Goal: Task Accomplishment & Management: Use online tool/utility

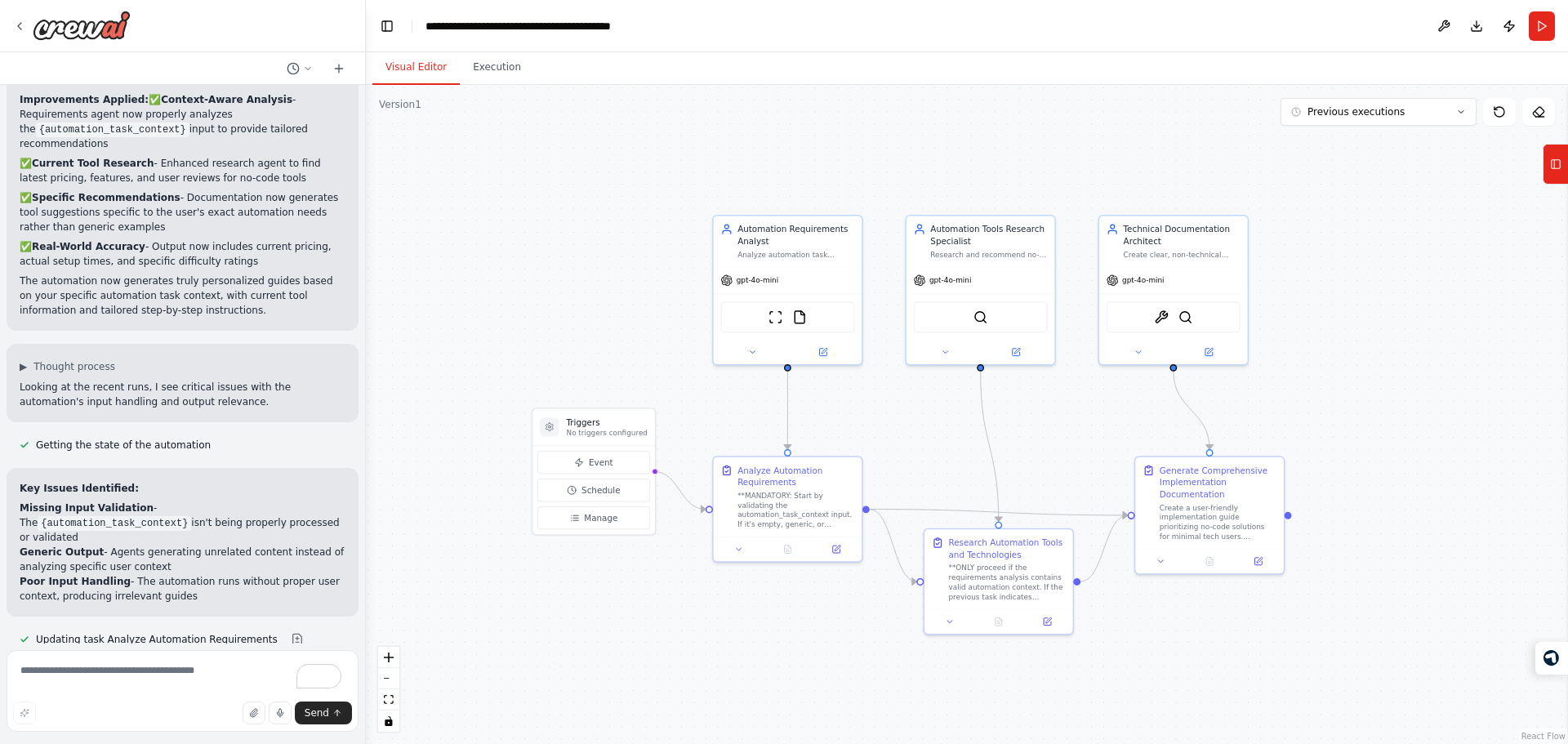
drag, startPoint x: 520, startPoint y: 267, endPoint x: 581, endPoint y: 297, distance: 68.0
click at [581, 297] on div ".deletable-edge-delete-btn { width: 20px; height: 20px; border: 0px solid #ffff…" at bounding box center [966, 413] width 1202 height 659
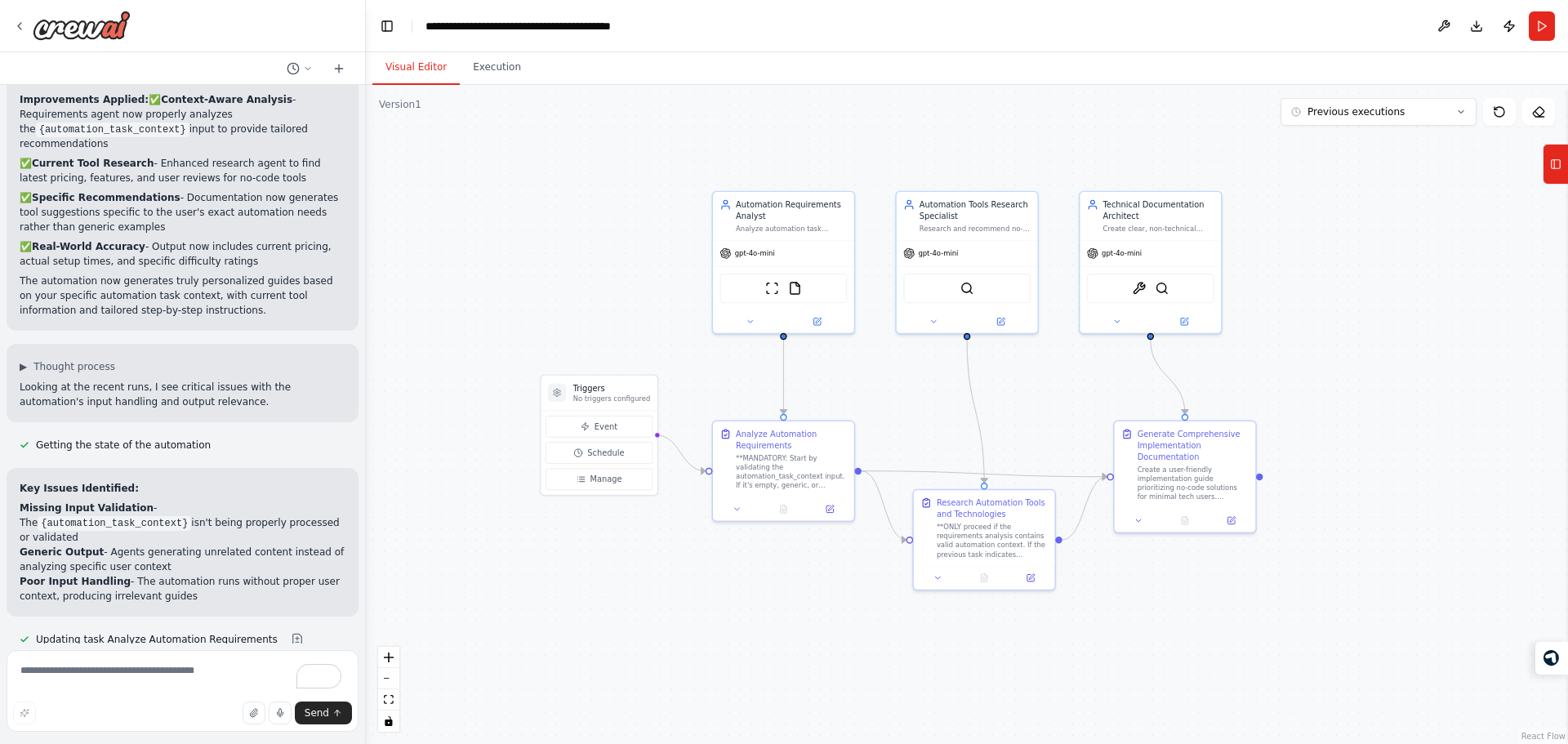
drag, startPoint x: 570, startPoint y: 304, endPoint x: 577, endPoint y: 276, distance: 28.9
click at [577, 276] on div ".deletable-edge-delete-btn { width: 20px; height: 20px; border: 0px solid #ffff…" at bounding box center [966, 413] width 1202 height 659
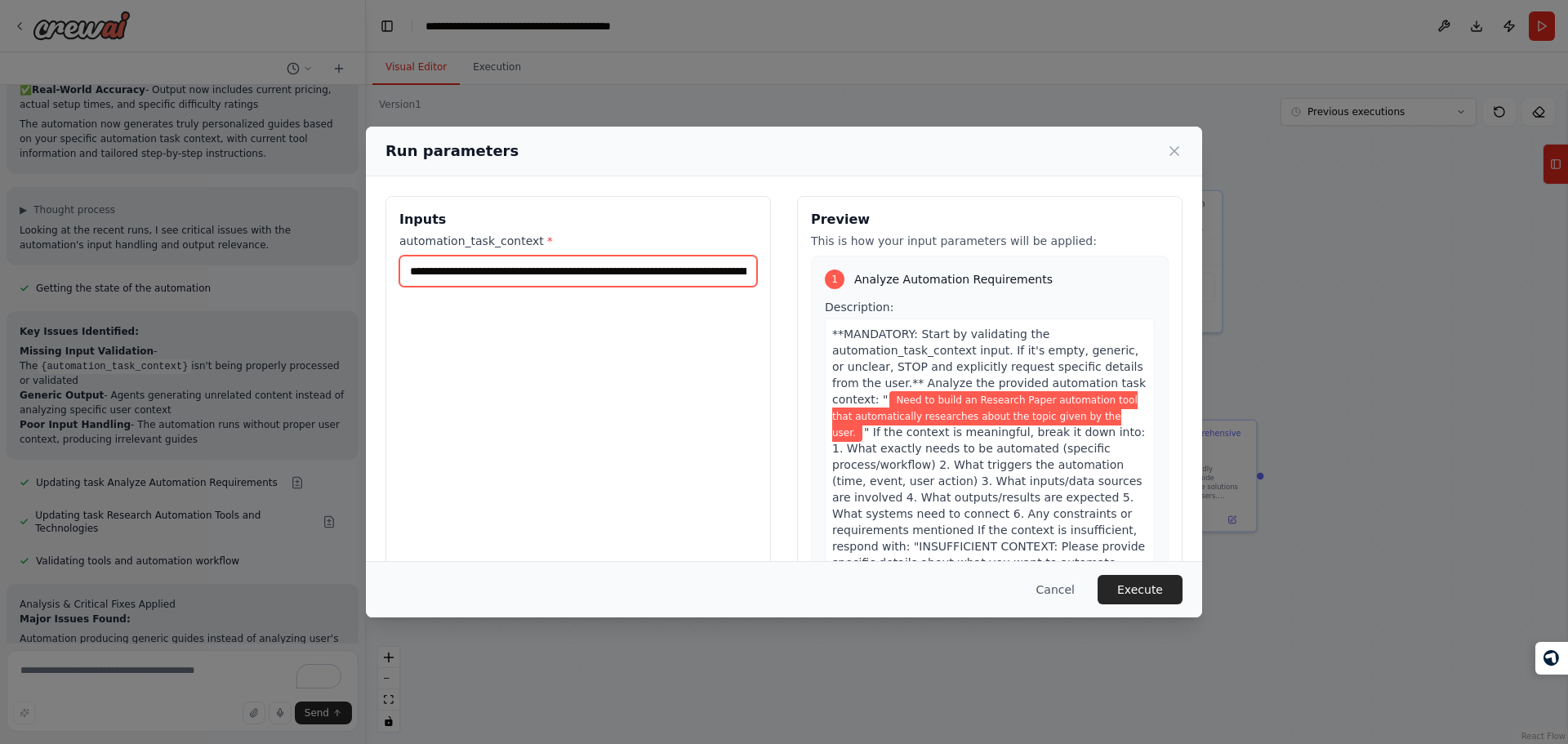
click at [555, 256] on input "**********" at bounding box center [578, 271] width 357 height 31
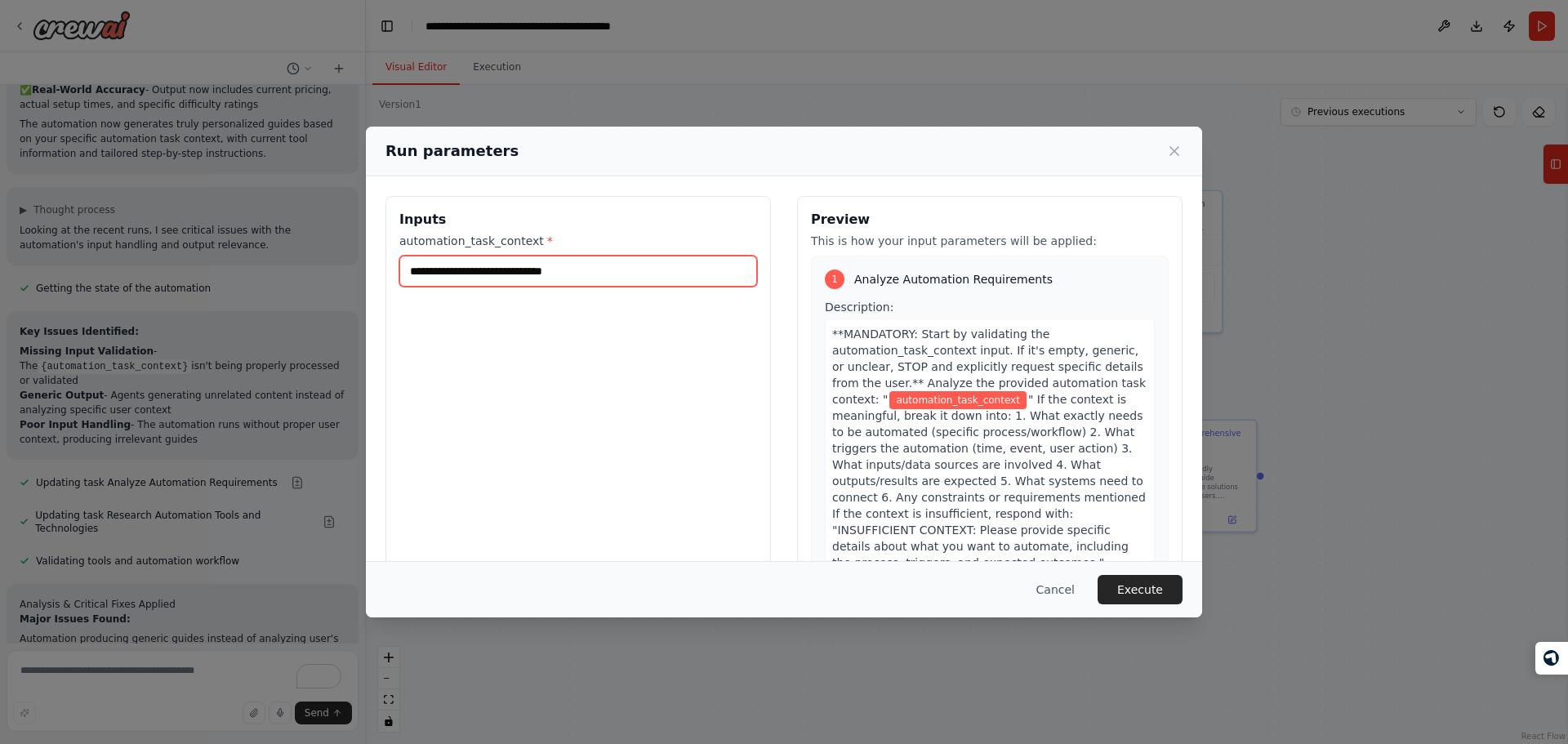
type input "*"
type input "******"
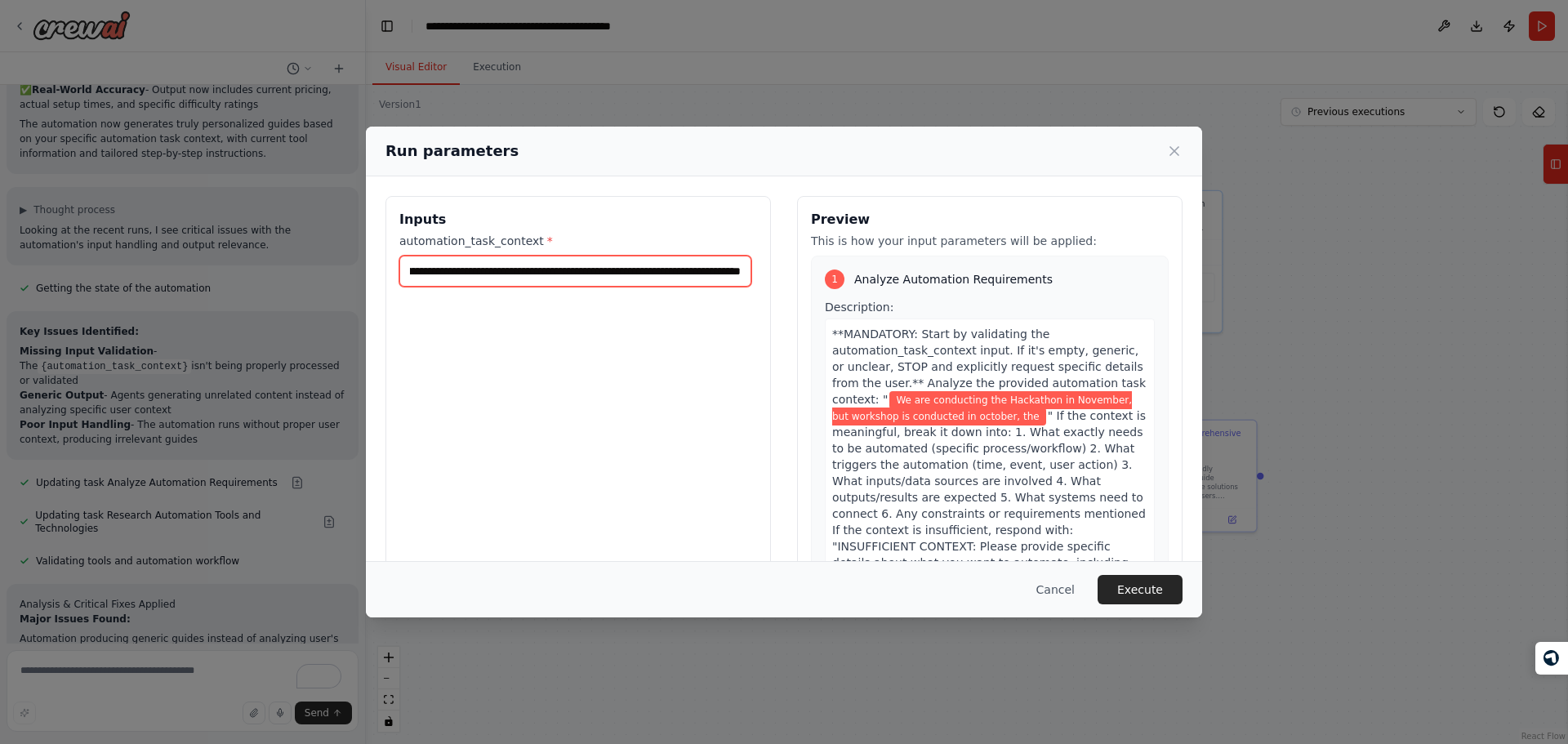
scroll to position [0, 129]
click at [703, 270] on input "**********" at bounding box center [575, 271] width 352 height 31
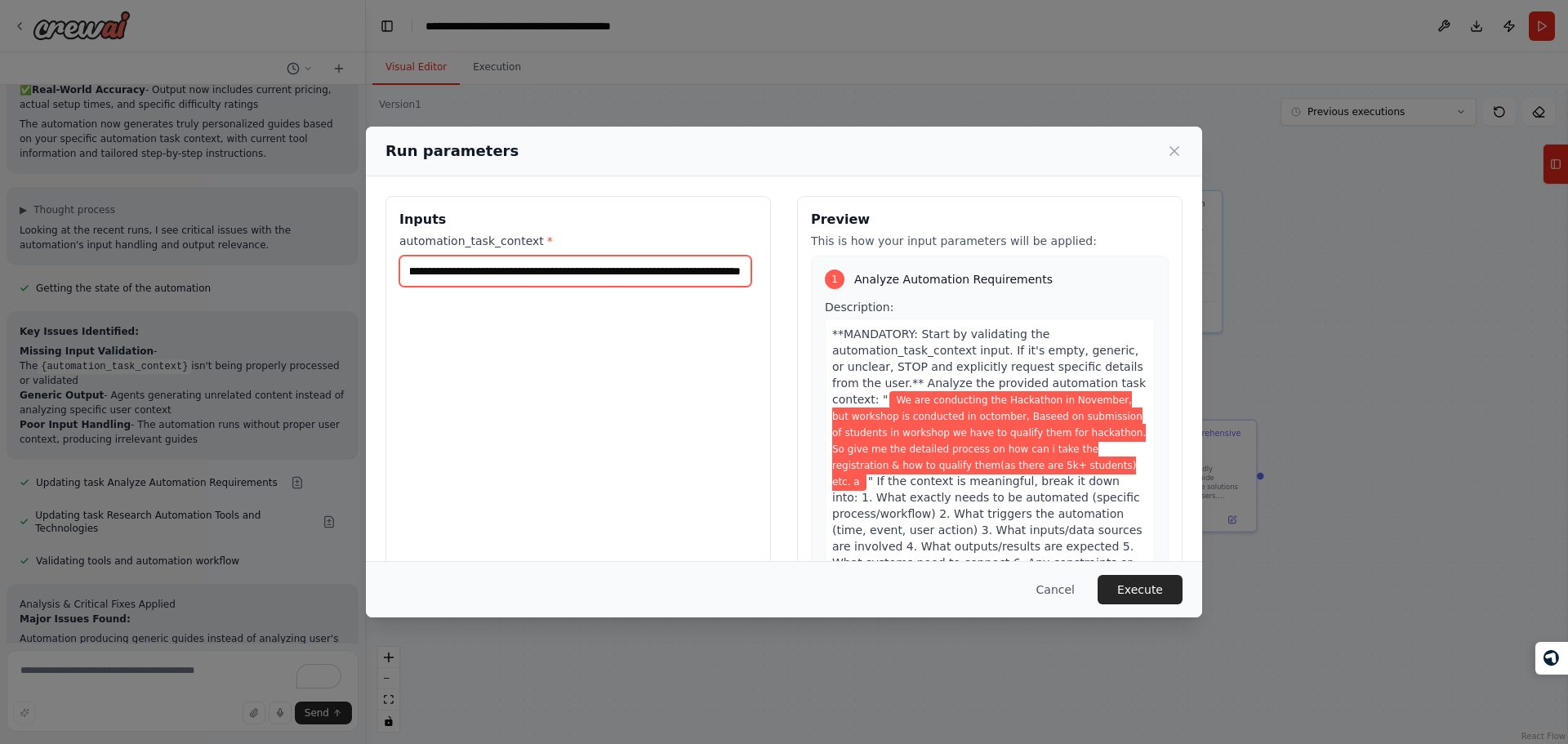
scroll to position [0, 1169]
type input "**********"
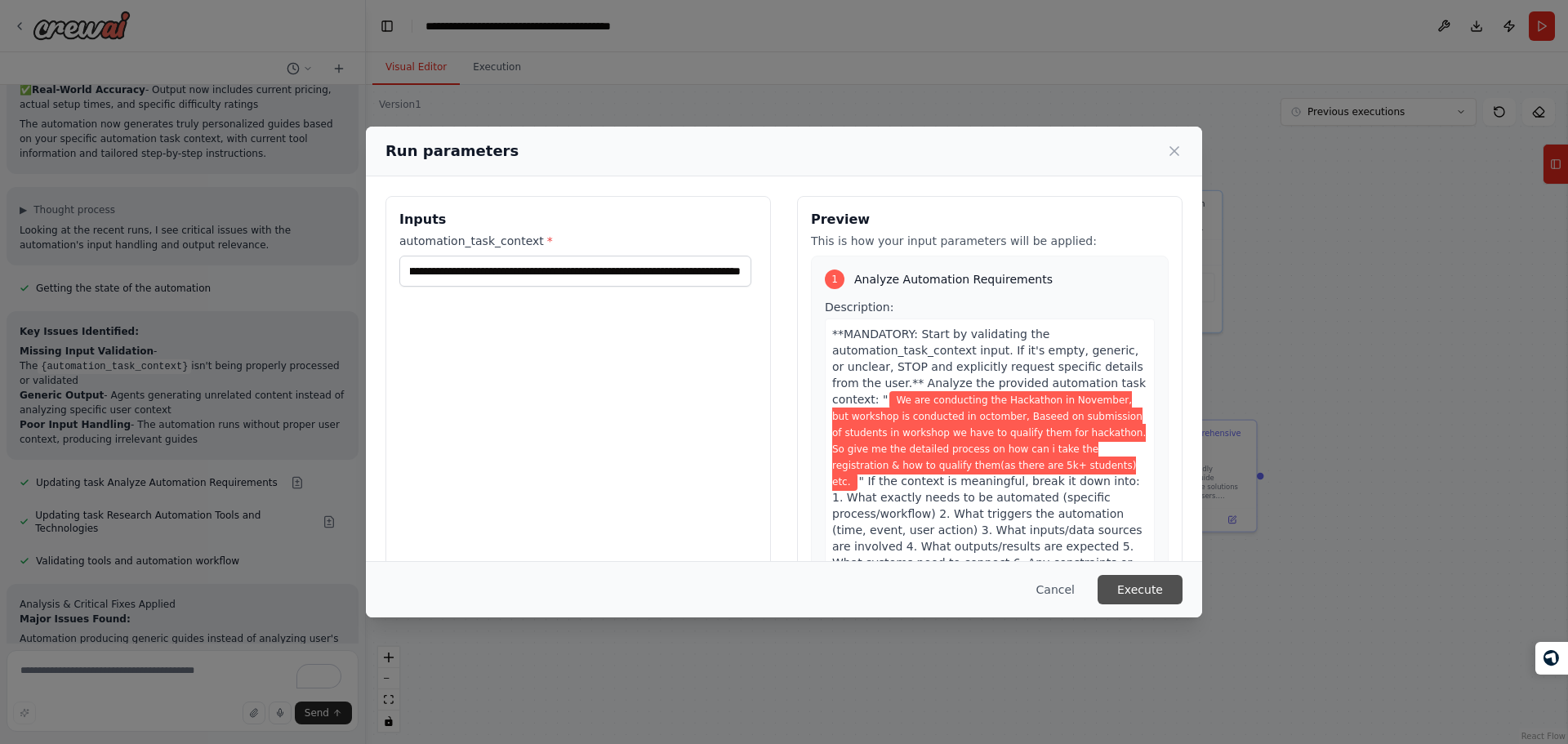
scroll to position [0, 0]
click at [1132, 590] on button "Execute" at bounding box center [1140, 590] width 85 height 29
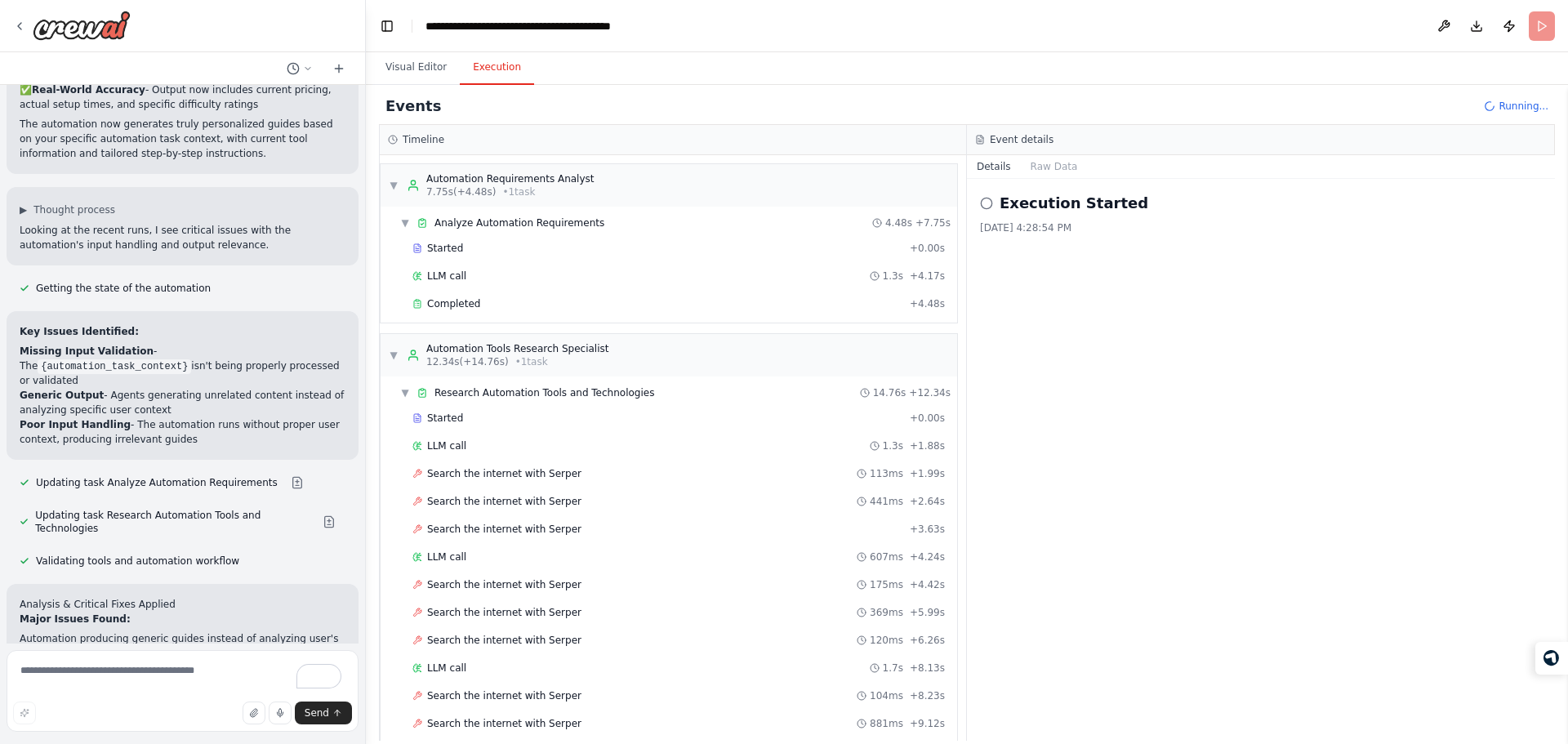
scroll to position [690, 0]
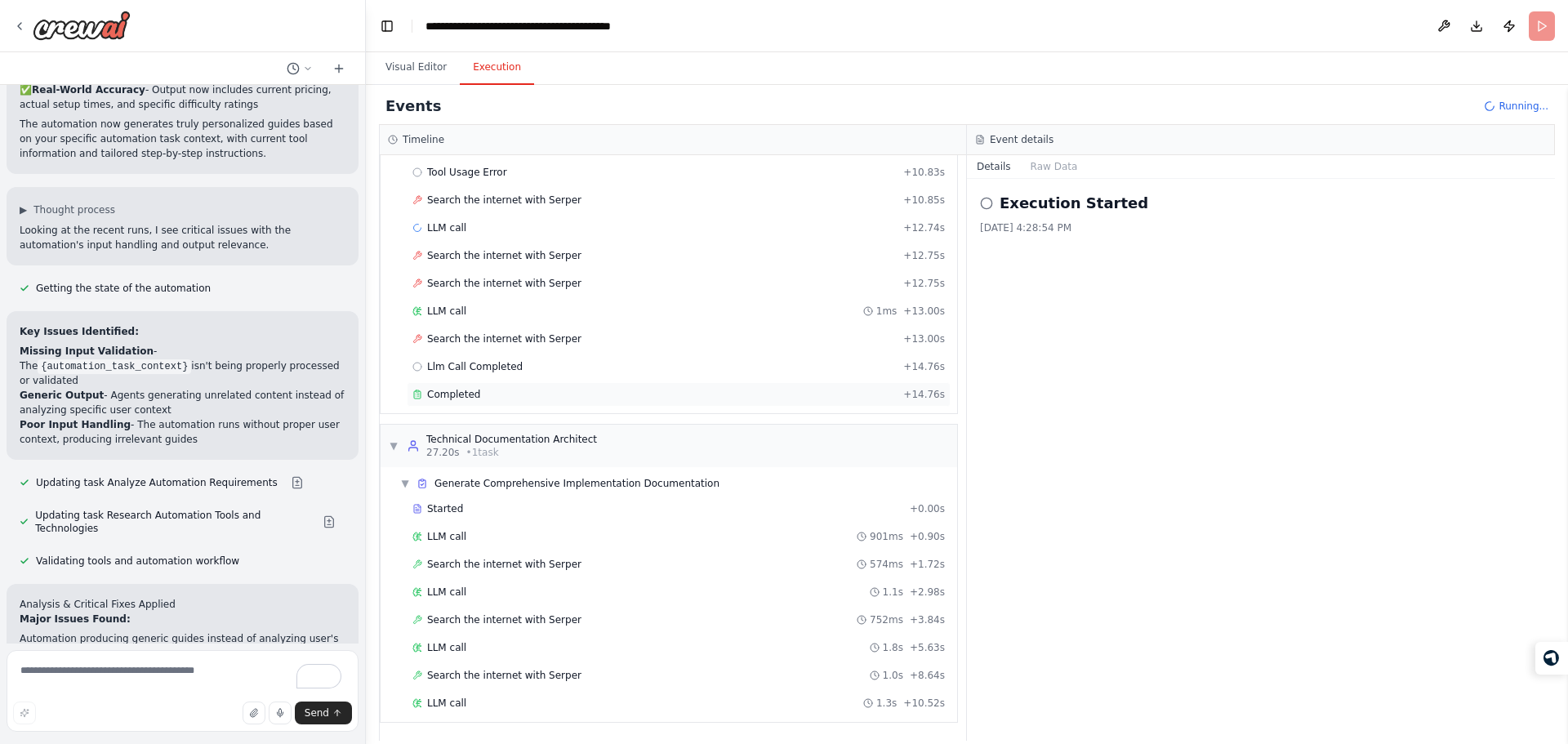
click at [558, 388] on div "Completed" at bounding box center [654, 394] width 484 height 13
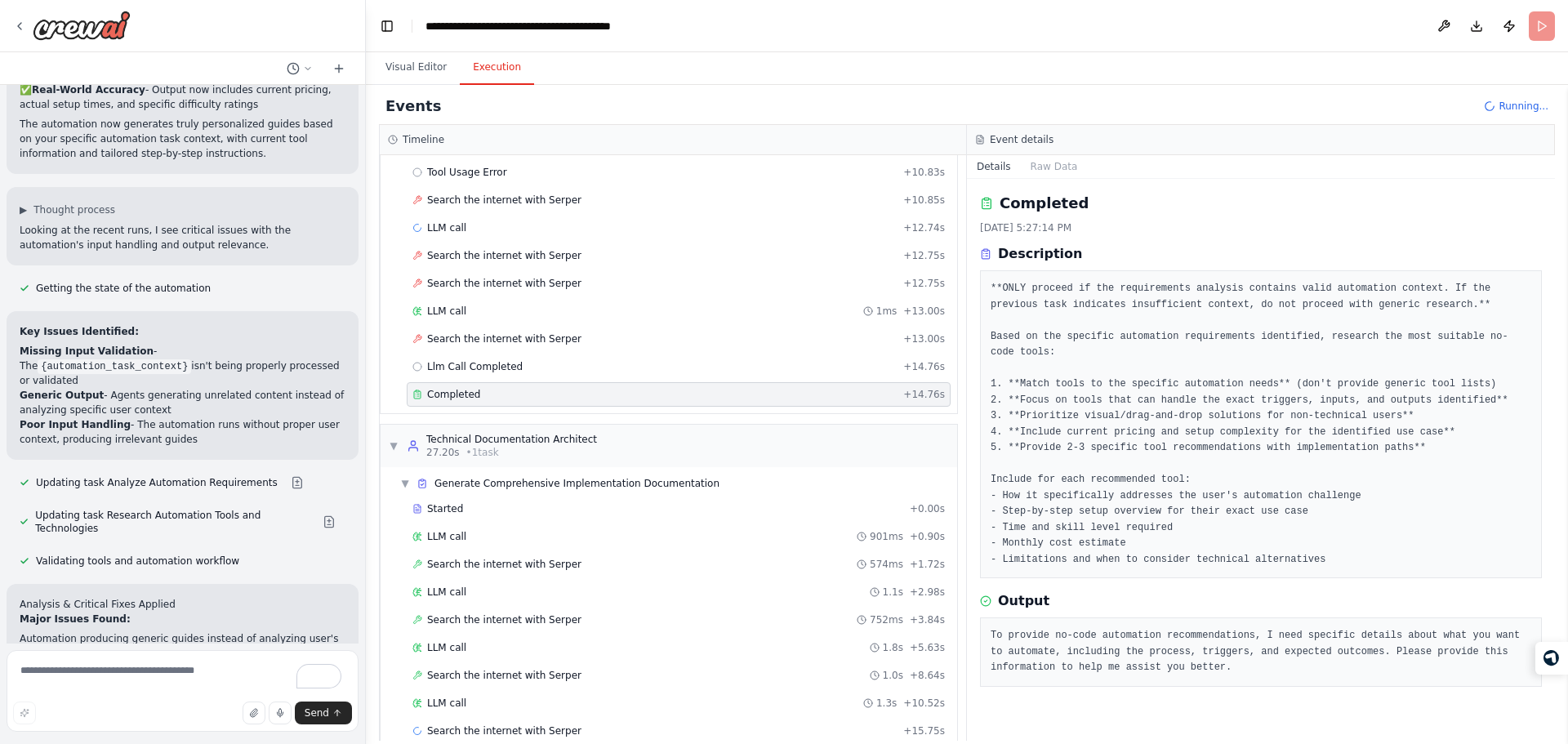
click at [1141, 660] on div "To provide no-code automation recommendations, I need specific details about wh…" at bounding box center [1261, 652] width 562 height 70
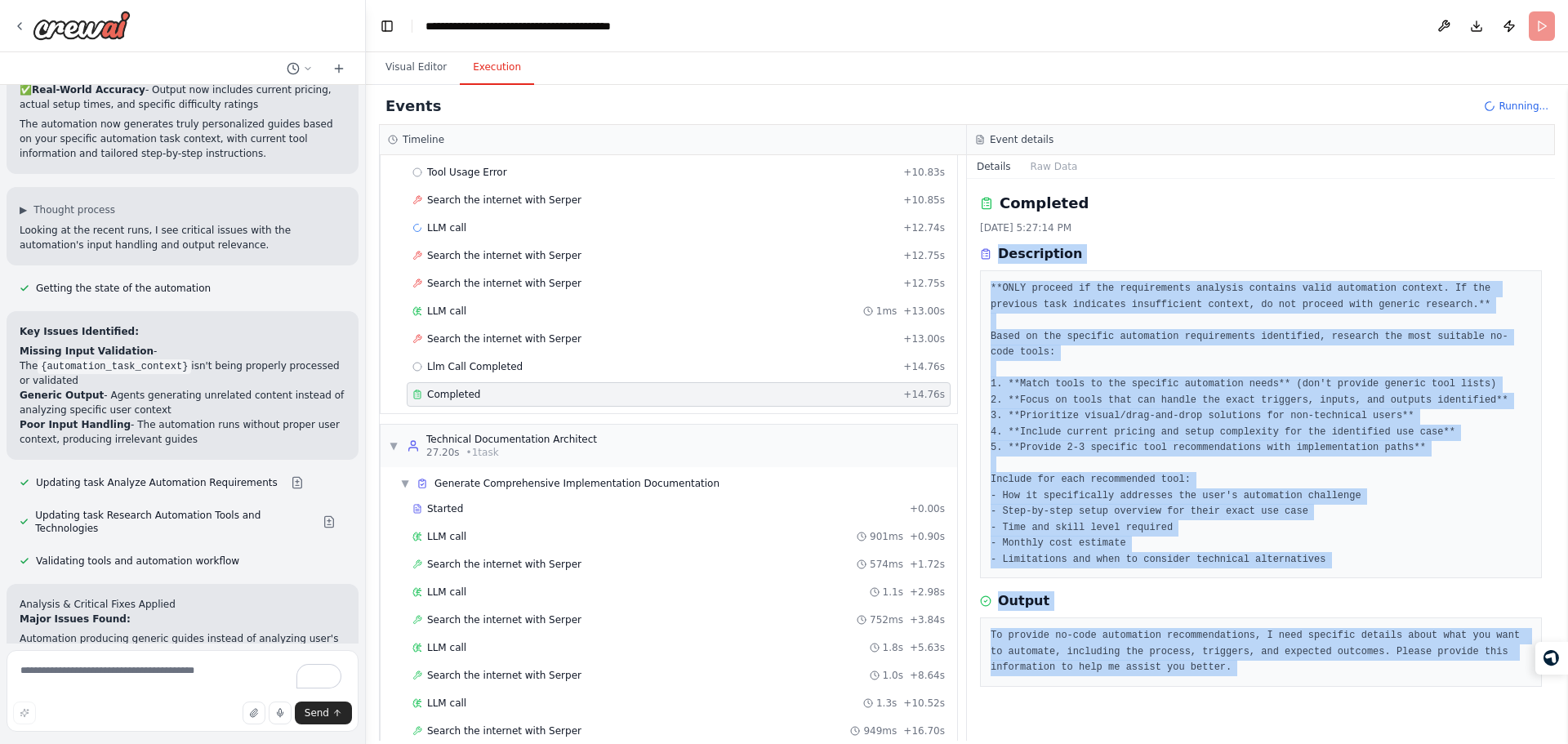
drag, startPoint x: 1141, startPoint y: 660, endPoint x: 1091, endPoint y: 237, distance: 425.9
click at [1091, 237] on div "Completed 10/15/2025, 5:27:14 PM Description **ONLY proceed if the requirements…" at bounding box center [1261, 460] width 588 height 562
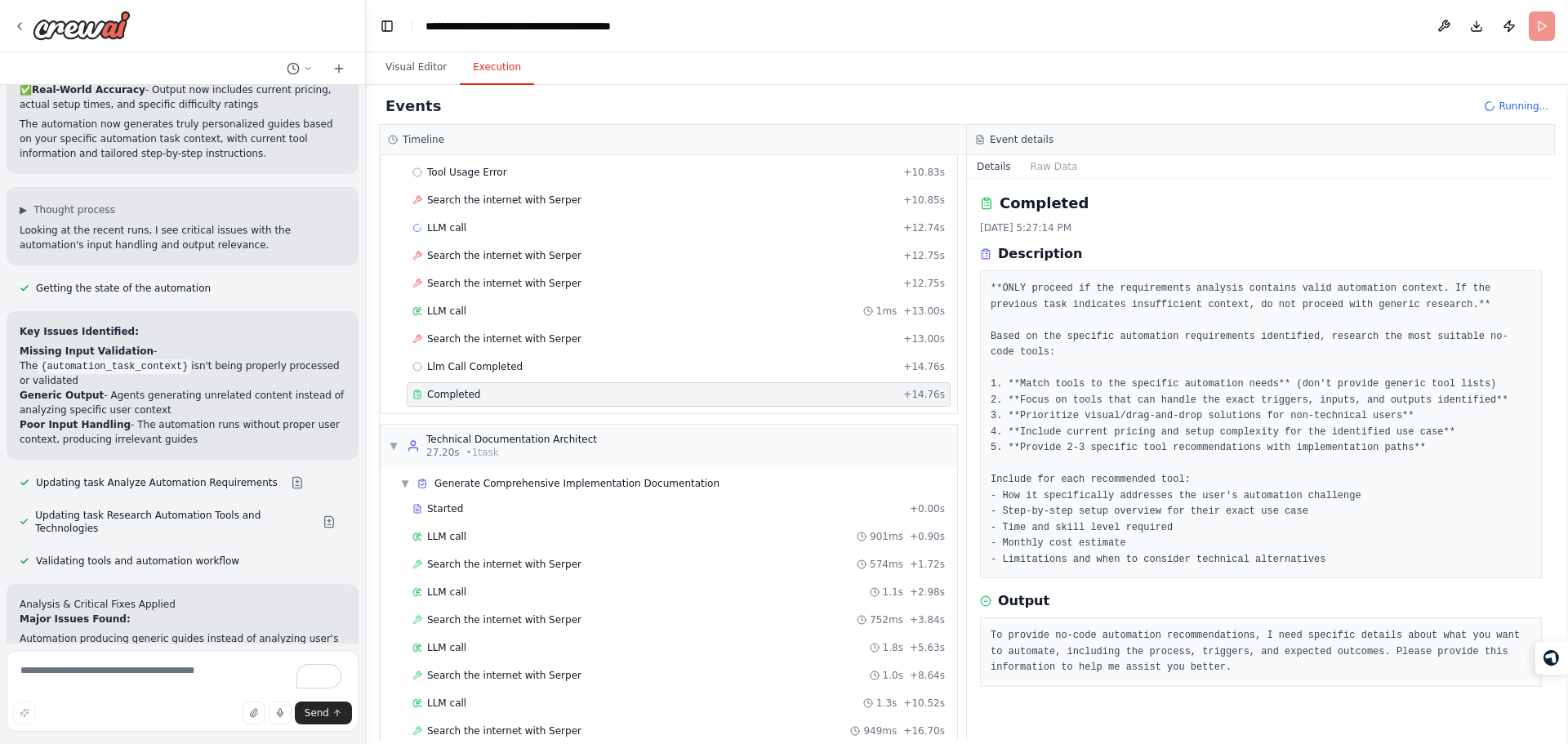
click at [1072, 207] on h2 "Completed" at bounding box center [1043, 203] width 89 height 23
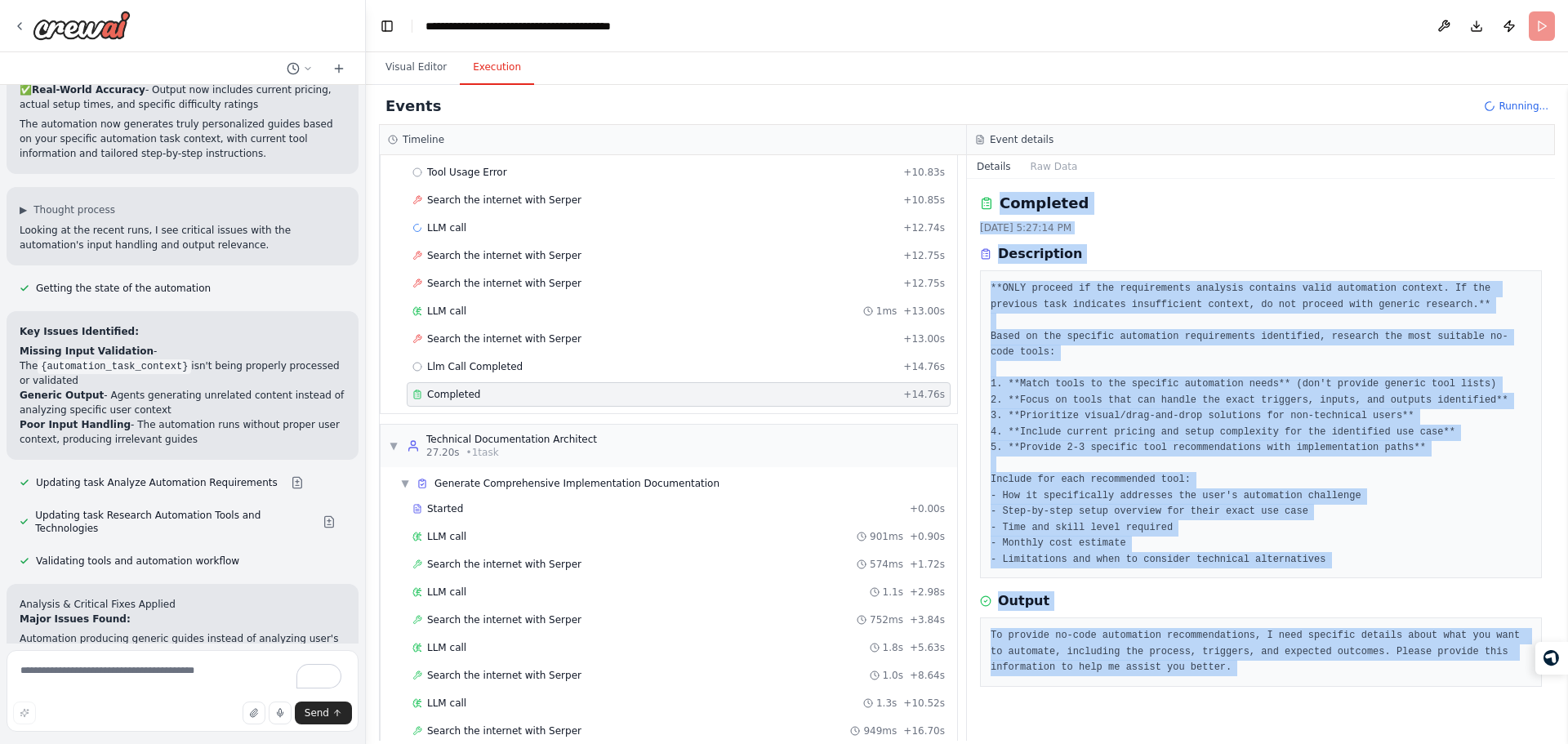
drag, startPoint x: 1072, startPoint y: 207, endPoint x: 1168, endPoint y: 648, distance: 451.3
click at [1168, 648] on div "Completed 10/15/2025, 5:27:14 PM Description **ONLY proceed if the requirements…" at bounding box center [1261, 460] width 588 height 562
click at [1168, 648] on pre "To provide no-code automation recommendations, I need specific details about wh…" at bounding box center [1260, 652] width 541 height 48
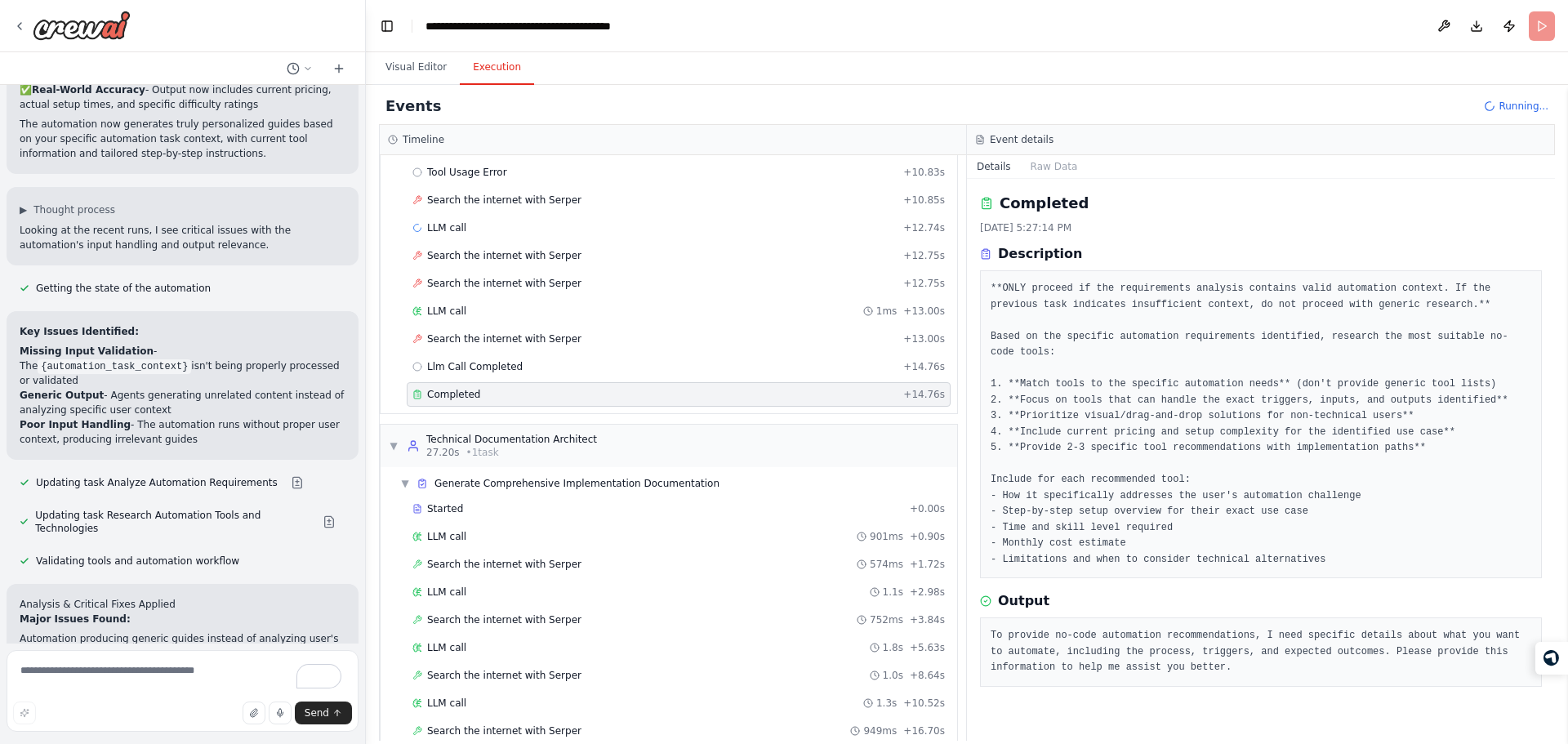
click at [1168, 648] on pre "To provide no-code automation recommendations, I need specific details about wh…" at bounding box center [1260, 652] width 541 height 48
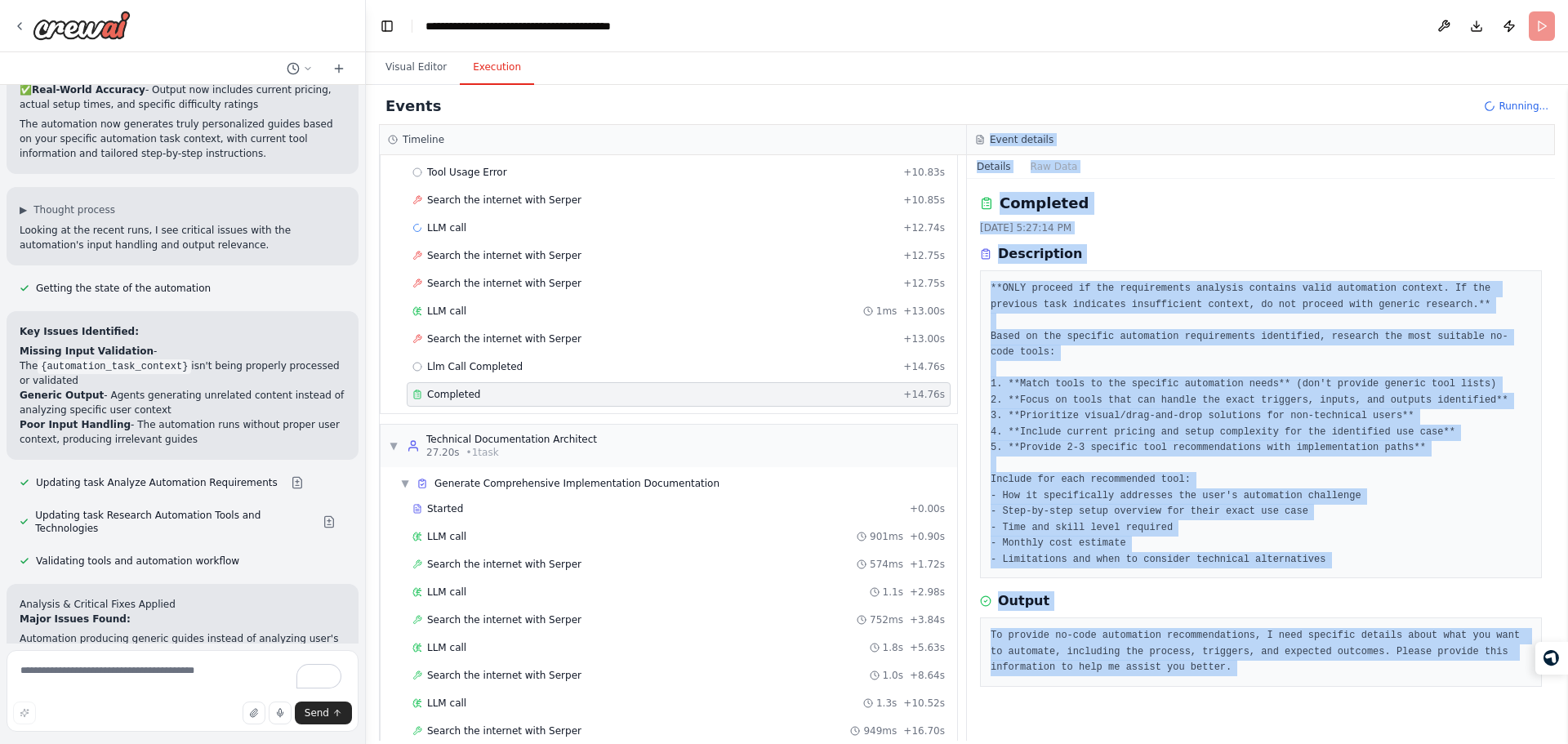
drag, startPoint x: 1168, startPoint y: 648, endPoint x: 1031, endPoint y: 140, distance: 526.1
click at [1031, 140] on div "Event details Details Raw Data Completed 10/15/2025, 5:27:14 PM Description **O…" at bounding box center [1261, 433] width 588 height 615
click at [1031, 140] on h3 "Event details" at bounding box center [1021, 140] width 63 height 13
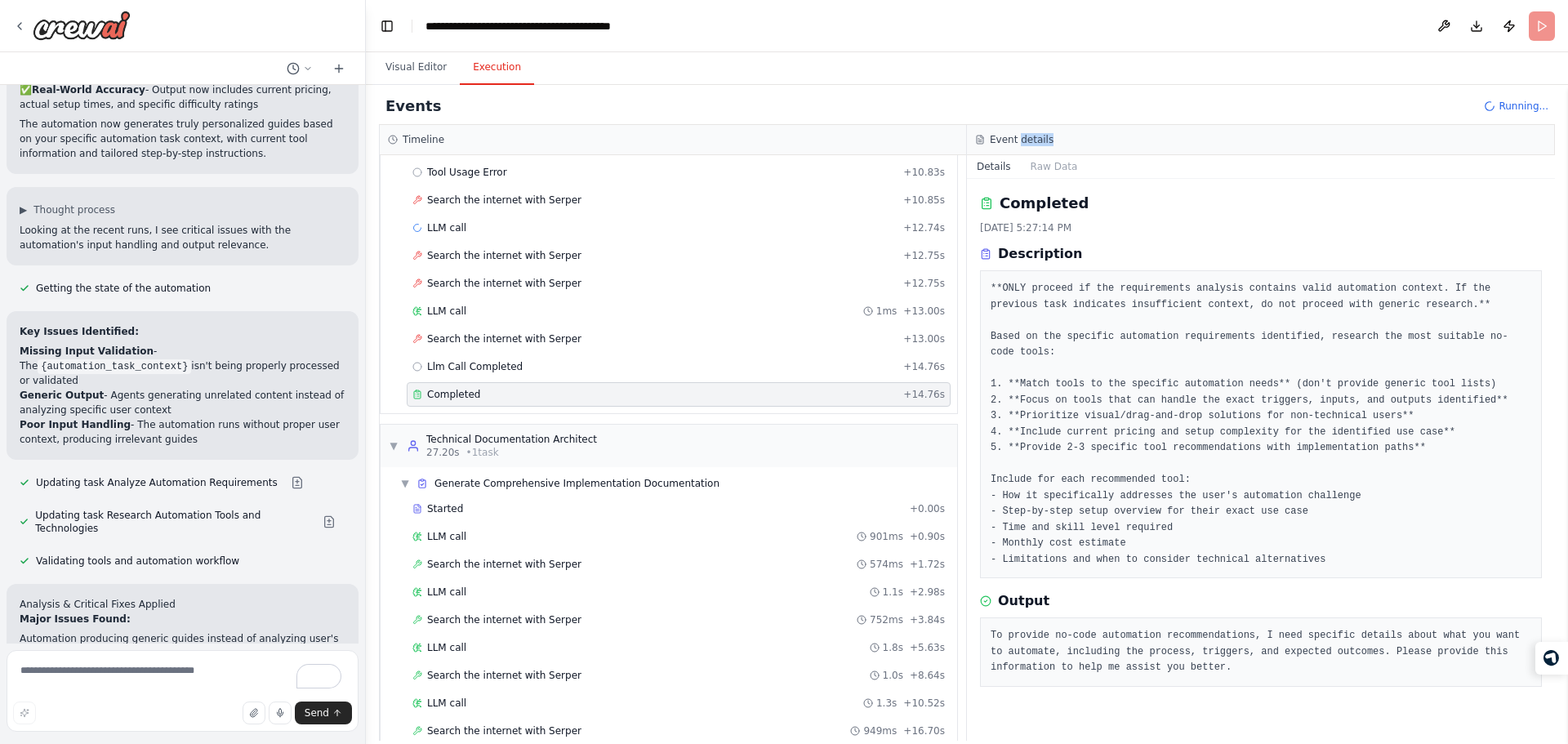
click at [1031, 140] on h3 "Event details" at bounding box center [1021, 140] width 63 height 13
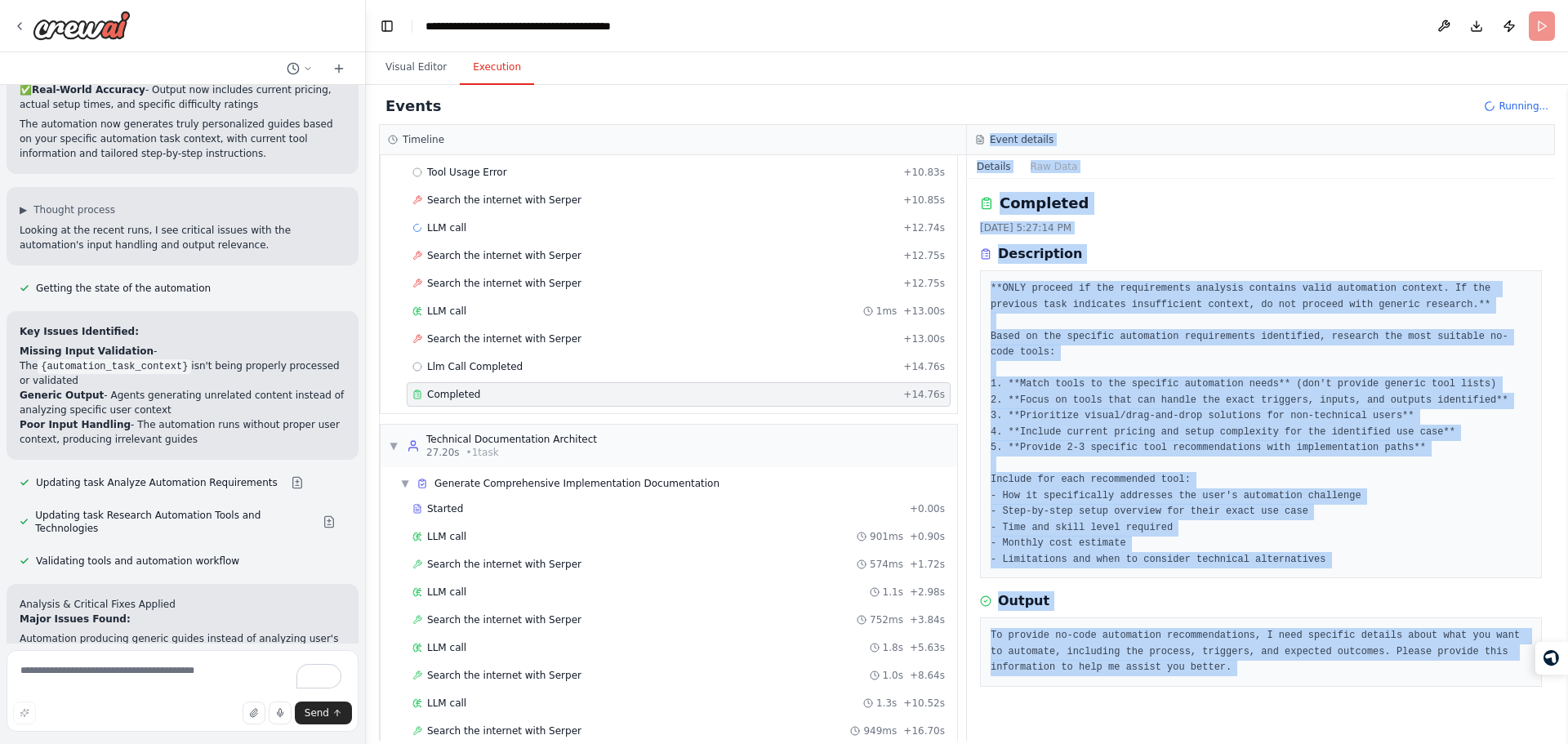
drag, startPoint x: 1031, startPoint y: 140, endPoint x: 1189, endPoint y: 651, distance: 534.9
click at [1189, 651] on div "Event details Details Raw Data Completed 10/15/2025, 5:27:14 PM Description **O…" at bounding box center [1261, 433] width 588 height 615
click at [1189, 651] on pre "To provide no-code automation recommendations, I need specific details about wh…" at bounding box center [1260, 652] width 541 height 48
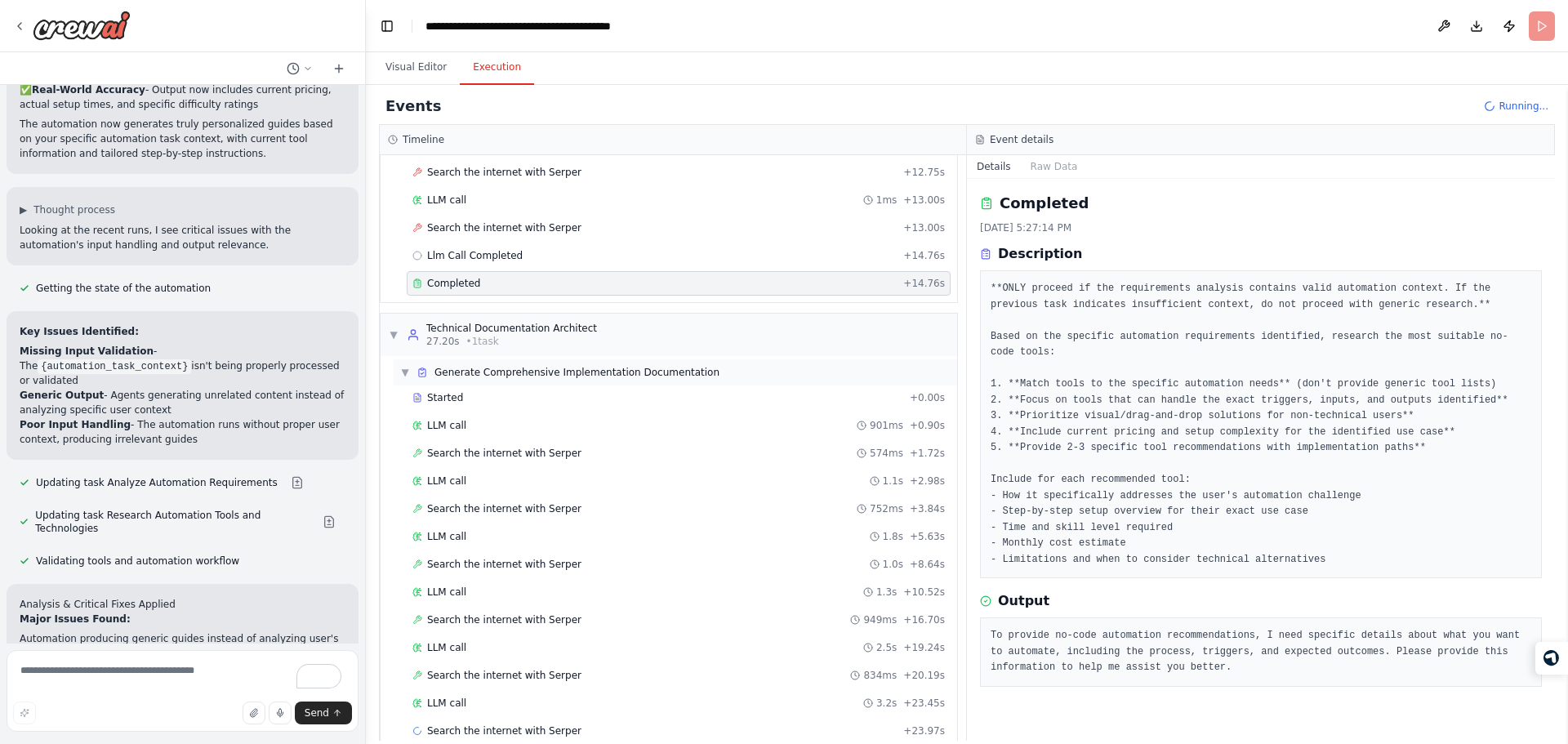
scroll to position [829, 0]
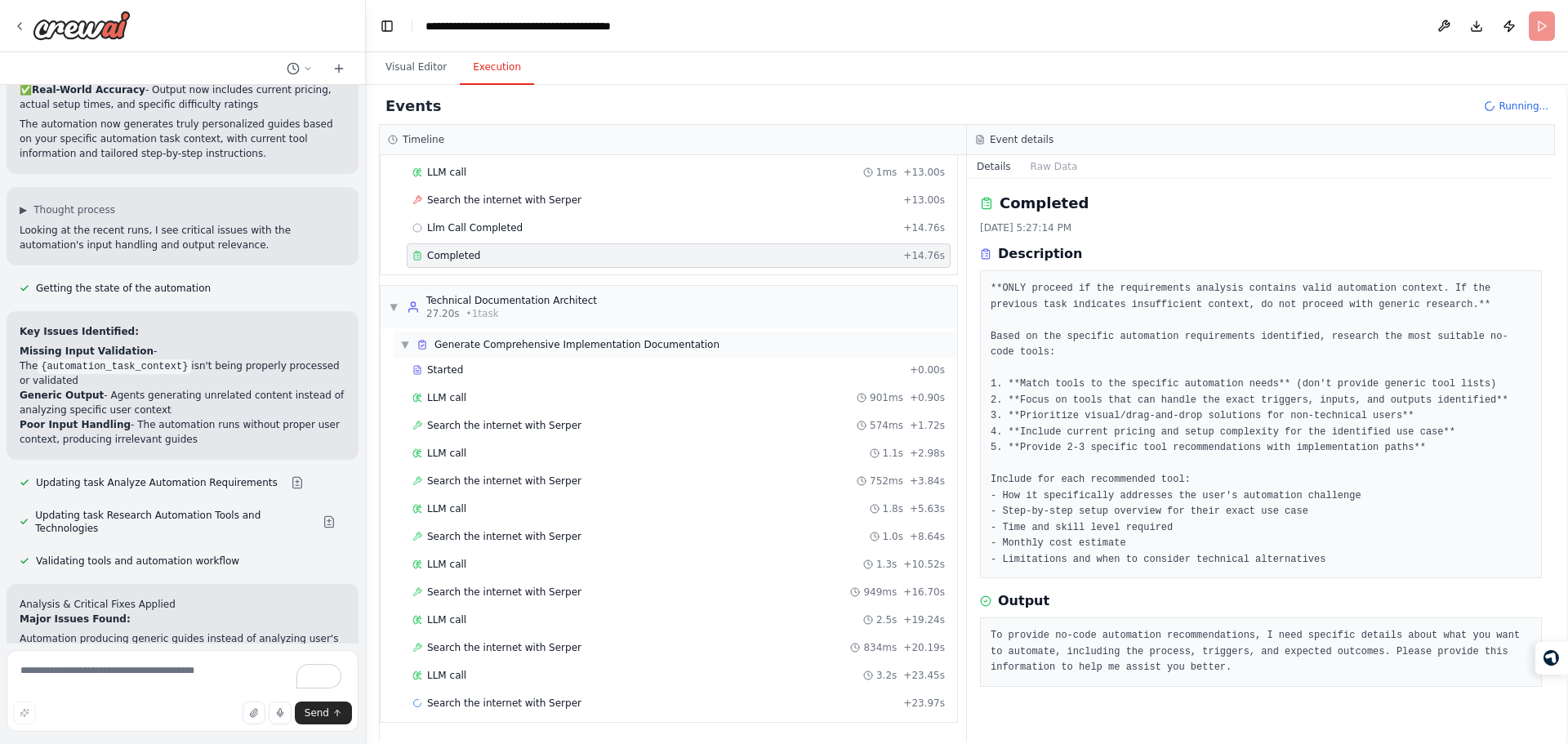
click at [548, 350] on span "Generate Comprehensive Implementation Documentation" at bounding box center [577, 344] width 285 height 13
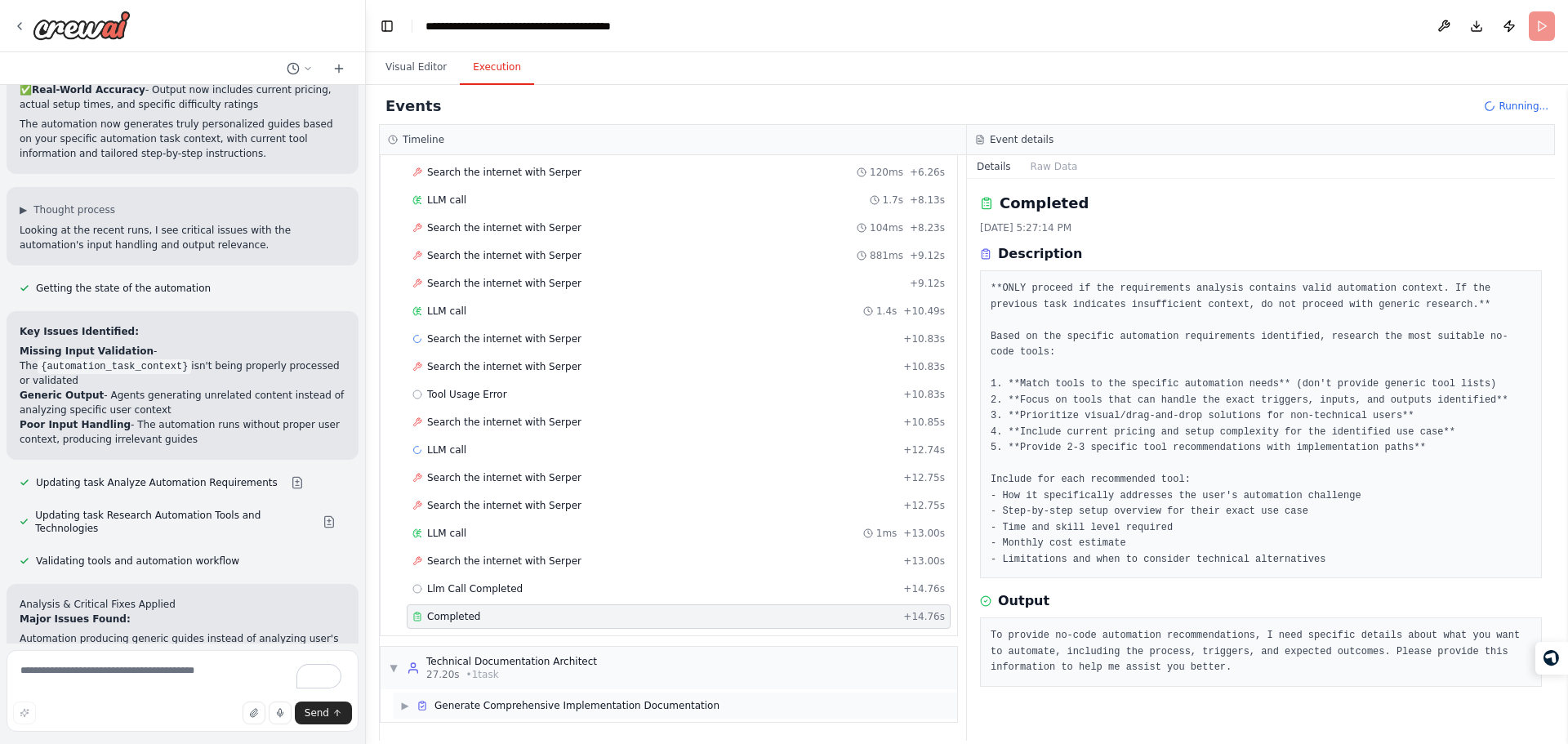
scroll to position [468, 0]
click at [530, 716] on div "▶ Generate Comprehensive Implementation Documentation" at bounding box center [675, 705] width 563 height 26
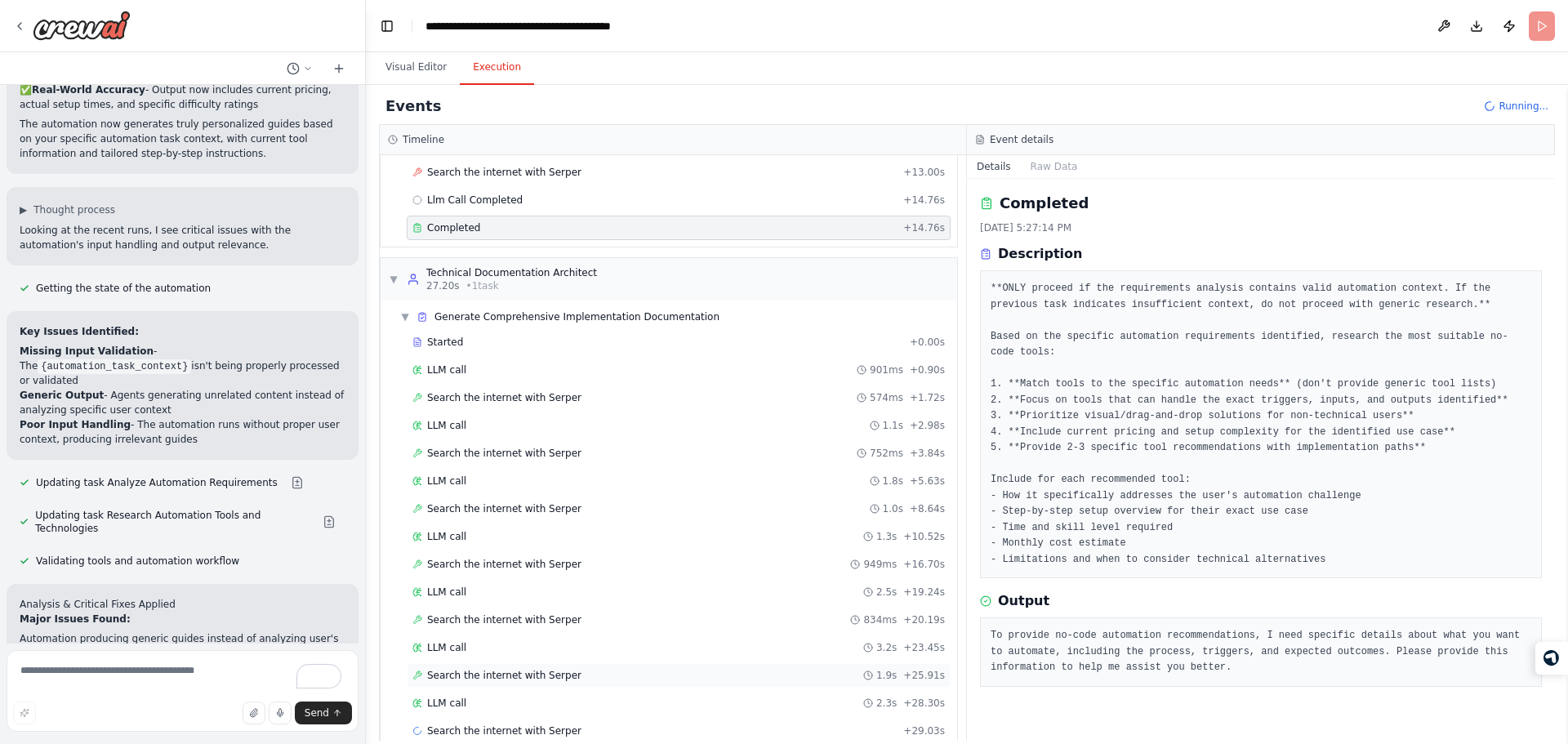
scroll to position [885, 0]
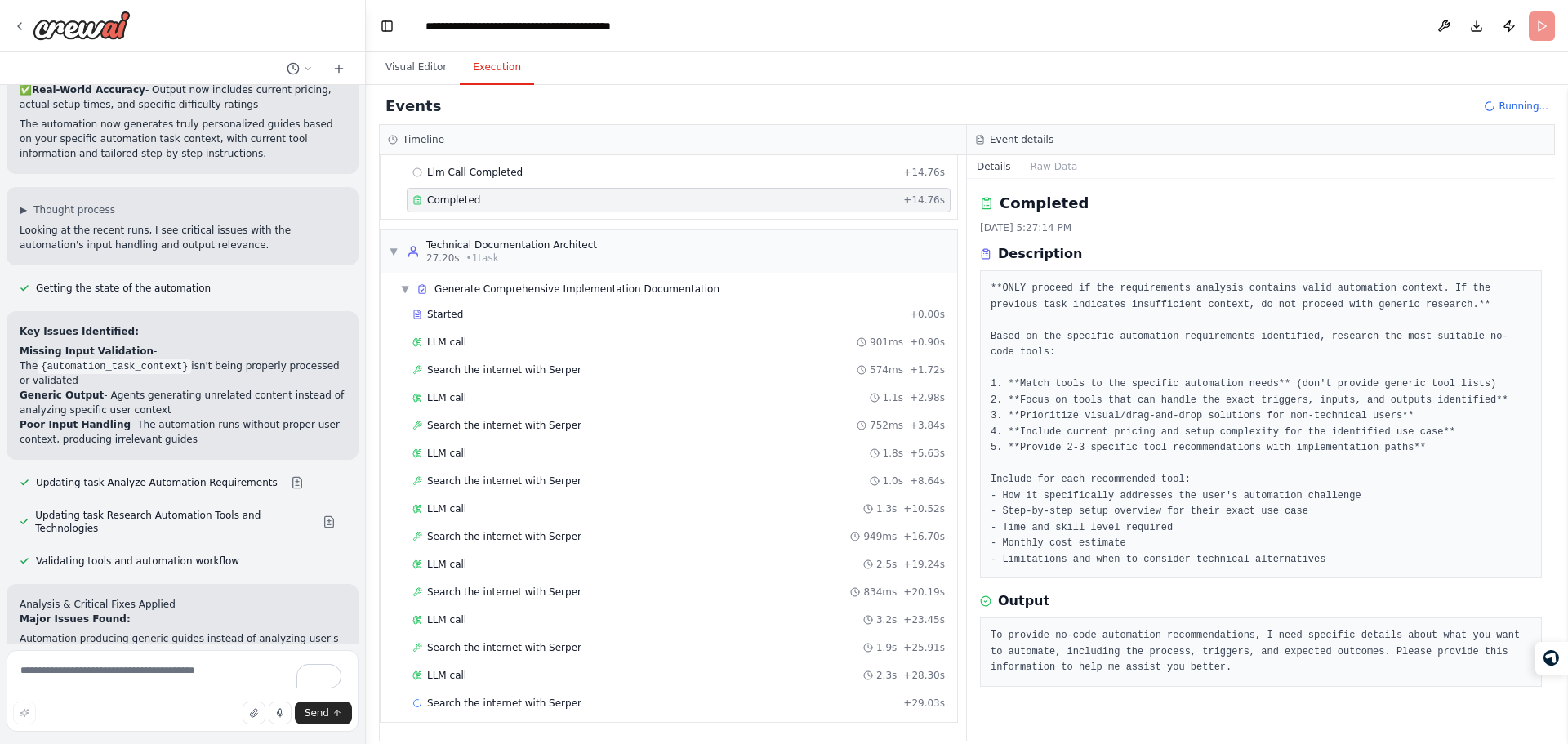
click at [543, 659] on div "Started + 0.00s LLM call 901ms + 0.90s Search the internet with Serper 574ms + …" at bounding box center [675, 510] width 563 height 416
click at [553, 649] on span "Search the internet with Serper" at bounding box center [504, 648] width 154 height 13
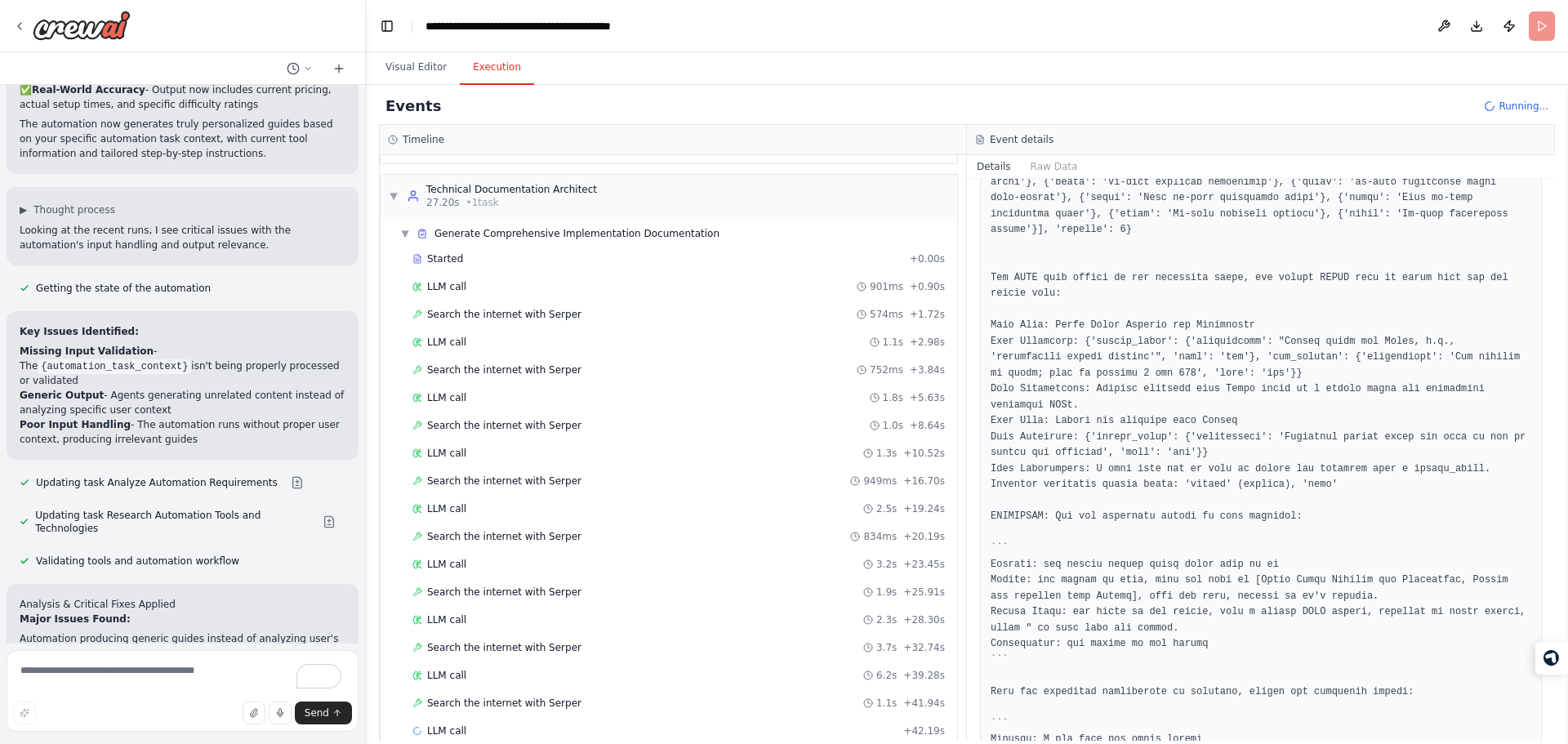
scroll to position [967, 0]
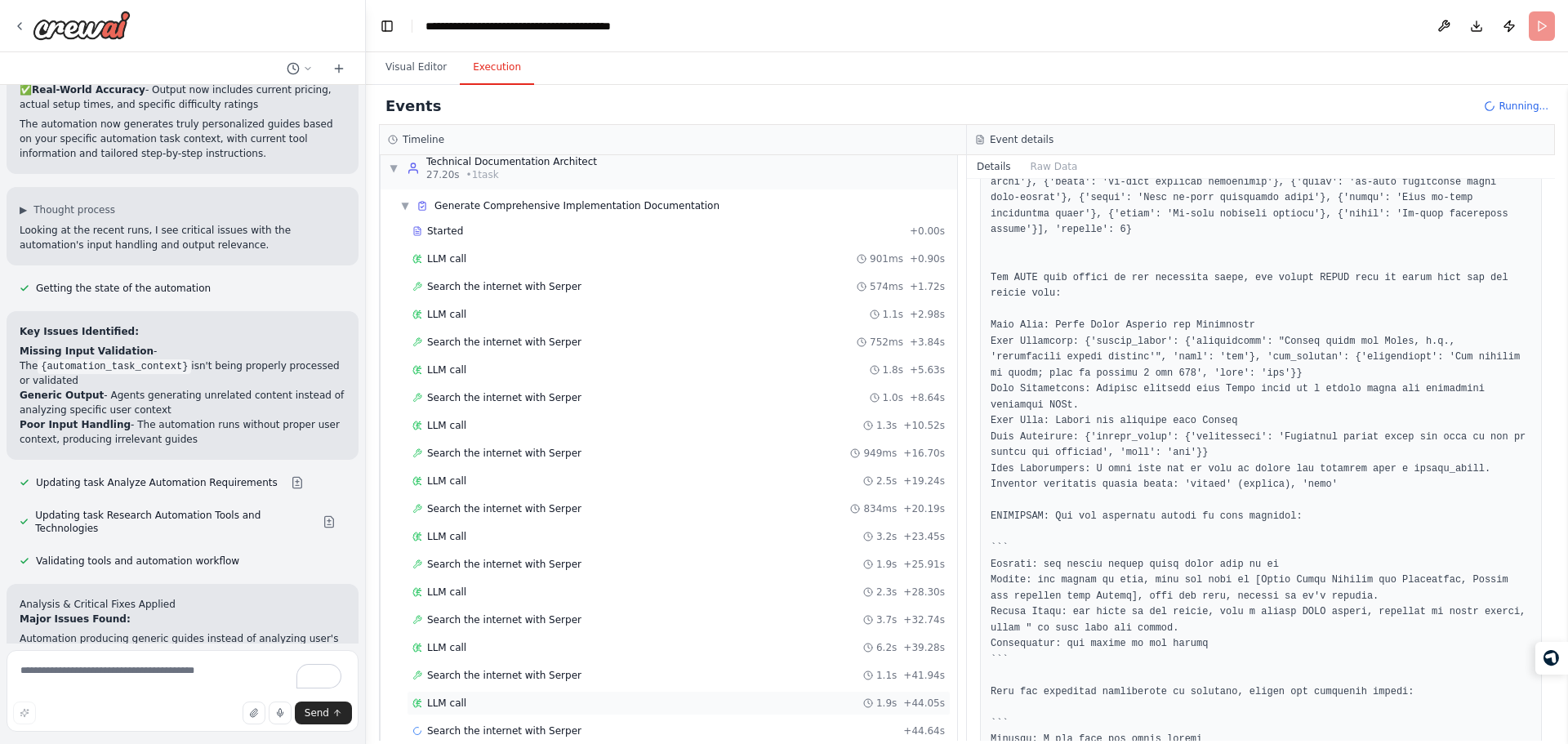
click at [561, 700] on div "LLM call 1.9s + 44.05s" at bounding box center [679, 703] width 533 height 13
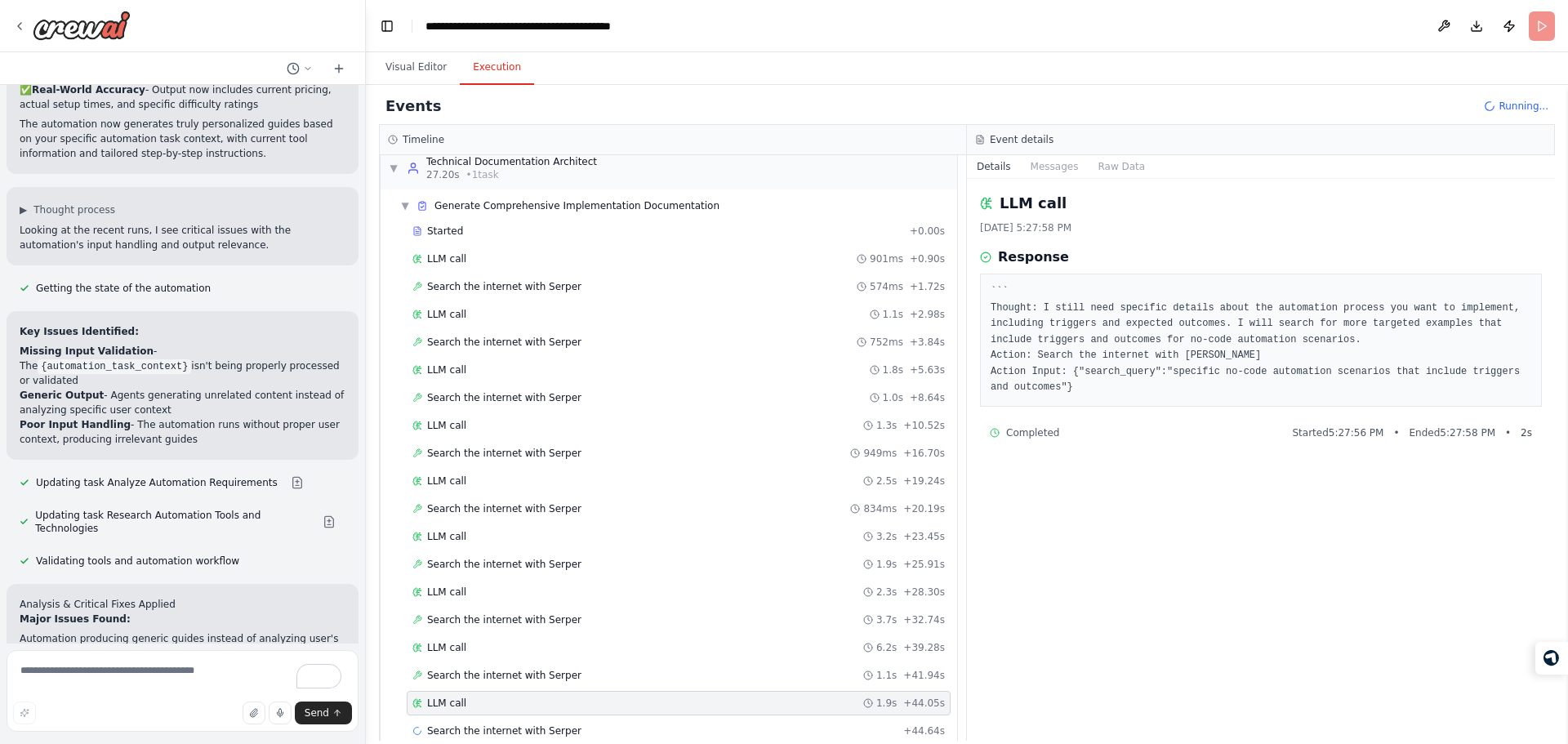
scroll to position [996, 0]
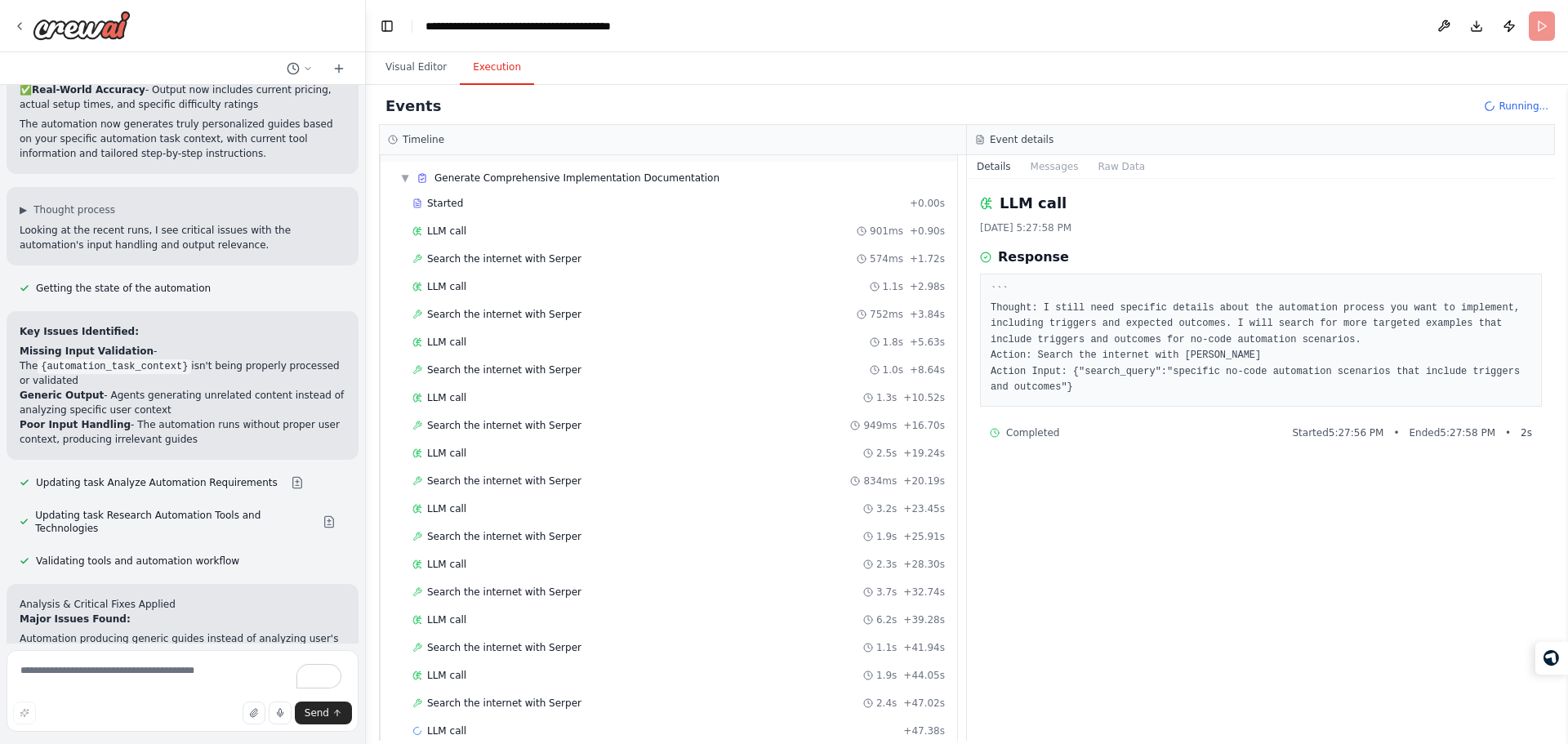
click at [1123, 325] on pre "``` Thought: I still need specific details about the automation process you wan…" at bounding box center [1260, 340] width 541 height 112
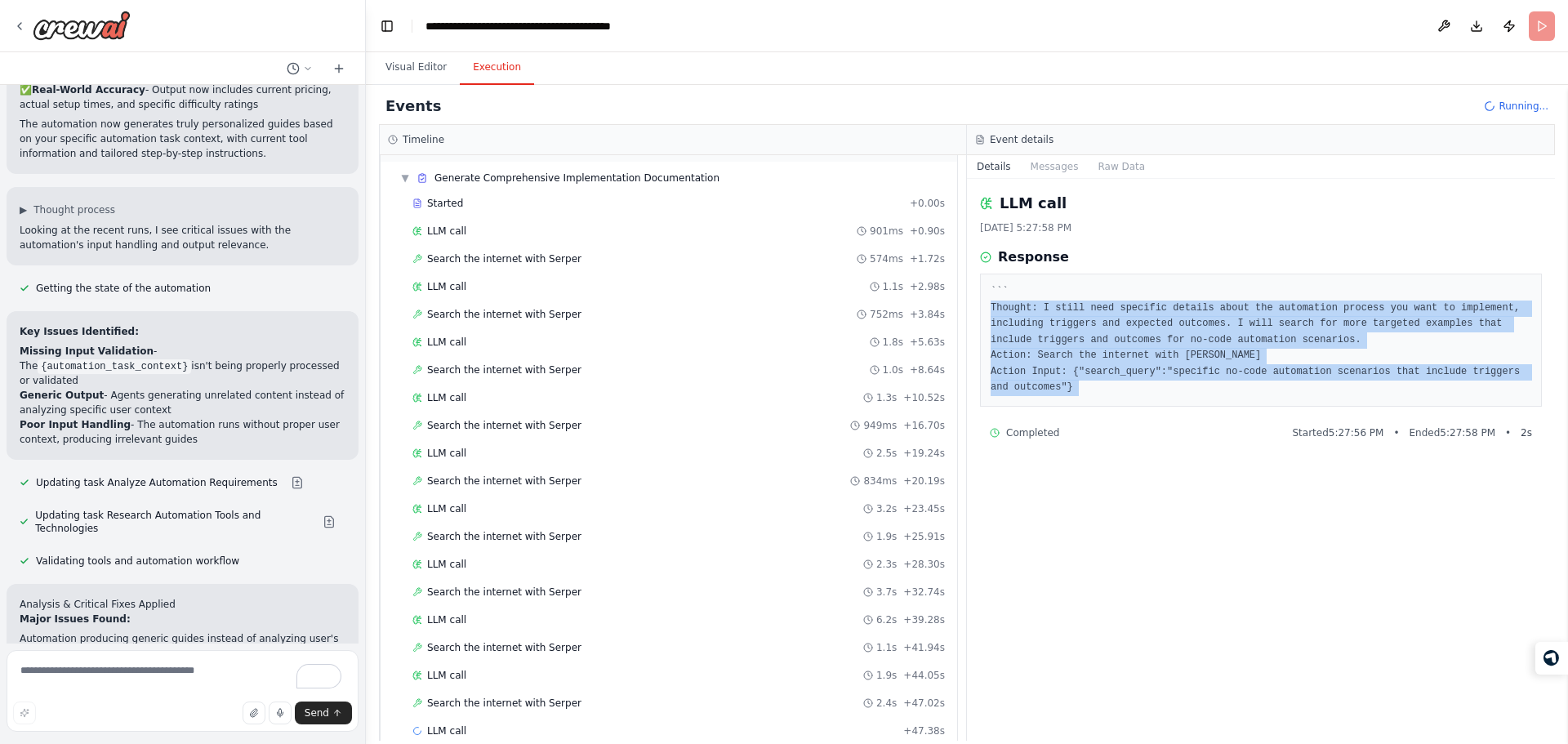
drag, startPoint x: 1123, startPoint y: 325, endPoint x: 1111, endPoint y: 388, distance: 64.1
click at [1111, 388] on pre "``` Thought: I still need specific details about the automation process you wan…" at bounding box center [1260, 340] width 541 height 112
drag, startPoint x: 1111, startPoint y: 388, endPoint x: 989, endPoint y: 287, distance: 158.4
click at [989, 287] on div "``` Thought: I still need specific details about the automation process you wan…" at bounding box center [1261, 340] width 562 height 133
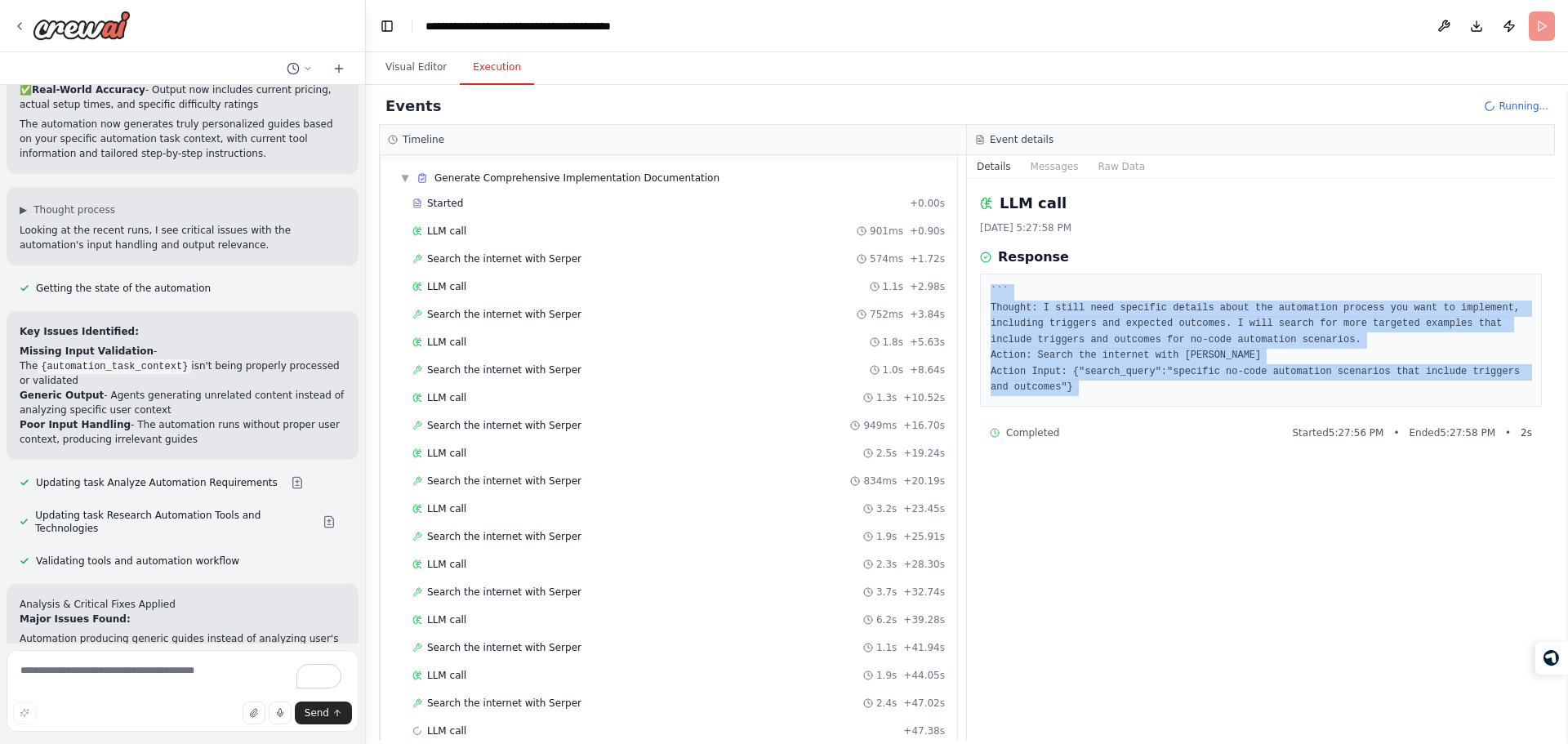
click at [989, 287] on div "``` Thought: I still need specific details about the automation process you wan…" at bounding box center [1261, 340] width 562 height 133
drag, startPoint x: 989, startPoint y: 287, endPoint x: 1071, endPoint y: 394, distance: 134.8
click at [1071, 394] on div "``` Thought: I still need specific details about the automation process you wan…" at bounding box center [1261, 340] width 562 height 133
click at [1071, 394] on pre "``` Thought: I still need specific details about the automation process you wan…" at bounding box center [1260, 340] width 541 height 112
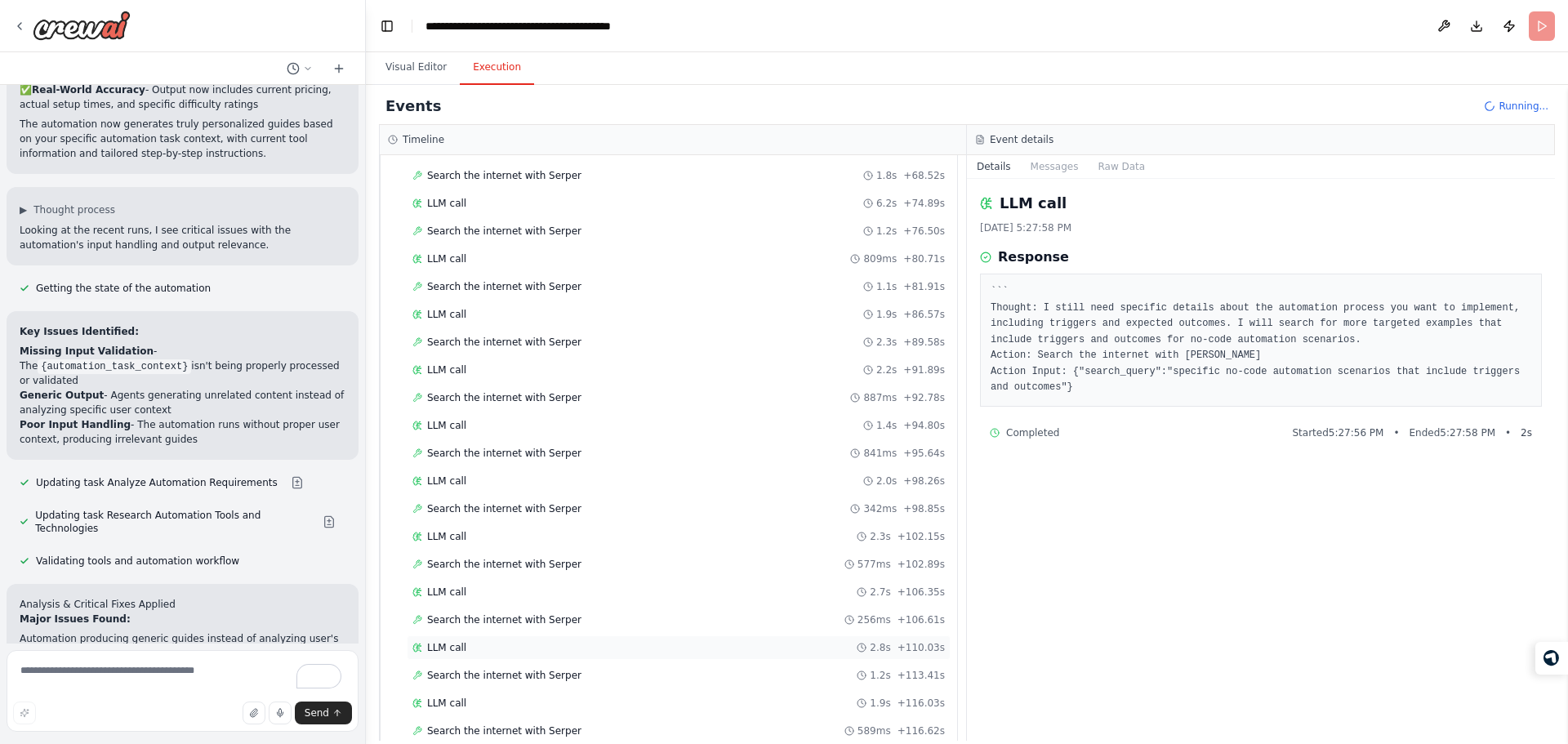
scroll to position [1800, 0]
click at [803, 683] on div "Search the internet with Serper 30ms + 121.89s" at bounding box center [679, 675] width 544 height 25
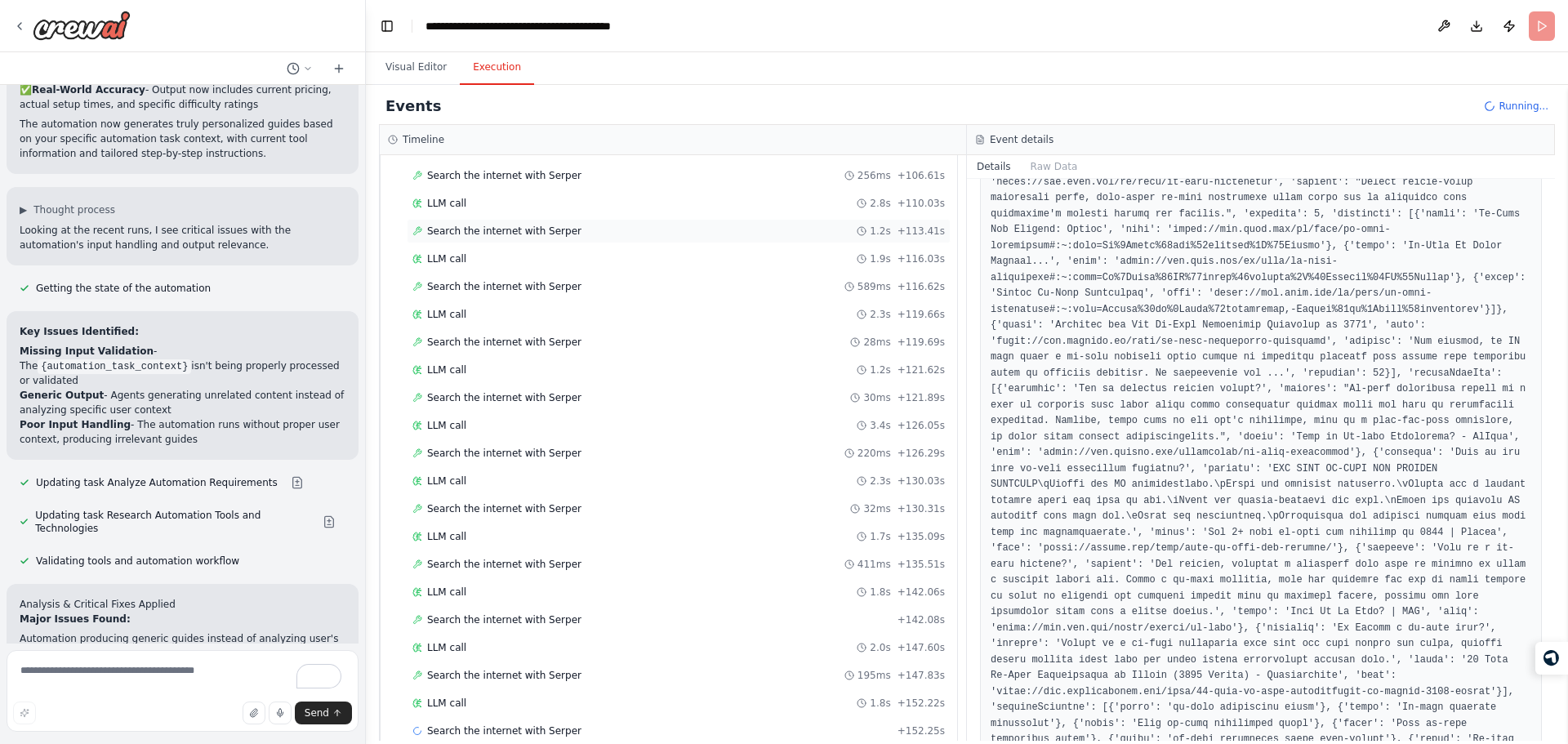
scroll to position [2106, 0]
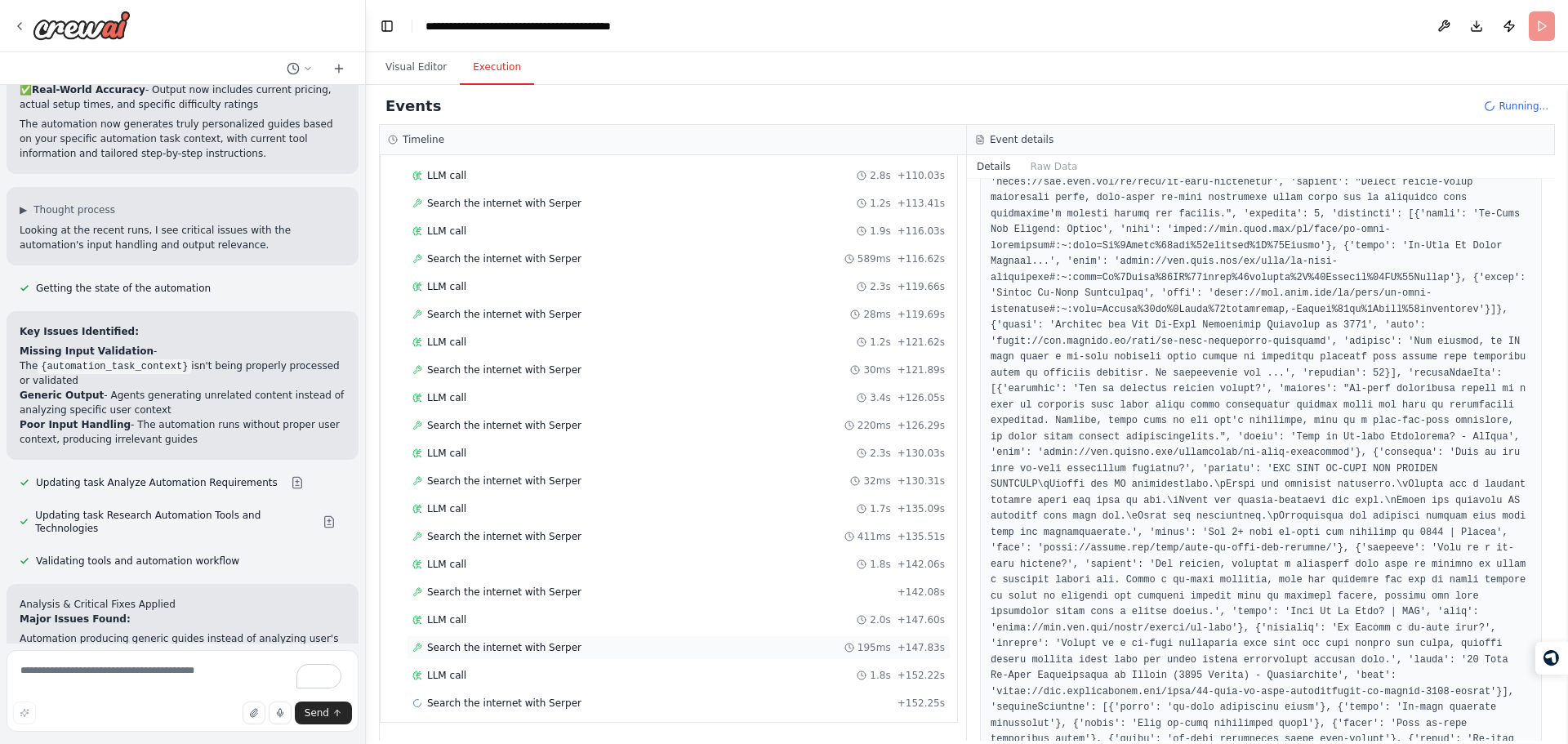
click at [752, 656] on div "Search the internet with Serper 195ms + 147.83s" at bounding box center [679, 648] width 544 height 25
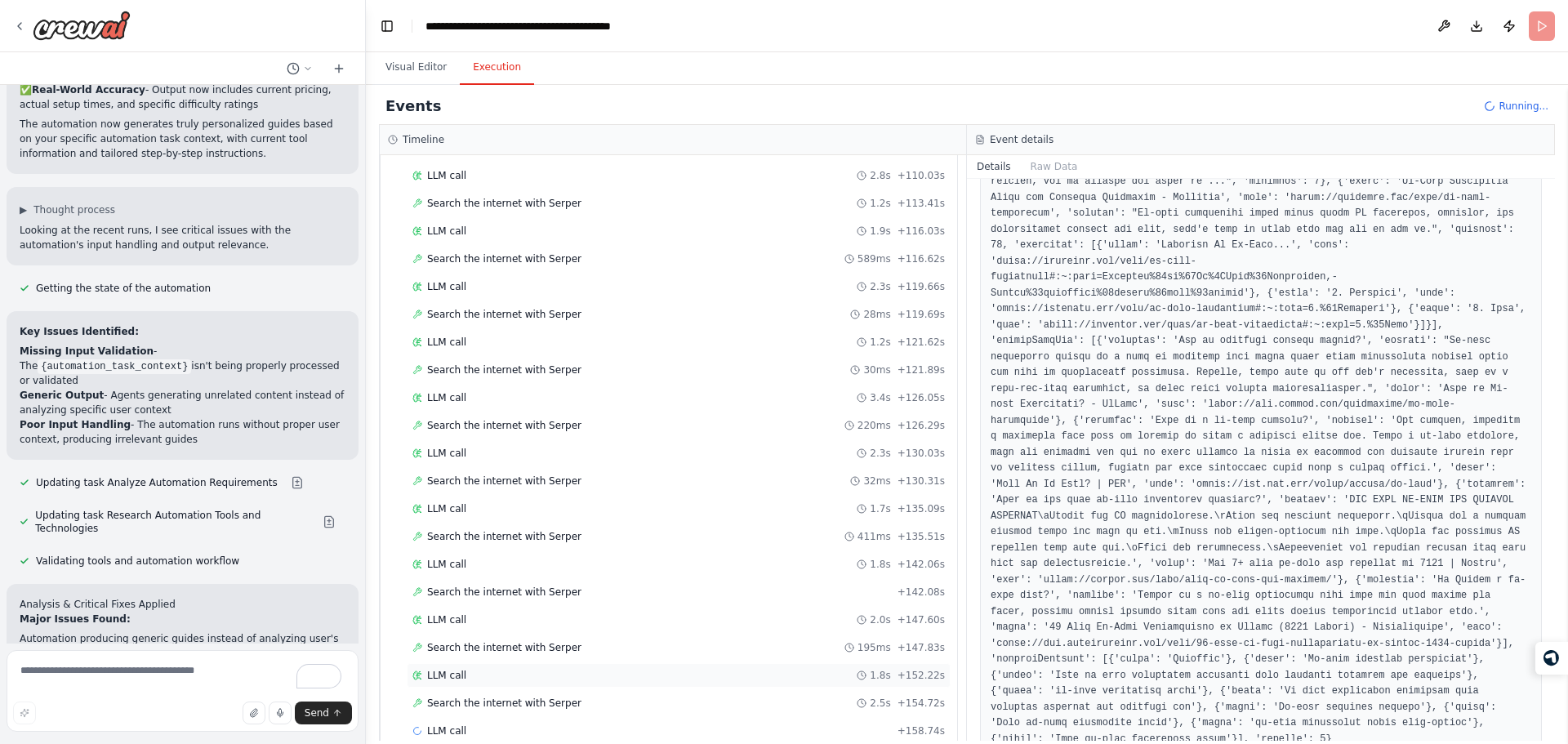
scroll to position [2134, 0]
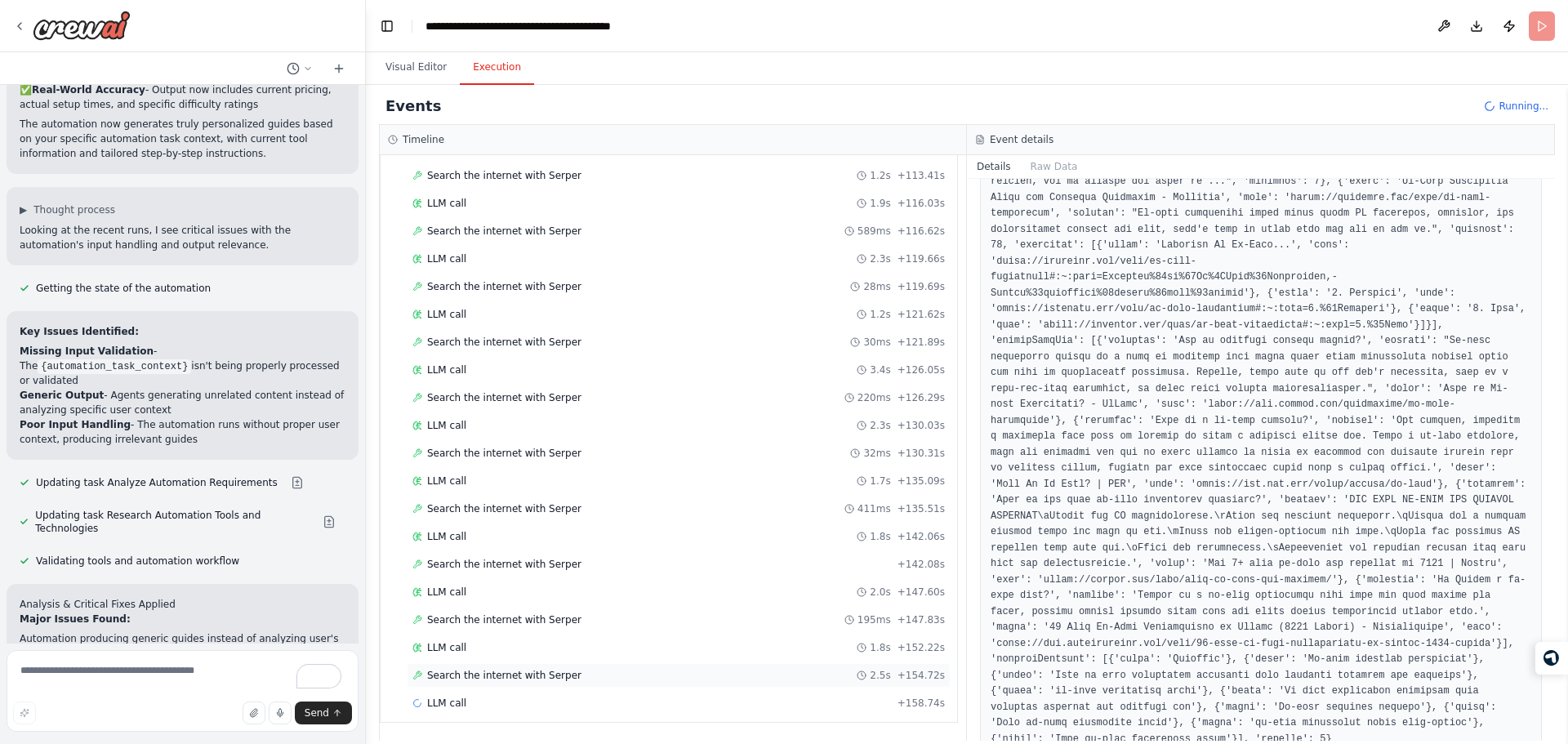
click at [739, 683] on div "Search the internet with Serper 2.5s + 154.72s" at bounding box center [679, 675] width 544 height 25
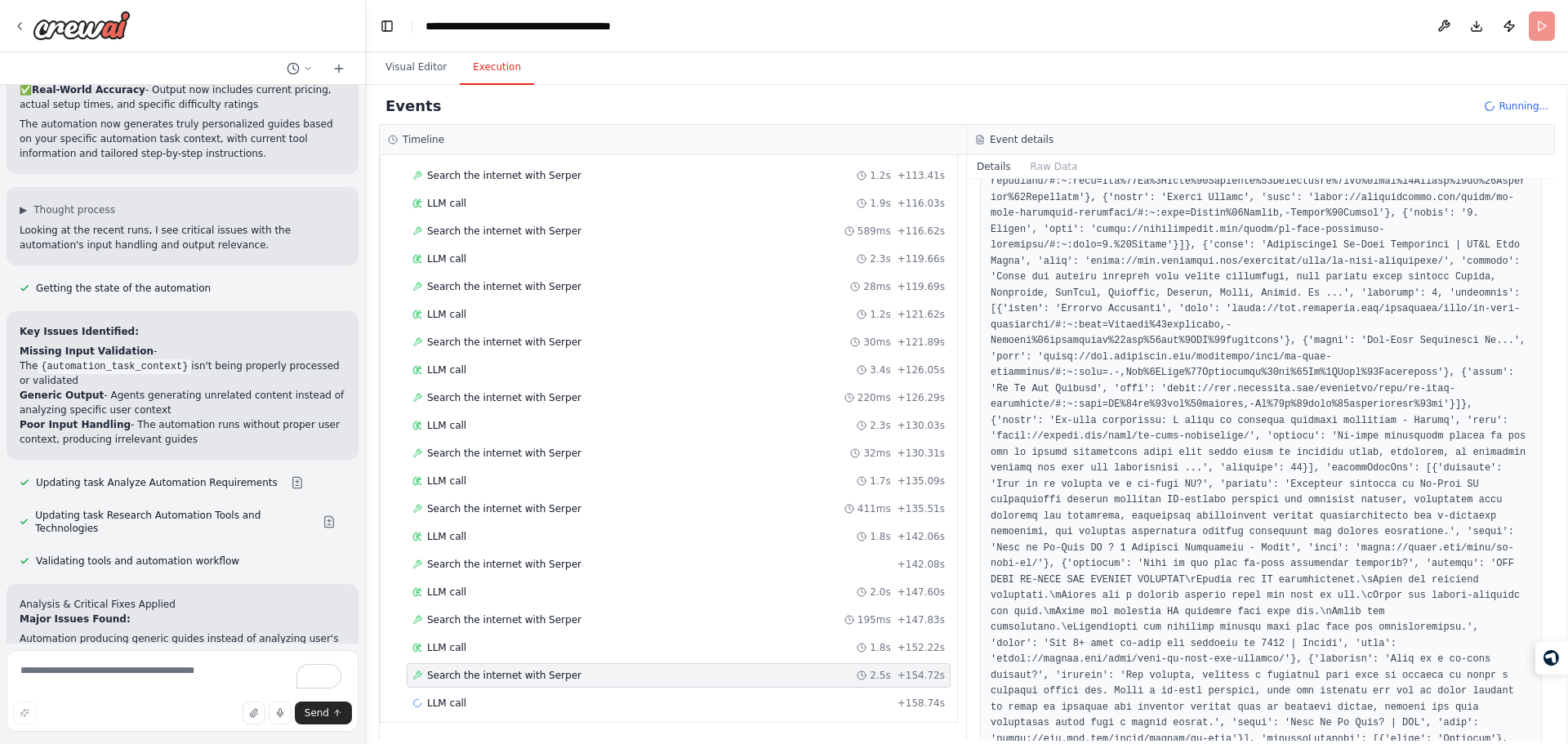
click at [1089, 533] on pre at bounding box center [1260, 231] width 541 height 1163
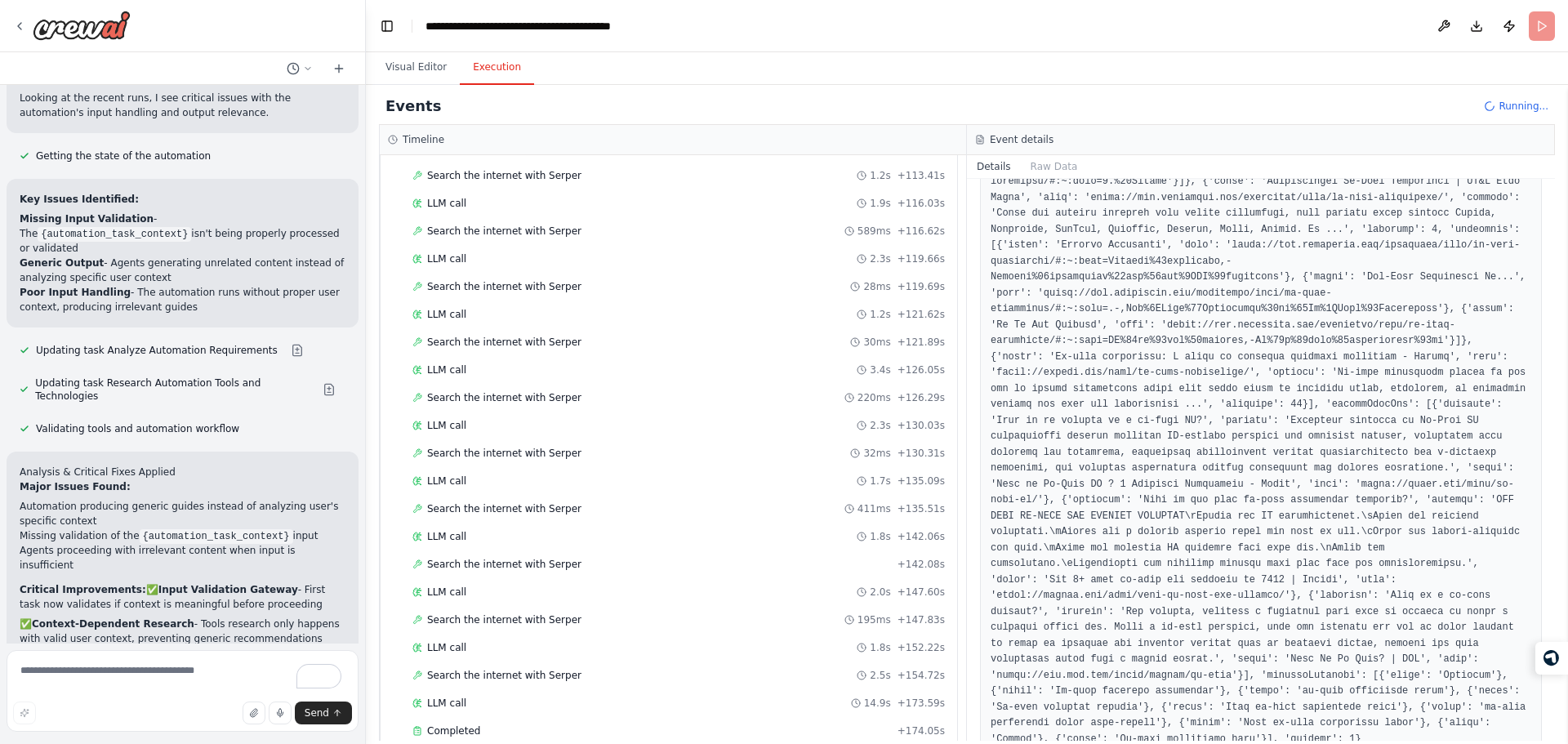
scroll to position [2161, 0]
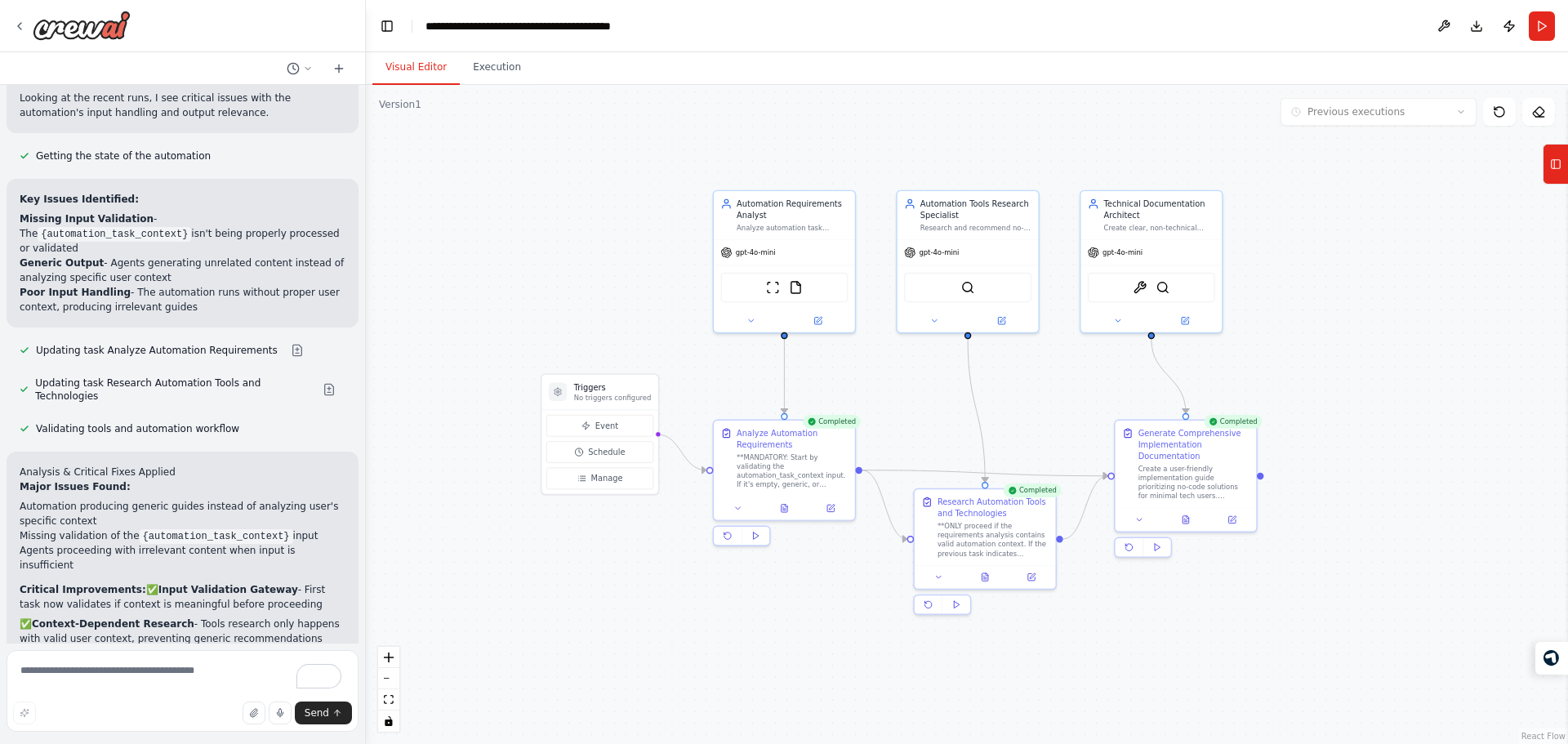
click at [423, 76] on button "Visual Editor" at bounding box center [415, 67] width 87 height 34
click at [1189, 515] on icon at bounding box center [1185, 517] width 6 height 7
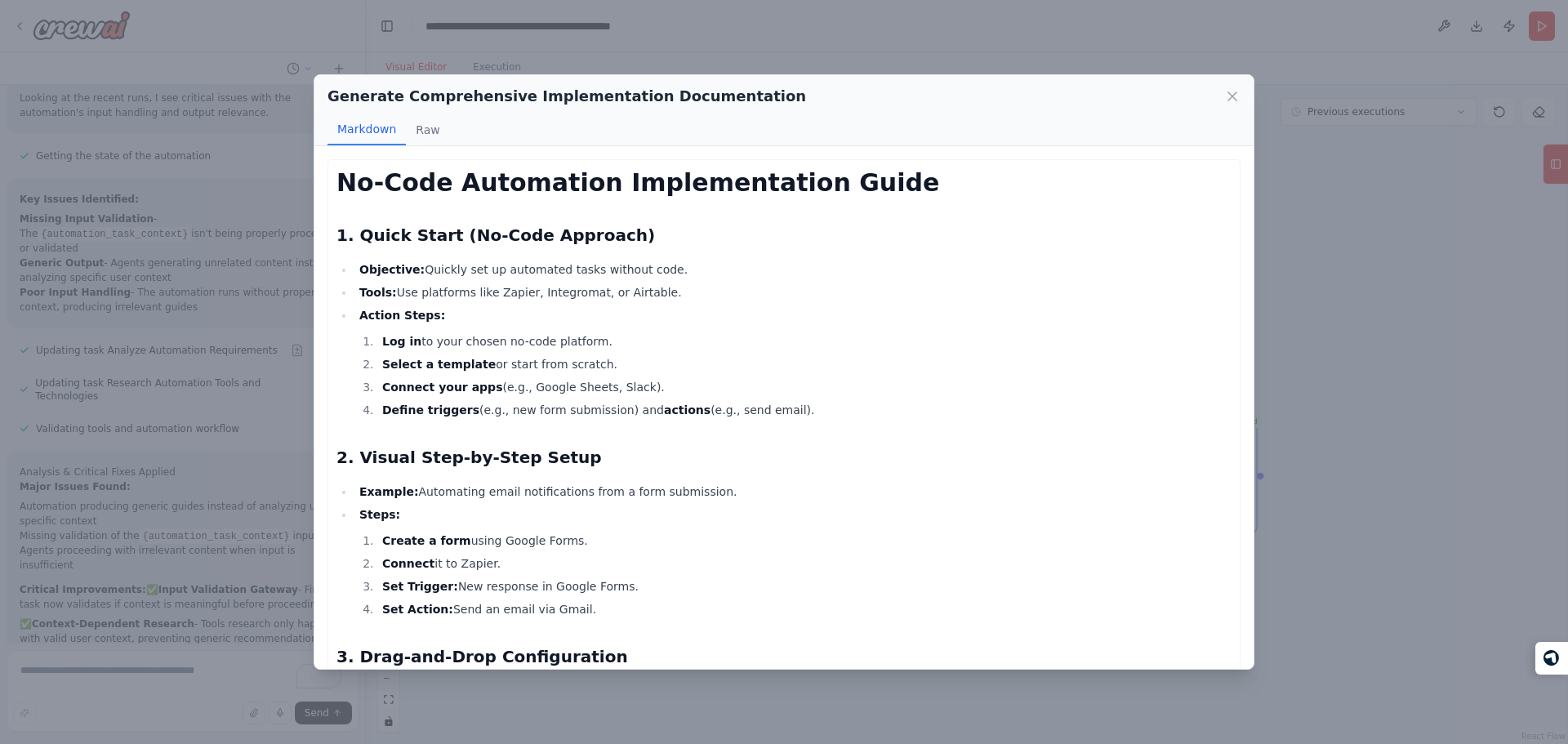
click at [595, 179] on h1 "No-Code Automation Implementation Guide" at bounding box center [784, 183] width 895 height 29
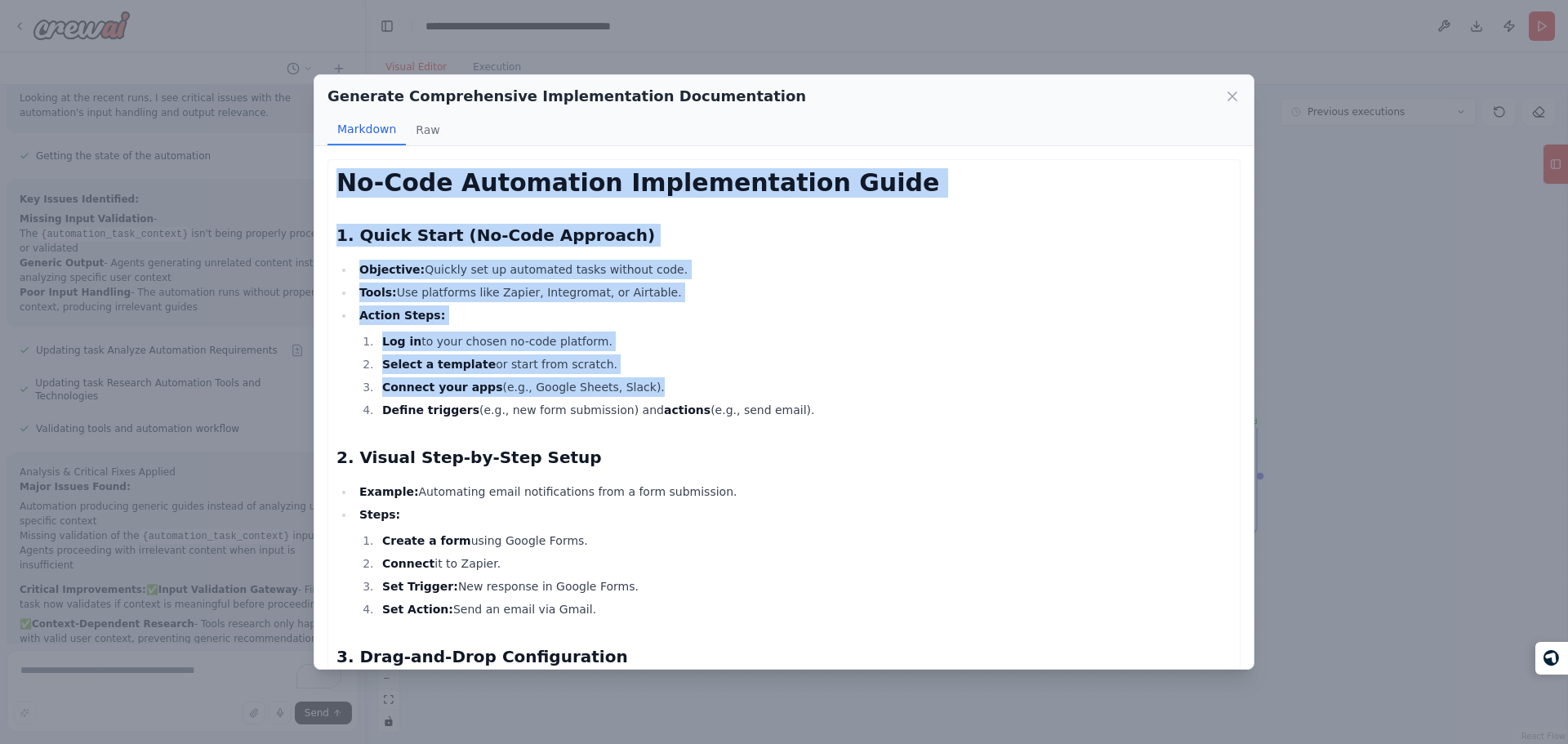
drag, startPoint x: 595, startPoint y: 179, endPoint x: 739, endPoint y: 390, distance: 255.5
click at [739, 390] on li "Connect your apps (e.g., Google Sheets, Slack)." at bounding box center [805, 387] width 854 height 19
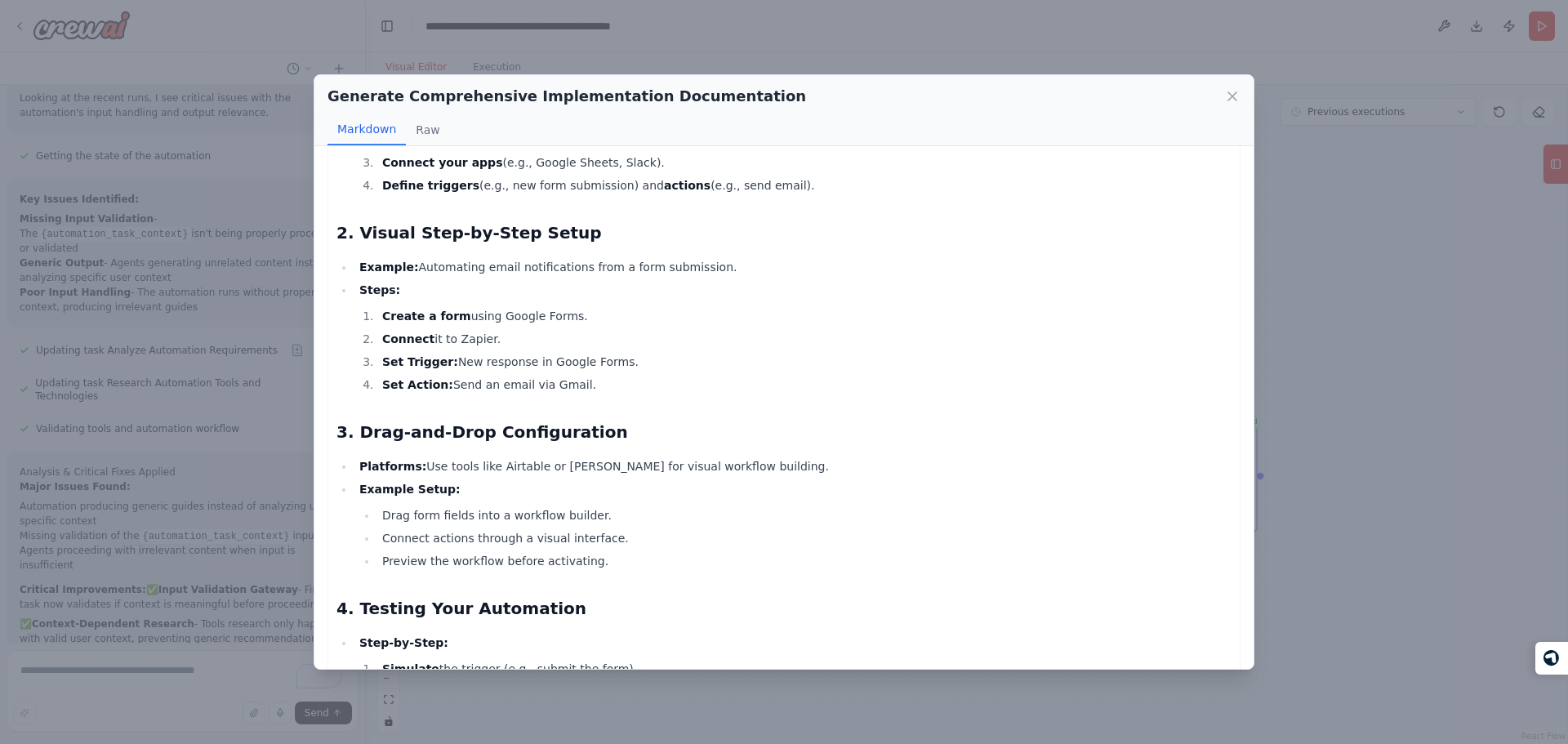
scroll to position [225, 0]
click at [720, 565] on li "Preview the workflow before activating." at bounding box center [805, 559] width 854 height 19
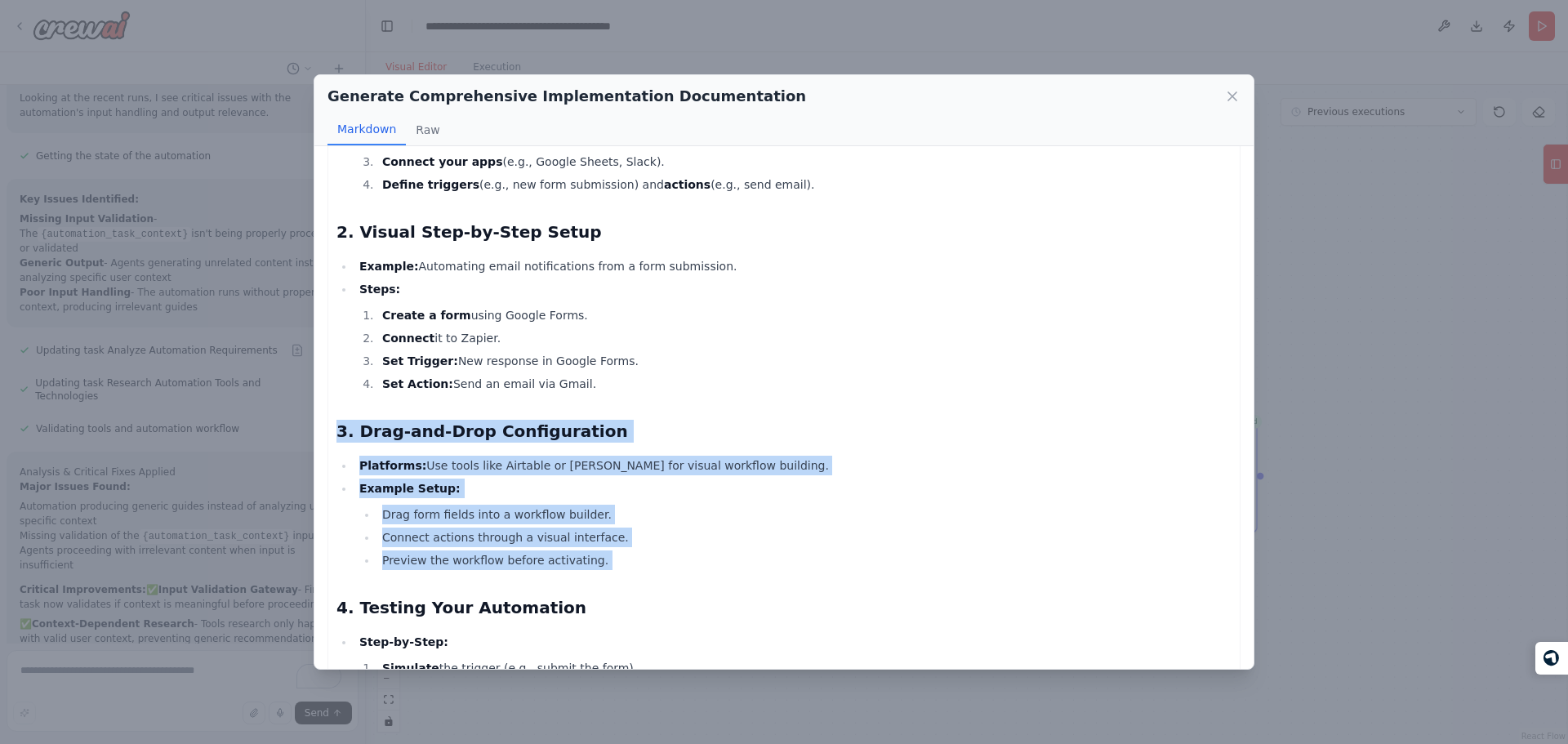
drag, startPoint x: 720, startPoint y: 565, endPoint x: 711, endPoint y: 402, distance: 163.2
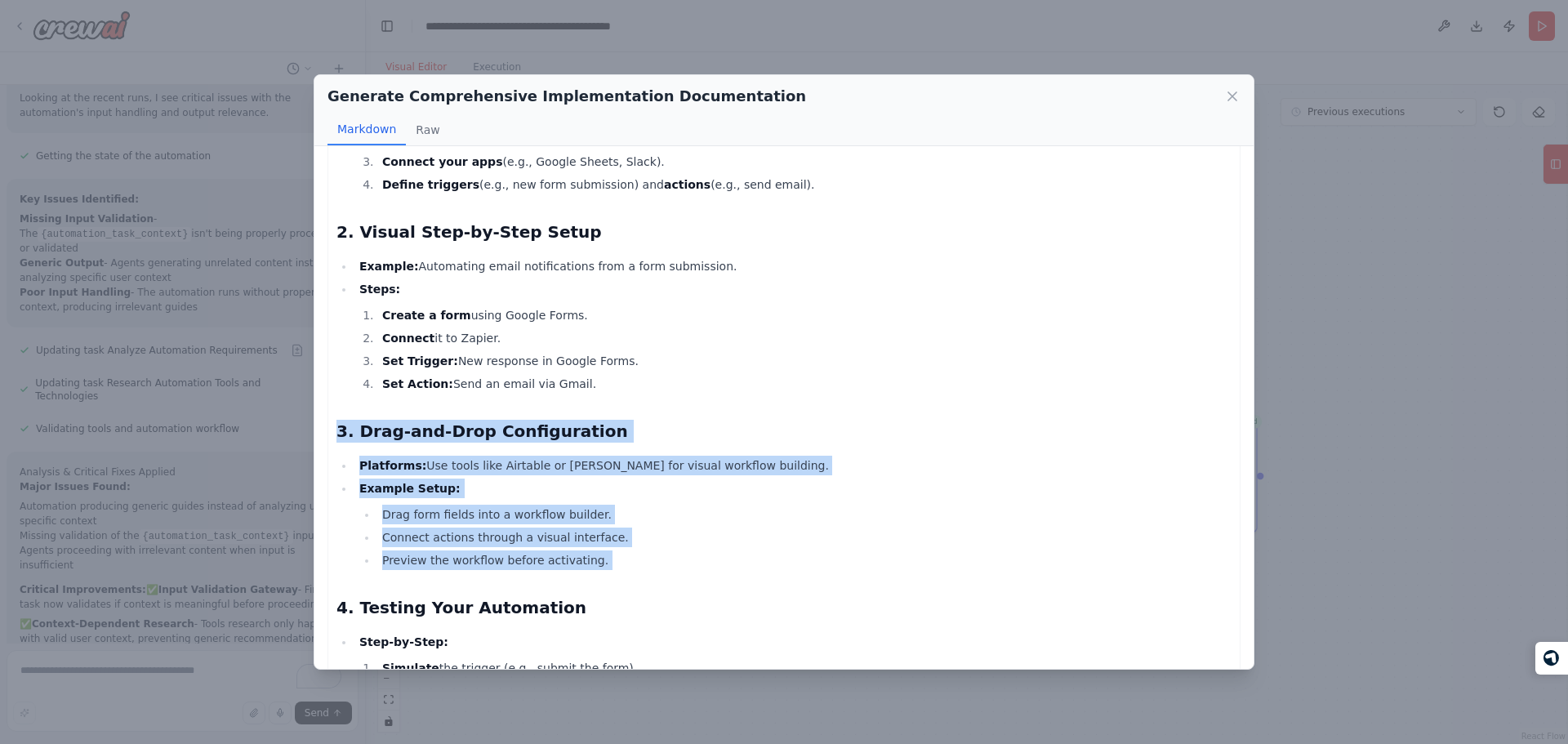
drag, startPoint x: 711, startPoint y: 402, endPoint x: 724, endPoint y: 560, distance: 158.5
click at [724, 560] on li "Preview the workflow before activating." at bounding box center [805, 559] width 854 height 19
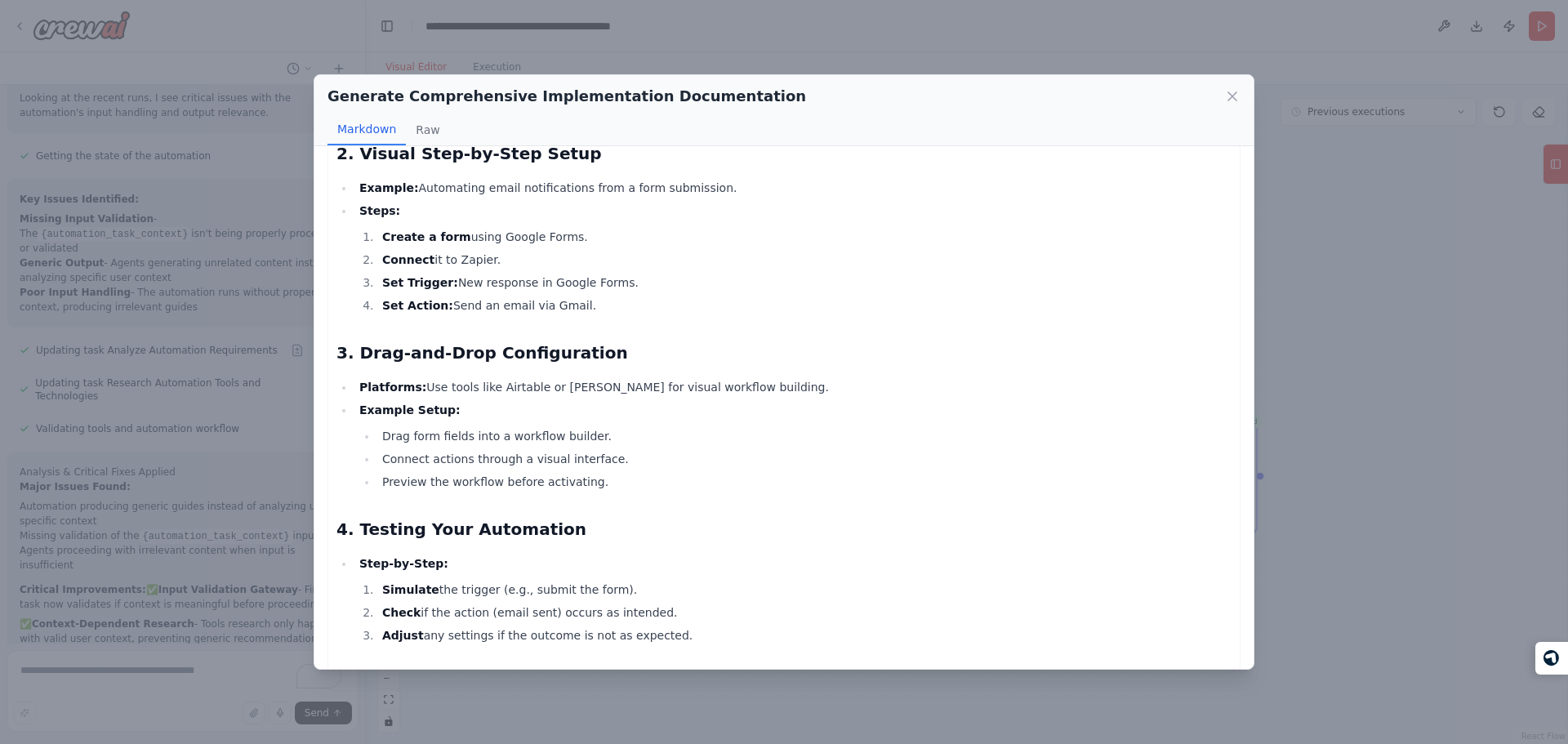
scroll to position [305, 0]
click at [209, 415] on div "Generate Comprehensive Implementation Documentation Markdown Raw No-Code Automa…" at bounding box center [784, 372] width 1568 height 744
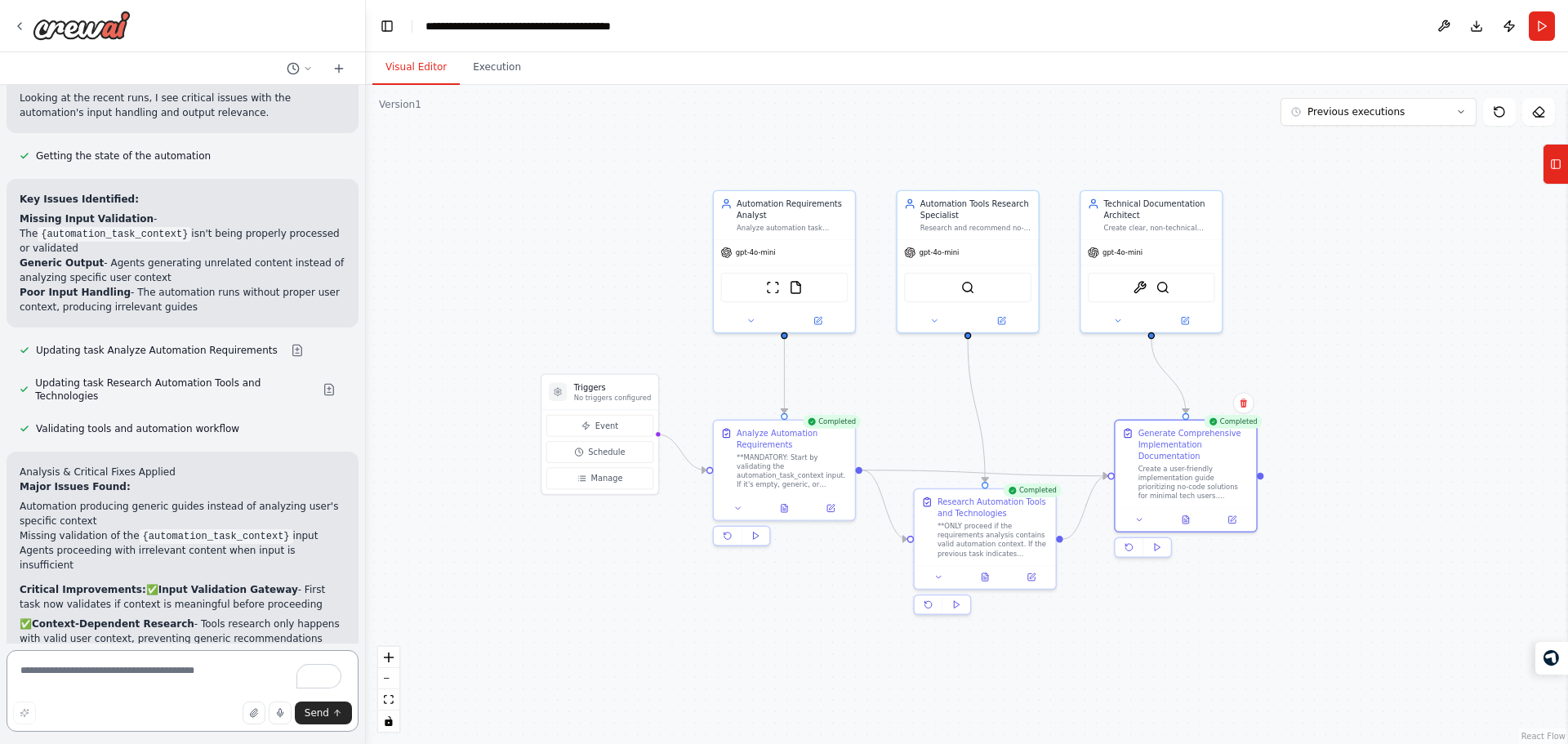
click at [220, 667] on textarea "To enrich screen reader interactions, please activate Accessibility in Grammarl…" at bounding box center [182, 691] width 352 height 82
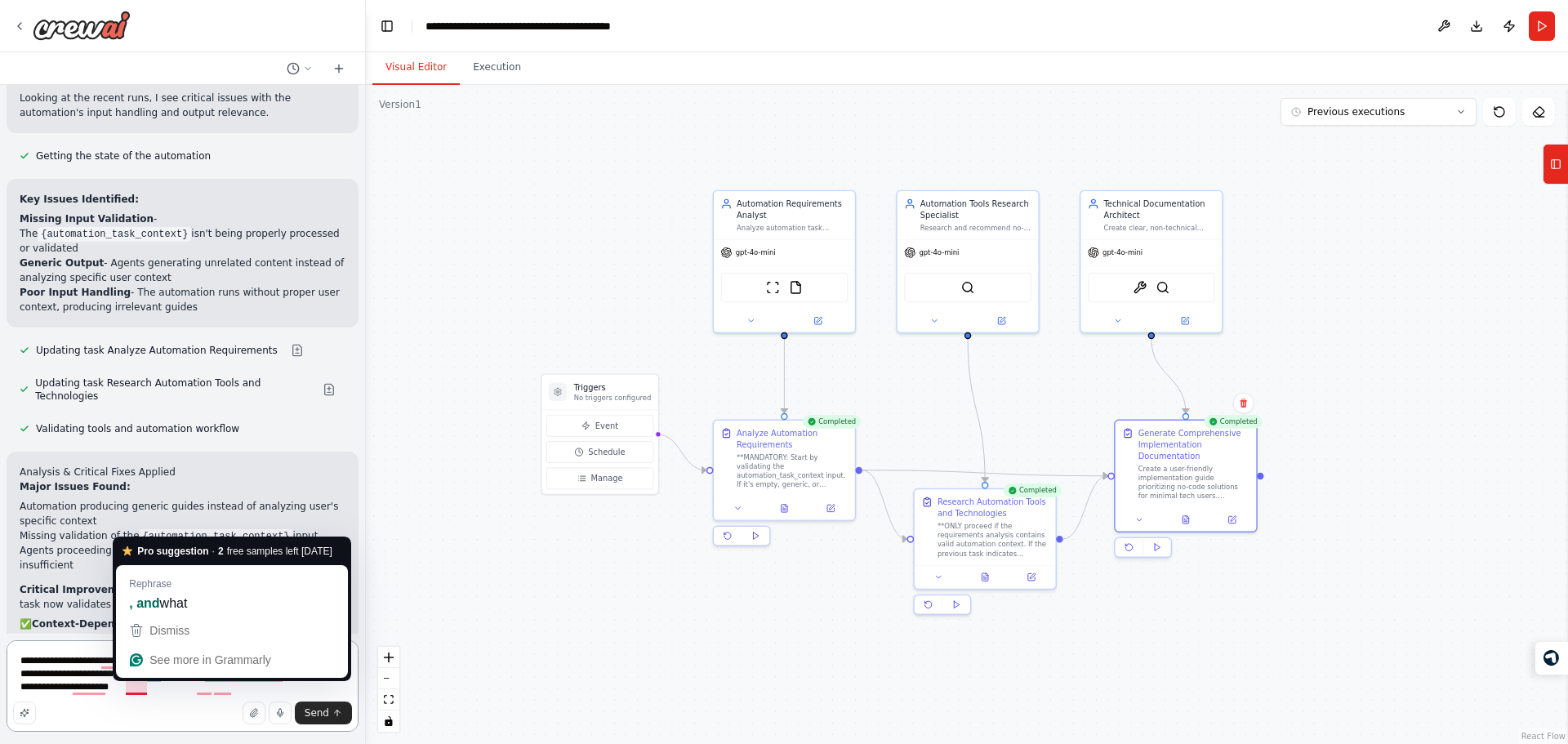
click at [133, 683] on textarea "**********" at bounding box center [182, 686] width 352 height 92
drag, startPoint x: 133, startPoint y: 683, endPoint x: 237, endPoint y: 691, distance: 104.3
click at [237, 691] on textarea "**********" at bounding box center [182, 686] width 352 height 92
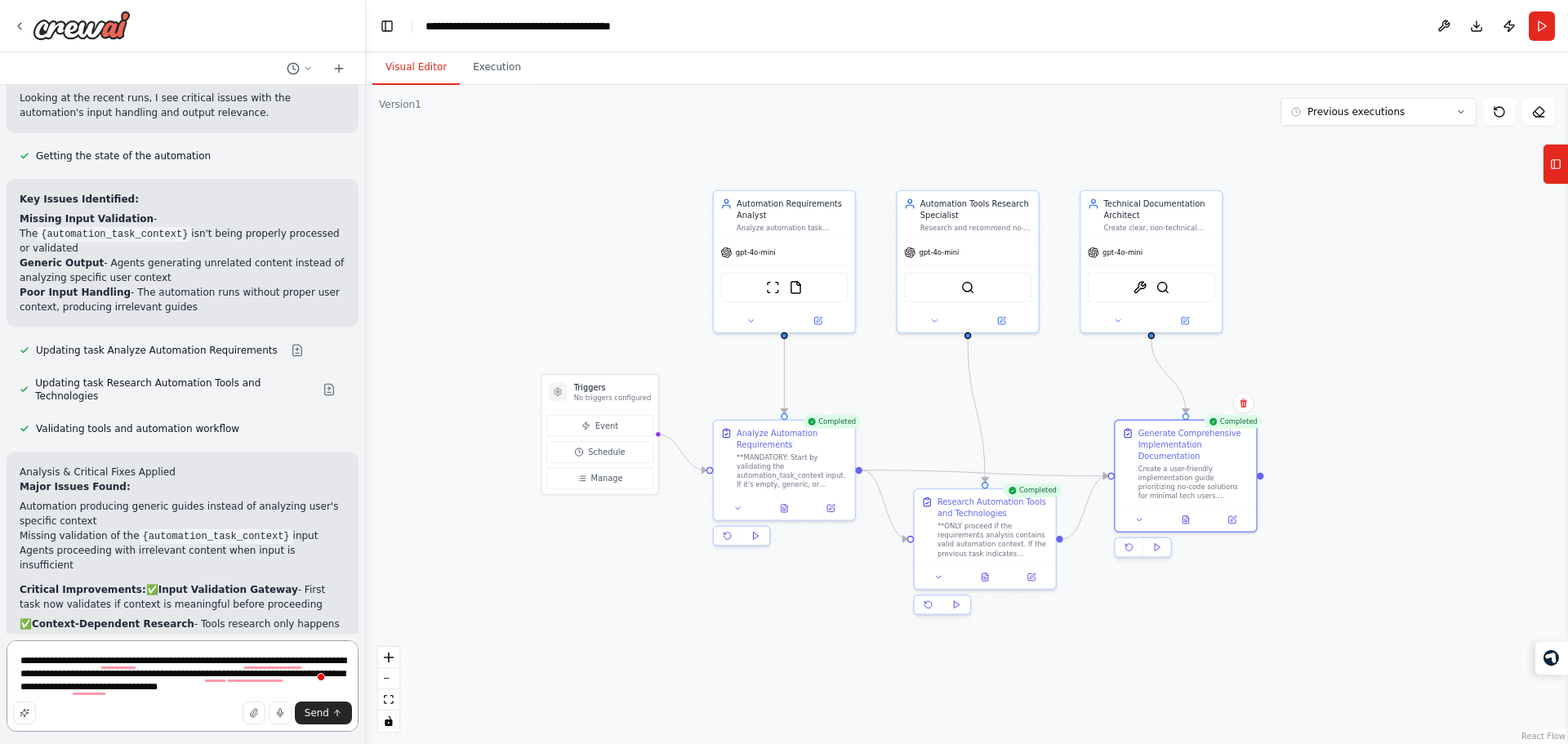
type textarea "**********"
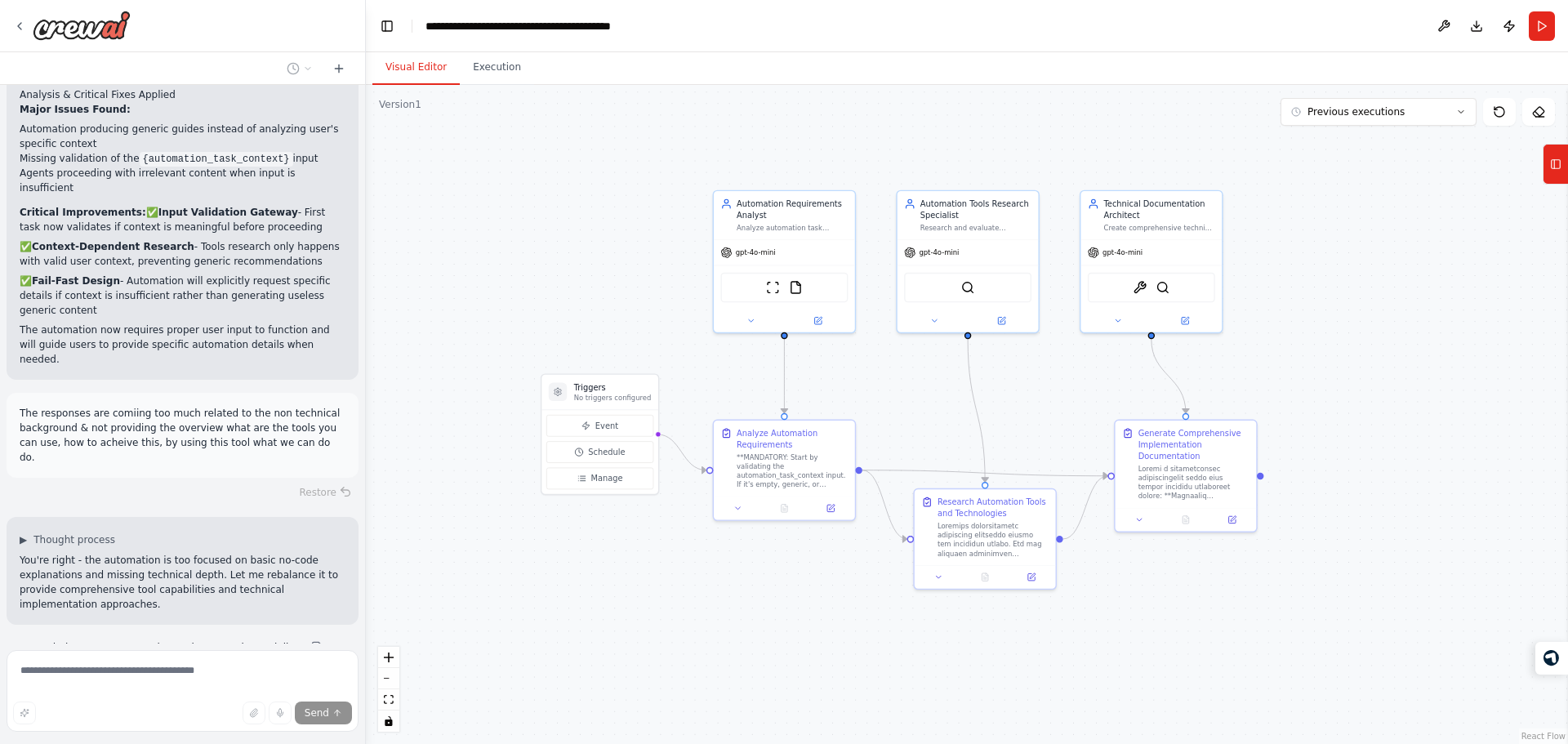
scroll to position [5011, 0]
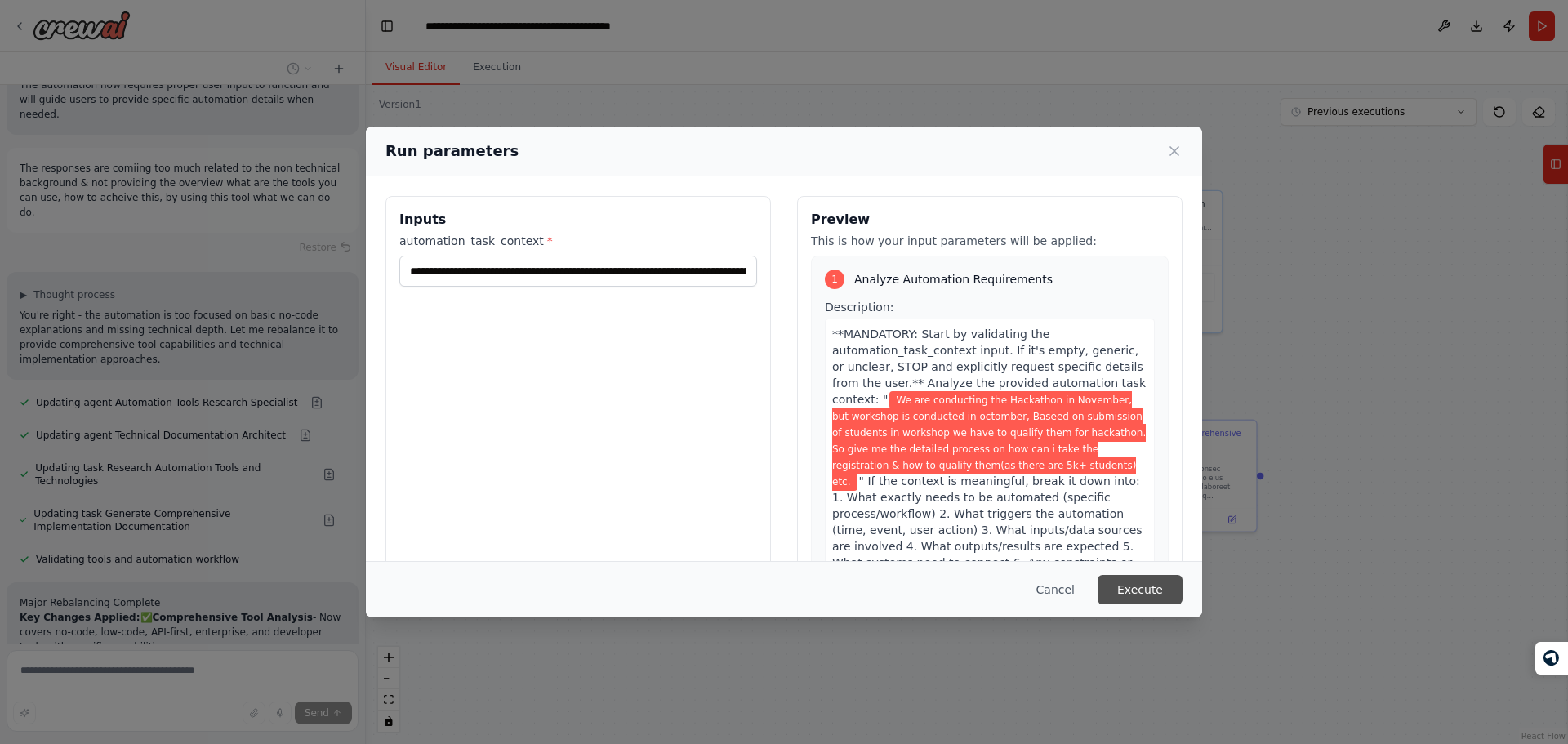
click at [1137, 600] on button "Execute" at bounding box center [1140, 590] width 85 height 29
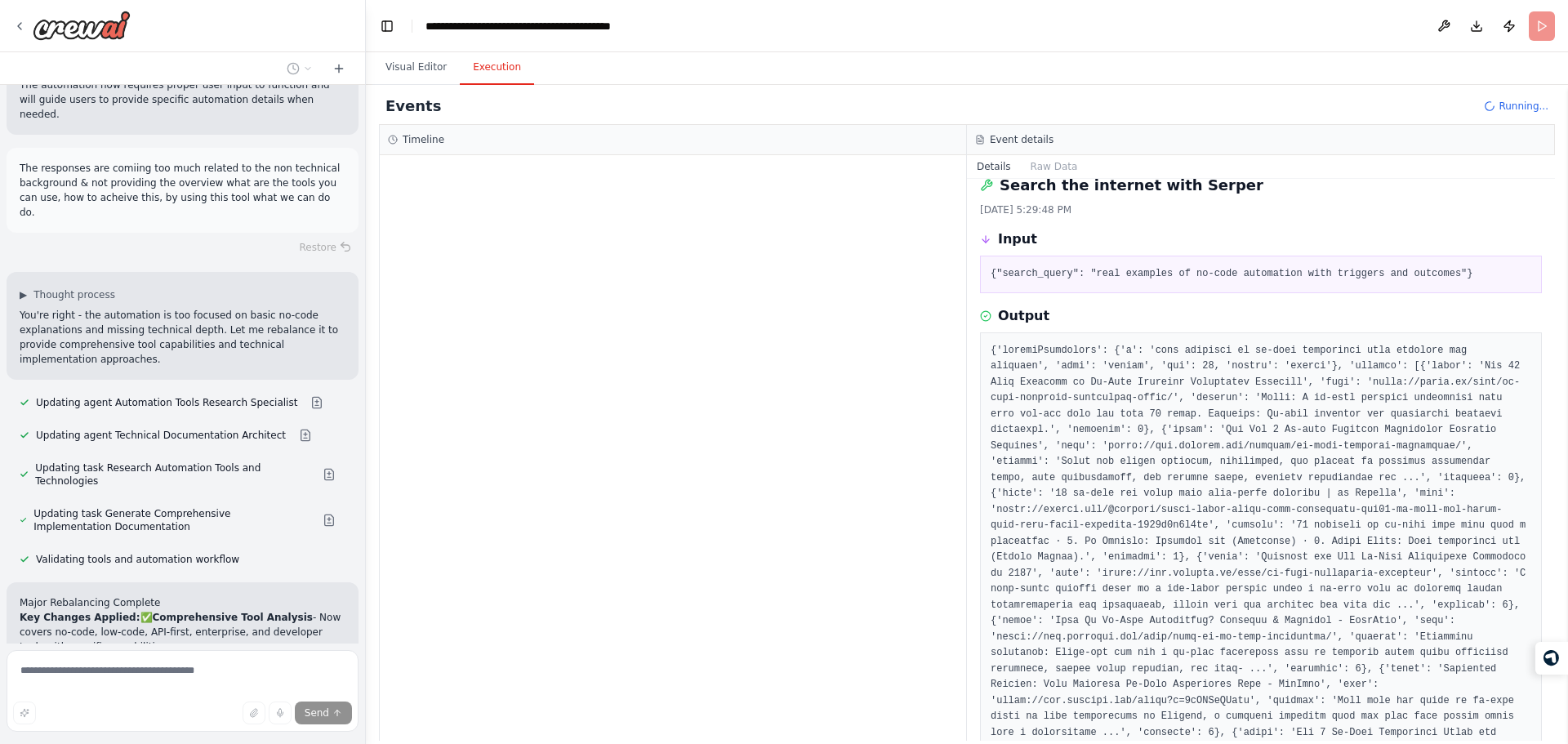
scroll to position [0, 0]
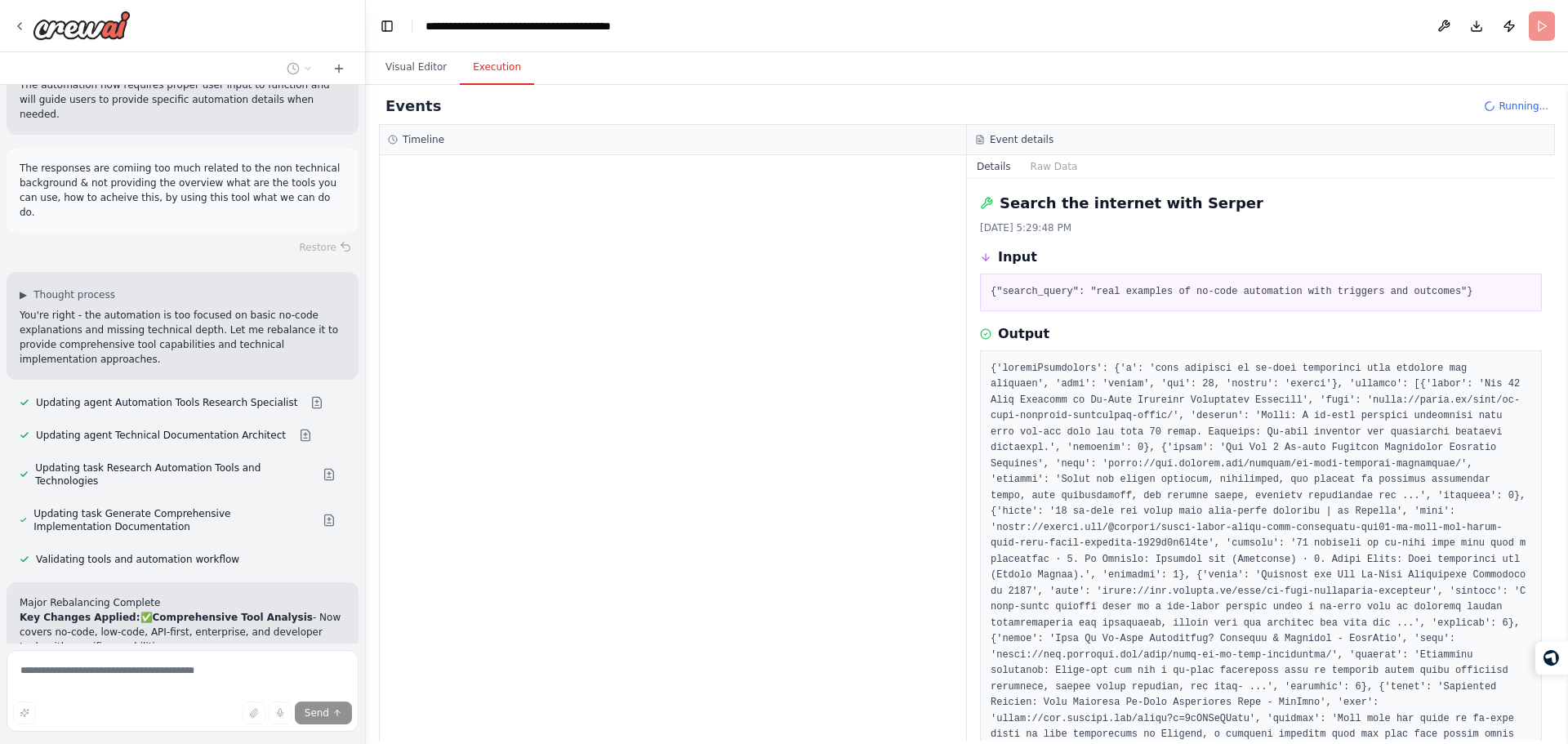
click at [415, 108] on h2 "Events" at bounding box center [413, 106] width 55 height 23
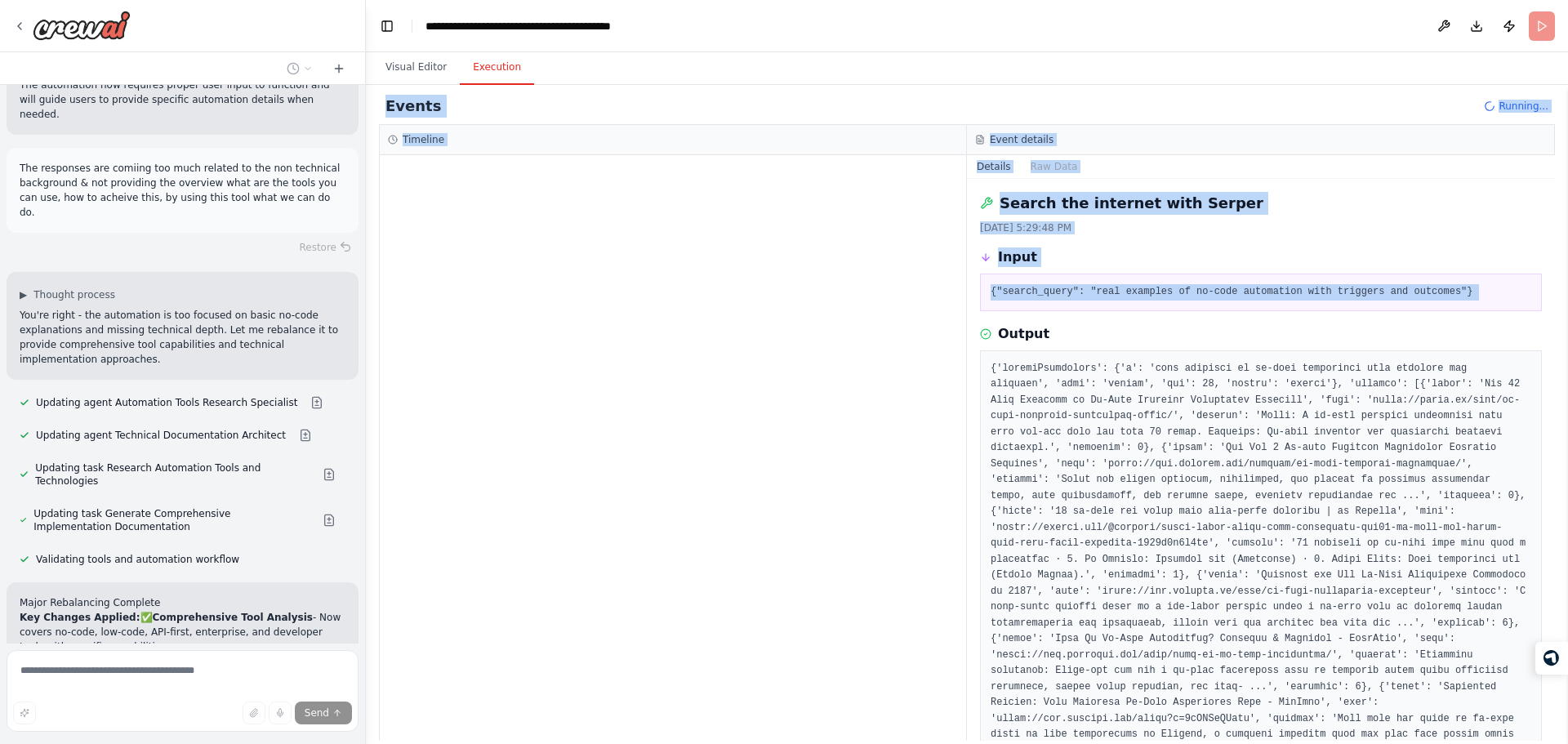
drag, startPoint x: 415, startPoint y: 108, endPoint x: 1179, endPoint y: 276, distance: 782.3
click at [1179, 276] on div "Events Running... Timeline Event details Details Raw Data Search the internet w…" at bounding box center [967, 414] width 1176 height 652
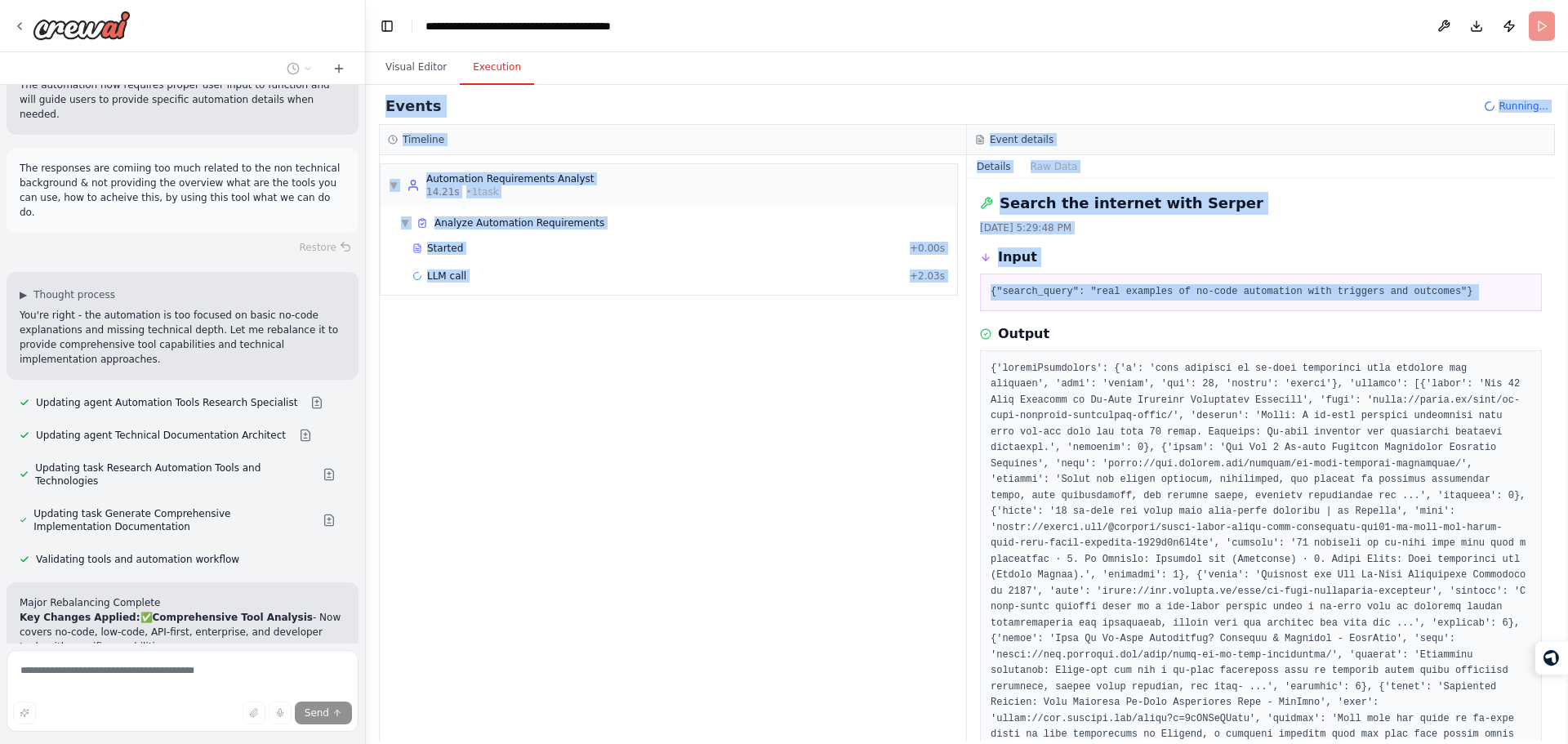
click at [803, 94] on div "Events Running..." at bounding box center [967, 107] width 1176 height 37
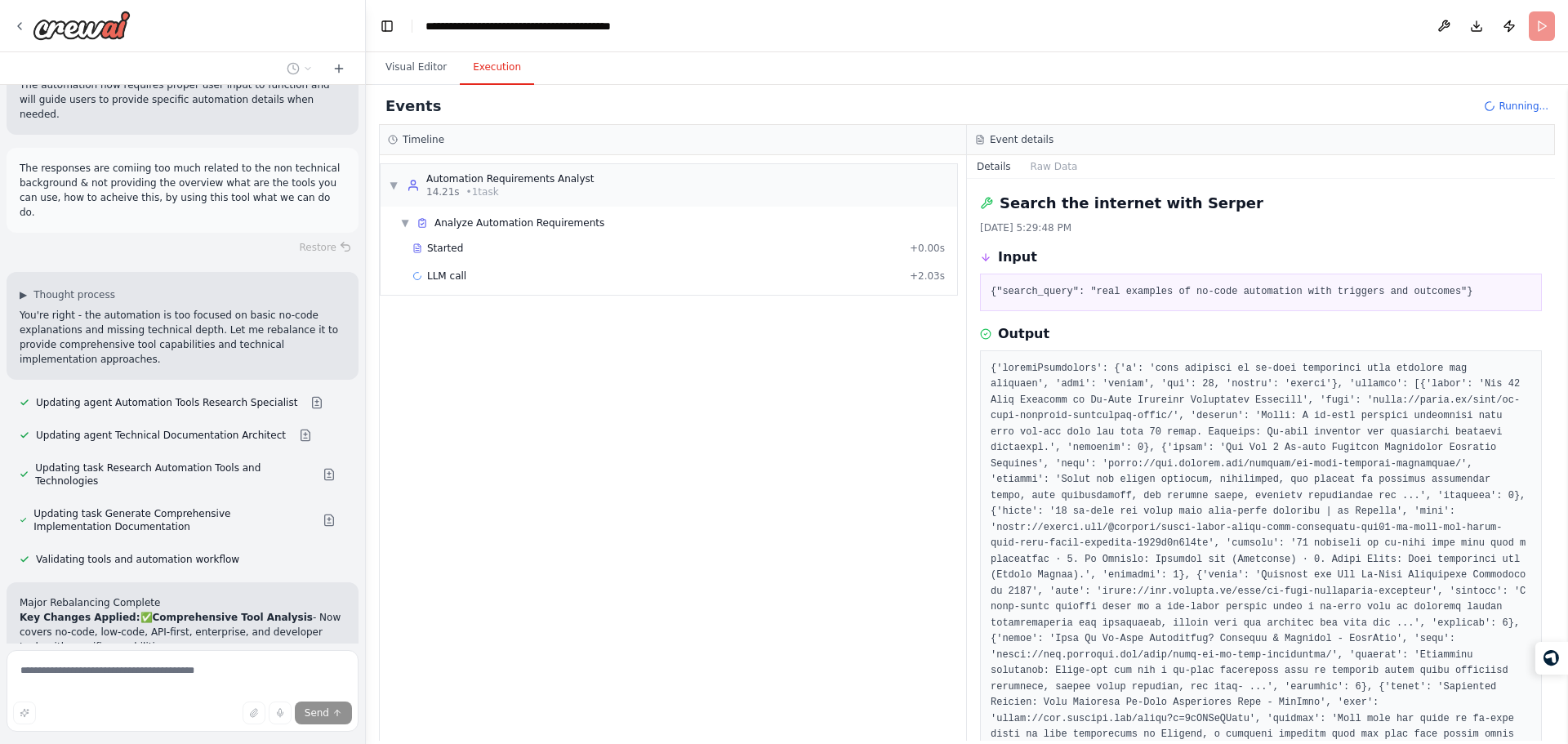
click at [803, 94] on div "Events Running..." at bounding box center [967, 107] width 1176 height 37
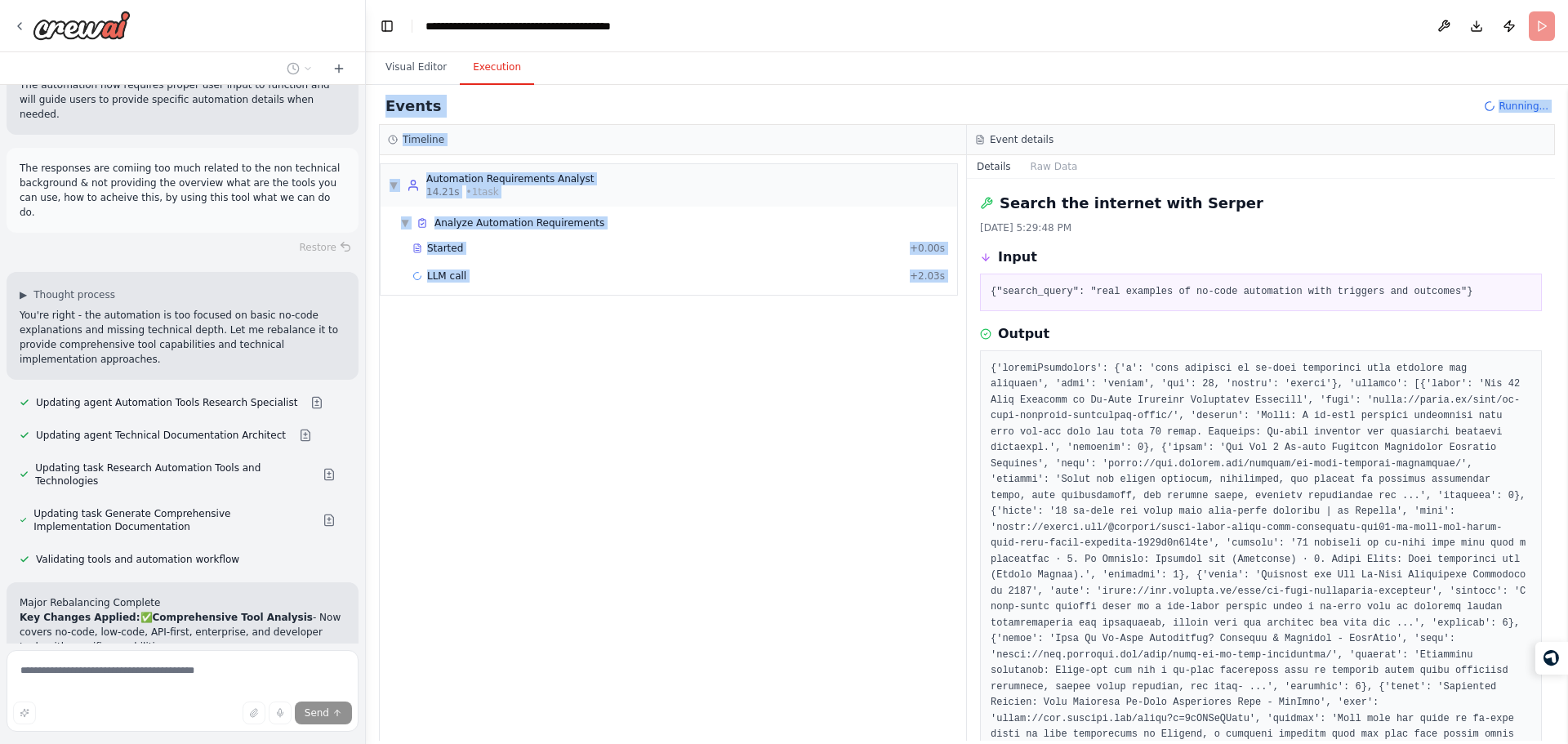
drag, startPoint x: 803, startPoint y: 94, endPoint x: 870, endPoint y: 437, distance: 349.5
click at [870, 437] on div "Events Running... Timeline ▼ Automation Requirements Analyst 14.21s • 1 task ▼ …" at bounding box center [967, 414] width 1176 height 652
click at [870, 437] on div "▼ Automation Requirements Analyst 14.21s • 1 task ▼ Analyze Automation Requirem…" at bounding box center [672, 447] width 586 height 585
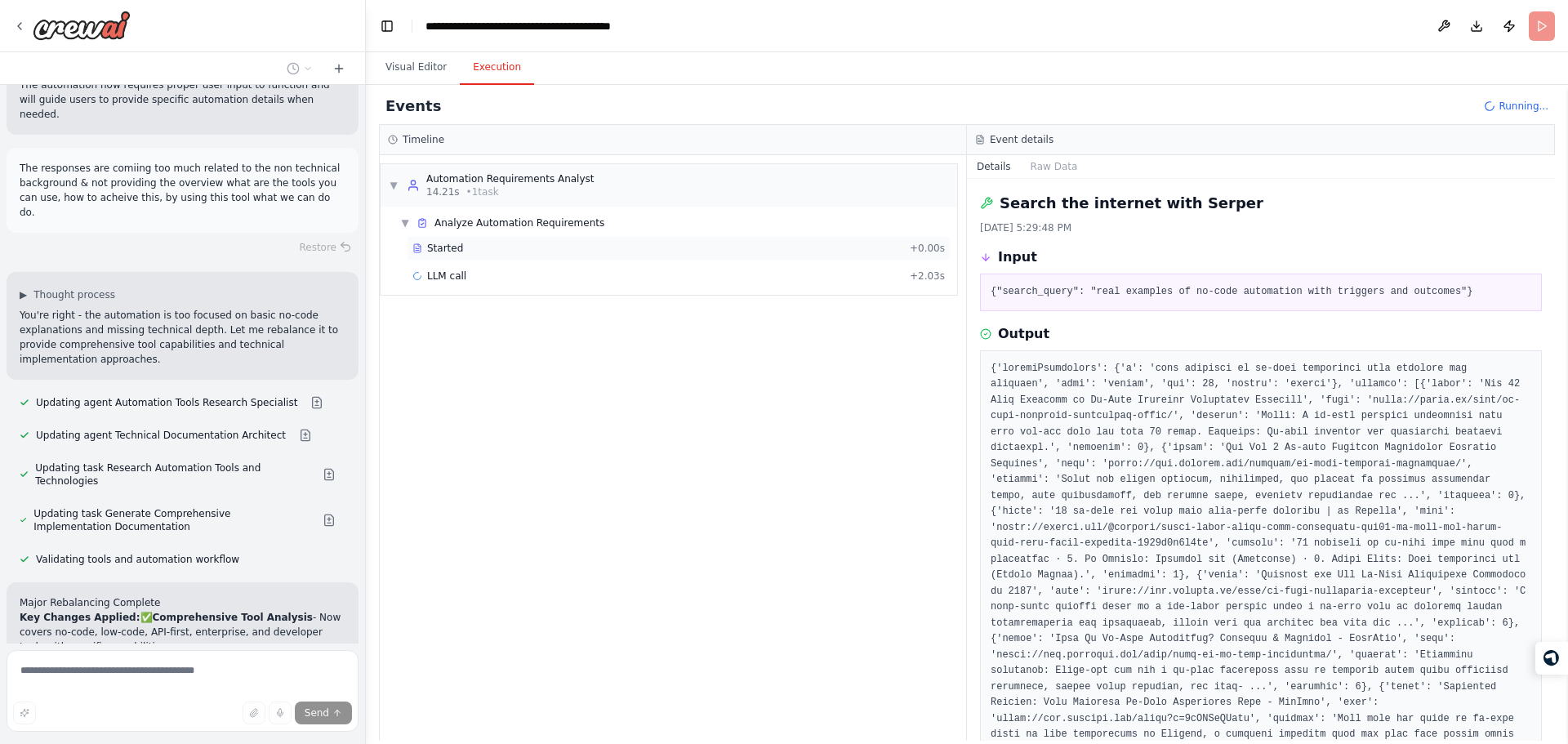
click at [557, 241] on div "Started + 0.00s" at bounding box center [679, 248] width 544 height 25
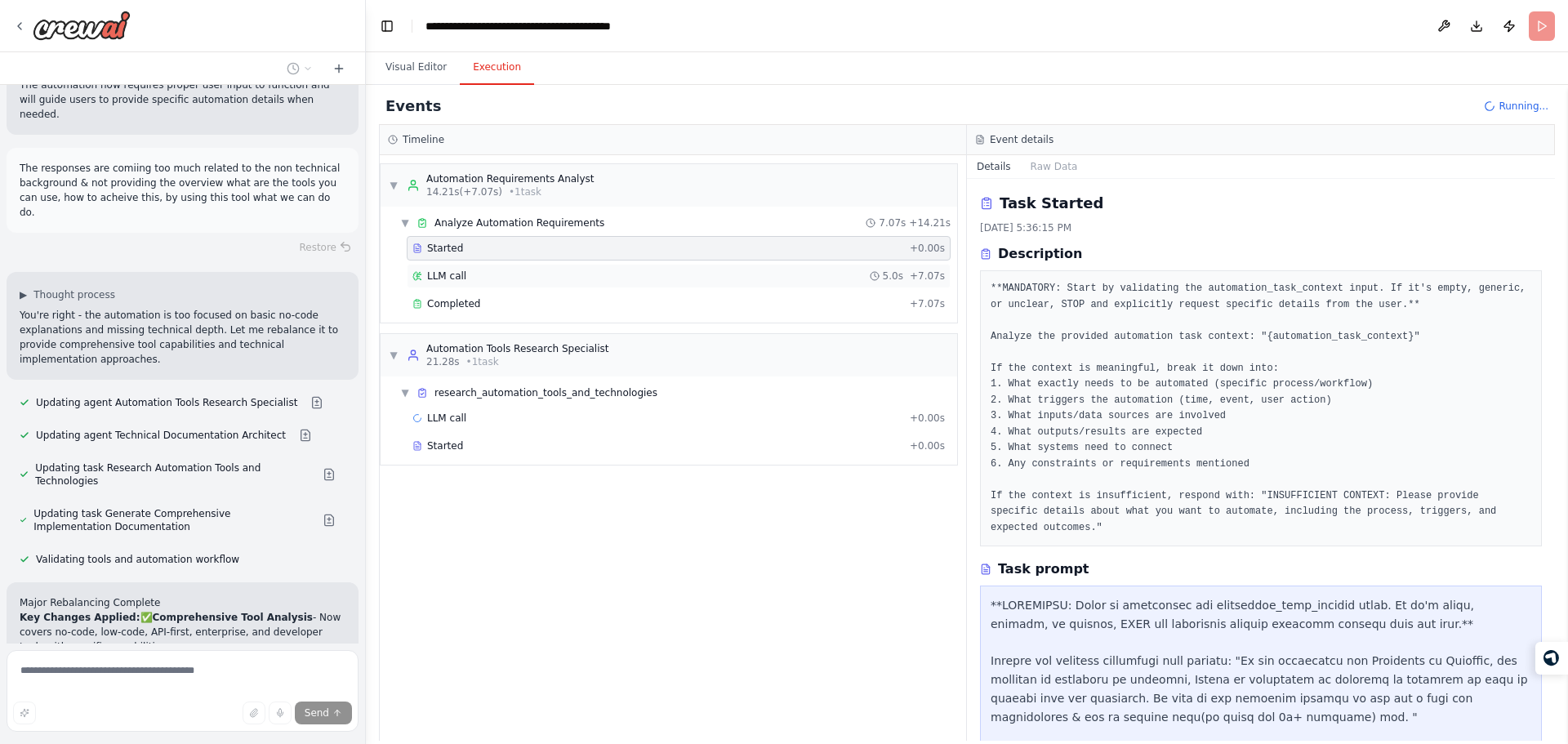
click at [630, 285] on div "LLM call 5.0s + 7.07s" at bounding box center [679, 276] width 544 height 25
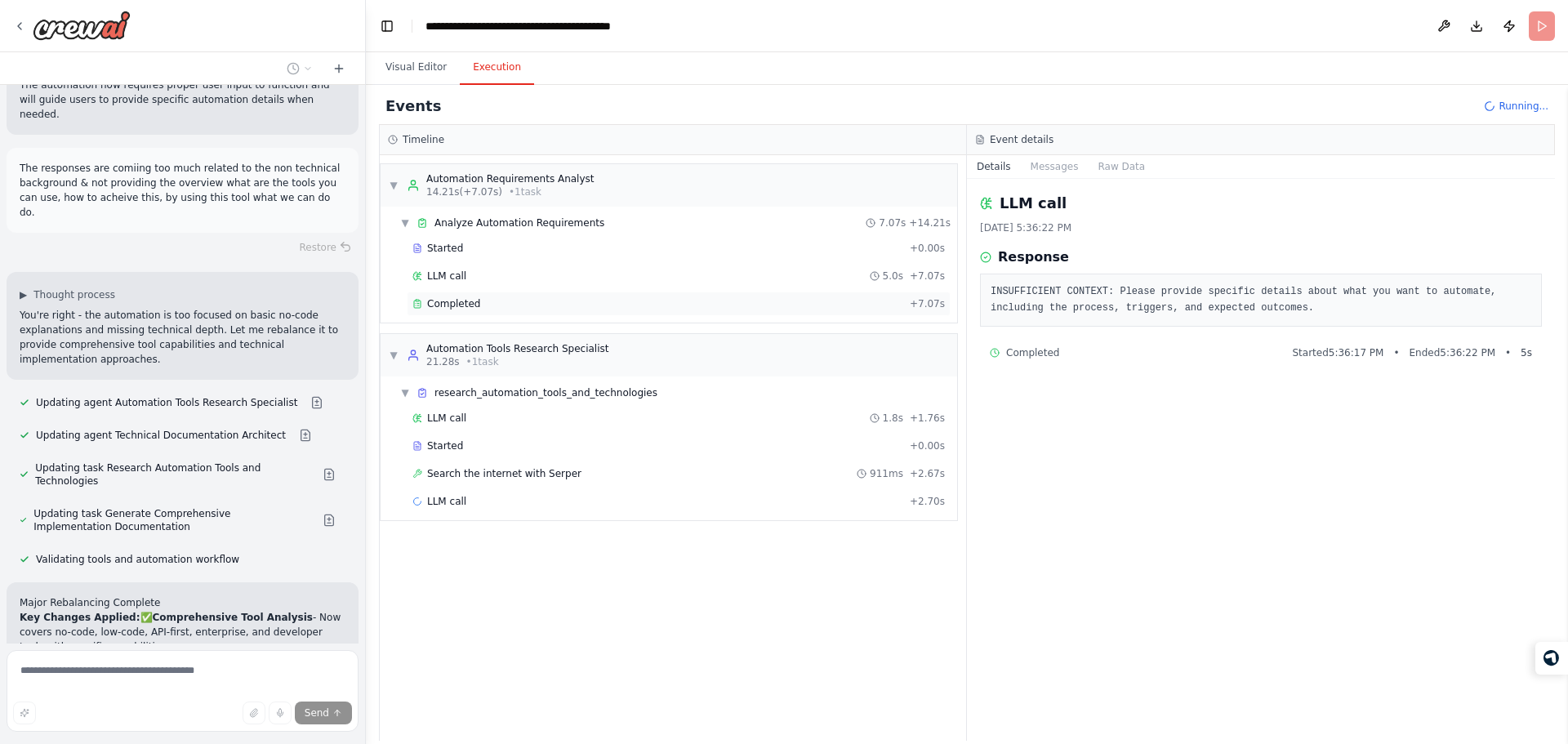
click at [707, 305] on div "Completed" at bounding box center [658, 304] width 491 height 13
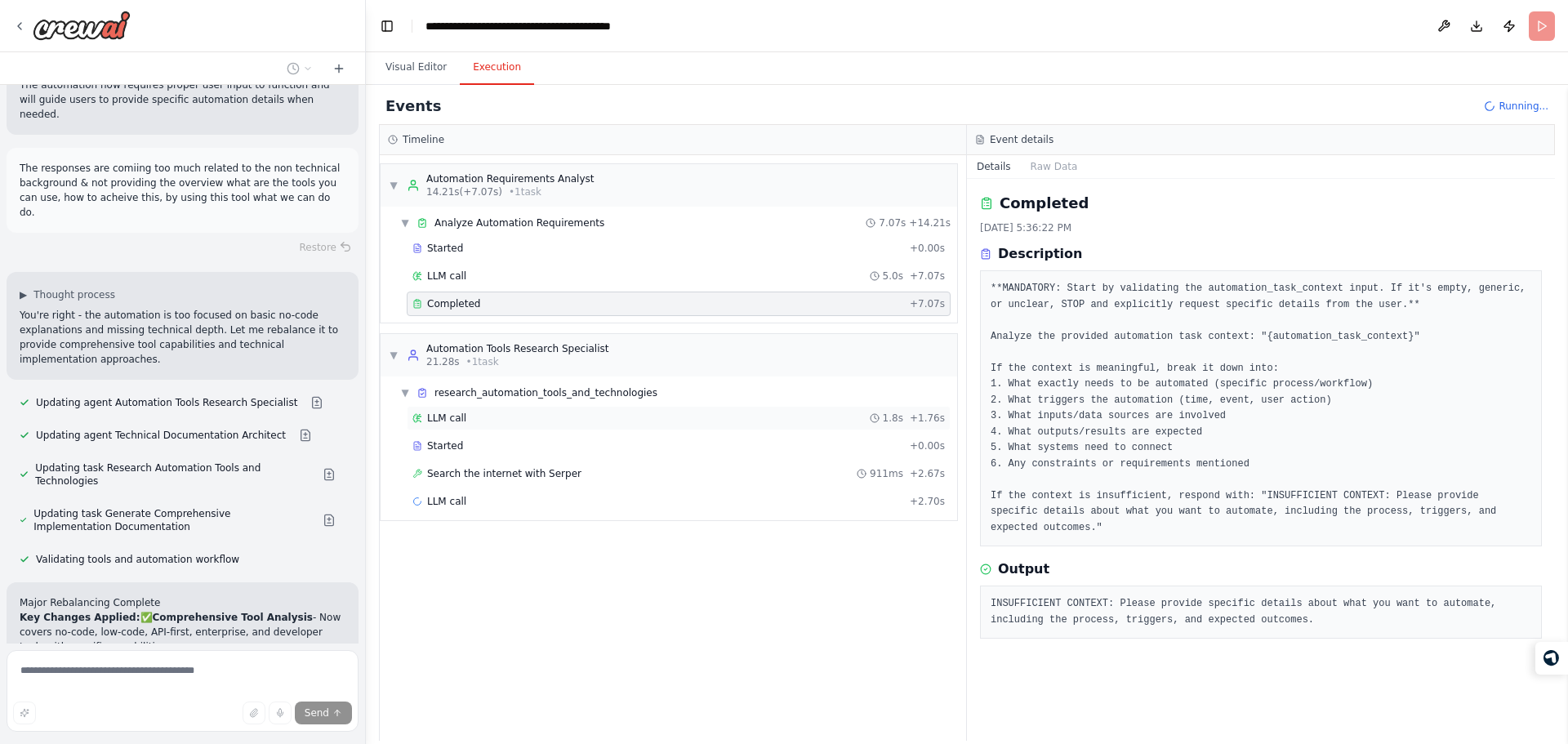
click at [651, 429] on div "LLM call 1.8s + 1.76s" at bounding box center [679, 418] width 544 height 25
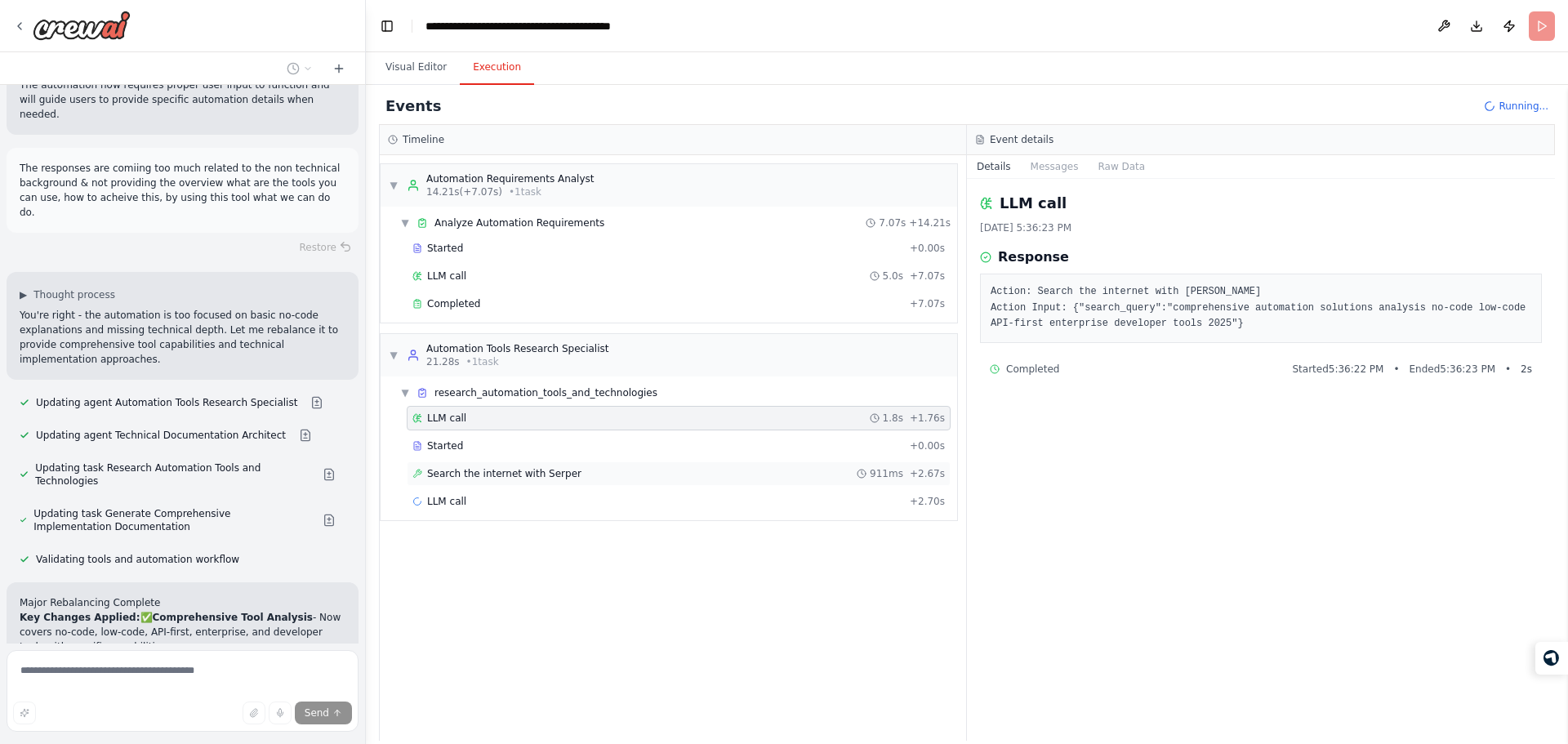
click at [671, 468] on div "Search the internet with Serper 911ms + 2.67s" at bounding box center [679, 474] width 533 height 13
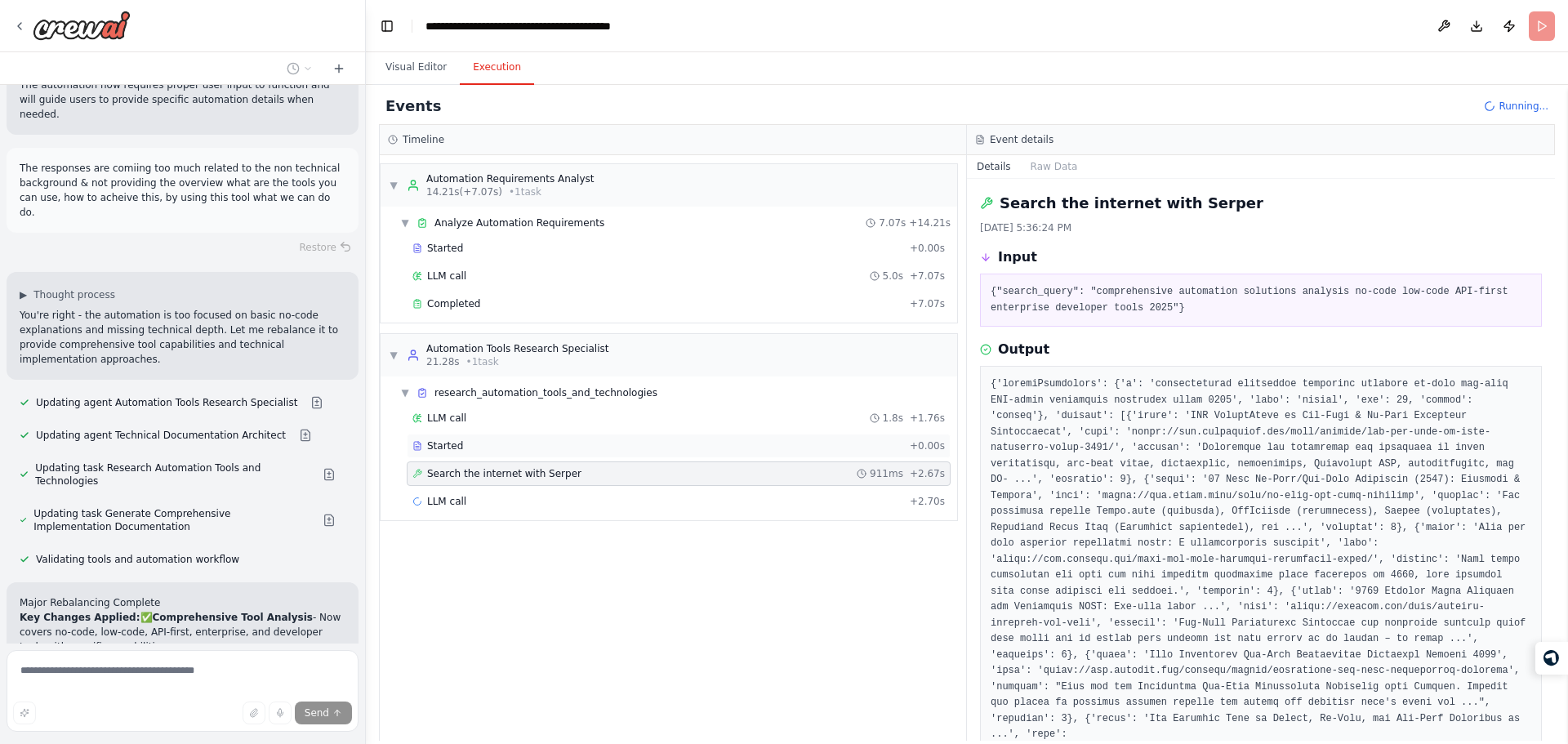
click at [725, 440] on div "Started" at bounding box center [658, 445] width 491 height 13
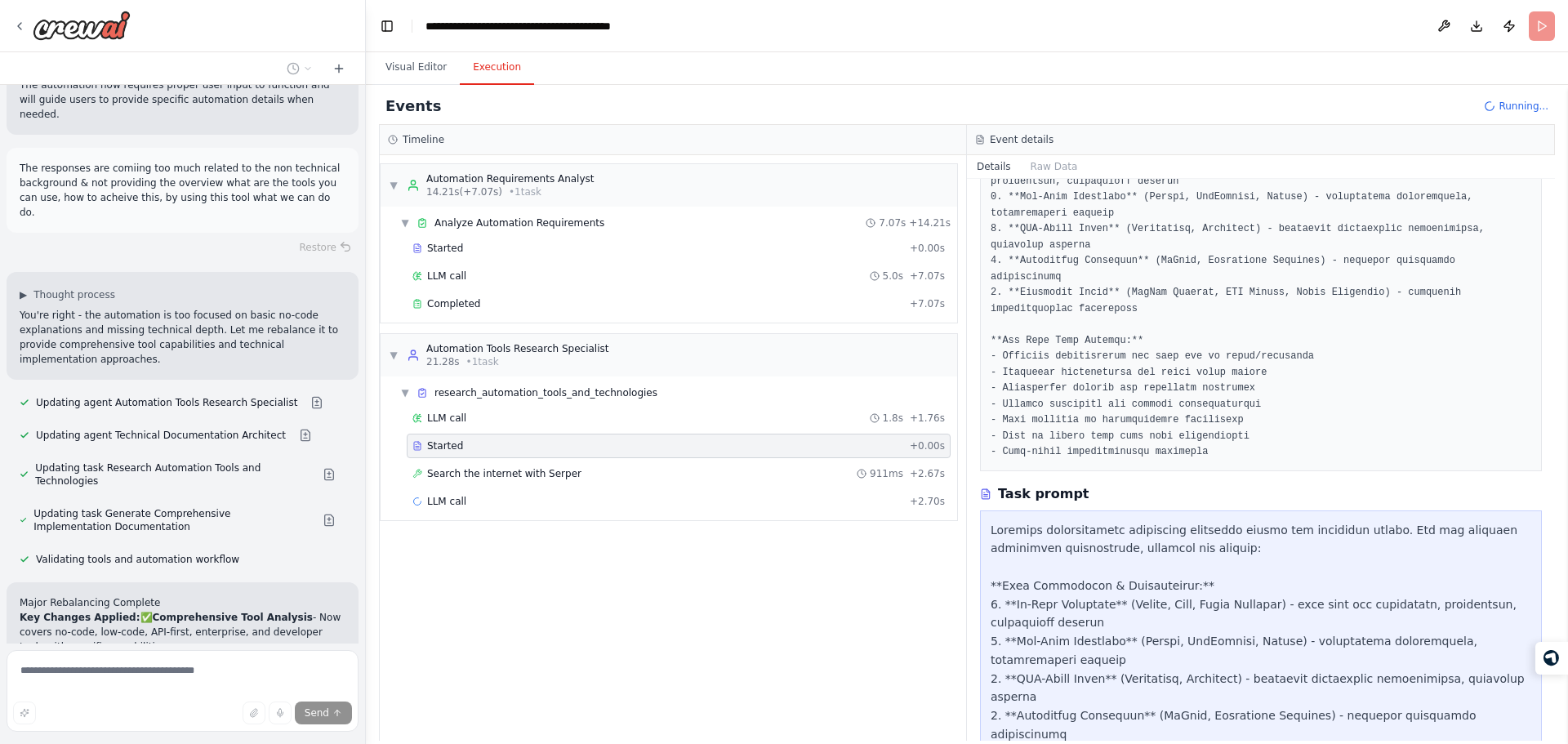
scroll to position [185, 0]
click at [422, 72] on button "Visual Editor" at bounding box center [415, 67] width 87 height 34
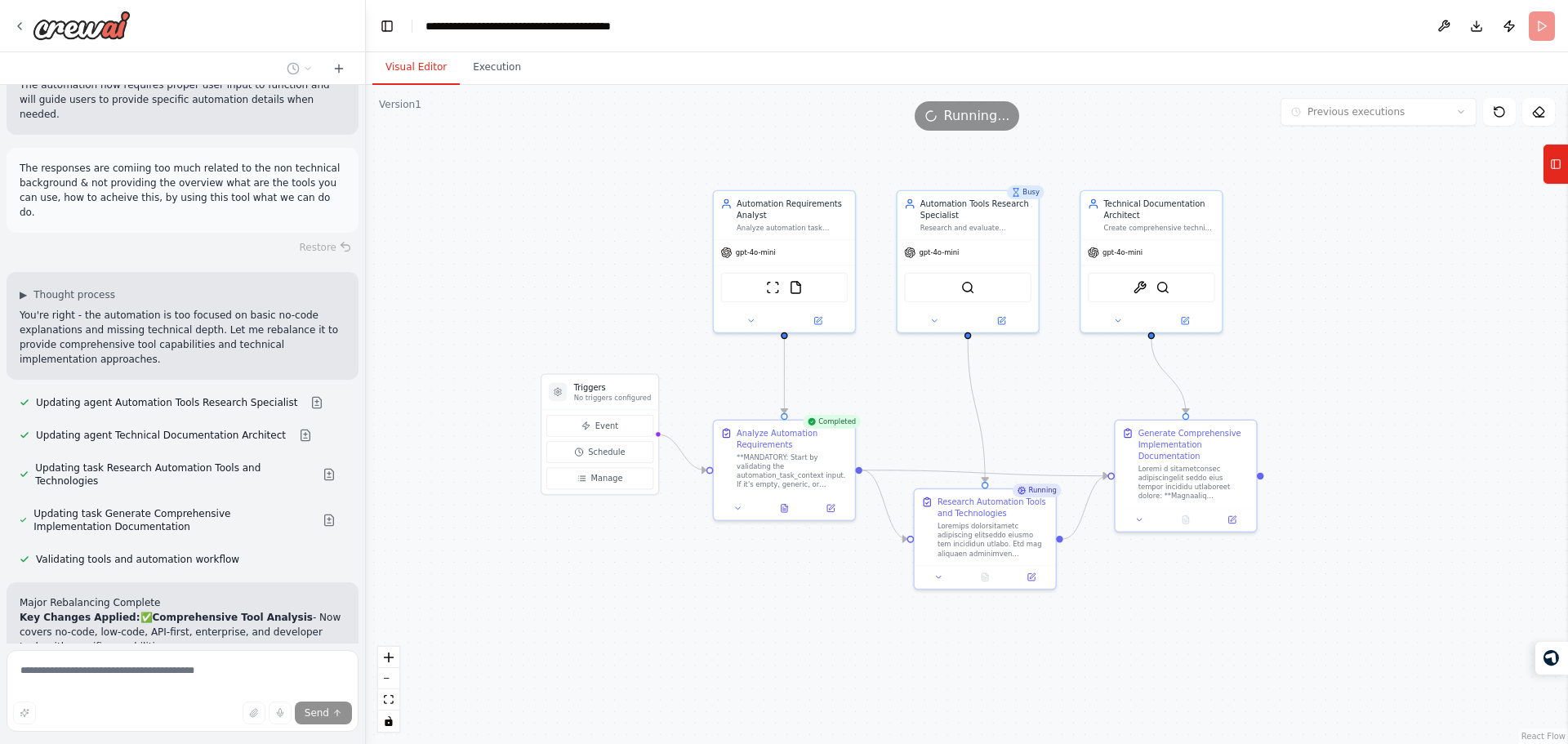
click at [971, 118] on span "Running..." at bounding box center [977, 116] width 66 height 19
click at [1500, 116] on icon at bounding box center [1499, 112] width 13 height 13
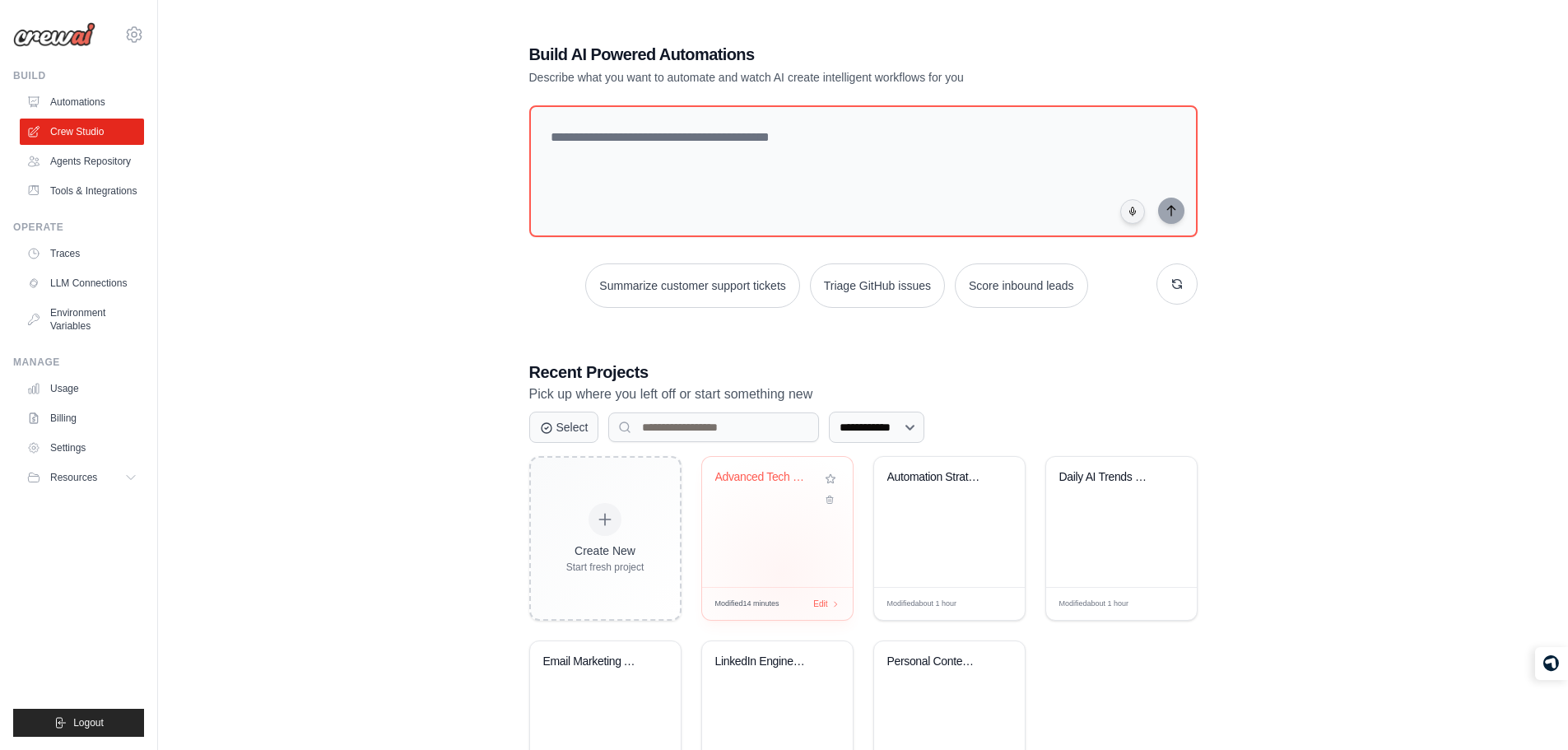
scroll to position [97, 0]
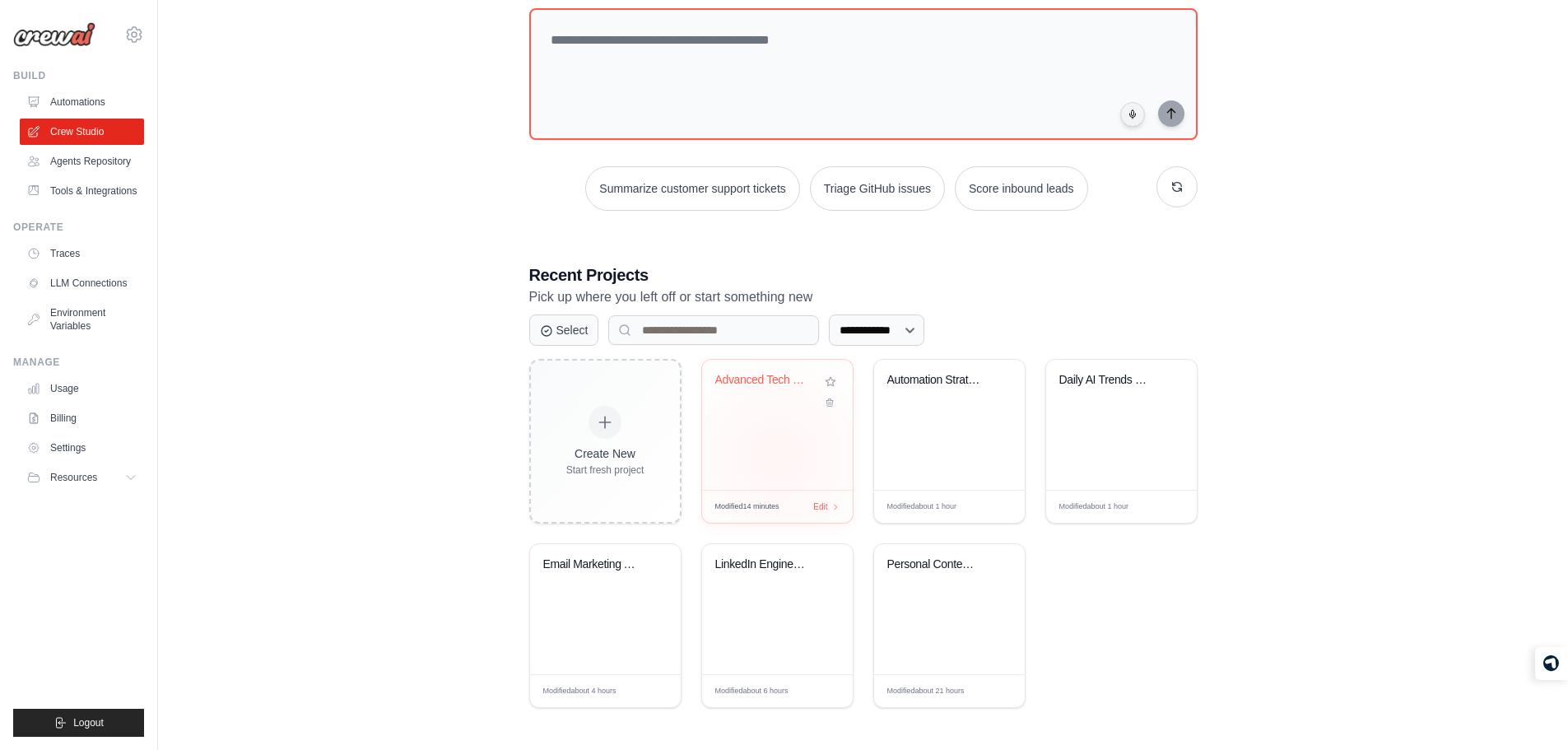
click at [777, 456] on div "Advanced Tech Job Scraper with CSV ..." at bounding box center [777, 425] width 151 height 130
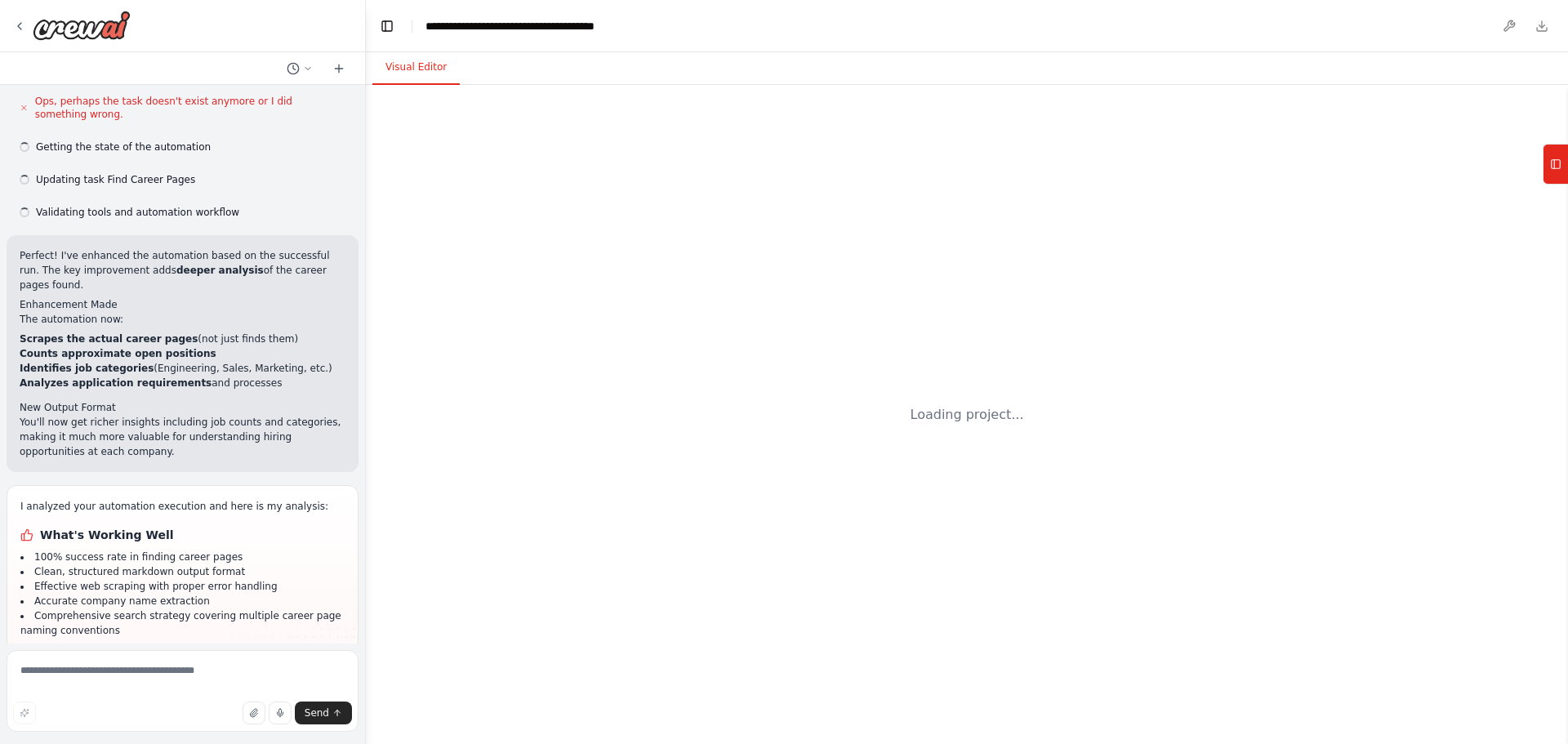
scroll to position [1392, 0]
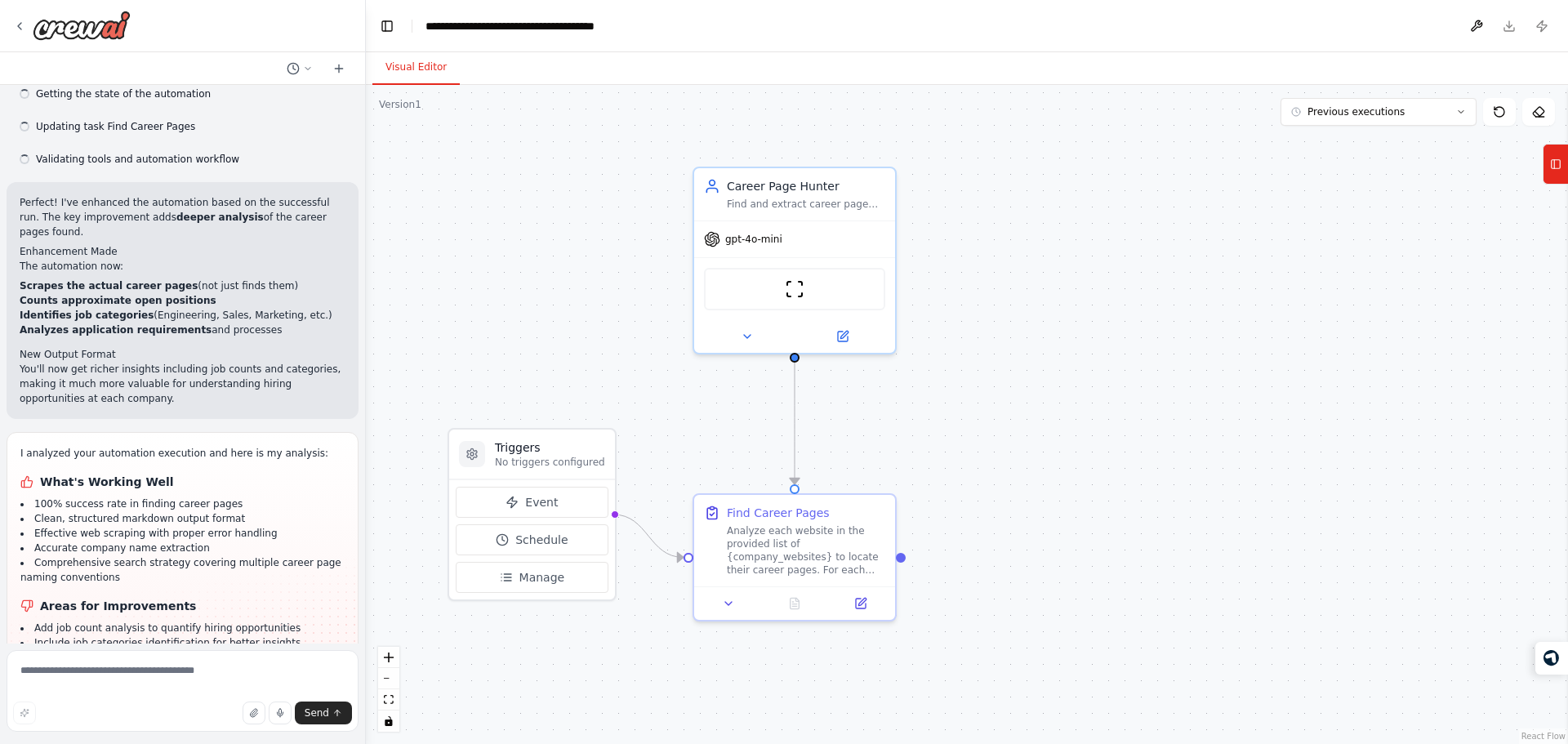
click at [251, 598] on h1 "Areas for Improvements" at bounding box center [182, 606] width 324 height 17
drag, startPoint x: 251, startPoint y: 521, endPoint x: 276, endPoint y: 600, distance: 82.9
click at [276, 600] on div "I analyzed your automation execution and here is my analysis: What's Working We…" at bounding box center [182, 577] width 324 height 263
click at [276, 680] on li "Add deeper career page content analysis beyond just finding URLs" at bounding box center [182, 694] width 324 height 29
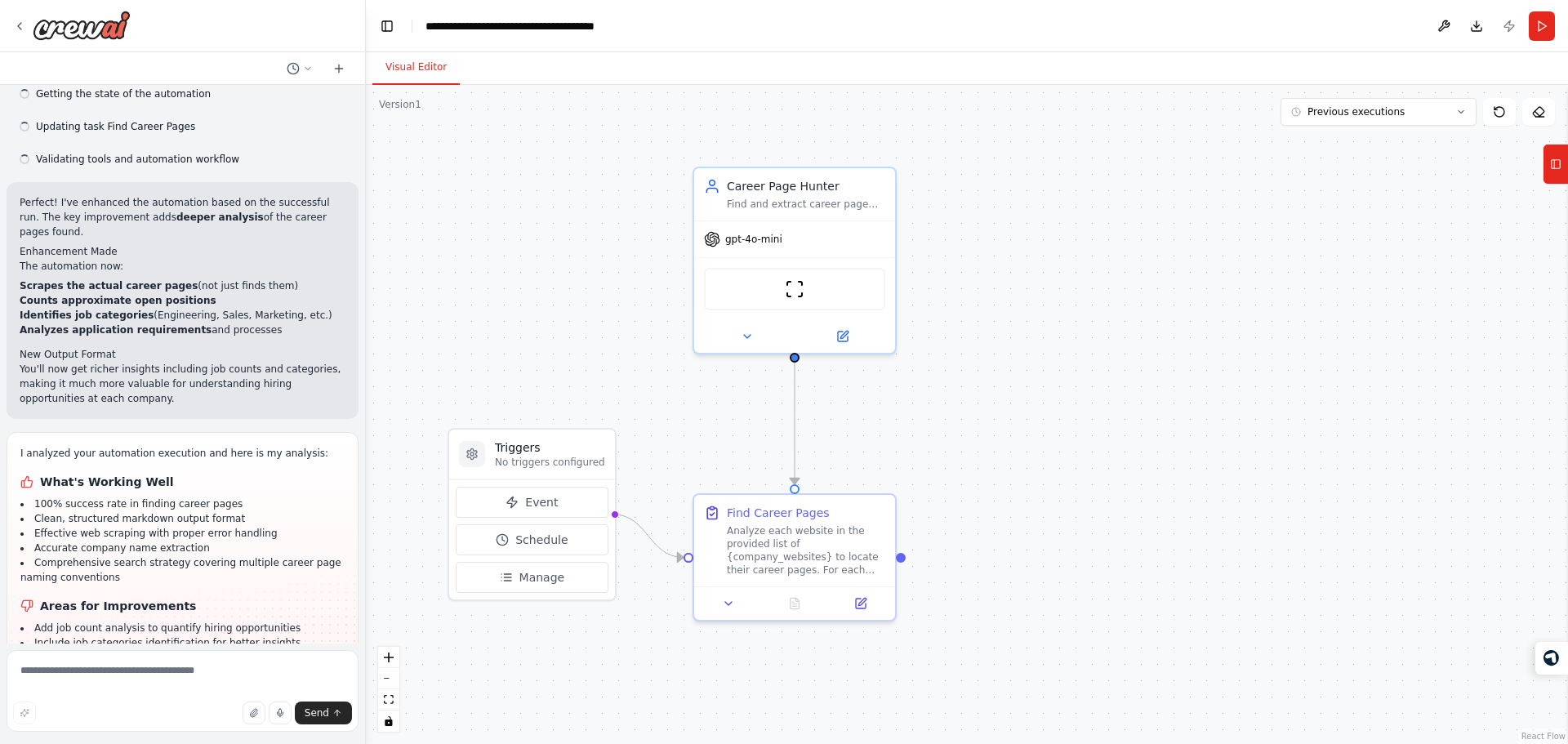
click at [276, 680] on li "Add deeper career page content analysis beyond just finding URLs" at bounding box center [182, 694] width 324 height 29
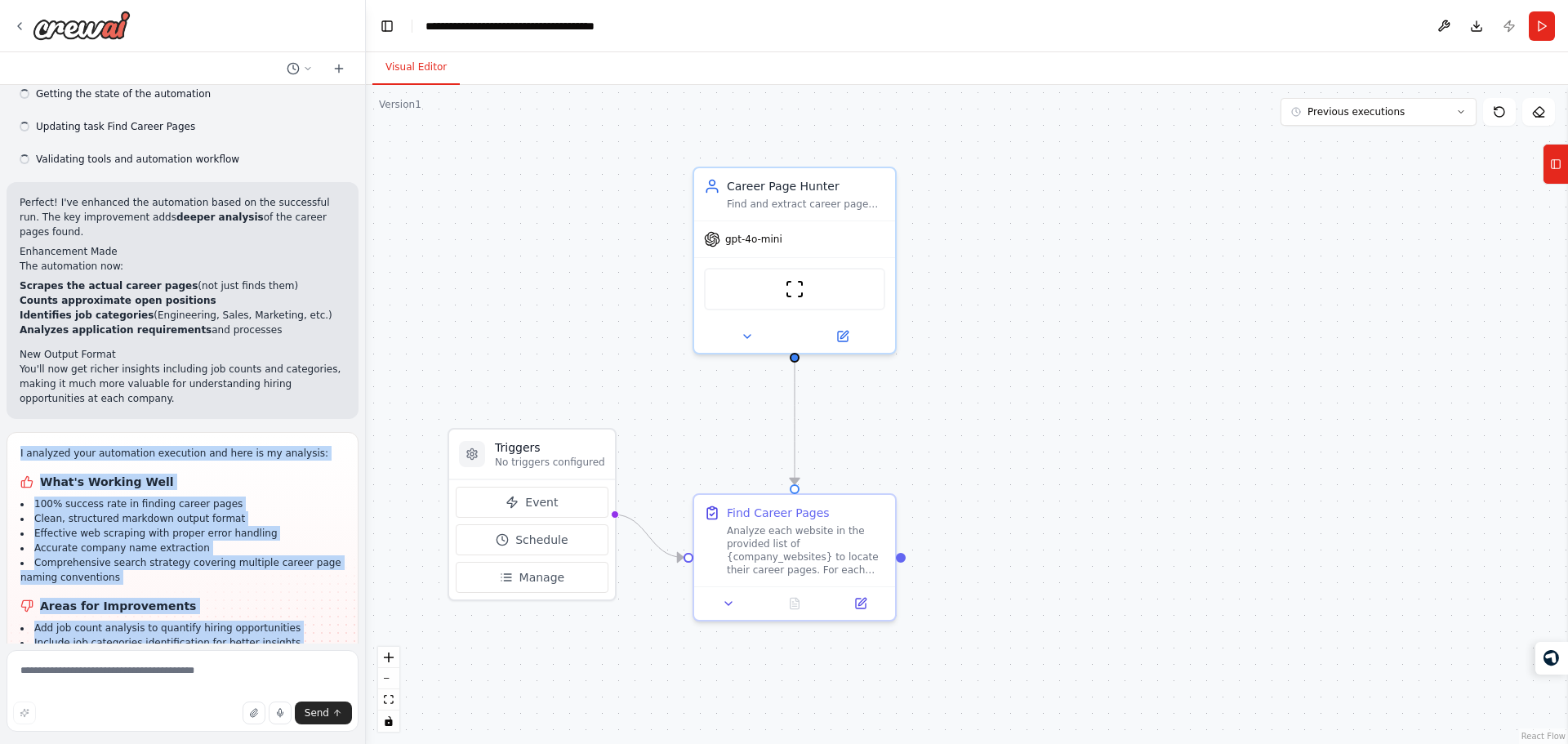
drag, startPoint x: 276, startPoint y: 600, endPoint x: 107, endPoint y: 361, distance: 292.7
click at [107, 445] on div "I analyzed your automation execution and here is my analysis: What's Working We…" at bounding box center [182, 577] width 324 height 263
click at [107, 445] on p "I analyzed your automation execution and here is my analysis:" at bounding box center [182, 453] width 324 height 15
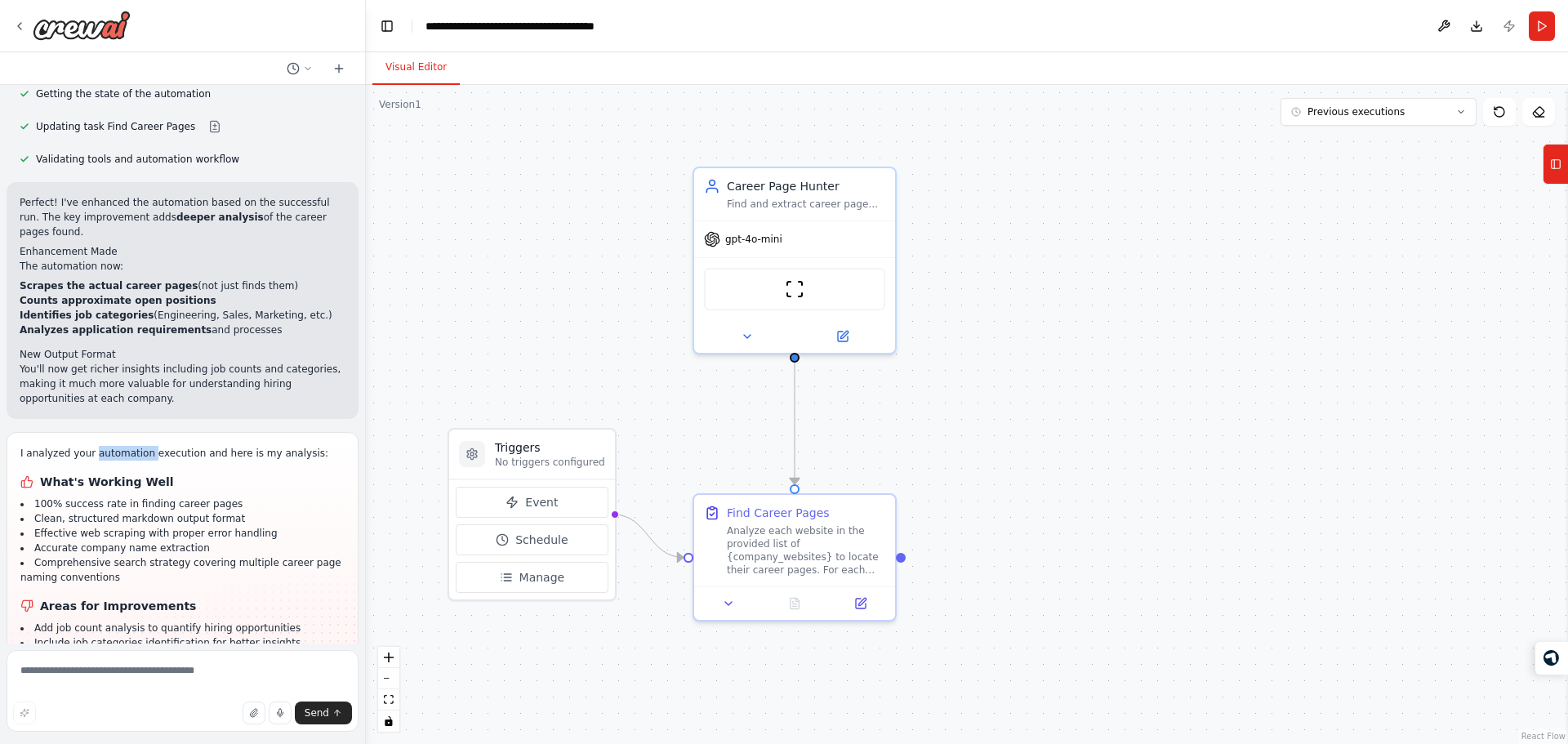
click at [107, 445] on p "I analyzed your automation execution and here is my analysis:" at bounding box center [182, 453] width 324 height 15
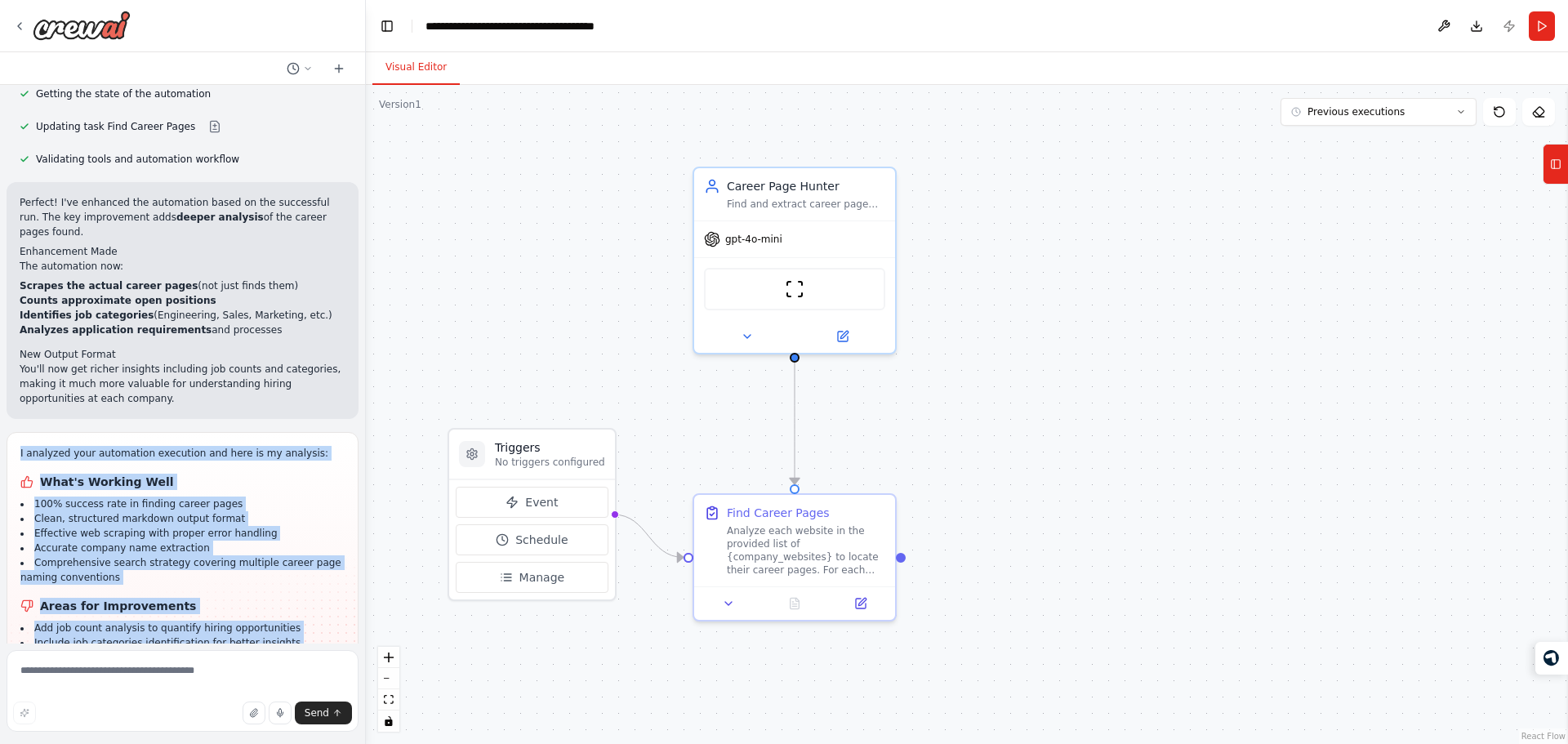
drag, startPoint x: 107, startPoint y: 361, endPoint x: 195, endPoint y: 600, distance: 254.7
click at [195, 600] on div "I analyzed your automation execution and here is my analysis: What's Working We…" at bounding box center [182, 577] width 324 height 263
click at [195, 680] on li "Add deeper career page content analysis beyond just finding URLs" at bounding box center [182, 694] width 324 height 29
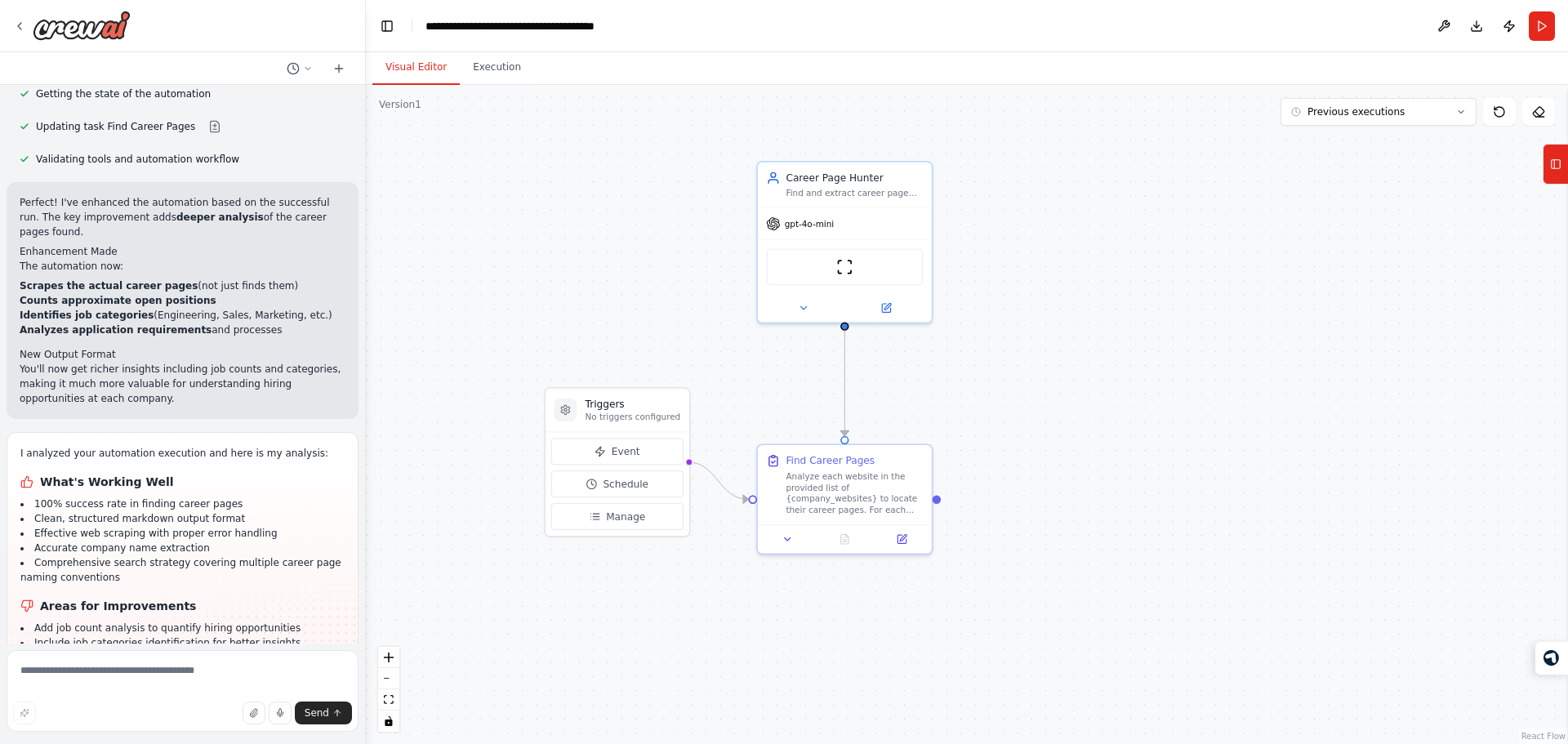
drag, startPoint x: 592, startPoint y: 327, endPoint x: 677, endPoint y: 287, distance: 93.9
click at [677, 287] on div ".deletable-edge-delete-btn { width: 20px; height: 20px; border: 0px solid #ffff…" at bounding box center [966, 413] width 1202 height 659
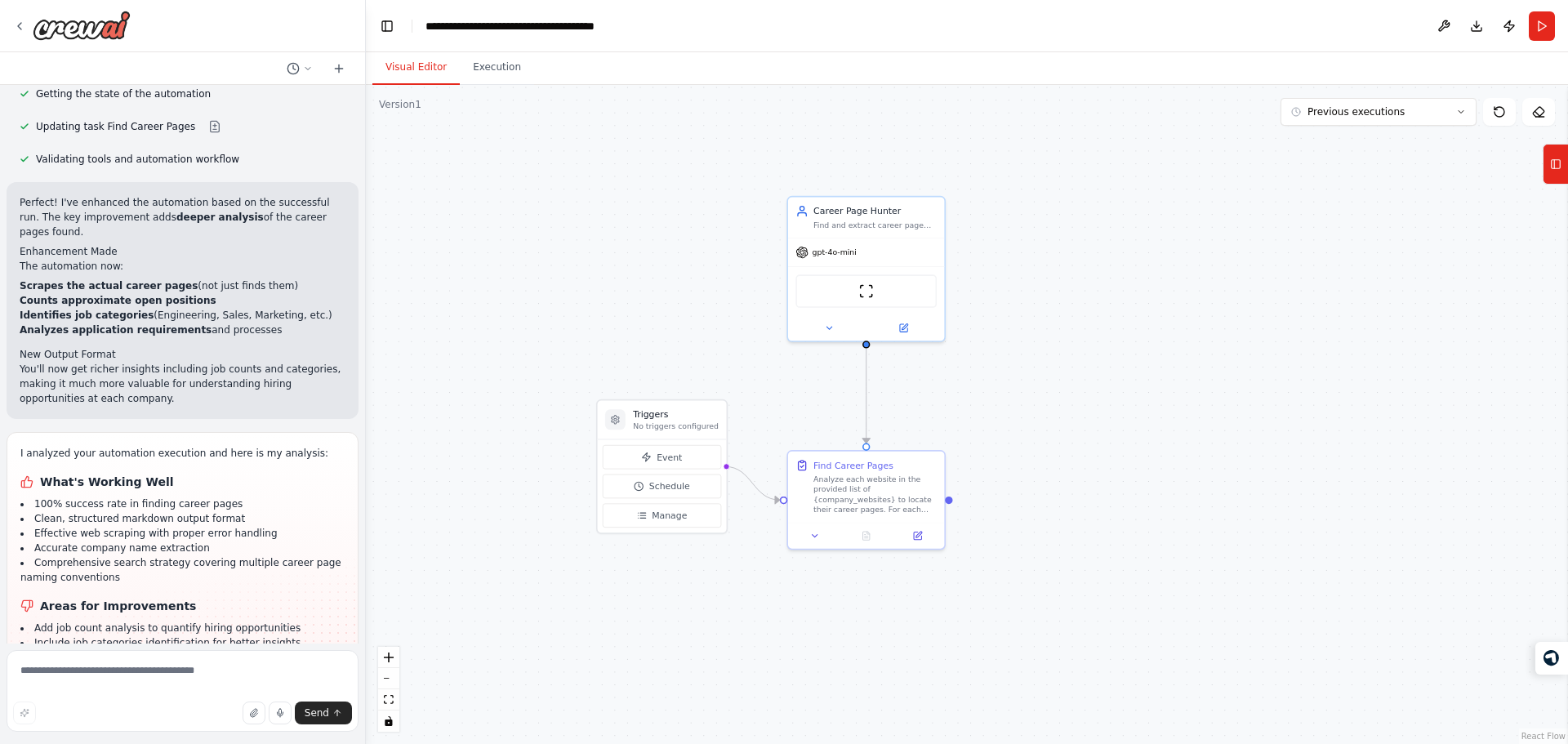
drag, startPoint x: 687, startPoint y: 278, endPoint x: 719, endPoint y: 302, distance: 40.0
click at [719, 302] on div ".deletable-edge-delete-btn { width: 20px; height: 20px; border: 0px solid #ffff…" at bounding box center [966, 413] width 1202 height 659
drag, startPoint x: 719, startPoint y: 302, endPoint x: 739, endPoint y: 327, distance: 32.0
click at [739, 327] on div ".deletable-edge-delete-btn { width: 20px; height: 20px; border: 0px solid #ffff…" at bounding box center [966, 413] width 1202 height 659
drag, startPoint x: 725, startPoint y: 327, endPoint x: 702, endPoint y: 286, distance: 47.0
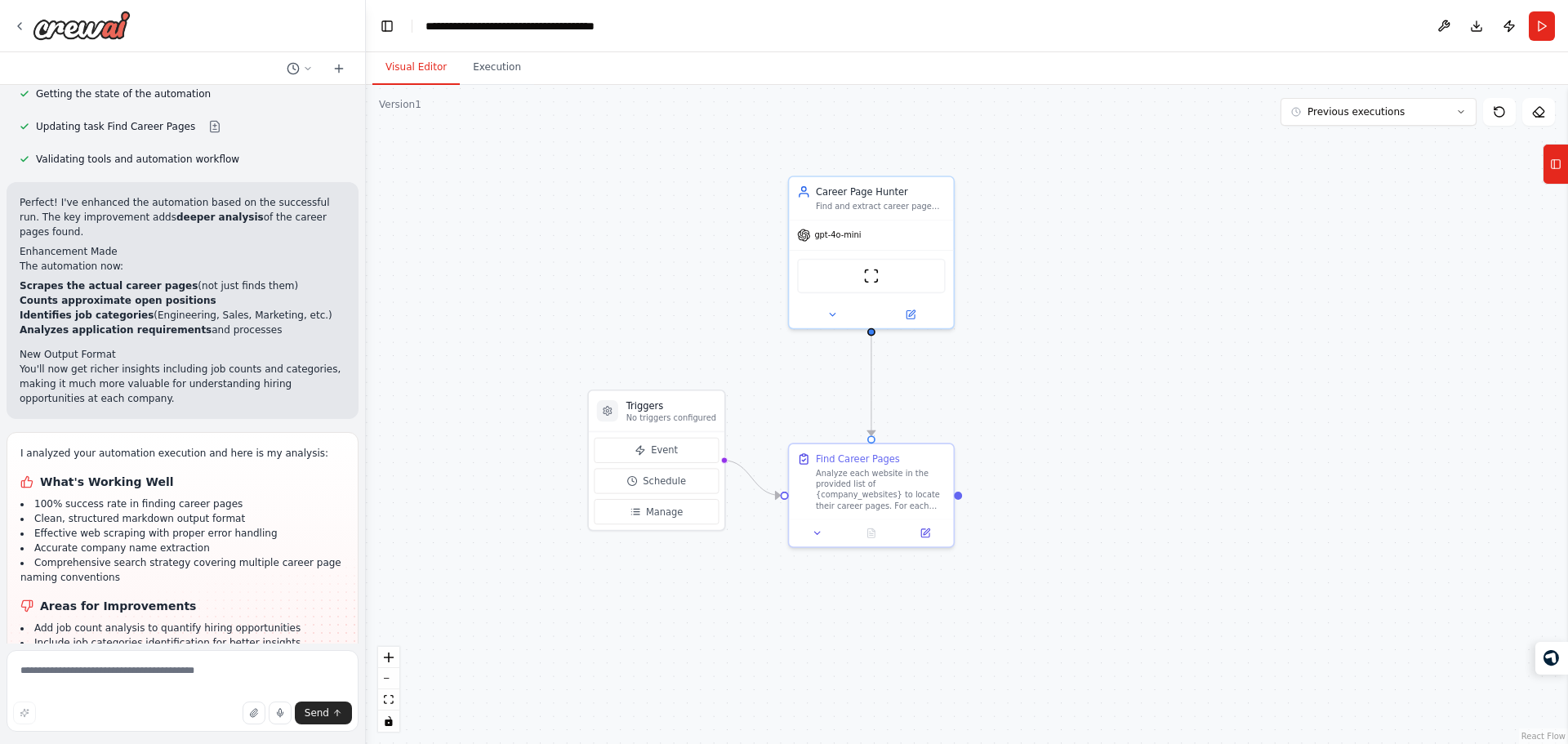
click at [702, 286] on div ".deletable-edge-delete-btn { width: 20px; height: 20px; border: 0px solid #ffff…" at bounding box center [966, 413] width 1202 height 659
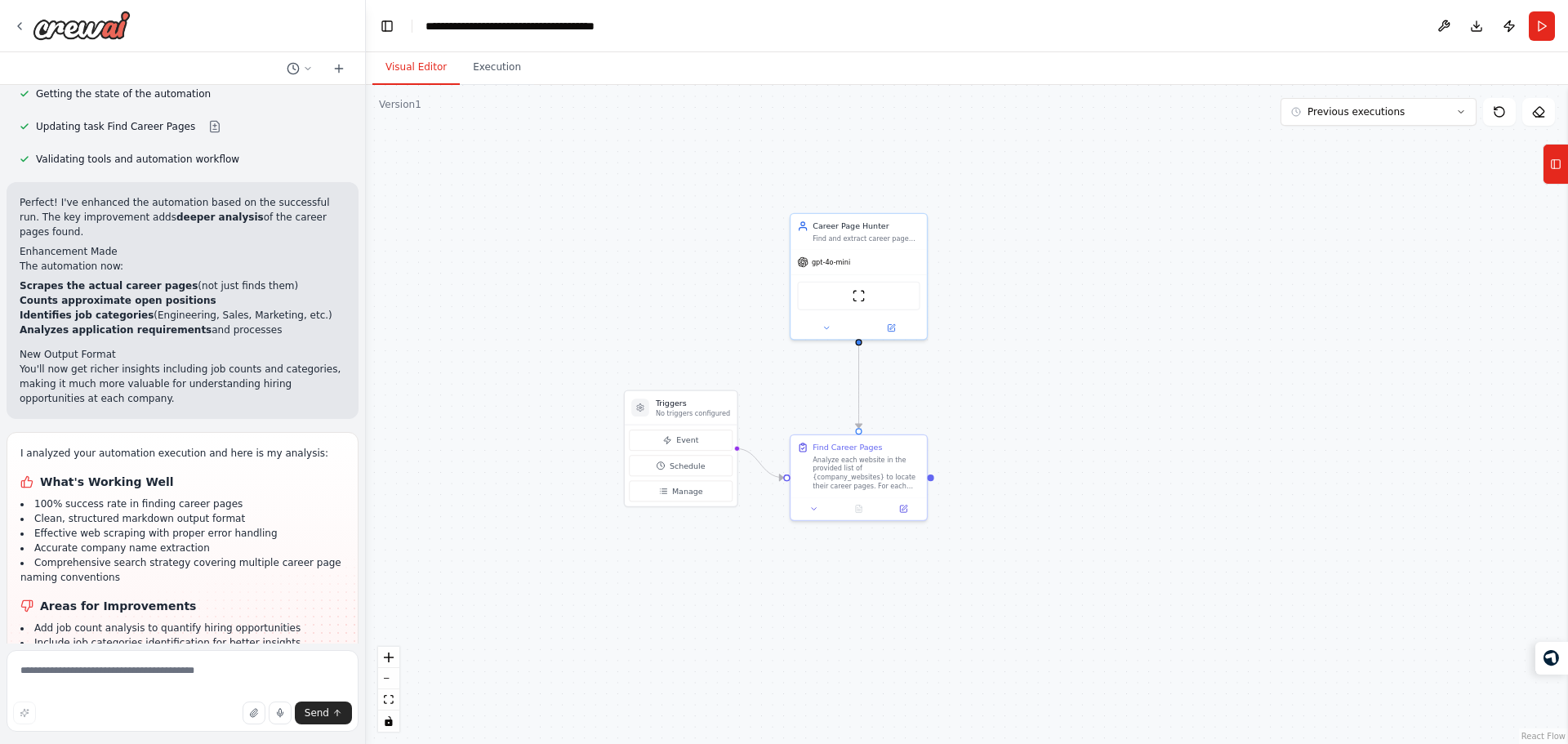
drag, startPoint x: 702, startPoint y: 321, endPoint x: 719, endPoint y: 343, distance: 27.8
click at [719, 343] on div ".deletable-edge-delete-btn { width: 20px; height: 20px; border: 0px solid #ffff…" at bounding box center [966, 413] width 1202 height 659
click at [163, 665] on textarea at bounding box center [182, 691] width 352 height 82
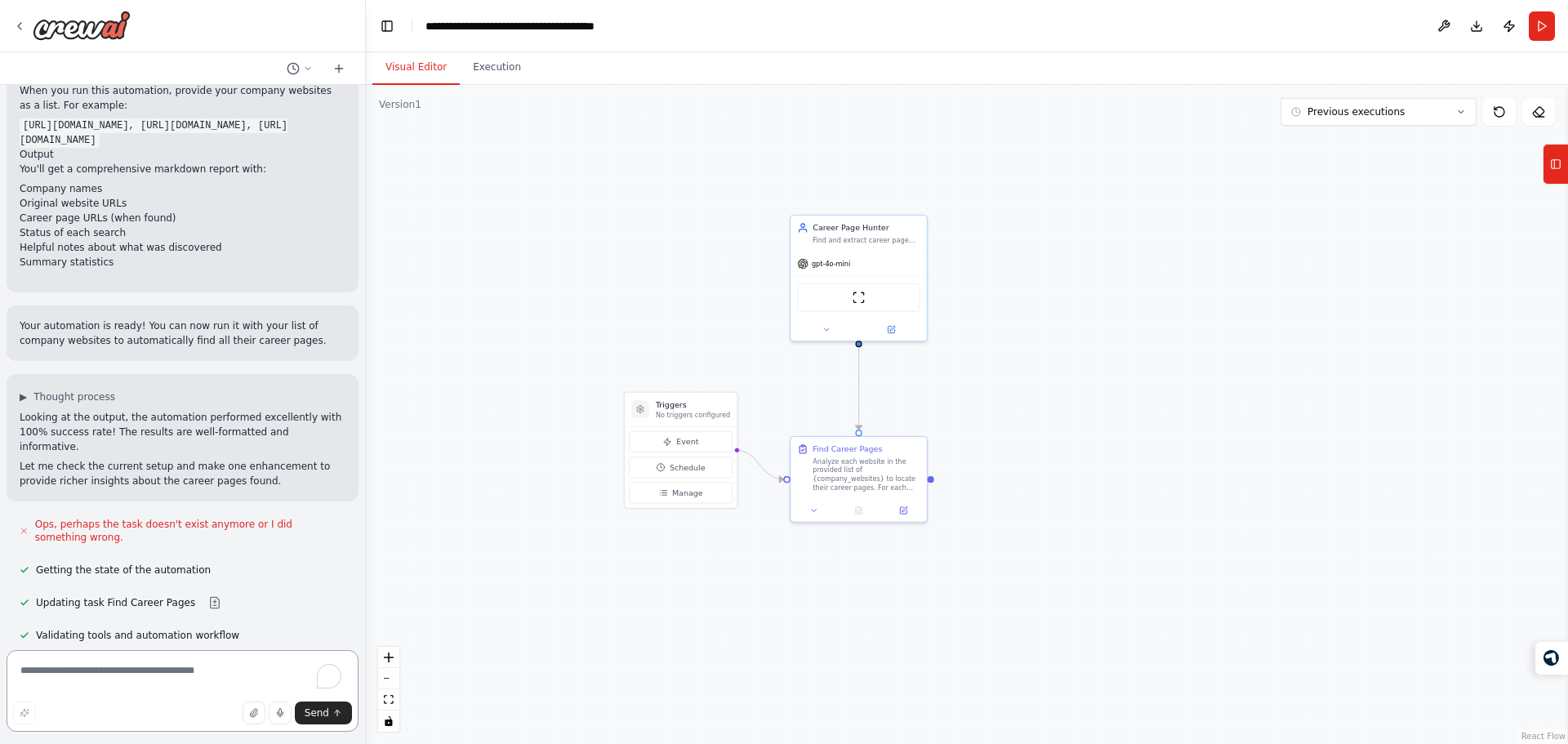
scroll to position [895, 0]
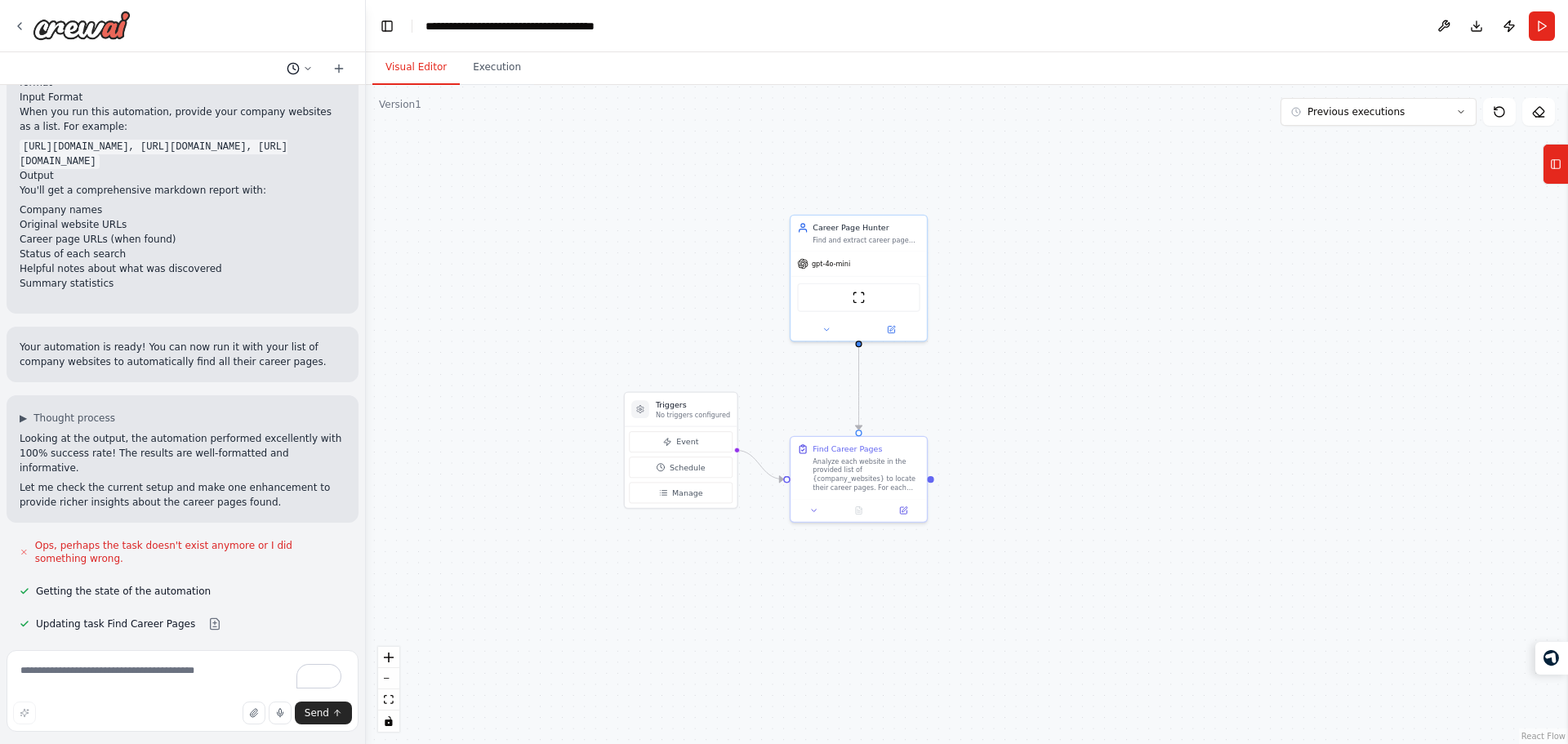
click at [302, 72] on button at bounding box center [299, 68] width 39 height 19
click at [236, 432] on div at bounding box center [183, 372] width 366 height 744
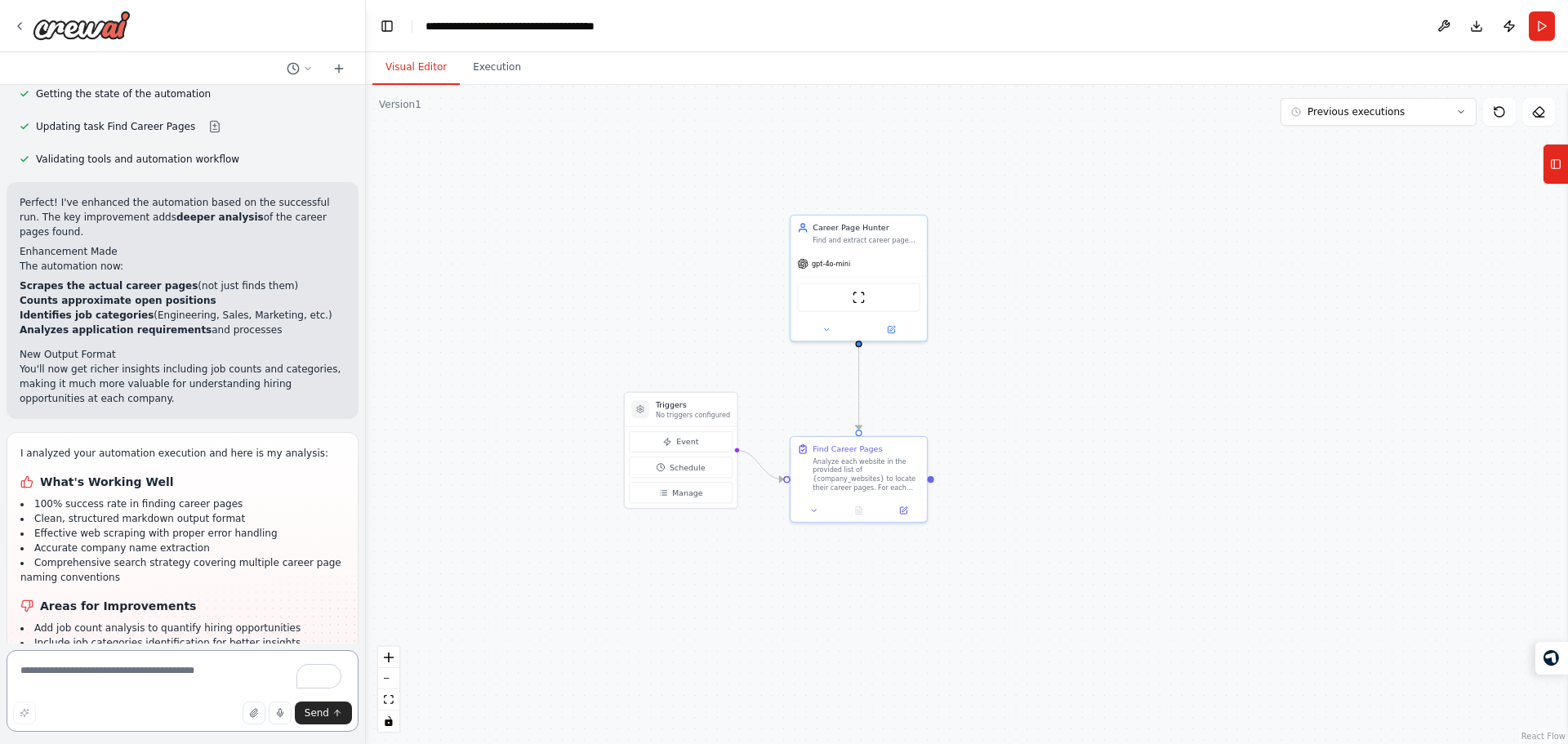
click at [150, 672] on textarea "To enrich screen reader interactions, please activate Accessibility in Grammarl…" at bounding box center [182, 691] width 352 height 82
click at [1548, 33] on button "Run" at bounding box center [1541, 26] width 26 height 29
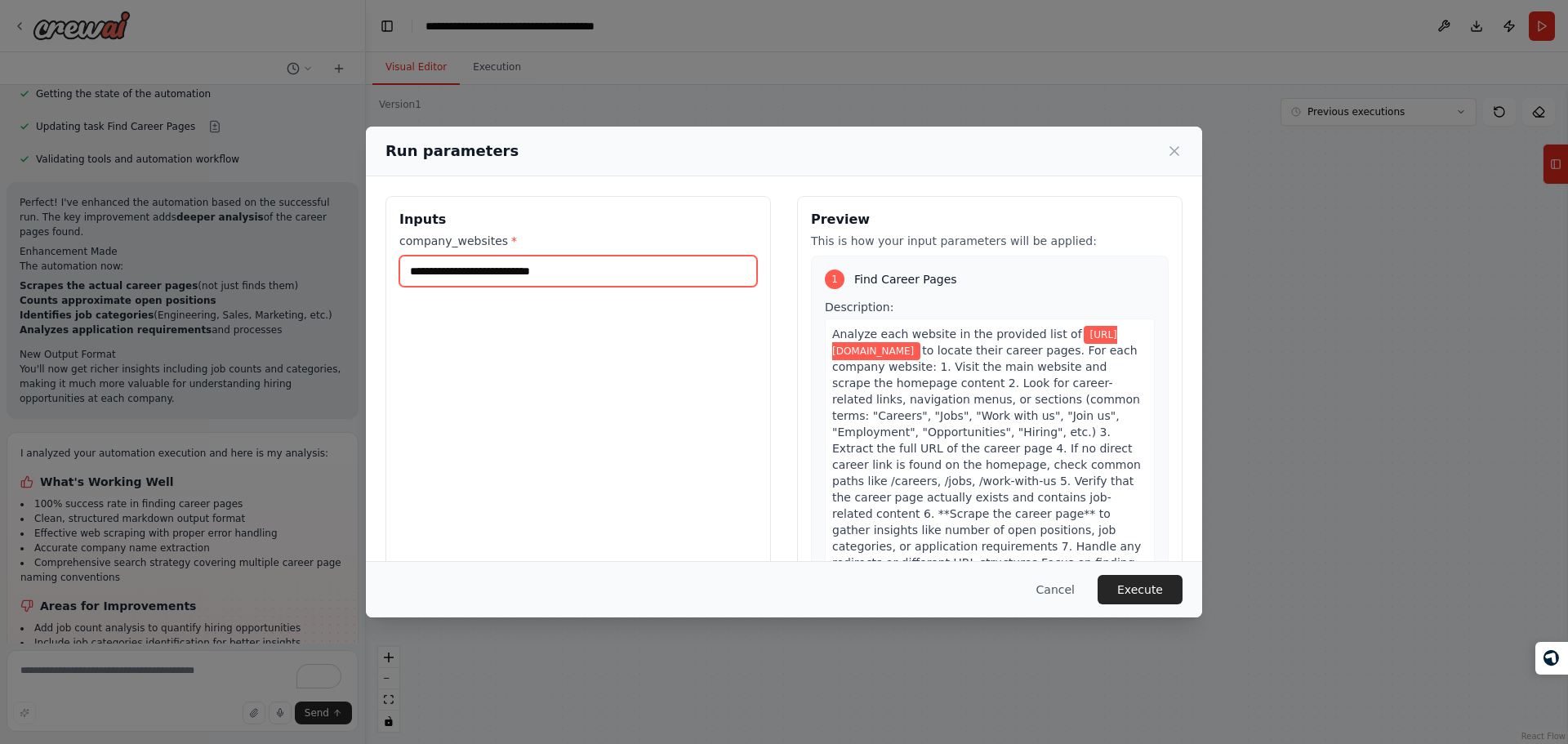
click at [577, 269] on input "**********" at bounding box center [578, 271] width 357 height 31
click at [1145, 588] on button "Execute" at bounding box center [1140, 590] width 85 height 29
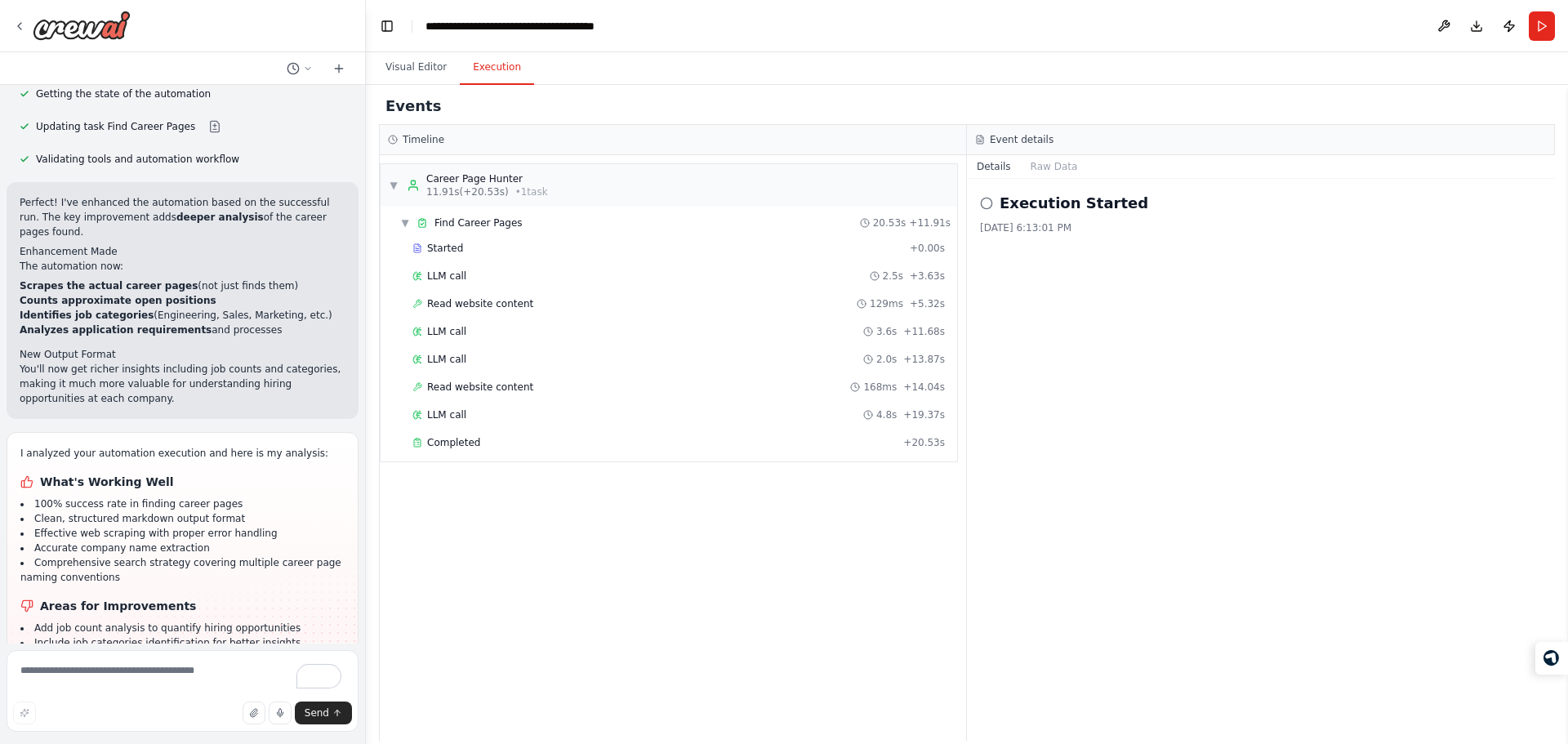
scroll to position [1525, 0]
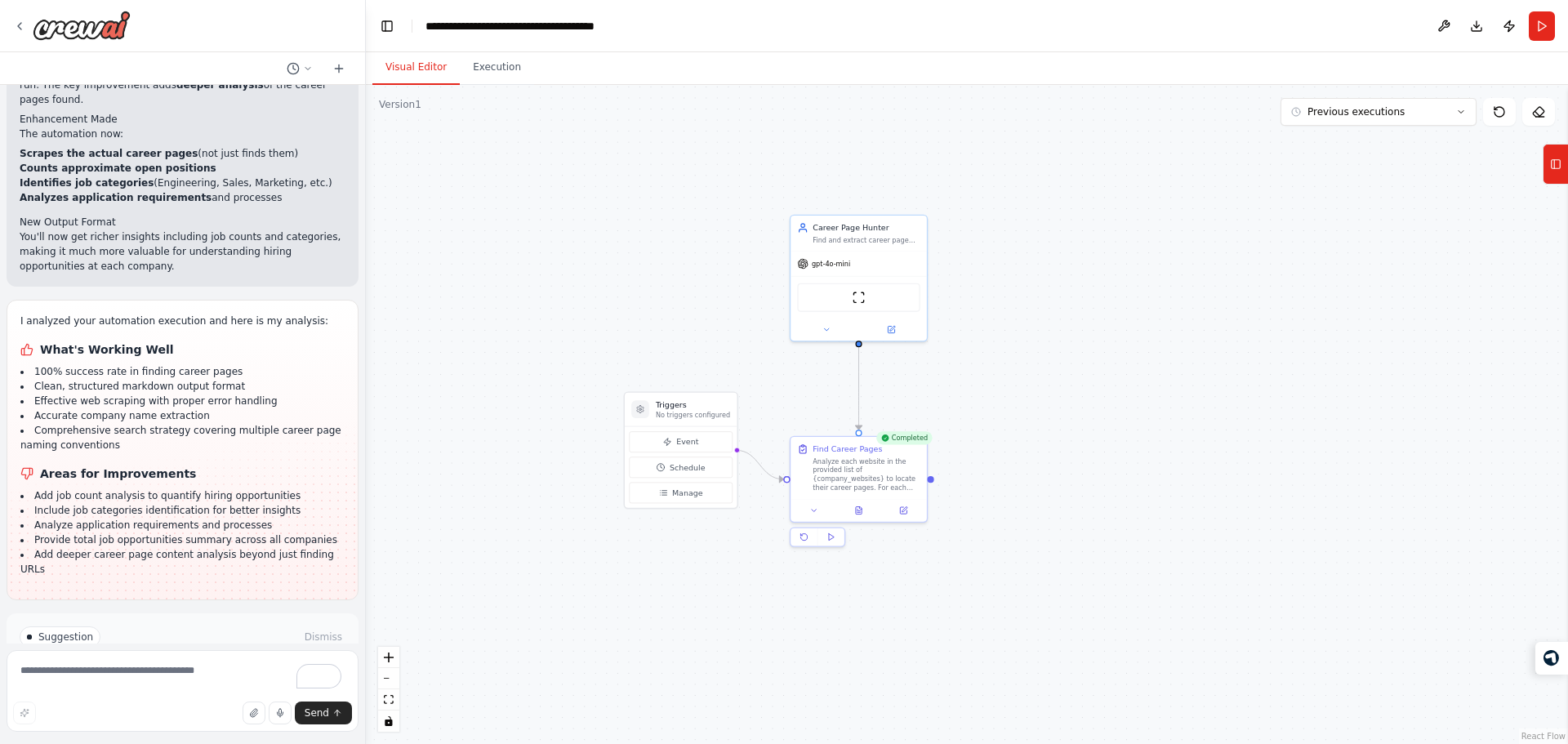
click at [412, 52] on button "Visual Editor" at bounding box center [415, 67] width 87 height 34
click at [864, 509] on button at bounding box center [858, 508] width 47 height 13
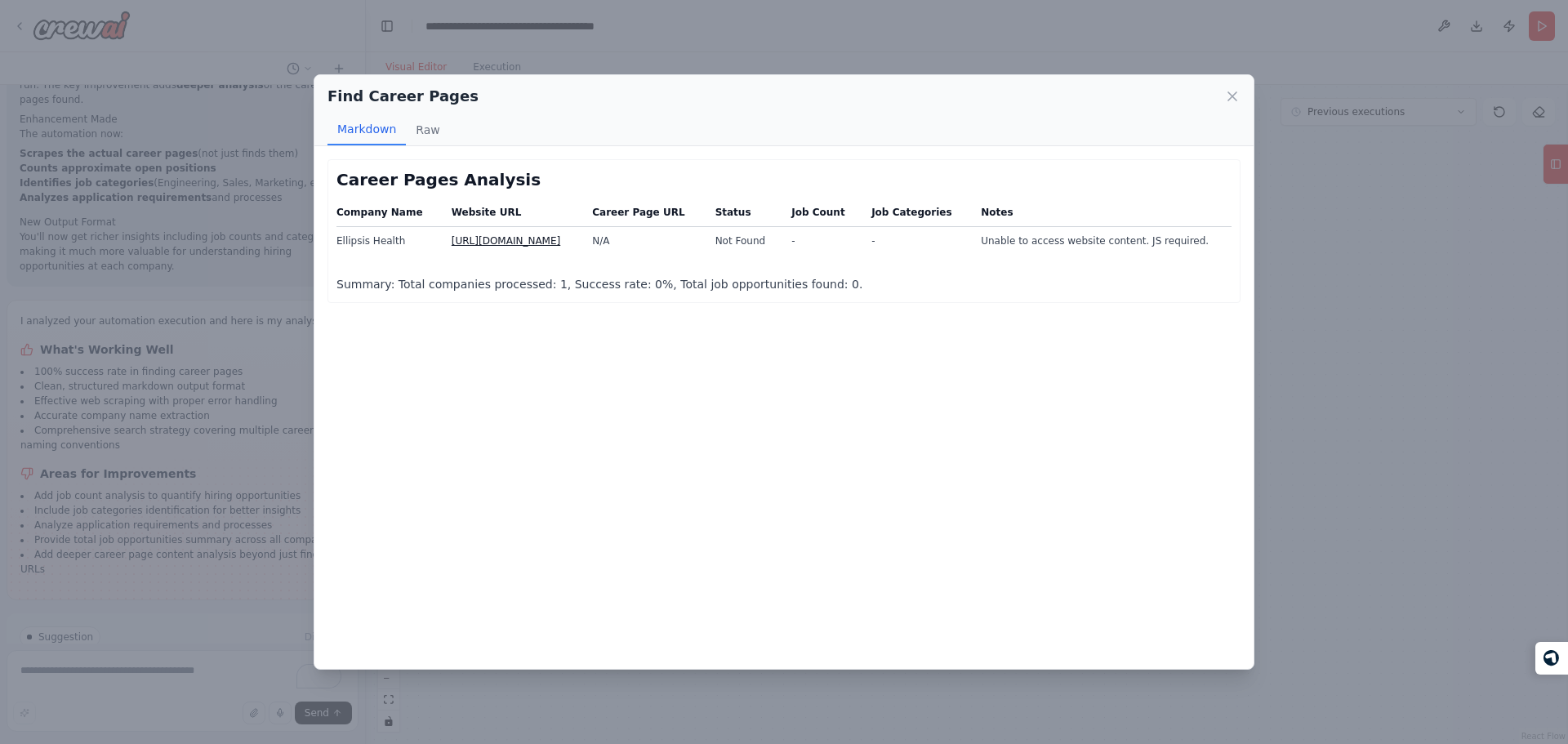
click at [645, 293] on p "Summary: Total companies processed: 1, Success rate: 0%, Total job opportunitie…" at bounding box center [784, 284] width 895 height 19
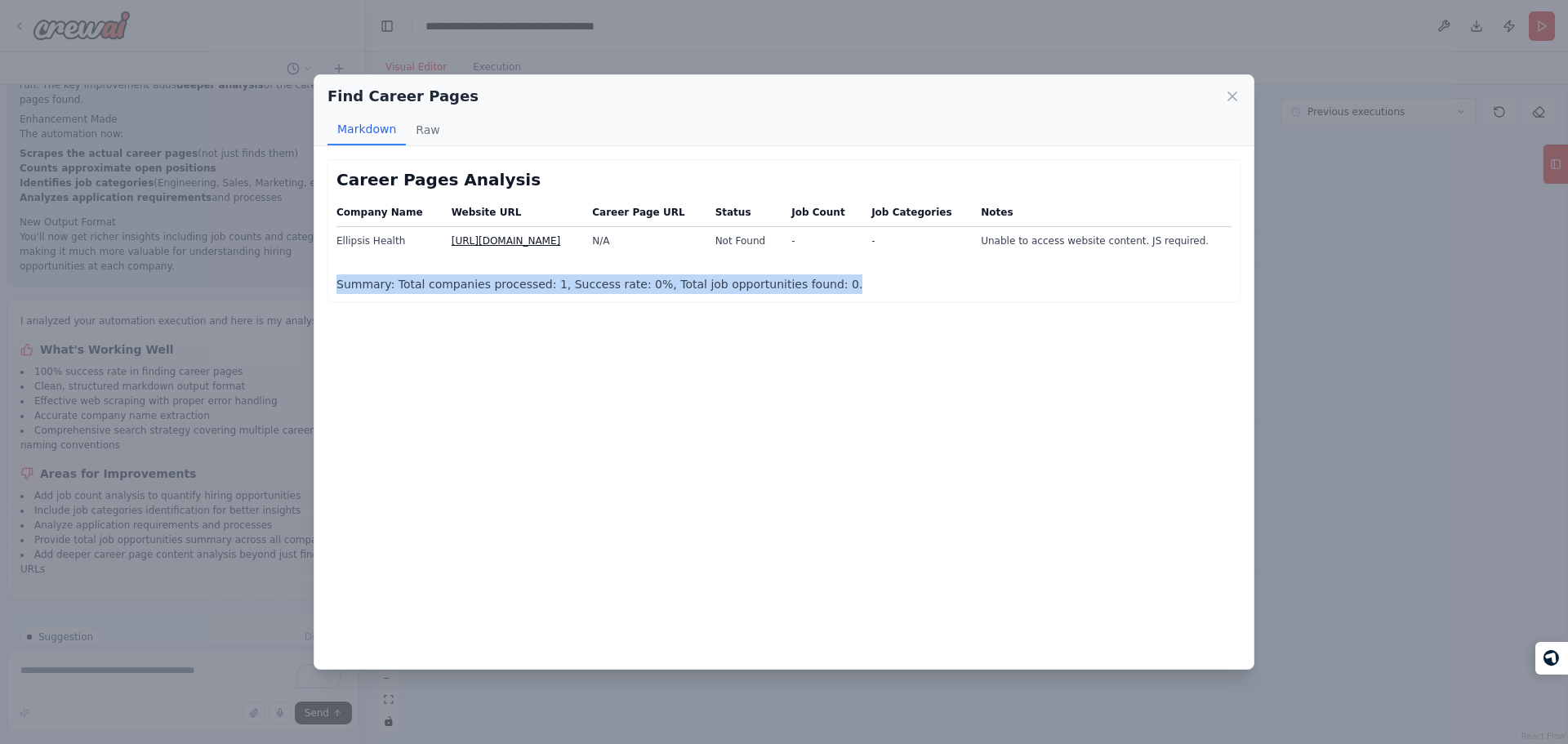
drag, startPoint x: 645, startPoint y: 293, endPoint x: 644, endPoint y: 365, distance: 72.0
click at [644, 365] on div "Career Pages Analysis Company Name Website URL Career Page URL Status Job Count…" at bounding box center [784, 407] width 939 height 523
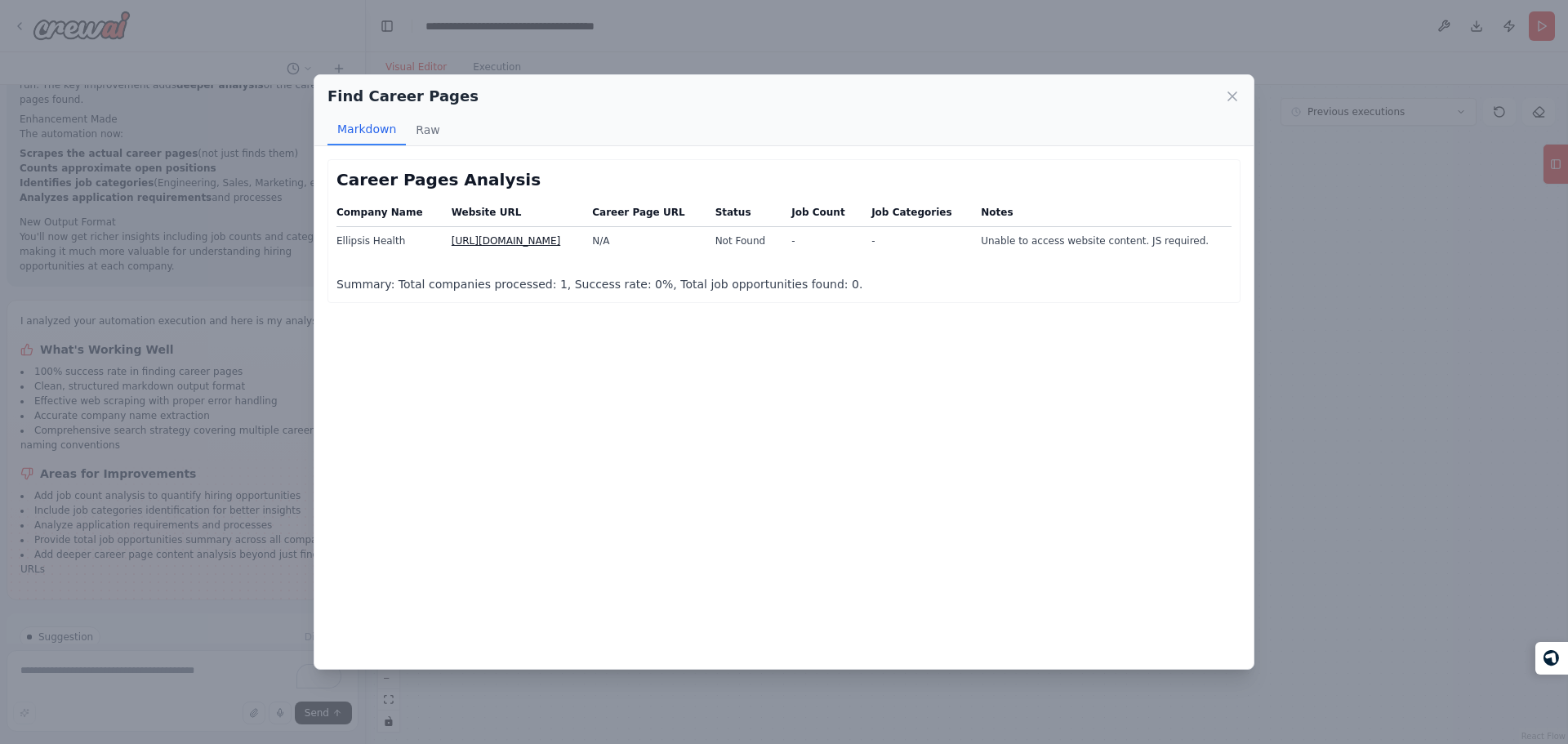
click at [1383, 398] on div "Find Career Pages Markdown Raw Career Pages Analysis Company Name Website URL C…" at bounding box center [784, 372] width 1568 height 744
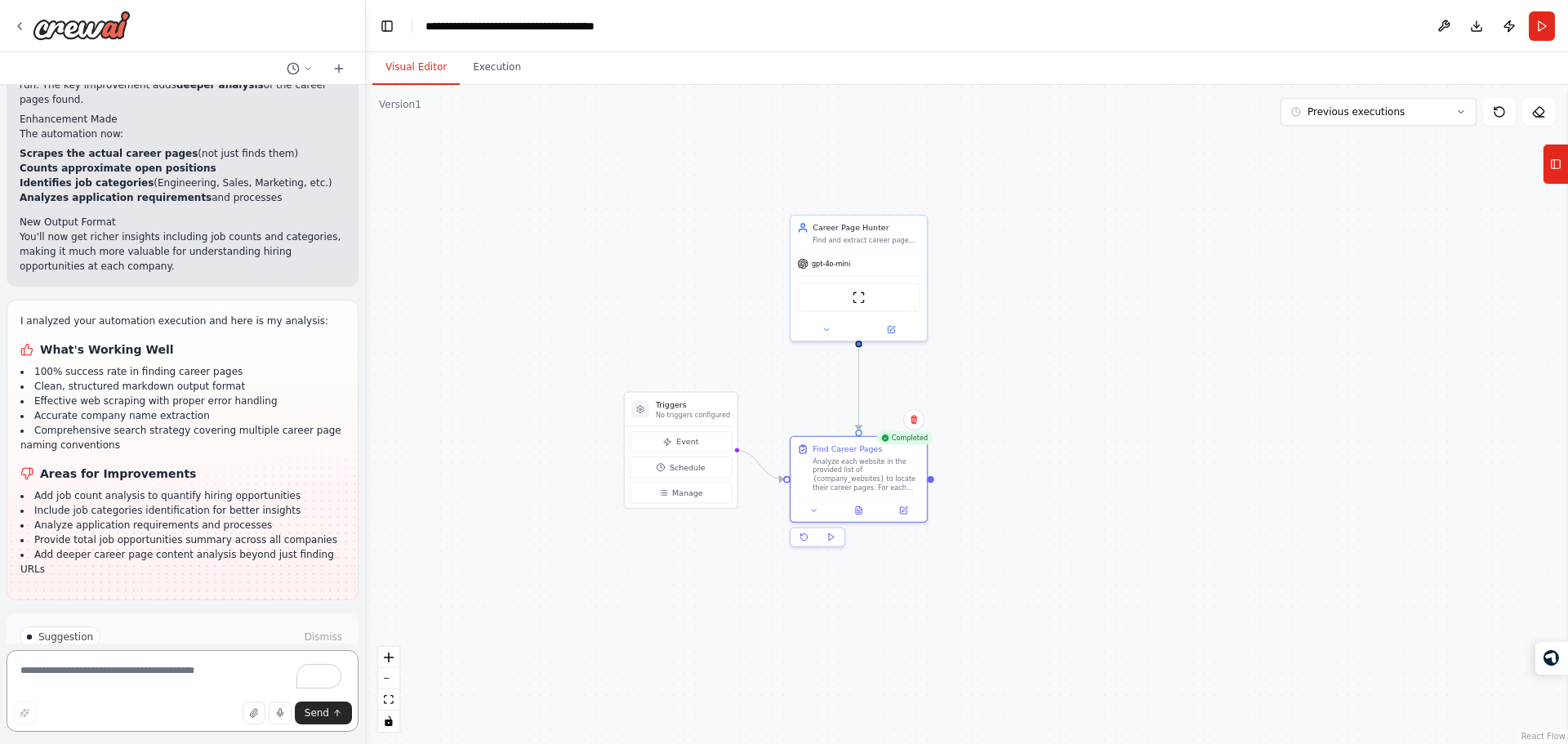
click at [196, 684] on textarea "To enrich screen reader interactions, please activate Accessibility in Grammarl…" at bounding box center [182, 691] width 352 height 82
type textarea "**********"
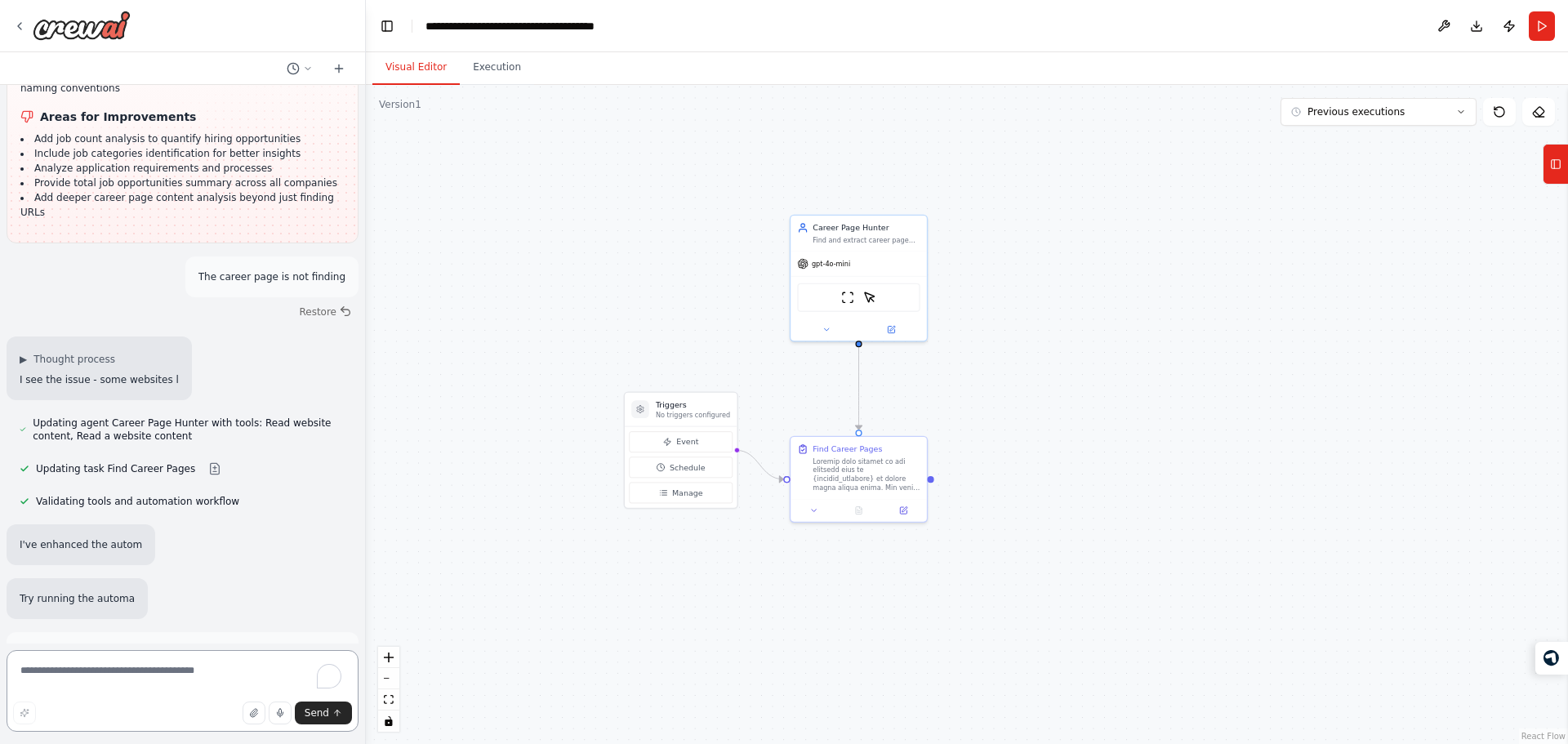
scroll to position [1900, 0]
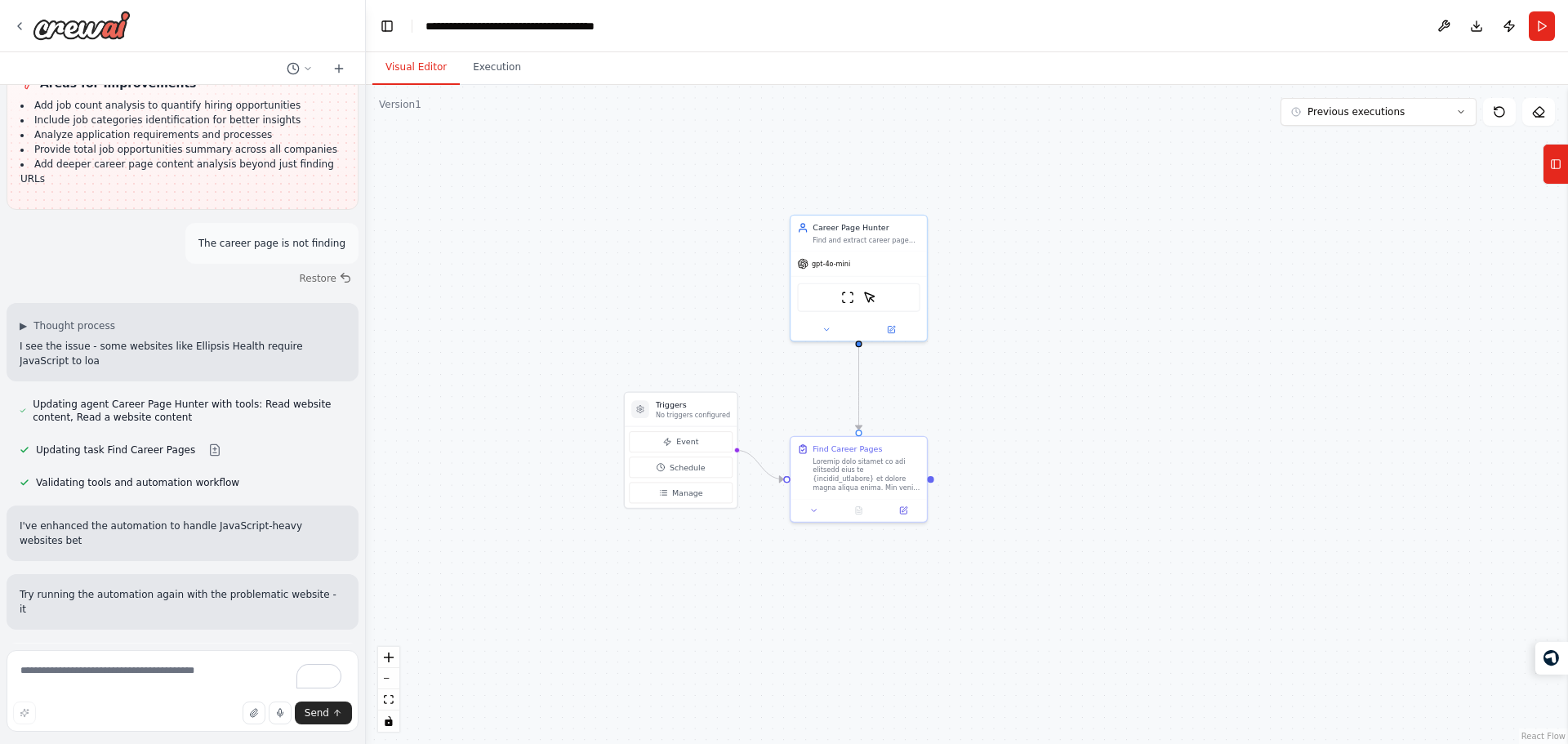
click at [208, 656] on div "Suggestion Dismiss I have some suggestions to help you move forward with your a…" at bounding box center [182, 702] width 326 height 93
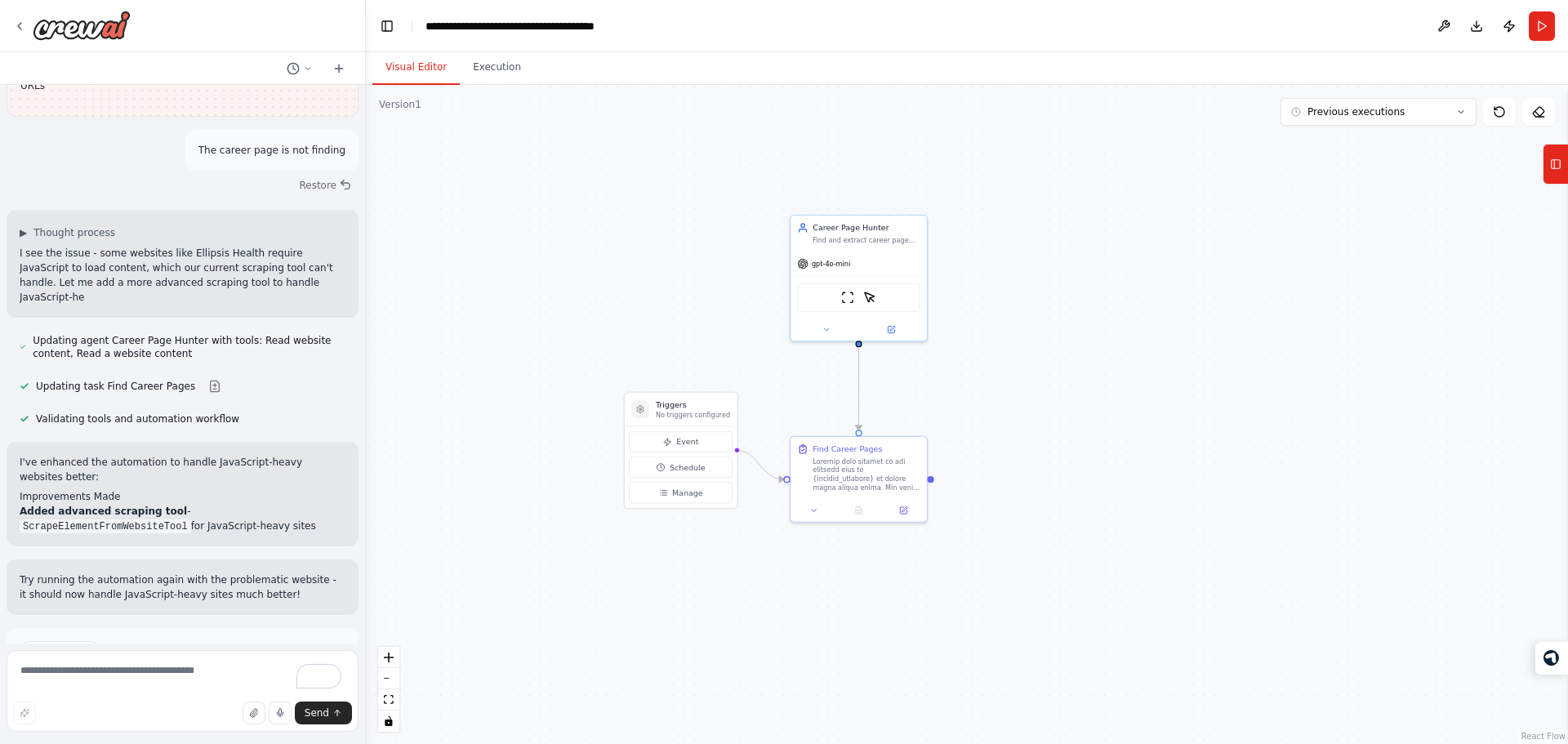
scroll to position [2023, 0]
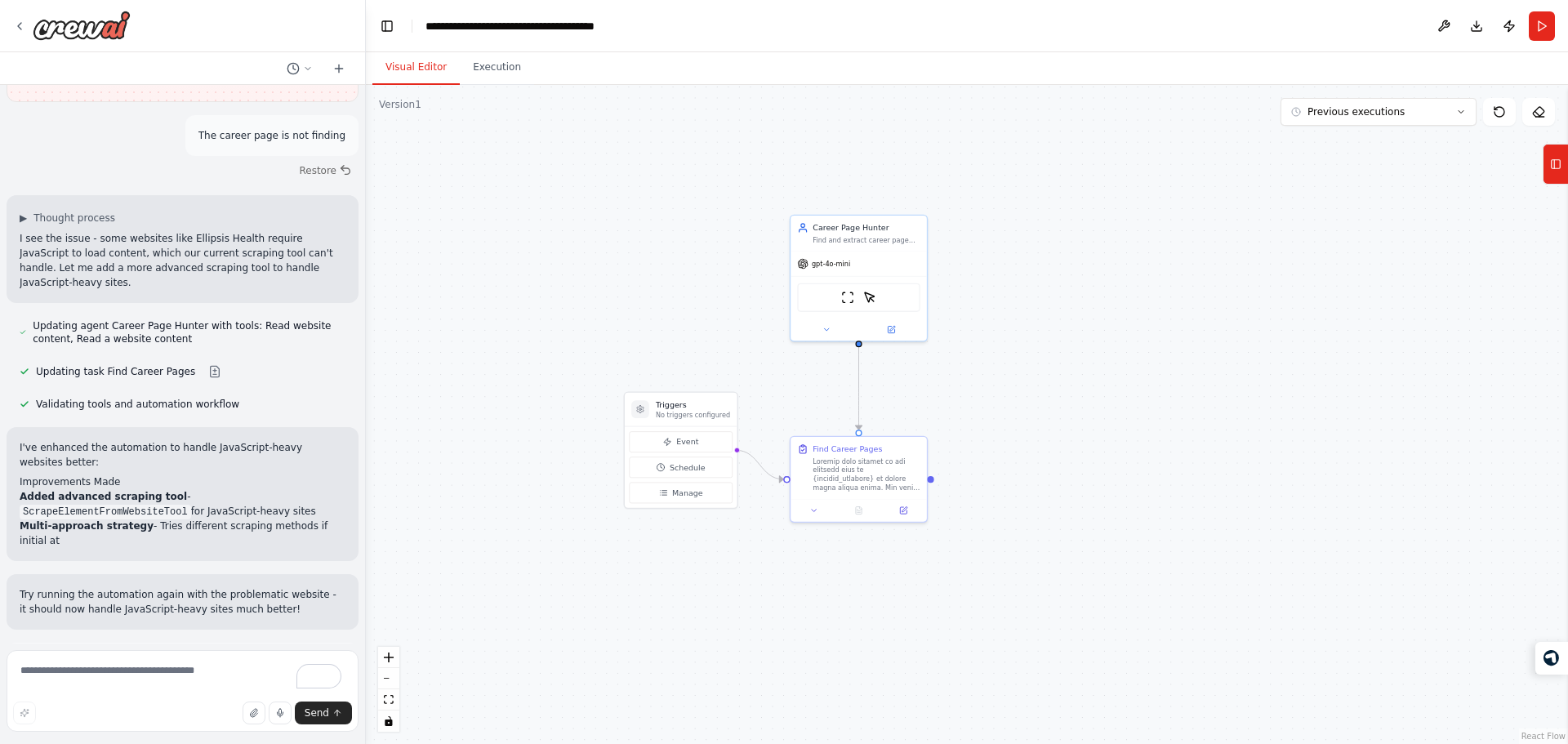
click at [219, 723] on button "Run Automation" at bounding box center [182, 736] width 326 height 26
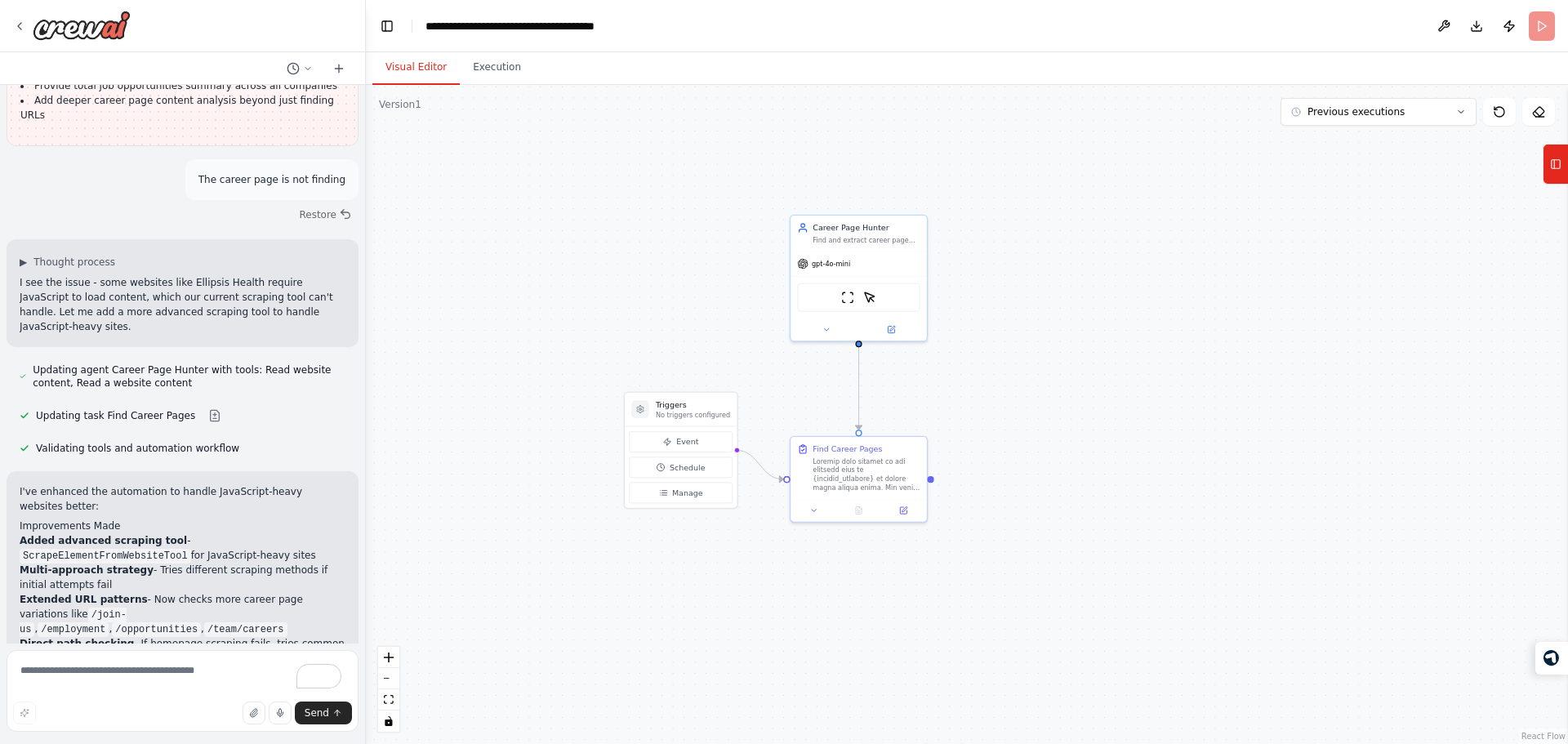
scroll to position [1993, 0]
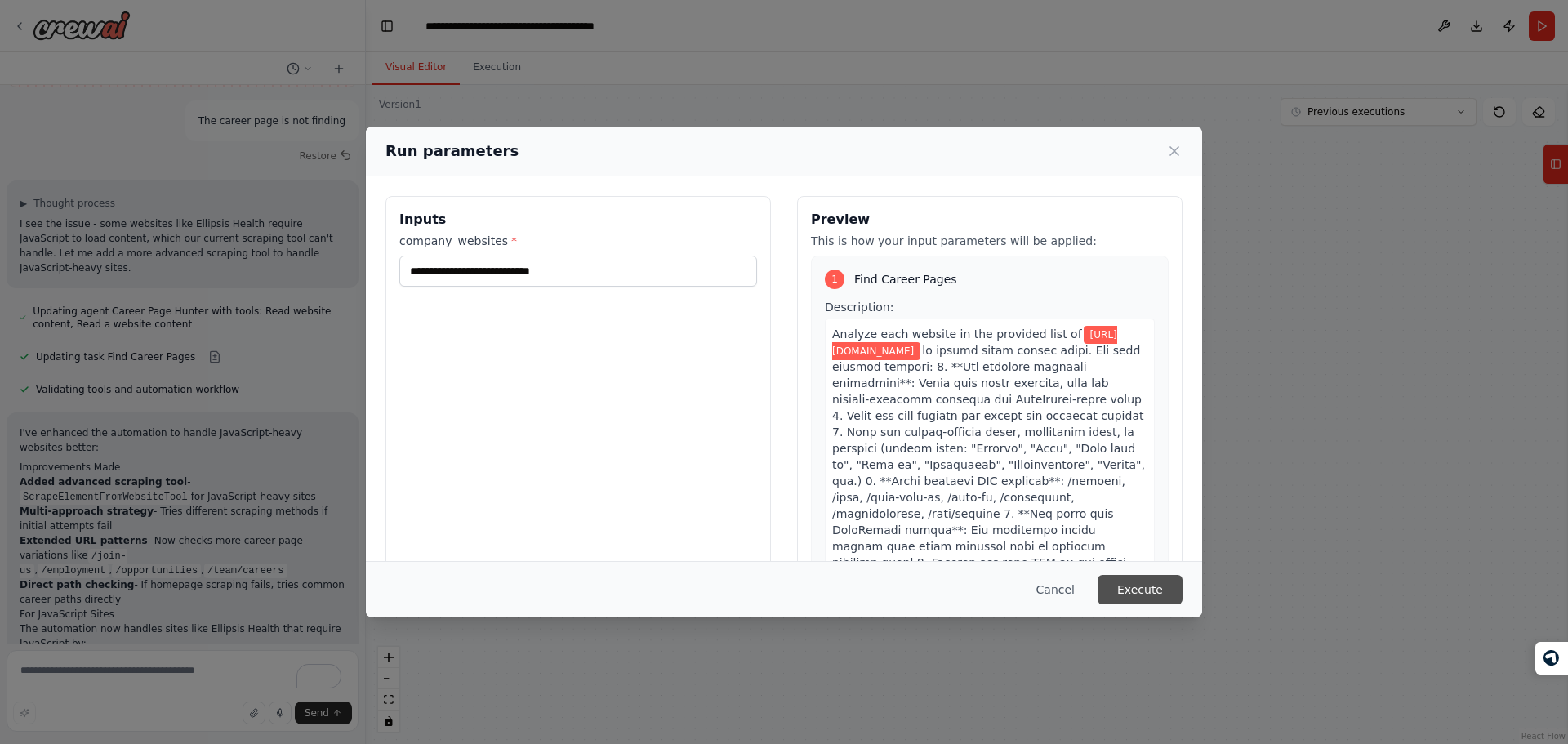
click at [1140, 587] on button "Execute" at bounding box center [1140, 590] width 85 height 29
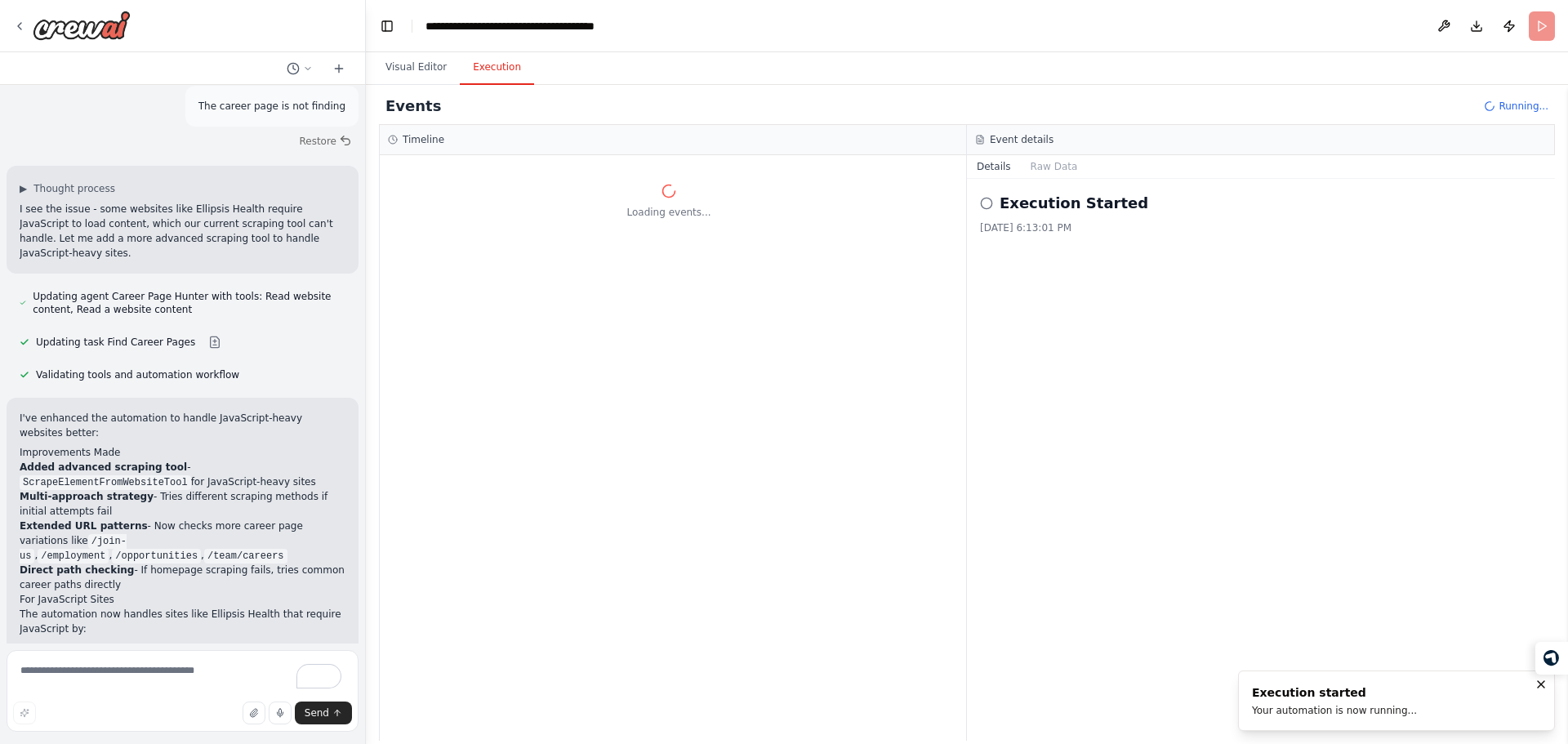
scroll to position [2067, 0]
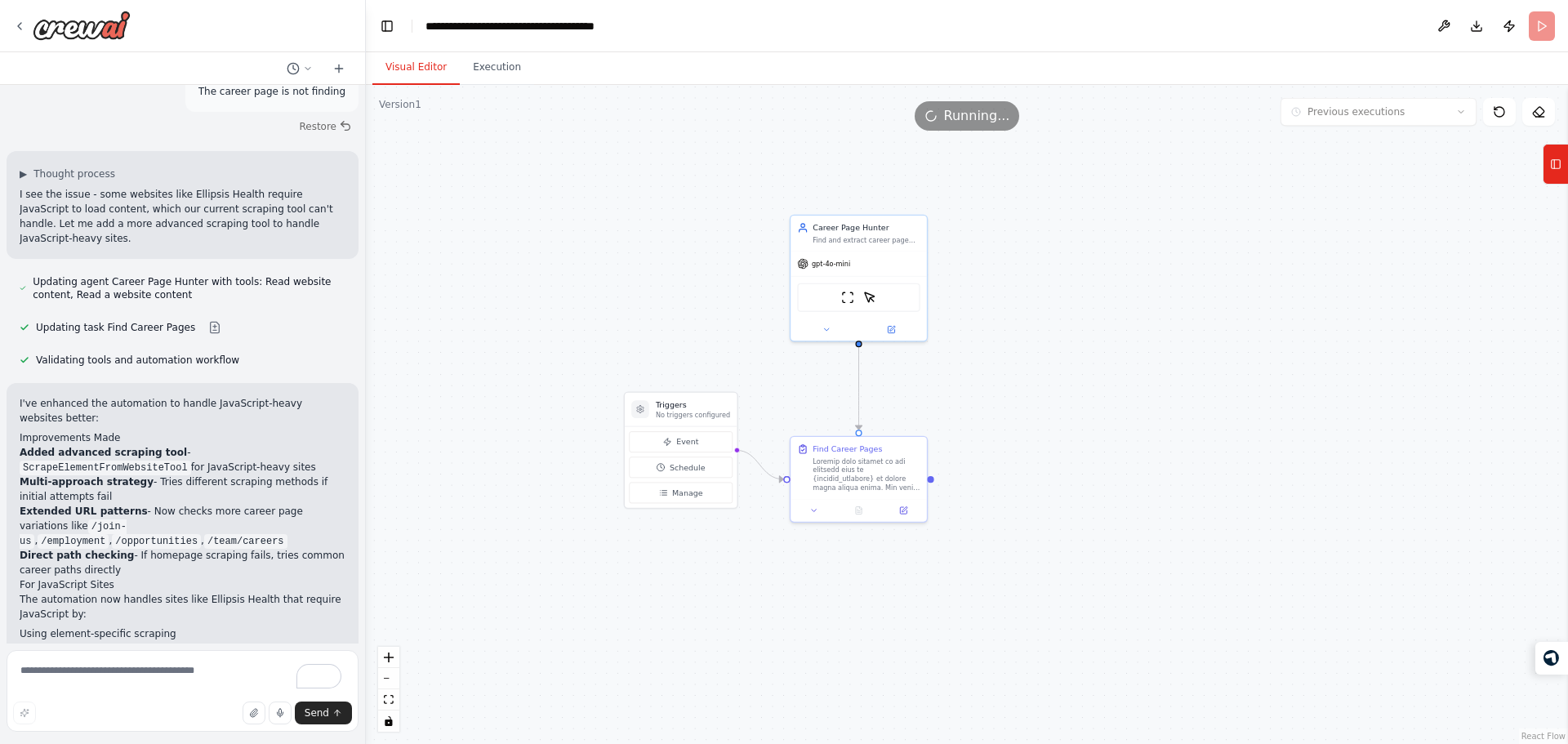
click at [423, 60] on button "Visual Editor" at bounding box center [415, 67] width 87 height 34
click at [844, 296] on img at bounding box center [848, 295] width 13 height 13
click at [823, 326] on icon at bounding box center [826, 327] width 9 height 9
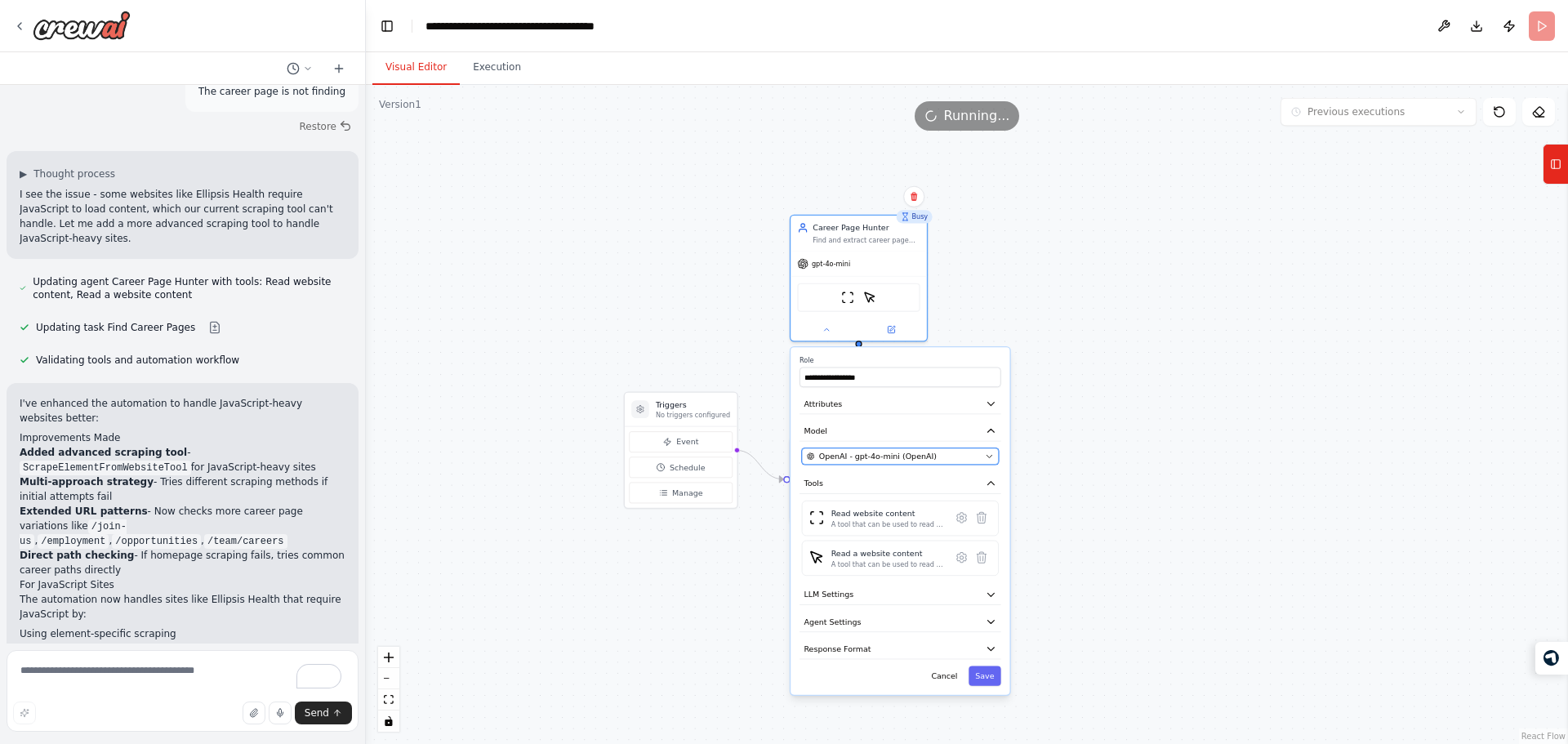
click at [882, 449] on button "OpenAI - gpt-4o-mini (OpenAI)" at bounding box center [900, 457] width 197 height 17
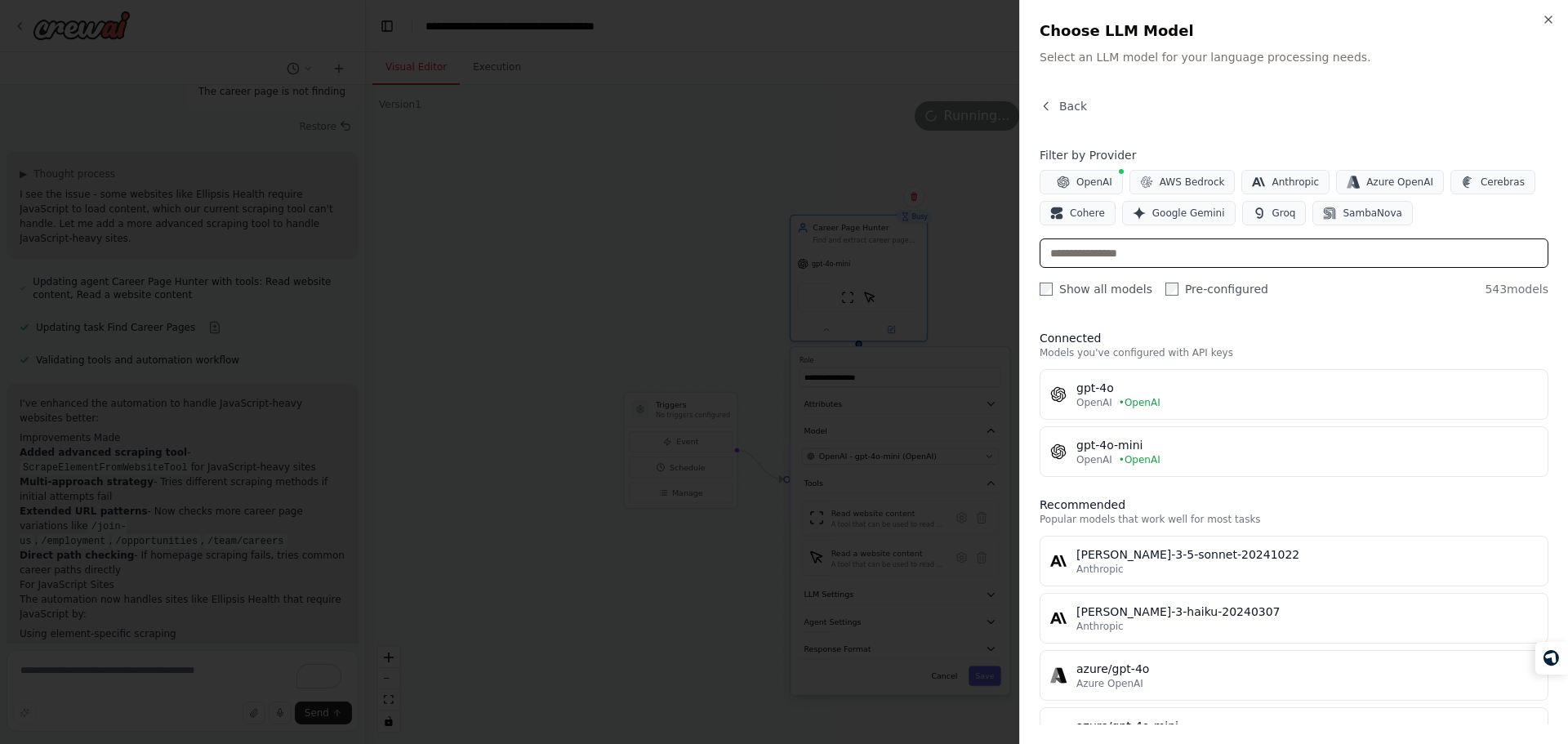
click at [1177, 246] on input "text" at bounding box center [1294, 254] width 509 height 29
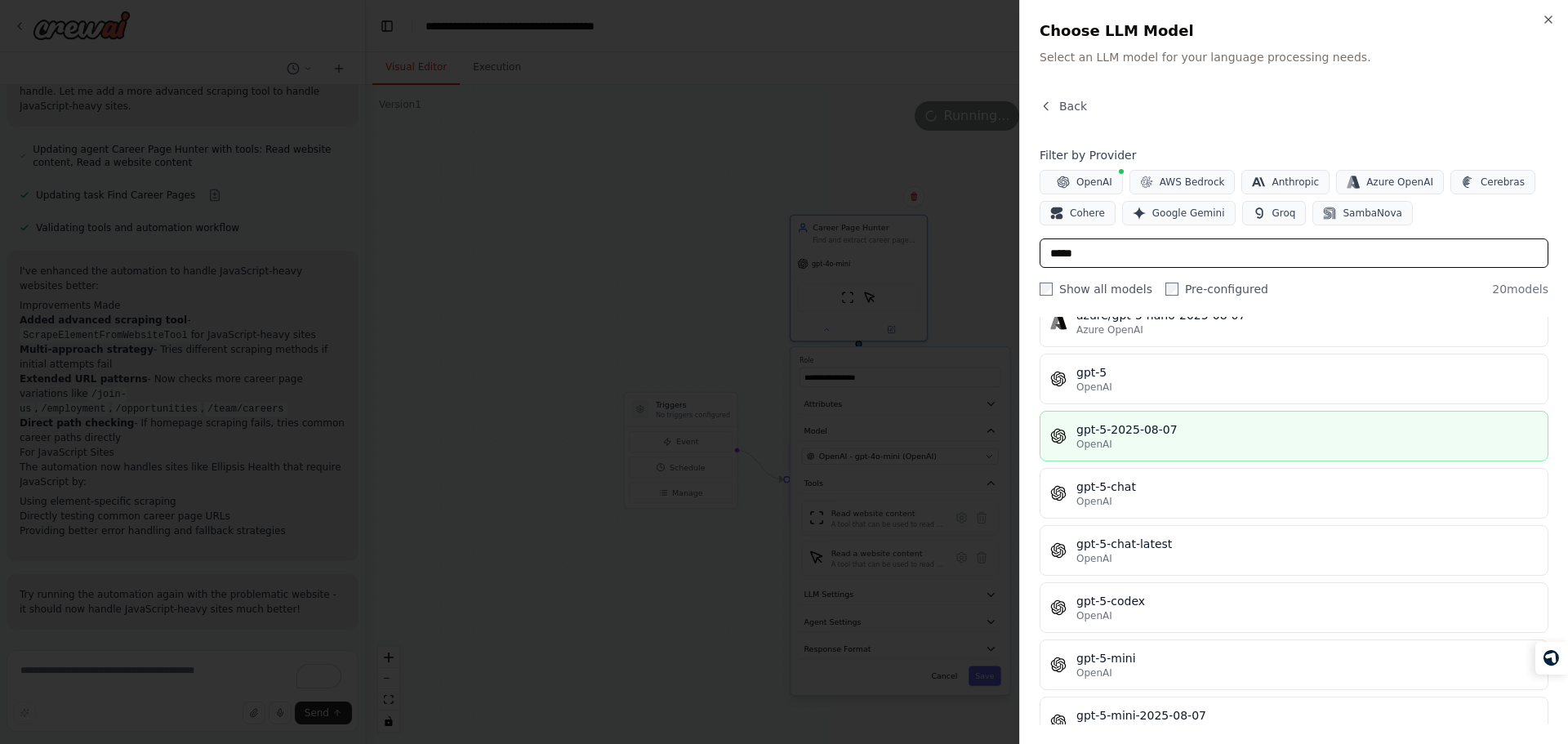
scroll to position [411, 0]
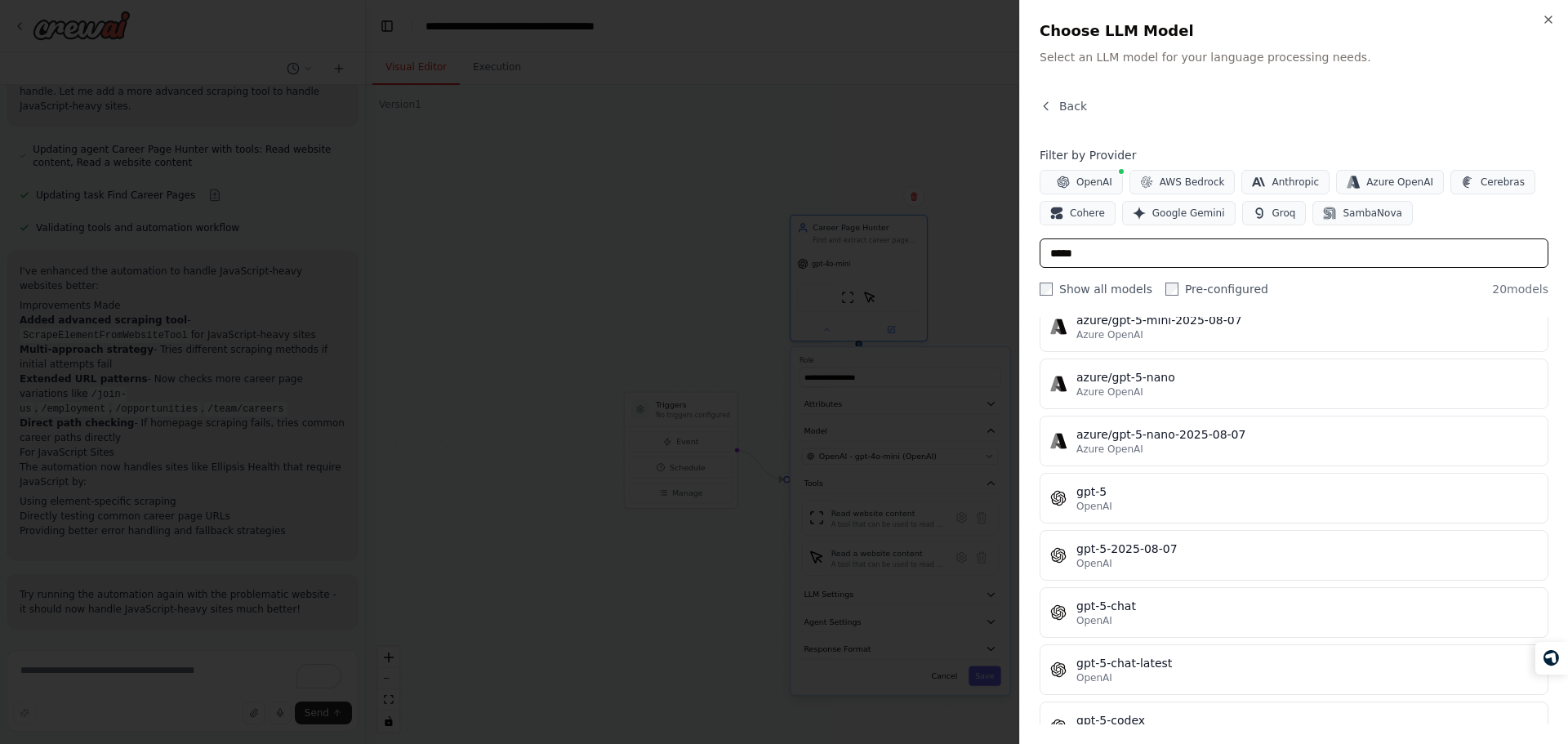
type input "*****"
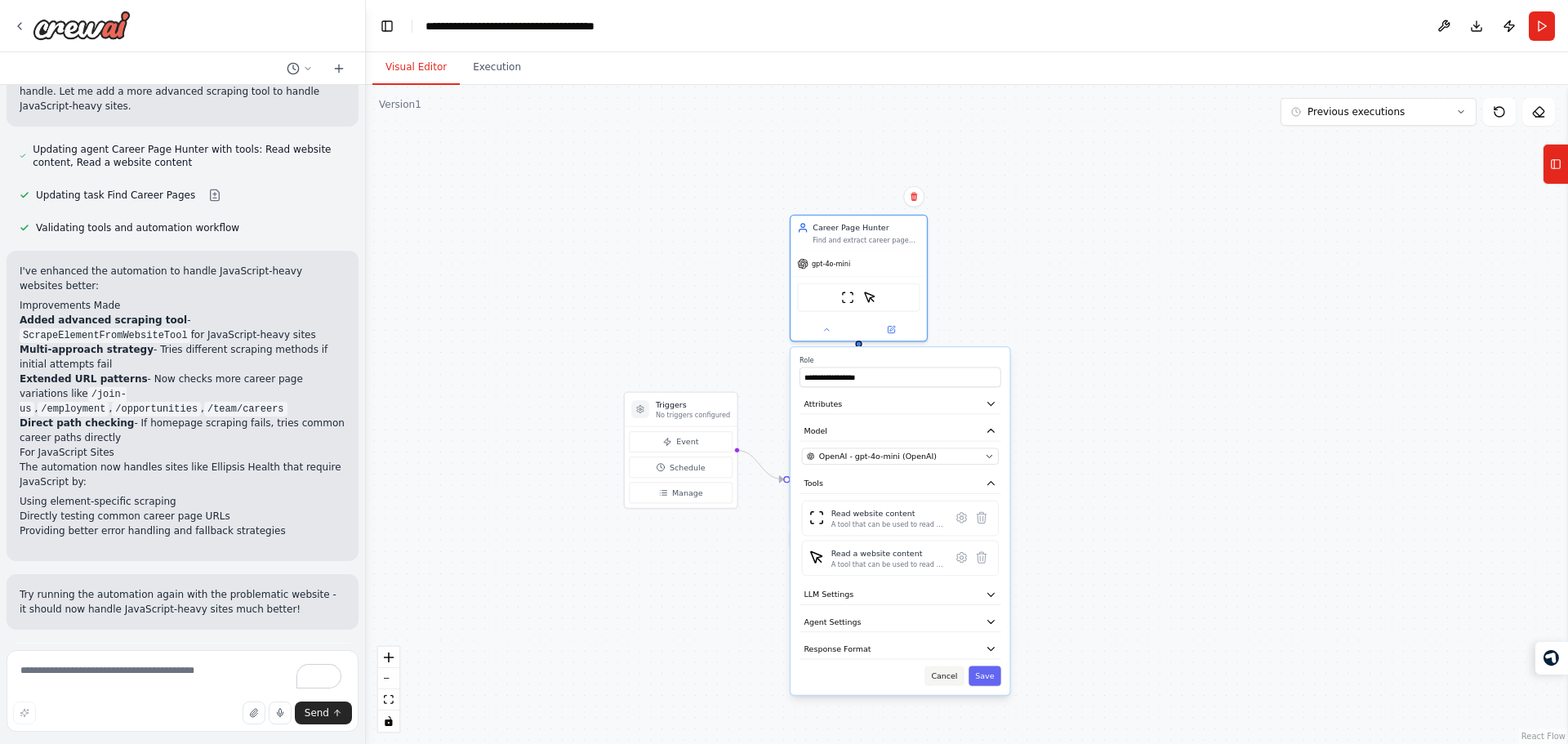
click at [947, 673] on button "Cancel" at bounding box center [943, 675] width 39 height 19
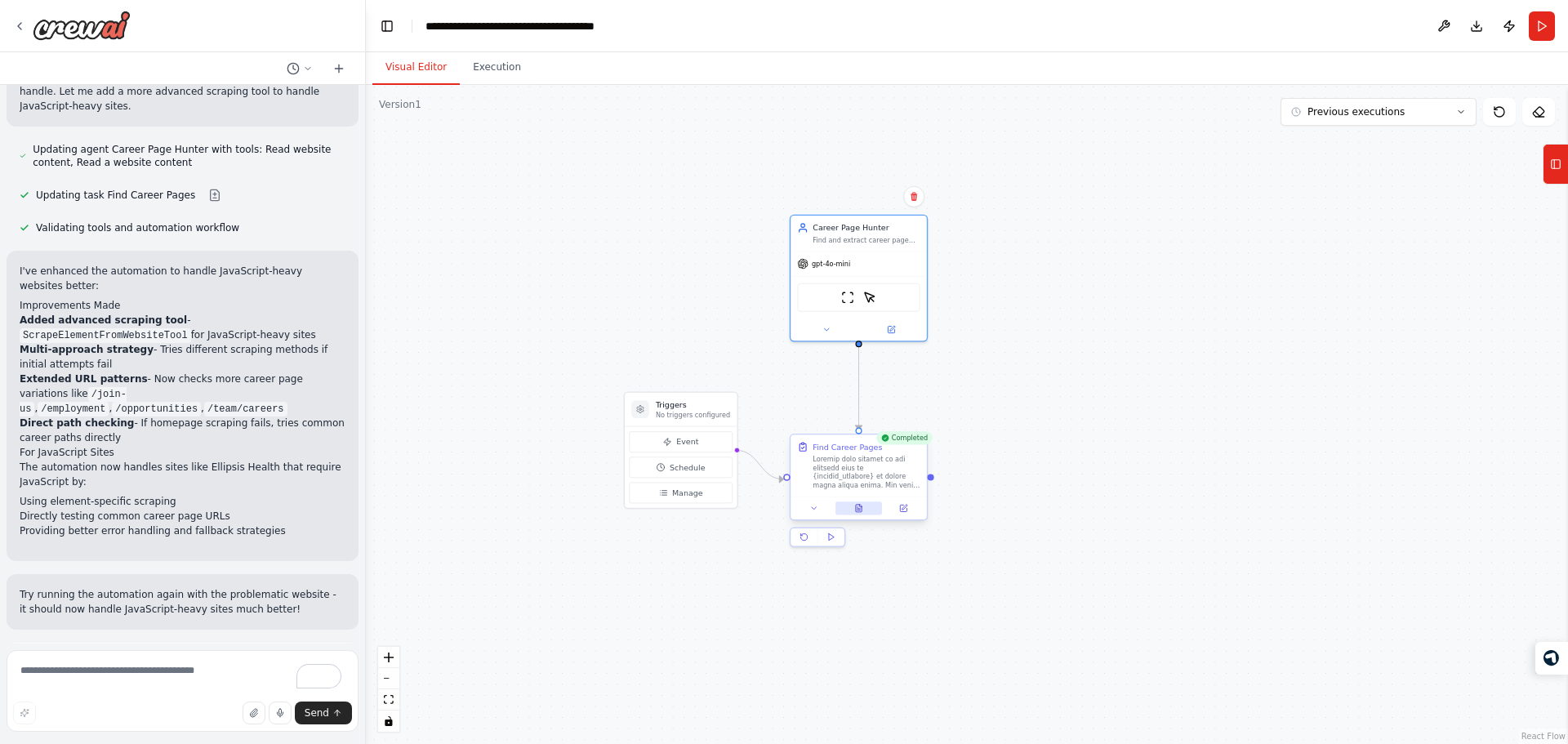
click at [864, 509] on button at bounding box center [858, 508] width 47 height 13
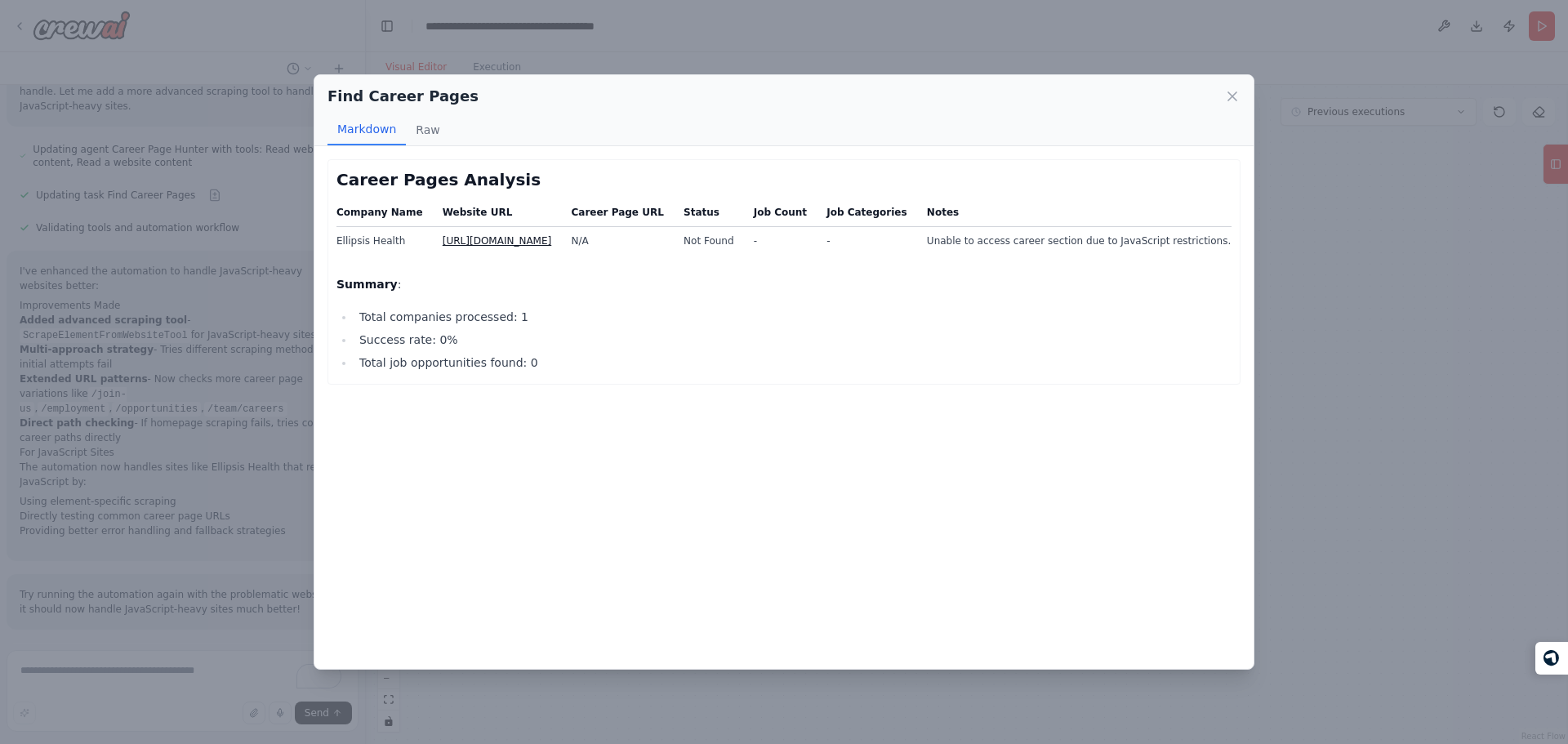
click at [158, 379] on div "Find Career Pages Markdown Raw Career Pages Analysis Company Name Website URL C…" at bounding box center [784, 372] width 1568 height 744
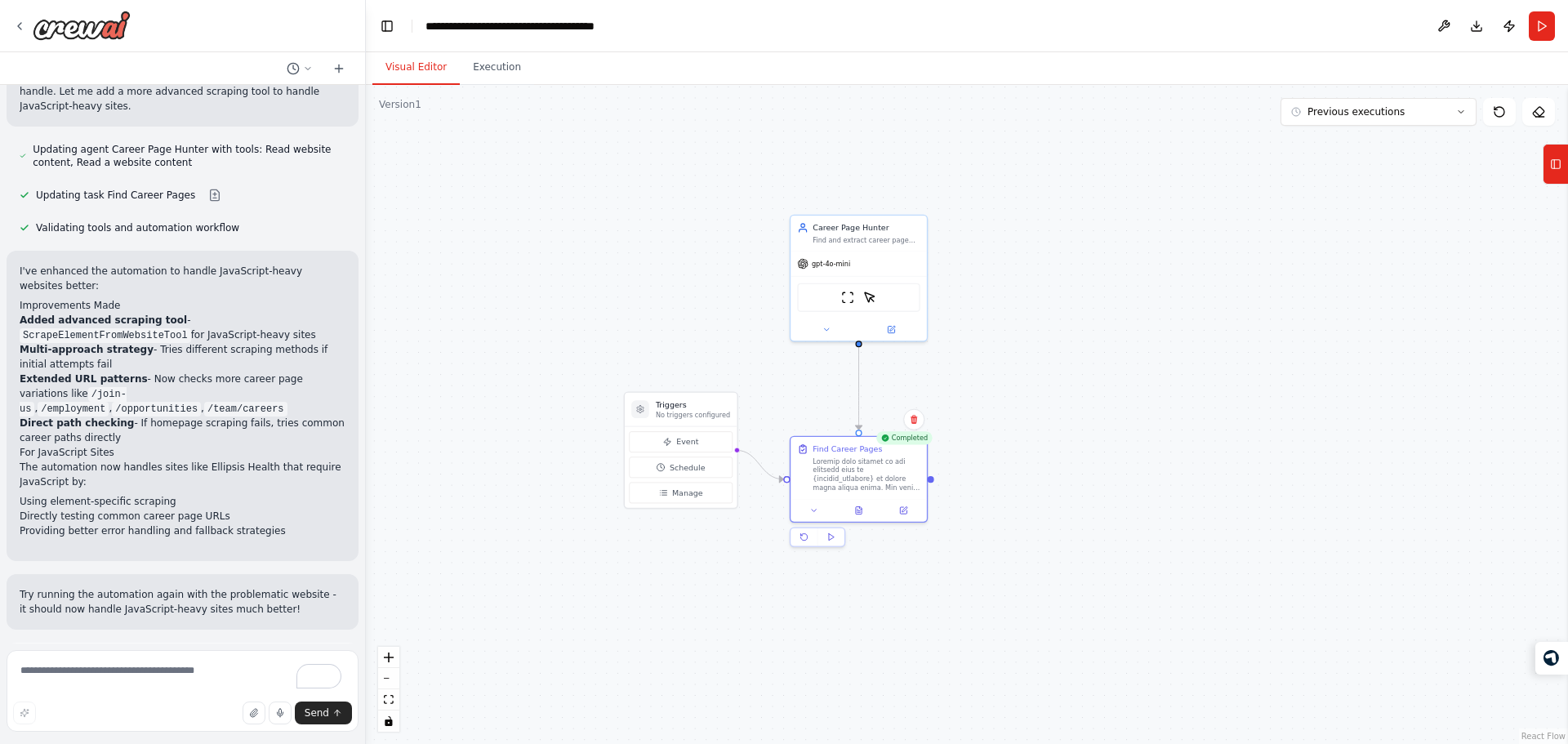
click at [637, 296] on div ".deletable-edge-delete-btn { width: 20px; height: 20px; border: 0px solid #ffff…" at bounding box center [966, 413] width 1202 height 659
drag, startPoint x: 608, startPoint y: 319, endPoint x: 643, endPoint y: 338, distance: 39.8
click at [643, 338] on div ".deletable-edge-delete-btn { width: 20px; height: 20px; border: 0px solid #ffff…" at bounding box center [966, 413] width 1202 height 659
click at [159, 659] on textarea "To enrich screen reader interactions, please activate Accessibility in Grammarl…" at bounding box center [182, 691] width 352 height 82
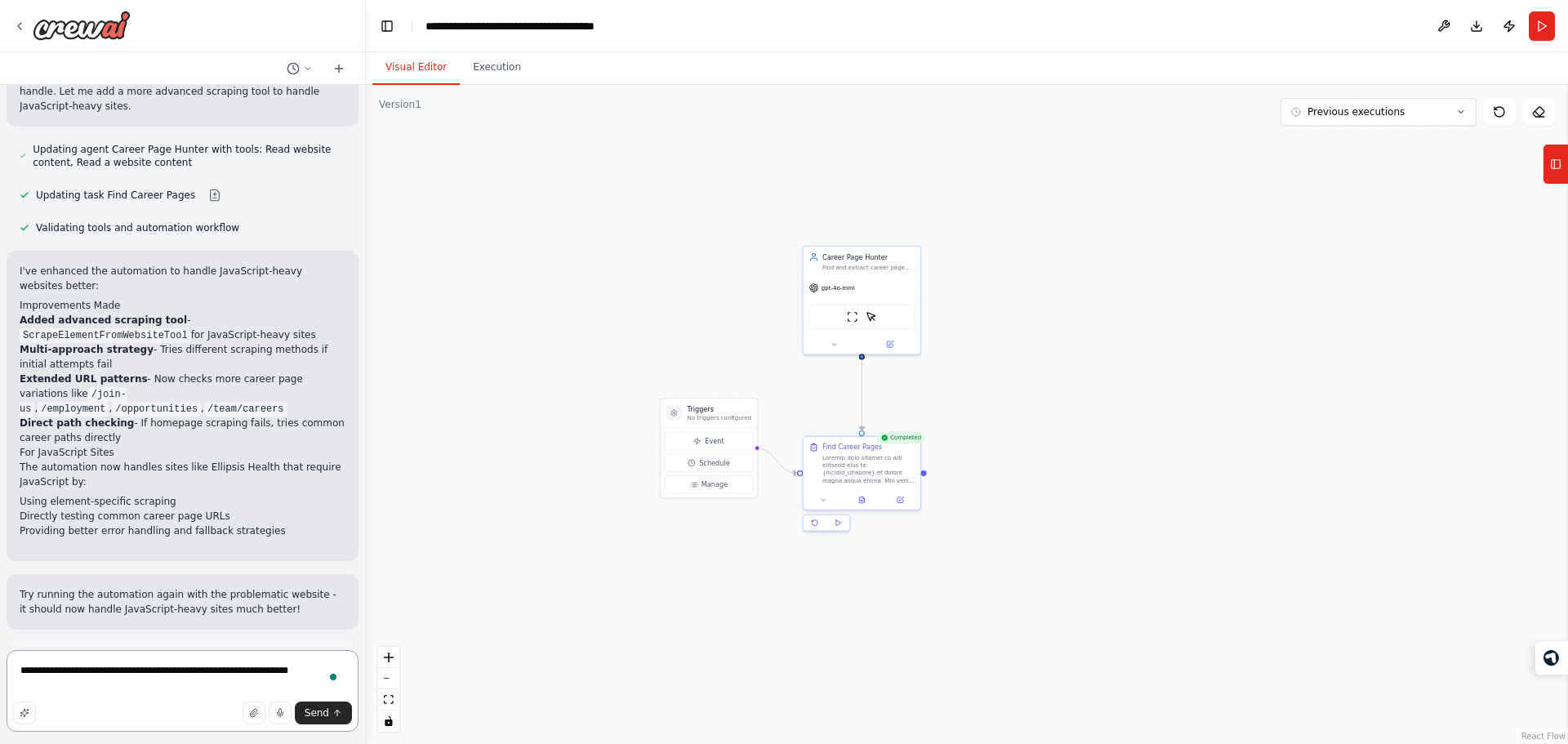
type textarea "**********"
click at [1542, 33] on button "Run" at bounding box center [1541, 26] width 26 height 29
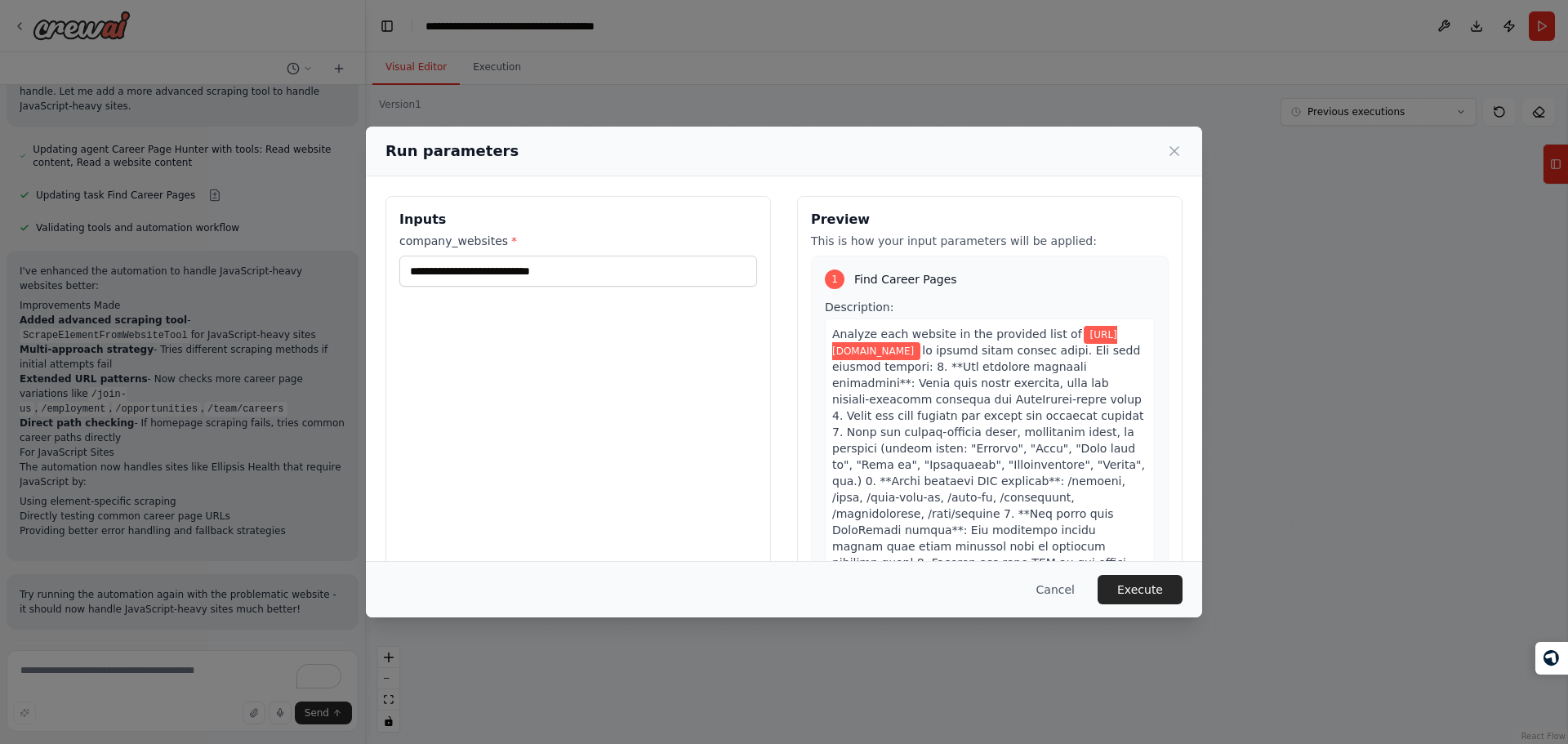
click at [608, 88] on div "**********" at bounding box center [784, 372] width 1568 height 744
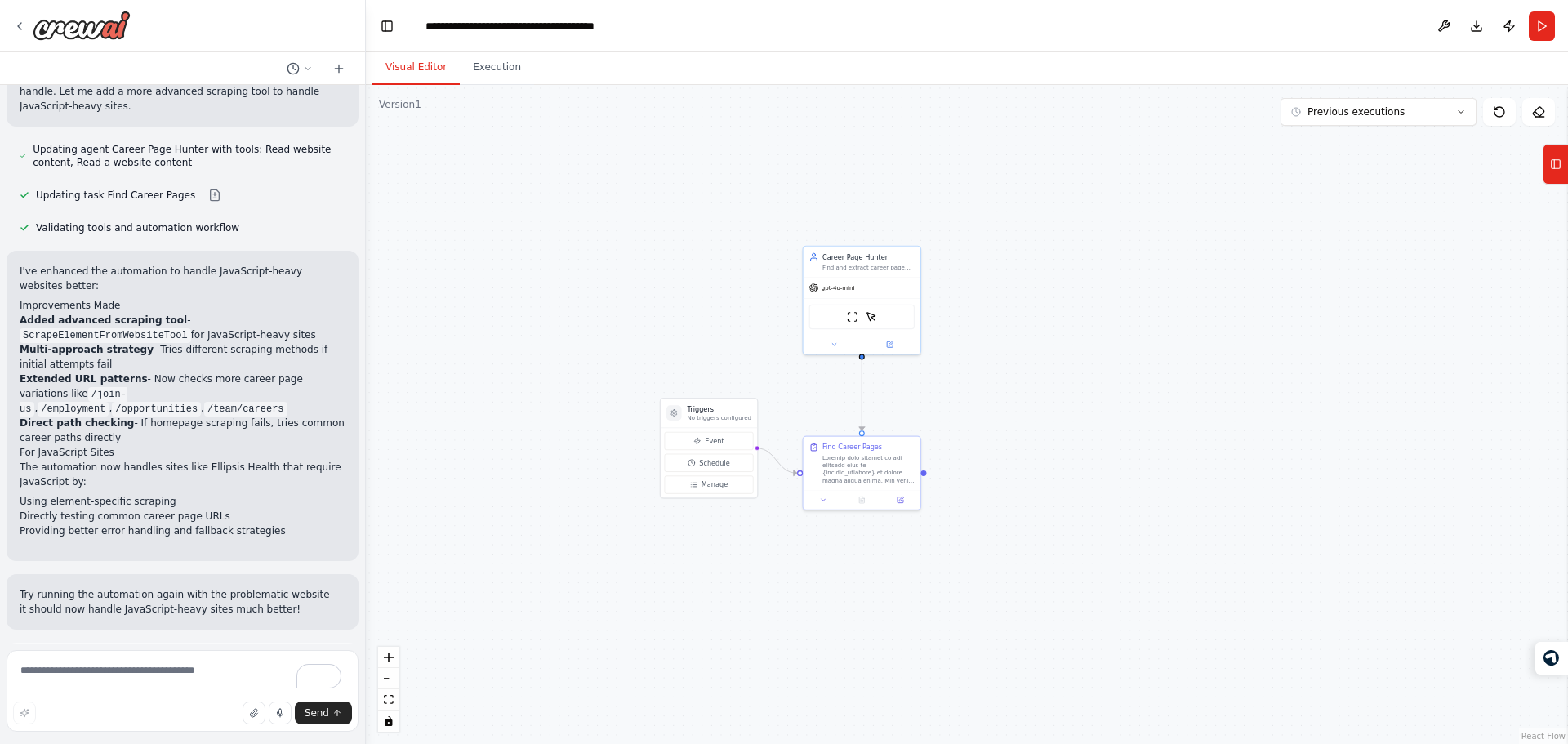
click at [140, 729] on span "Improve automation" at bounding box center [189, 736] width 99 height 13
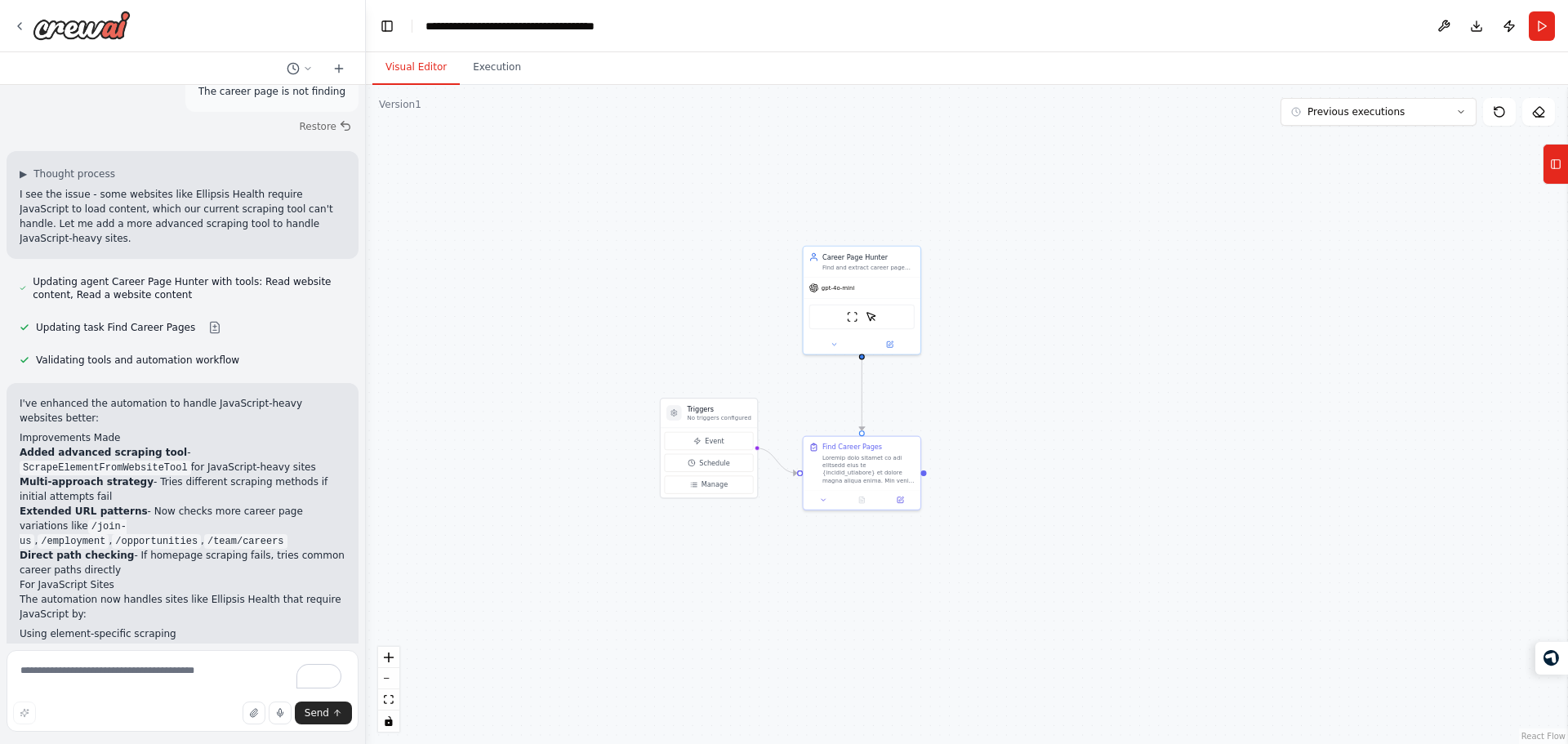
scroll to position [2130, 0]
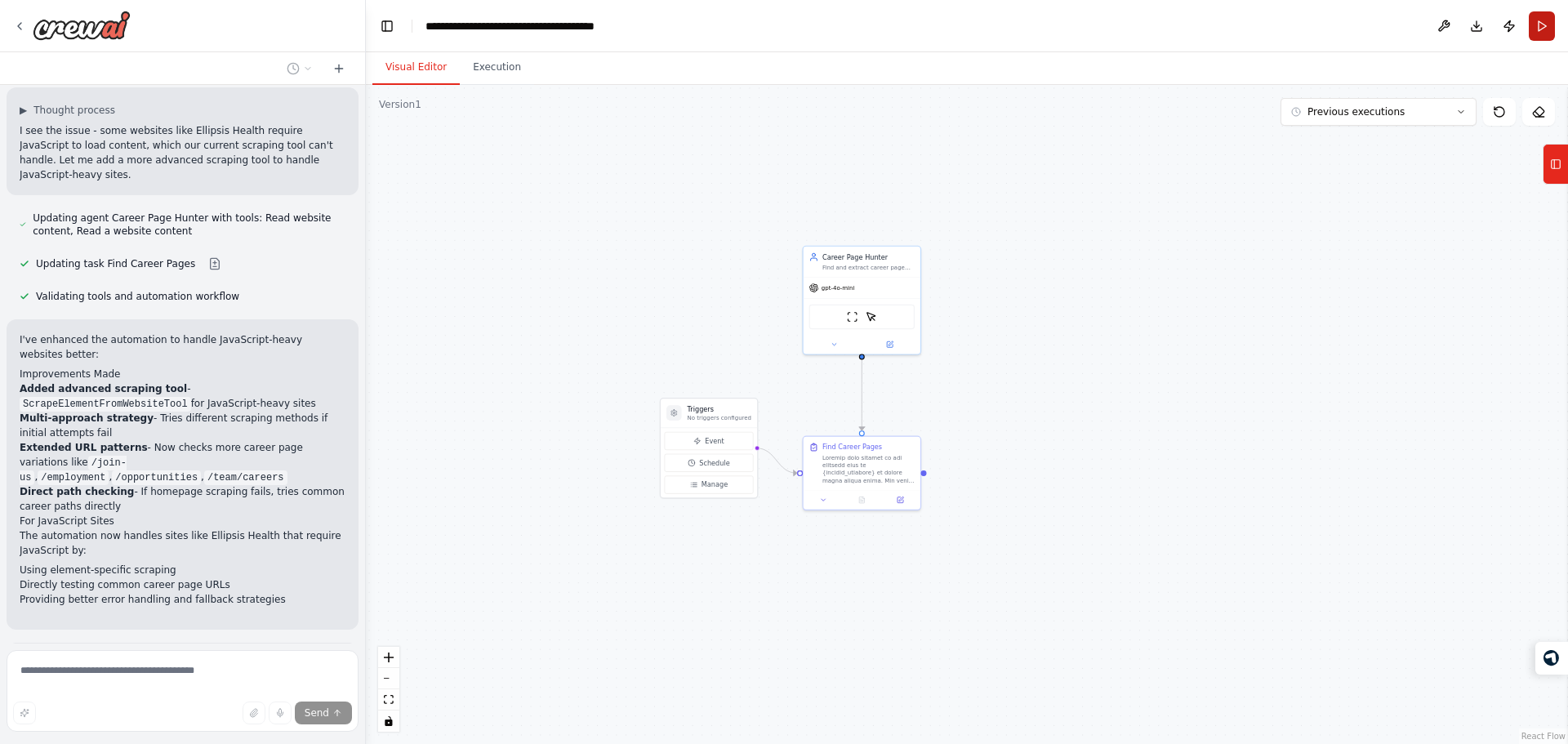
click at [1549, 21] on button "Run" at bounding box center [1541, 26] width 26 height 29
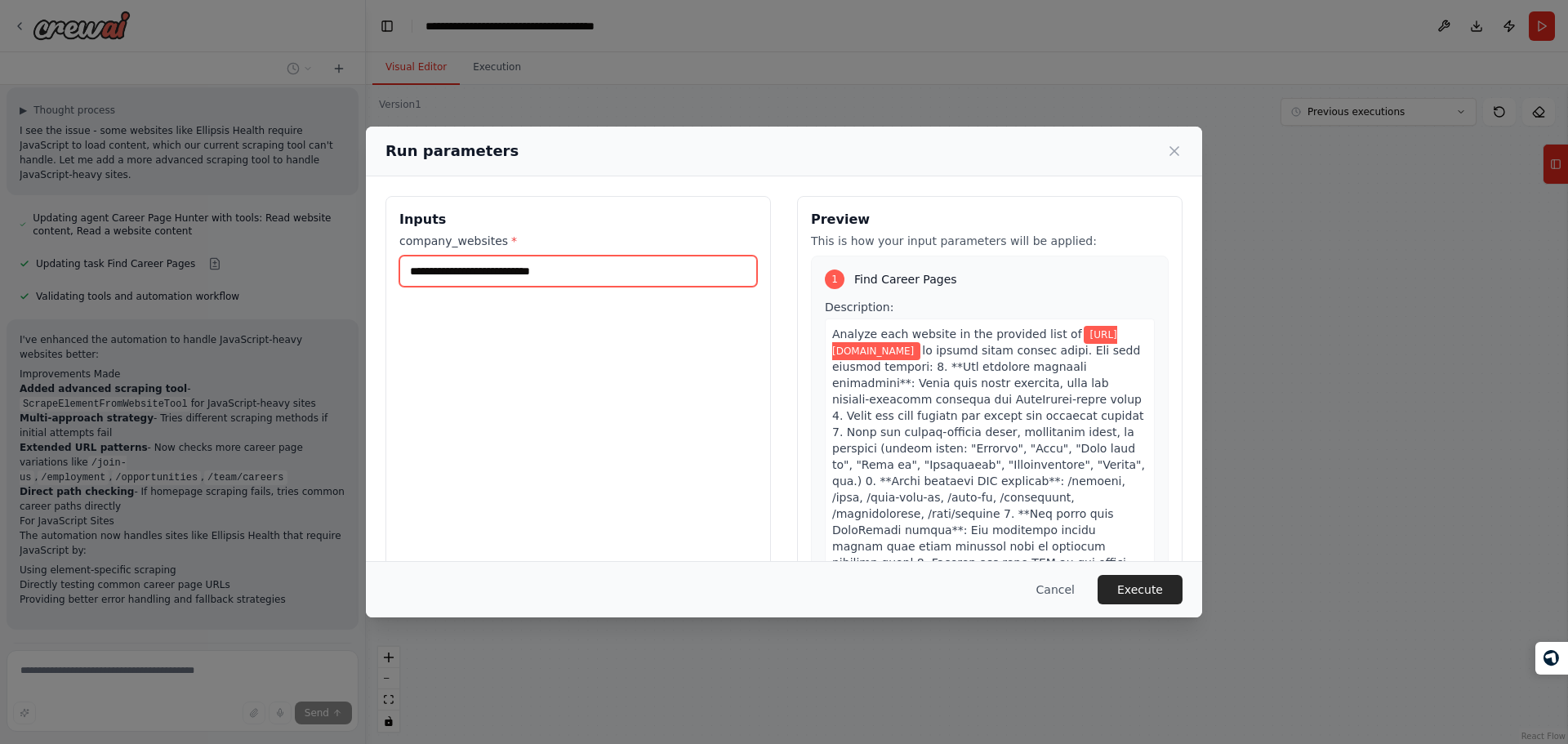
click at [546, 265] on input "**********" at bounding box center [578, 271] width 357 height 31
type input "*******"
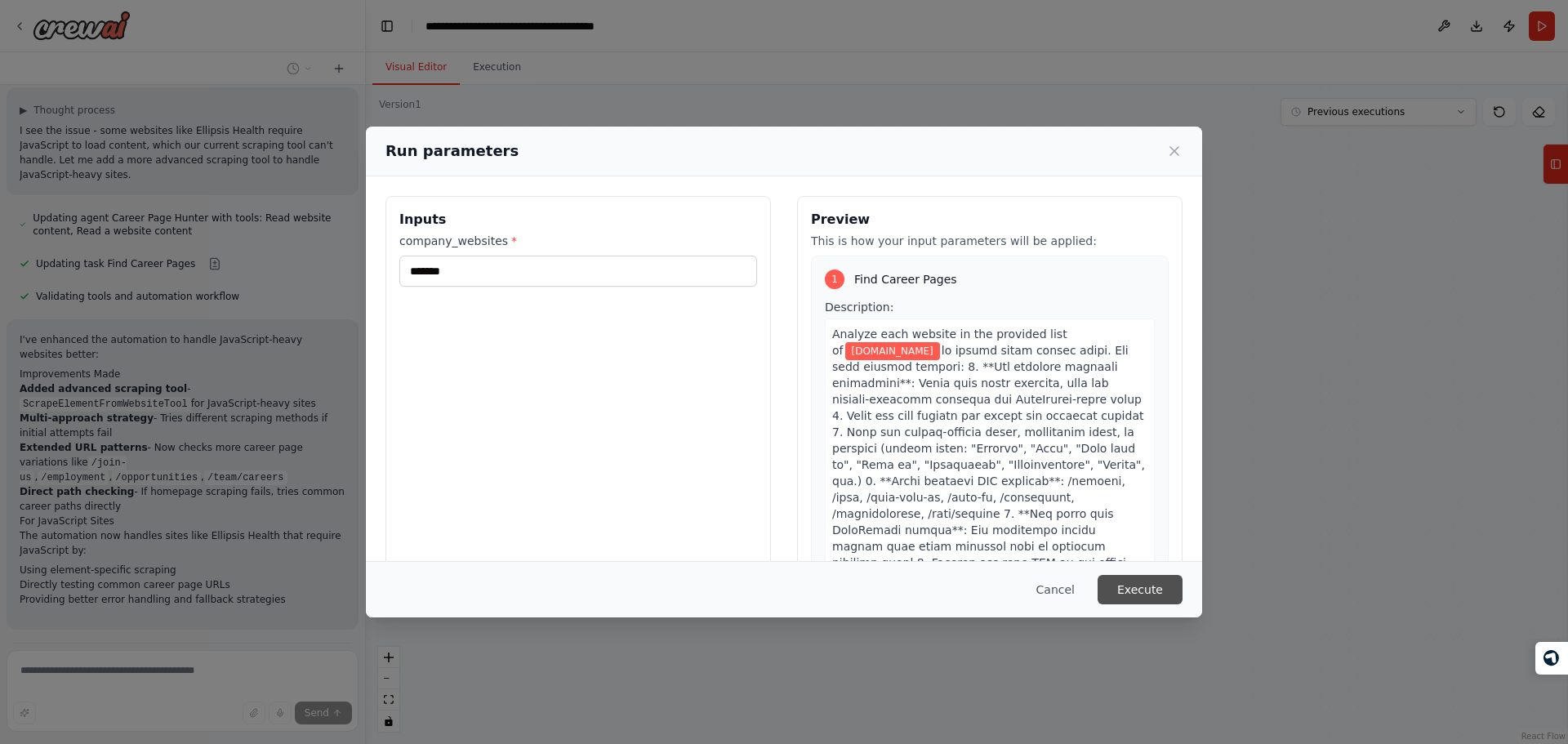
click at [1152, 590] on button "Execute" at bounding box center [1140, 590] width 85 height 29
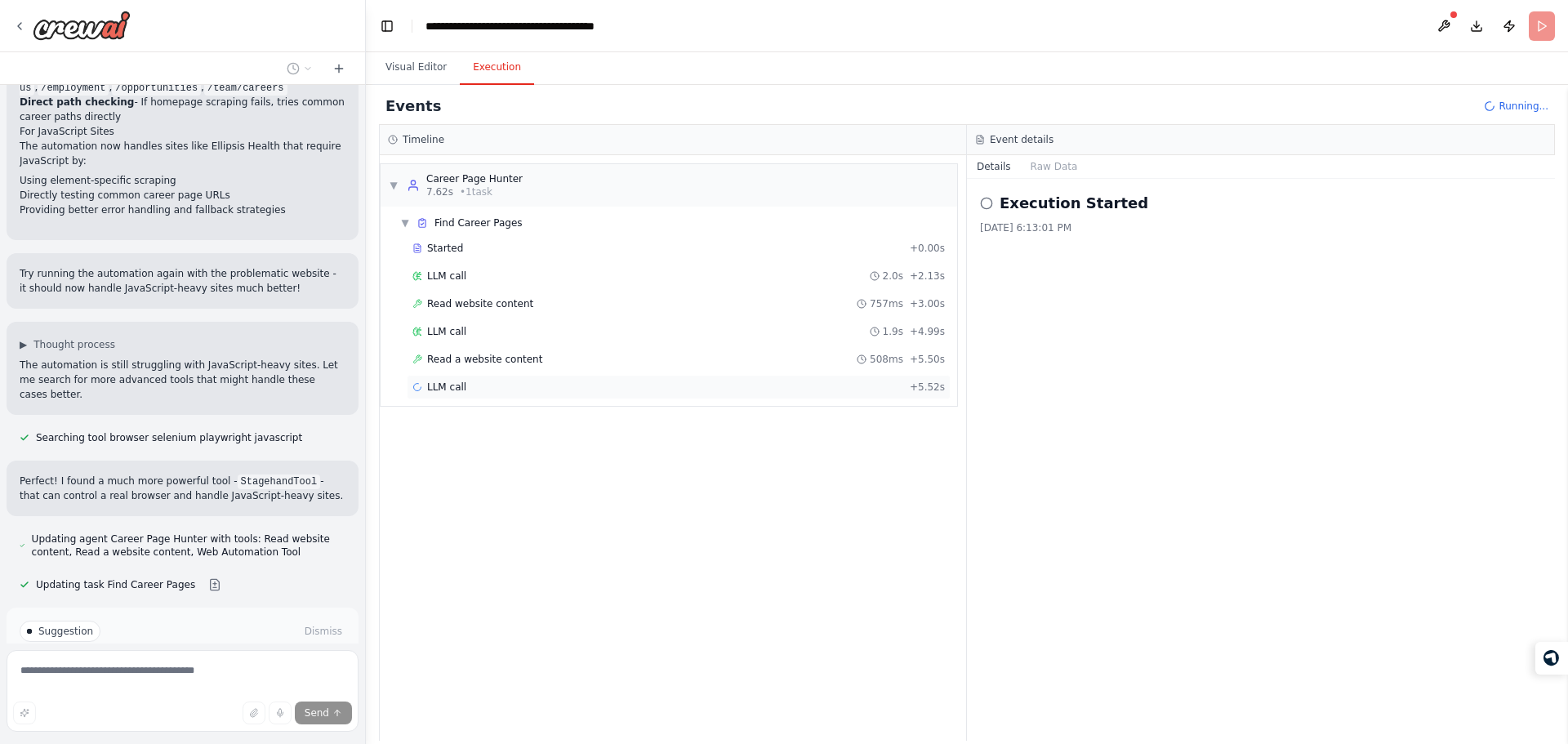
scroll to position [2534, 0]
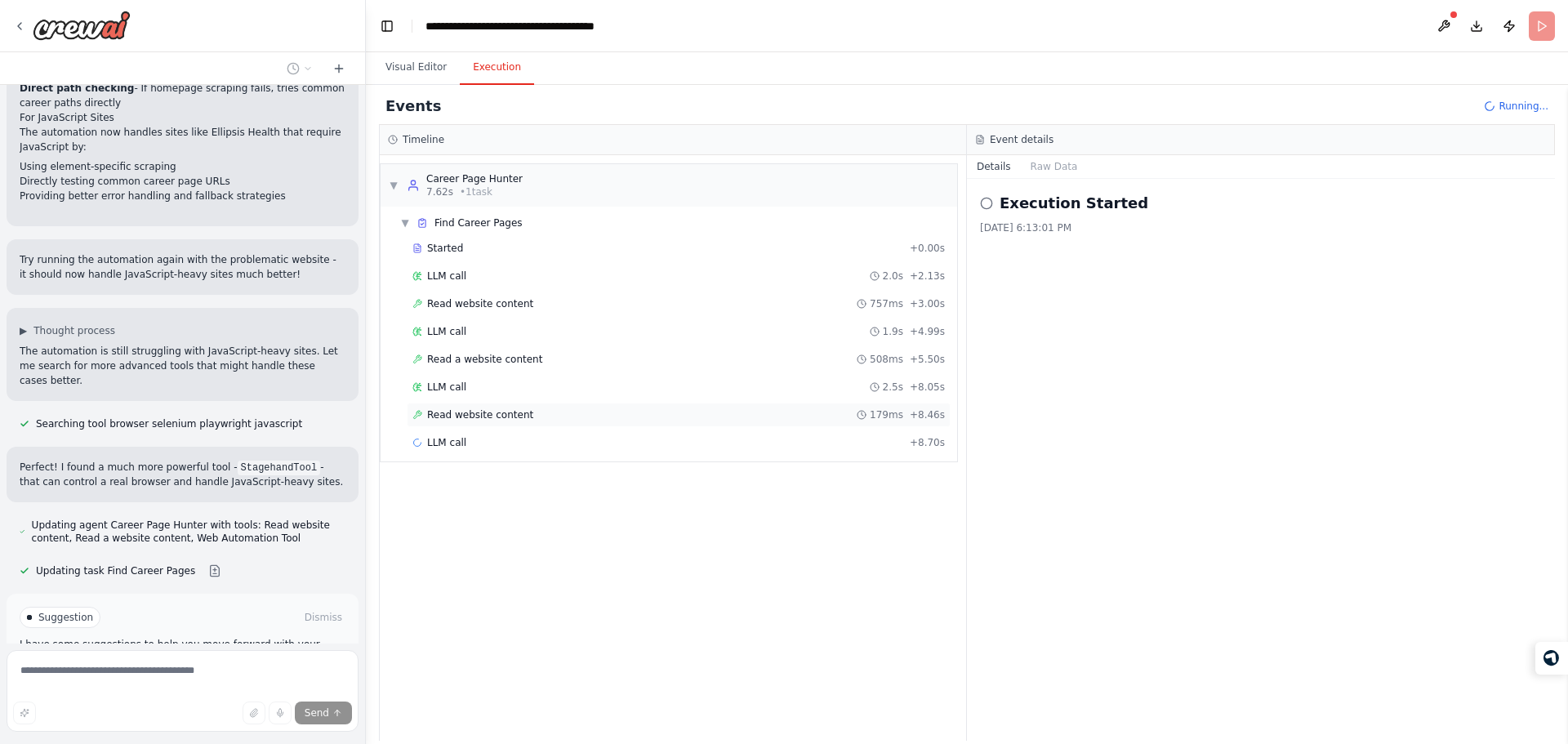
click at [601, 422] on div "Read website content 179ms + 8.46s" at bounding box center [679, 414] width 544 height 25
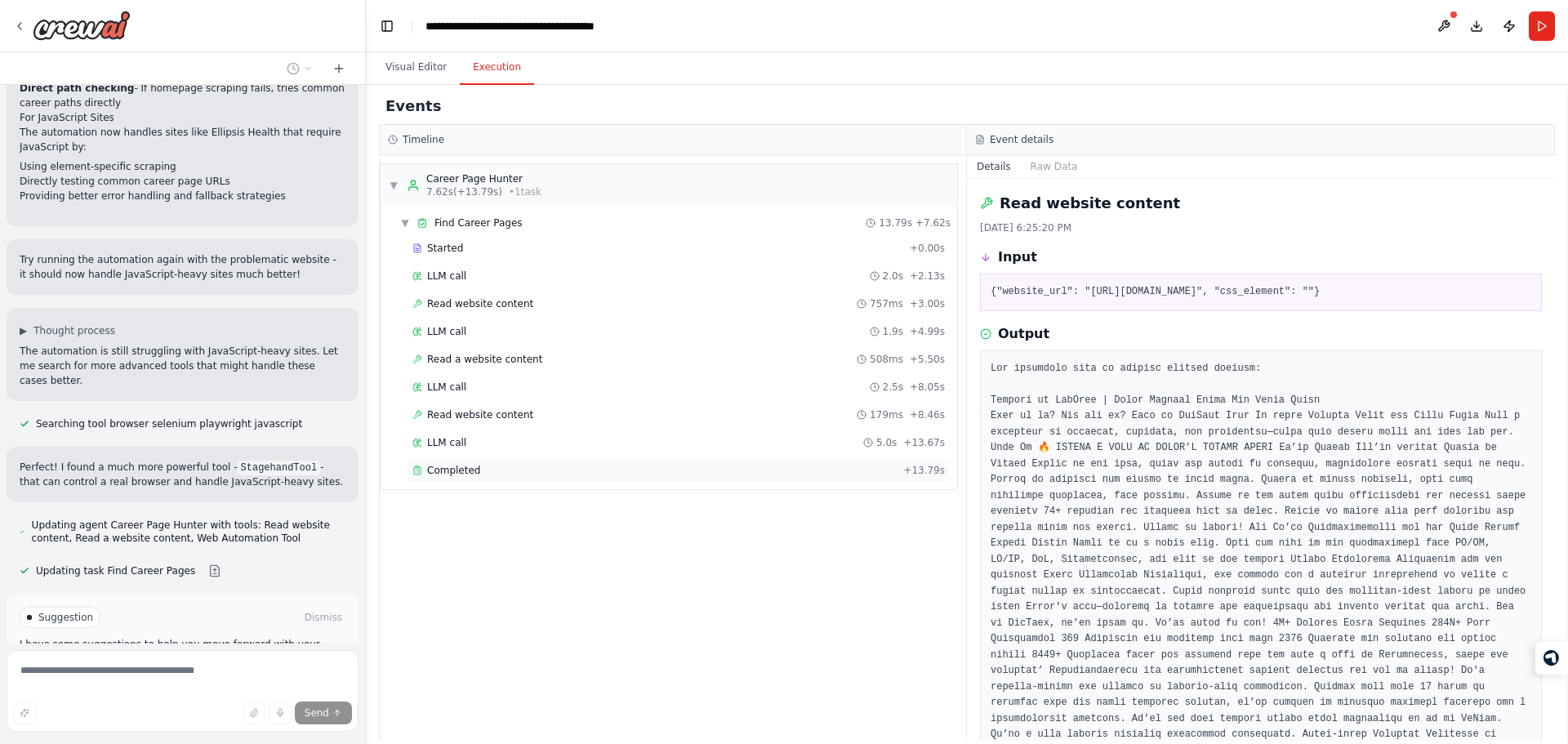
click at [693, 479] on div "Completed + 13.79s" at bounding box center [679, 470] width 544 height 25
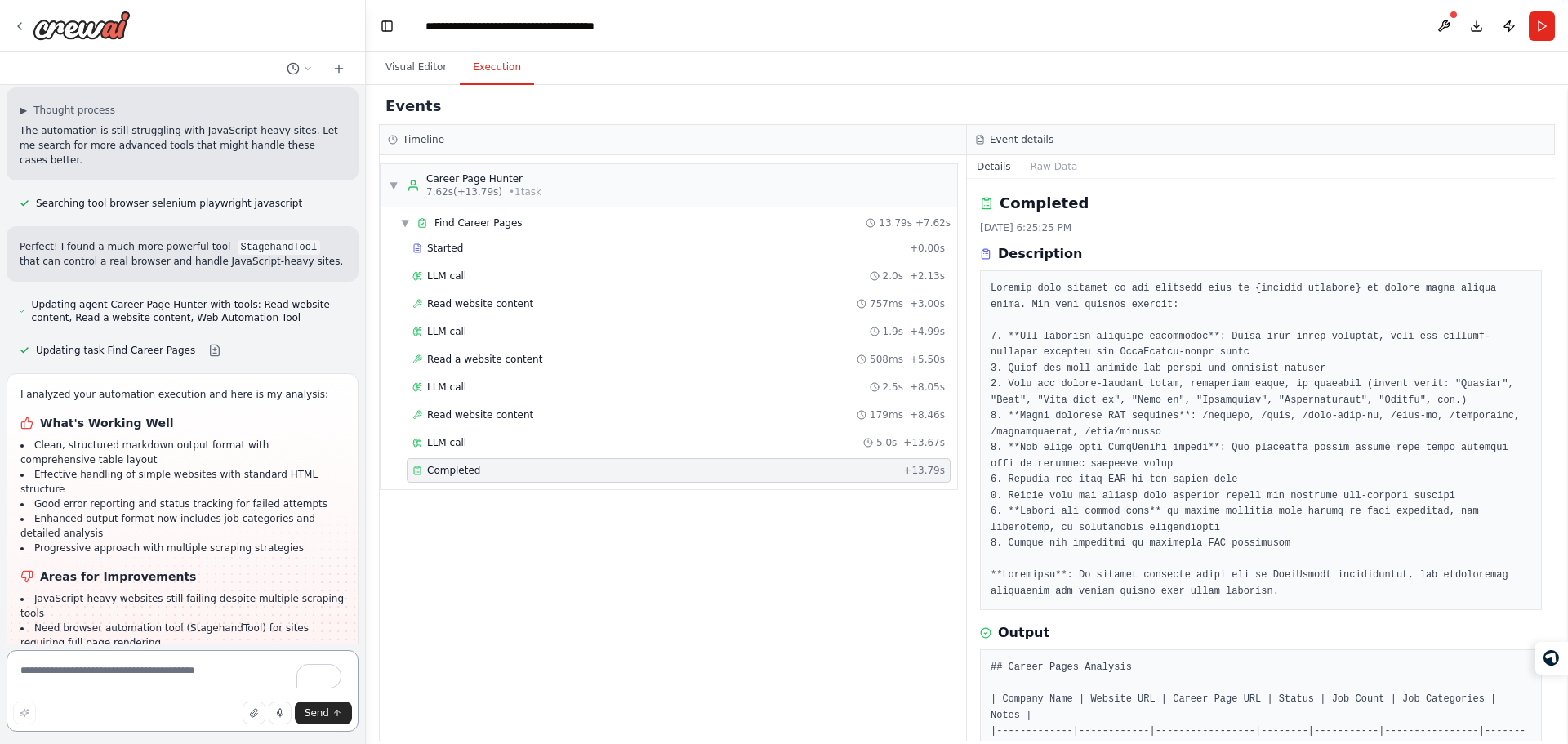
scroll to position [2769, 0]
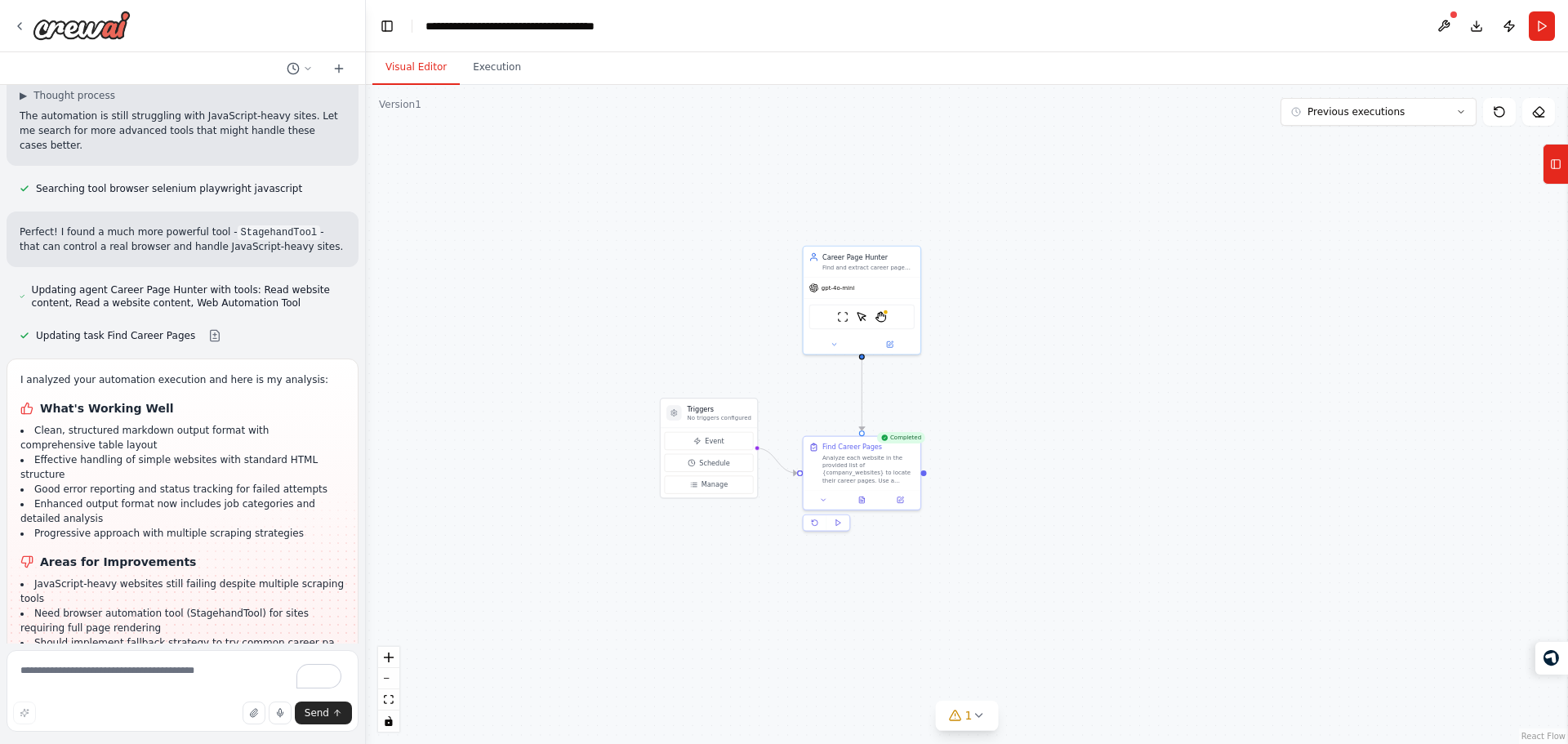
click at [426, 72] on button "Visual Editor" at bounding box center [415, 67] width 87 height 34
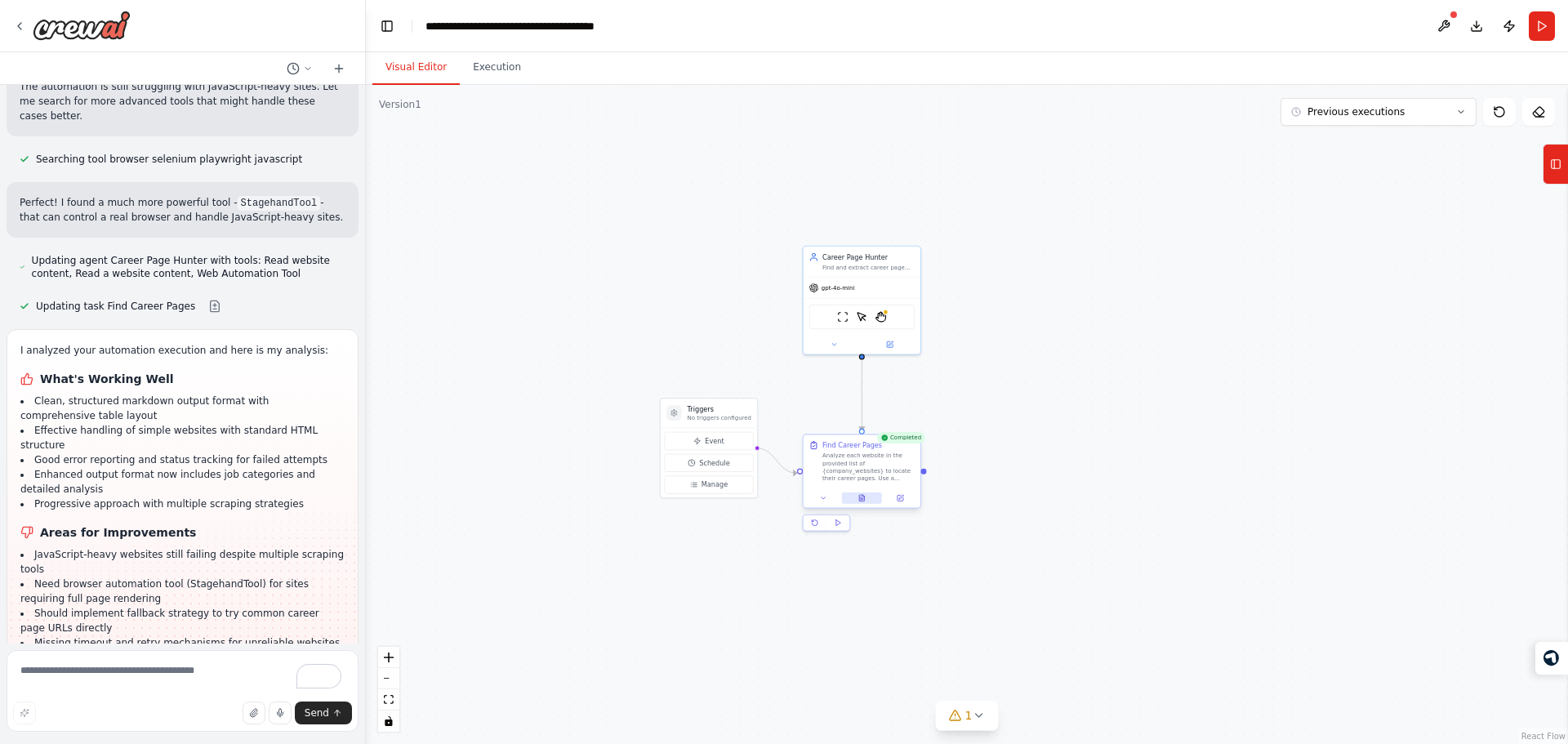
scroll to position [2813, 0]
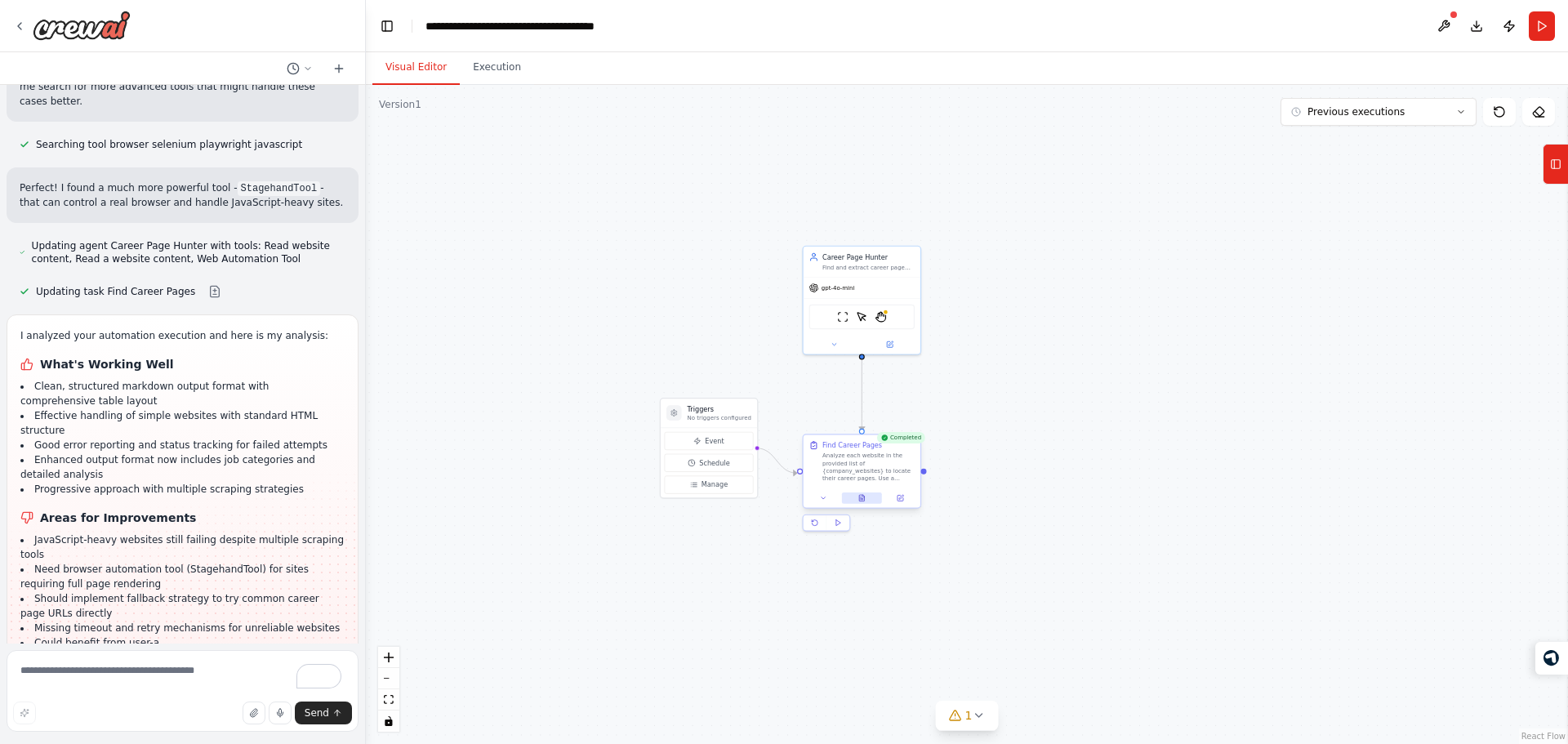
click at [863, 499] on icon at bounding box center [861, 498] width 5 height 6
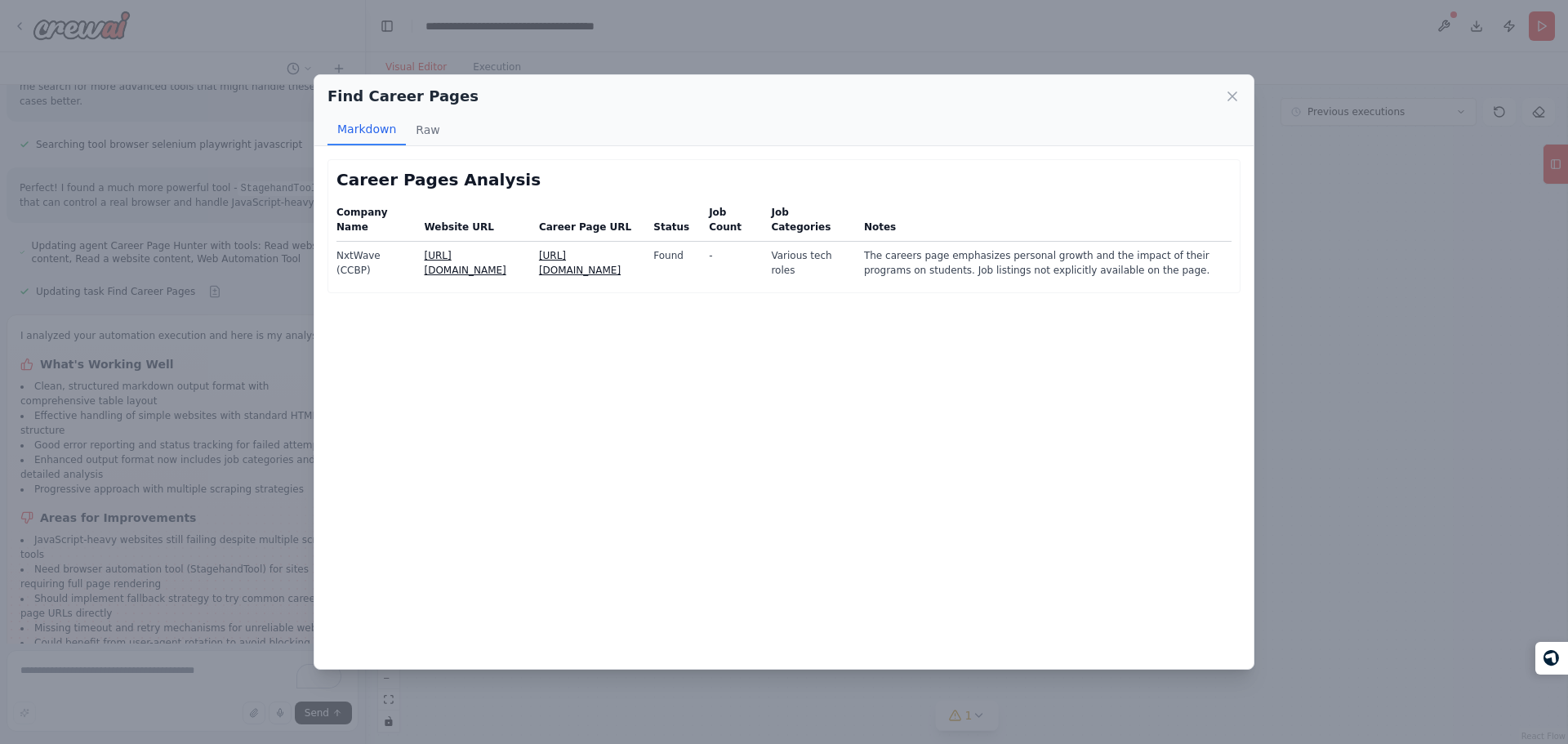
click at [228, 365] on div "Find Career Pages Markdown Raw Career Pages Analysis Company Name Website URL C…" at bounding box center [784, 372] width 1568 height 744
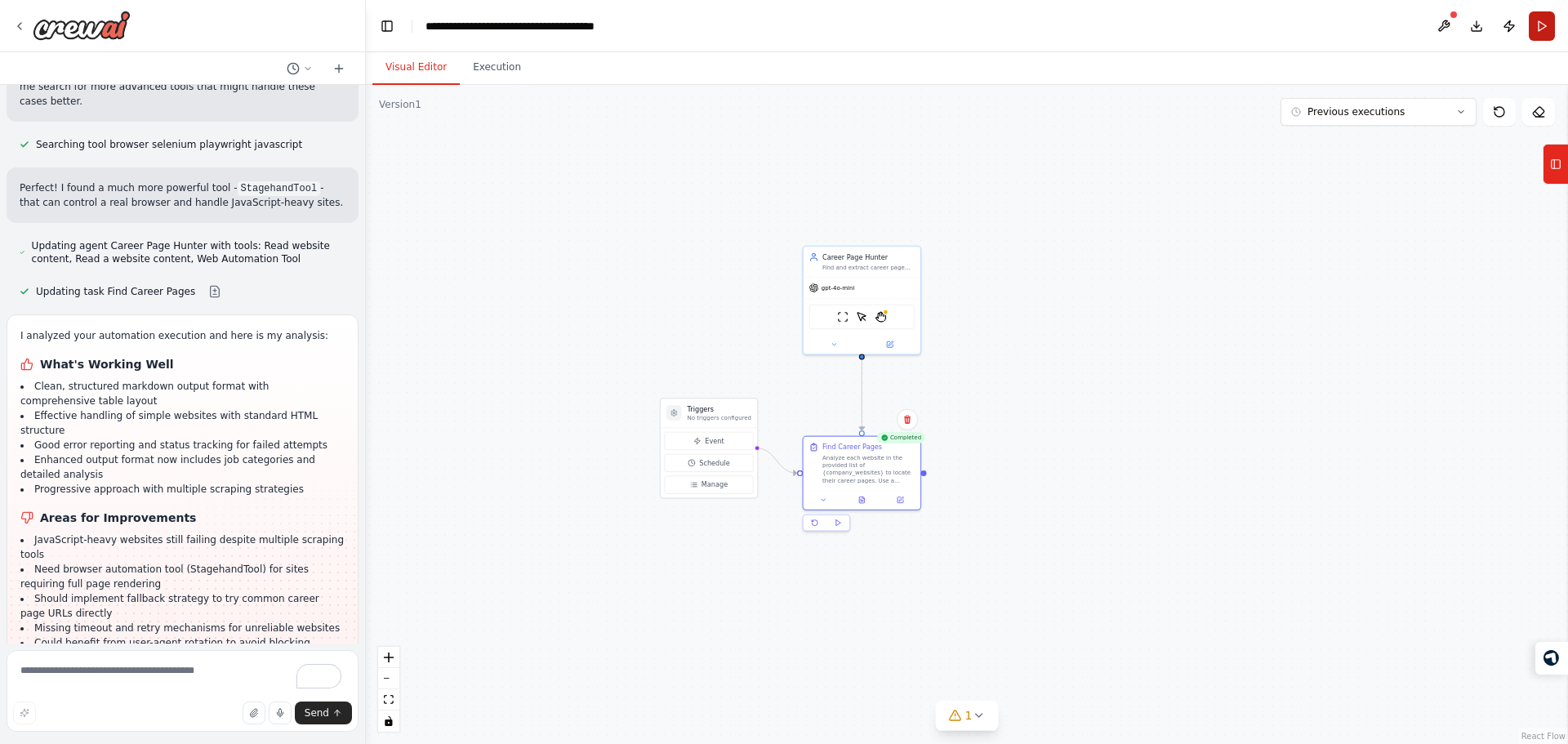
click at [1541, 23] on button "Run" at bounding box center [1541, 26] width 26 height 29
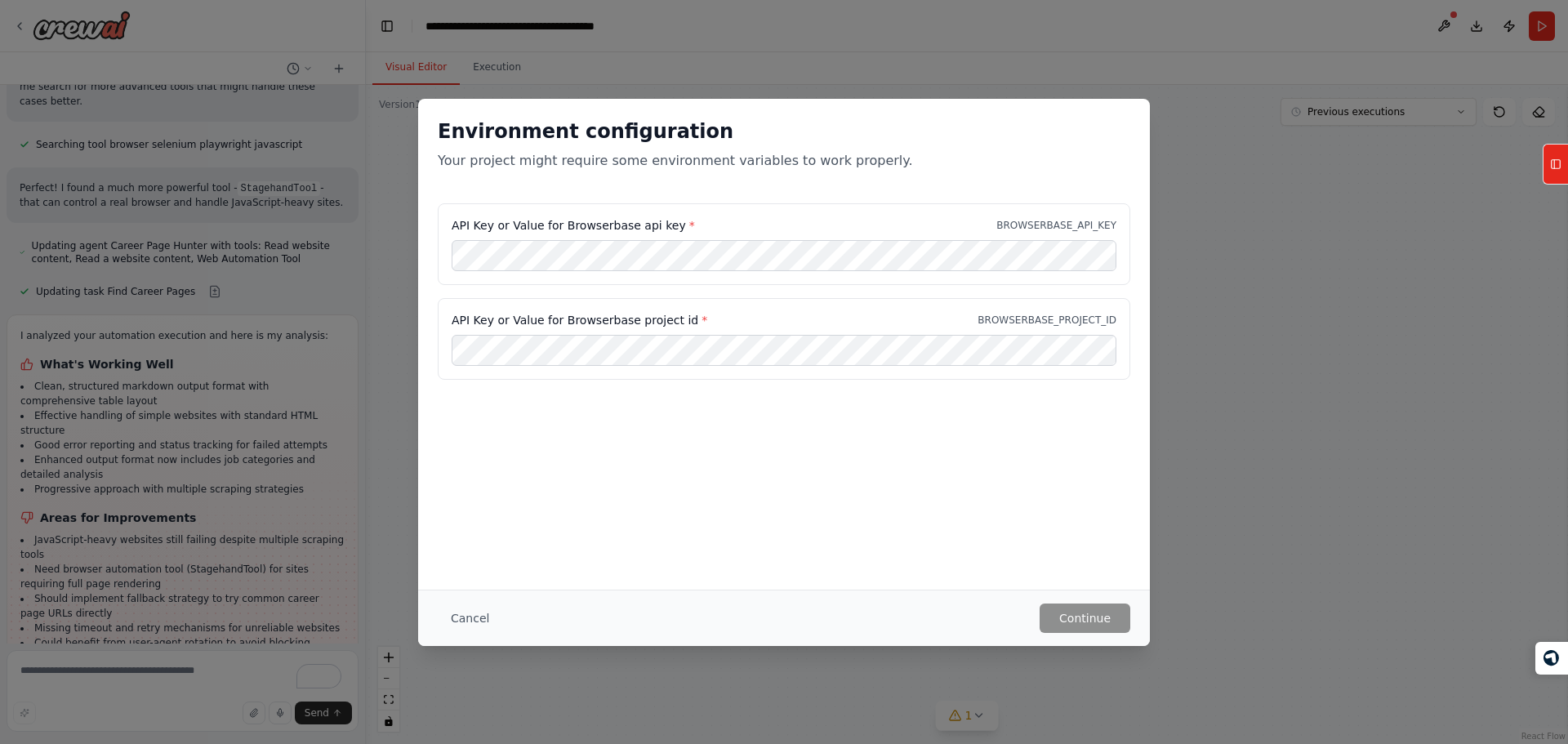
click at [1105, 694] on div "Environment configuration Your project might require some environment variables…" at bounding box center [784, 372] width 1568 height 744
click at [461, 614] on button "Cancel" at bounding box center [470, 618] width 64 height 29
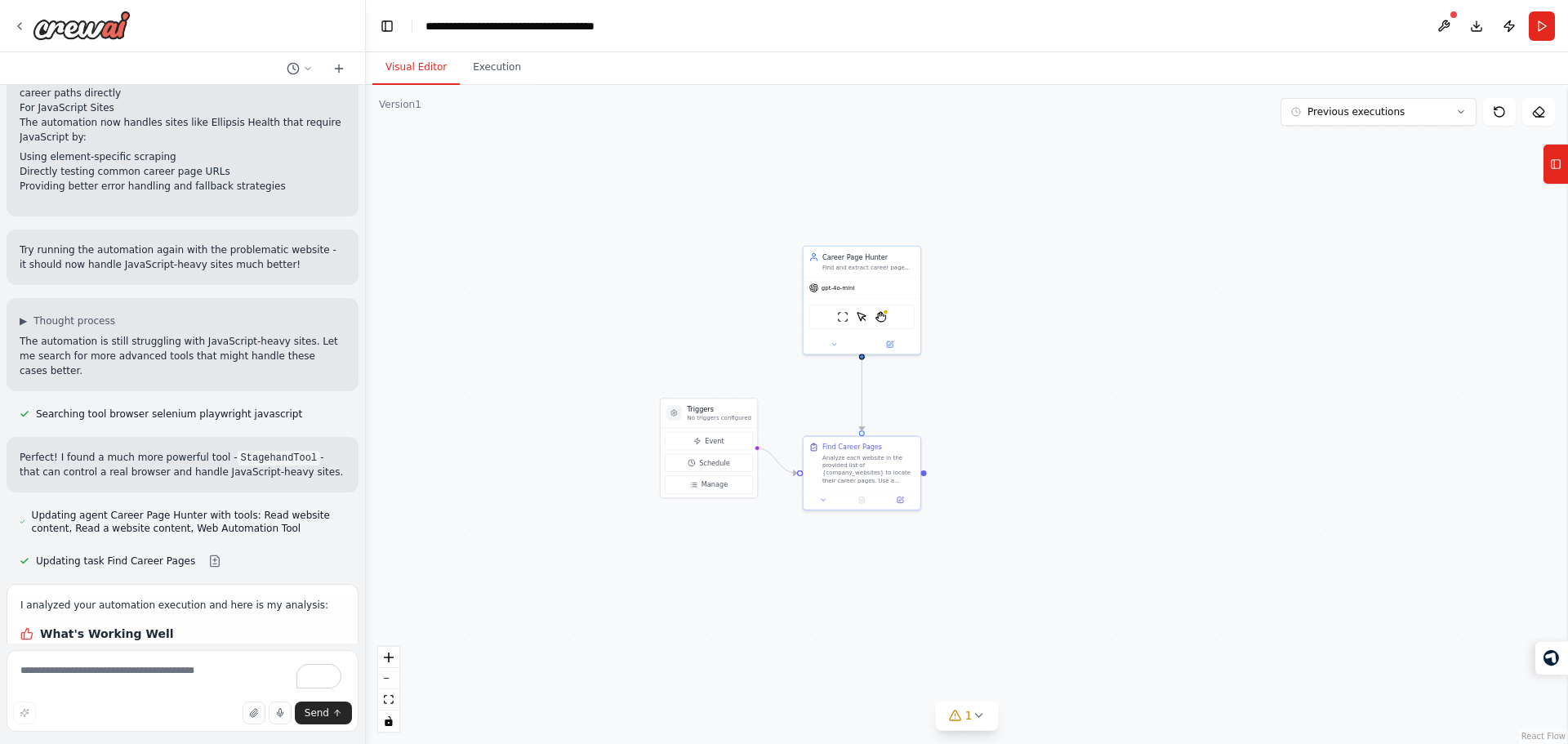
scroll to position [2542, 0]
click at [194, 451] on p "Perfect! I found a much more powerful tool - StagehandTool - that can control a…" at bounding box center [182, 466] width 326 height 29
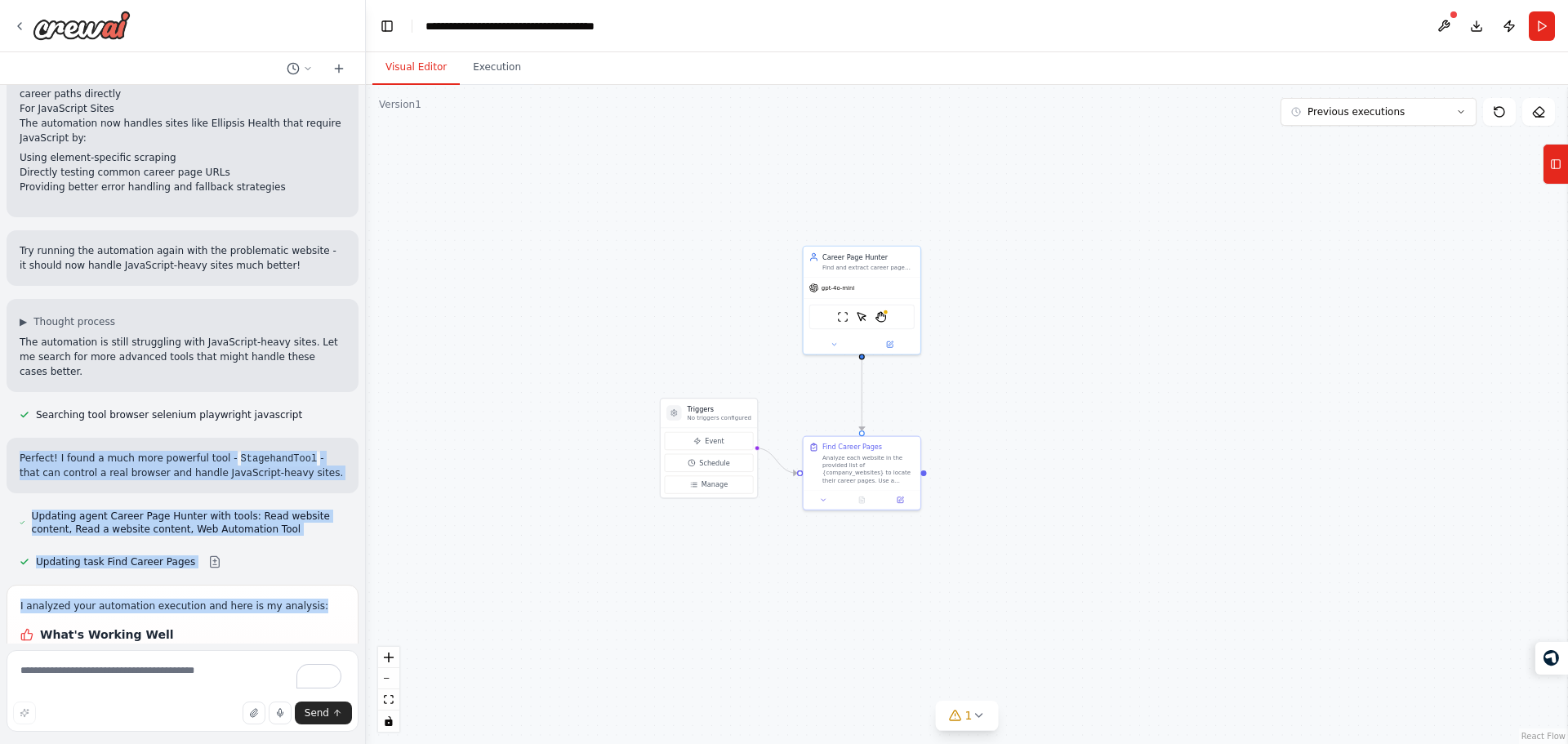
drag, startPoint x: 194, startPoint y: 328, endPoint x: 239, endPoint y: 466, distance: 145.2
click at [239, 466] on div "I have a list of company websites, need to find the career pages of those compa…" at bounding box center [182, 364] width 365 height 558
click at [239, 599] on p "I analyzed your automation execution and here is my analysis:" at bounding box center [182, 606] width 324 height 15
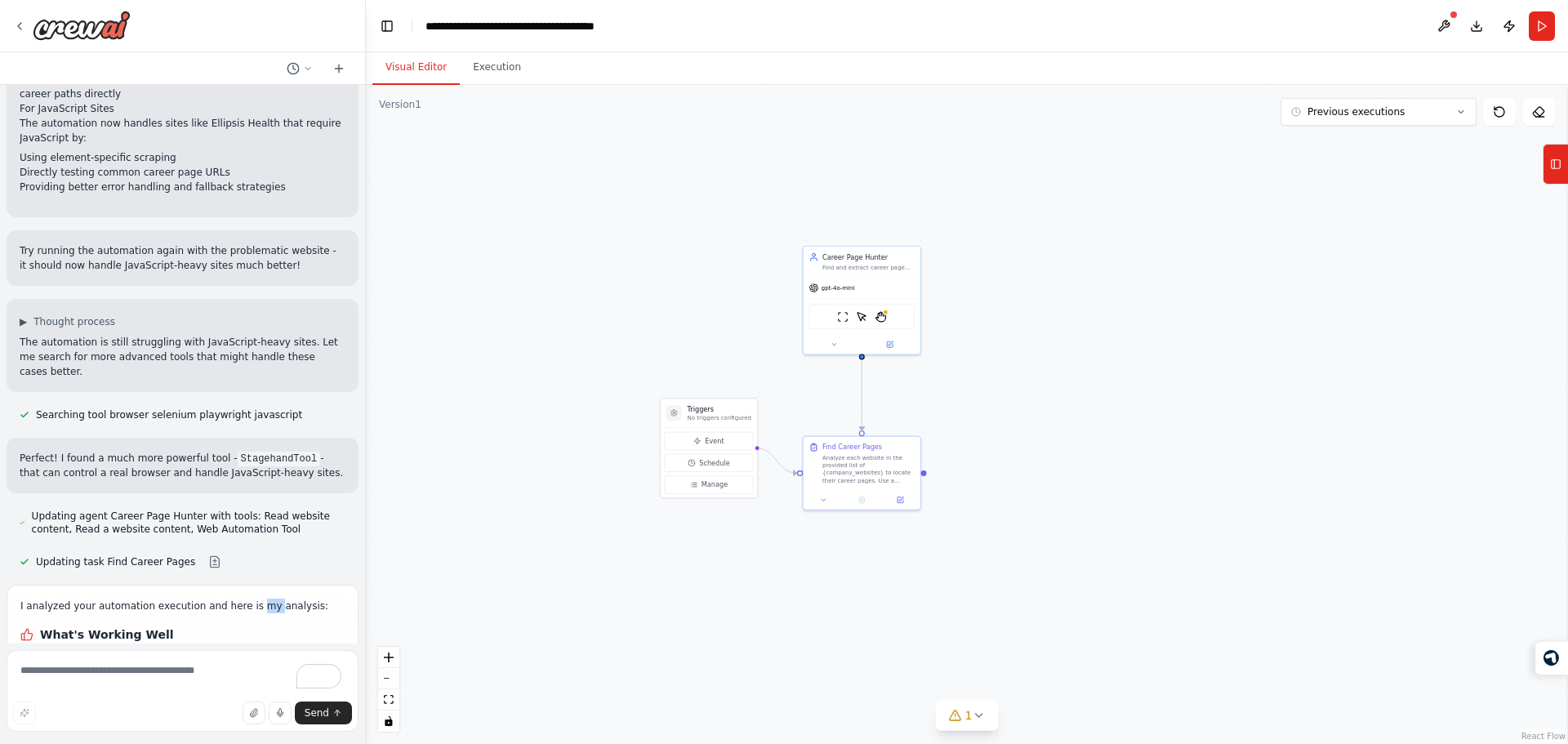
click at [239, 599] on p "I analyzed your automation execution and here is my analysis:" at bounding box center [182, 606] width 324 height 15
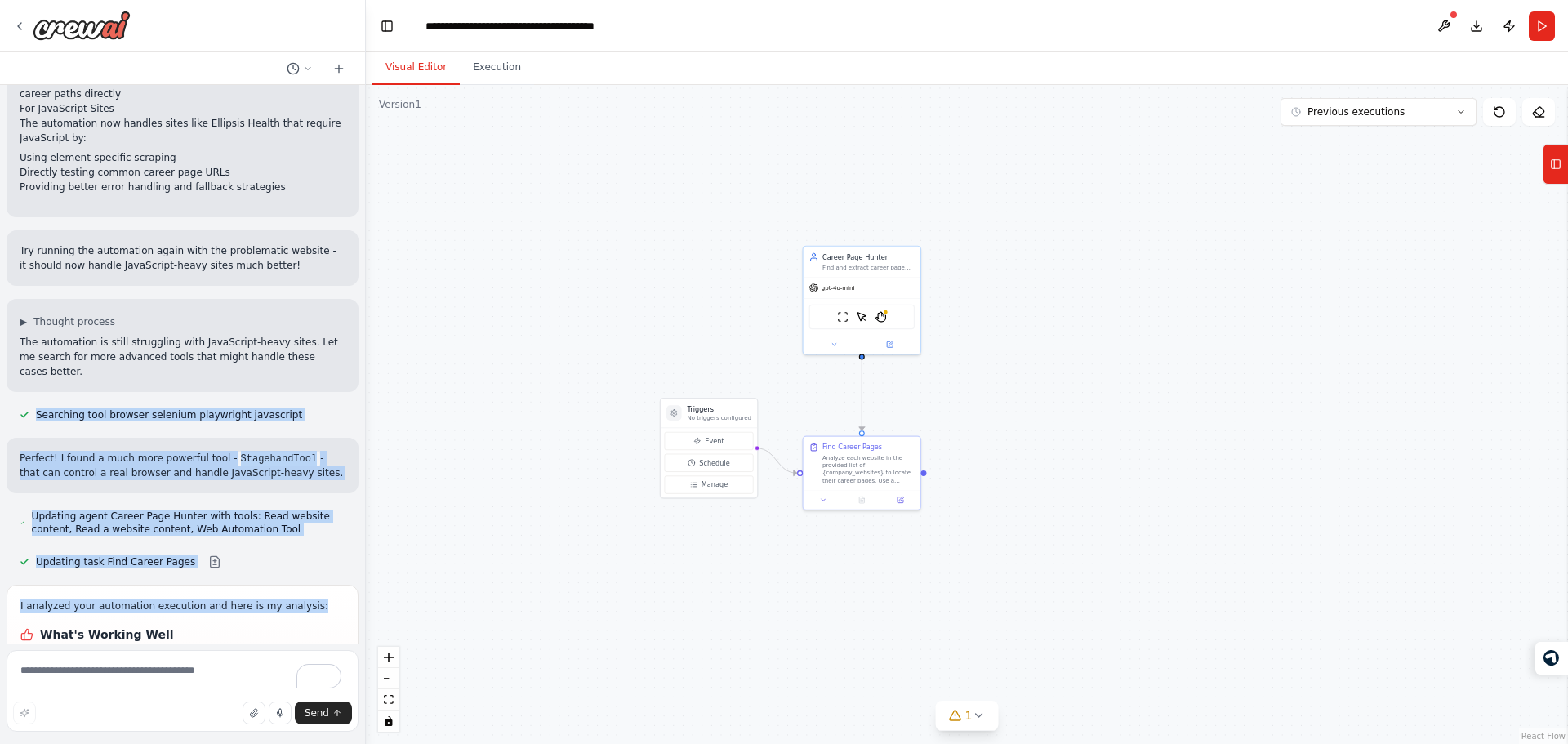
drag, startPoint x: 239, startPoint y: 466, endPoint x: 217, endPoint y: 264, distance: 203.2
click at [217, 264] on div "I have a list of company websites, need to find the career pages of those compa…" at bounding box center [182, 364] width 365 height 558
click at [217, 409] on span "Searching tool browser selenium playwright javascript" at bounding box center [169, 415] width 266 height 13
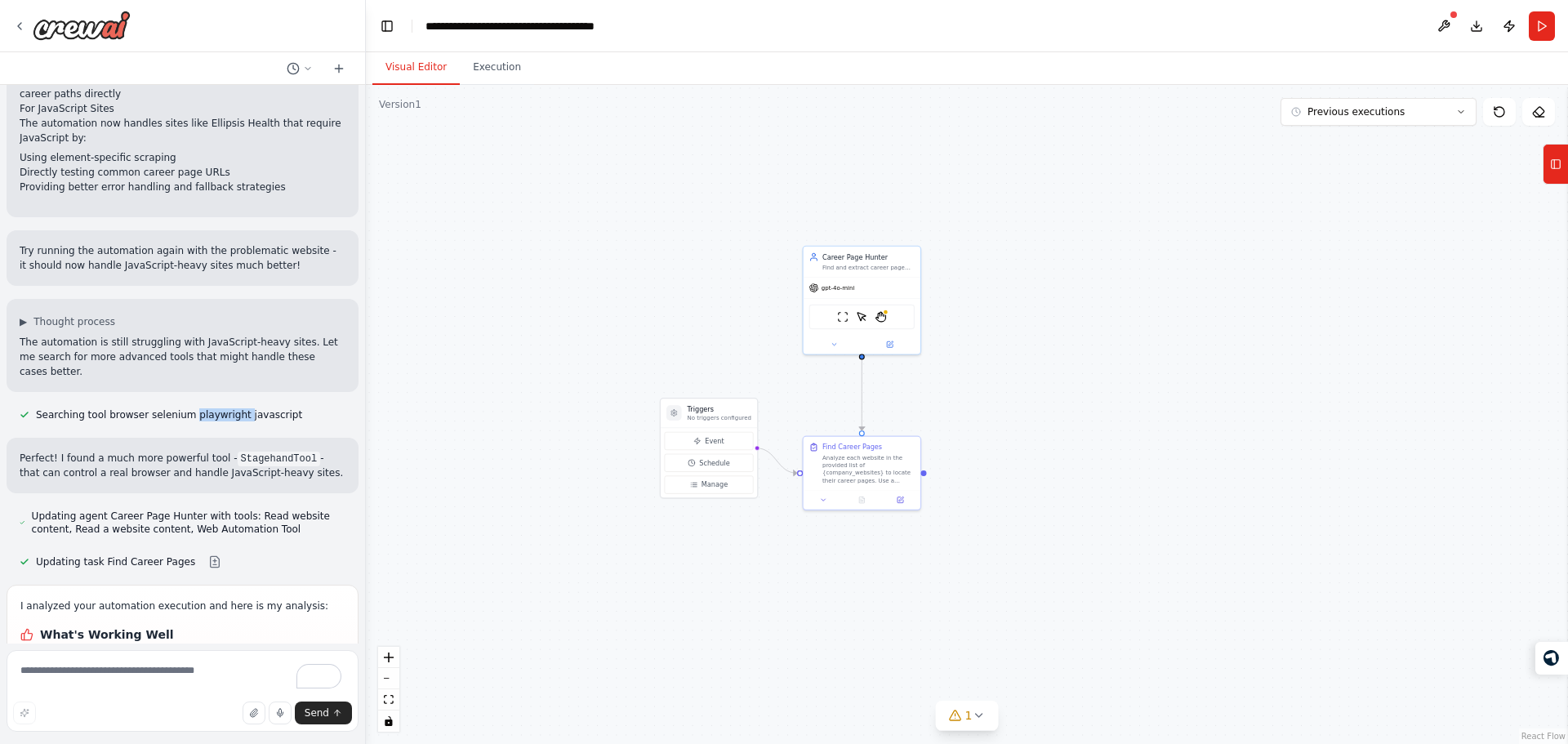
click at [217, 409] on span "Searching tool browser selenium playwright javascript" at bounding box center [169, 415] width 266 height 13
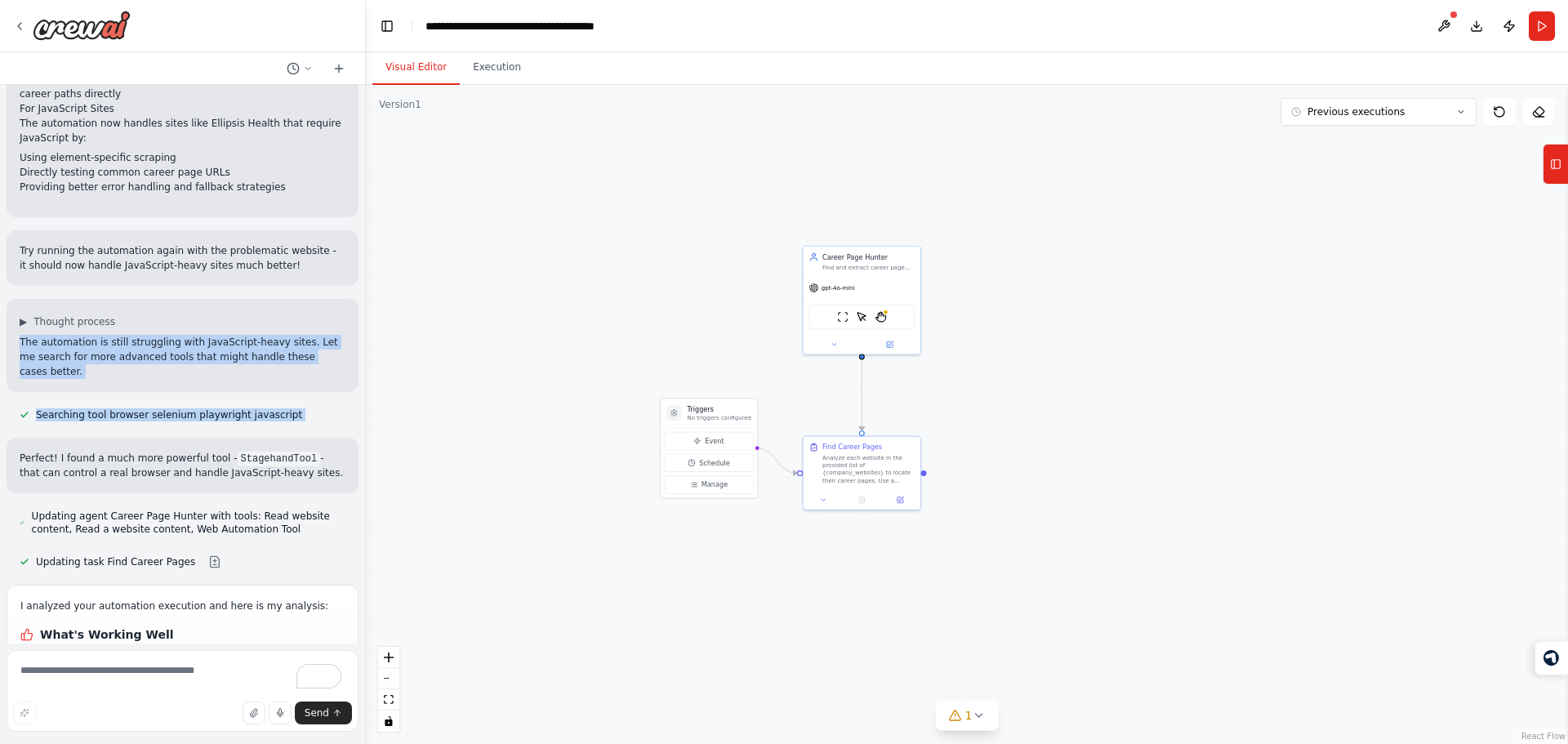
drag, startPoint x: 217, startPoint y: 264, endPoint x: 229, endPoint y: 223, distance: 42.7
click at [229, 223] on div "I have a list of company websites, need to find the career pages of those compa…" at bounding box center [182, 364] width 365 height 558
click at [229, 335] on p "The automation is still struggling with JavaScript-heavy sites. Let me search f…" at bounding box center [182, 357] width 326 height 44
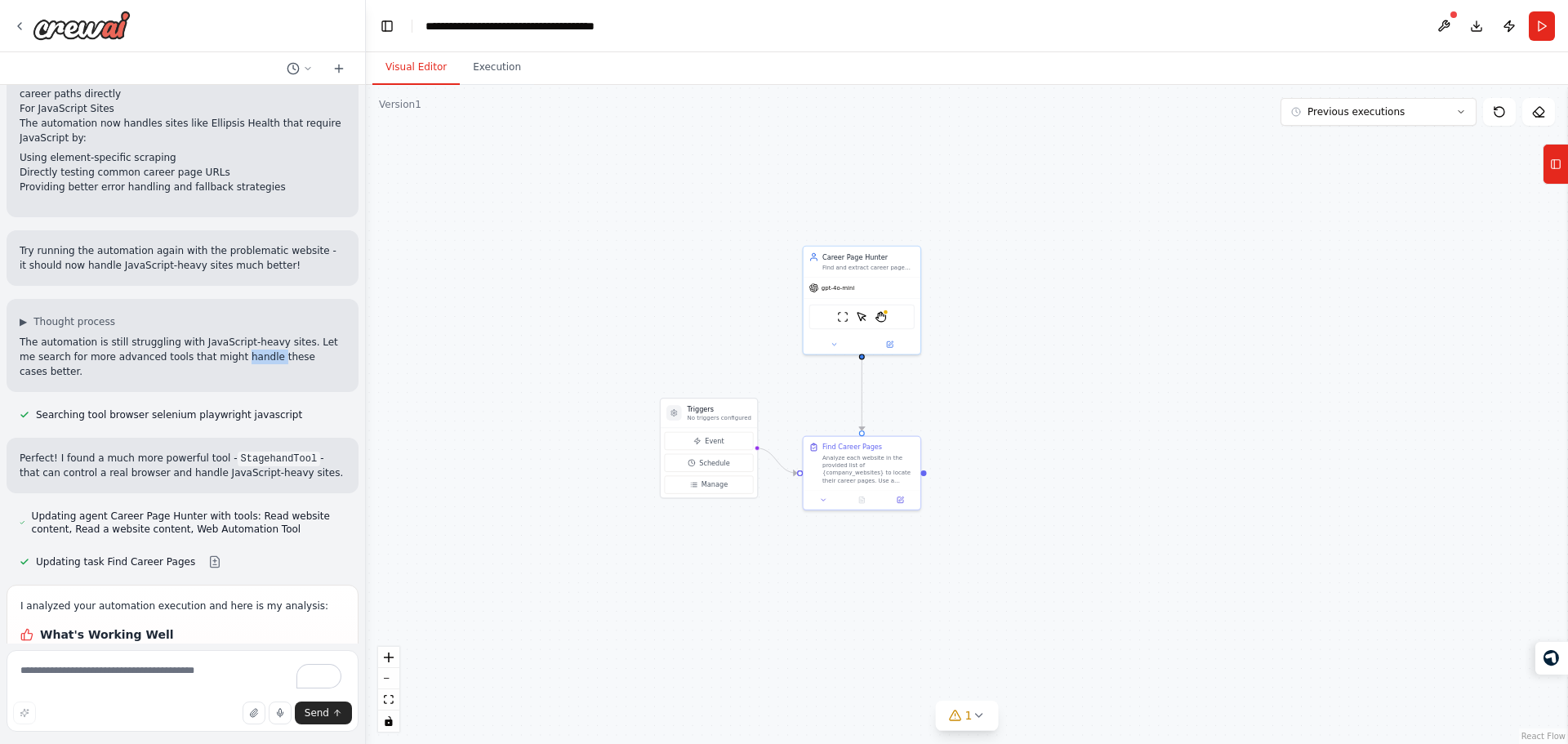
click at [229, 335] on p "The automation is still struggling with JavaScript-heavy sites. Let me search f…" at bounding box center [182, 357] width 326 height 44
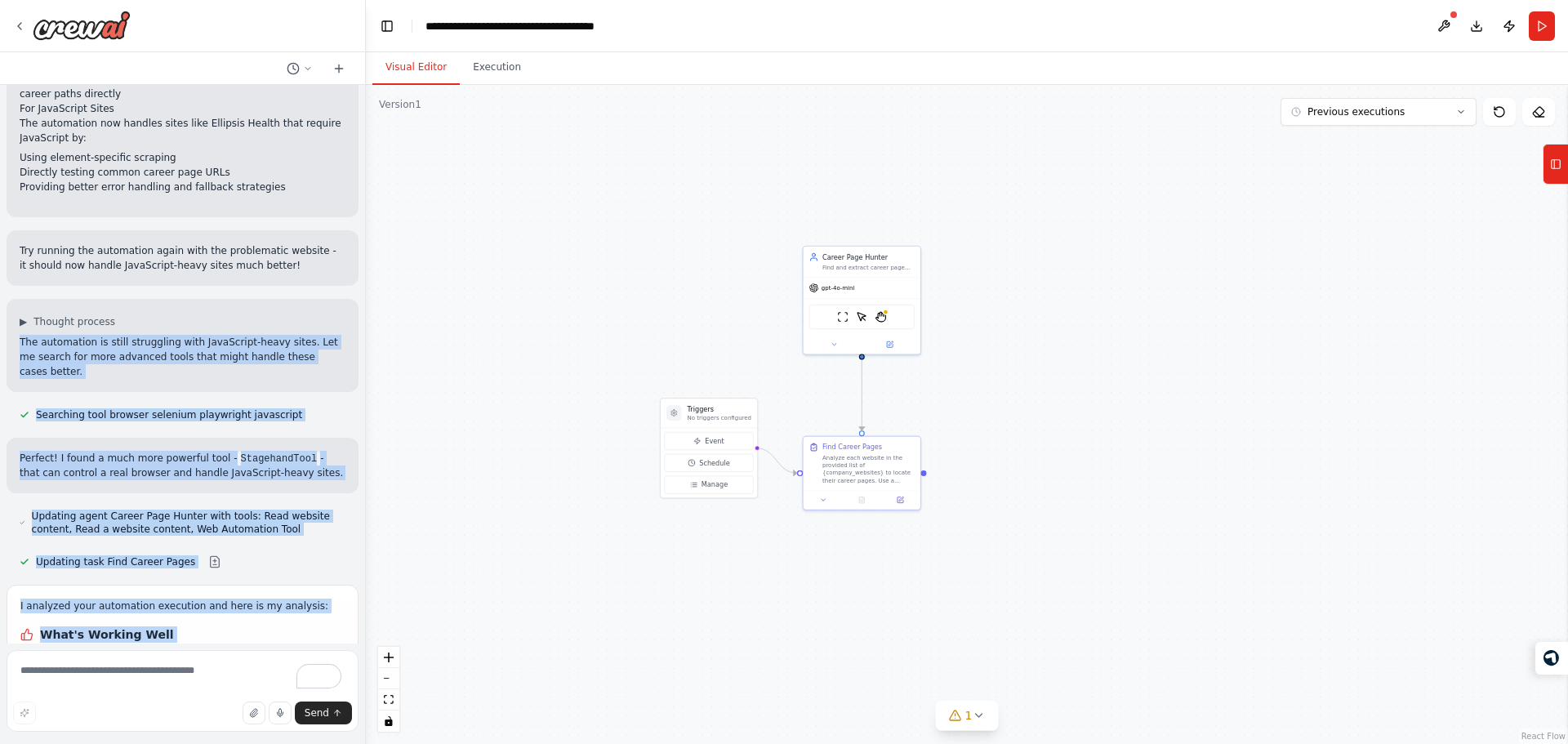
drag, startPoint x: 229, startPoint y: 223, endPoint x: 226, endPoint y: 469, distance: 246.0
click at [226, 469] on div "I have a list of company websites, need to find the career pages of those compa…" at bounding box center [182, 364] width 365 height 558
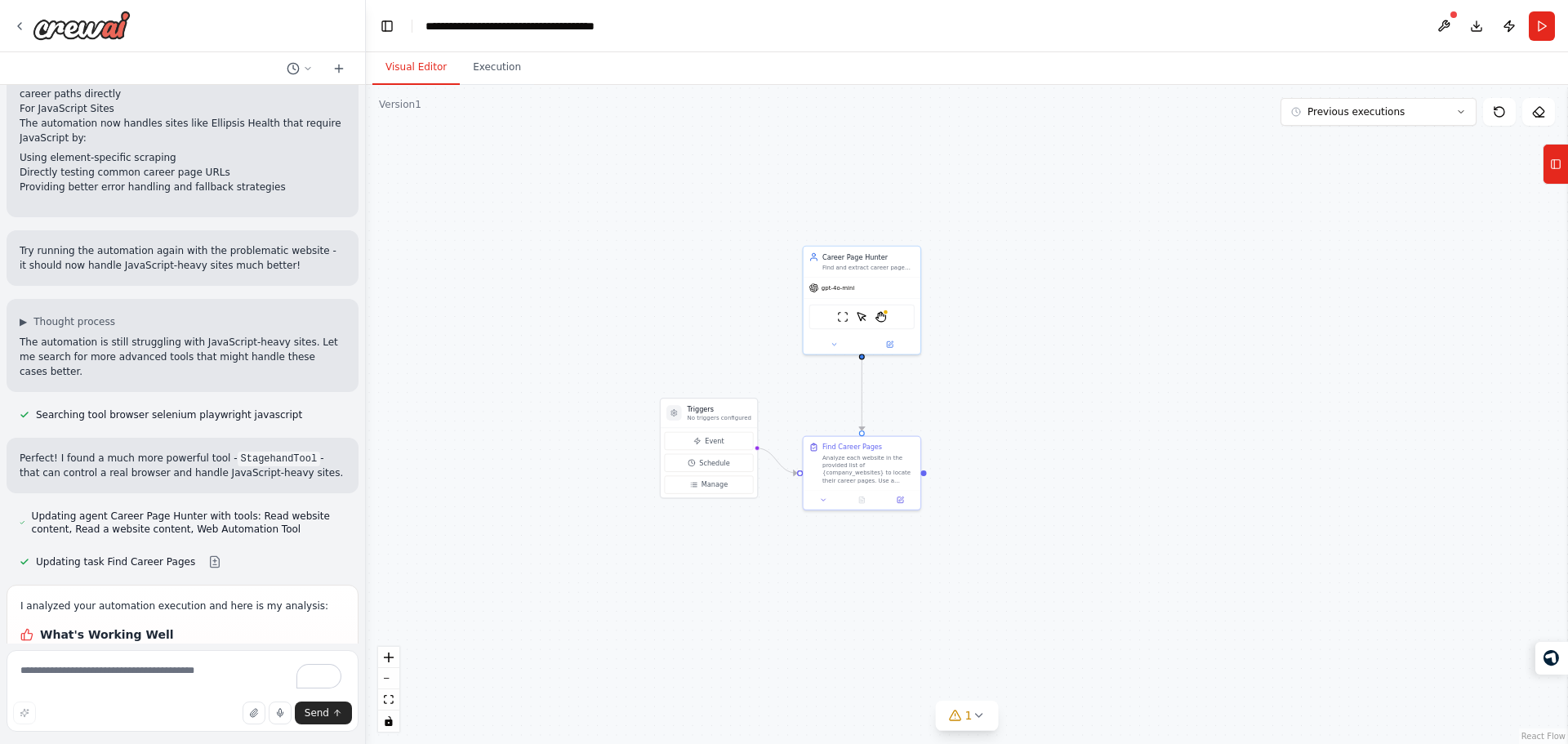
click at [214, 723] on li "Enhanced output format now includes job categories and detailed analysis" at bounding box center [182, 738] width 324 height 29
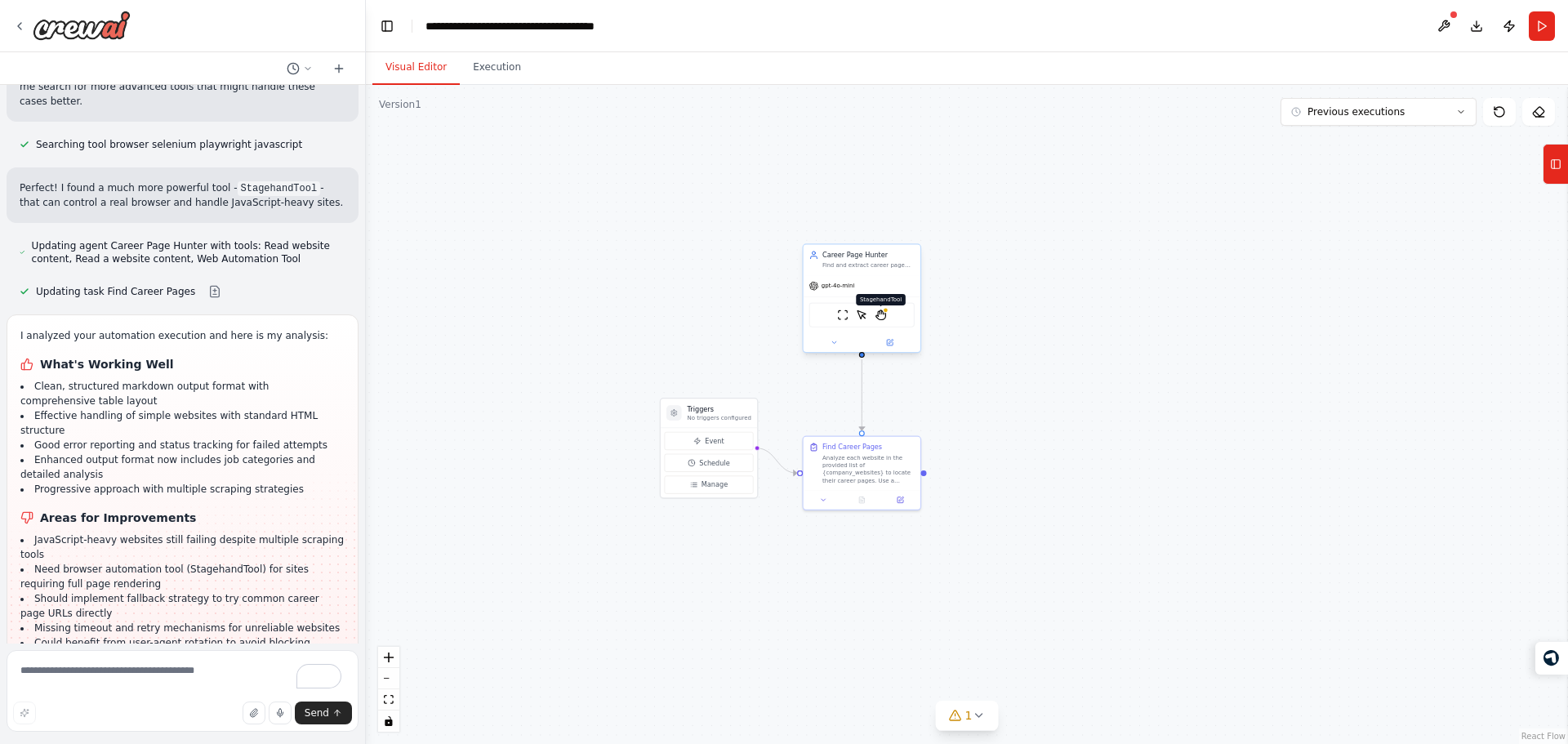
click at [883, 318] on img at bounding box center [881, 315] width 11 height 11
click at [954, 712] on icon at bounding box center [955, 715] width 11 height 10
click at [611, 604] on div ".deletable-edge-delete-btn { width: 20px; height: 20px; border: 0px solid #ffff…" at bounding box center [966, 413] width 1202 height 659
click at [1244, 643] on button "1" at bounding box center [966, 629] width 601 height 30
drag, startPoint x: 553, startPoint y: 492, endPoint x: 604, endPoint y: 501, distance: 51.8
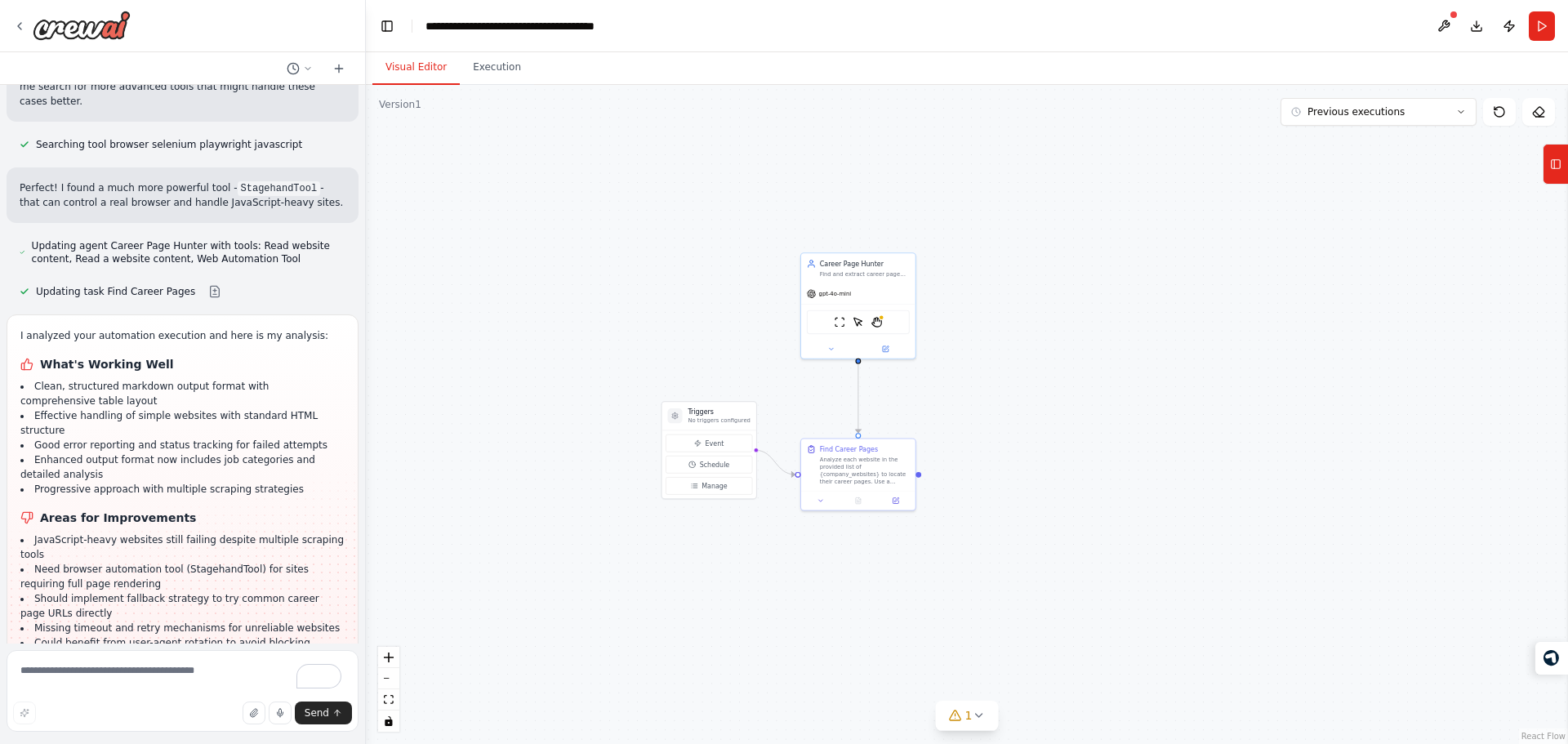
click at [604, 501] on div ".deletable-edge-delete-btn { width: 20px; height: 20px; border: 0px solid #ffff…" at bounding box center [966, 413] width 1202 height 659
drag, startPoint x: 651, startPoint y: 401, endPoint x: 577, endPoint y: 442, distance: 84.6
click at [577, 442] on div ".deletable-edge-delete-btn { width: 20px; height: 20px; border: 0px solid #ffff…" at bounding box center [966, 413] width 1202 height 659
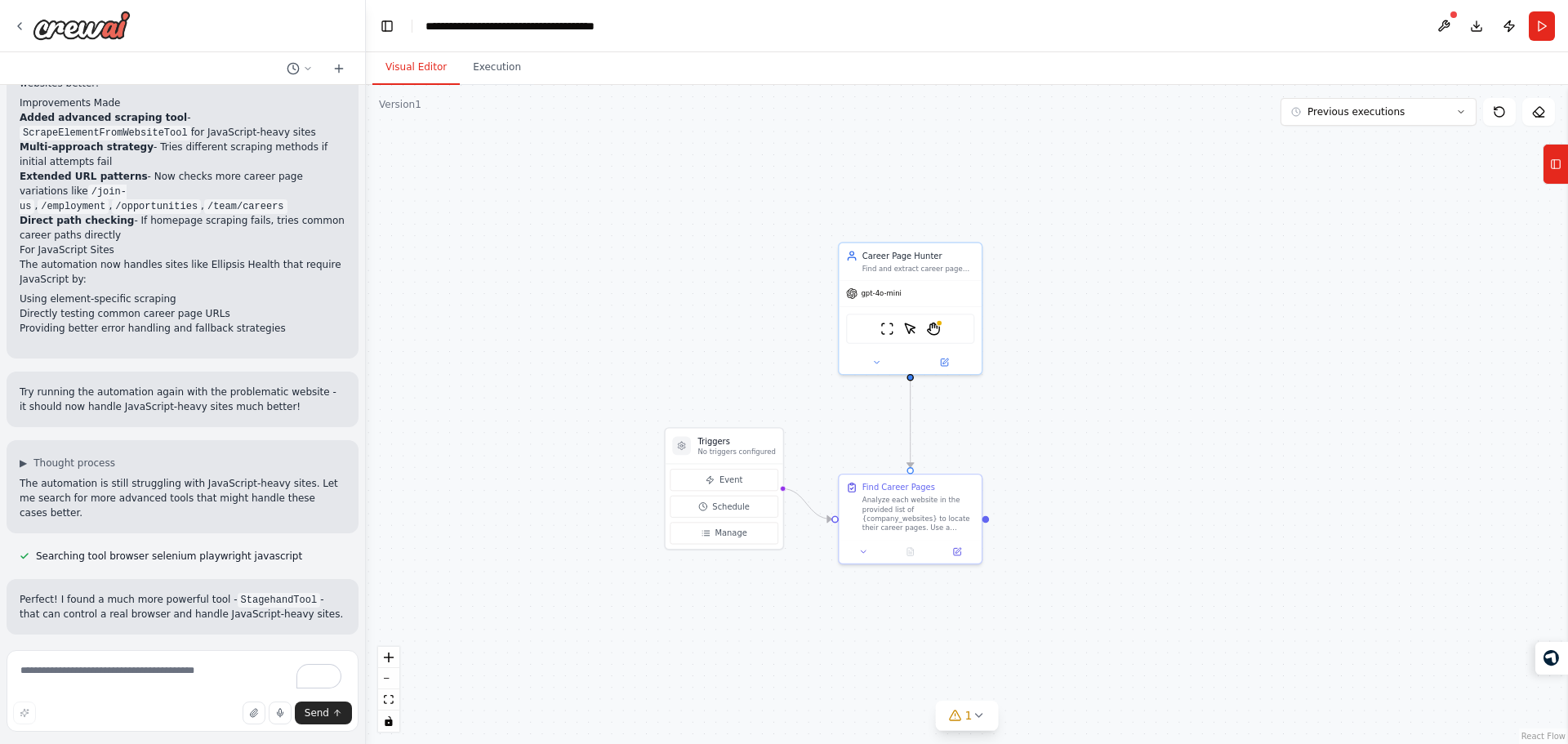
scroll to position [2401, 0]
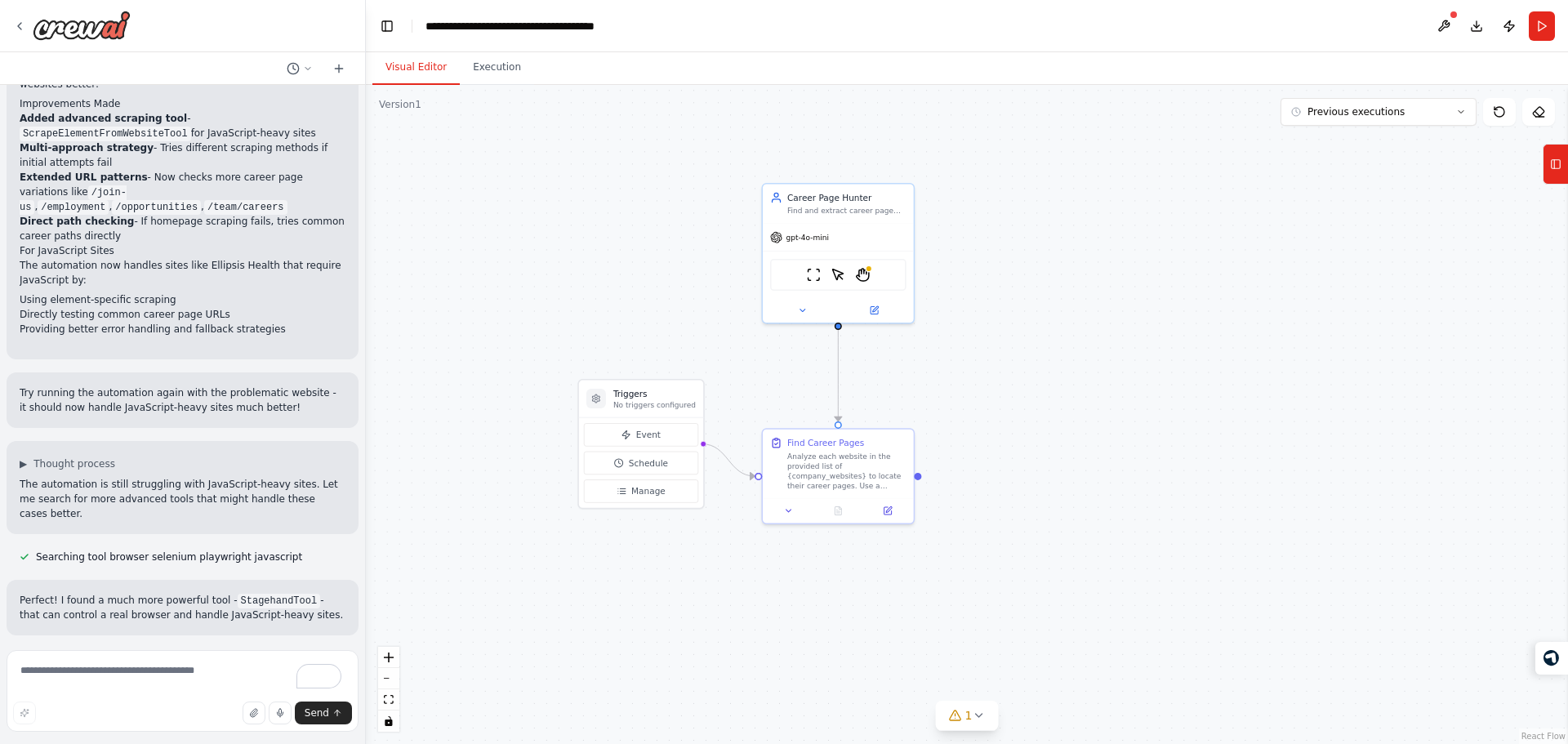
drag, startPoint x: 607, startPoint y: 448, endPoint x: 519, endPoint y: 401, distance: 99.8
click at [519, 401] on div ".deletable-edge-delete-btn { width: 20px; height: 20px; border: 0px solid #ffff…" at bounding box center [966, 413] width 1202 height 659
click at [119, 679] on textarea "To enrich screen reader interactions, please activate Accessibility in Grammarl…" at bounding box center [182, 691] width 352 height 82
type textarea "**********"
drag, startPoint x: 651, startPoint y: 299, endPoint x: 683, endPoint y: 310, distance: 33.8
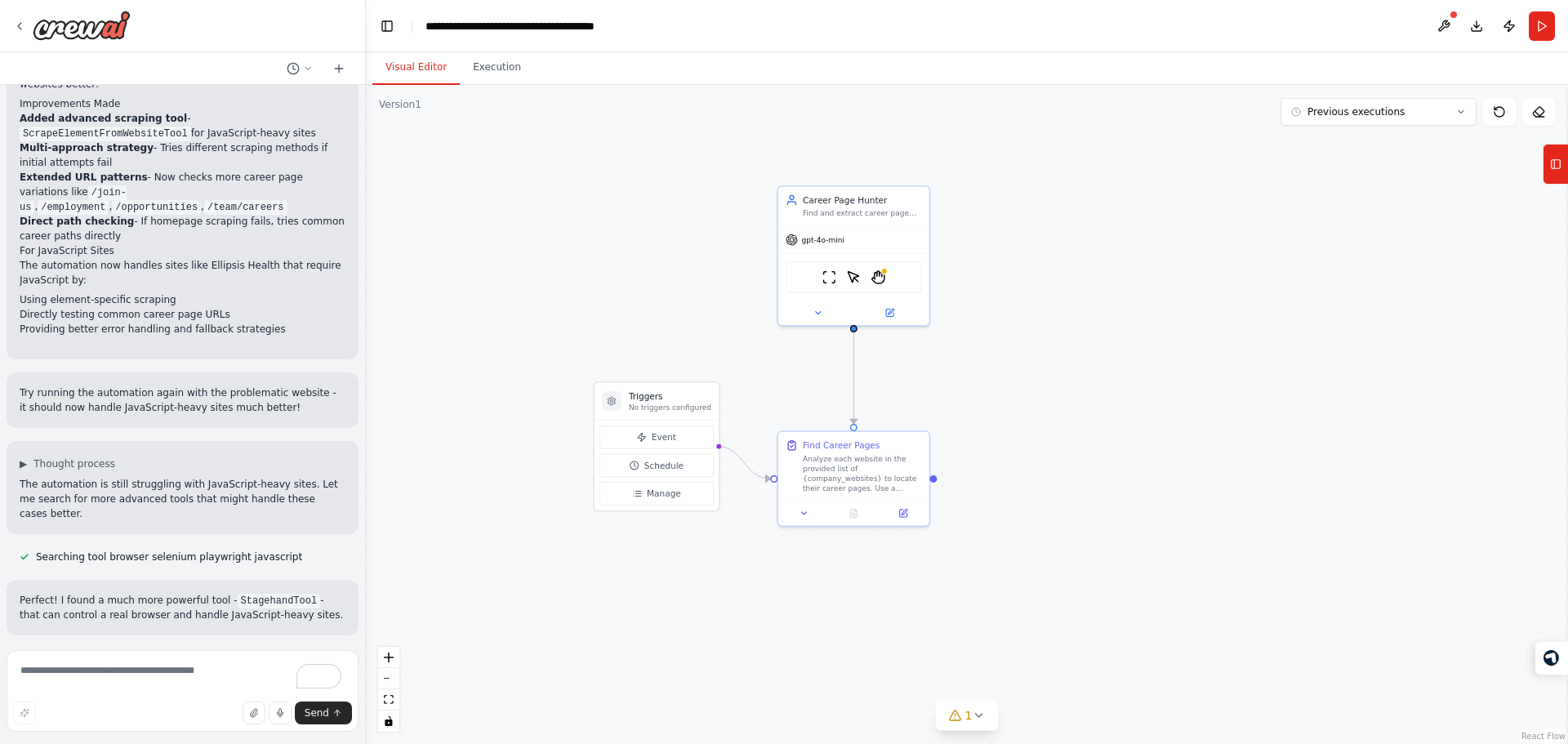
click at [683, 310] on div ".deletable-edge-delete-btn { width: 20px; height: 20px; border: 0px solid #ffff…" at bounding box center [966, 413] width 1202 height 659
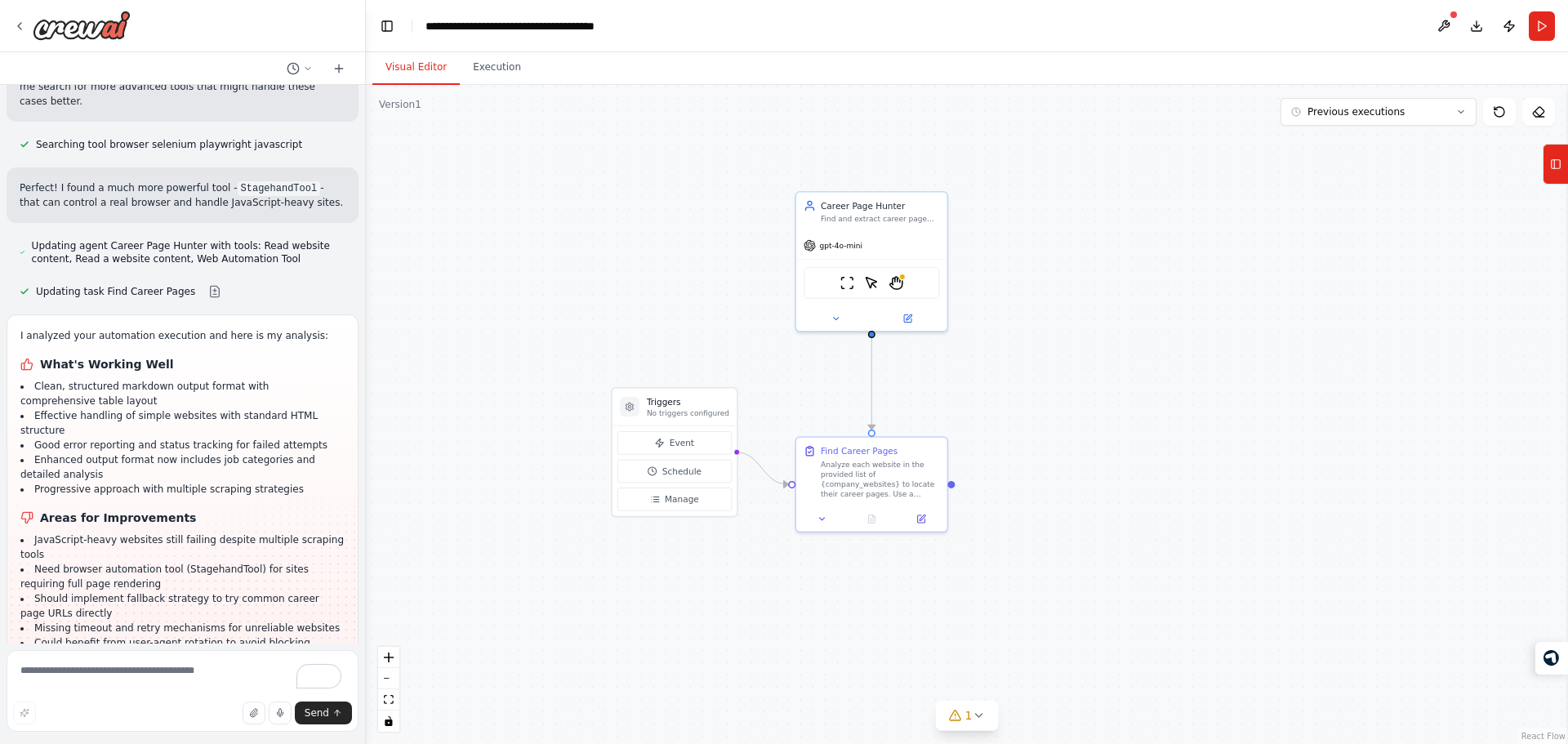
click at [141, 510] on h1 "Areas for Improvements" at bounding box center [182, 518] width 324 height 17
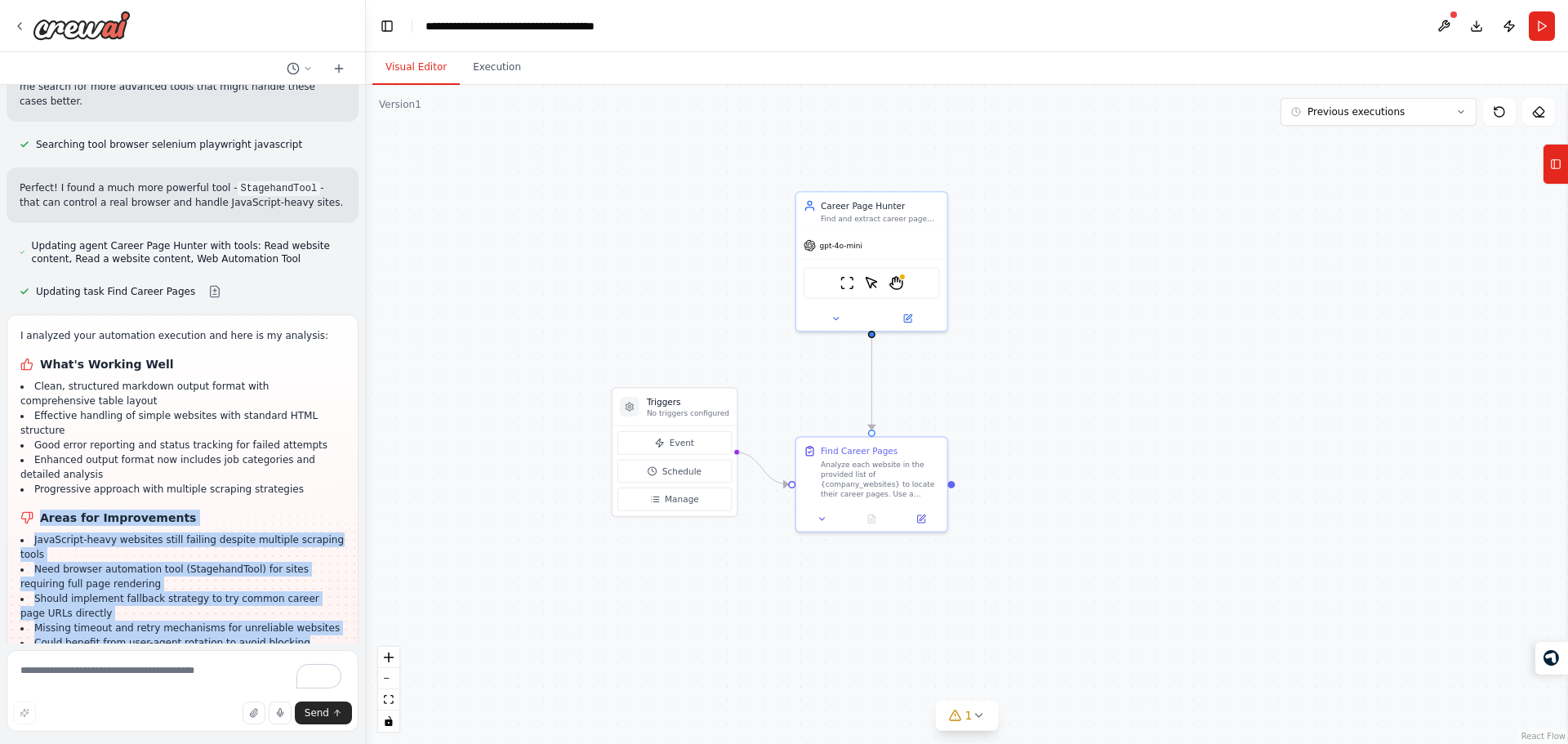
drag, startPoint x: 141, startPoint y: 359, endPoint x: 151, endPoint y: 468, distance: 109.5
click at [151, 468] on div "I analyzed your automation execution and here is my analysis: What's Working We…" at bounding box center [182, 489] width 324 height 321
click at [151, 636] on li "Could benefit from user-agent rotation to avoid blocking" at bounding box center [182, 643] width 324 height 15
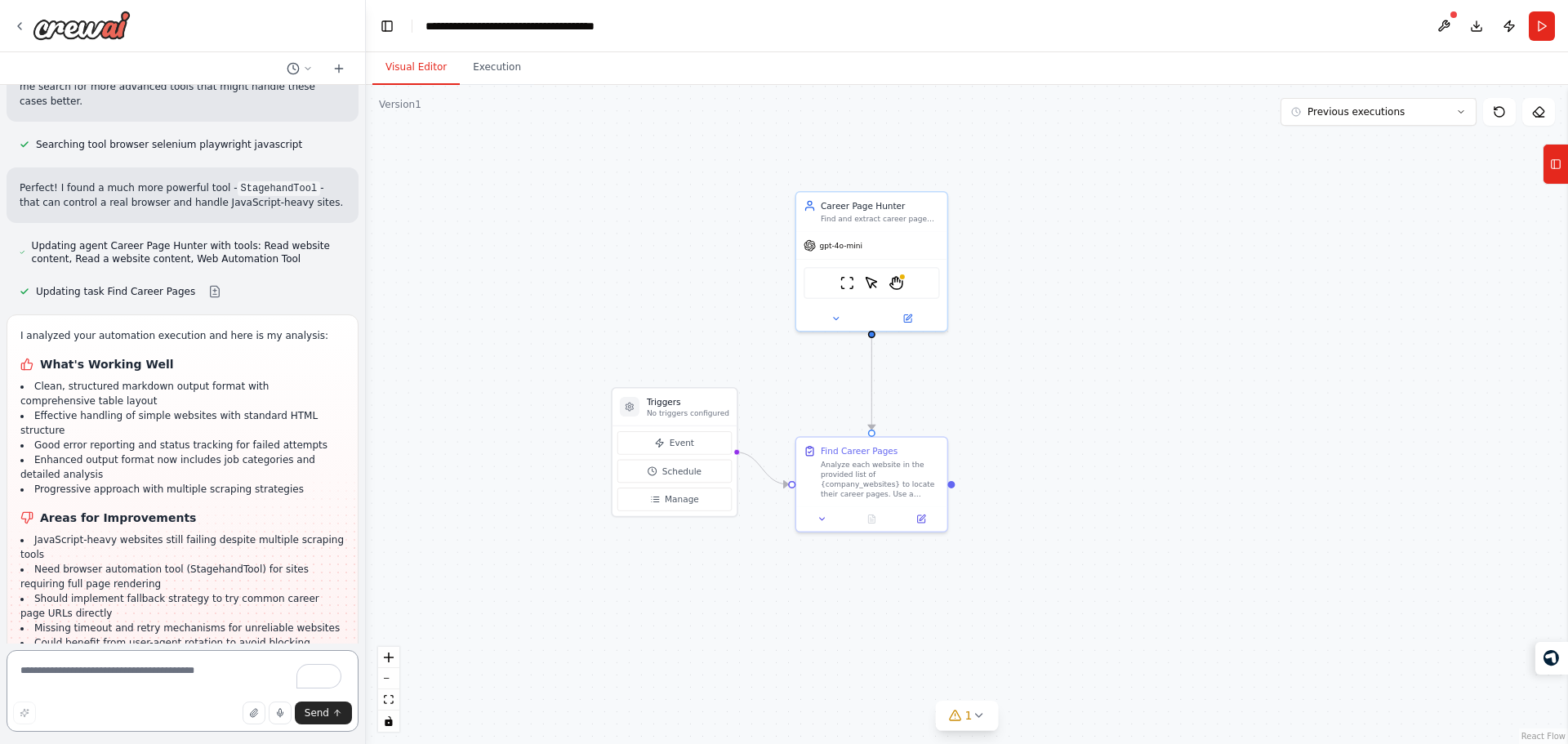
click at [121, 671] on textarea "To enrich screen reader interactions, please activate Accessibility in Grammarl…" at bounding box center [182, 691] width 352 height 82
click at [189, 700] on div "Suggestion Dismiss I have some suggestions to help you move forward with your a…" at bounding box center [182, 746] width 326 height 93
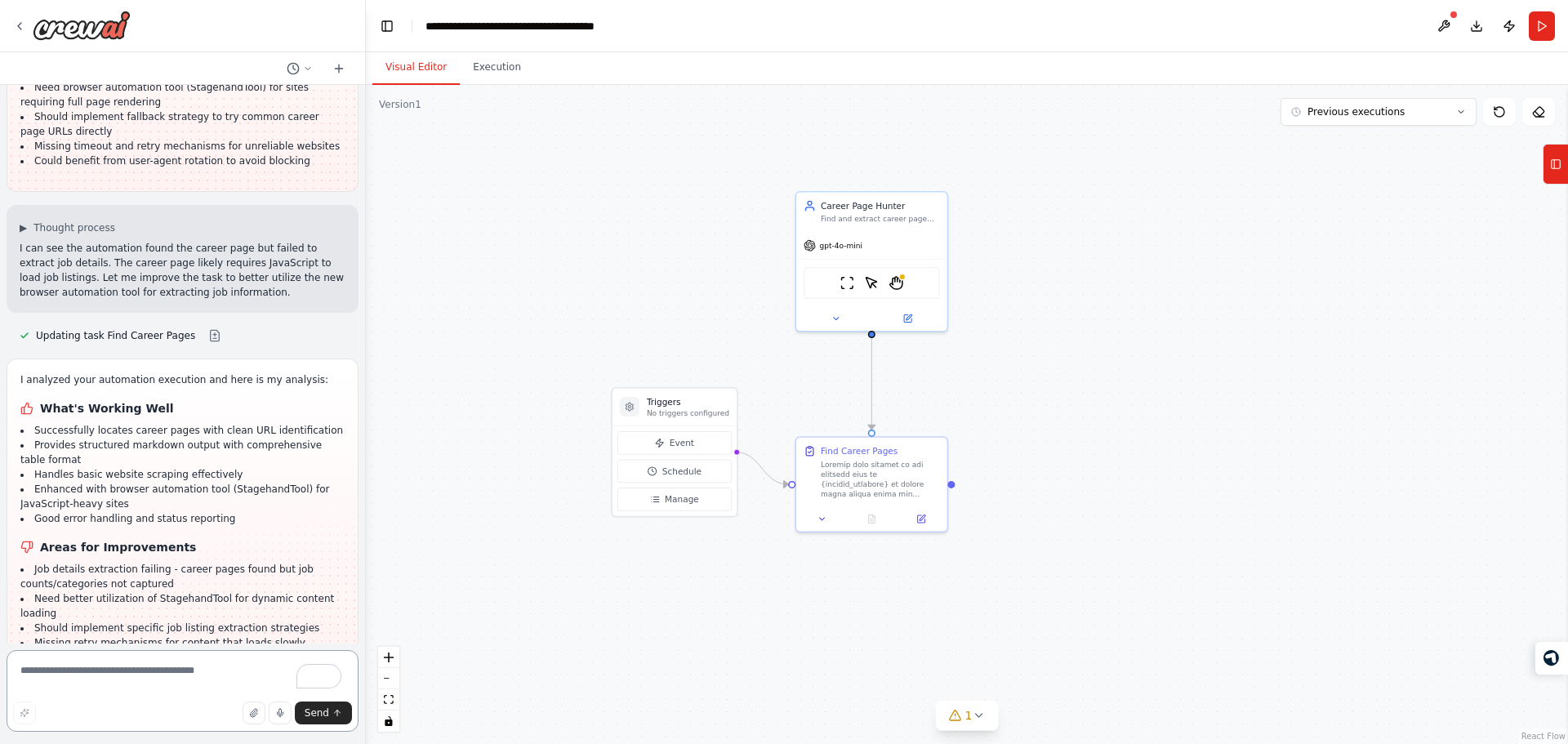
scroll to position [3309, 0]
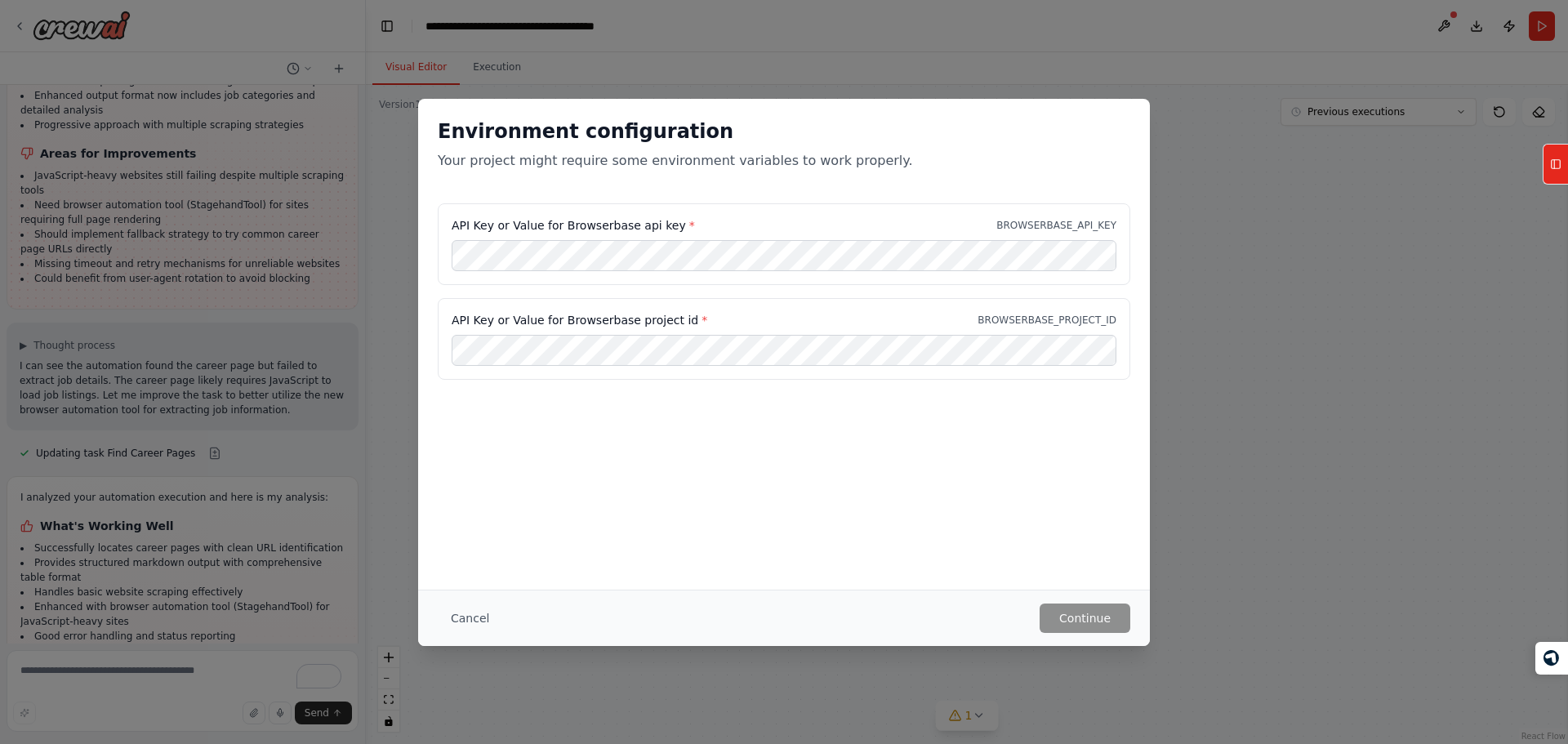
click at [765, 202] on div "Environment configuration Your project might require some environment variables…" at bounding box center [784, 152] width 732 height 105
click at [1091, 616] on button "Continue" at bounding box center [1085, 618] width 91 height 29
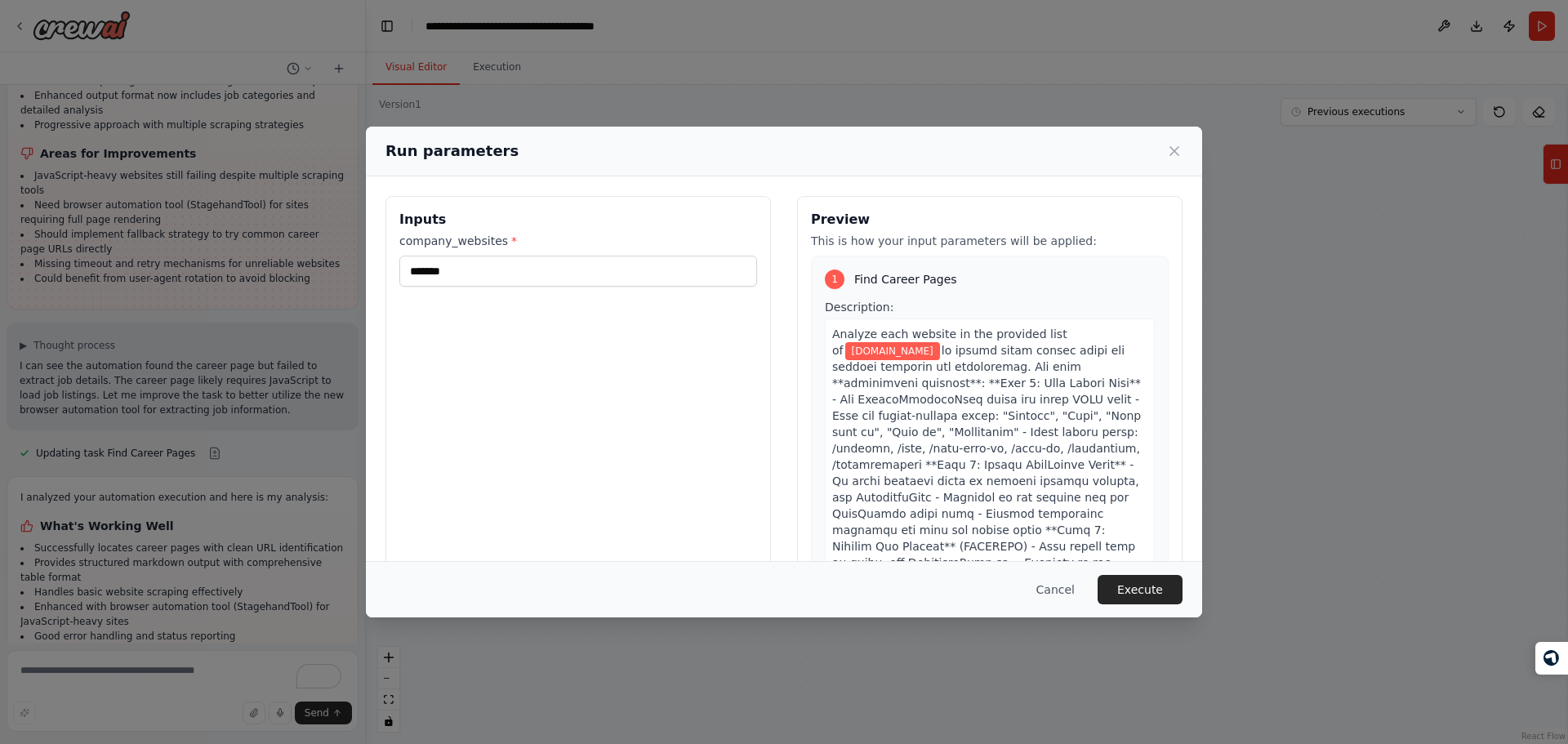
click at [967, 354] on span at bounding box center [989, 529] width 314 height 372
click at [643, 271] on input "*******" at bounding box center [578, 271] width 357 height 31
paste input "**********"
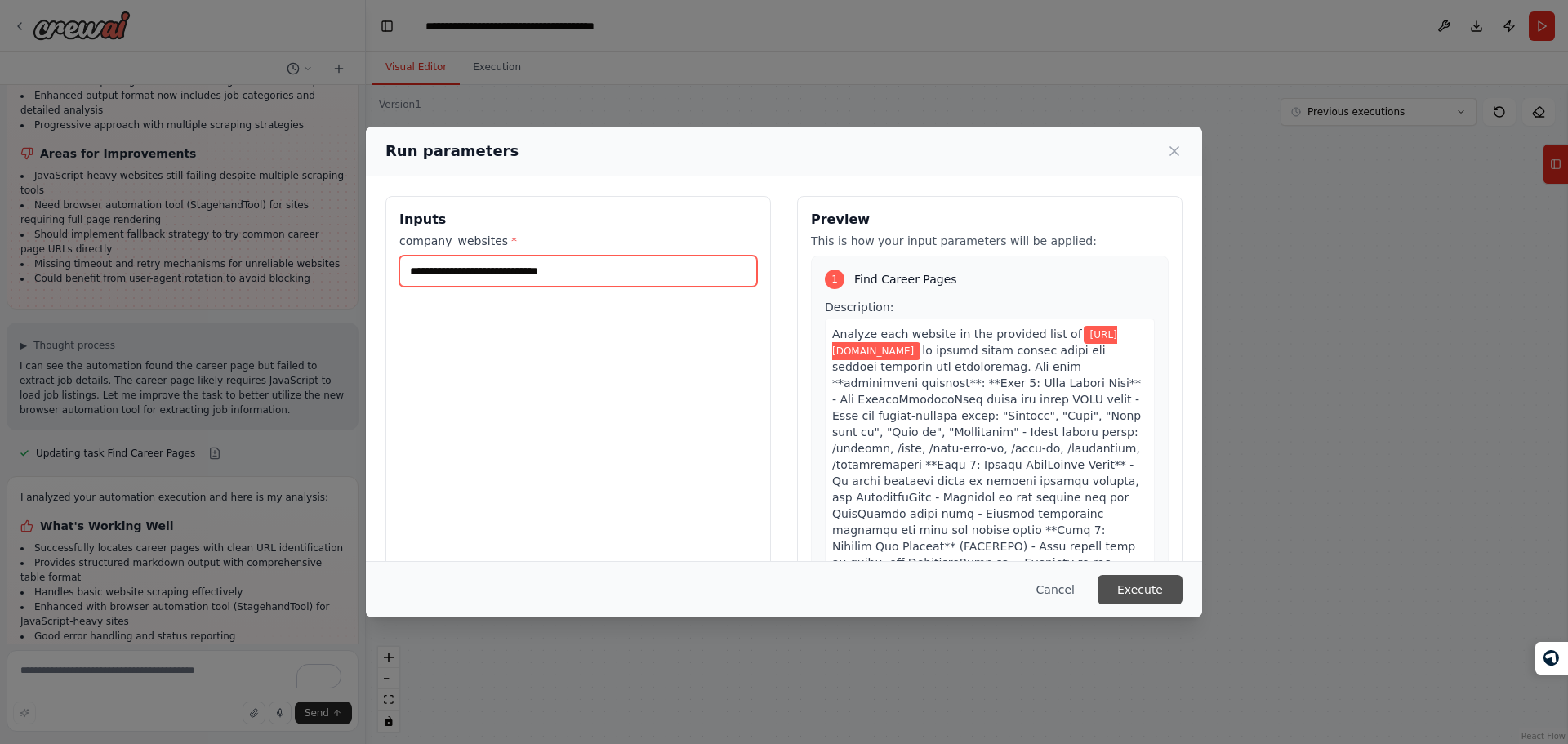
type input "**********"
click at [1112, 578] on button "Execute" at bounding box center [1140, 590] width 85 height 29
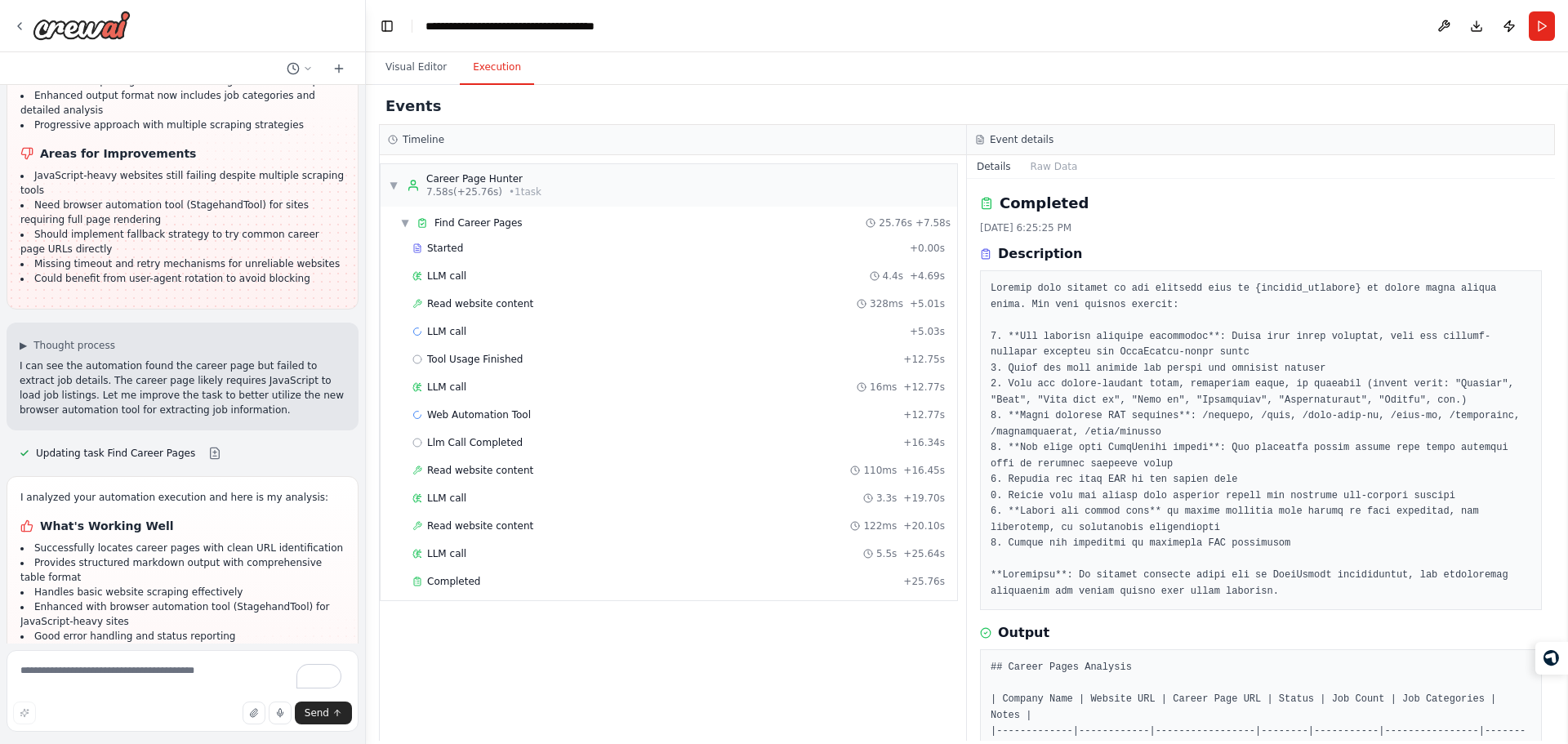
scroll to position [3309, 0]
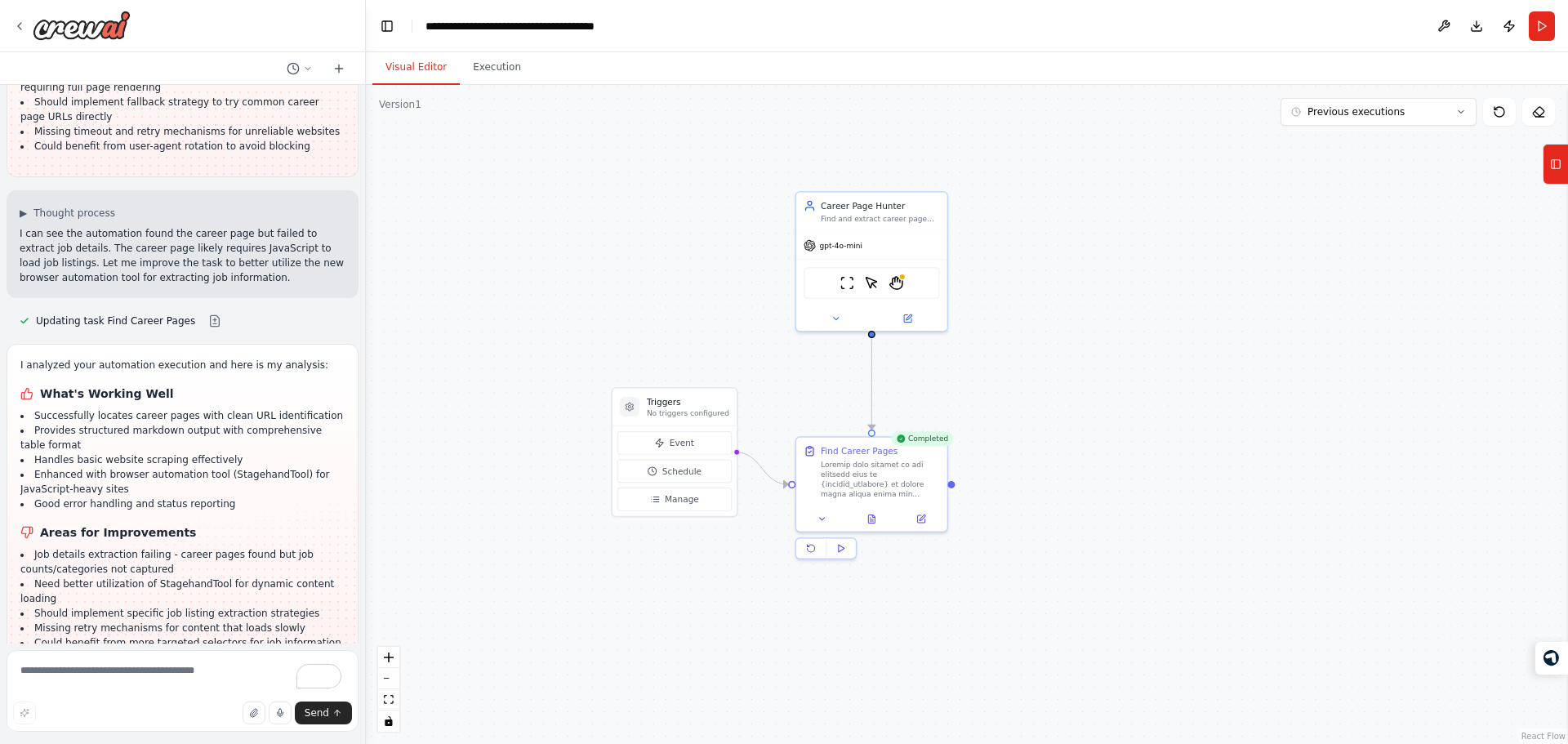
click at [431, 78] on button "Visual Editor" at bounding box center [415, 67] width 87 height 34
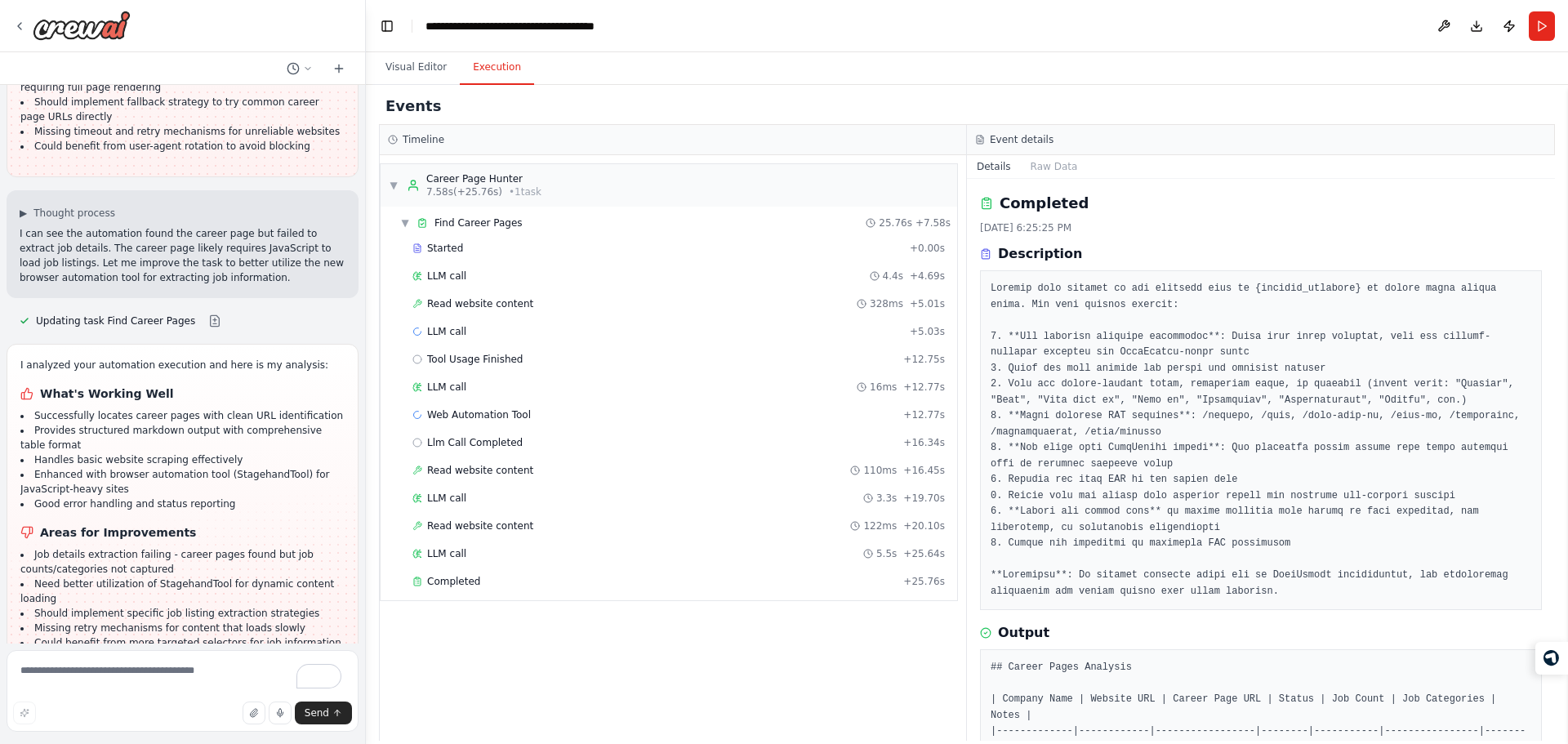
click at [487, 69] on button "Execution" at bounding box center [497, 67] width 74 height 34
click at [562, 572] on div "Completed + 25.76s" at bounding box center [679, 581] width 544 height 25
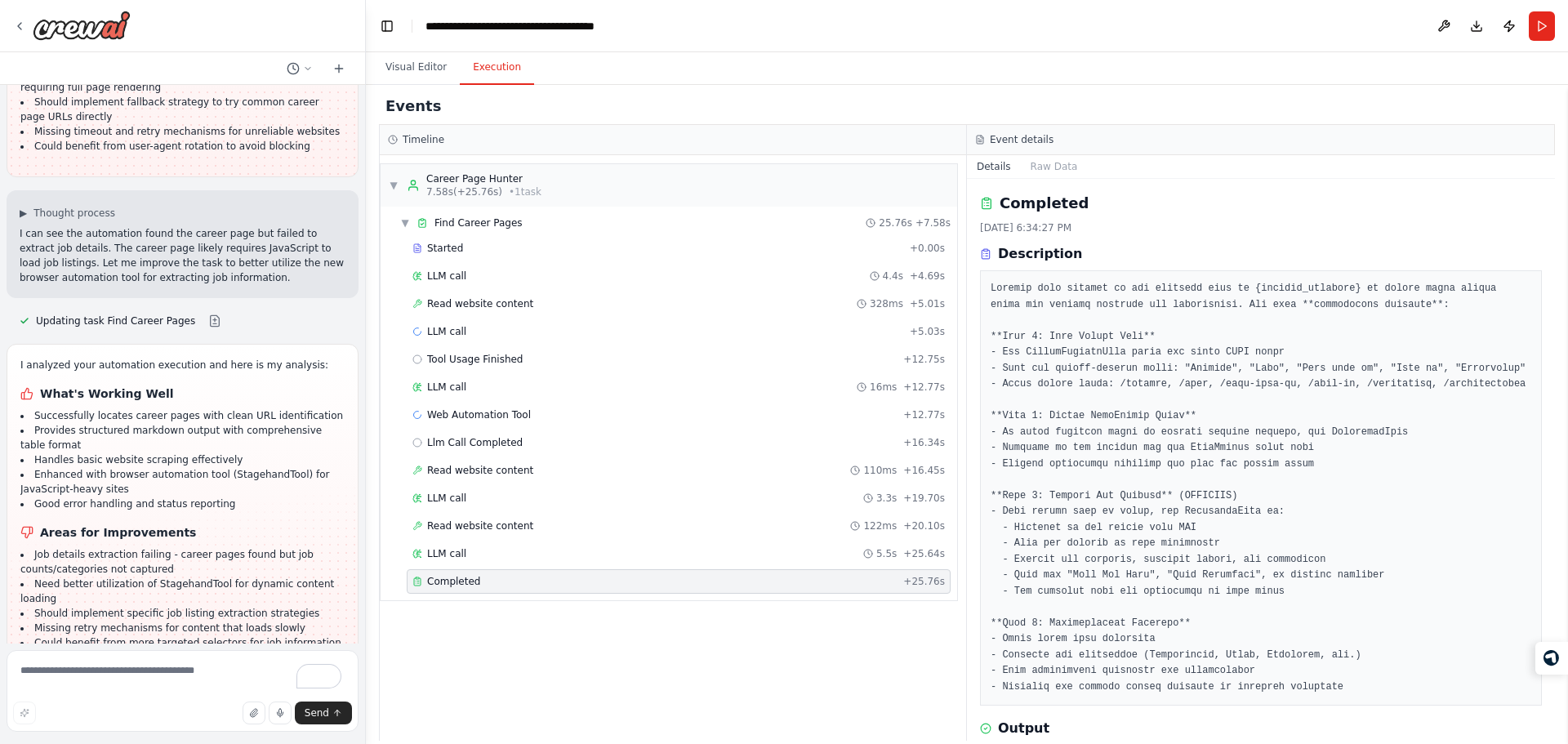
scroll to position [259, 0]
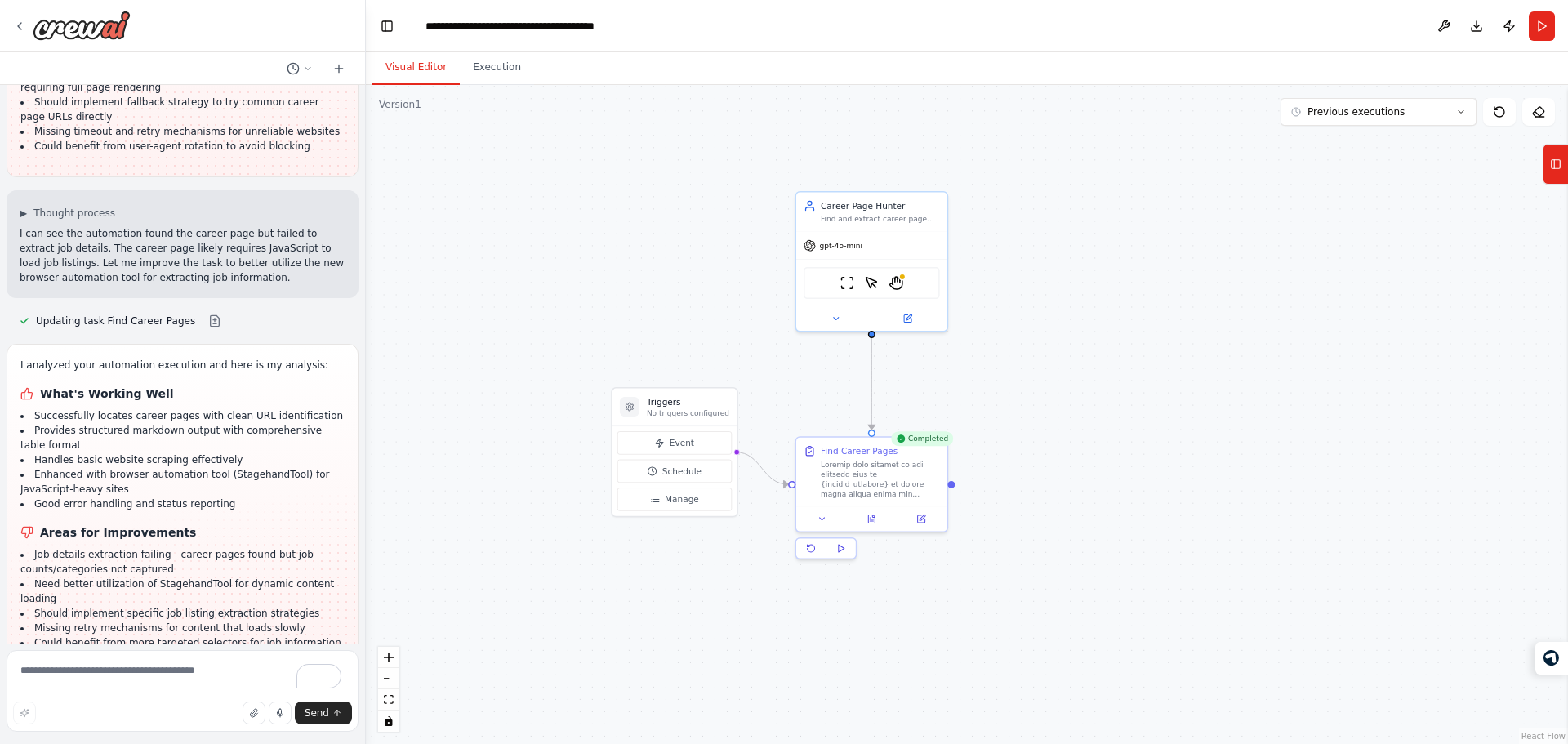
click at [415, 73] on button "Visual Editor" at bounding box center [415, 67] width 87 height 34
click at [900, 277] on div at bounding box center [902, 274] width 7 height 7
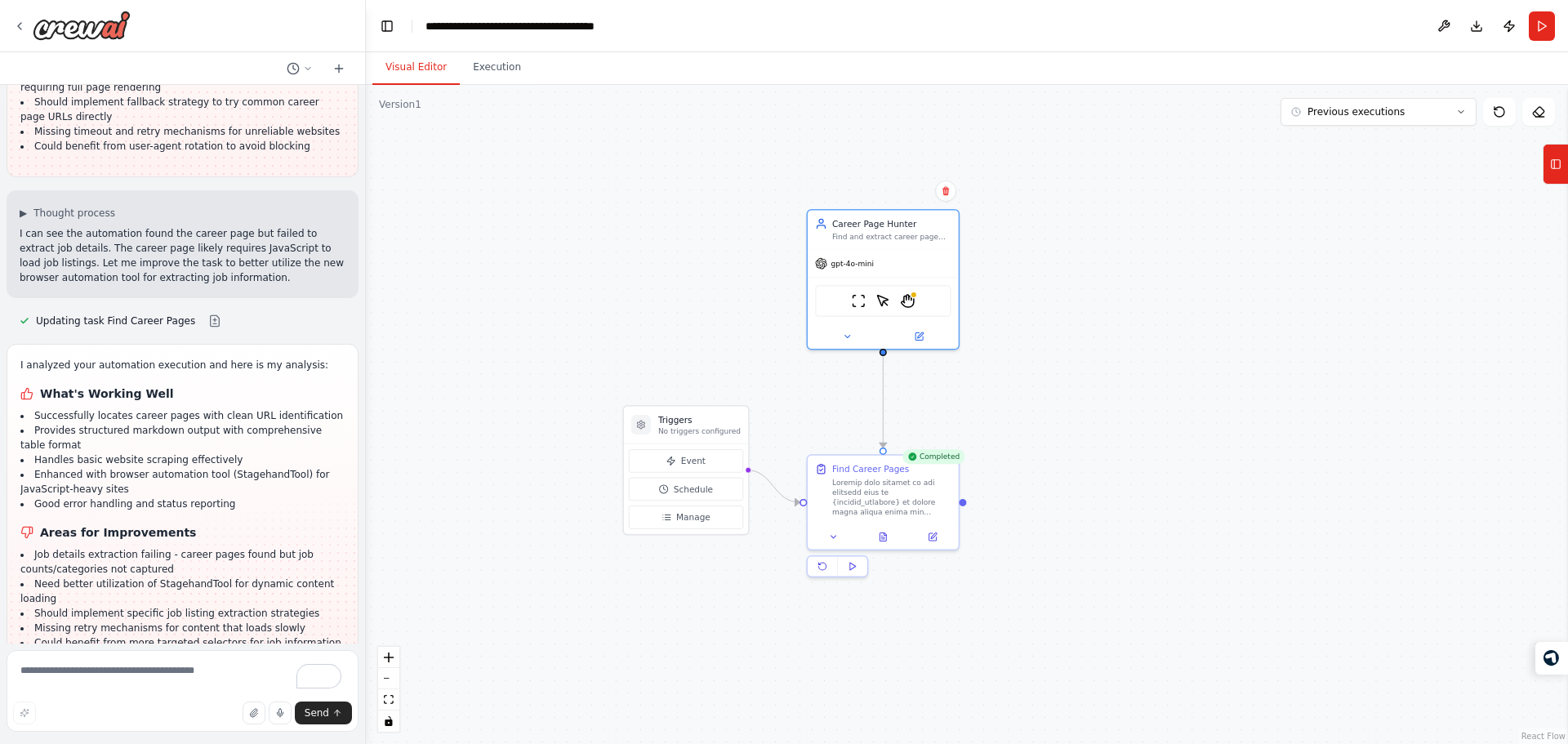
drag, startPoint x: 732, startPoint y: 290, endPoint x: 743, endPoint y: 309, distance: 22.0
click at [743, 309] on div ".deletable-edge-delete-btn { width: 20px; height: 20px; border: 0px solid #ffff…" at bounding box center [966, 413] width 1202 height 659
drag, startPoint x: 743, startPoint y: 309, endPoint x: 741, endPoint y: 268, distance: 41.0
click at [741, 268] on div ".deletable-edge-delete-btn { width: 20px; height: 20px; border: 0px solid #ffff…" at bounding box center [966, 413] width 1202 height 659
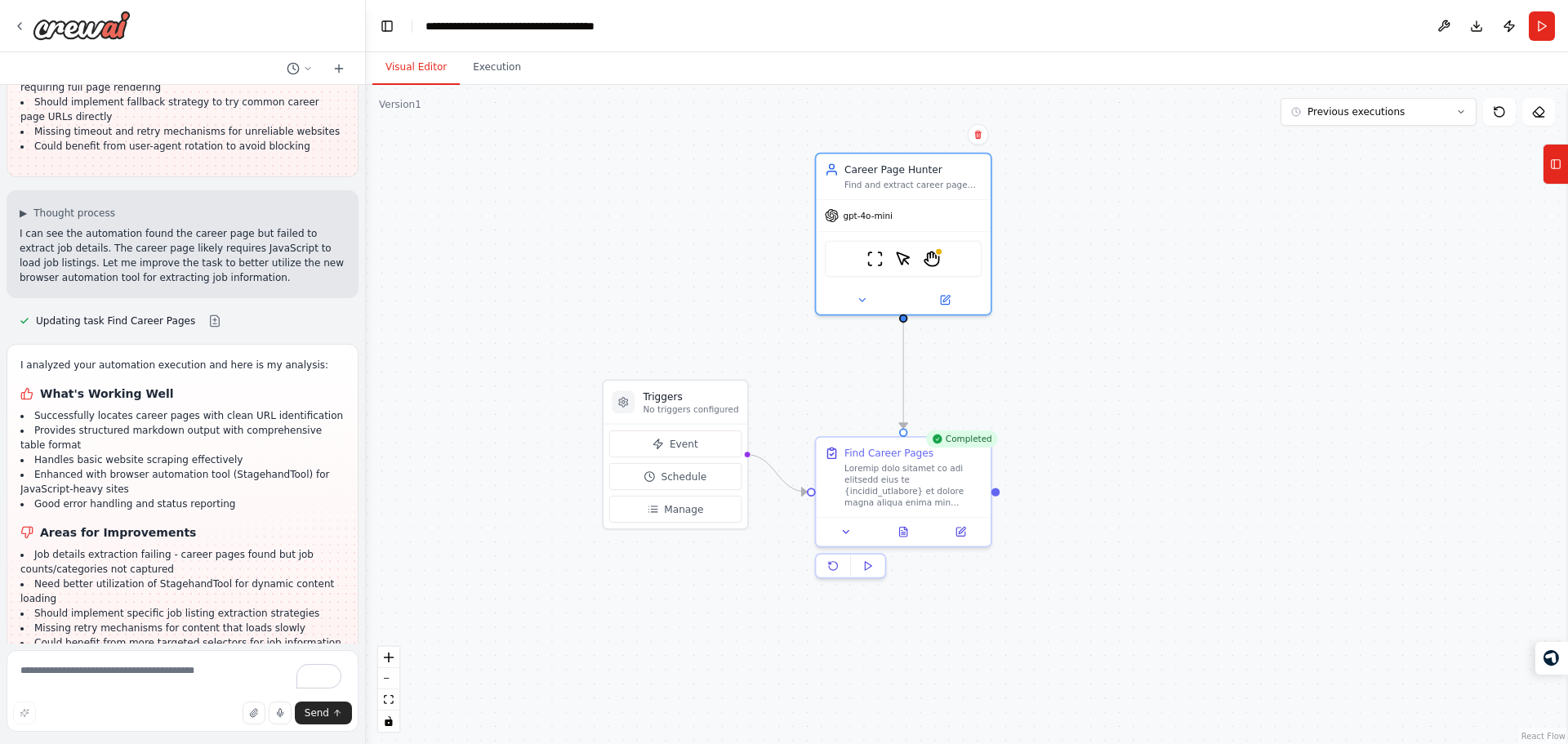
drag, startPoint x: 739, startPoint y: 257, endPoint x: 738, endPoint y: 302, distance: 45.0
click at [738, 302] on div ".deletable-edge-delete-btn { width: 20px; height: 20px; border: 0px solid #ffff…" at bounding box center [966, 413] width 1202 height 659
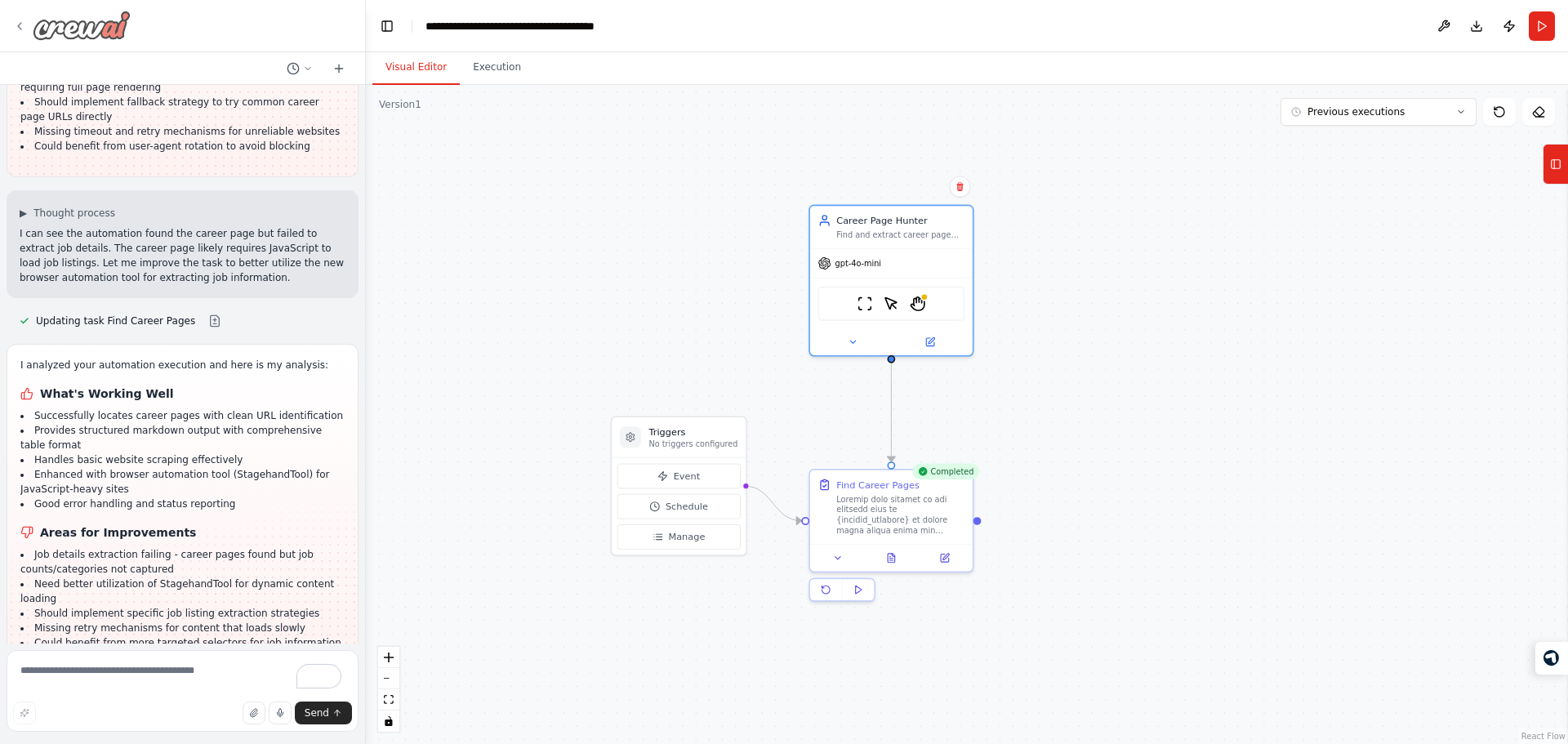
click at [22, 27] on icon at bounding box center [19, 26] width 13 height 13
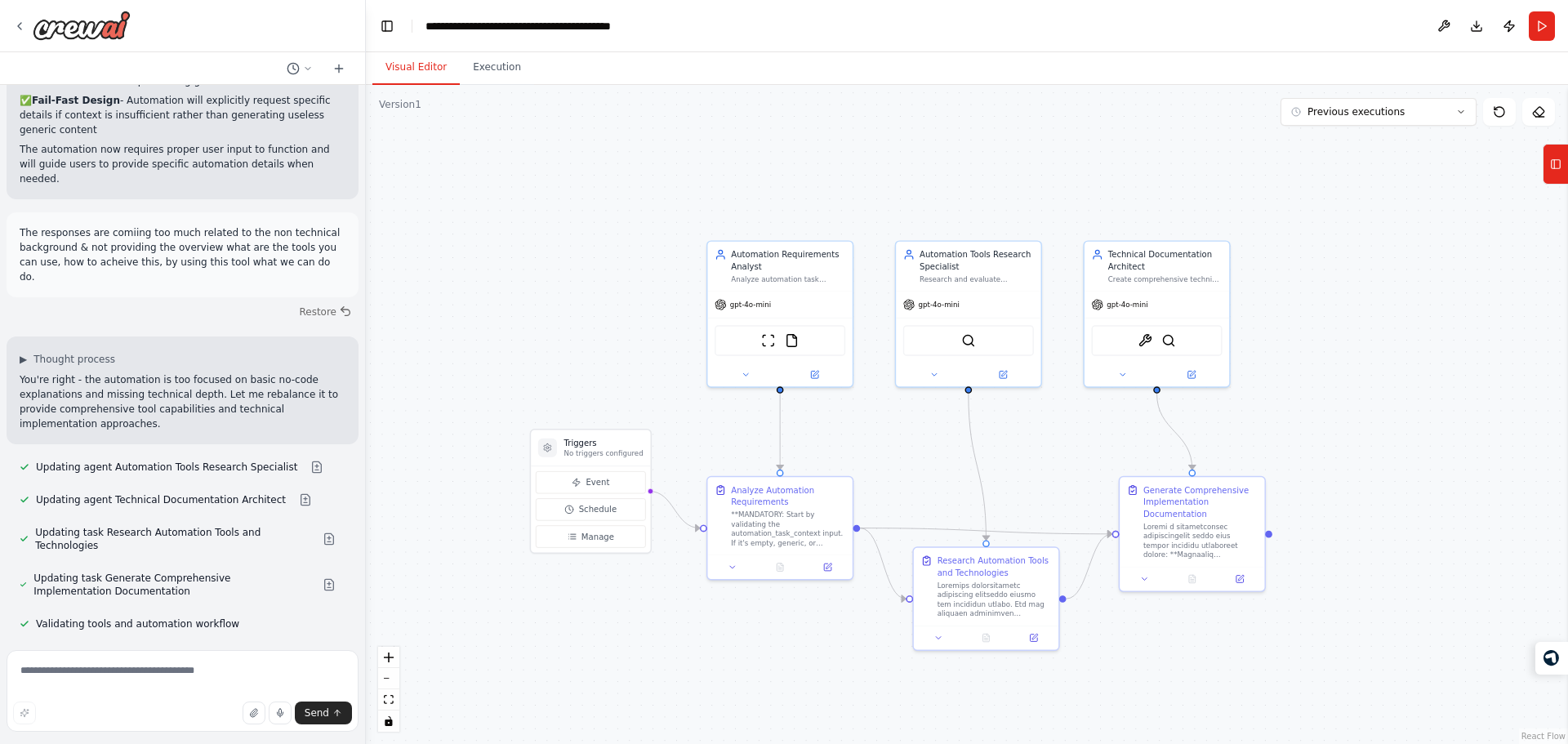
scroll to position [4816, 0]
drag, startPoint x: 626, startPoint y: 387, endPoint x: 643, endPoint y: 359, distance: 32.8
click at [643, 359] on div ".deletable-edge-delete-btn { width: 20px; height: 20px; border: 0px solid #ffff…" at bounding box center [966, 413] width 1202 height 659
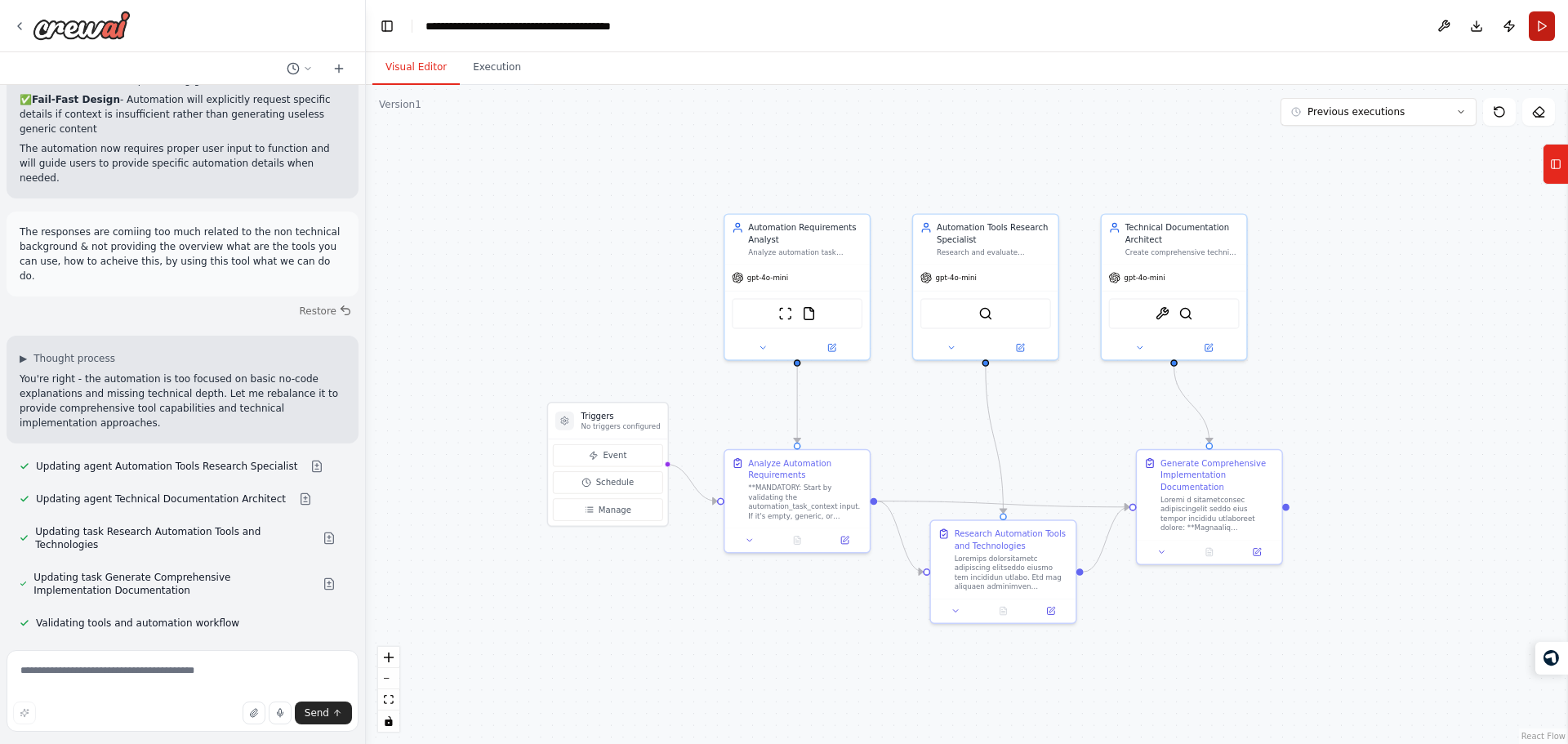
click at [1540, 34] on button "Run" at bounding box center [1541, 26] width 26 height 29
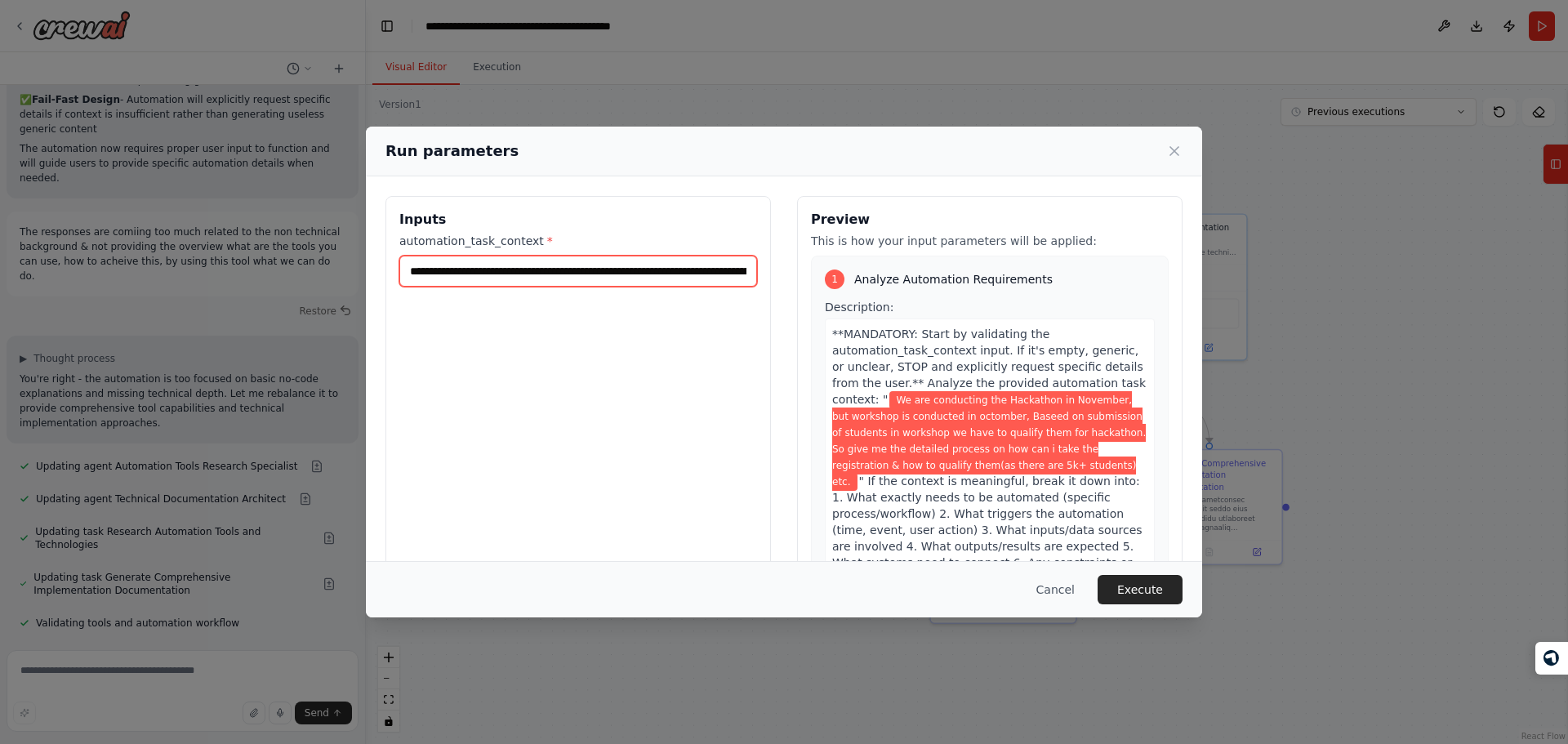
click at [649, 273] on input "**********" at bounding box center [578, 271] width 357 height 31
click at [639, 233] on label "automation_task_context *" at bounding box center [578, 241] width 357 height 17
click at [639, 255] on input "**********" at bounding box center [578, 271] width 357 height 31
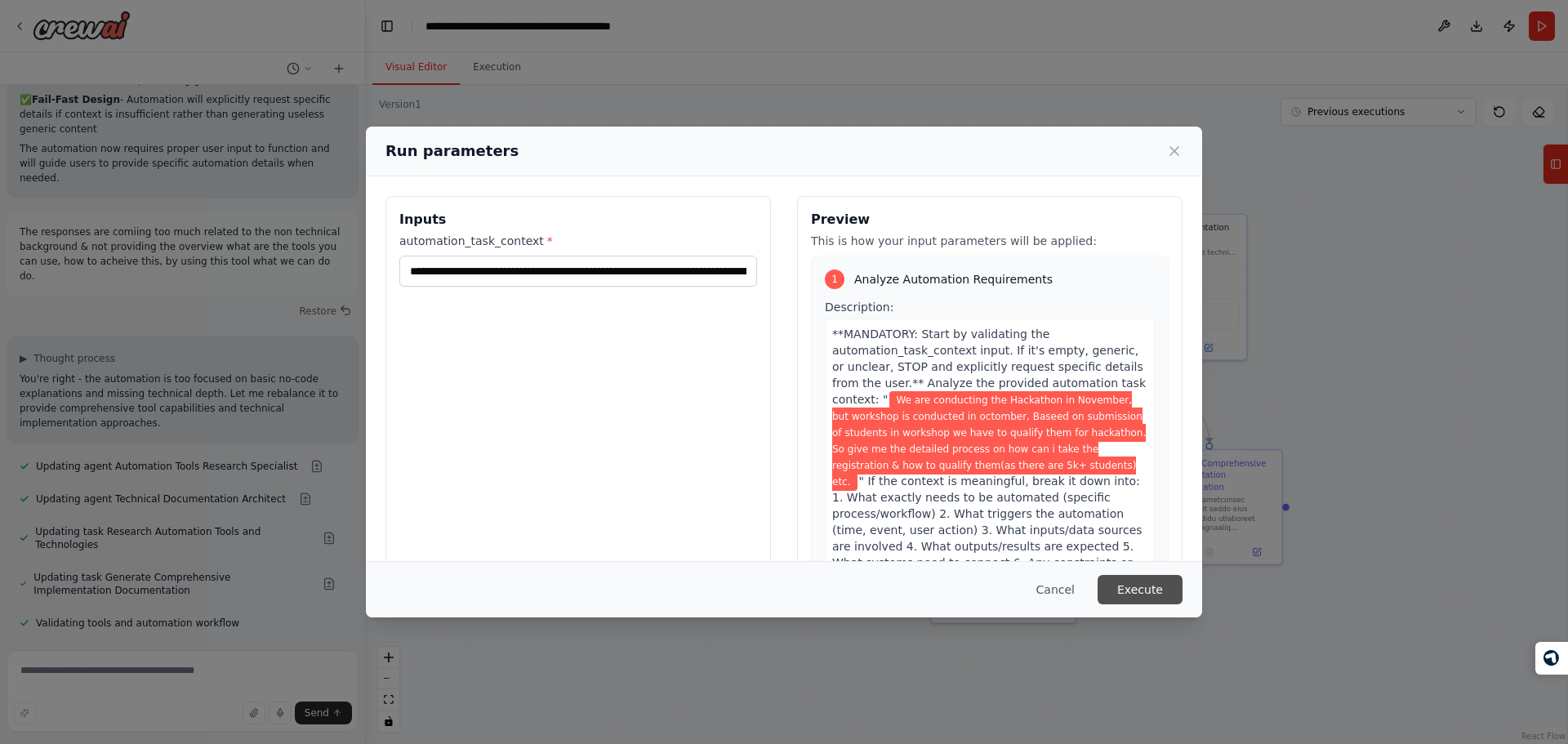
click at [1154, 598] on button "Execute" at bounding box center [1140, 590] width 85 height 29
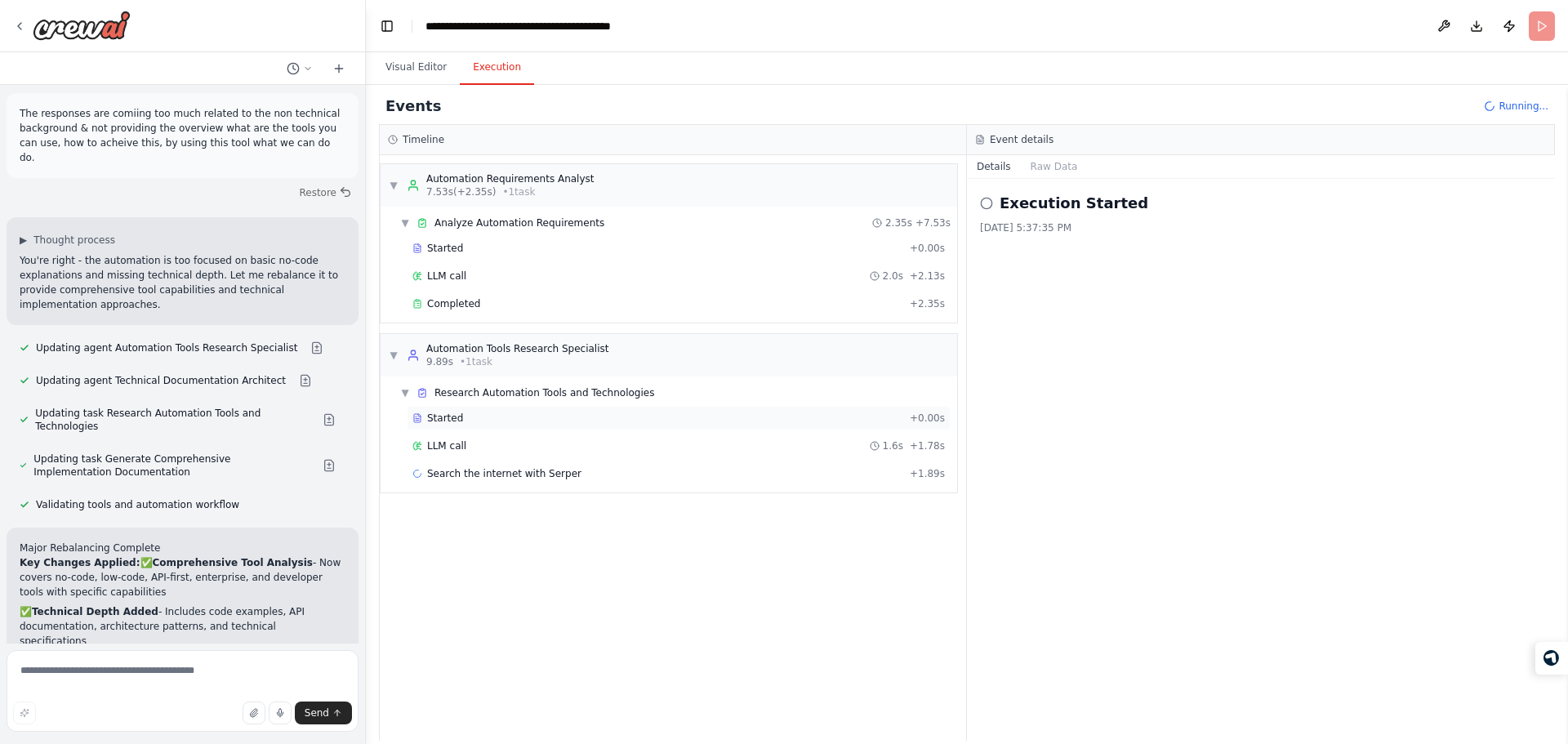
scroll to position [4948, 0]
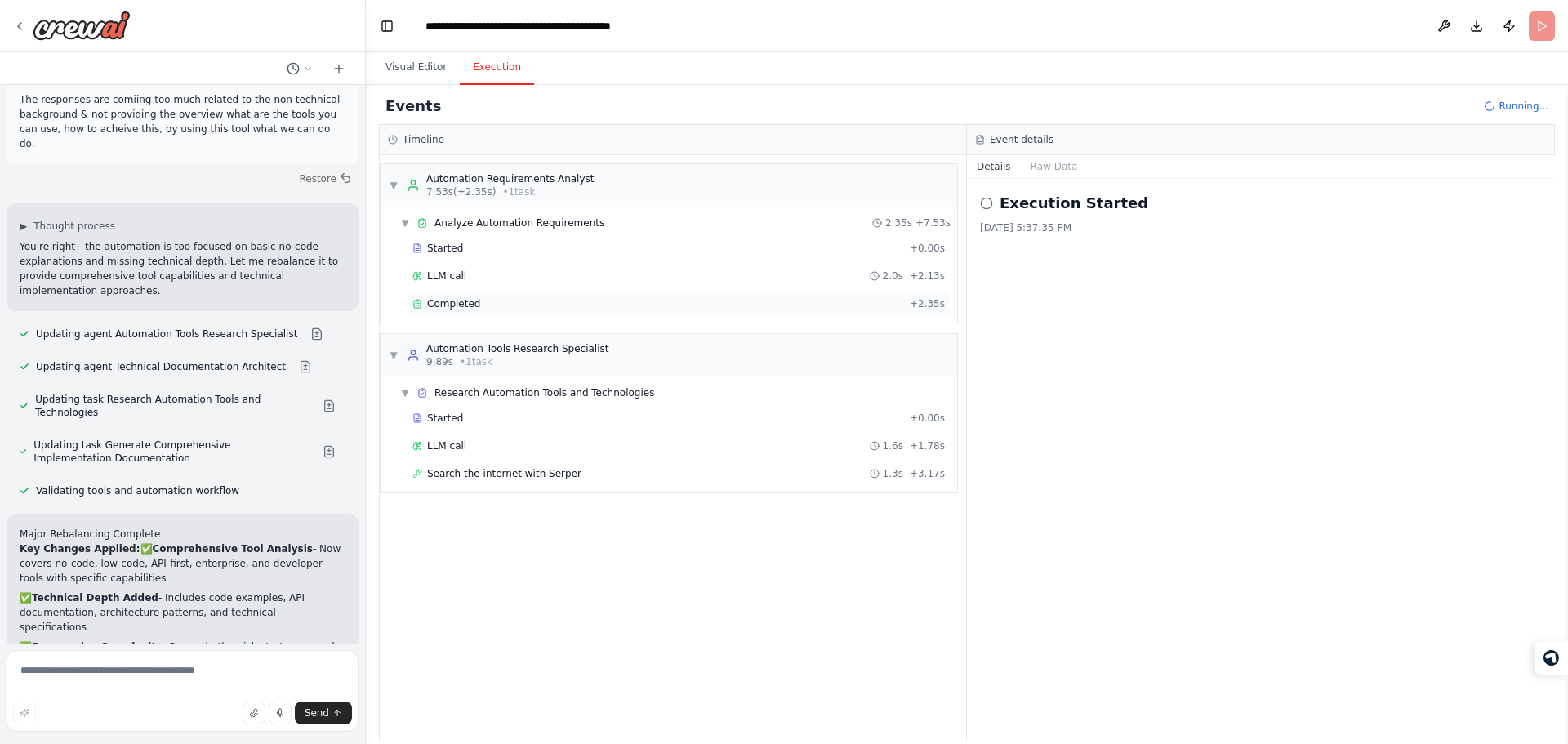
click at [774, 310] on div "Completed" at bounding box center [658, 304] width 491 height 13
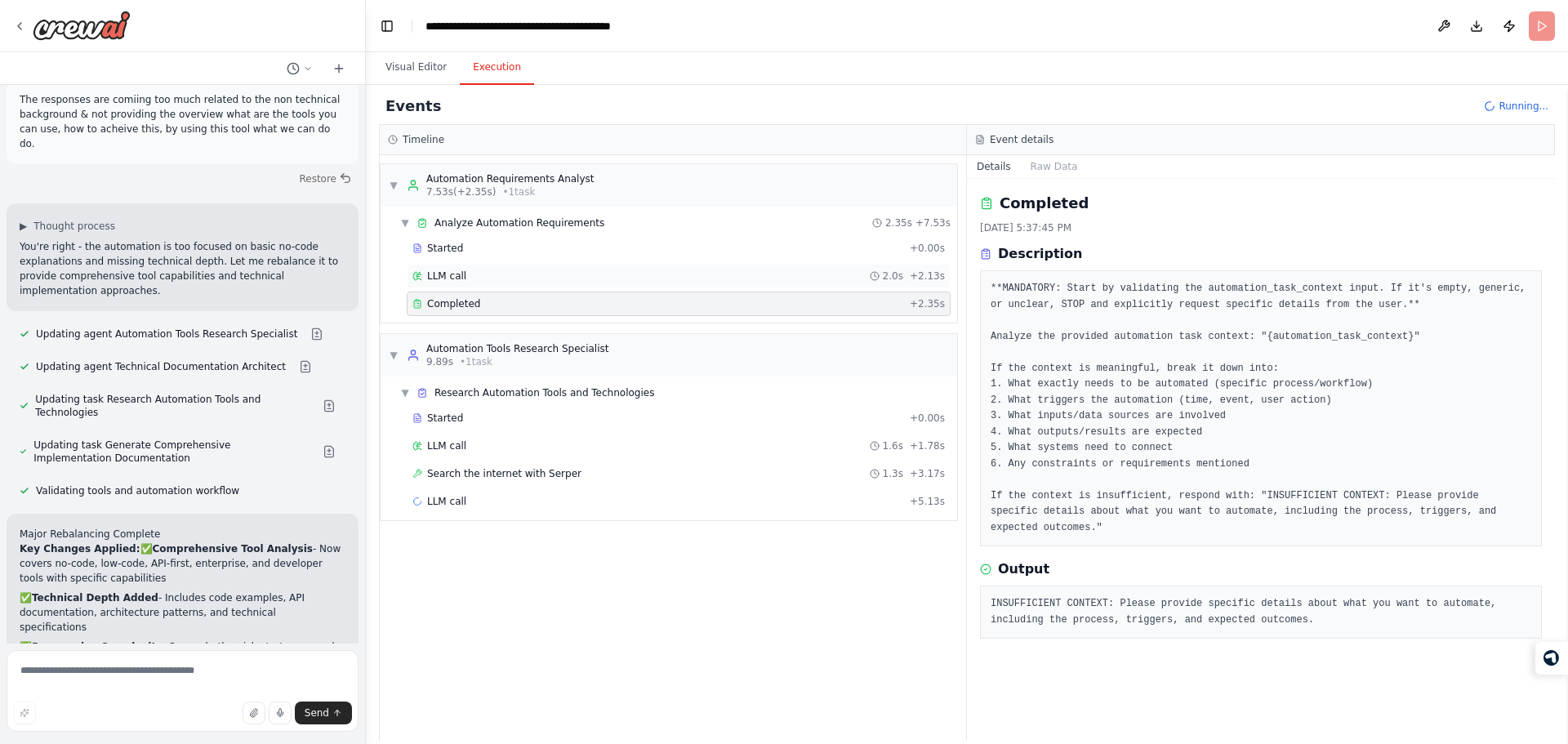
click at [739, 274] on div "LLM call 2.0s + 2.13s" at bounding box center [679, 276] width 533 height 13
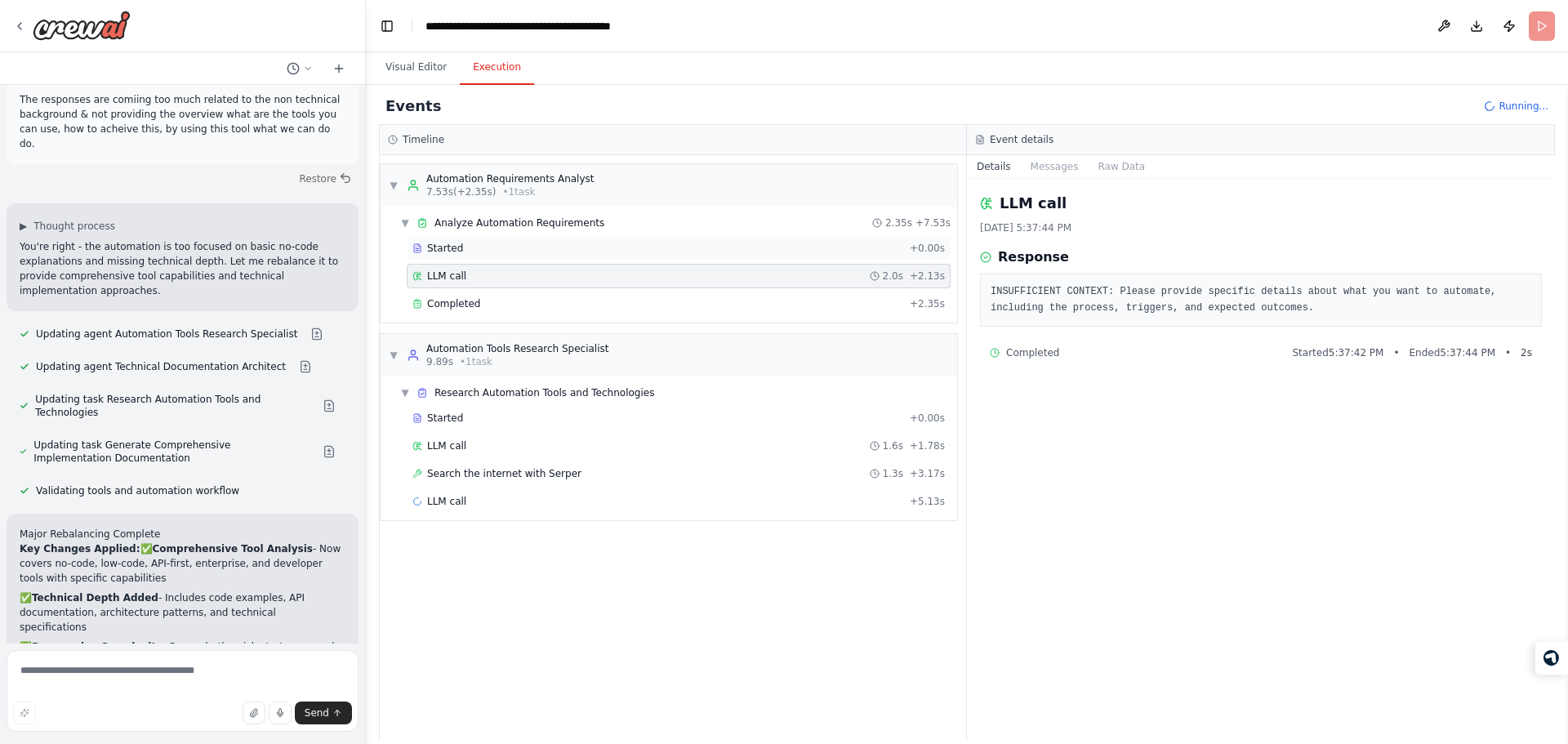
click at [780, 245] on div "Started" at bounding box center [658, 248] width 491 height 13
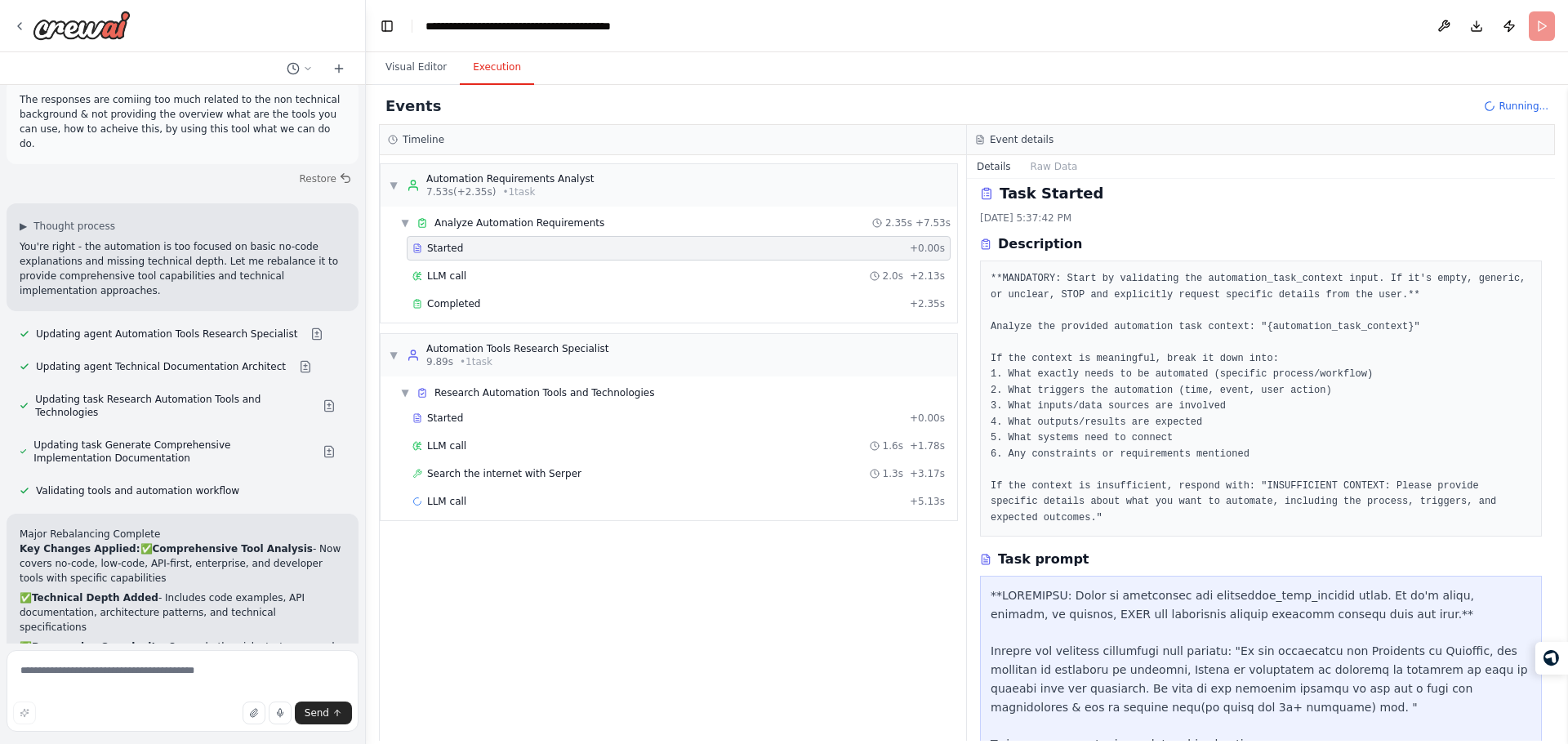
scroll to position [0, 0]
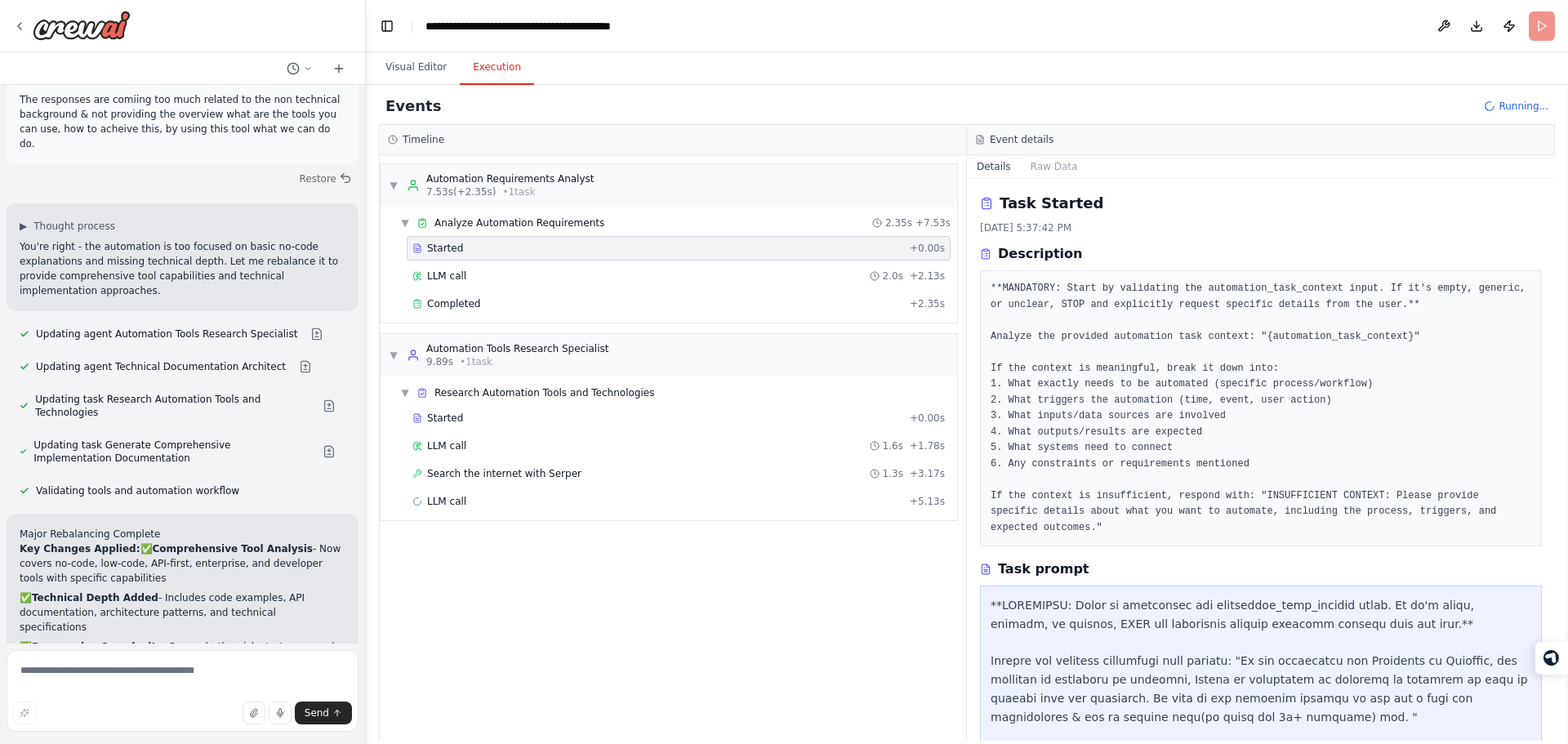
click at [1088, 298] on pre "**MANDATORY: Start by validating the automation_task_context input. If it's emp…" at bounding box center [1260, 408] width 541 height 254
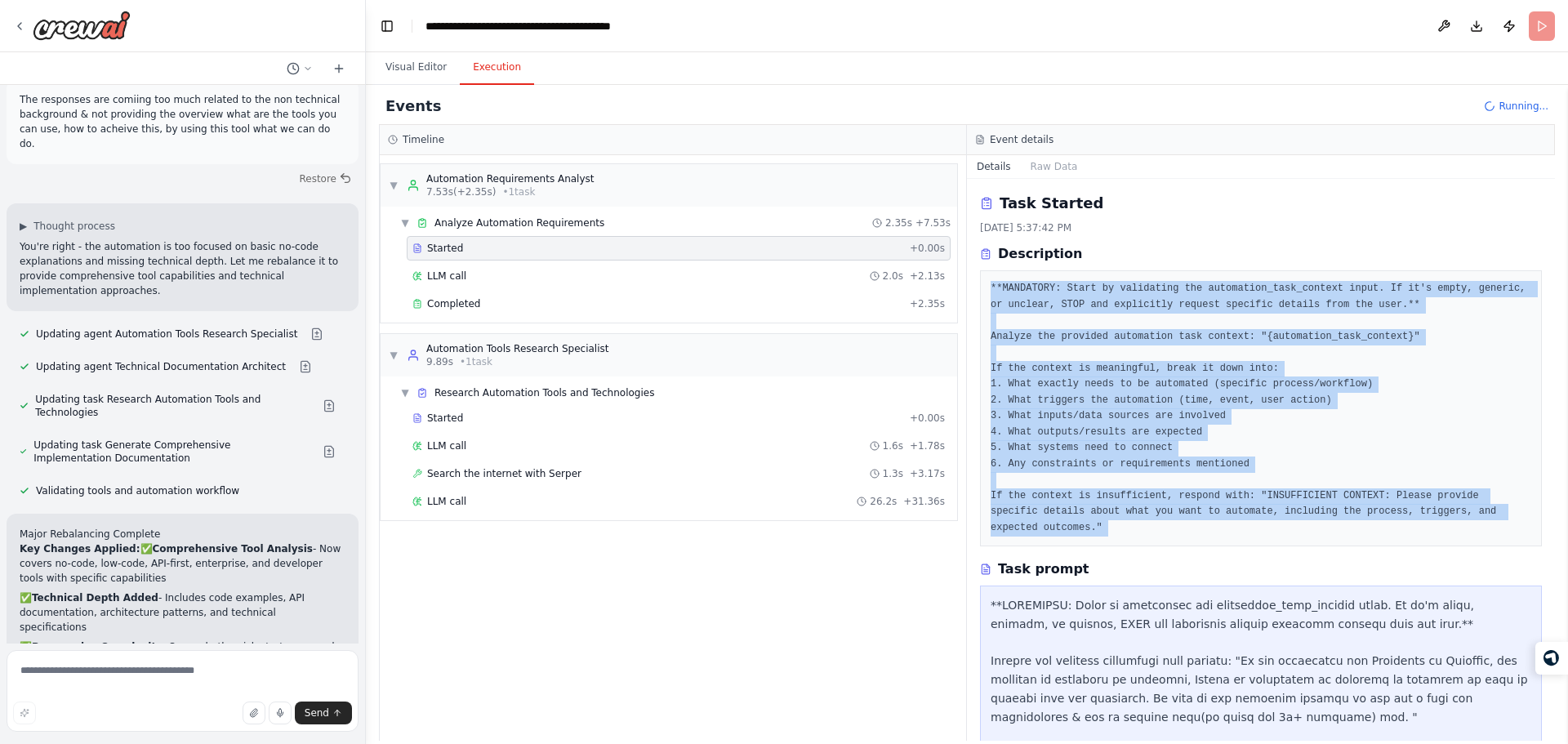
drag, startPoint x: 1088, startPoint y: 298, endPoint x: 1140, endPoint y: 493, distance: 201.8
click at [1140, 493] on pre "**MANDATORY: Start by validating the automation_task_context input. If it's emp…" at bounding box center [1260, 408] width 541 height 254
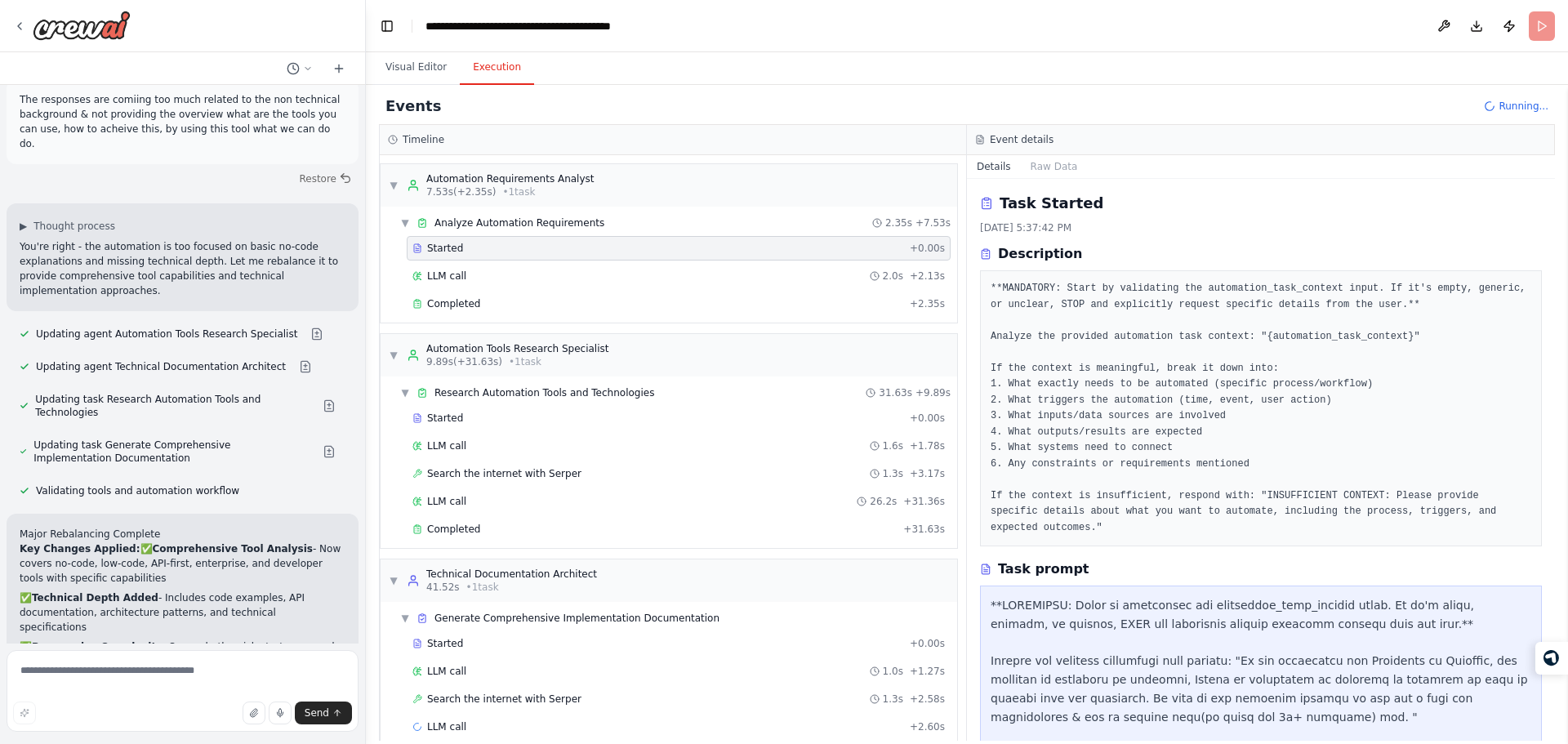
click at [1160, 178] on div "Details Raw Data" at bounding box center [1261, 167] width 588 height 24
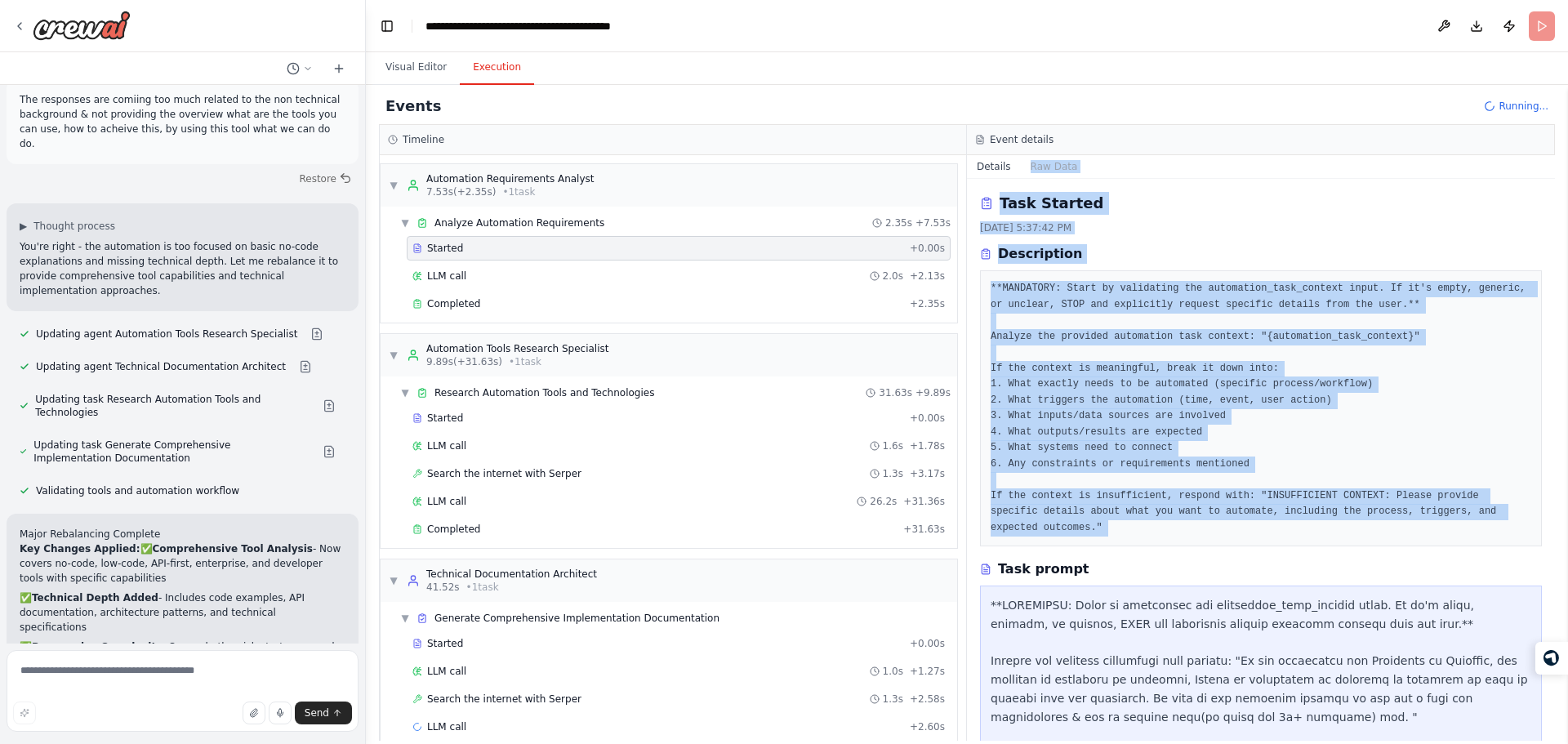
drag, startPoint x: 1160, startPoint y: 178, endPoint x: 1263, endPoint y: 507, distance: 344.7
click at [1263, 507] on div "Details Raw Data Task Started [DATE] 5:37:42 PM Description **MANDATORY: Start …" at bounding box center [1261, 447] width 588 height 585
click at [1263, 507] on pre "**MANDATORY: Start by validating the automation_task_context input. If it's emp…" at bounding box center [1260, 408] width 541 height 254
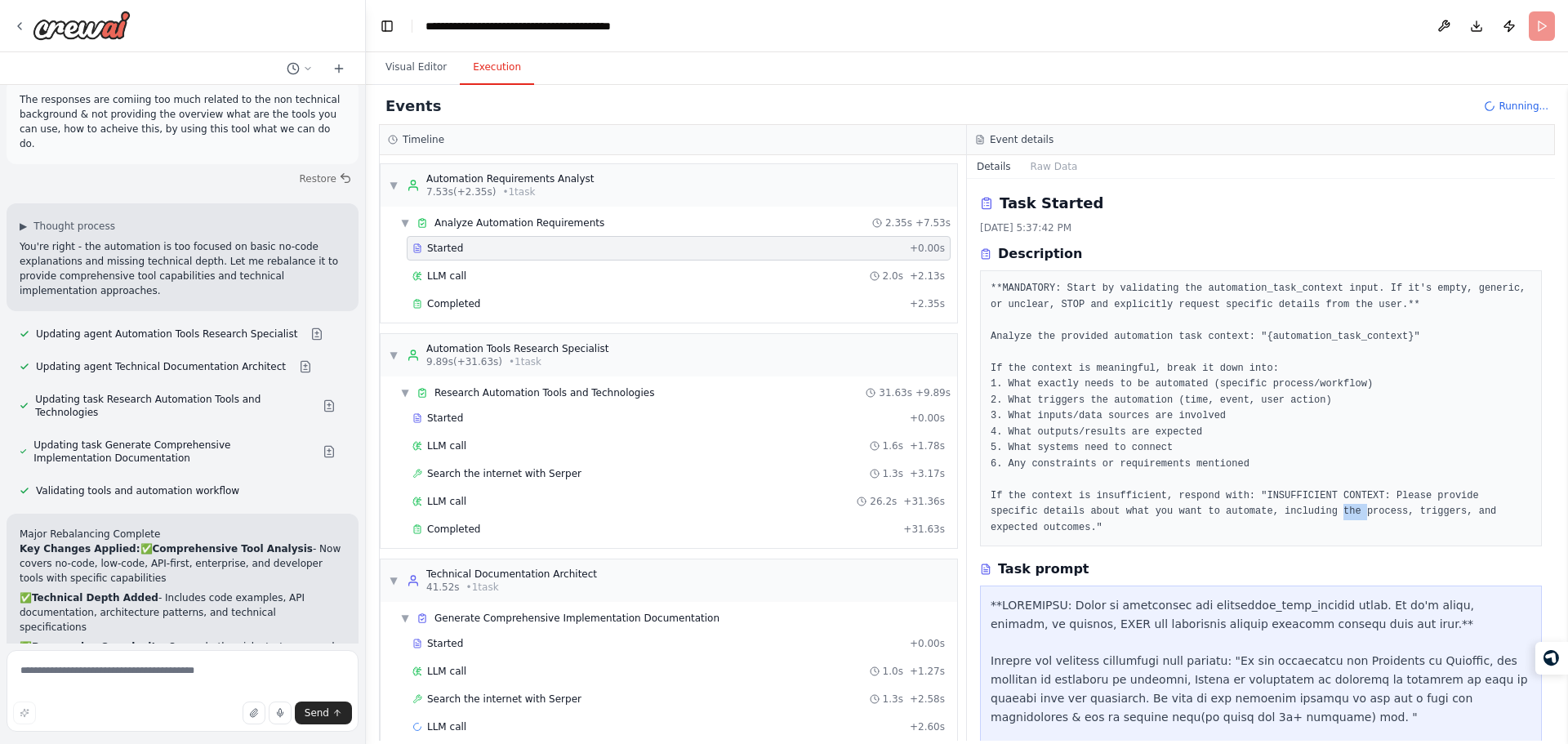
click at [1263, 507] on pre "**MANDATORY: Start by validating the automation_task_context input. If it's emp…" at bounding box center [1260, 408] width 541 height 254
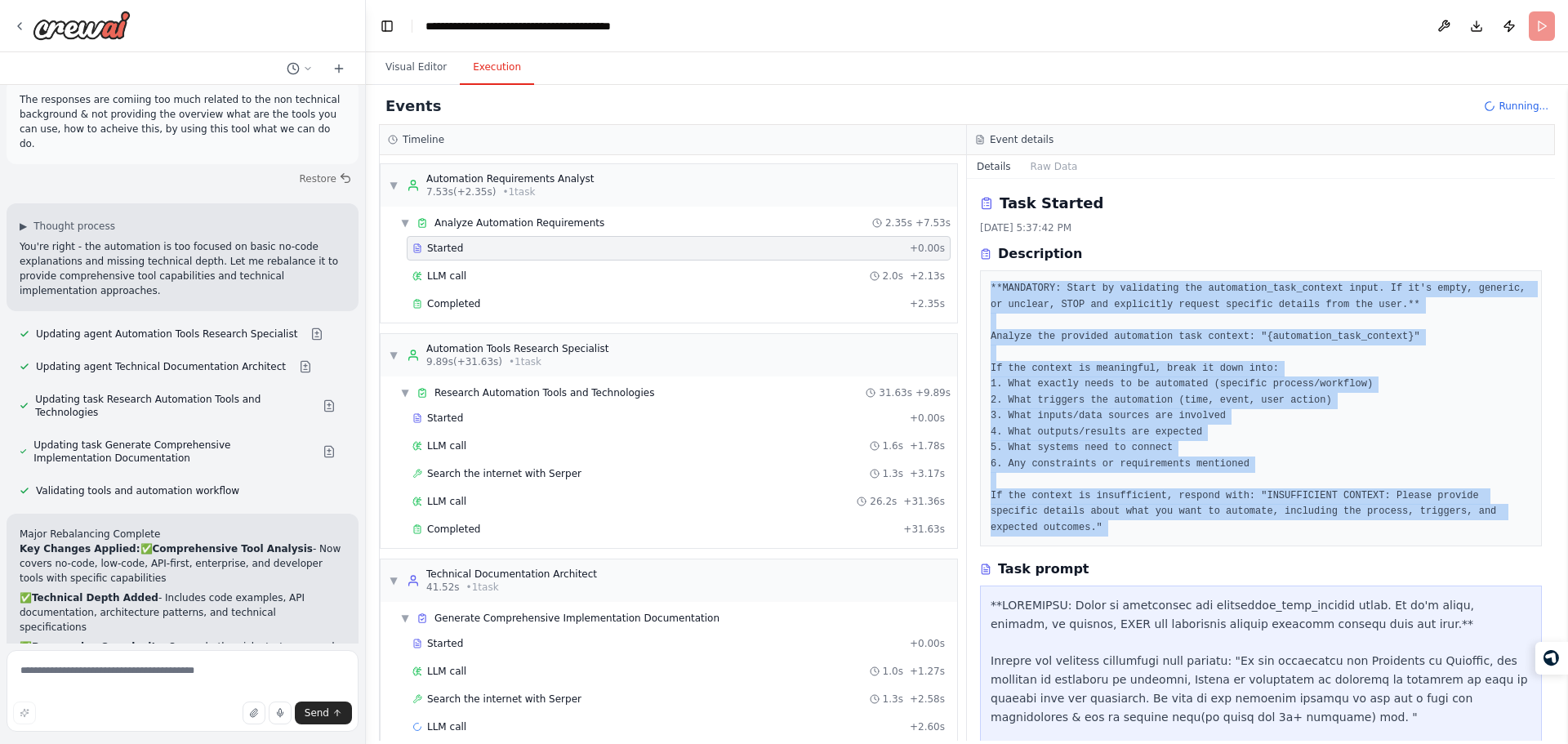
drag, startPoint x: 1263, startPoint y: 507, endPoint x: 1185, endPoint y: 298, distance: 223.1
click at [1185, 298] on pre "**MANDATORY: Start by validating the automation_task_context input. If it's emp…" at bounding box center [1260, 408] width 541 height 254
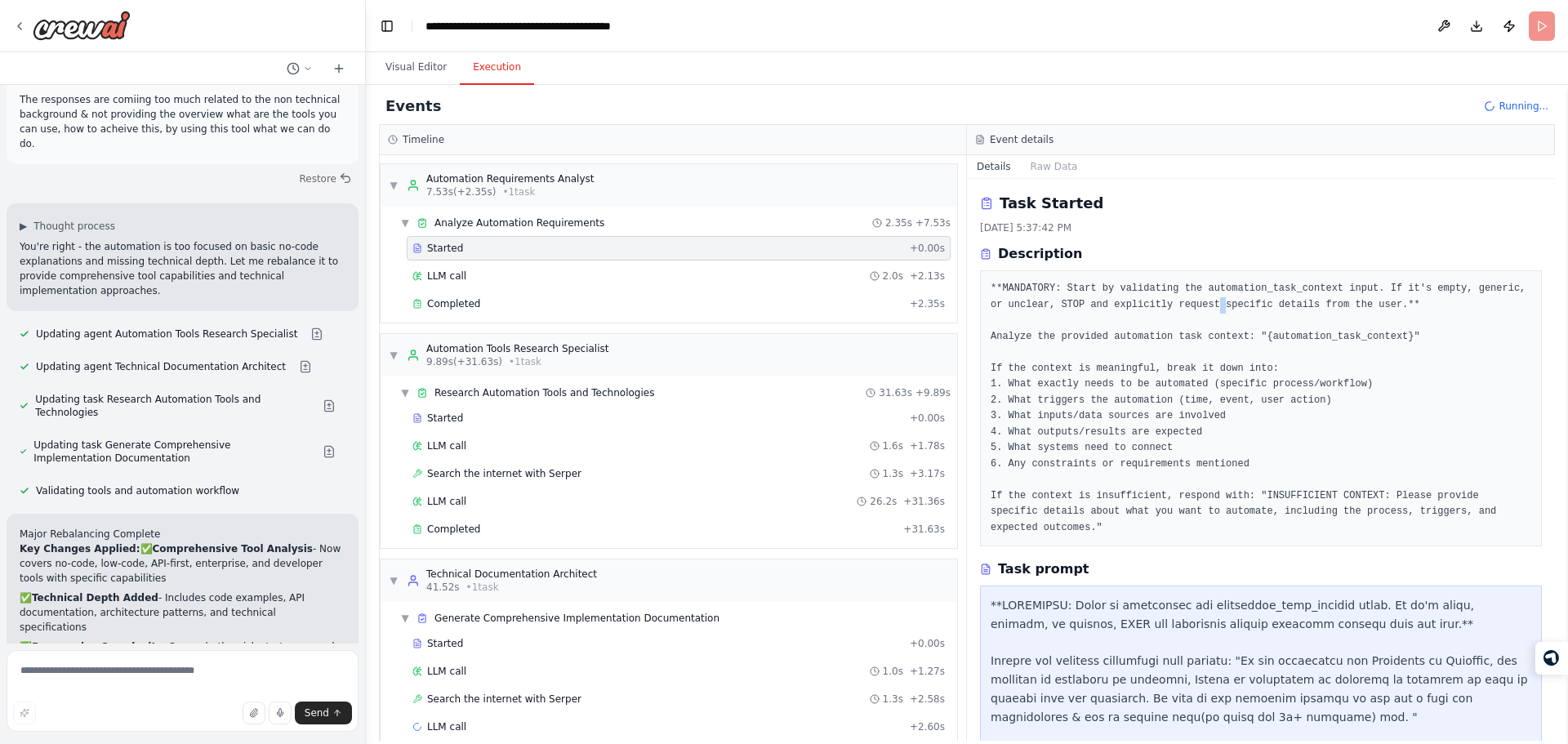
click at [1185, 298] on pre "**MANDATORY: Start by validating the automation_task_context input. If it's emp…" at bounding box center [1260, 408] width 541 height 254
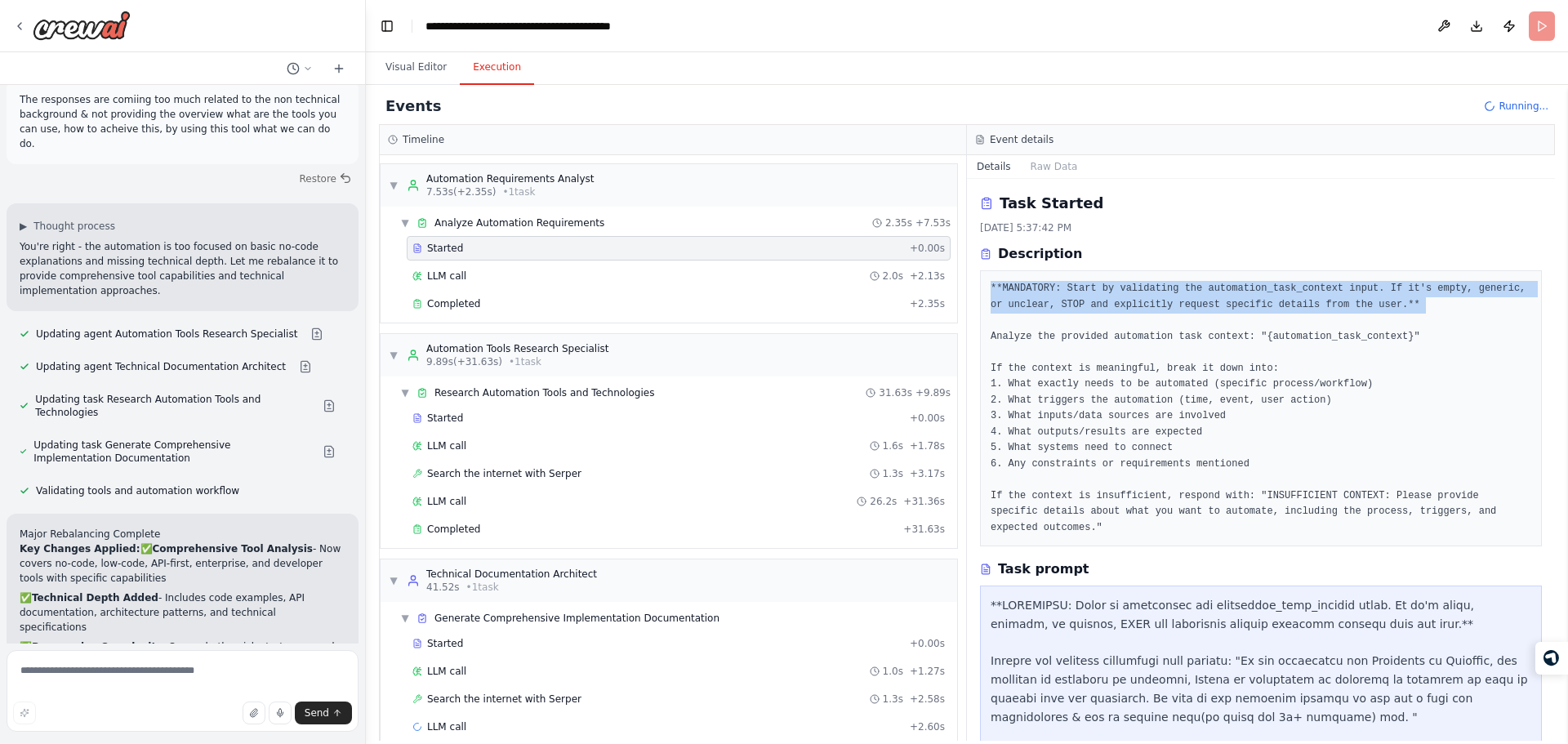
click at [1185, 298] on pre "**MANDATORY: Start by validating the automation_task_context input. If it's emp…" at bounding box center [1260, 408] width 541 height 254
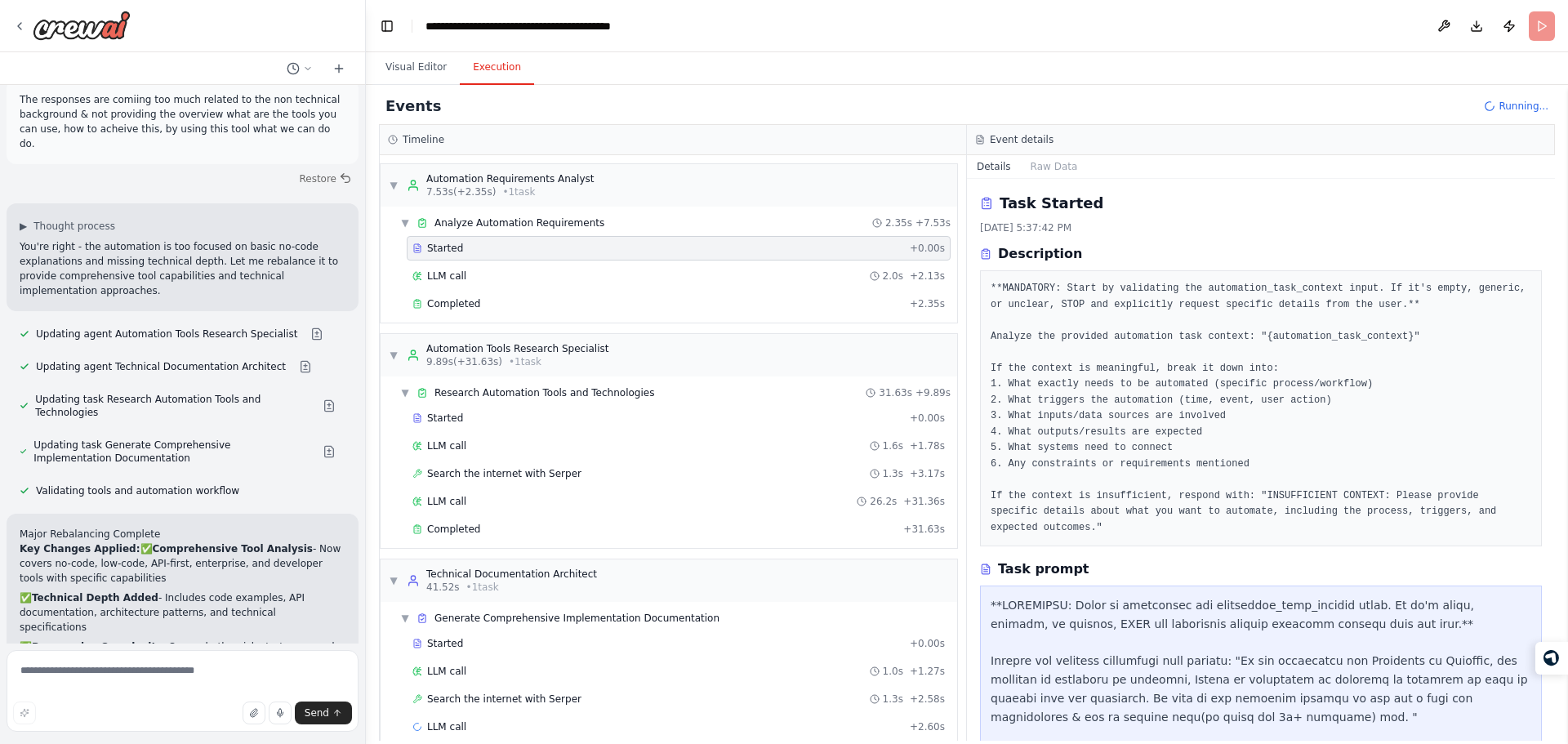
click at [1242, 504] on pre "**MANDATORY: Start by validating the automation_task_context input. If it's emp…" at bounding box center [1260, 408] width 541 height 254
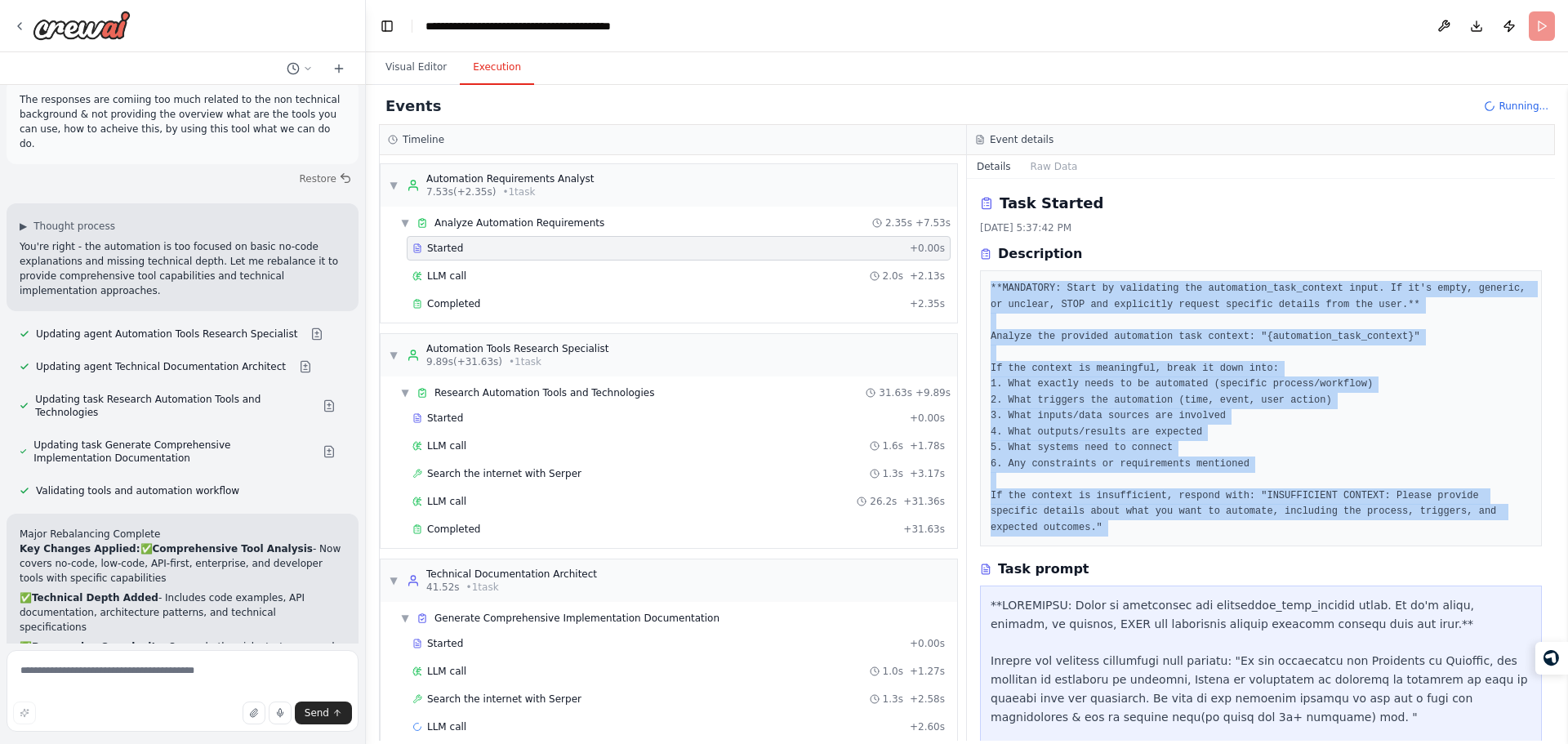
drag, startPoint x: 1242, startPoint y: 504, endPoint x: 1229, endPoint y: 289, distance: 215.4
click at [1229, 289] on pre "**MANDATORY: Start by validating the automation_task_context input. If it's emp…" at bounding box center [1260, 408] width 541 height 254
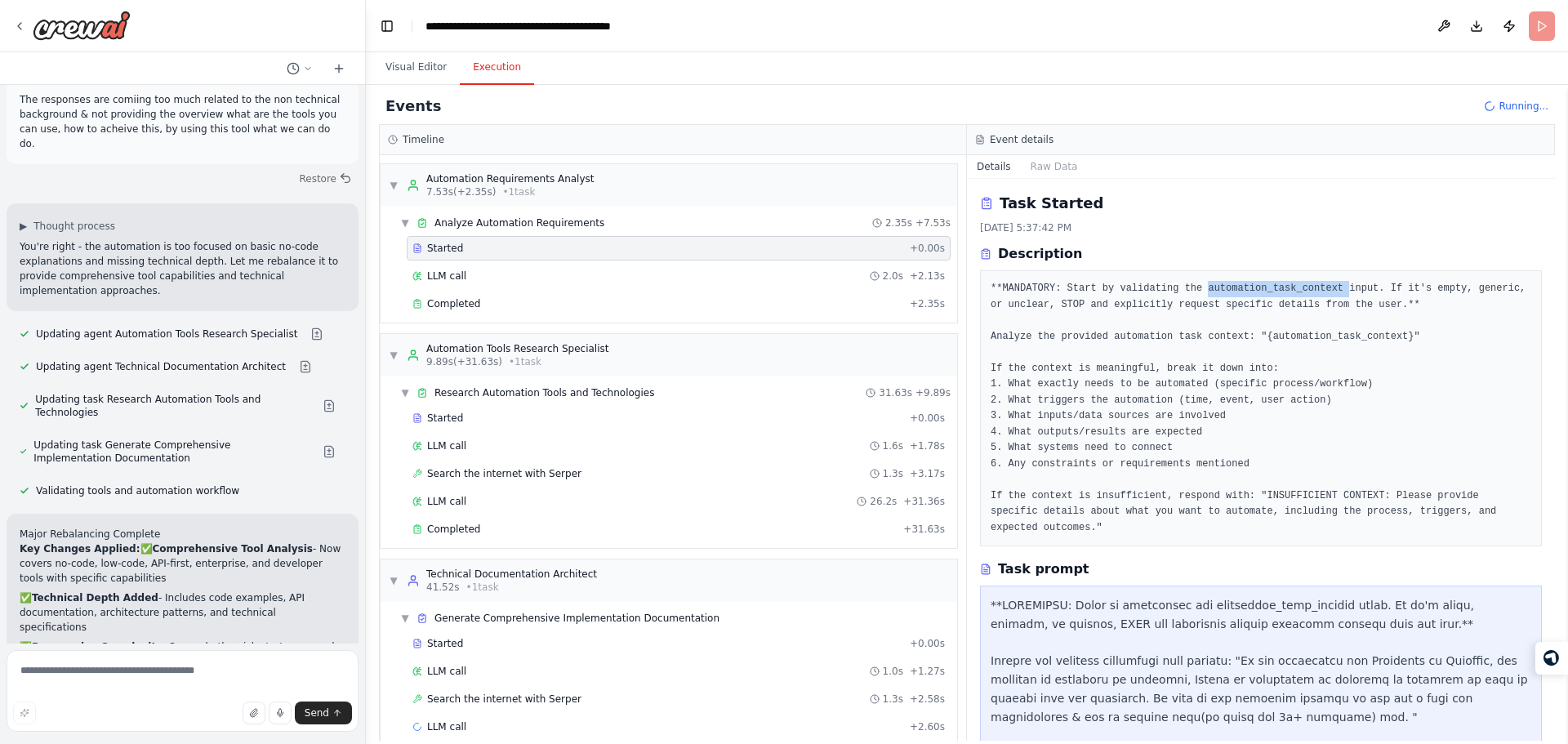
click at [1229, 289] on pre "**MANDATORY: Start by validating the automation_task_context input. If it's emp…" at bounding box center [1260, 408] width 541 height 254
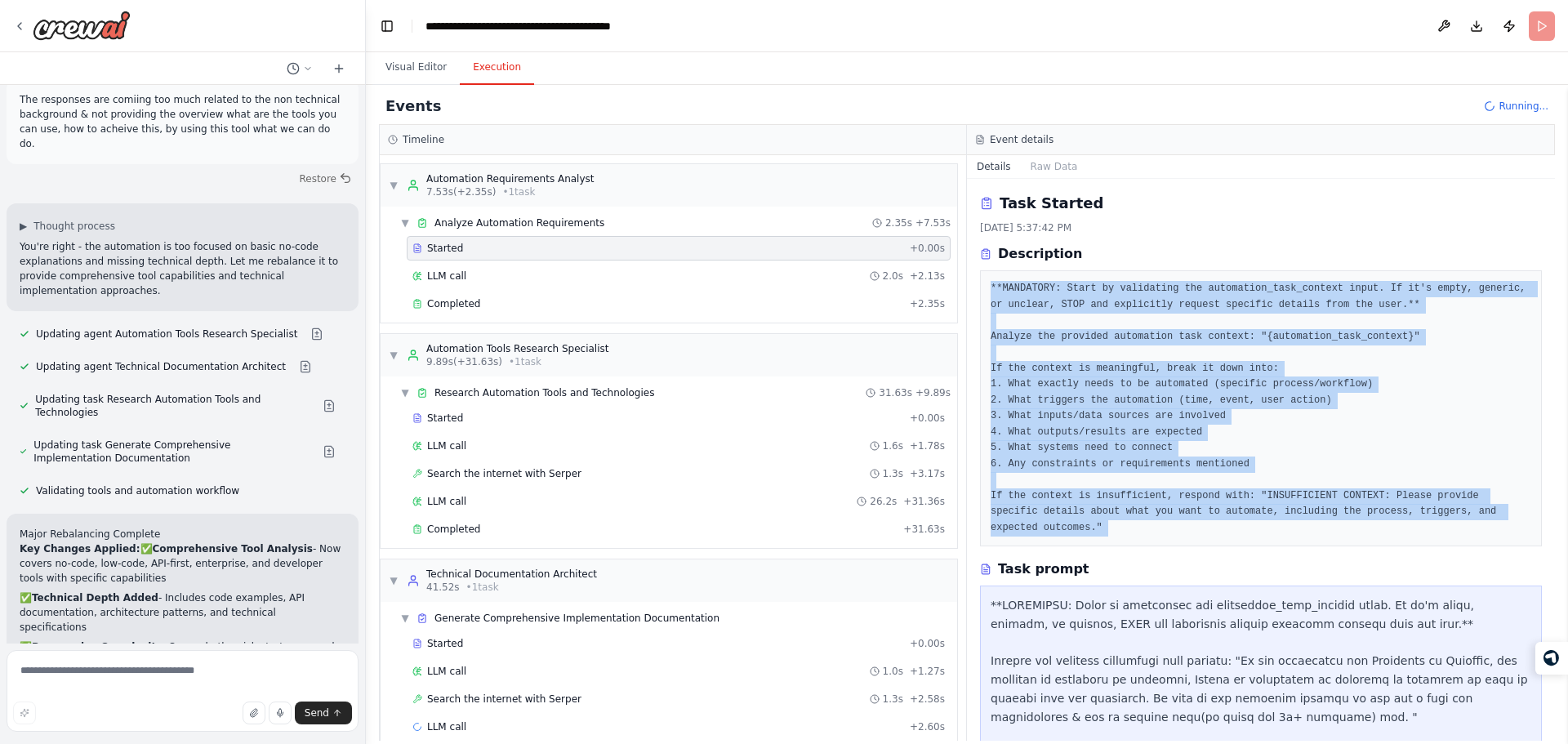
drag, startPoint x: 1229, startPoint y: 289, endPoint x: 1209, endPoint y: 490, distance: 202.0
click at [1209, 490] on pre "**MANDATORY: Start by validating the automation_task_context input. If it's emp…" at bounding box center [1260, 408] width 541 height 254
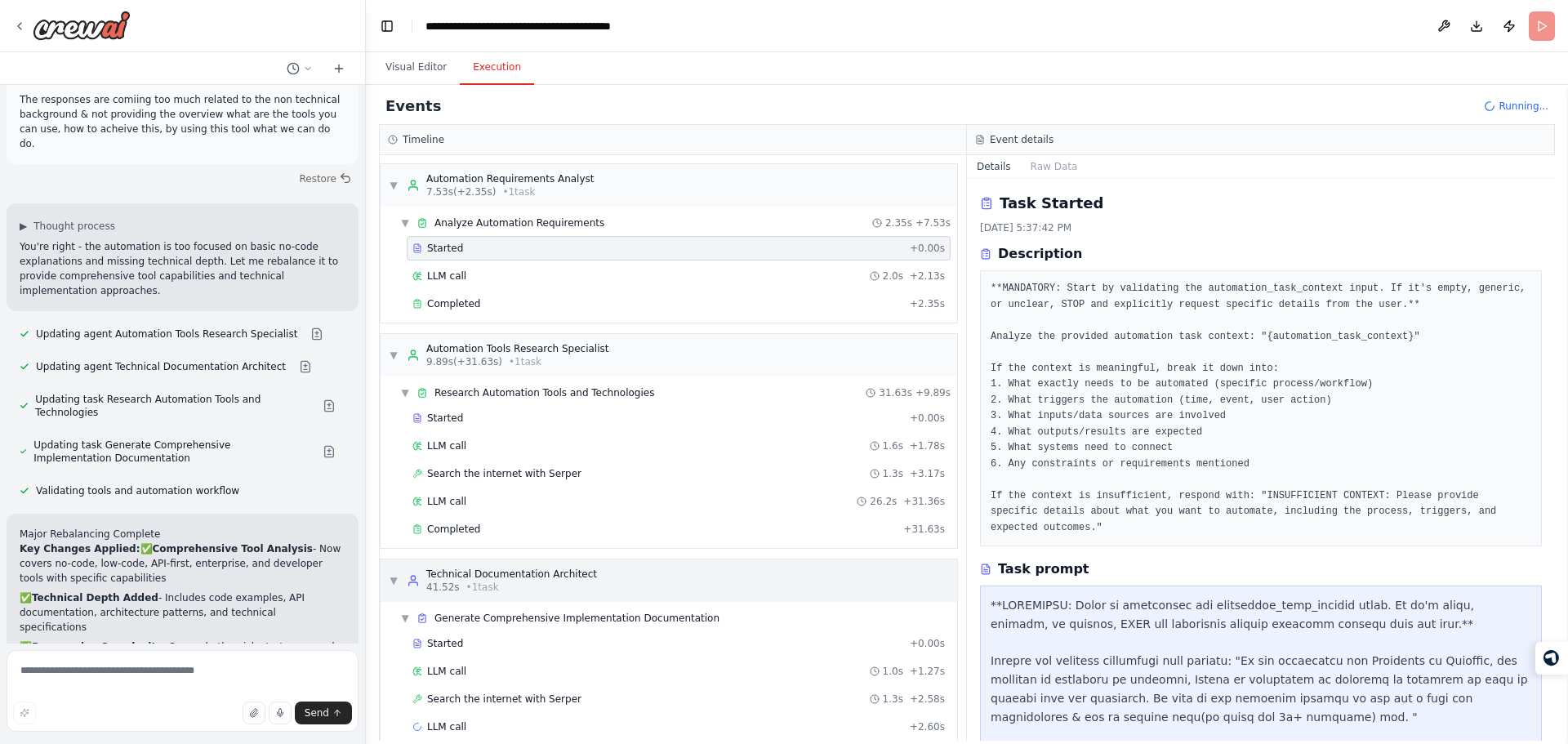
scroll to position [24, 0]
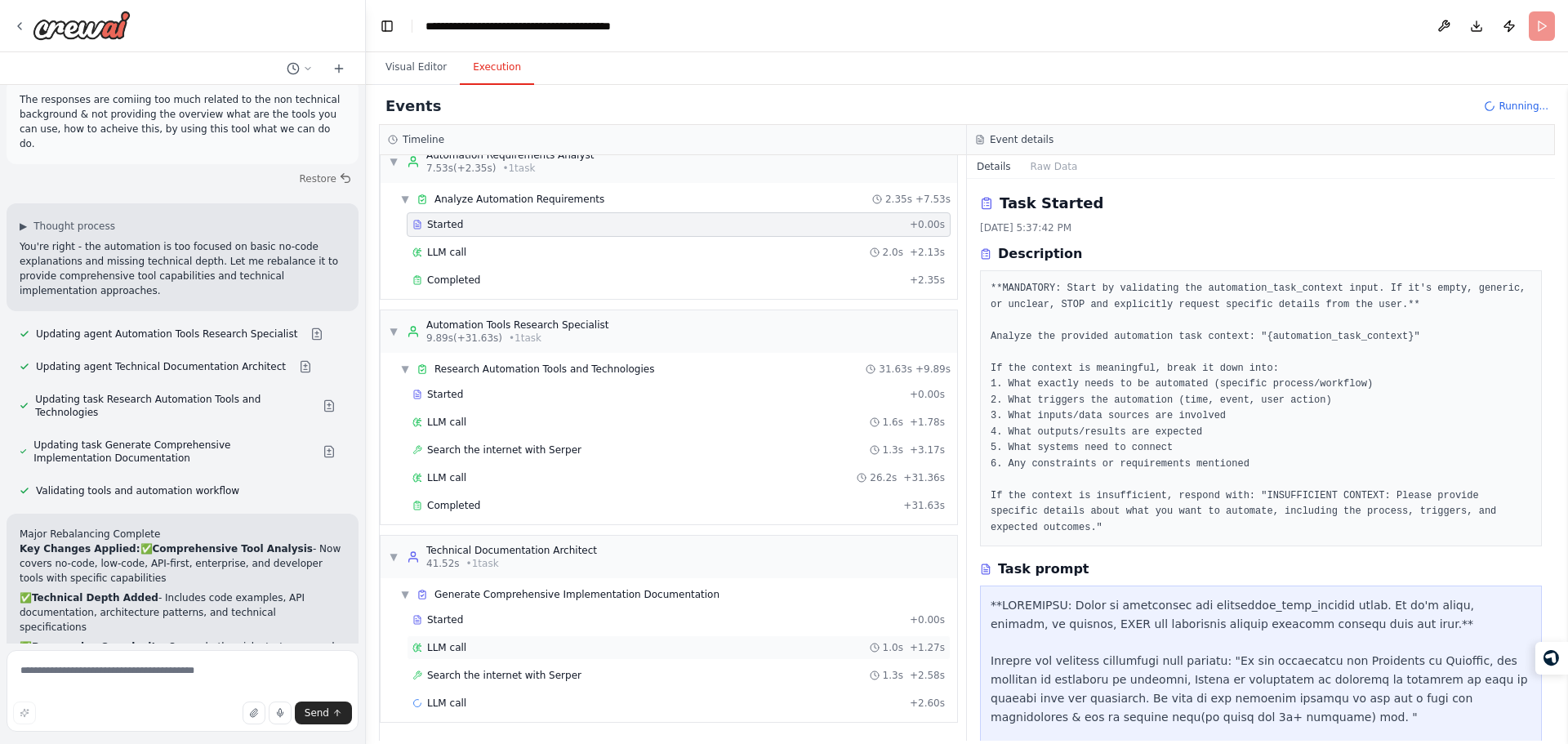
click at [543, 653] on div "LLM call 1.0s + 1.27s" at bounding box center [679, 648] width 533 height 13
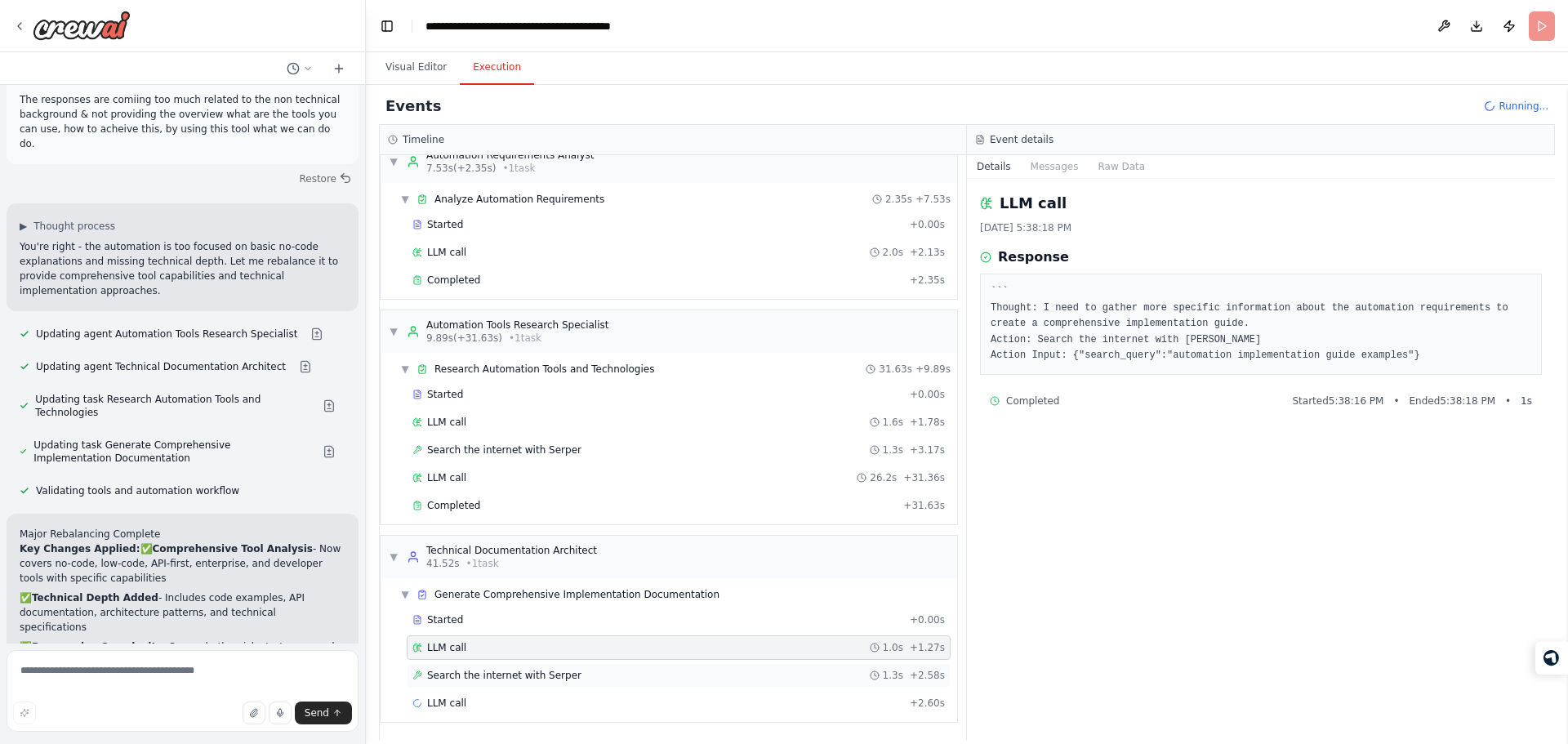
click at [564, 680] on div "Search the internet with [PERSON_NAME] 1.3s + 2.58s" at bounding box center [679, 675] width 533 height 13
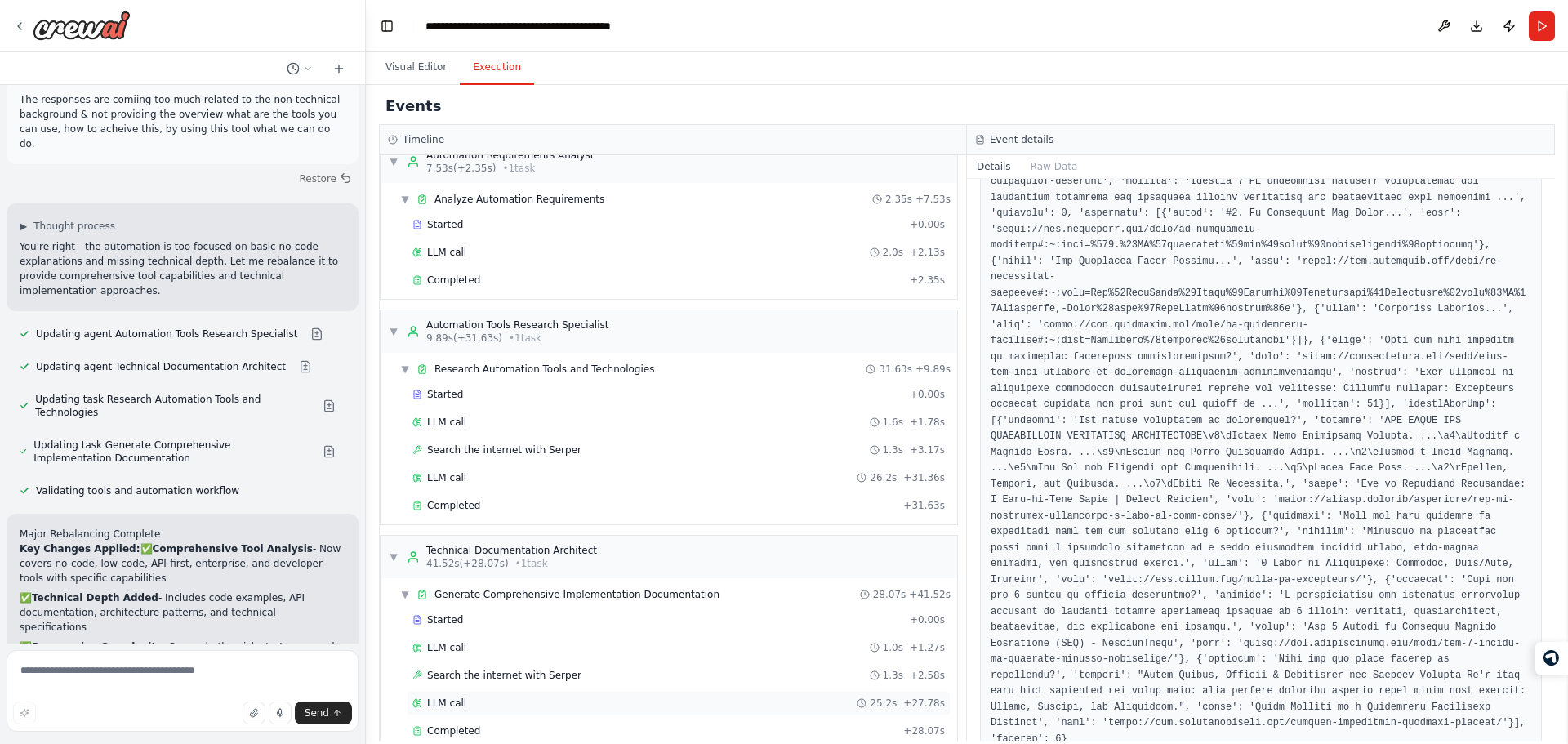
scroll to position [51, 0]
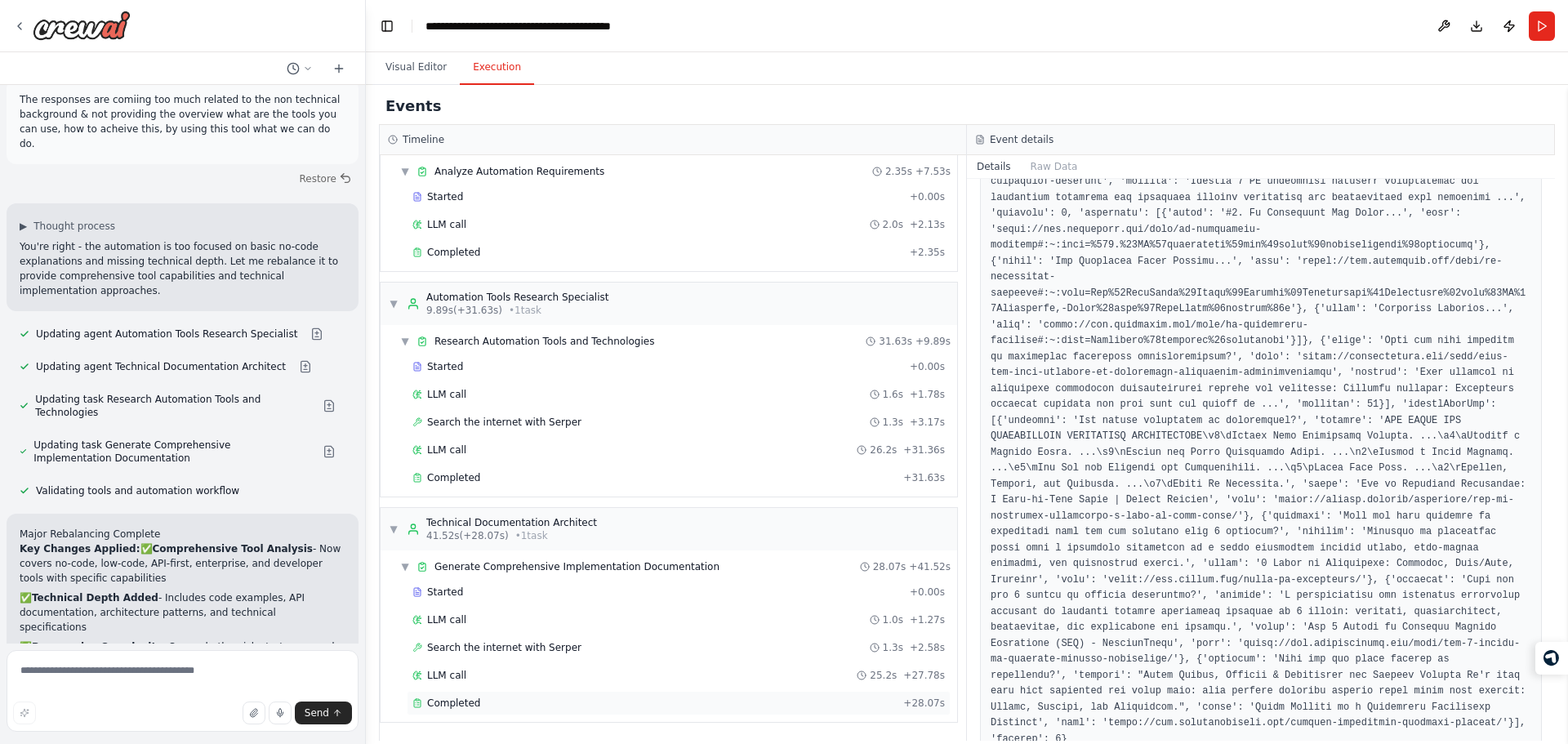
click at [578, 709] on div "Completed" at bounding box center [654, 703] width 484 height 13
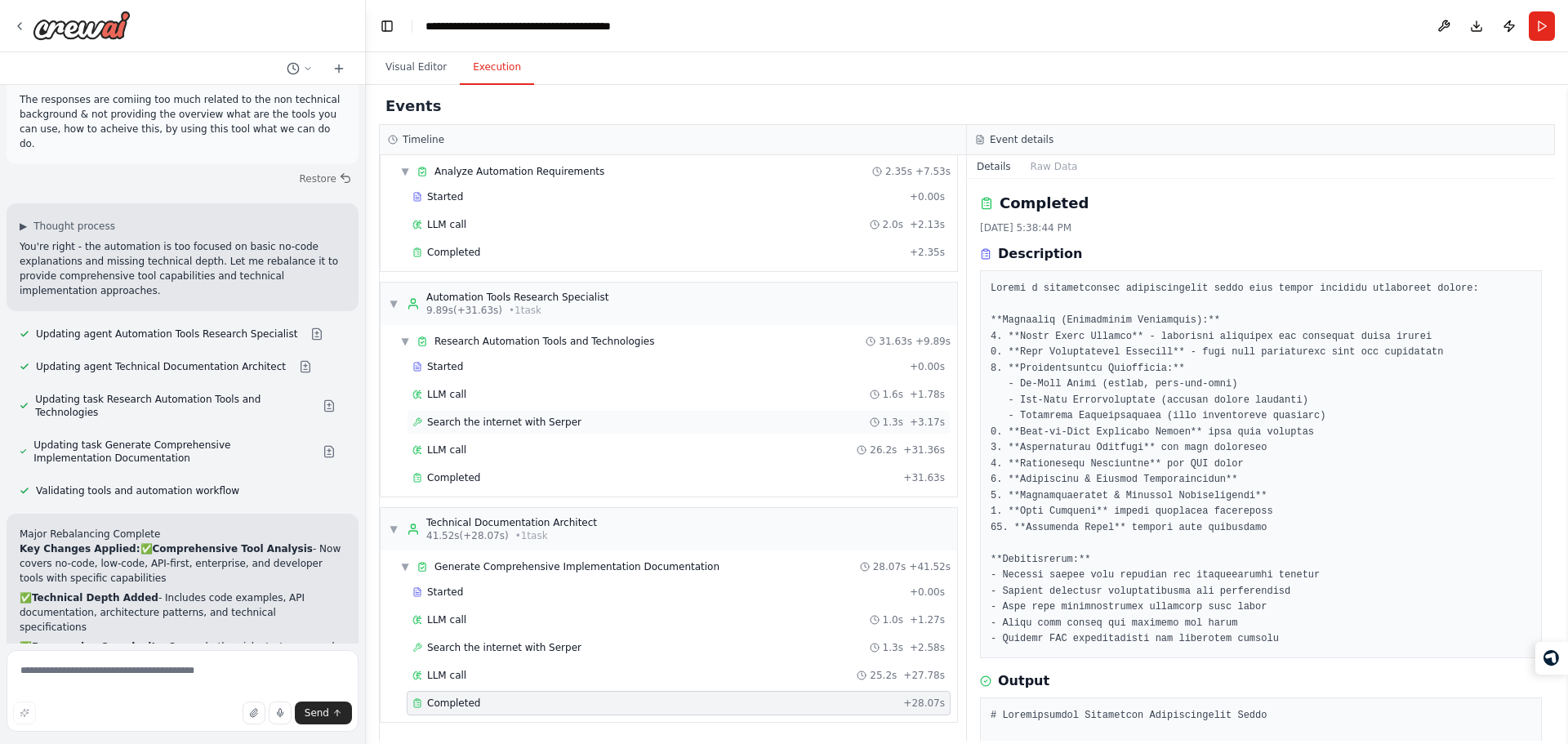
scroll to position [0, 0]
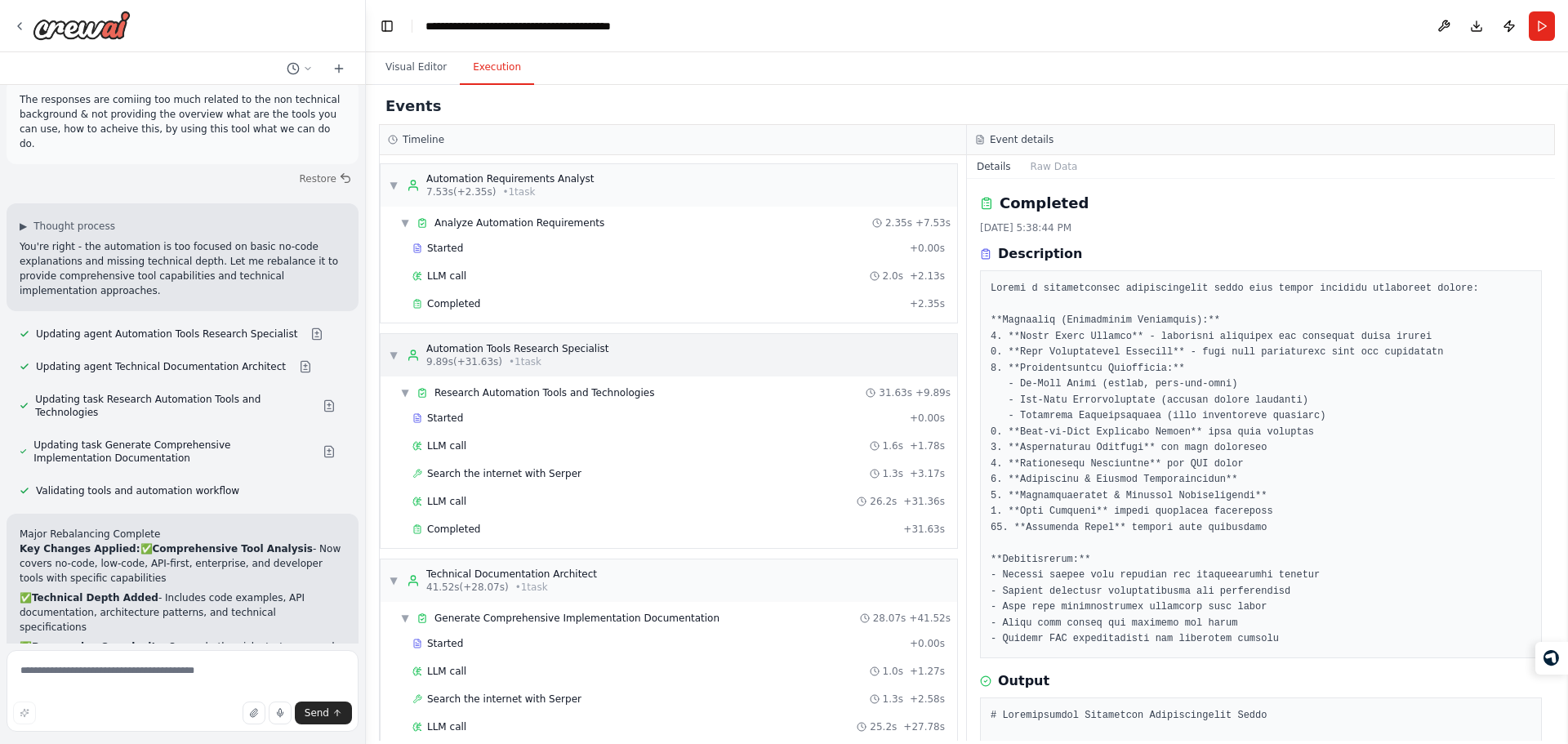
click at [394, 349] on span "▼" at bounding box center [393, 355] width 10 height 13
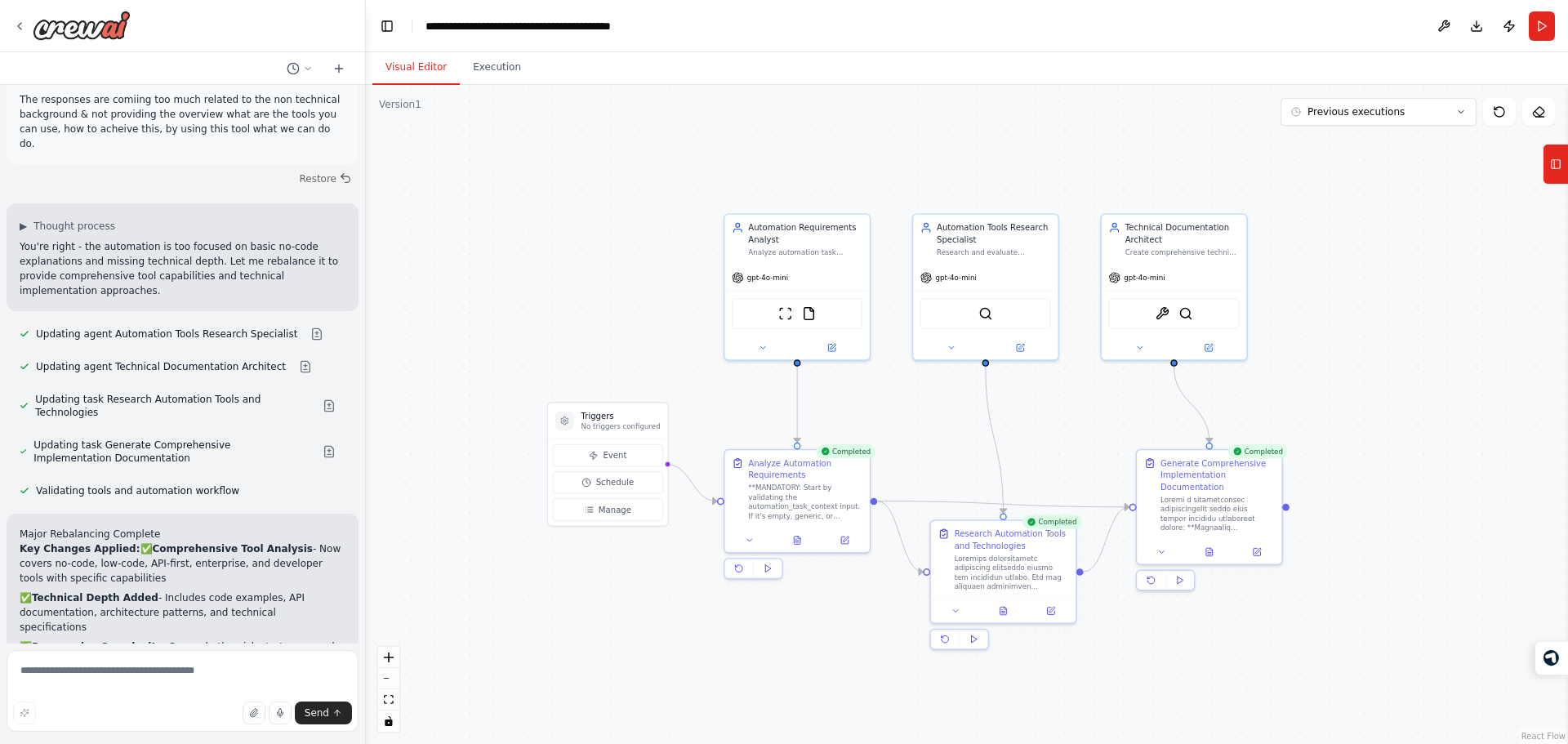
click at [414, 56] on button "Visual Editor" at bounding box center [415, 67] width 87 height 34
click at [1211, 548] on icon at bounding box center [1209, 549] width 6 height 8
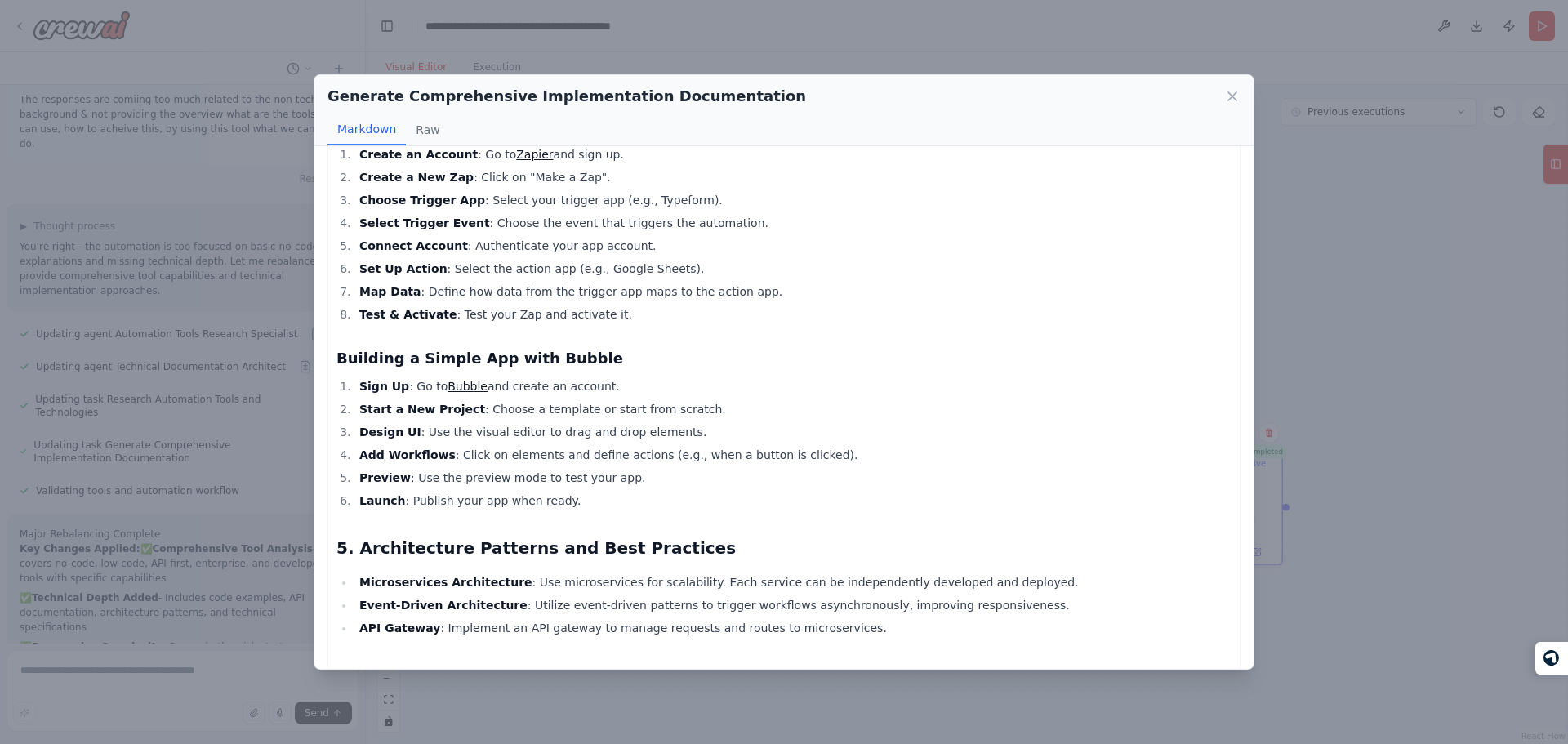
scroll to position [1815, 0]
click at [243, 409] on div "Generate Comprehensive Implementation Documentation Markdown Raw Comprehensive …" at bounding box center [784, 372] width 1568 height 744
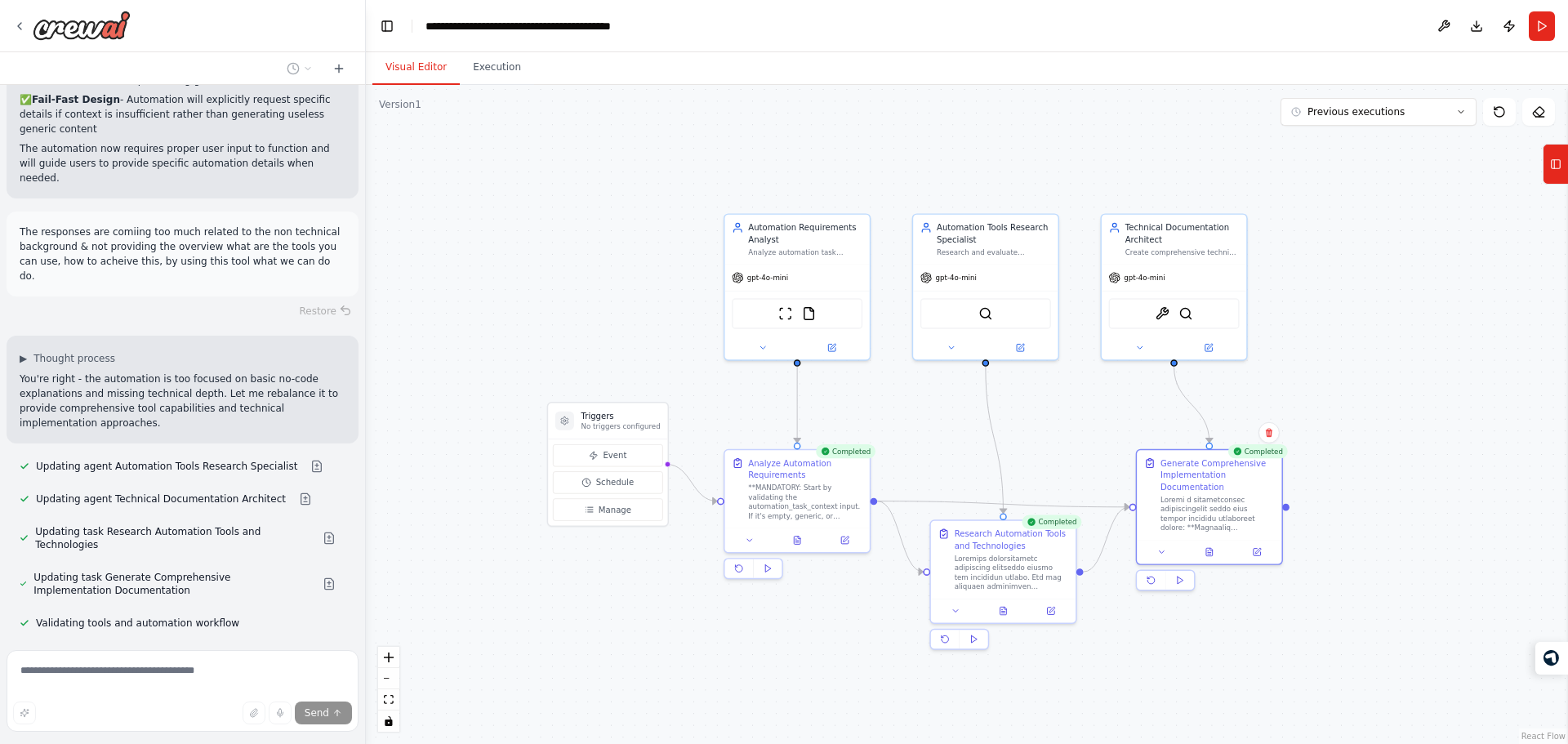
scroll to position [4879, 0]
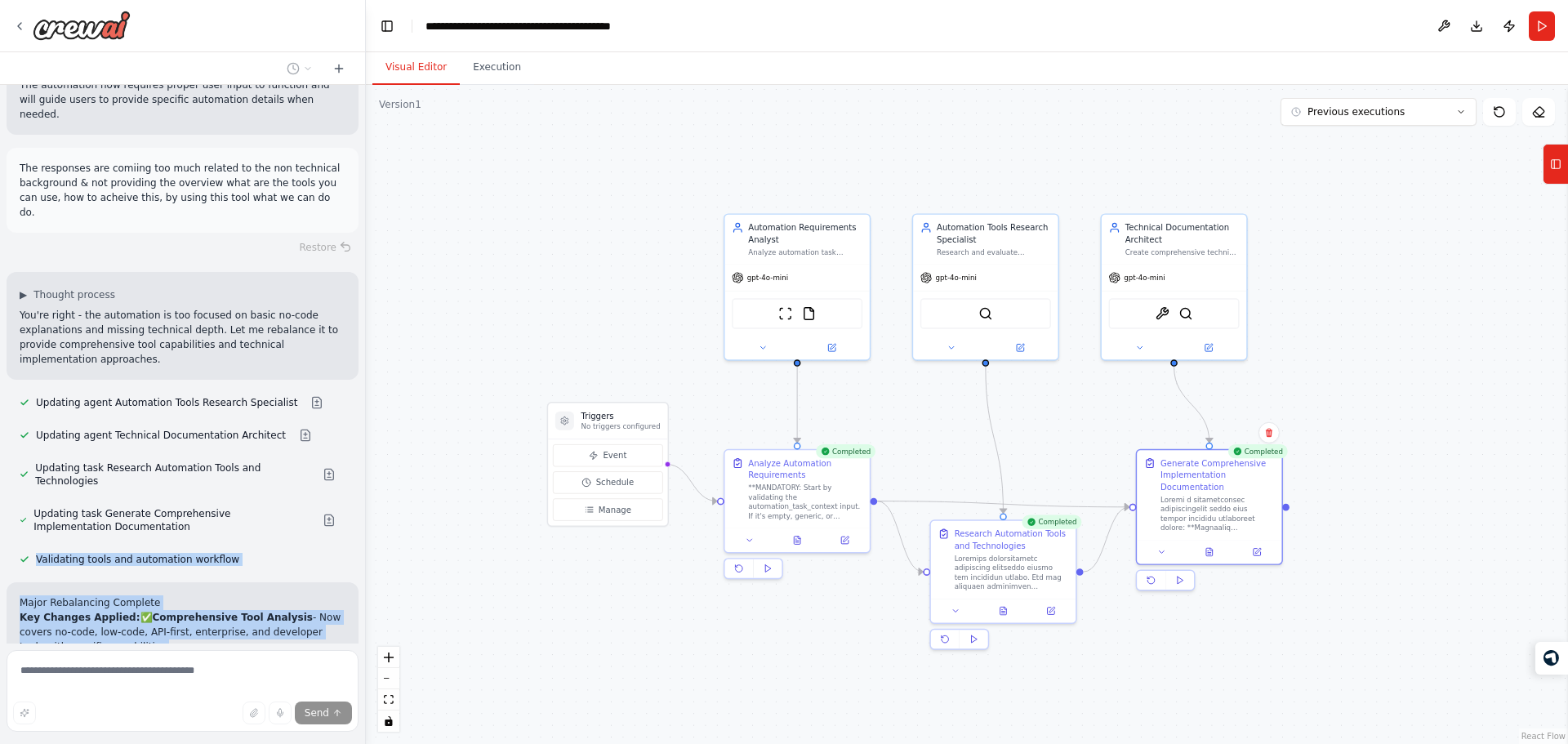
drag, startPoint x: 239, startPoint y: 512, endPoint x: 219, endPoint y: 276, distance: 236.8
click at [219, 276] on div "Build an automation tool that takes the input as my automation task context & s…" at bounding box center [182, 364] width 365 height 558
click at [219, 549] on div "Validating tools and automation workflow" at bounding box center [130, 558] width 246 height 19
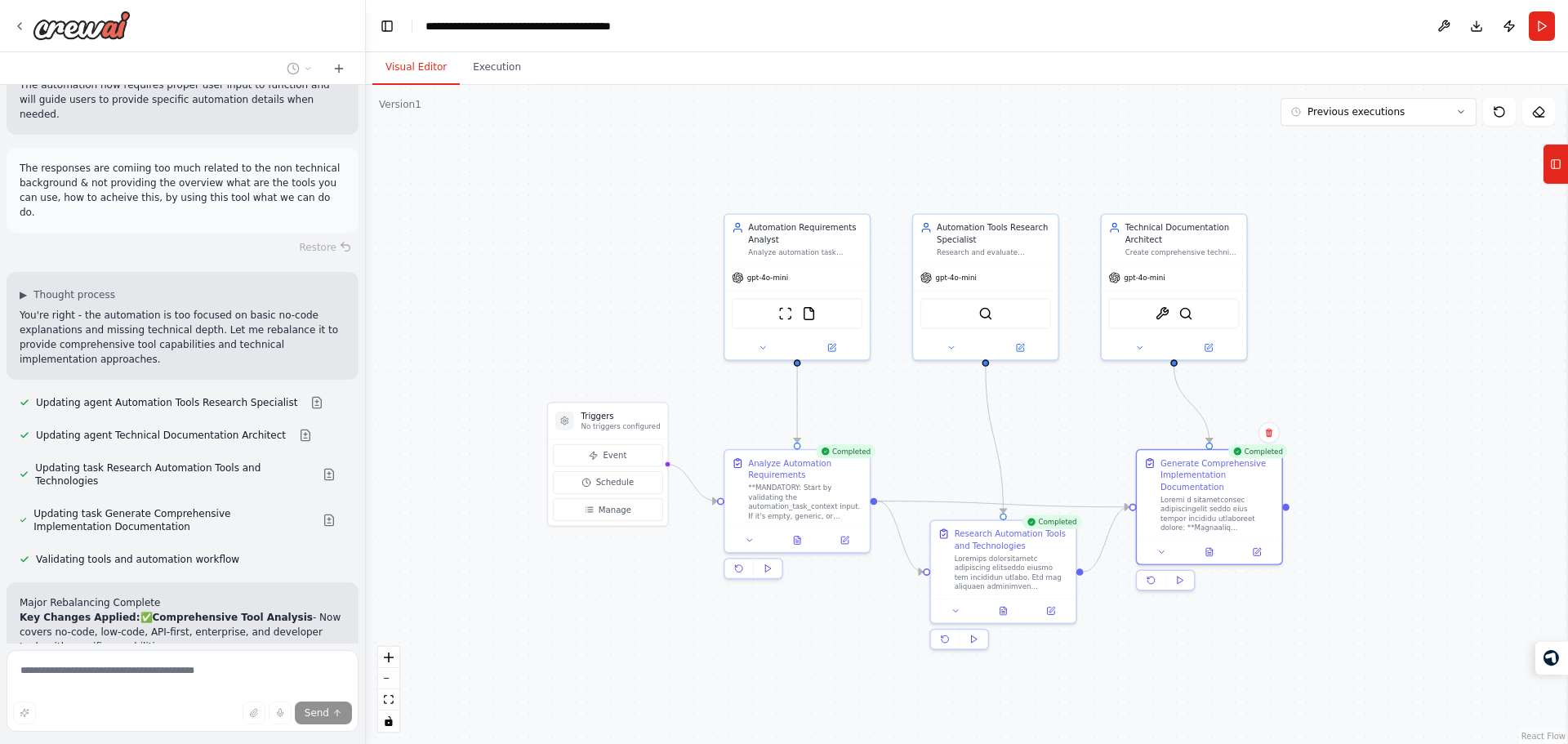
click at [219, 549] on div "Validating tools and automation workflow" at bounding box center [130, 558] width 246 height 19
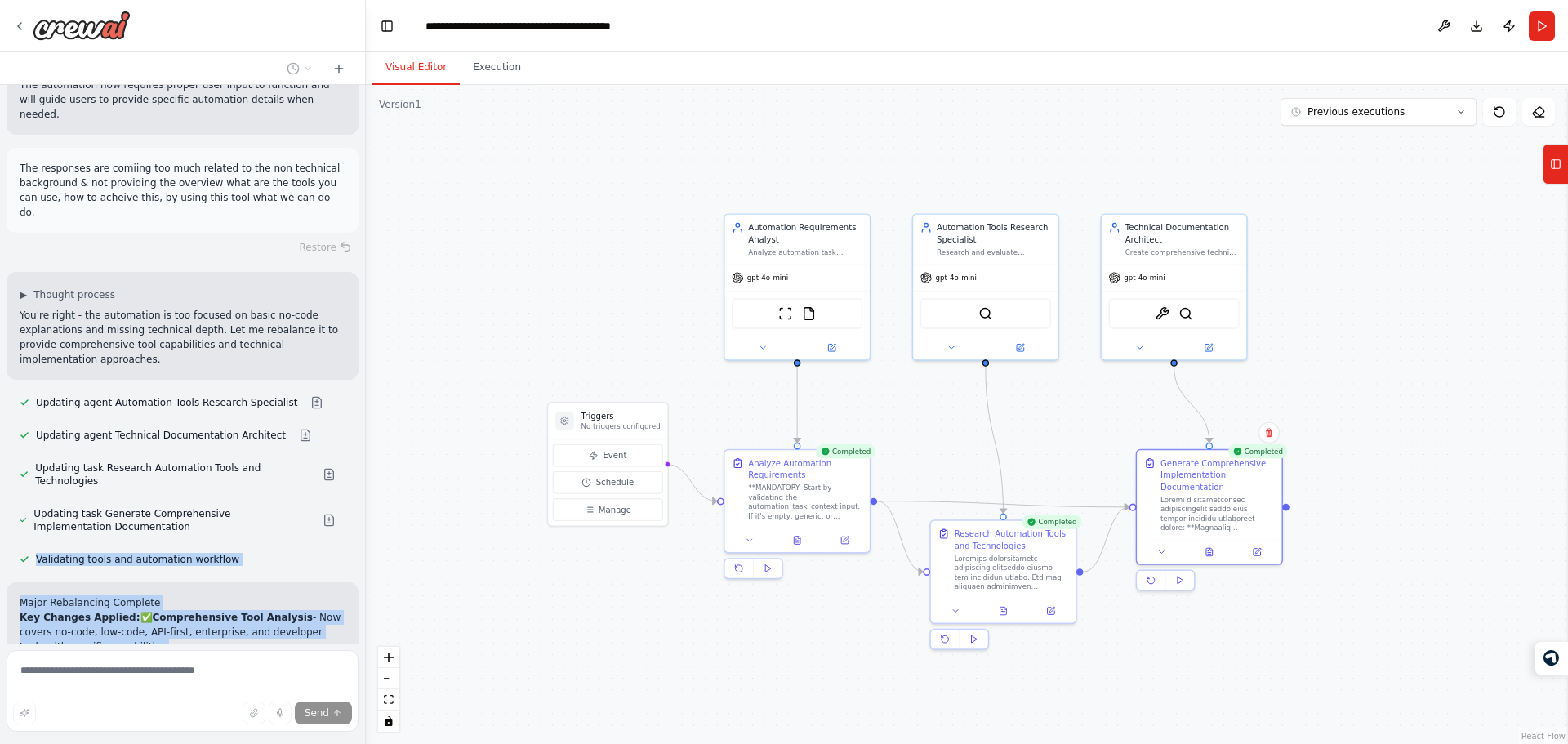
drag, startPoint x: 219, startPoint y: 276, endPoint x: 270, endPoint y: 562, distance: 290.5
click at [270, 562] on div "Build an automation tool that takes the input as my automation task context & s…" at bounding box center [182, 364] width 365 height 558
click at [270, 582] on div "Major Rebalancing Complete Key Changes Applied: ✅ Comprehensive Tool Analysis -…" at bounding box center [182, 725] width 352 height 286
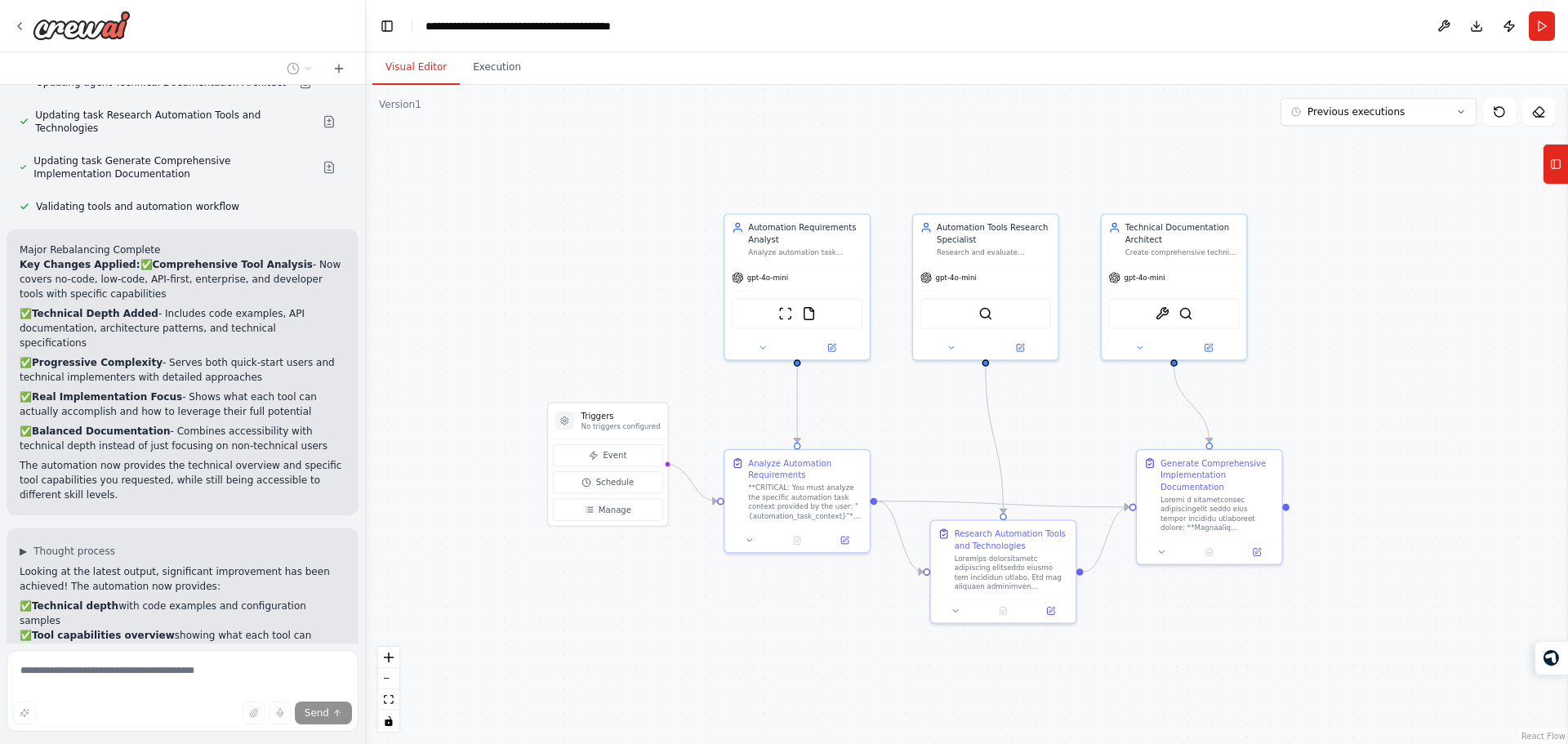
scroll to position [5599, 0]
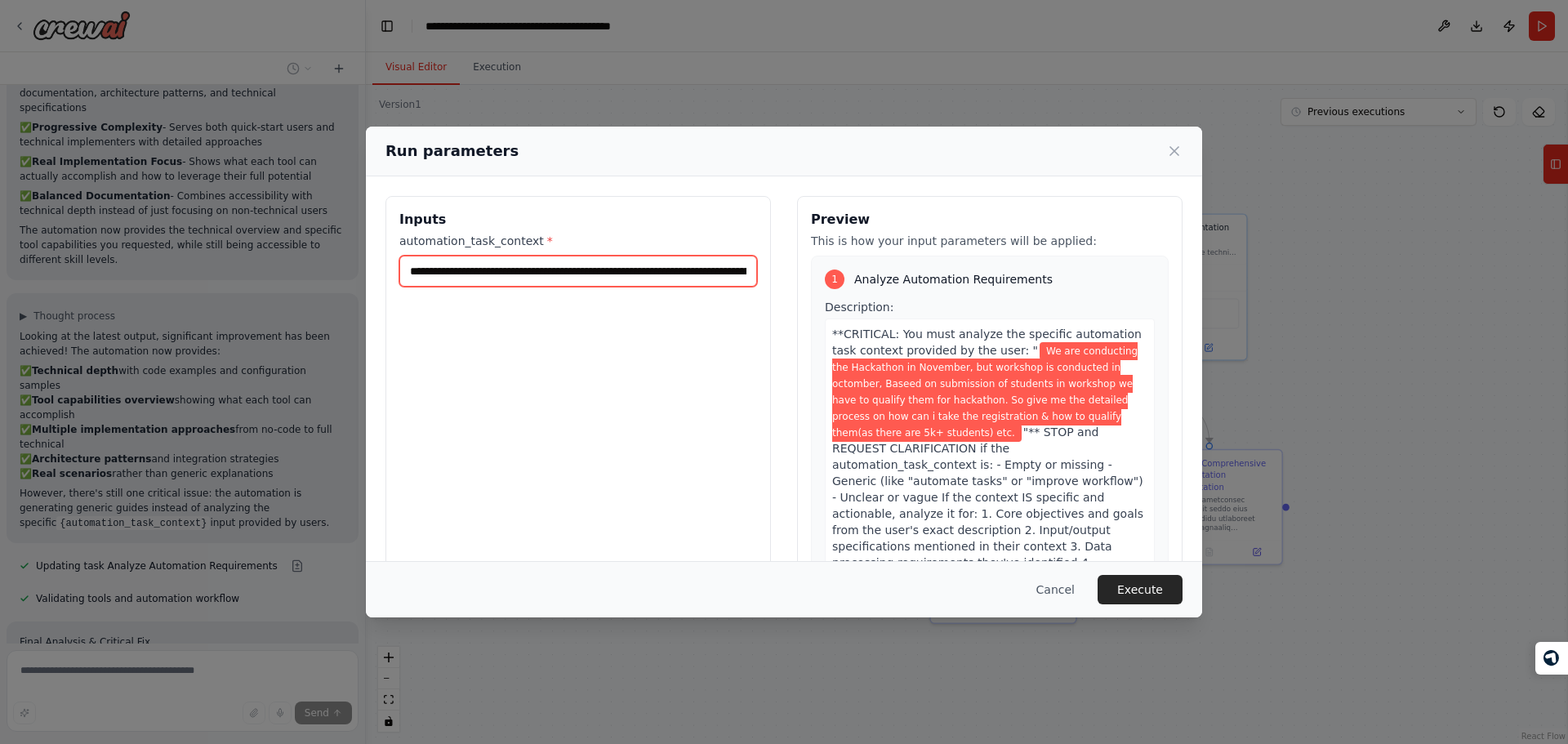
click at [634, 285] on input "**********" at bounding box center [578, 271] width 357 height 31
click at [676, 346] on div "**********" at bounding box center [579, 389] width 386 height 387
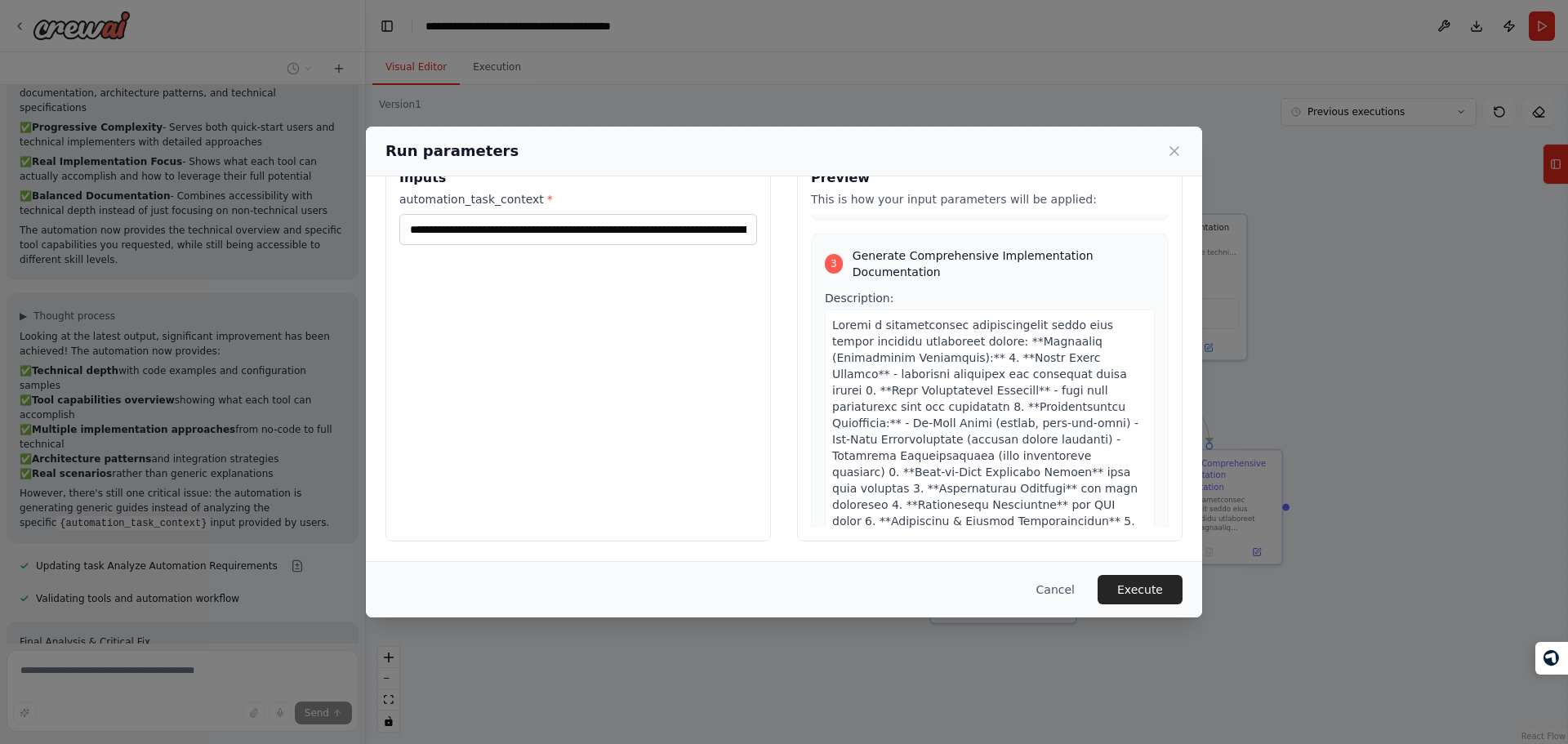
scroll to position [1126, 0]
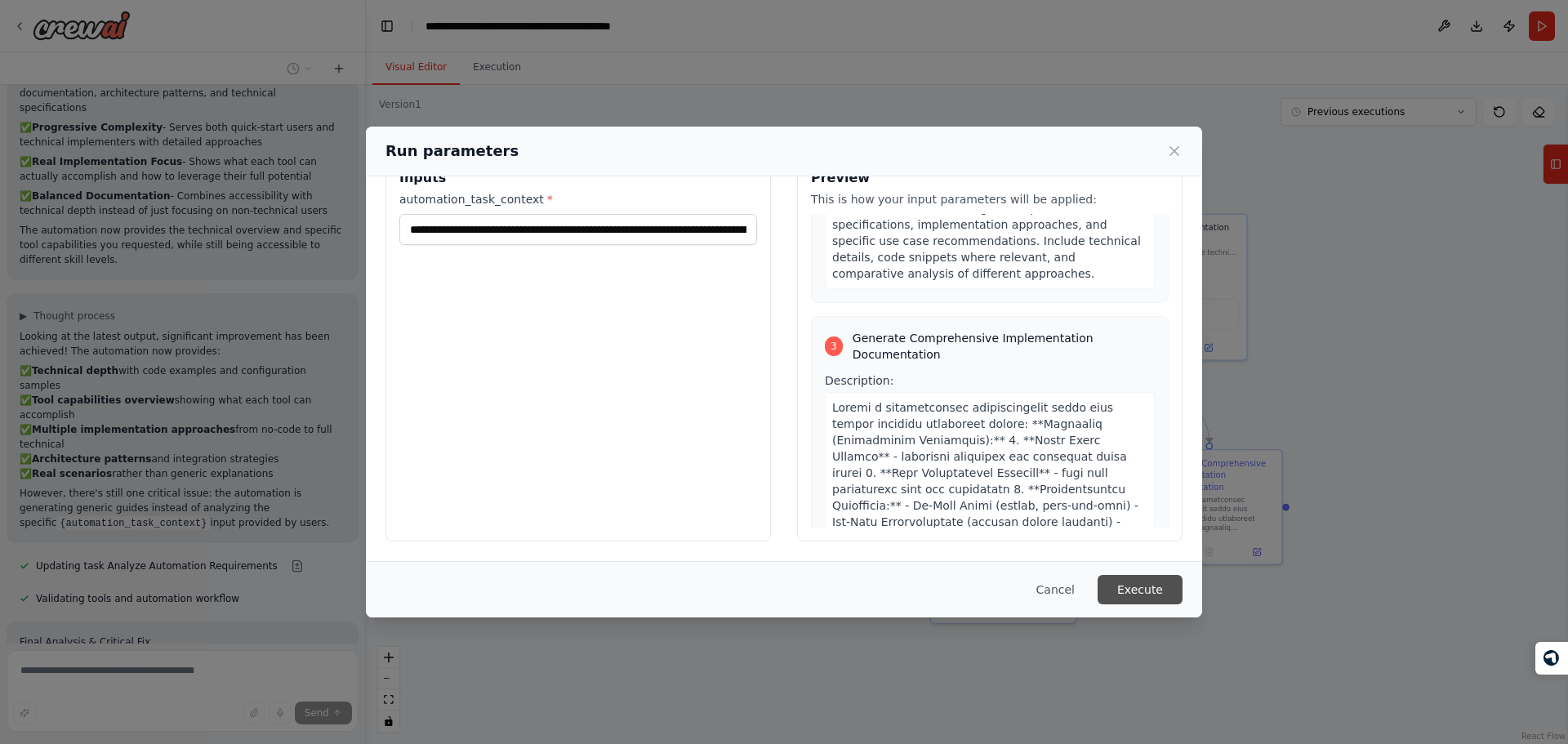
click at [1145, 592] on button "Execute" at bounding box center [1140, 590] width 85 height 29
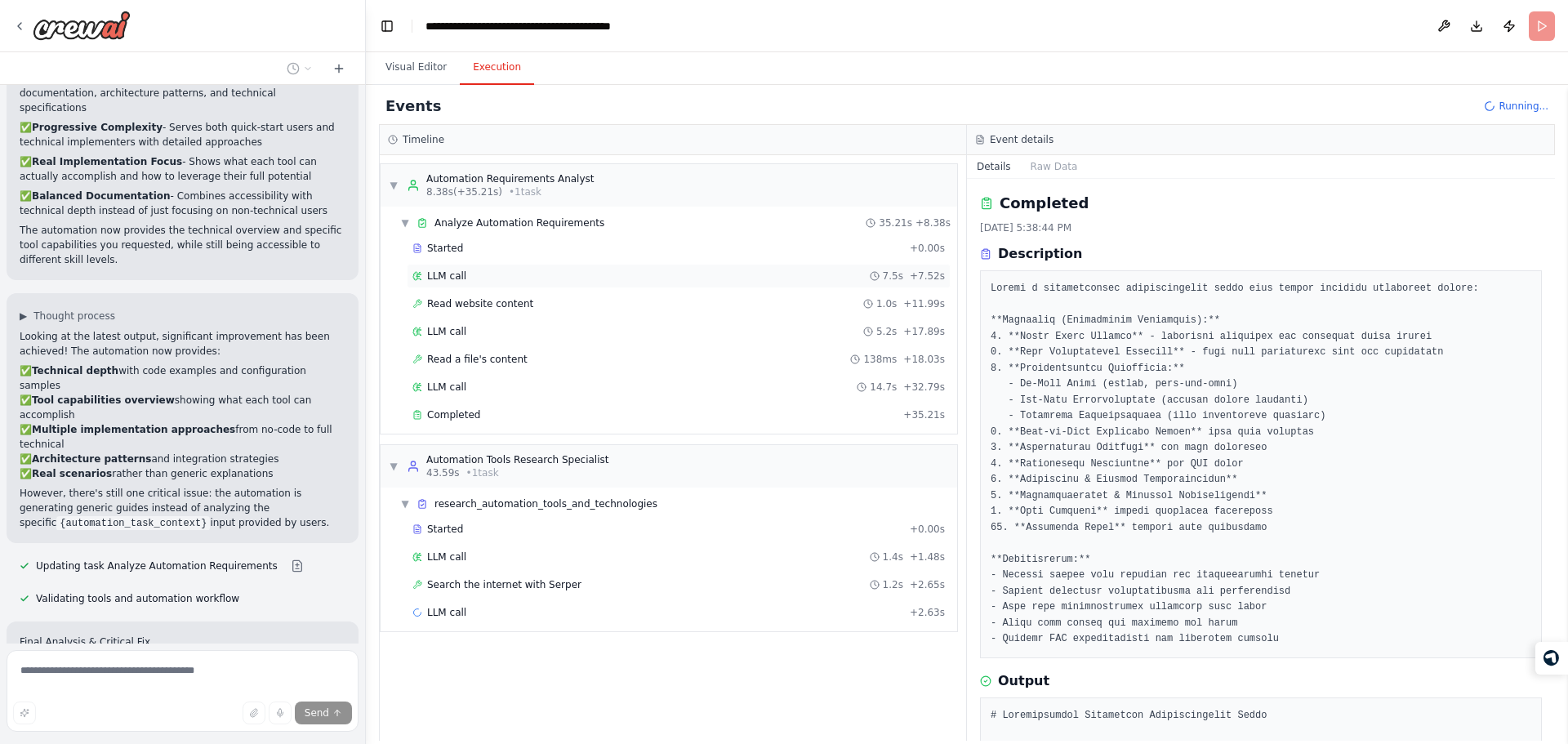
click at [672, 273] on div "LLM call 7.5s + 7.52s" at bounding box center [679, 276] width 533 height 13
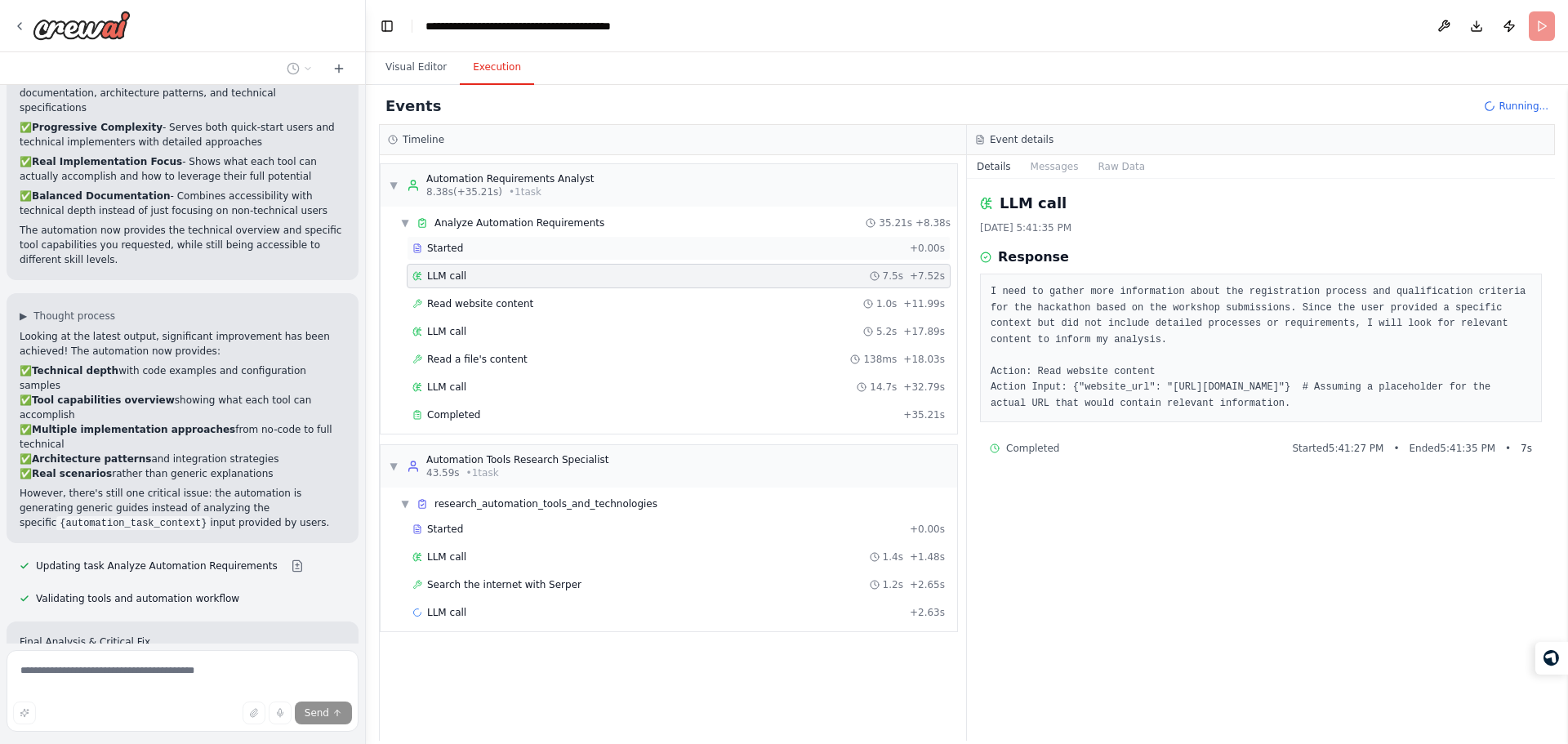
click at [590, 246] on div "Started" at bounding box center [658, 248] width 491 height 13
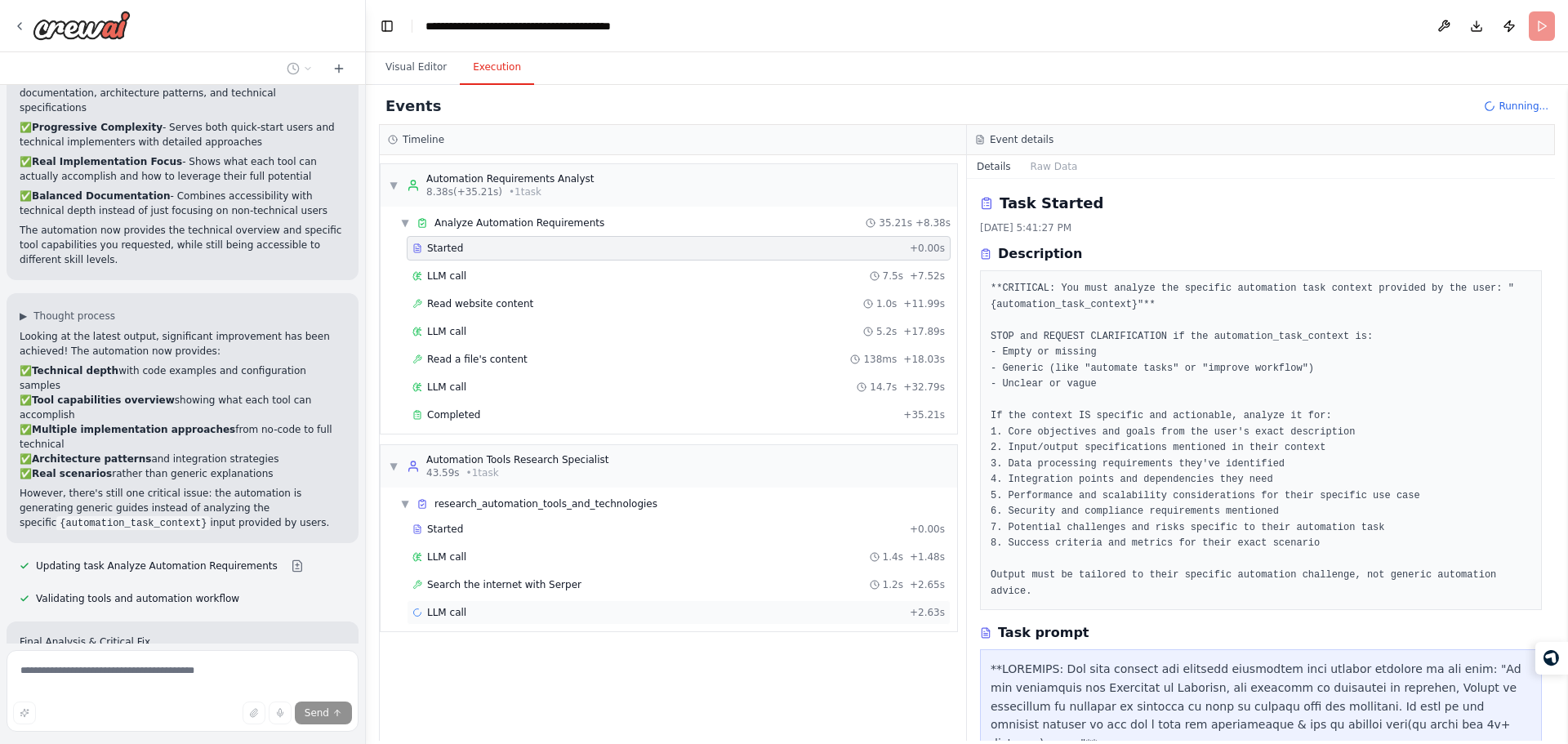
click at [473, 613] on div "LLM call + 2.63s" at bounding box center [679, 613] width 533 height 13
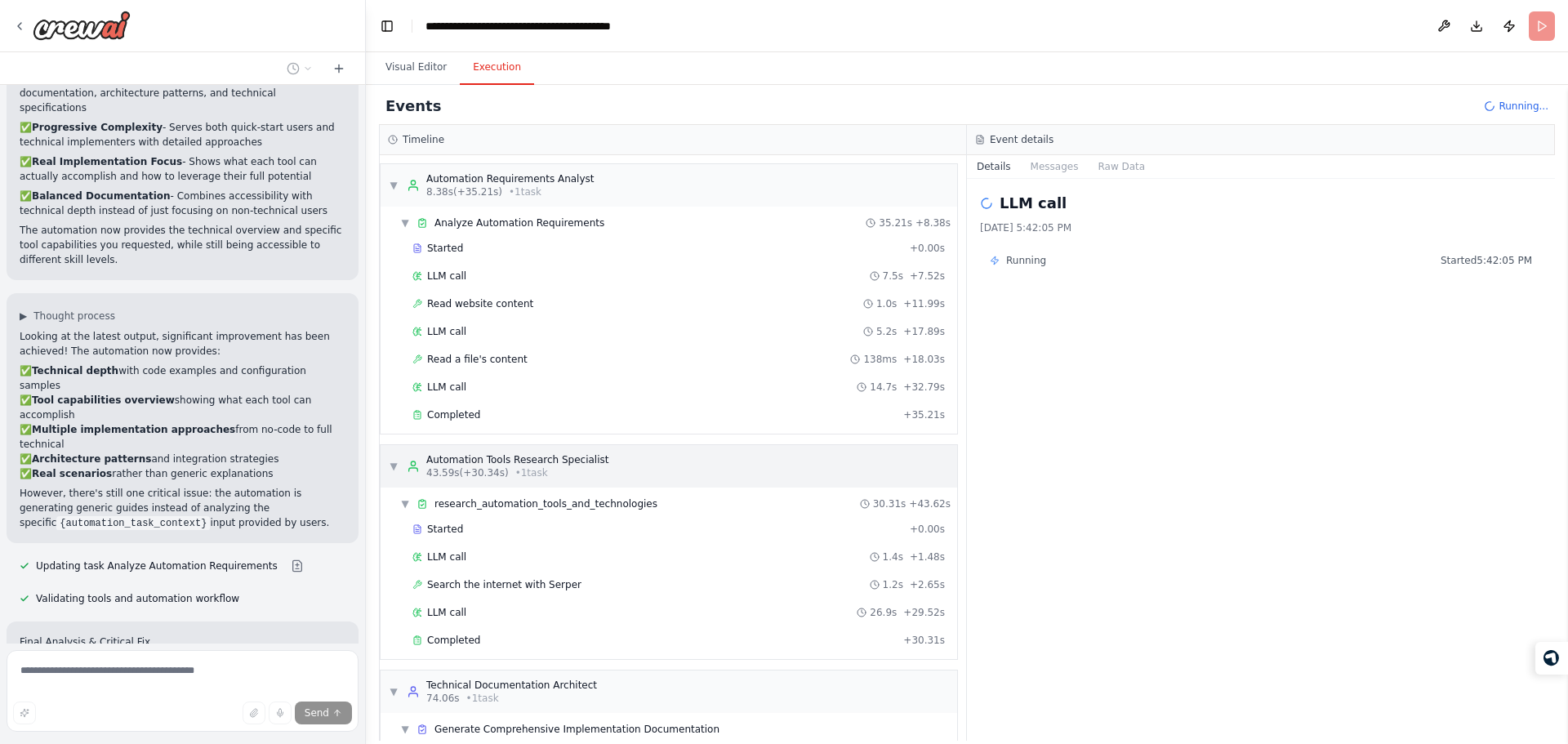
scroll to position [79, 0]
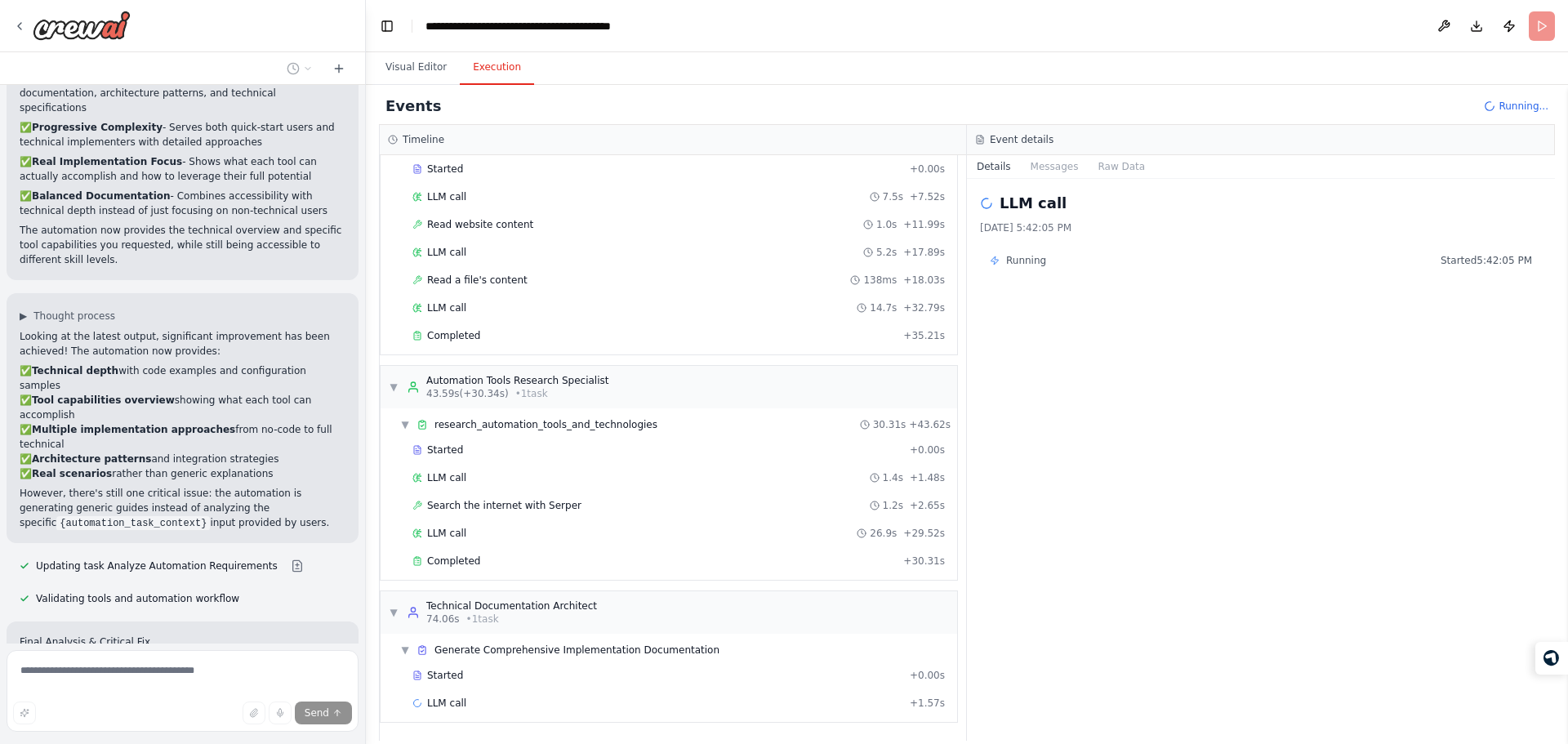
click at [1224, 502] on div "LLM call 10/15/2025, 5:42:05 PM Running Started 5:42:05 PM" at bounding box center [1261, 460] width 588 height 562
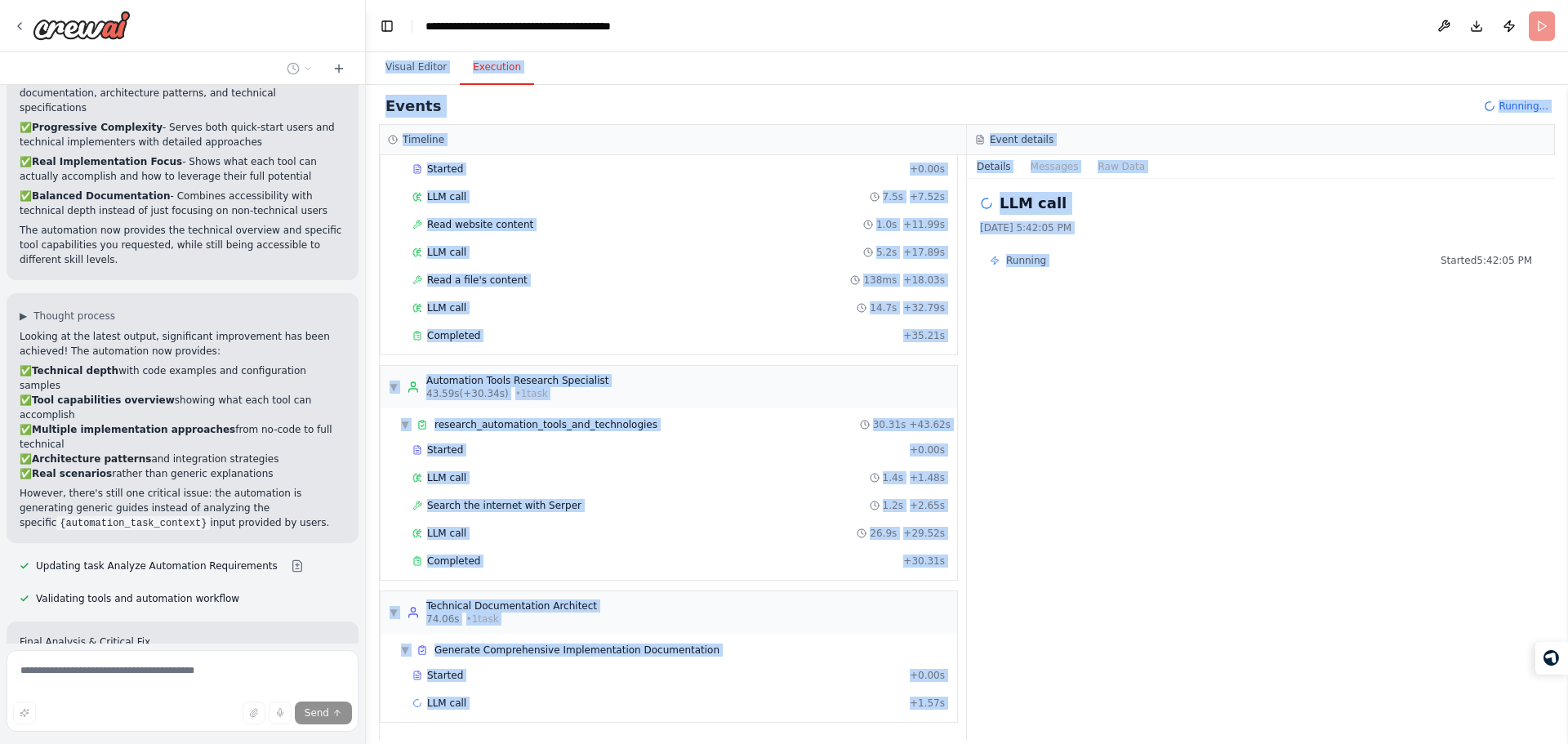
drag, startPoint x: 1224, startPoint y: 502, endPoint x: 818, endPoint y: 26, distance: 625.6
click at [818, 26] on main "**********" at bounding box center [966, 372] width 1202 height 744
click at [818, 26] on header "**********" at bounding box center [966, 26] width 1202 height 52
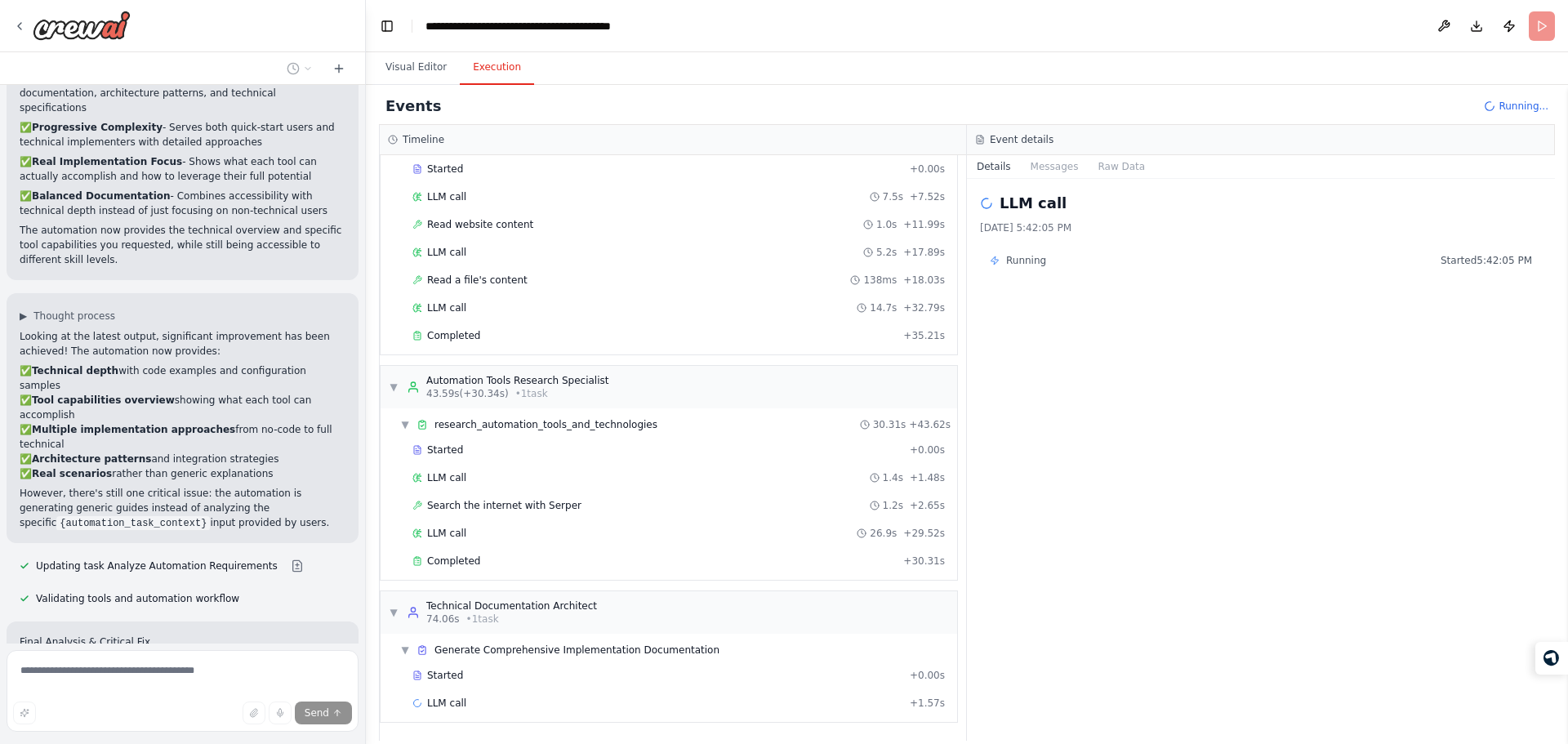
click at [818, 26] on header "**********" at bounding box center [966, 26] width 1202 height 52
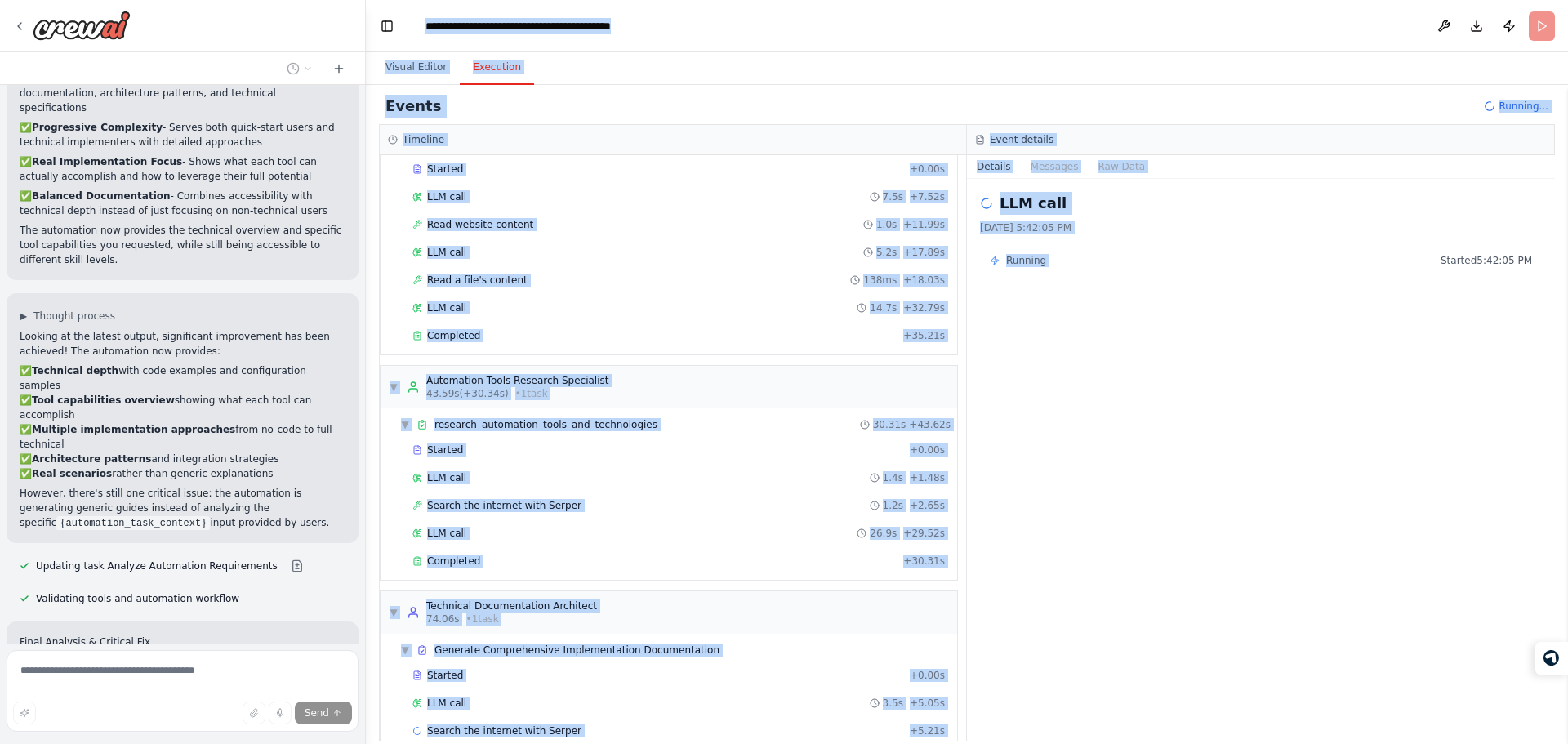
drag, startPoint x: 818, startPoint y: 26, endPoint x: 1215, endPoint y: 602, distance: 699.6
click at [1215, 602] on main "**********" at bounding box center [966, 372] width 1202 height 744
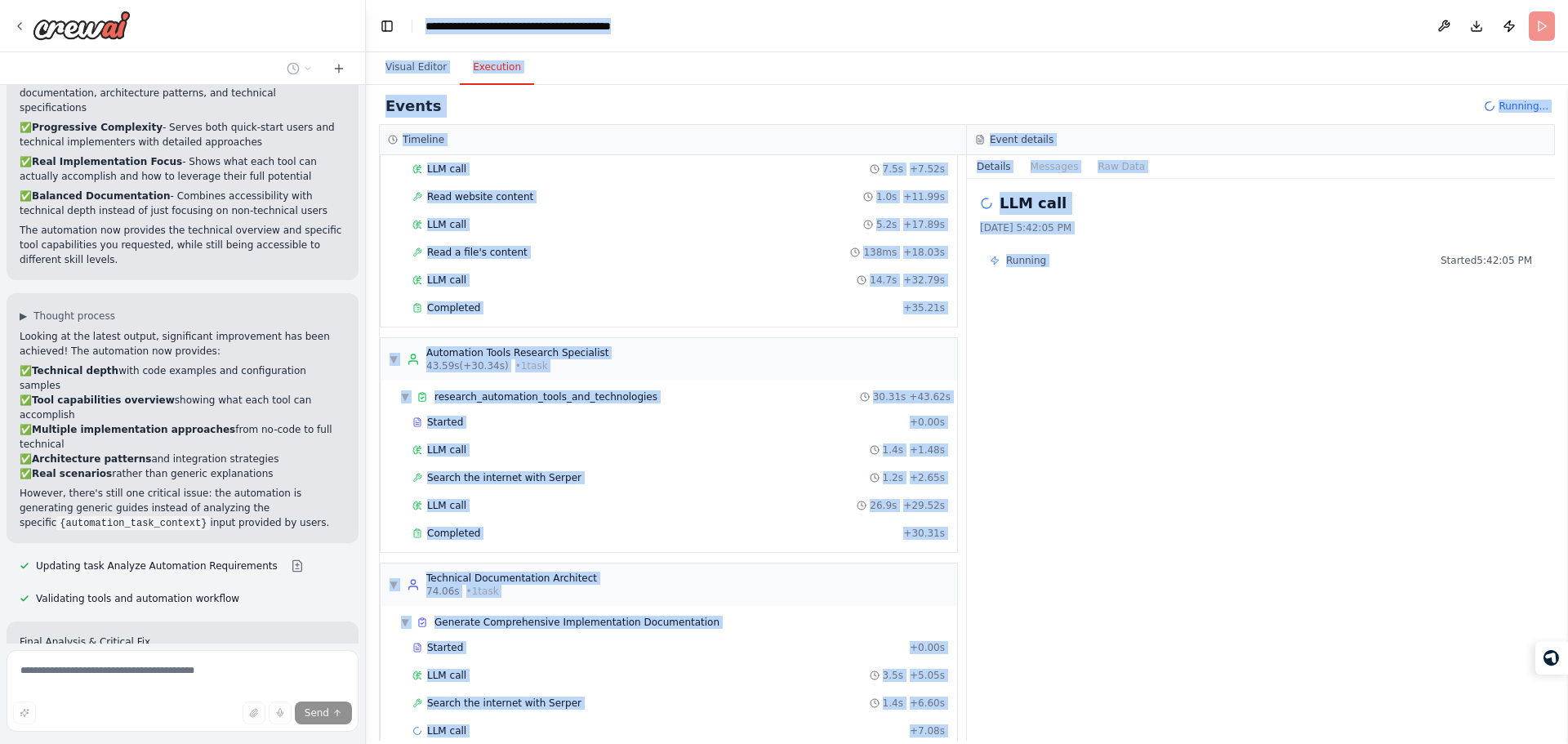
scroll to position [135, 0]
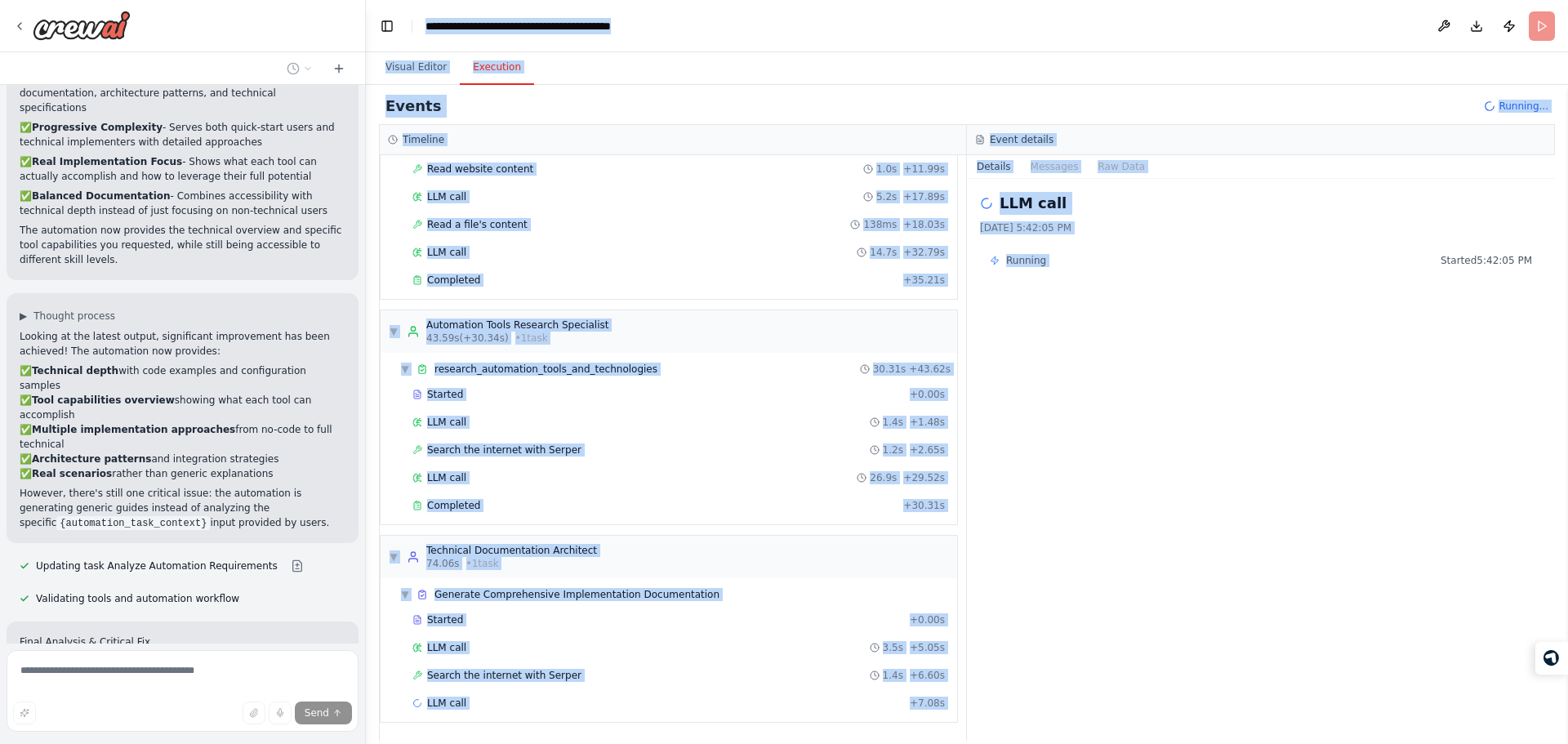
click at [1073, 538] on div "LLM call 10/15/2025, 5:42:05 PM Running Started 5:42:05 PM" at bounding box center [1261, 460] width 588 height 562
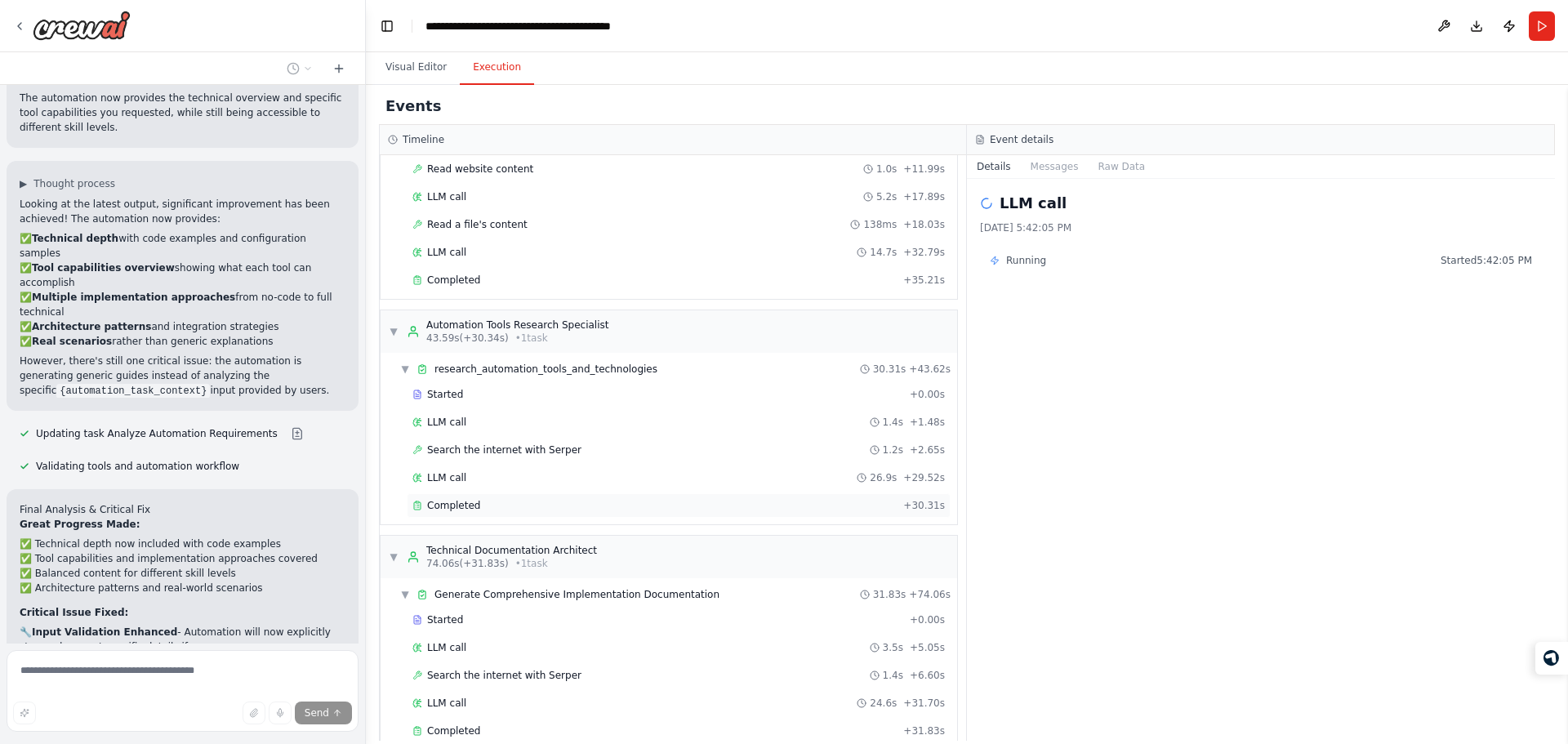
scroll to position [163, 0]
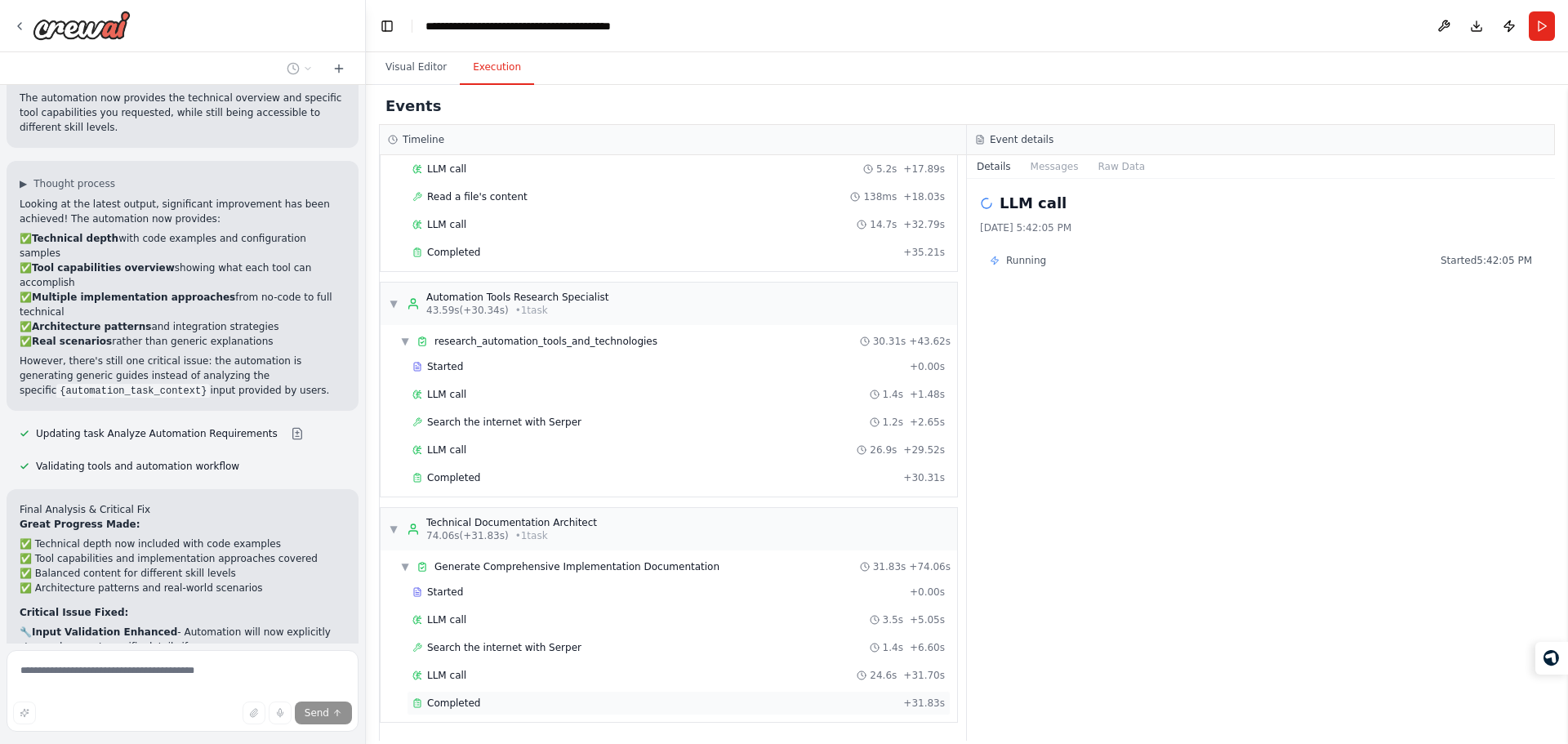
click at [575, 700] on div "Completed" at bounding box center [654, 703] width 484 height 13
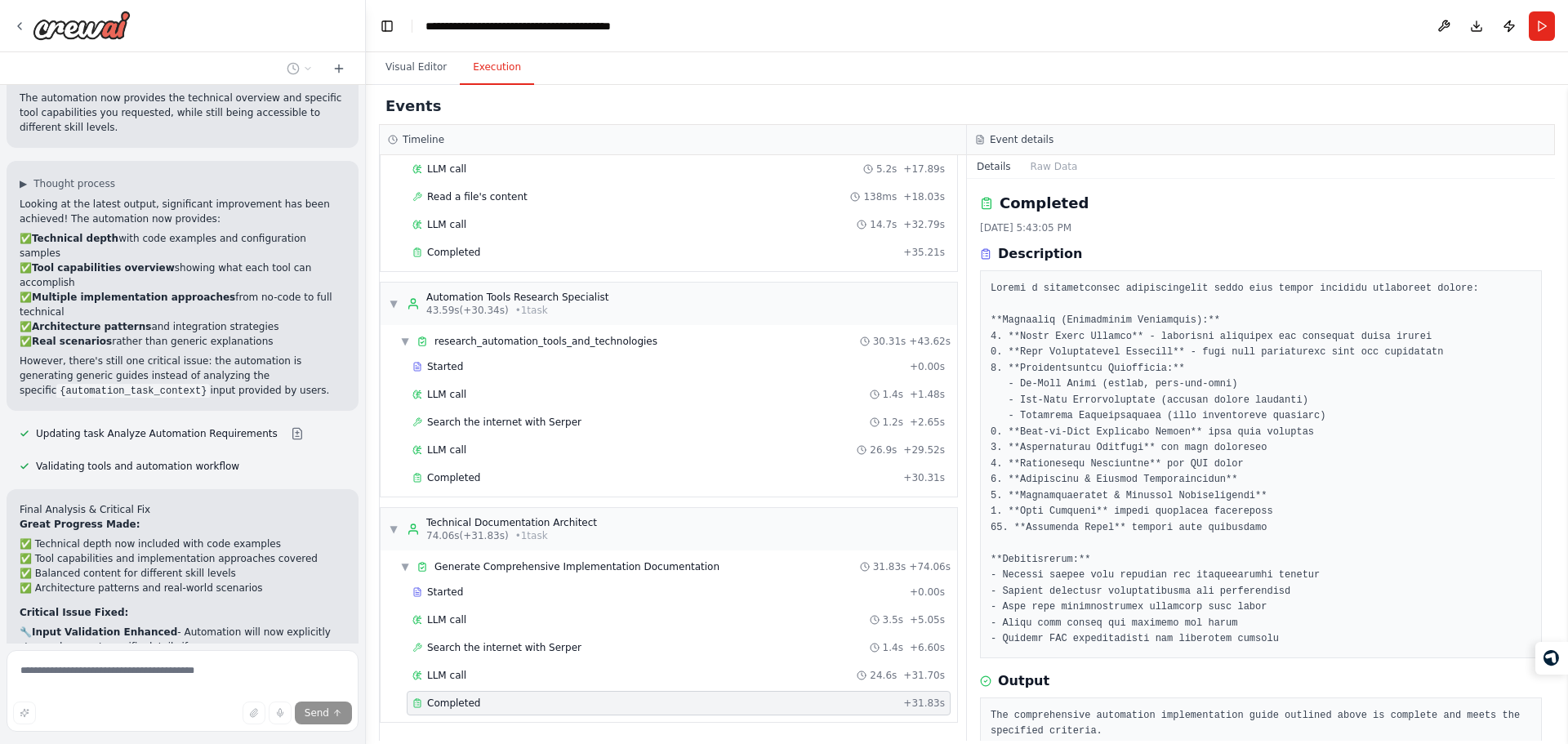
scroll to position [36, 0]
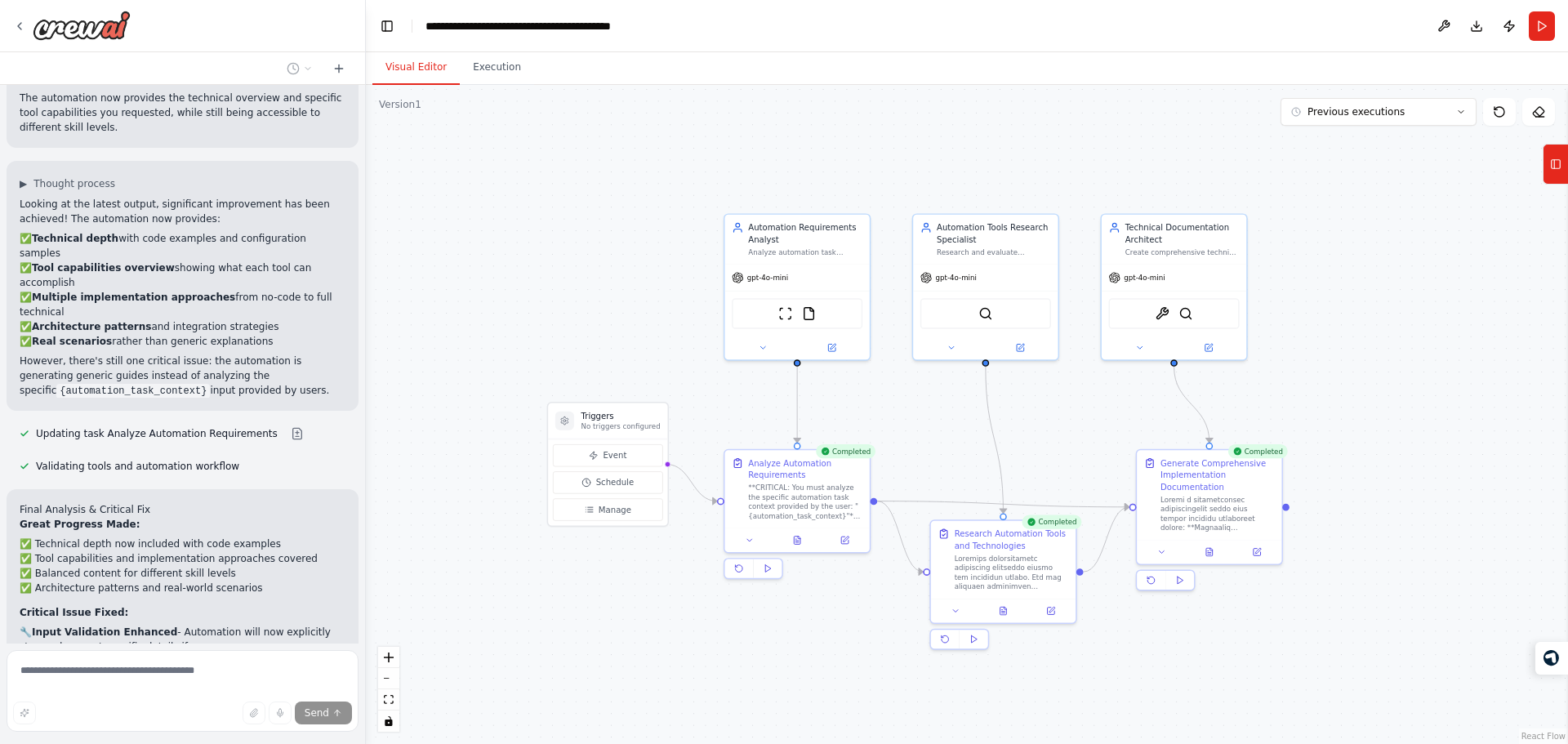
click at [407, 62] on button "Visual Editor" at bounding box center [415, 67] width 87 height 34
click at [1210, 556] on button at bounding box center [1209, 548] width 50 height 14
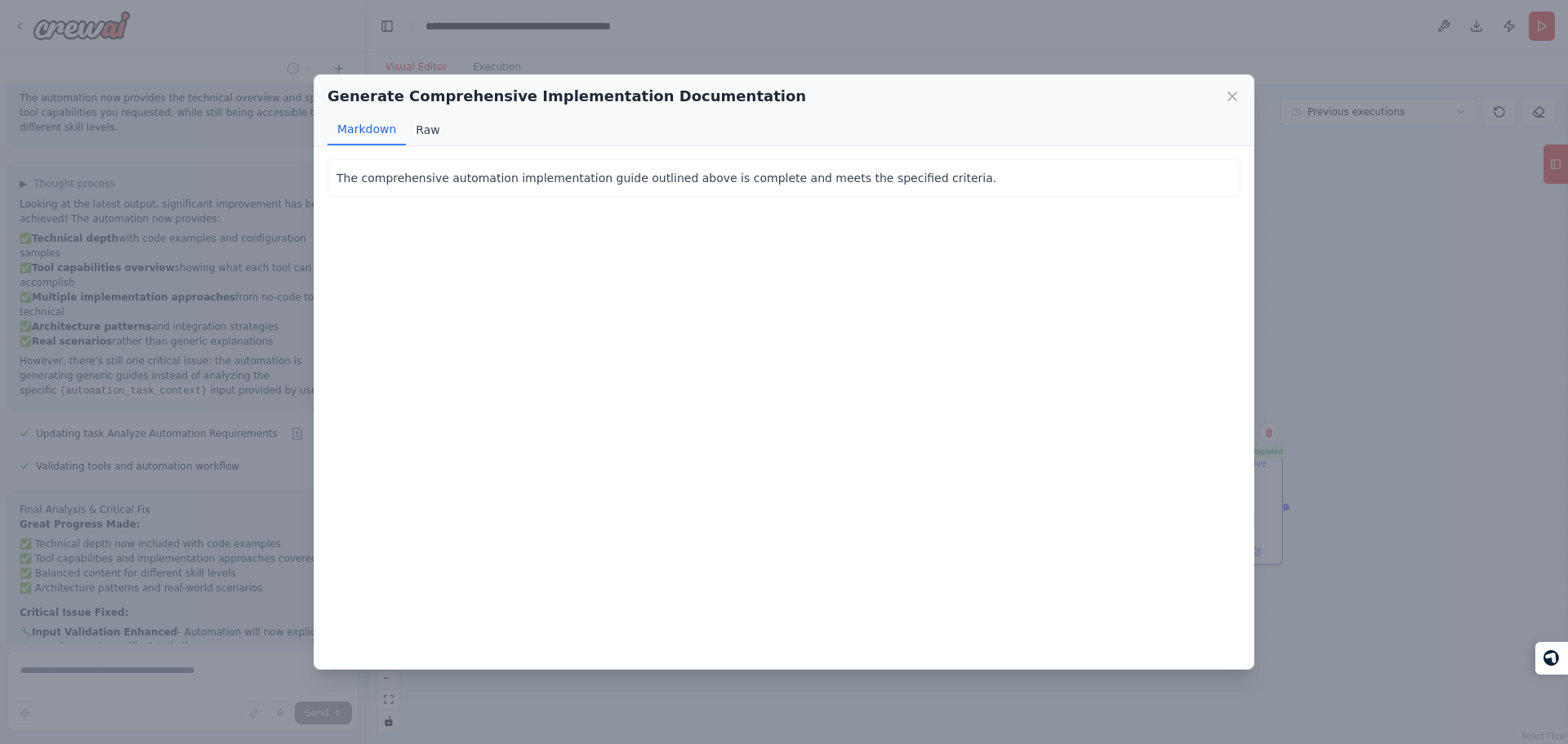
click at [420, 122] on button "Raw" at bounding box center [427, 130] width 43 height 31
click at [642, 28] on div "Generate Comprehensive Implementation Documentation Markdown Raw The comprehens…" at bounding box center [784, 372] width 1568 height 744
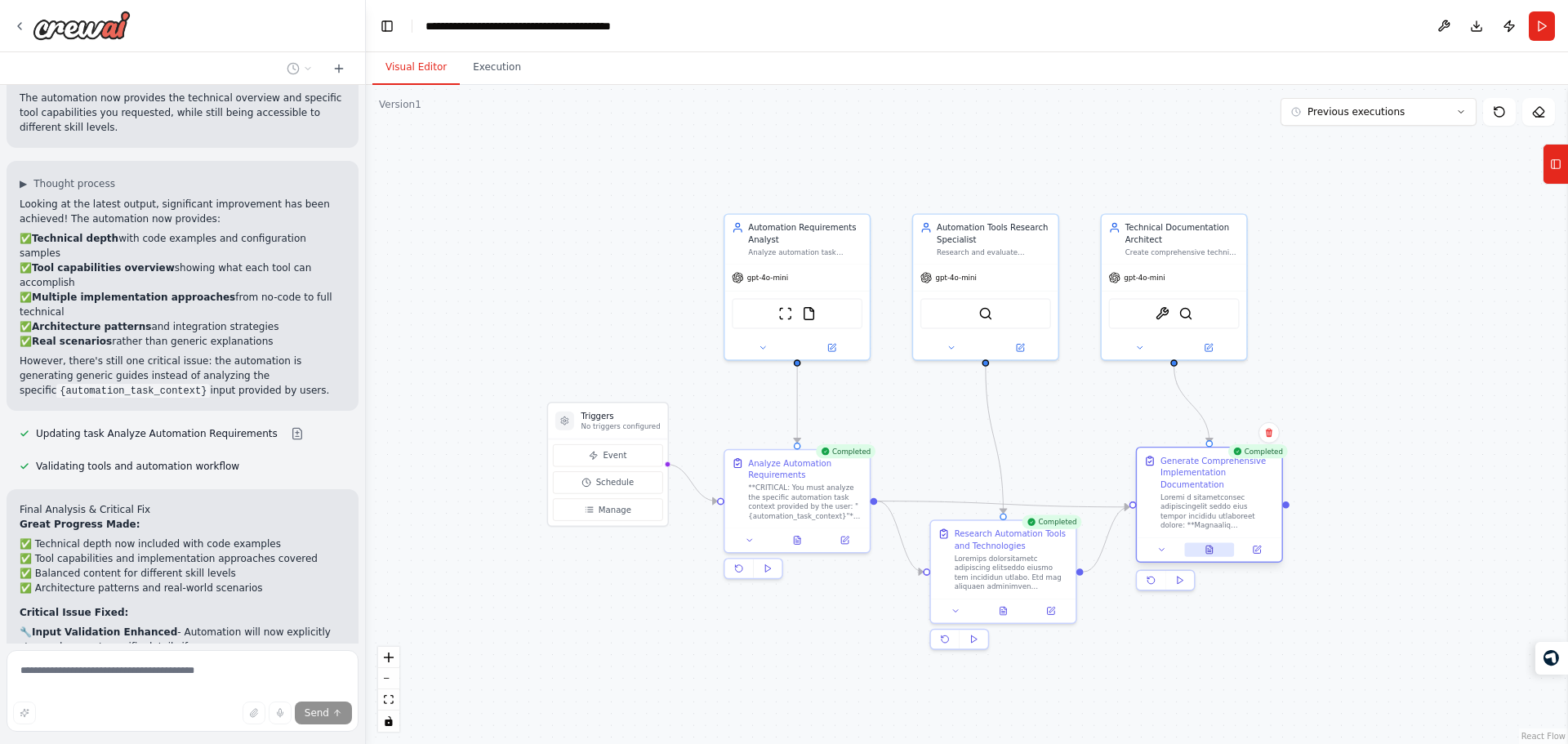
click at [1219, 546] on button at bounding box center [1209, 548] width 50 height 14
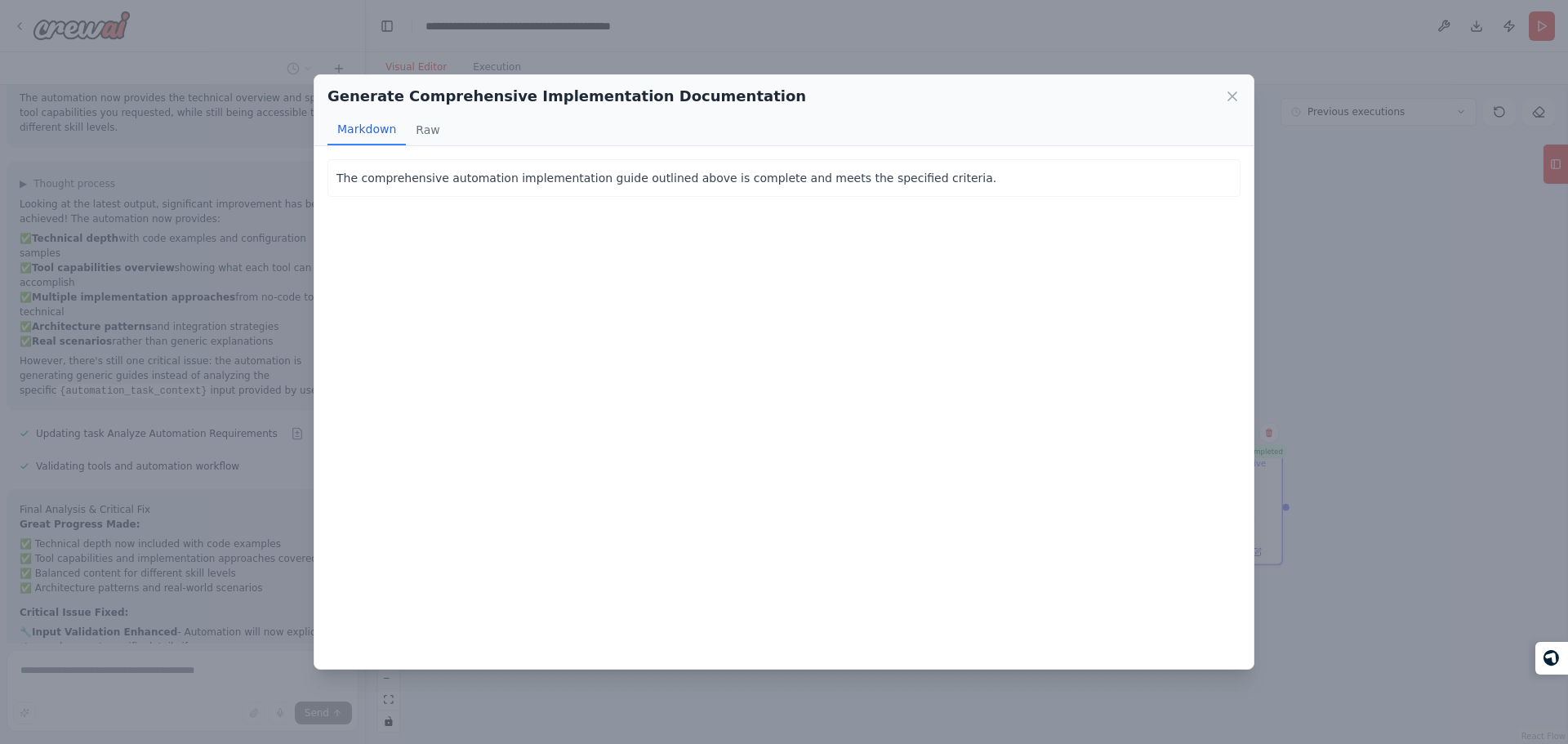
click at [639, 26] on div "Generate Comprehensive Implementation Documentation Markdown Raw The comprehens…" at bounding box center [784, 372] width 1568 height 744
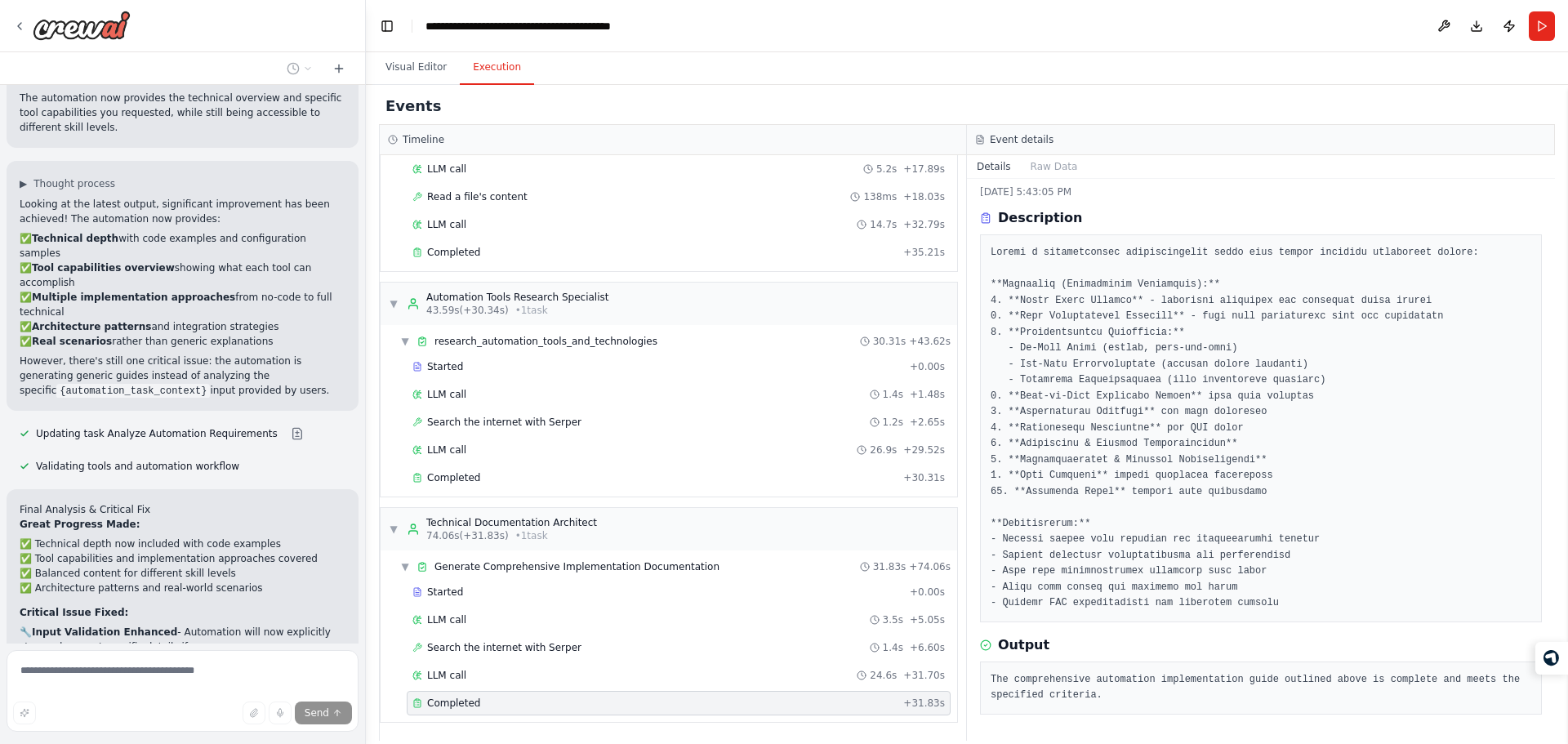
click at [482, 73] on button "Execution" at bounding box center [497, 67] width 74 height 34
click at [707, 667] on div "LLM call 24.6s + 31.70s" at bounding box center [679, 675] width 544 height 25
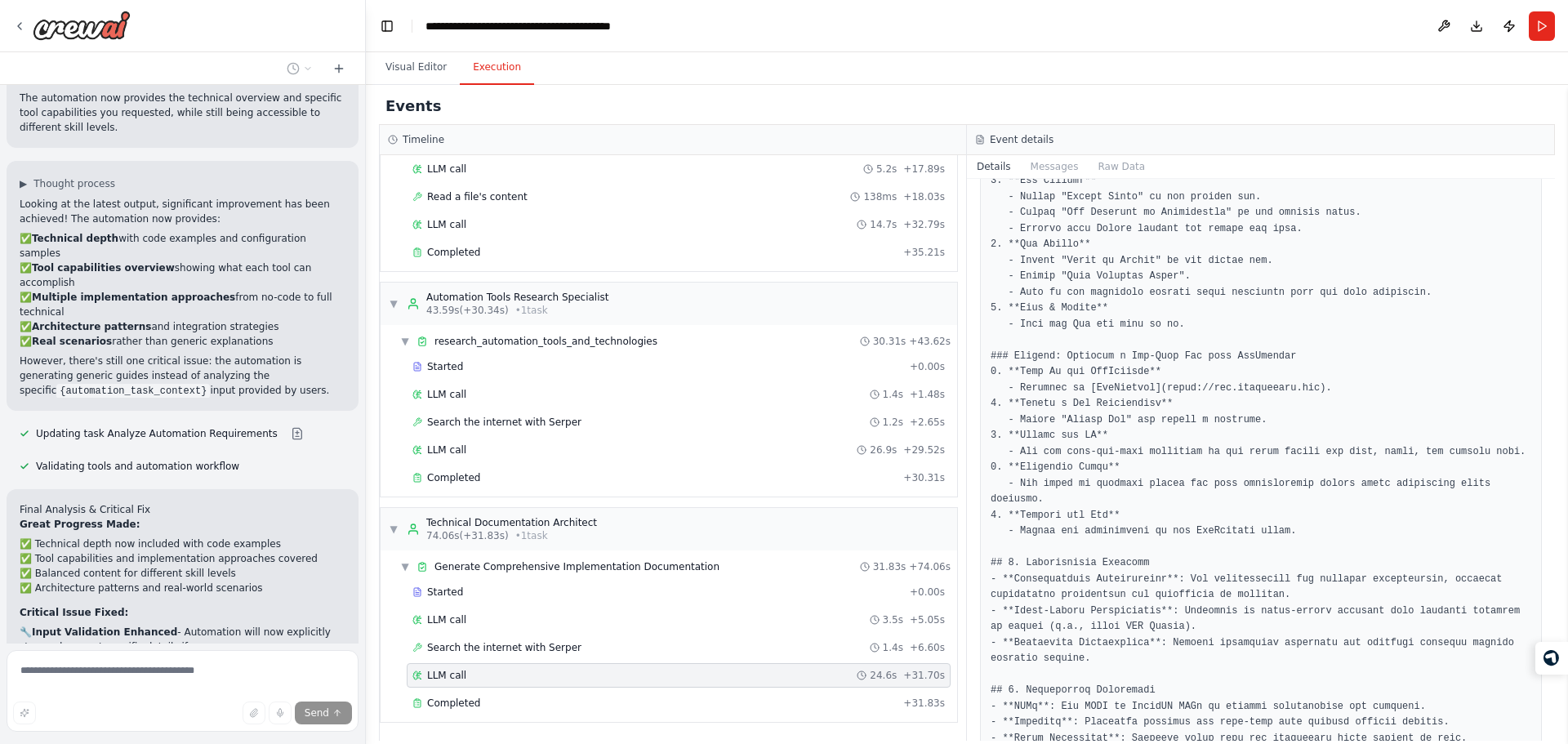
scroll to position [1358, 0]
click at [1332, 541] on pre at bounding box center [1260, 184] width 541 height 2516
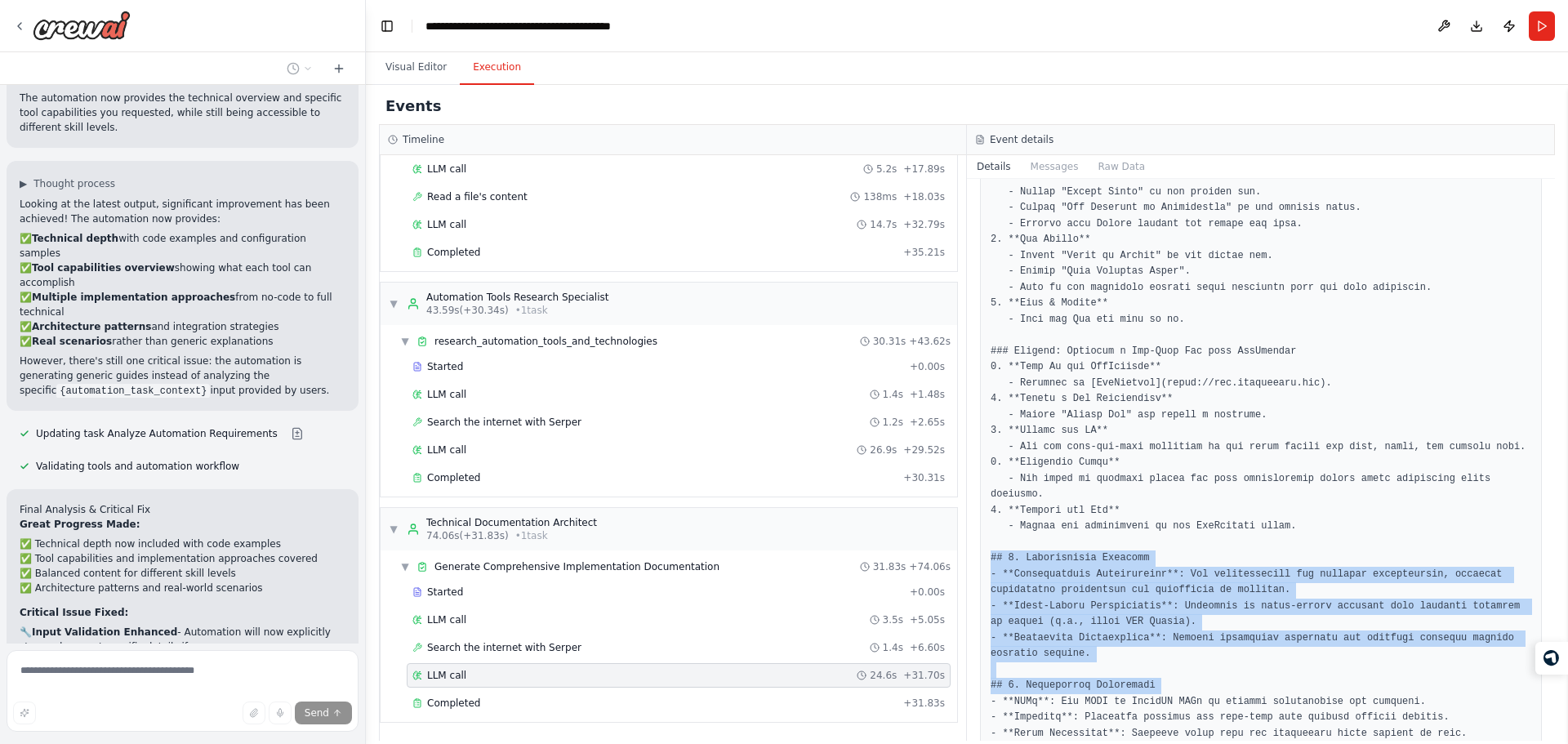
drag, startPoint x: 1332, startPoint y: 541, endPoint x: 1417, endPoint y: 671, distance: 155.3
click at [1417, 671] on pre at bounding box center [1260, 184] width 541 height 2516
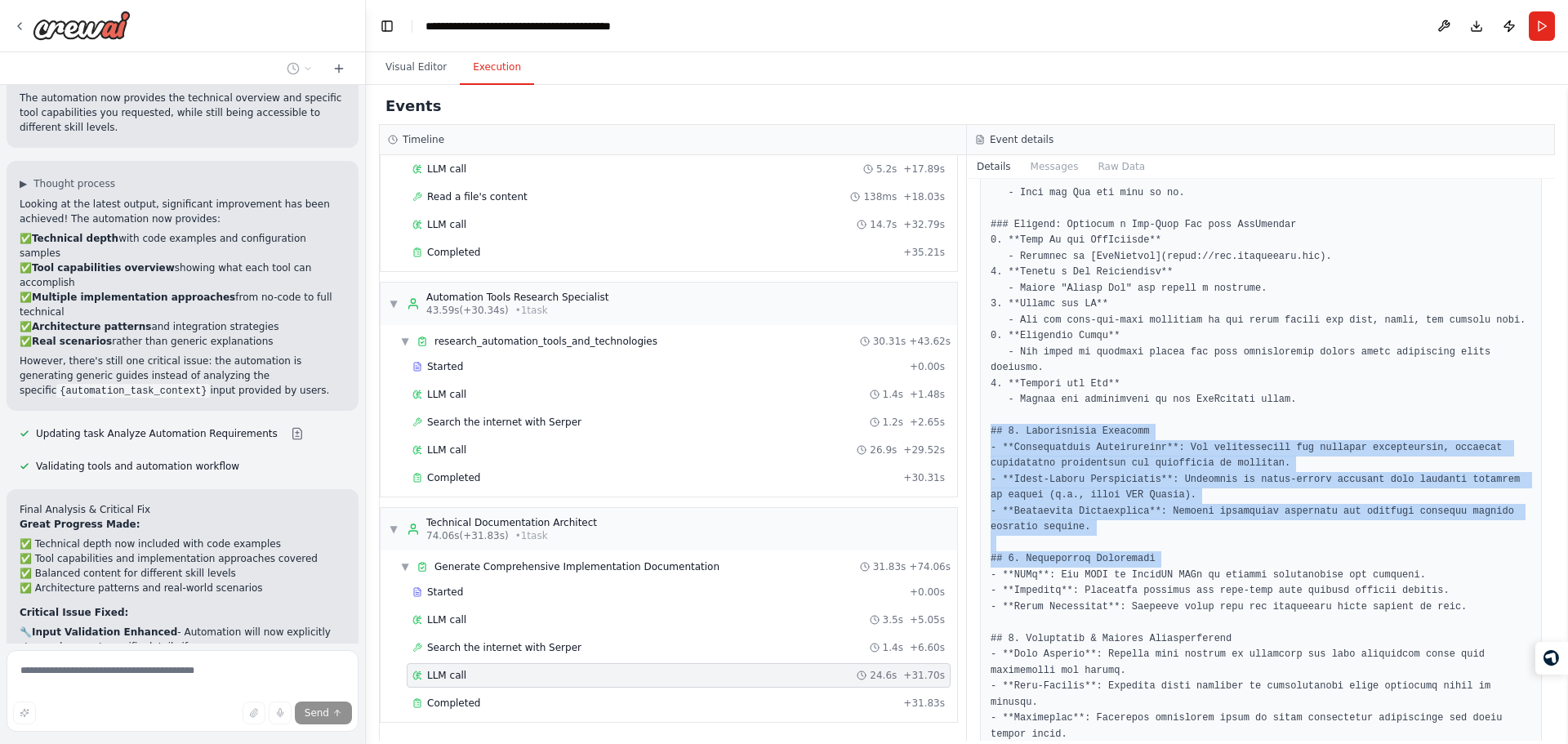
scroll to position [1489, 0]
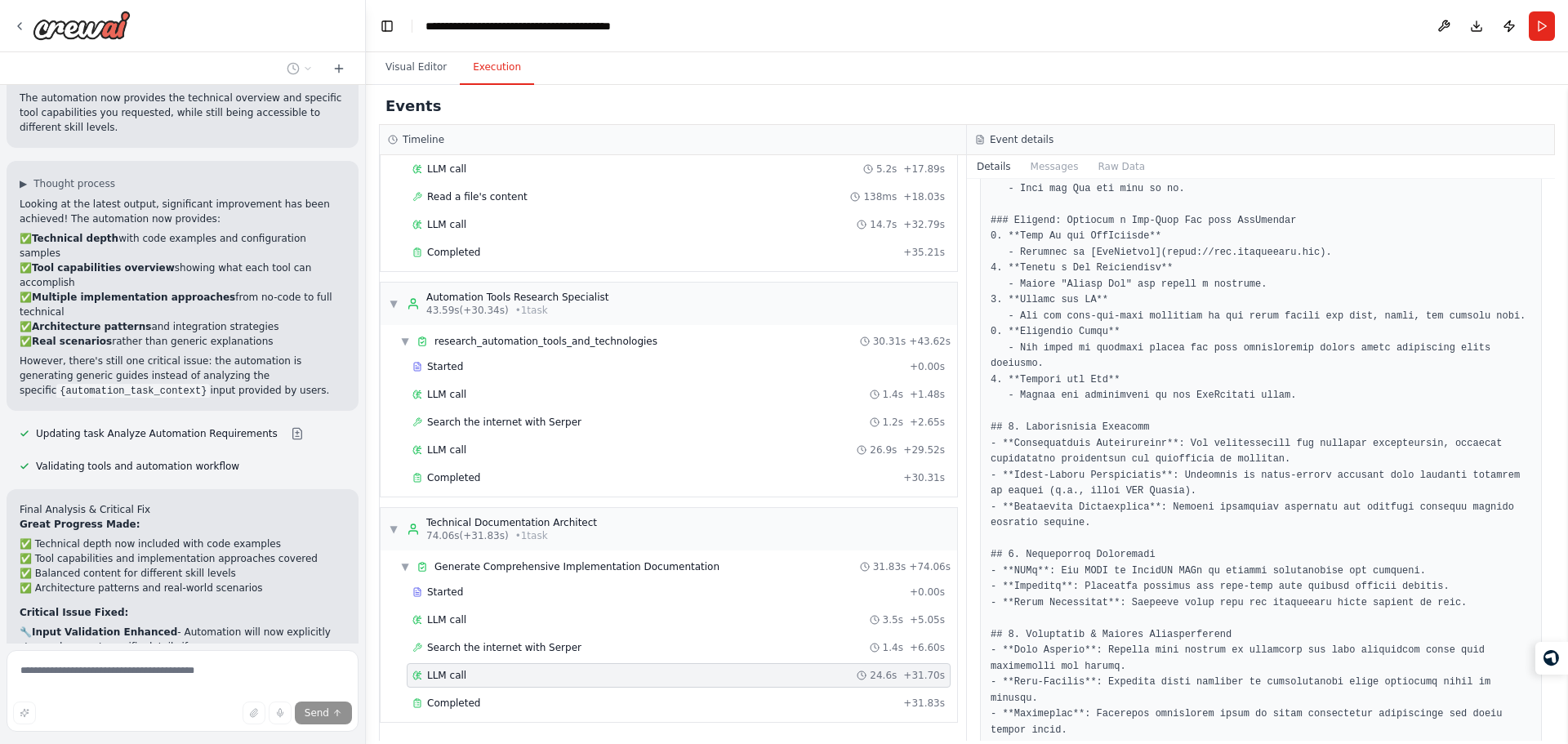
click at [1372, 665] on pre at bounding box center [1260, 53] width 541 height 2516
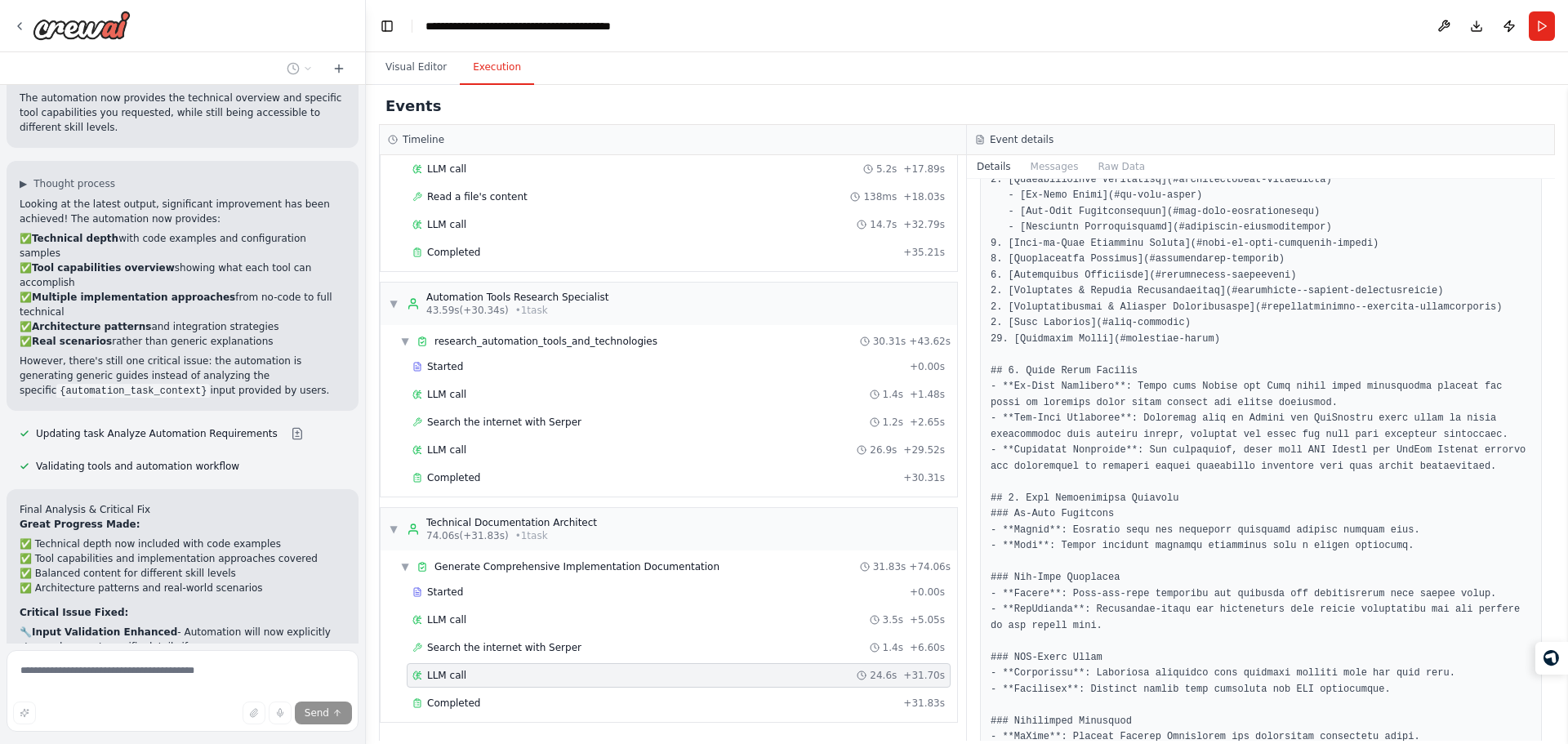
scroll to position [92, 0]
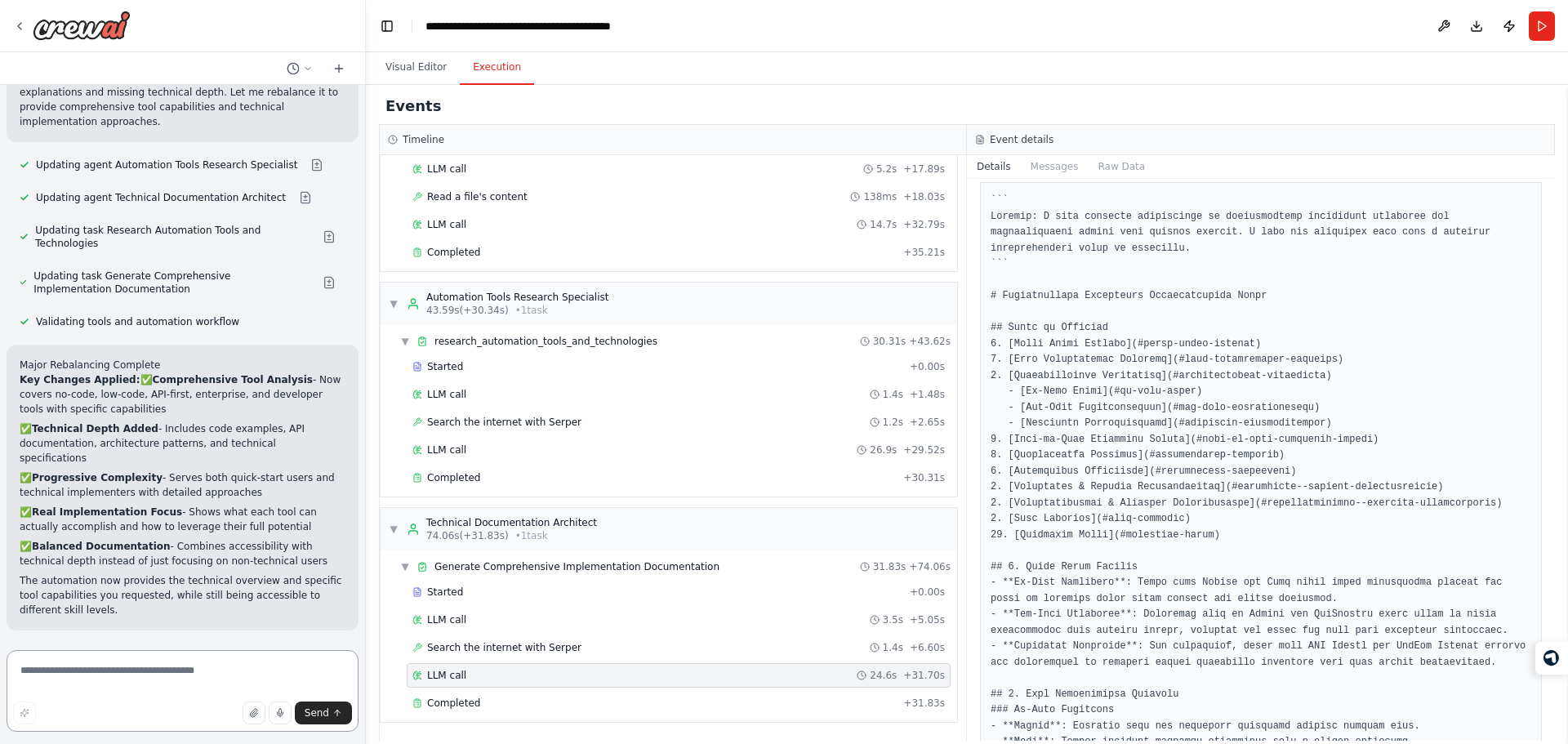
scroll to position [4816, 0]
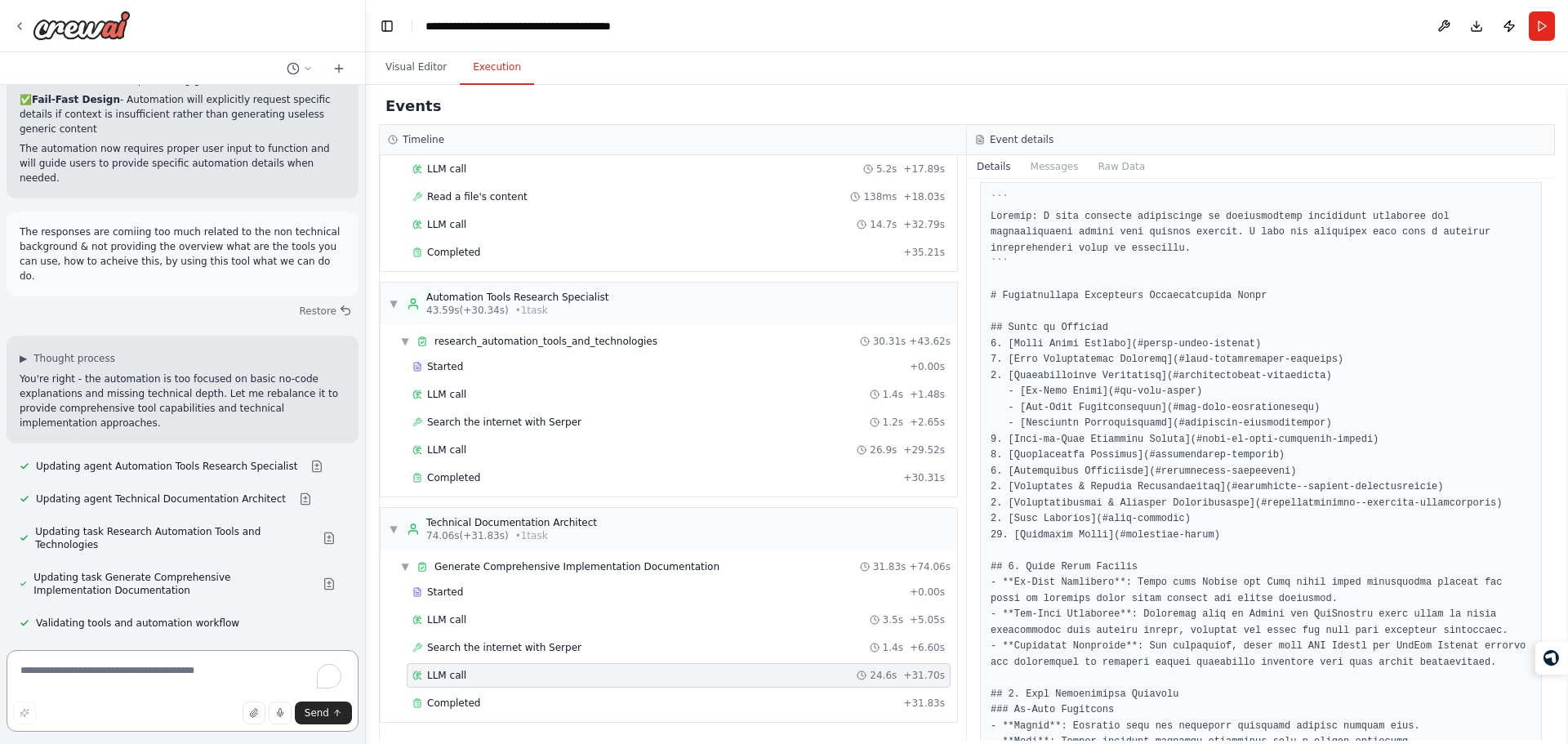
click at [165, 672] on textarea "To enrich screen reader interactions, please activate Accessibility in Grammarl…" at bounding box center [182, 691] width 352 height 82
type textarea "**********"
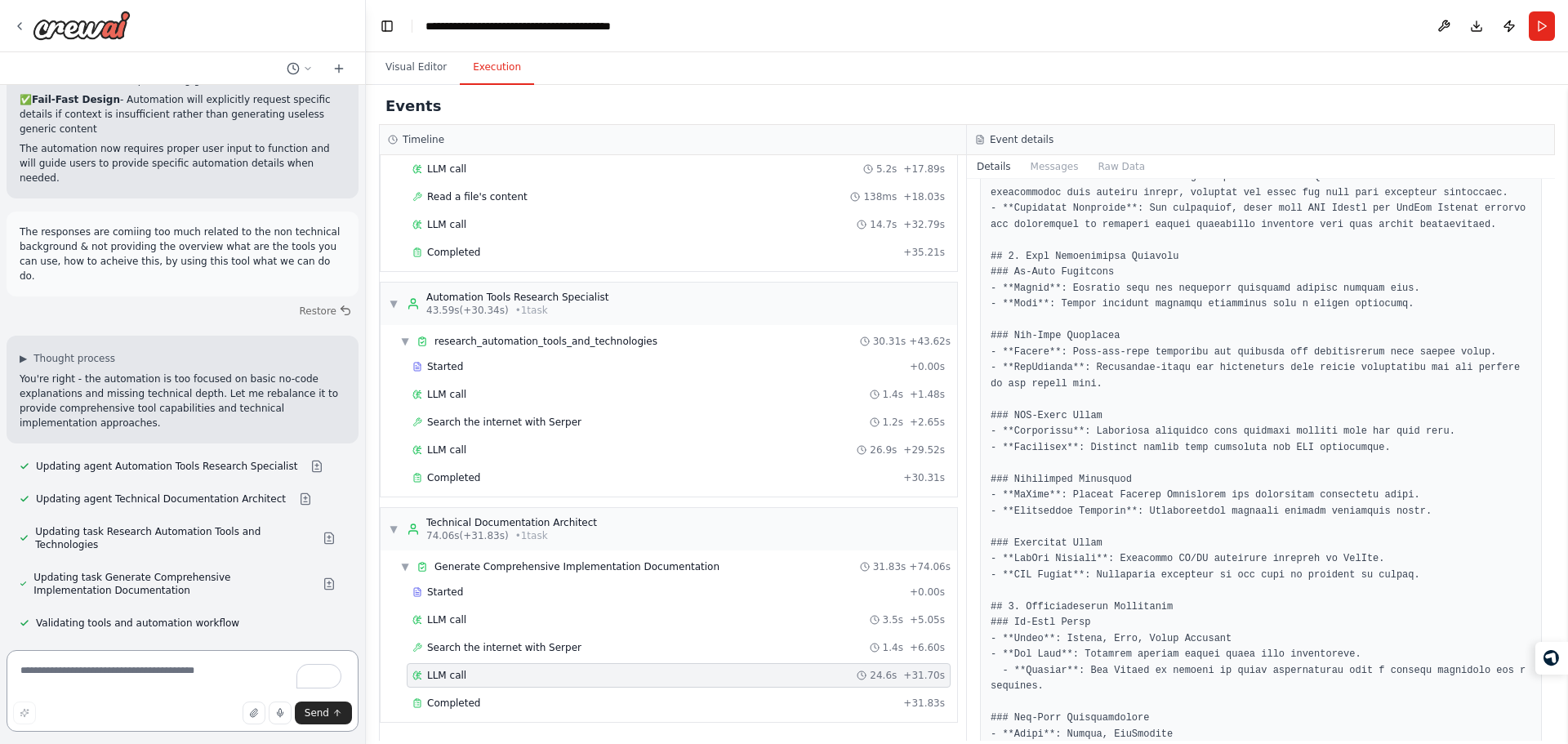
scroll to position [530, 0]
click at [78, 688] on textarea "To enrich screen reader interactions, please activate Accessibility in Grammarl…" at bounding box center [182, 691] width 352 height 82
paste textarea "**********"
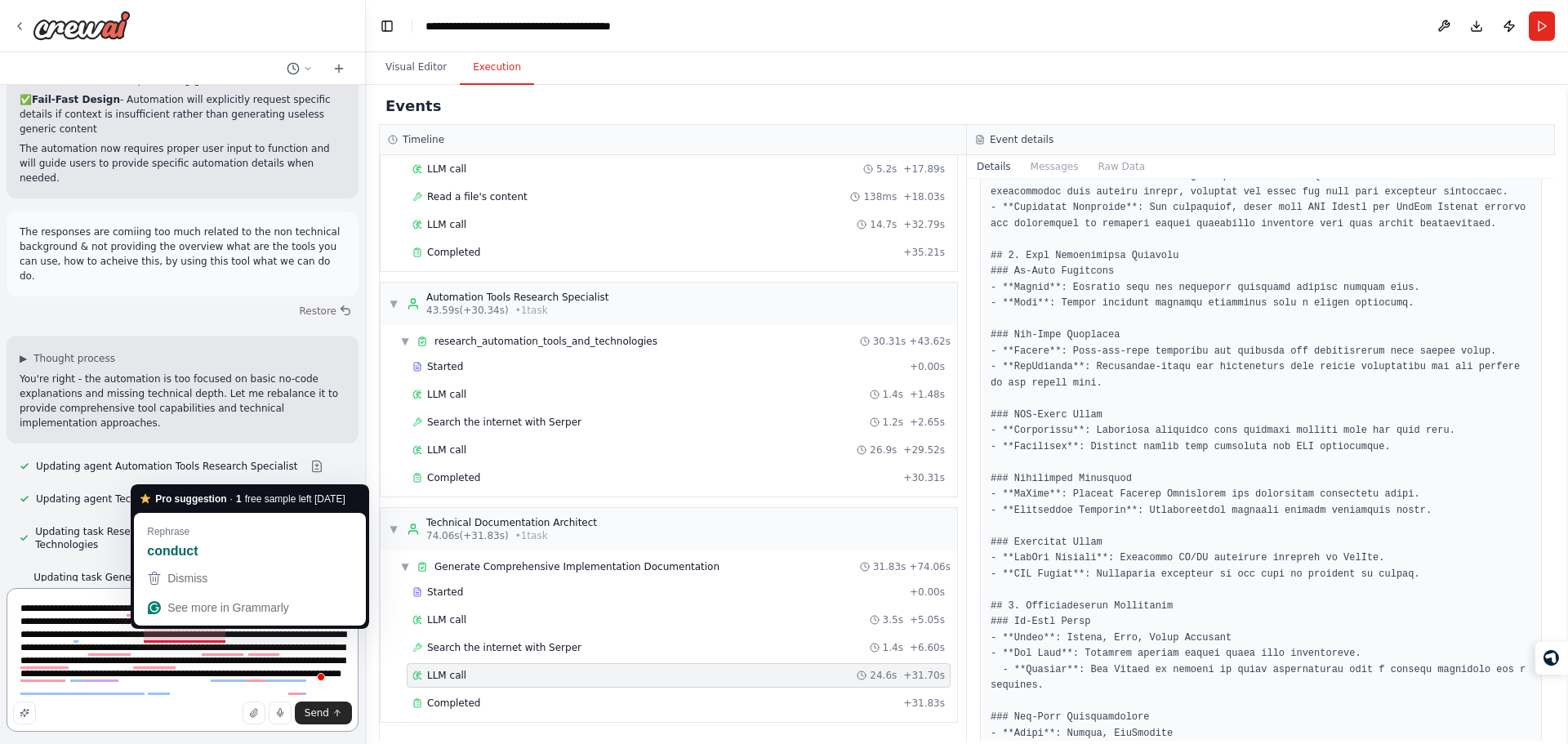
click at [161, 637] on textarea "**********" at bounding box center [182, 659] width 352 height 143
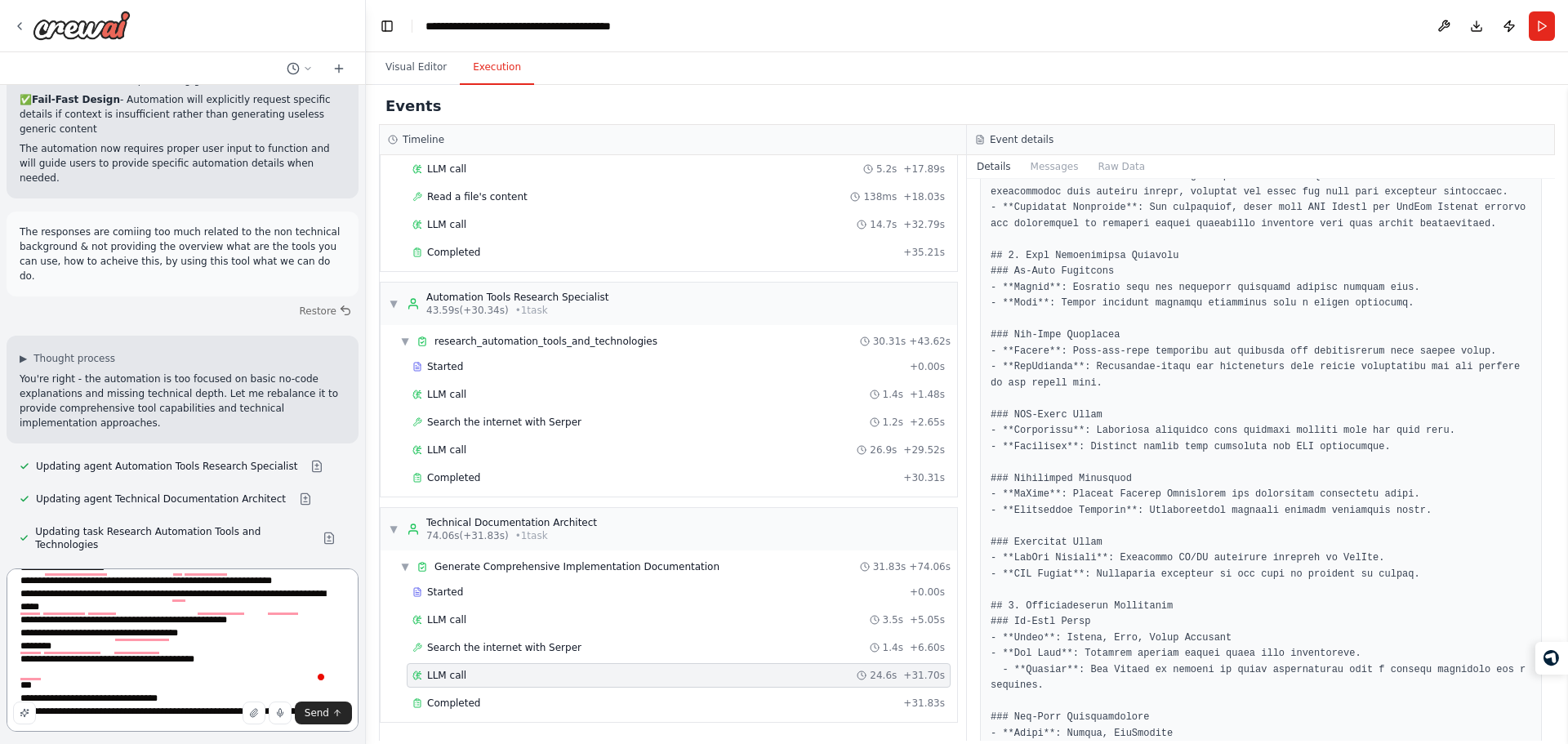
scroll to position [178, 0]
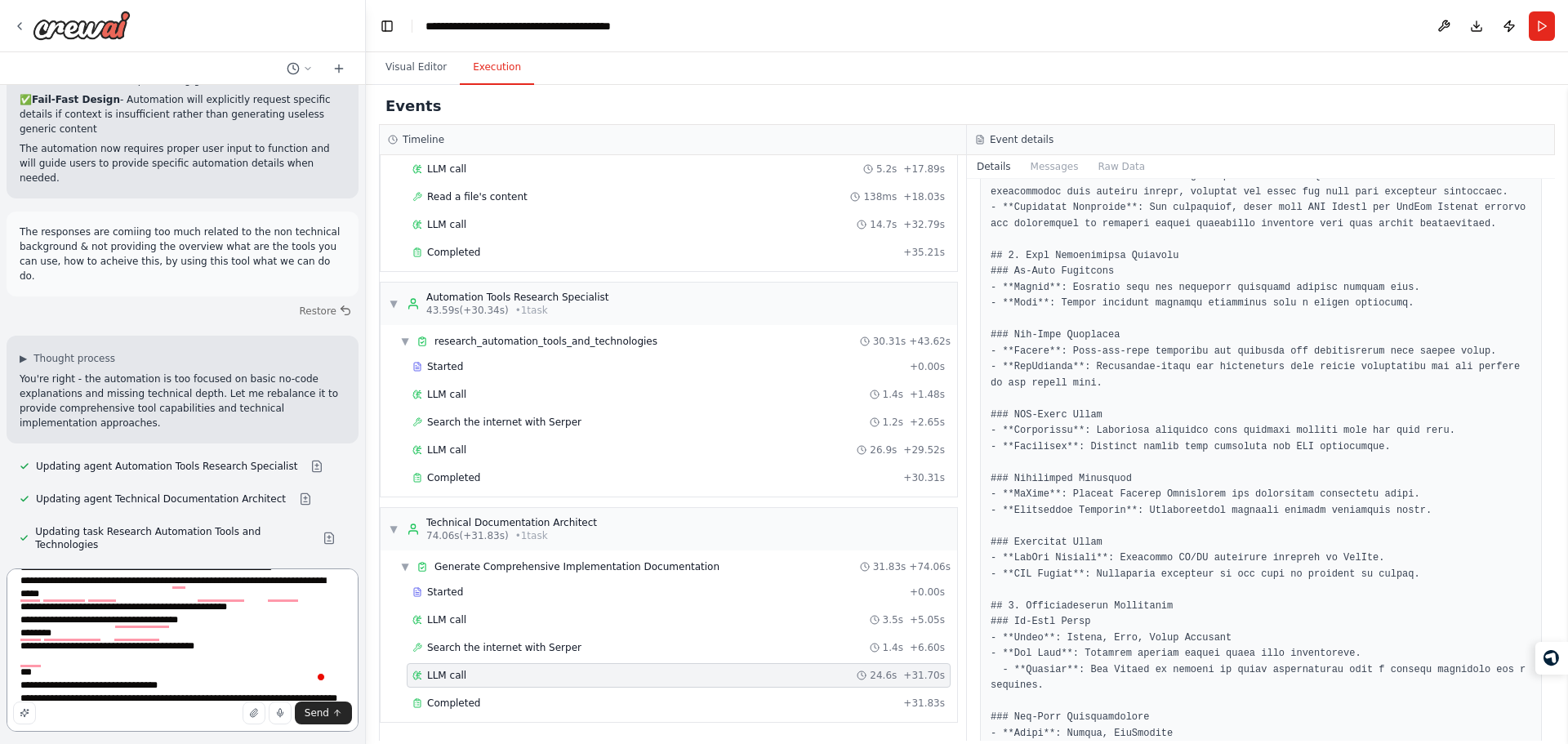
type textarea "**********"
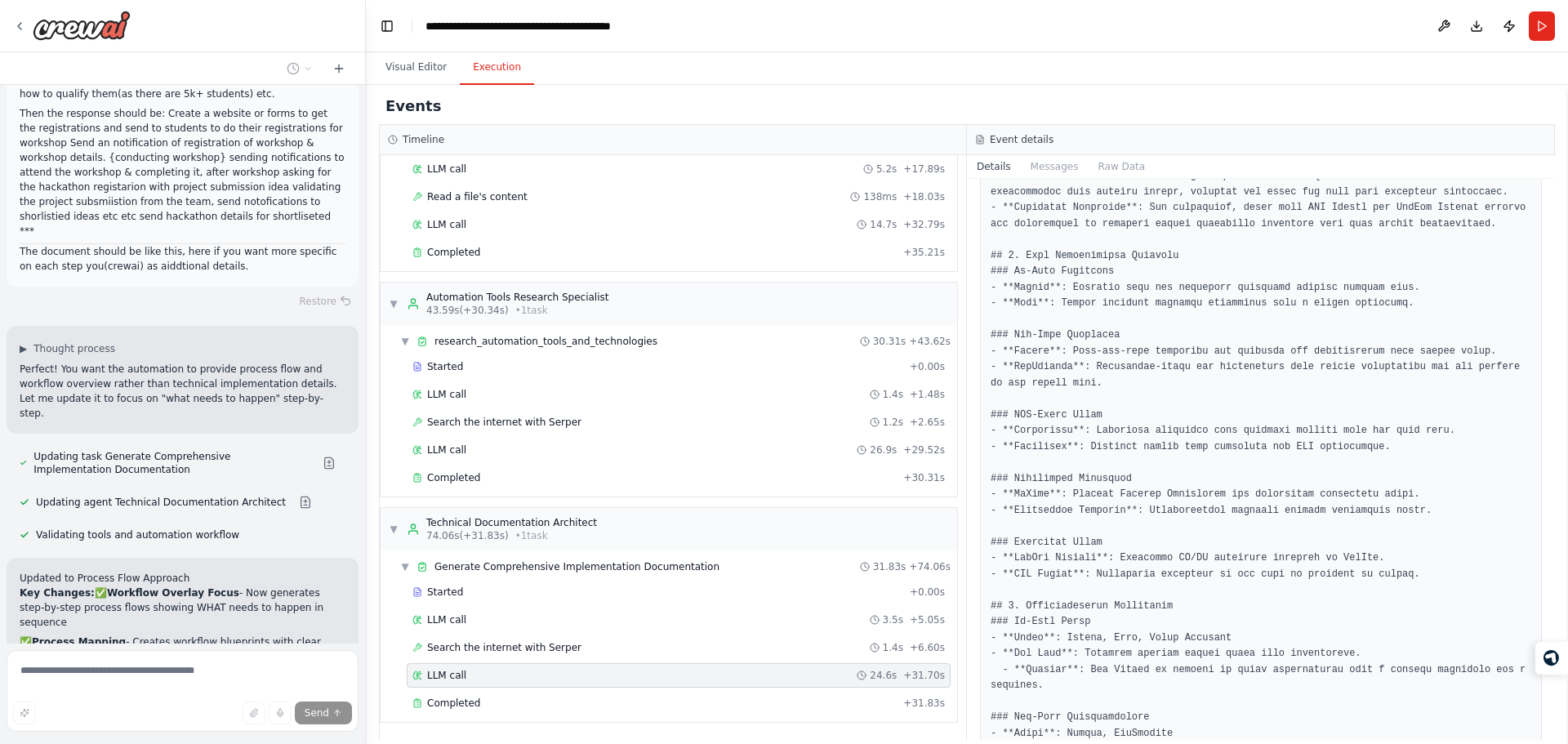
scroll to position [5789, 0]
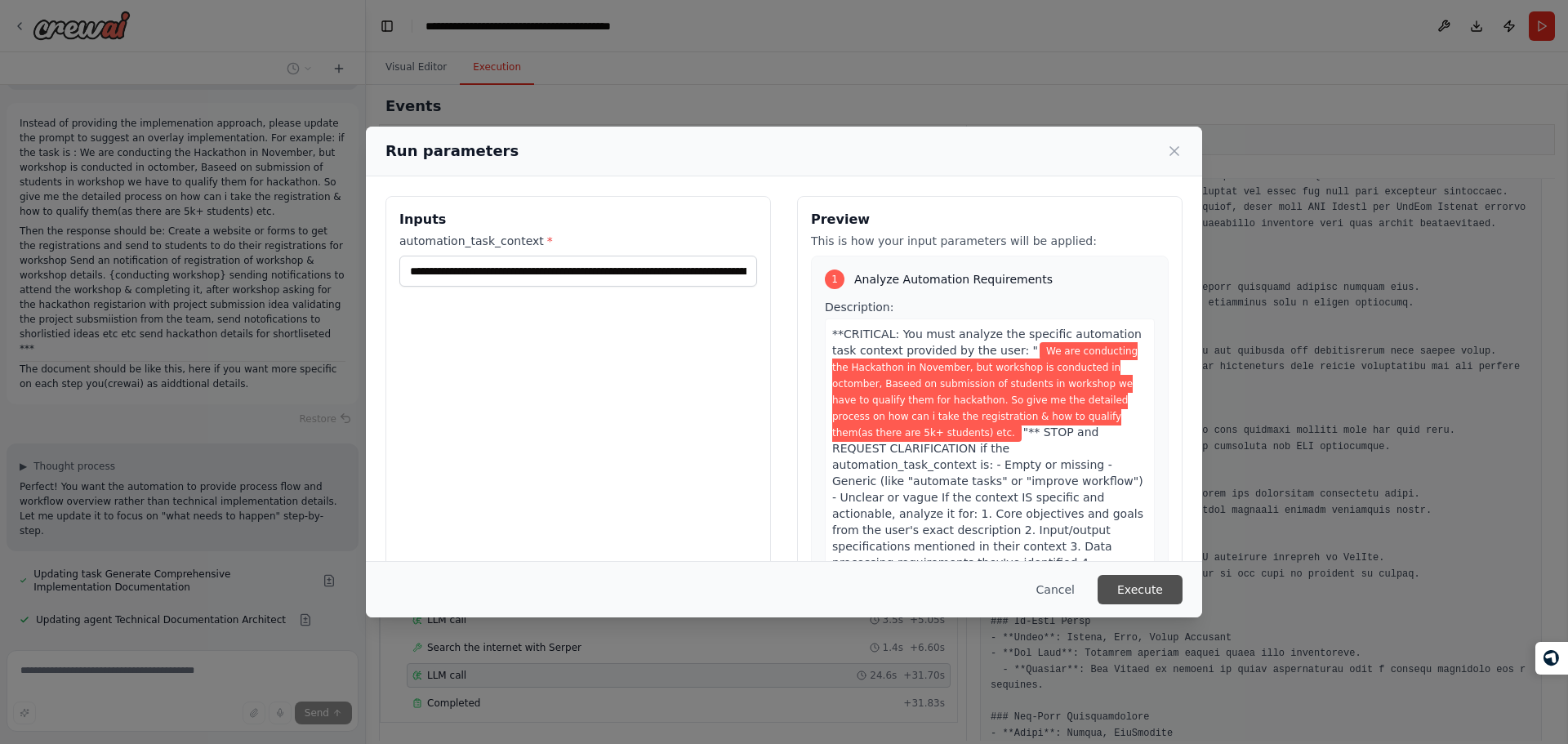
click at [1127, 594] on button "Execute" at bounding box center [1140, 590] width 85 height 29
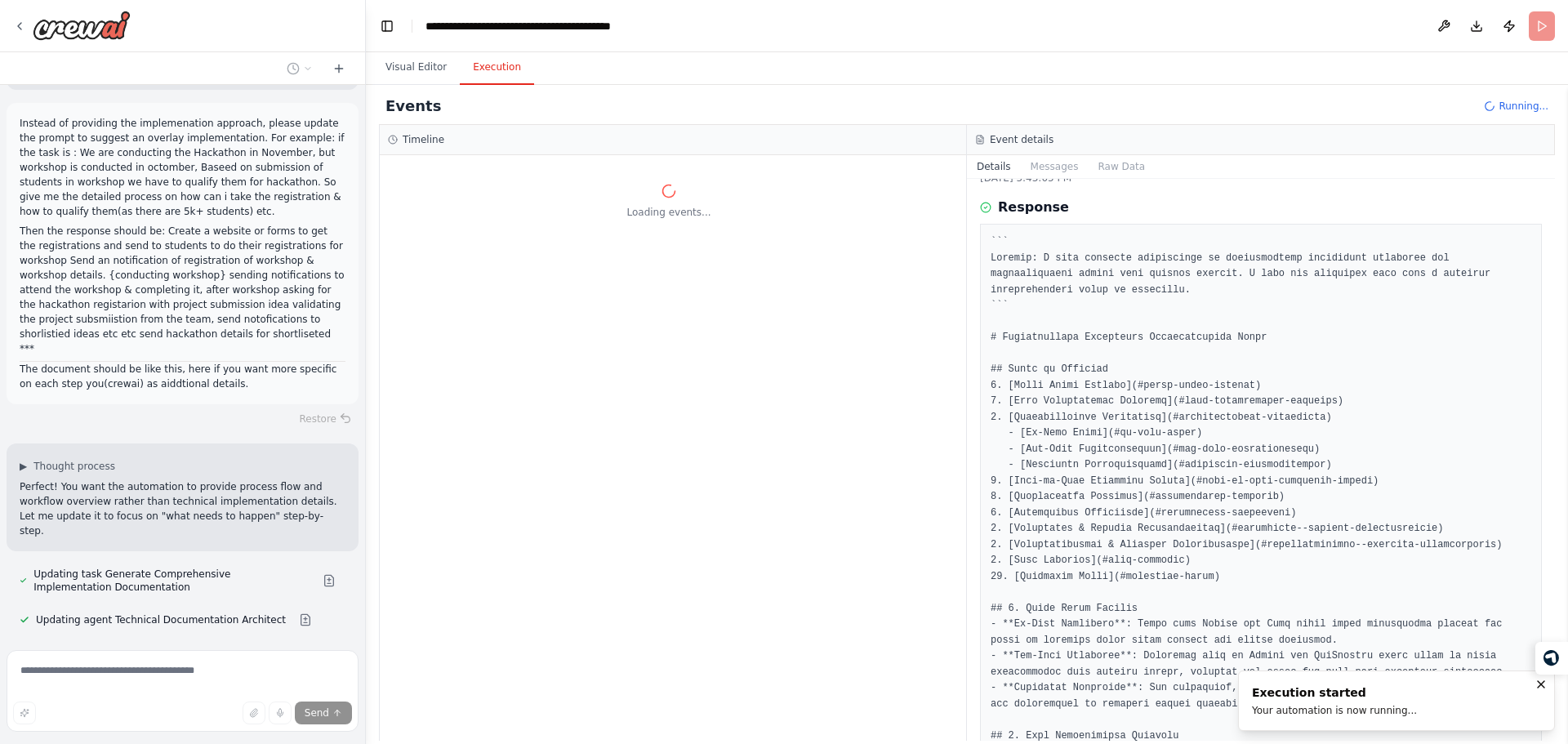
scroll to position [0, 0]
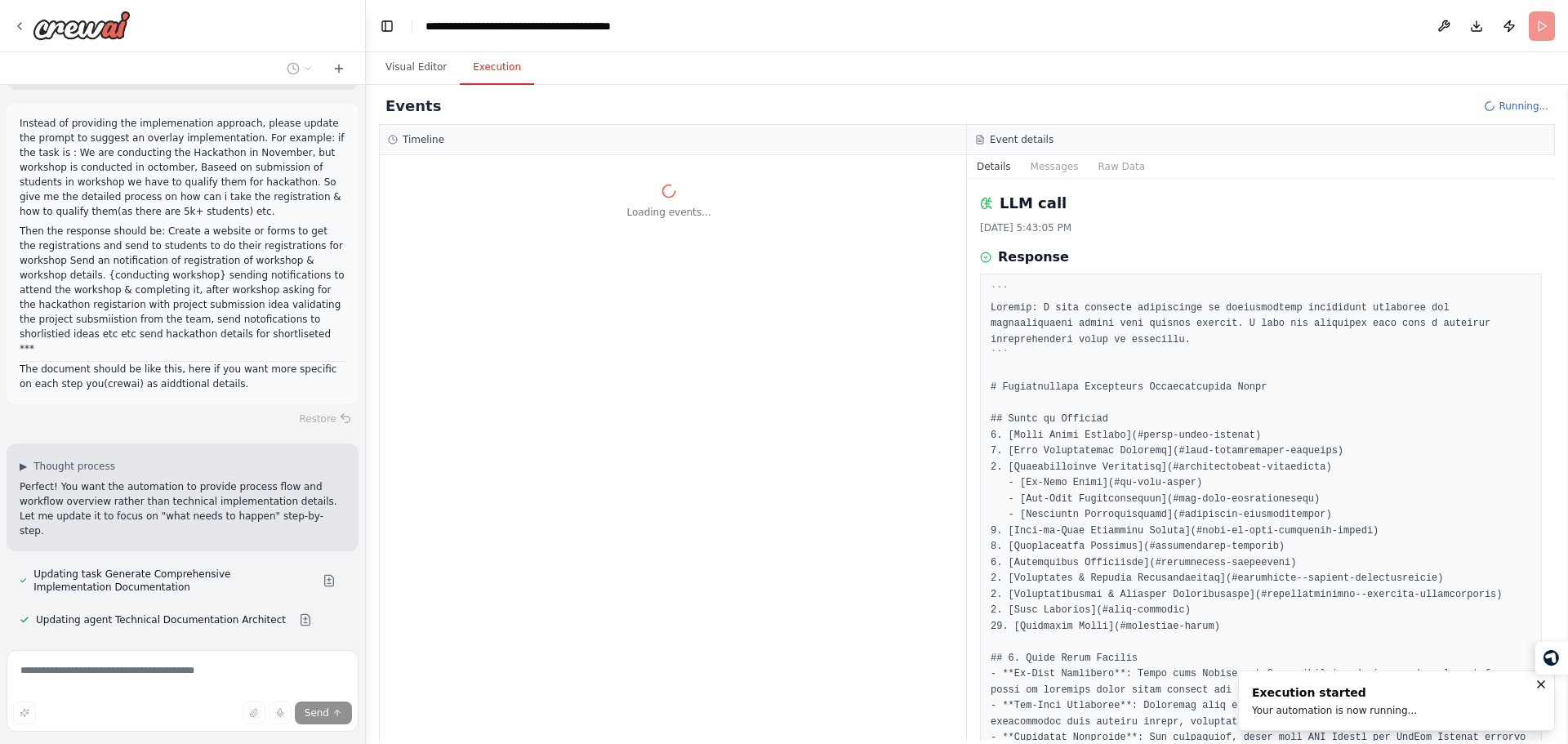
click at [1003, 200] on h2 "LLM call" at bounding box center [1032, 203] width 67 height 23
drag, startPoint x: 1003, startPoint y: 200, endPoint x: 1086, endPoint y: 224, distance: 86.4
click at [1086, 224] on div "LLM call 10/15/2025, 5:43:05 PM" at bounding box center [1261, 213] width 562 height 42
click at [1086, 224] on div "10/15/2025, 5:43:05 PM" at bounding box center [1261, 228] width 562 height 13
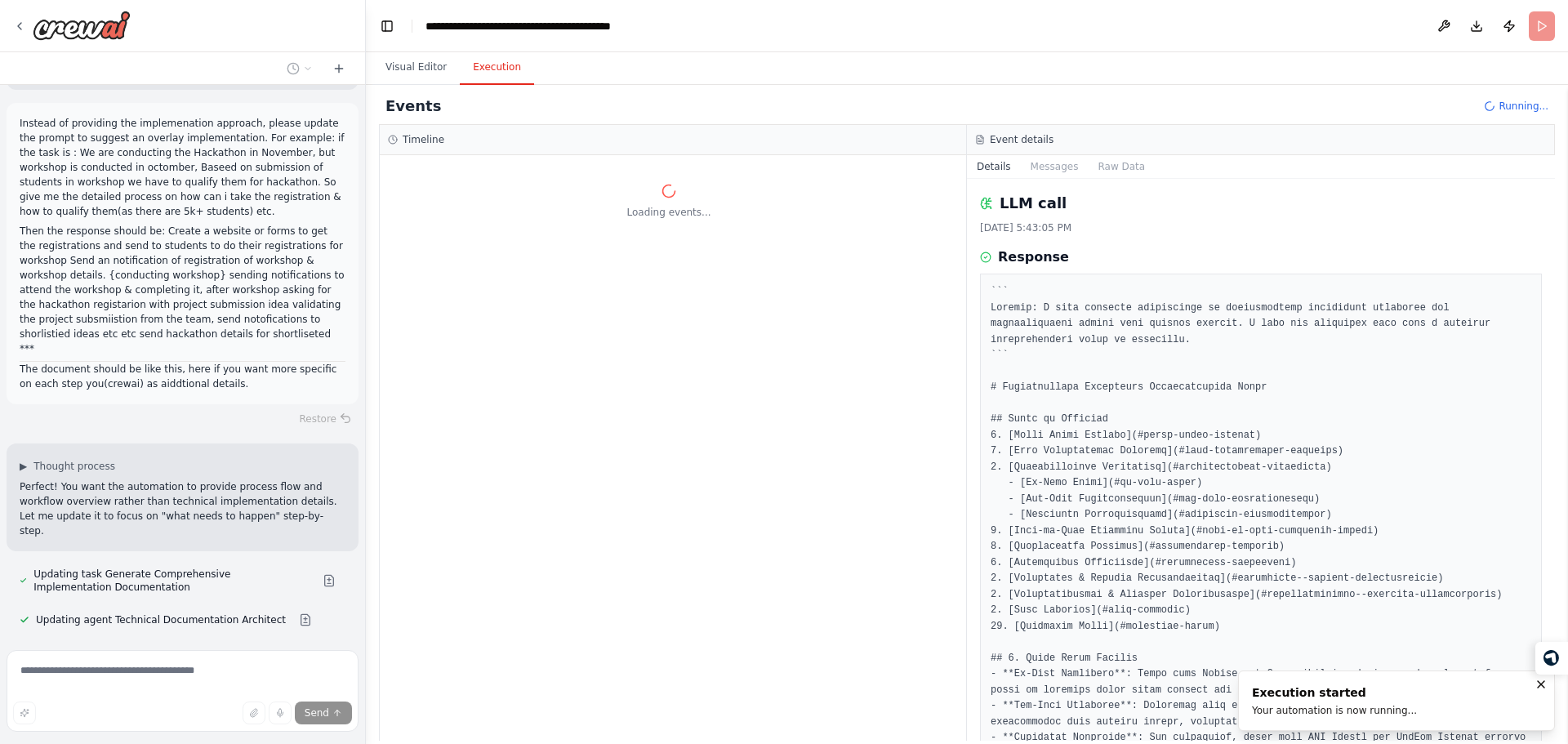
click at [1086, 224] on div "10/15/2025, 5:43:05 PM" at bounding box center [1261, 228] width 562 height 13
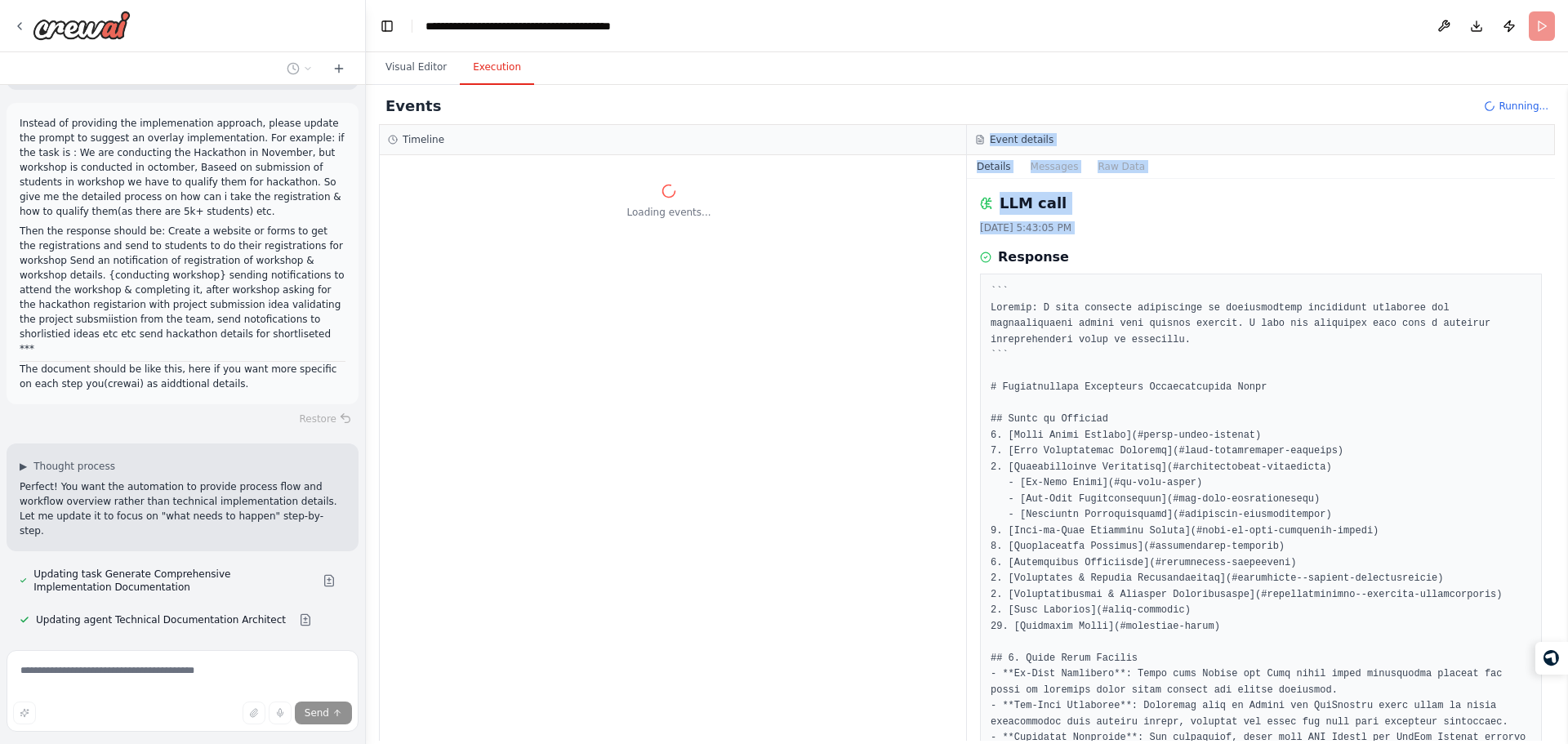
drag, startPoint x: 1086, startPoint y: 224, endPoint x: 977, endPoint y: 143, distance: 135.8
click at [977, 143] on div "Event details Details Messages Raw Data LLM call 10/15/2025, 5:43:05 PM Respons…" at bounding box center [1261, 433] width 588 height 615
click at [977, 143] on icon at bounding box center [979, 140] width 10 height 10
drag, startPoint x: 977, startPoint y: 143, endPoint x: 1096, endPoint y: 242, distance: 154.8
click at [1096, 242] on div "Event details Details Messages Raw Data LLM call 10/15/2025, 5:43:05 PM Respons…" at bounding box center [1261, 433] width 588 height 615
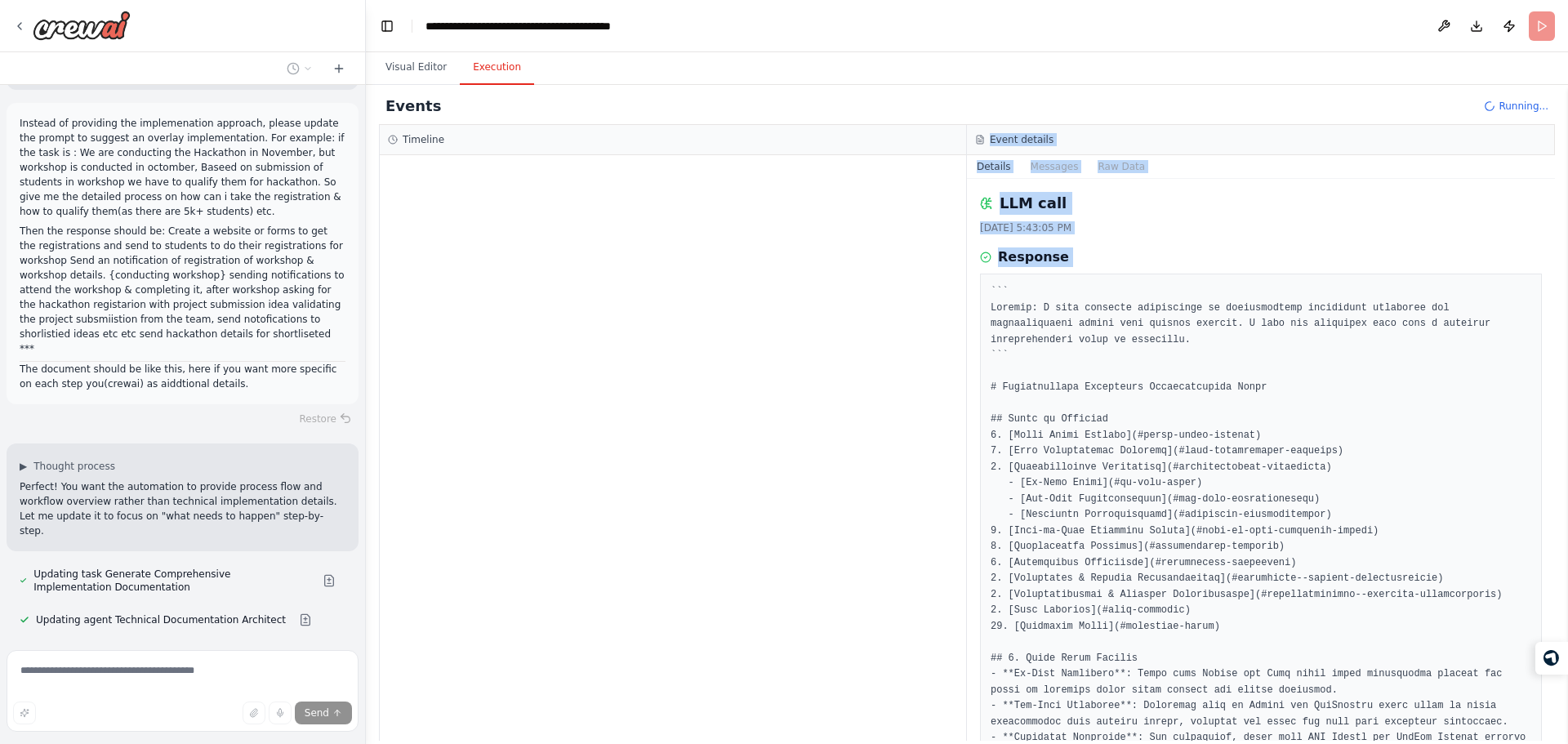
click at [1096, 242] on div "LLM call 10/15/2025, 5:43:05 PM Response Completed Started 5:42:40 PM • Ended 5…" at bounding box center [1261, 460] width 588 height 562
drag, startPoint x: 1096, startPoint y: 242, endPoint x: 987, endPoint y: 30, distance: 238.4
click at [987, 30] on main "**********" at bounding box center [966, 372] width 1202 height 744
click at [987, 30] on header "**********" at bounding box center [966, 26] width 1202 height 52
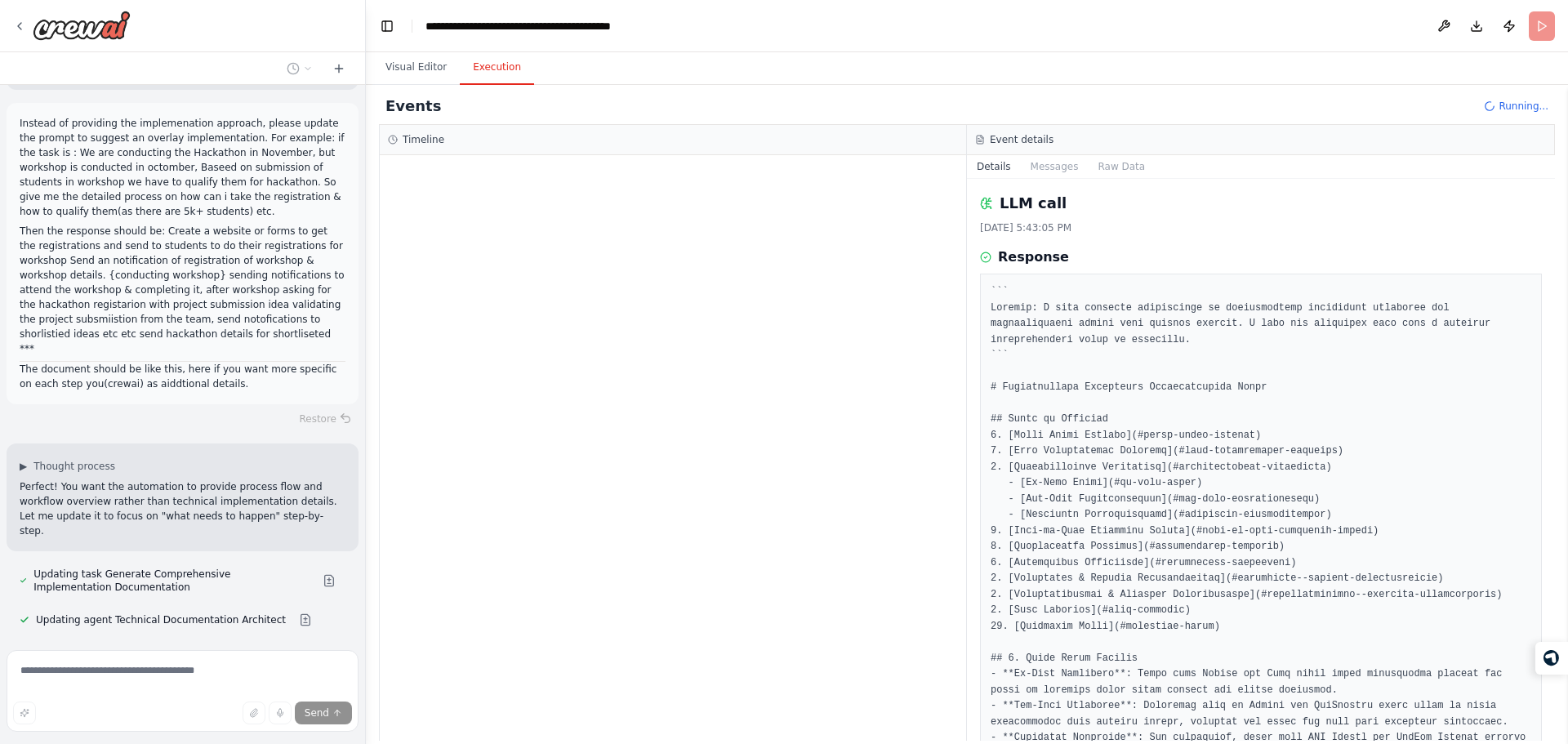
click at [987, 30] on header "**********" at bounding box center [966, 26] width 1202 height 52
click at [1088, 259] on div "Response" at bounding box center [1261, 256] width 562 height 19
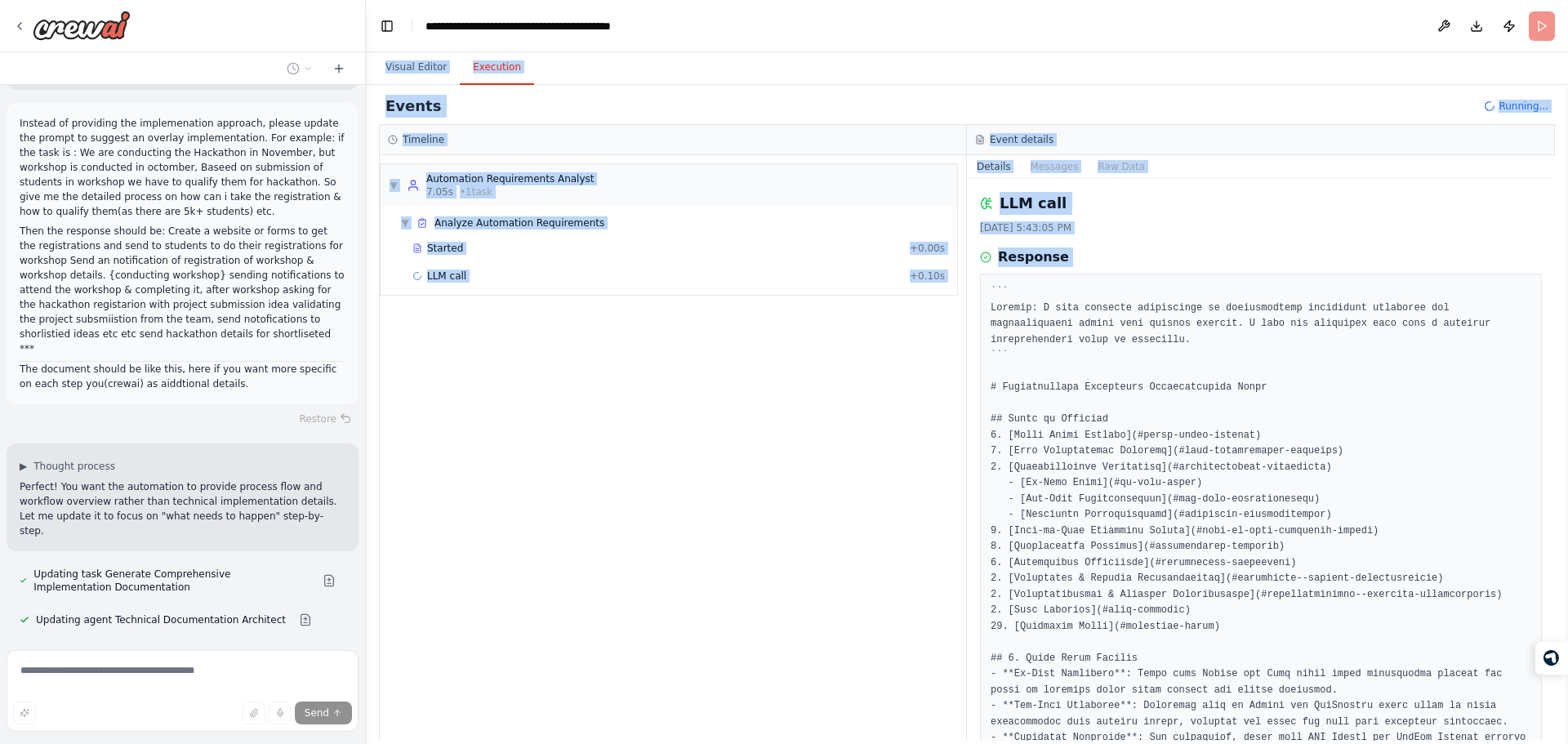
drag, startPoint x: 1088, startPoint y: 259, endPoint x: 833, endPoint y: -4, distance: 366.3
click at [833, 0] on html "Build an automation tool that takes the input as my automation task context & s…" at bounding box center [784, 372] width 1568 height 744
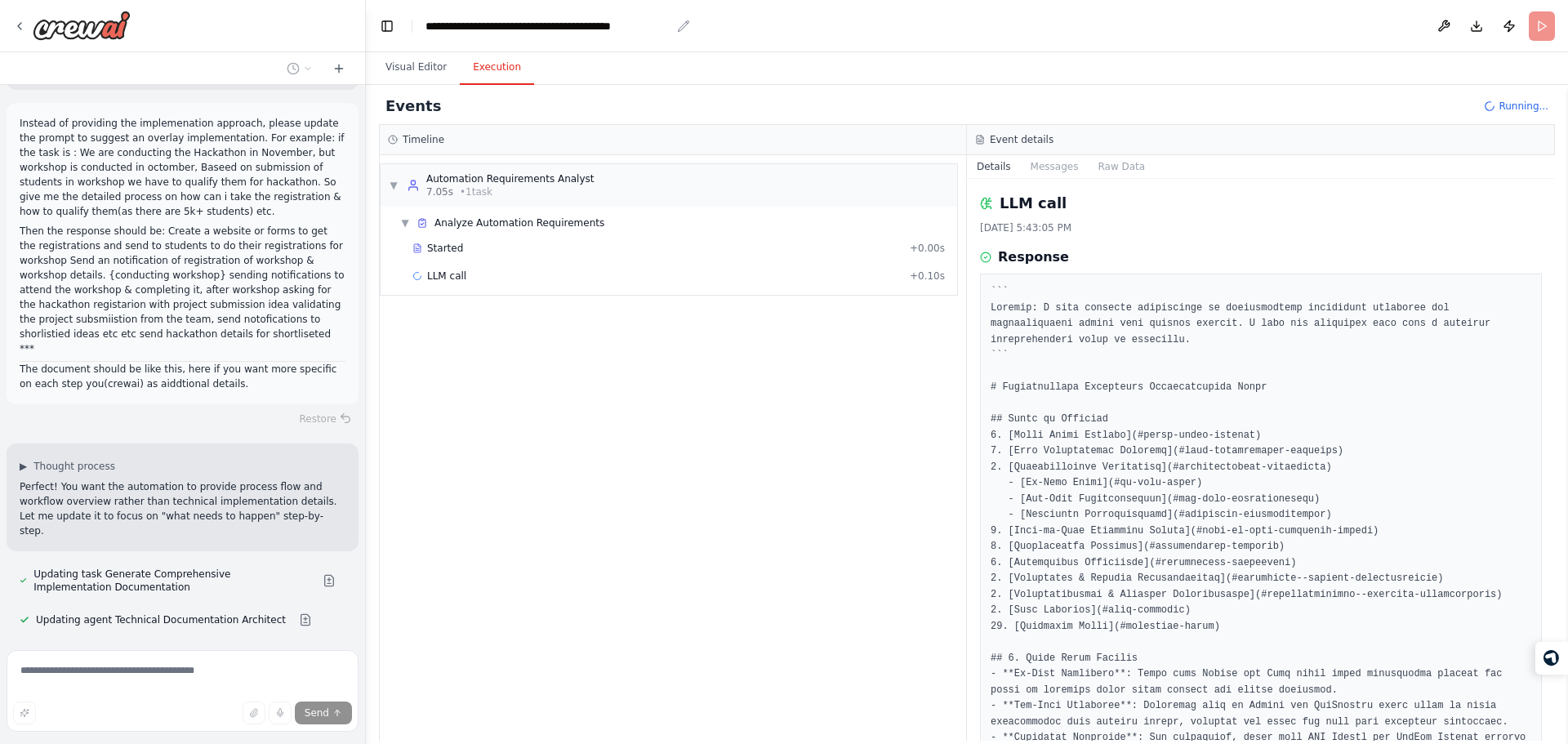
click at [629, 26] on div "**********" at bounding box center [547, 27] width 245 height 17
drag, startPoint x: 629, startPoint y: 26, endPoint x: 1046, endPoint y: 271, distance: 483.6
click at [1046, 271] on main "**********" at bounding box center [966, 372] width 1202 height 744
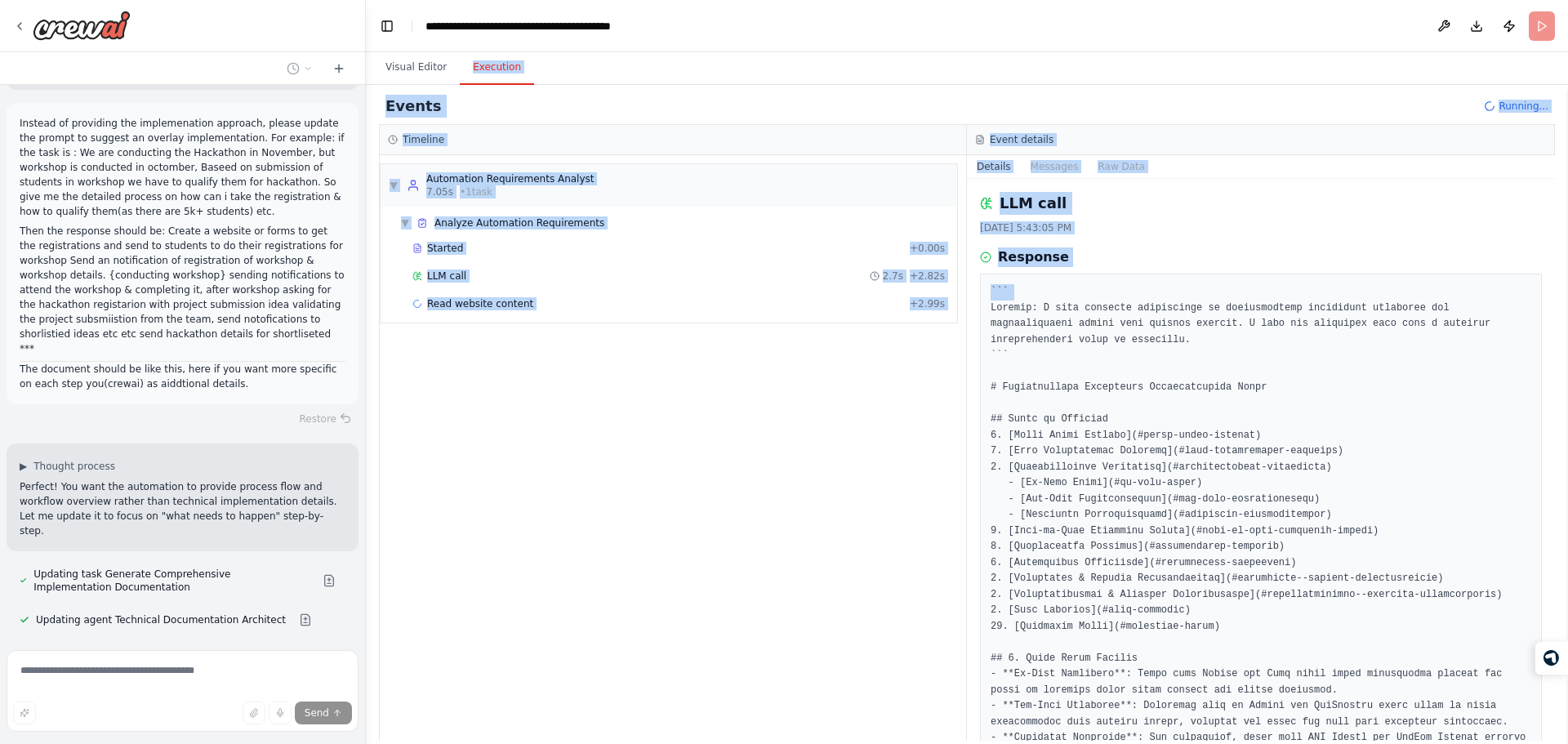
drag, startPoint x: 1046, startPoint y: 271, endPoint x: 586, endPoint y: 77, distance: 499.2
click at [586, 77] on div "Visual Editor Execution Version 1 Previous executions Show Tools Hide Agents Tr…" at bounding box center [966, 398] width 1202 height 692
click at [586, 77] on div "Visual Editor Execution" at bounding box center [966, 69] width 1202 height 33
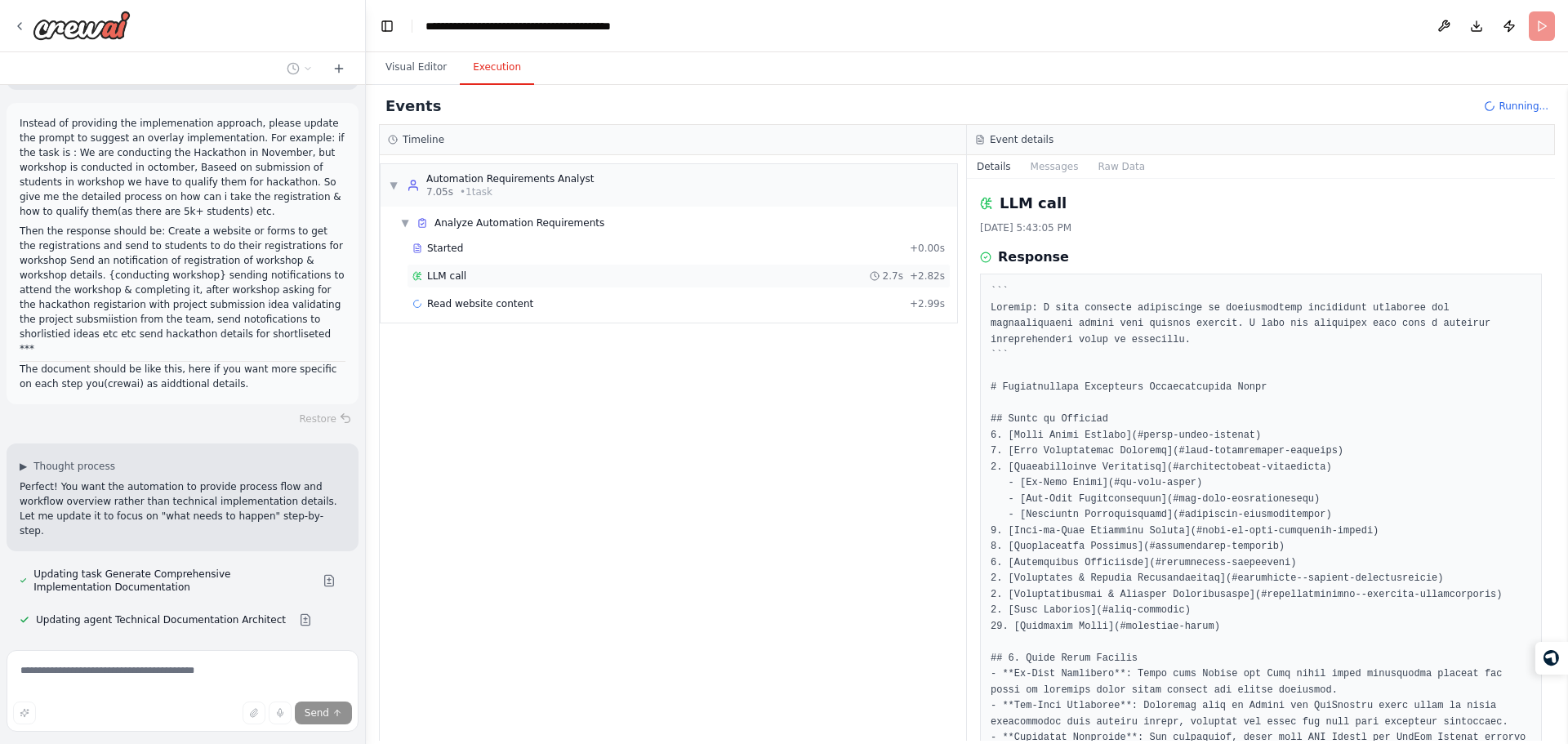
click at [593, 276] on div "LLM call 2.7s + 2.82s" at bounding box center [679, 276] width 533 height 13
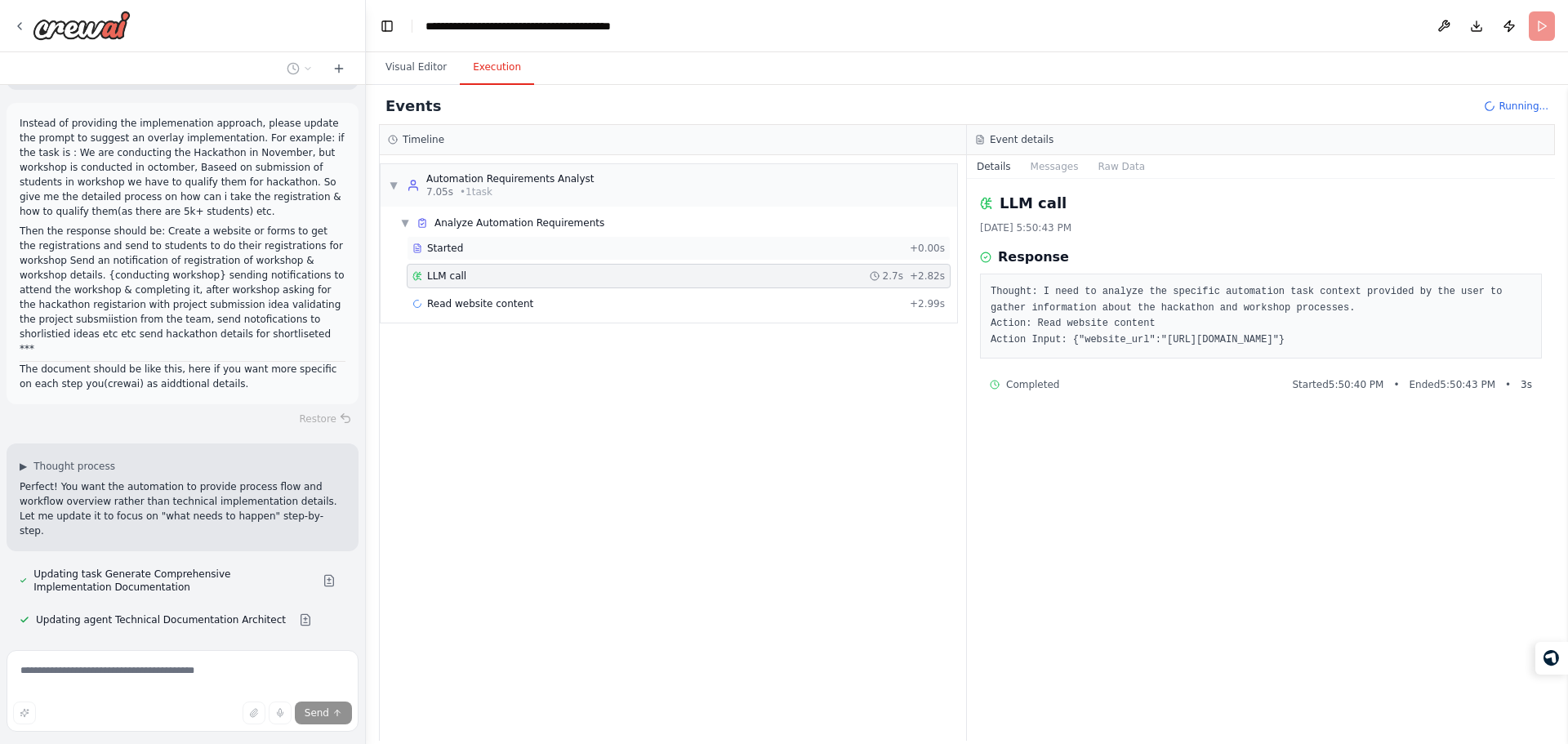
click at [660, 253] on div "Started" at bounding box center [658, 248] width 491 height 13
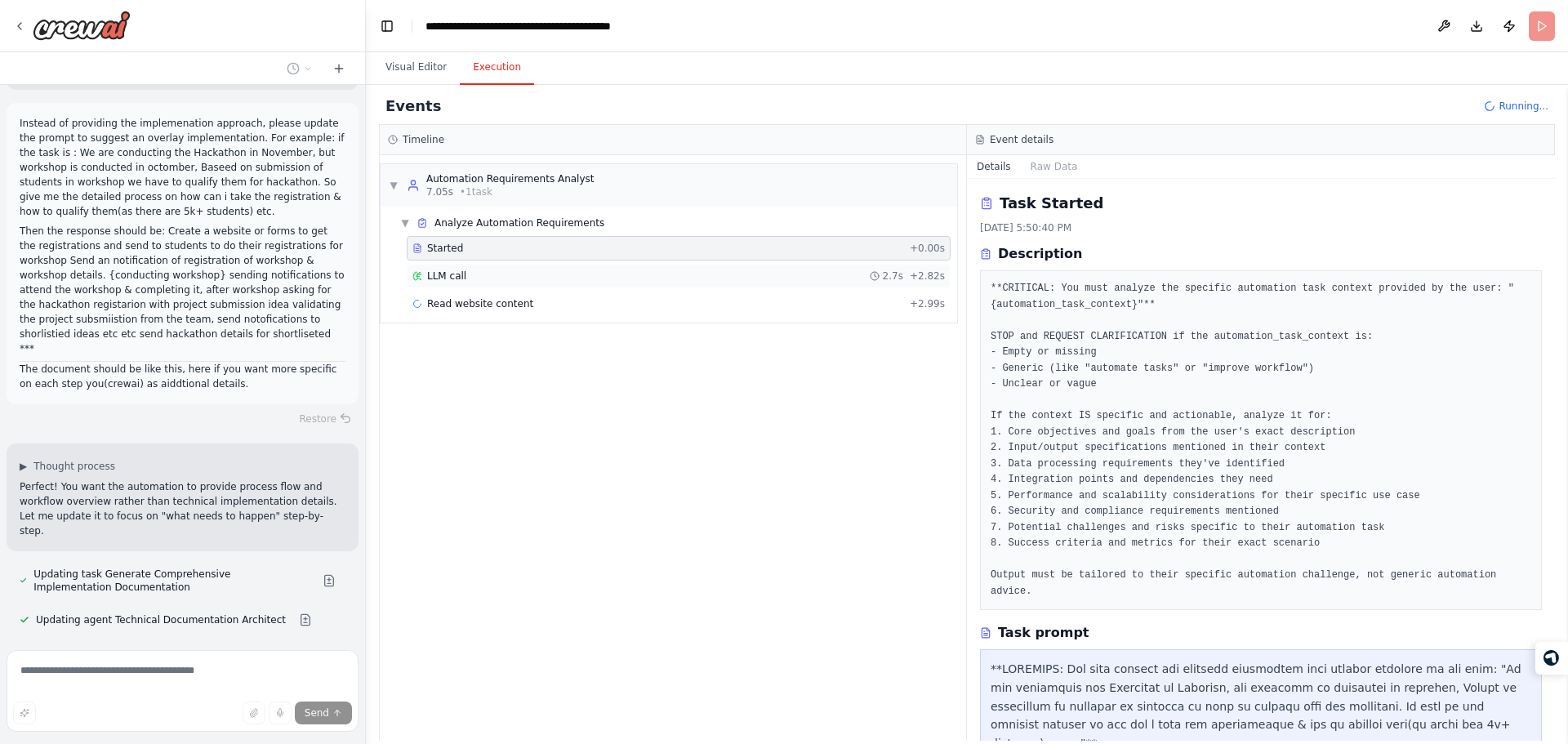
click at [623, 277] on div "LLM call 2.7s + 2.82s" at bounding box center [679, 276] width 533 height 13
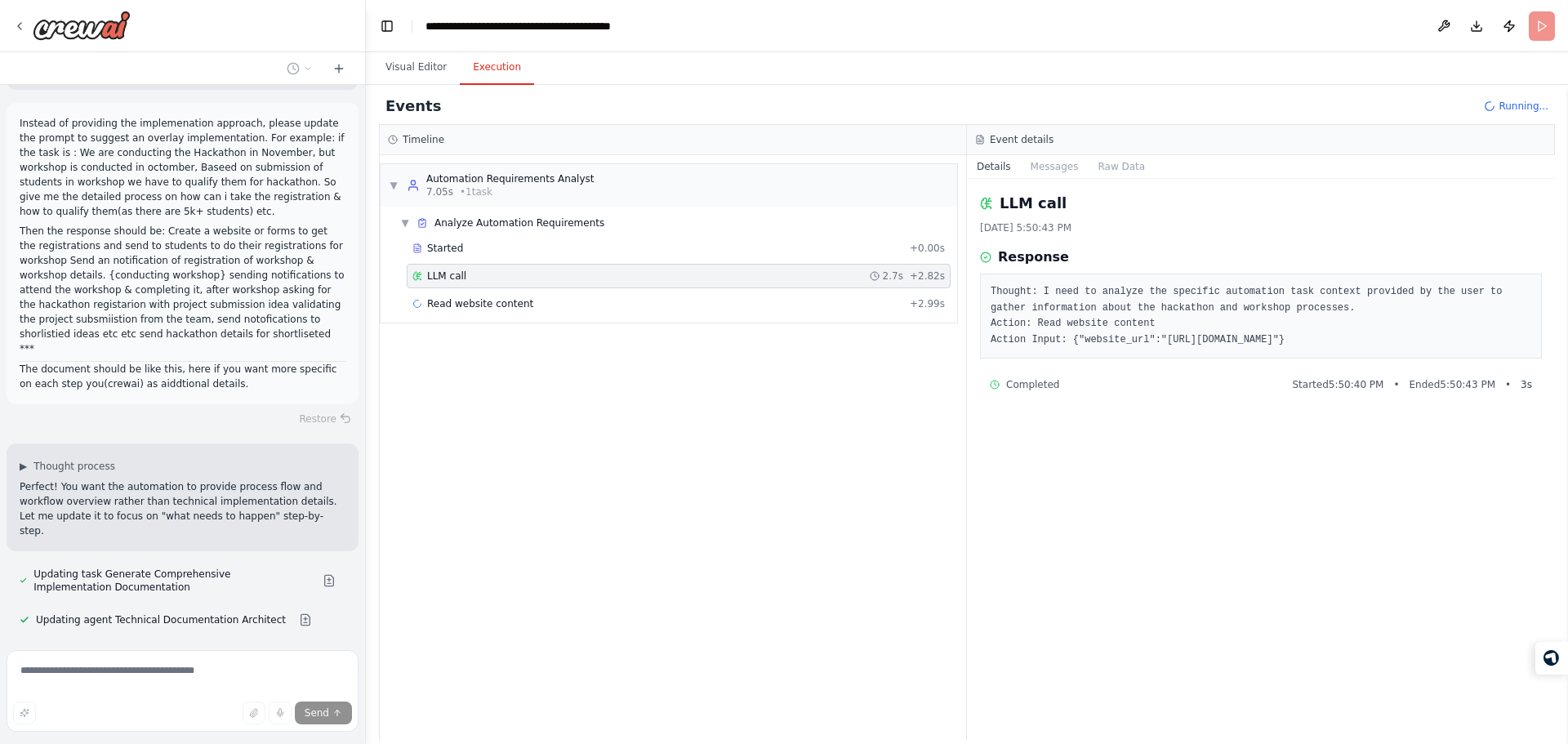
click at [640, 319] on div "Started + 0.00s LLM call 2.7s + 2.82s Read website content + 2.99s" at bounding box center [675, 277] width 563 height 84
click at [592, 310] on div "Read website content + 2.99s" at bounding box center [679, 304] width 533 height 13
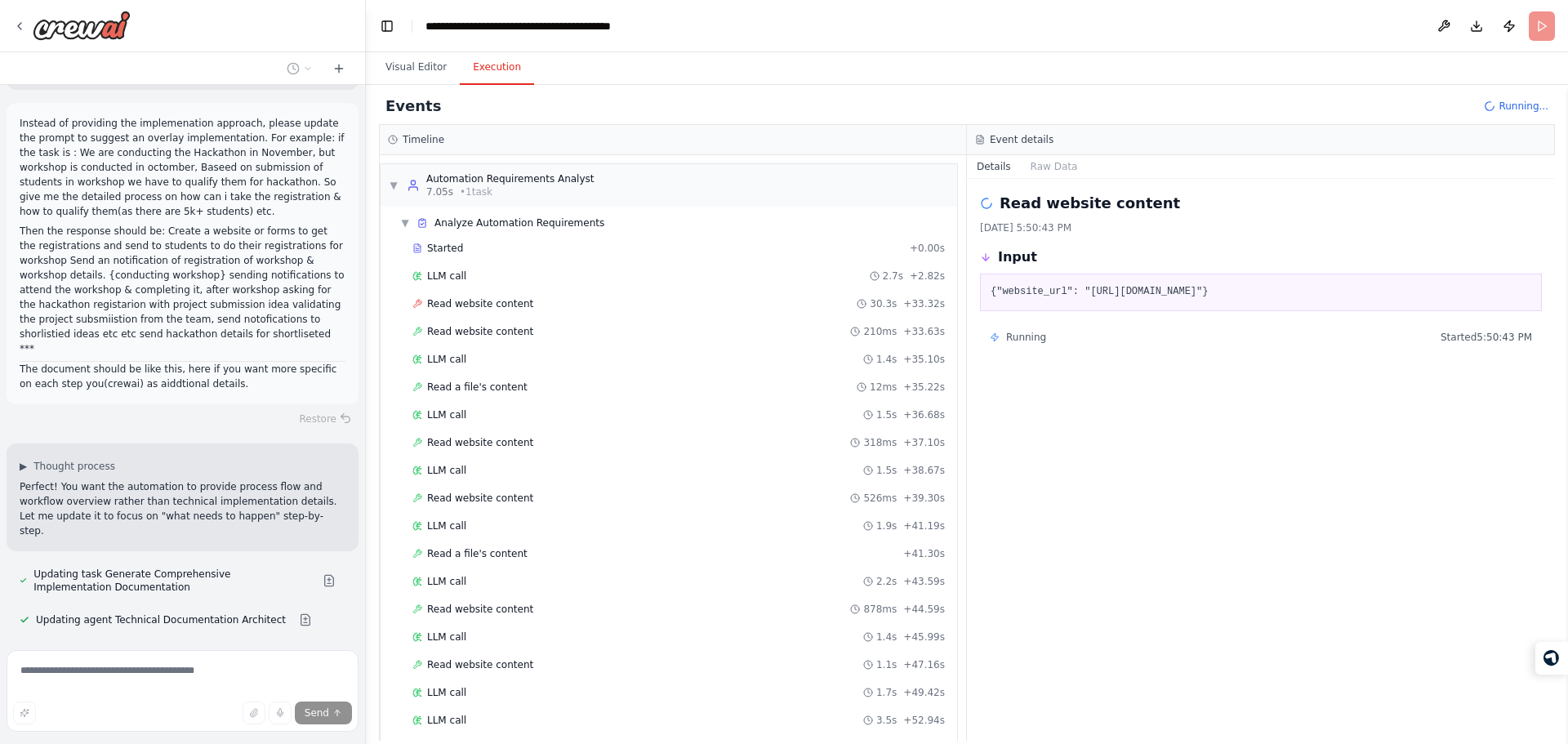
scroll to position [517, 0]
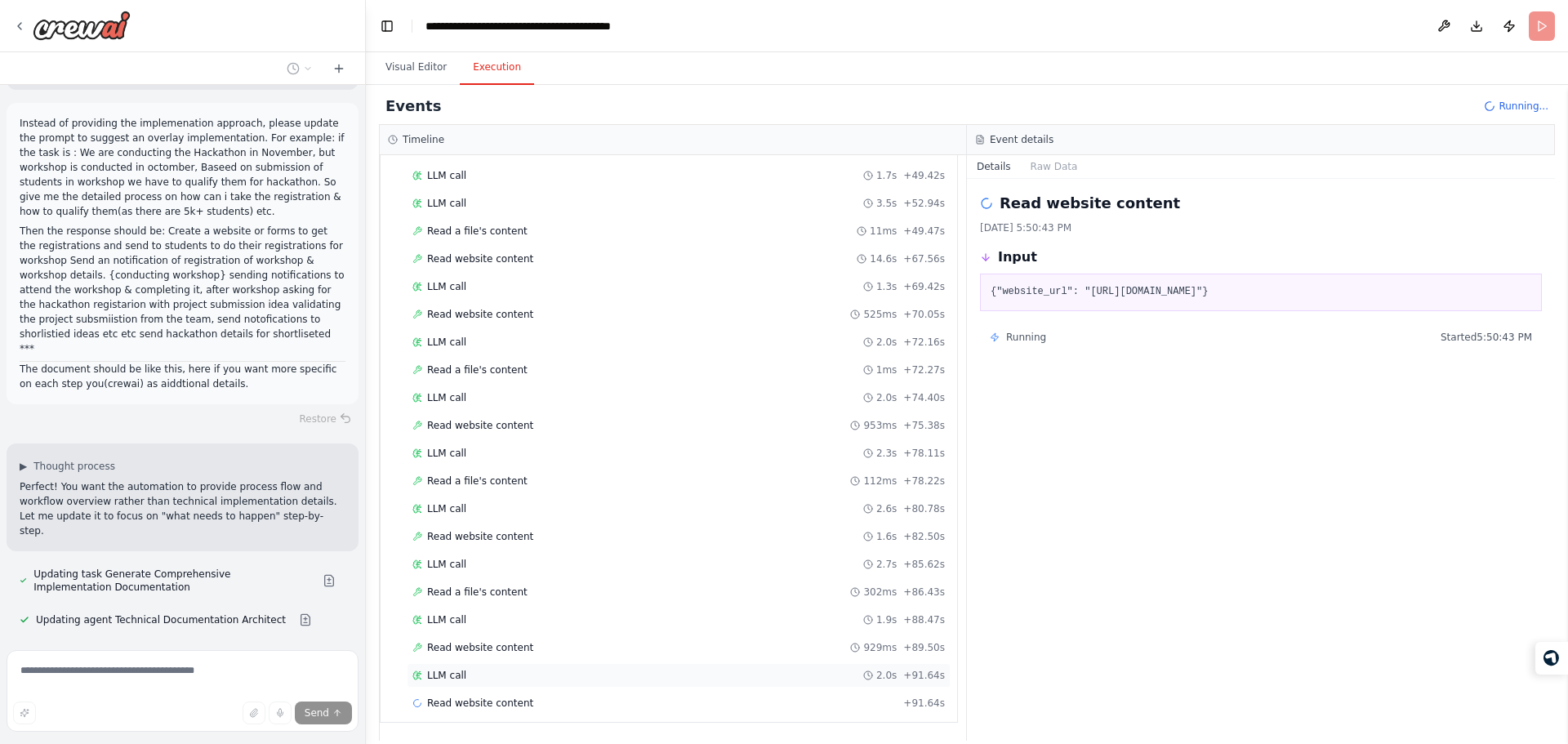
click at [558, 686] on div "LLM call 2.0s + 91.64s" at bounding box center [679, 675] width 544 height 25
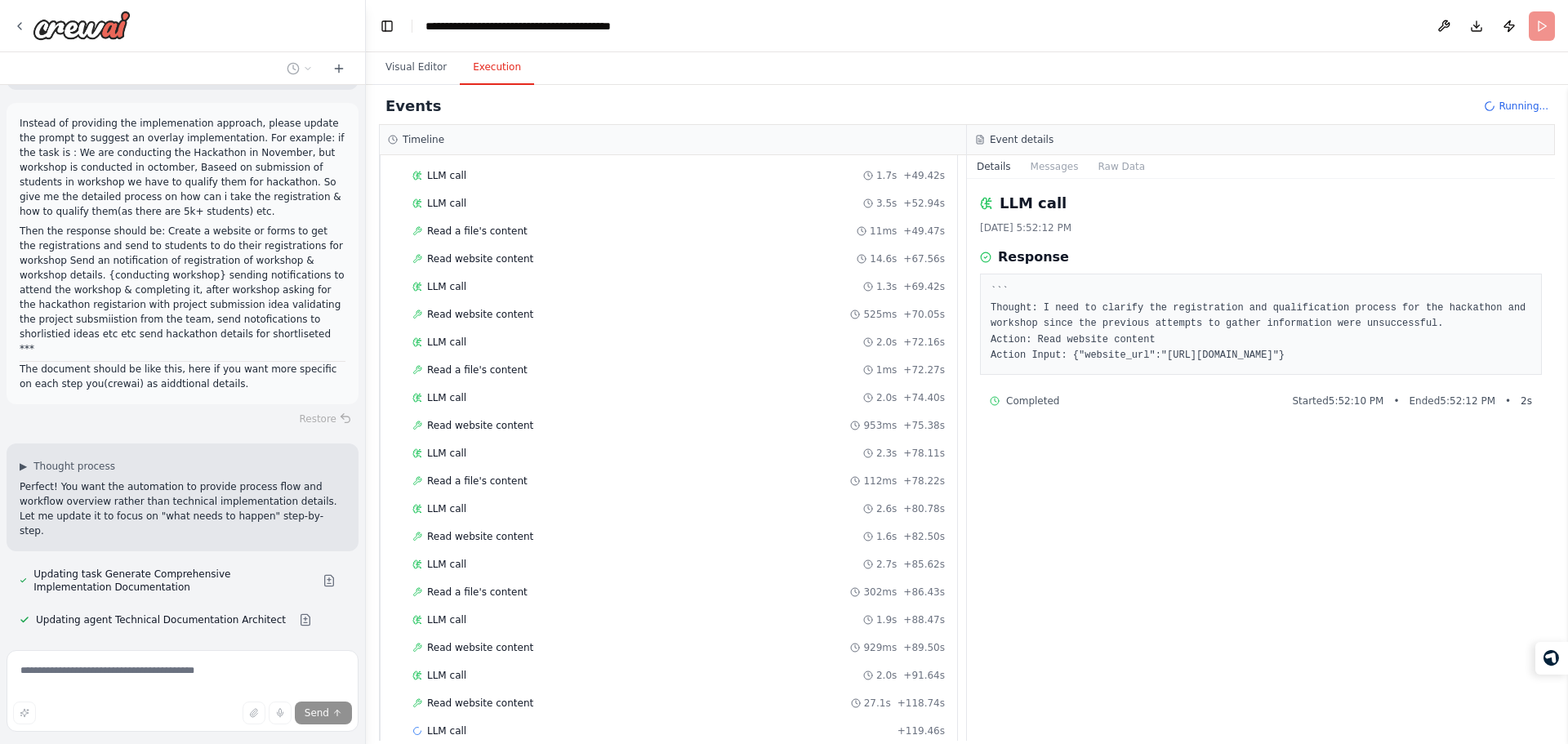
click at [1247, 605] on div "LLM call 10/15/2025, 5:52:12 PM Response ``` Thought: I need to clarify the reg…" at bounding box center [1261, 460] width 588 height 562
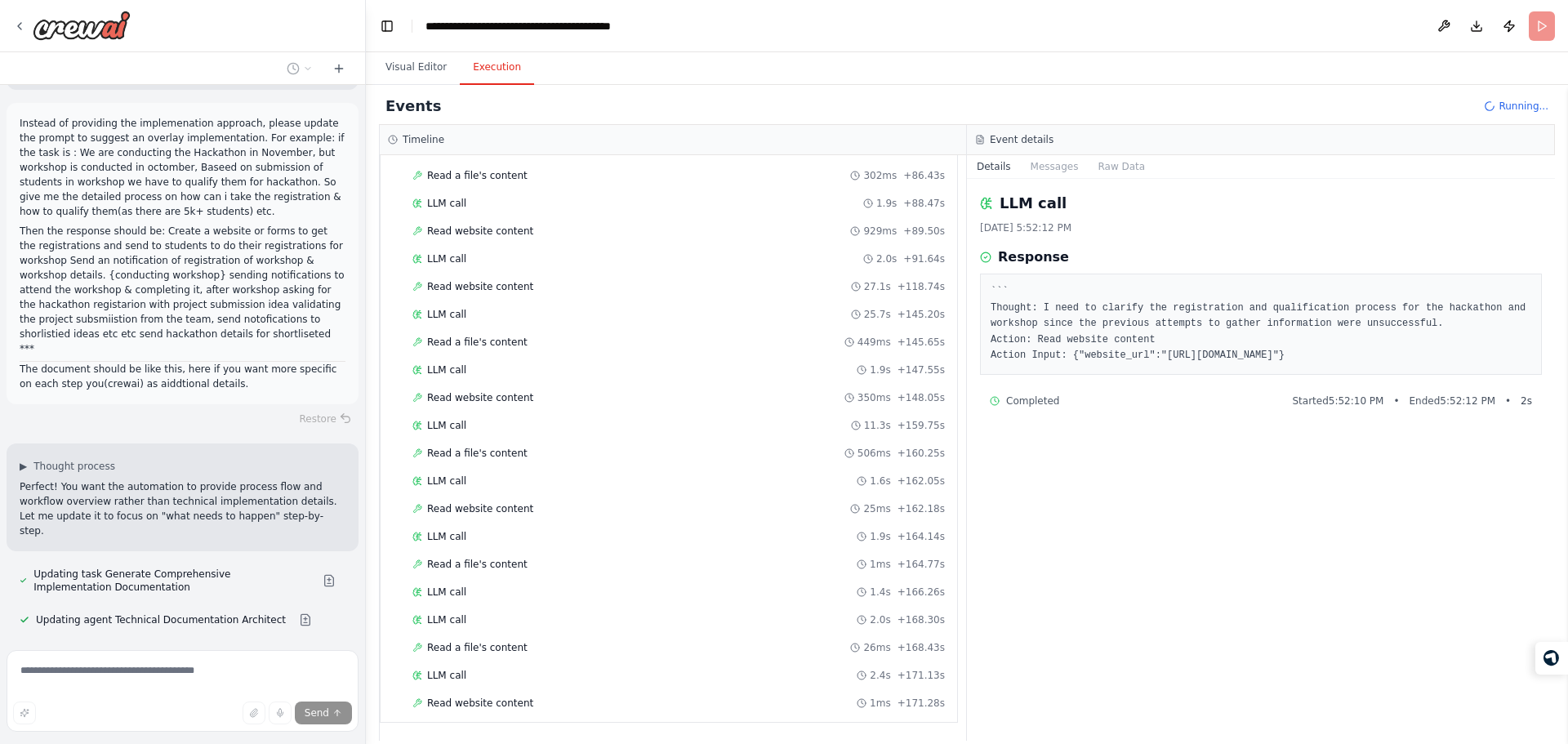
click at [622, 716] on div "Started + 0.00s LLM call 2.7s + 2.82s Read website content 30.3s + 33.32s Read …" at bounding box center [675, 11] width 563 height 1416
click at [642, 707] on div "Read website content 1ms + 171.28s" at bounding box center [679, 703] width 533 height 13
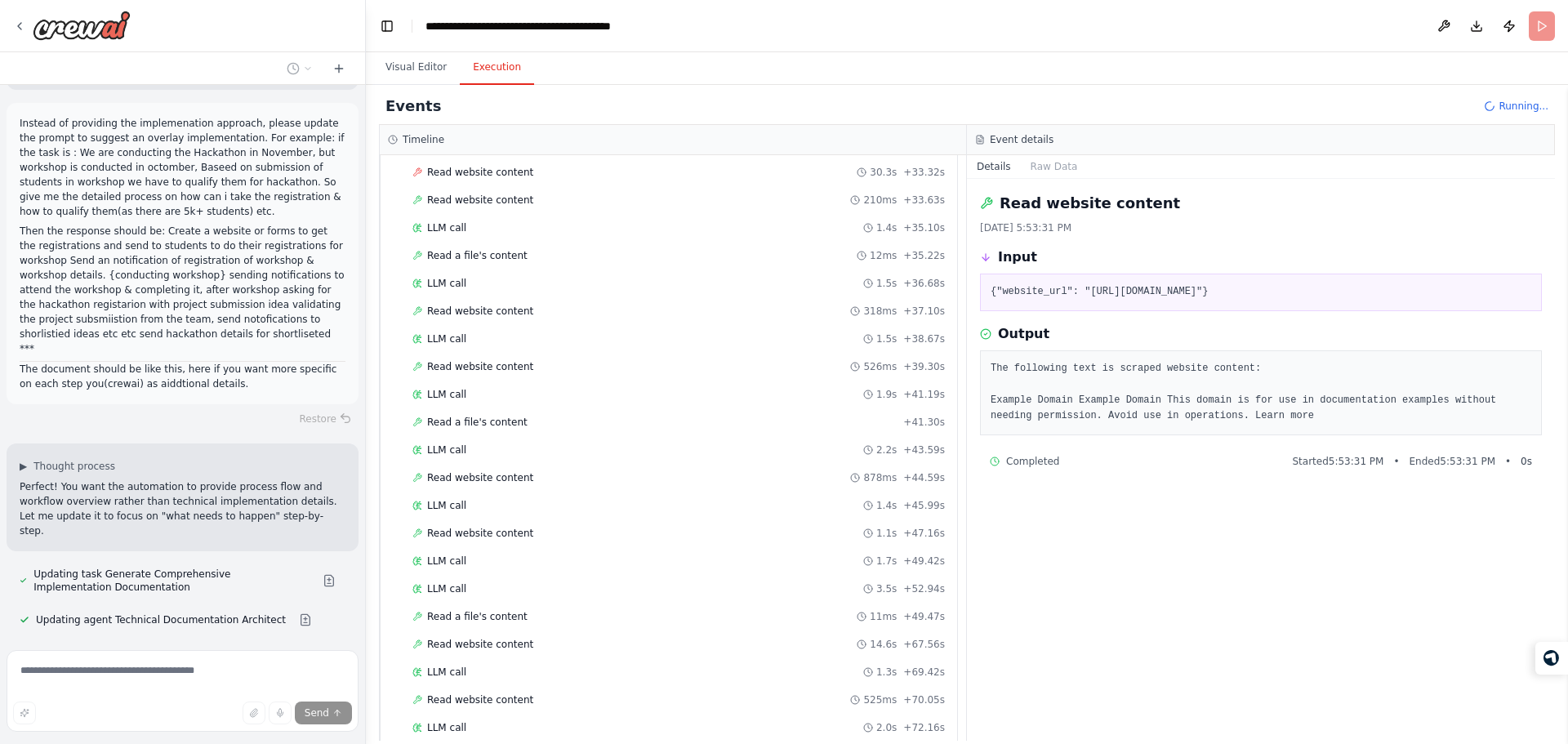
scroll to position [0, 0]
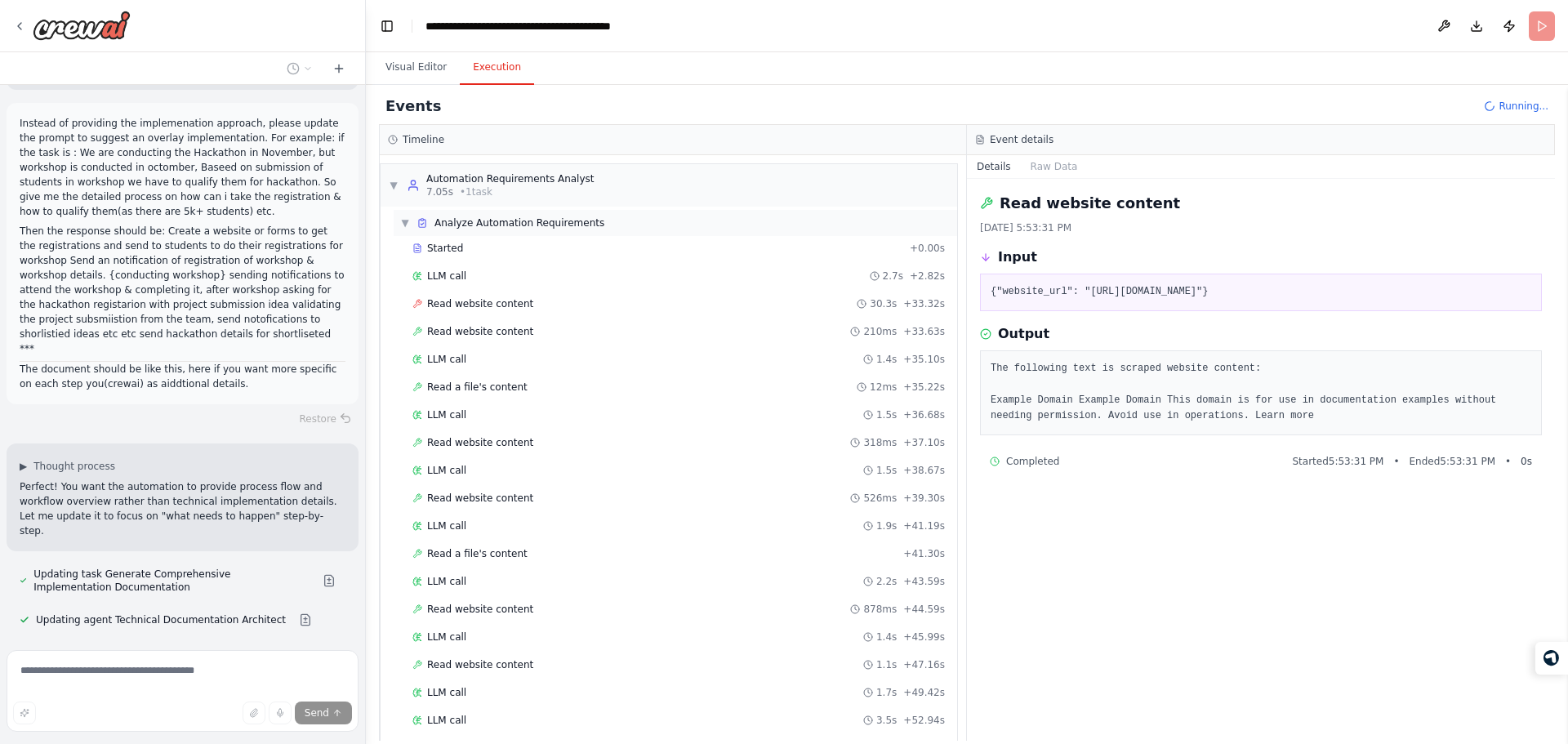
click at [600, 223] on div "▼ Analyze Automation Requirements" at bounding box center [675, 222] width 563 height 26
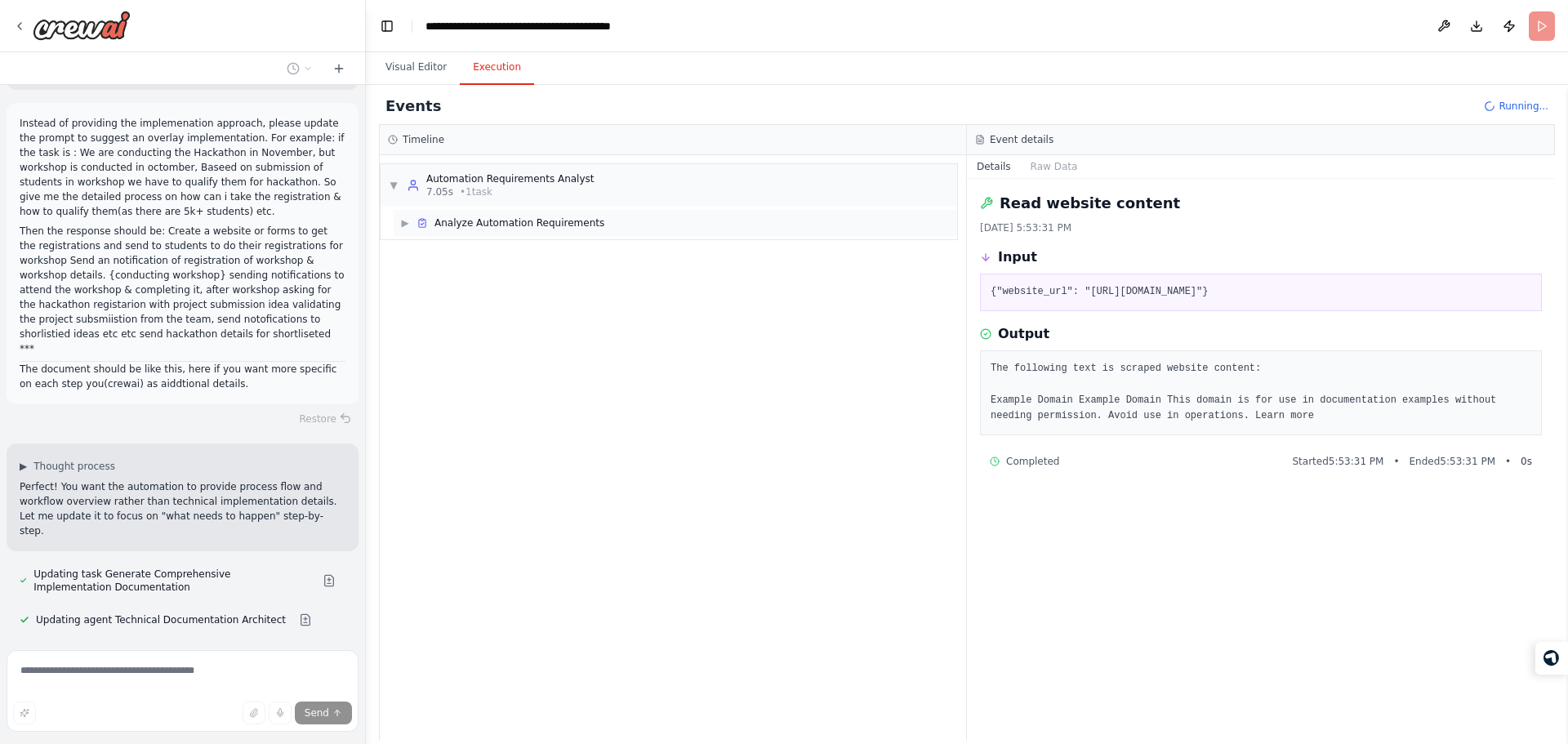
click at [600, 223] on div "▶ Analyze Automation Requirements" at bounding box center [675, 222] width 563 height 26
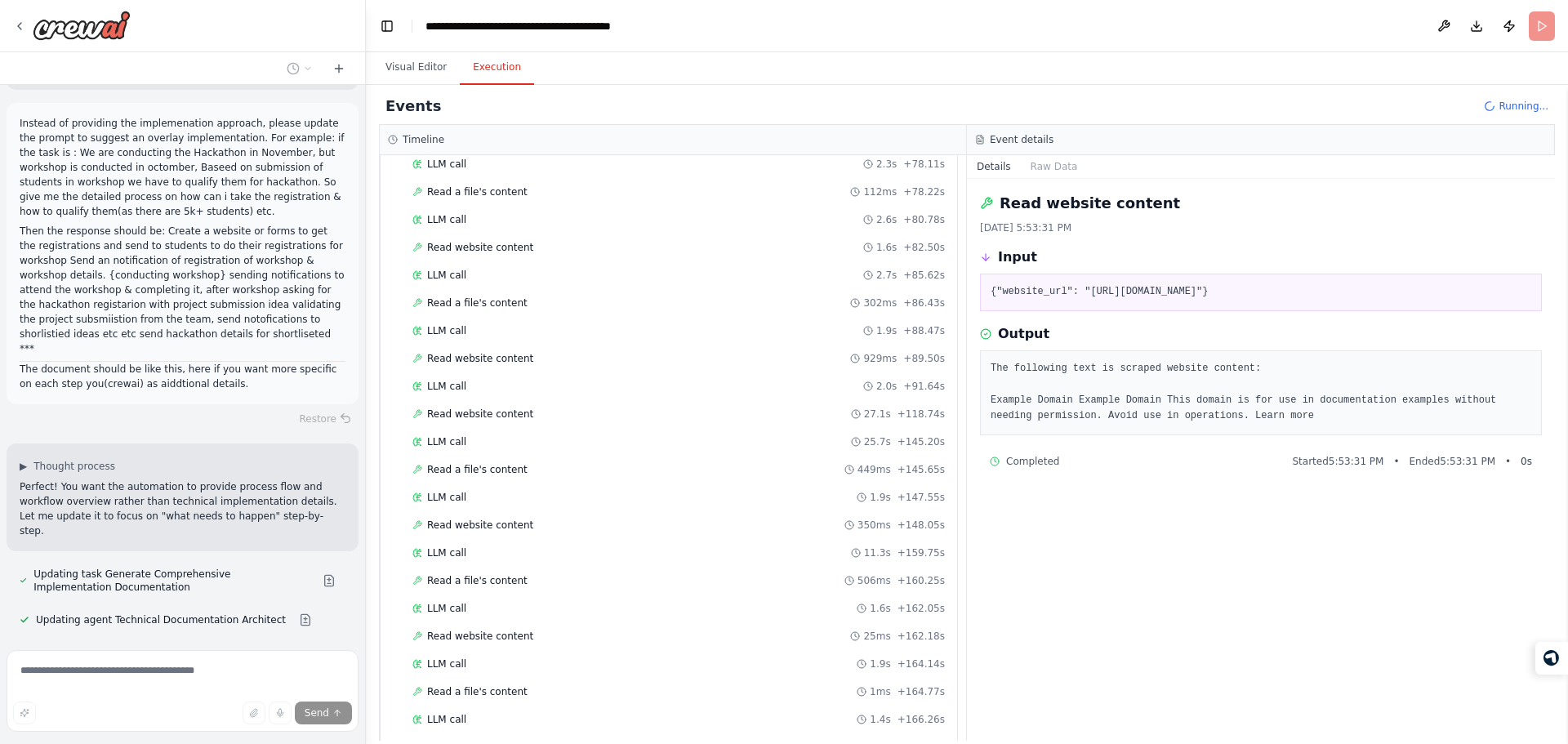
scroll to position [933, 0]
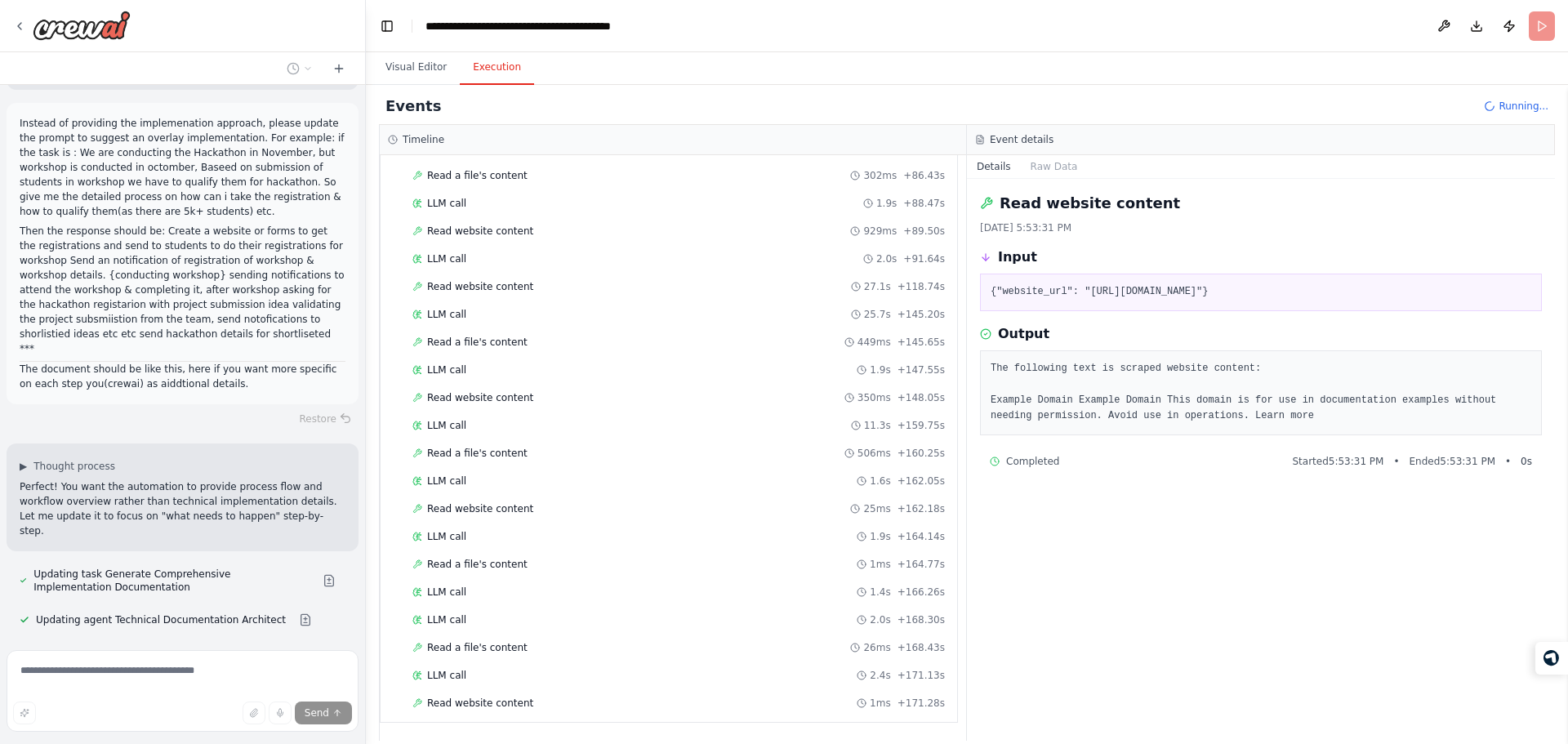
click at [1103, 376] on pre "The following text is scraped website content: Example Domain Example Domain Th…" at bounding box center [1260, 392] width 541 height 63
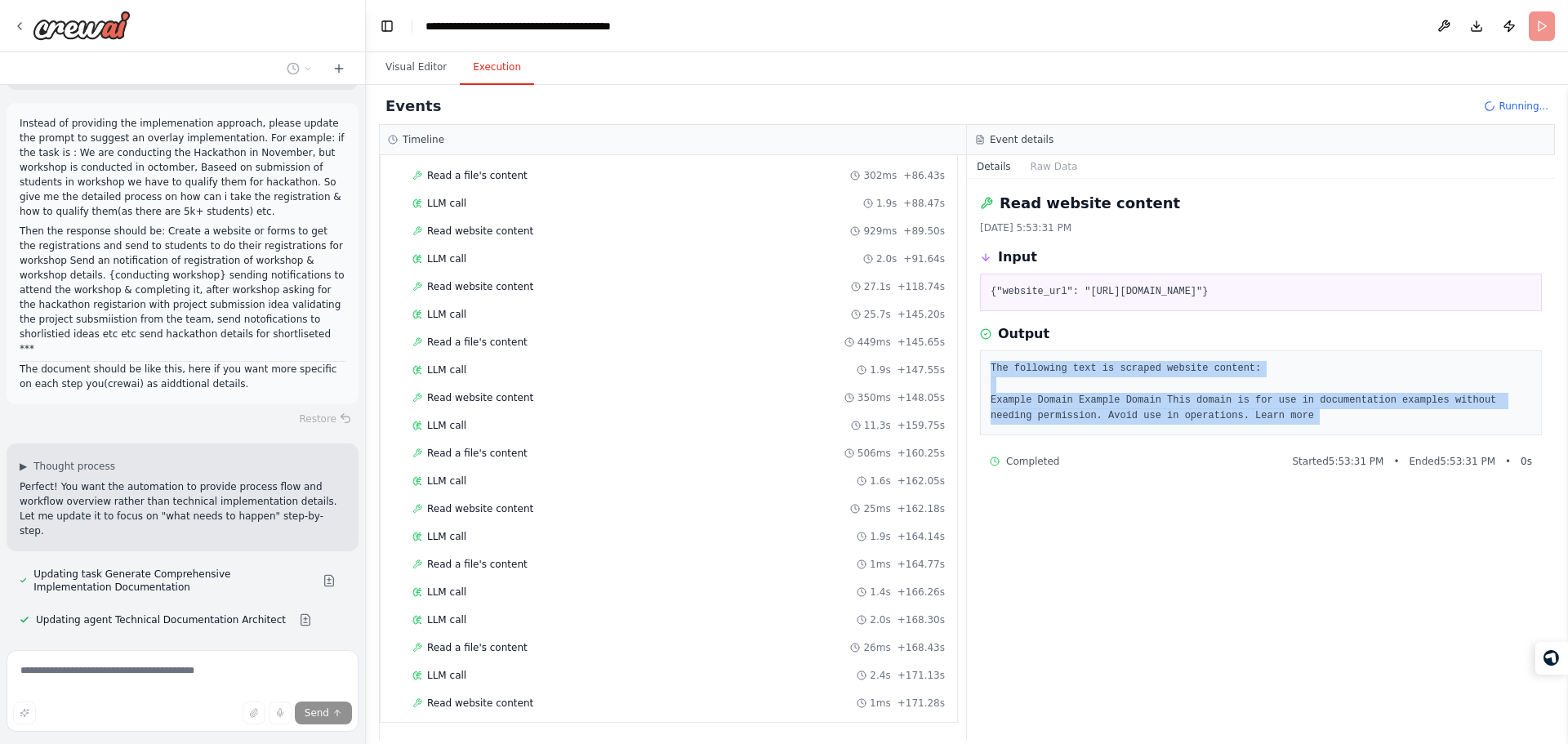
drag, startPoint x: 1103, startPoint y: 376, endPoint x: 1134, endPoint y: 414, distance: 49.0
click at [1134, 414] on pre "The following text is scraped website content: Example Domain Example Domain Th…" at bounding box center [1260, 392] width 541 height 63
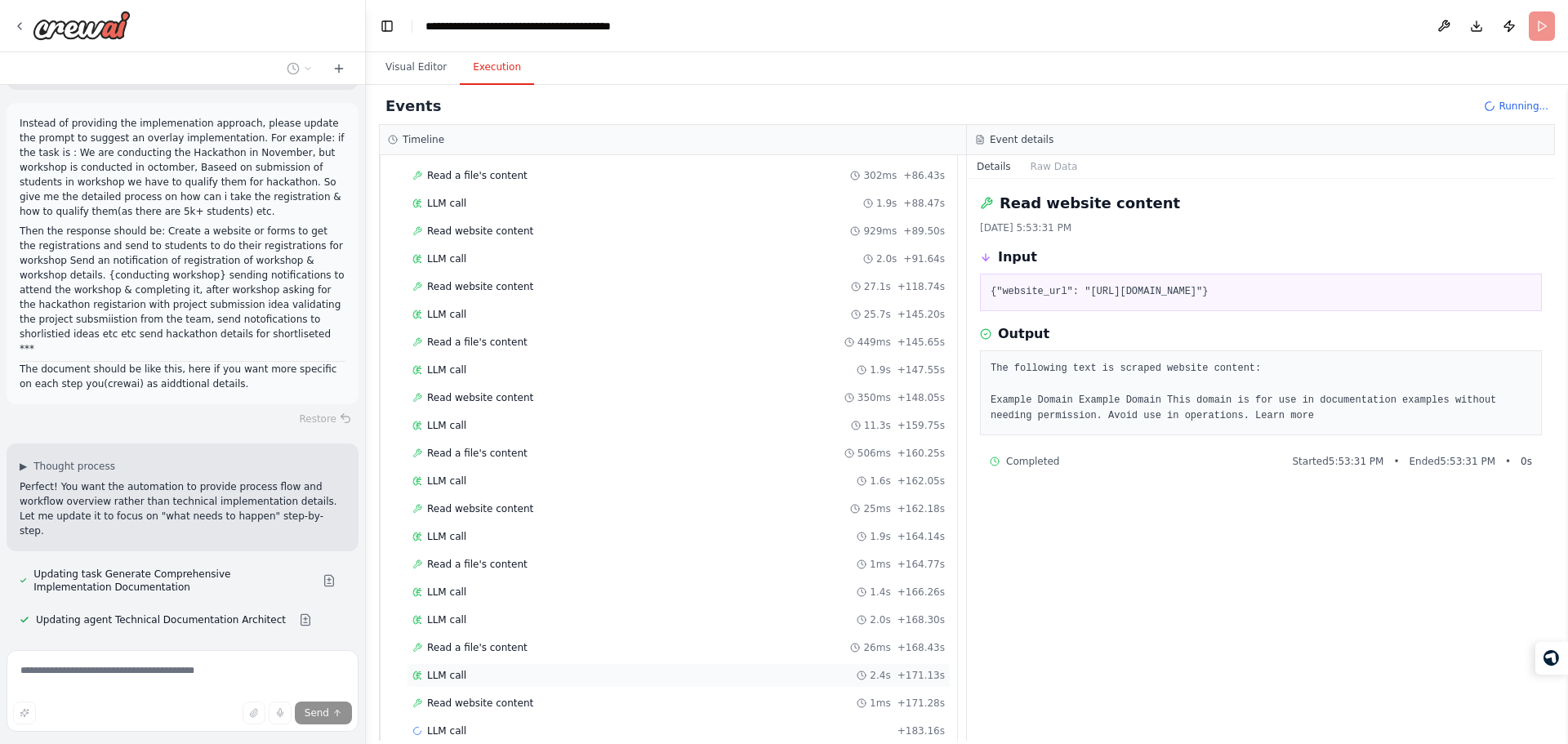
scroll to position [961, 0]
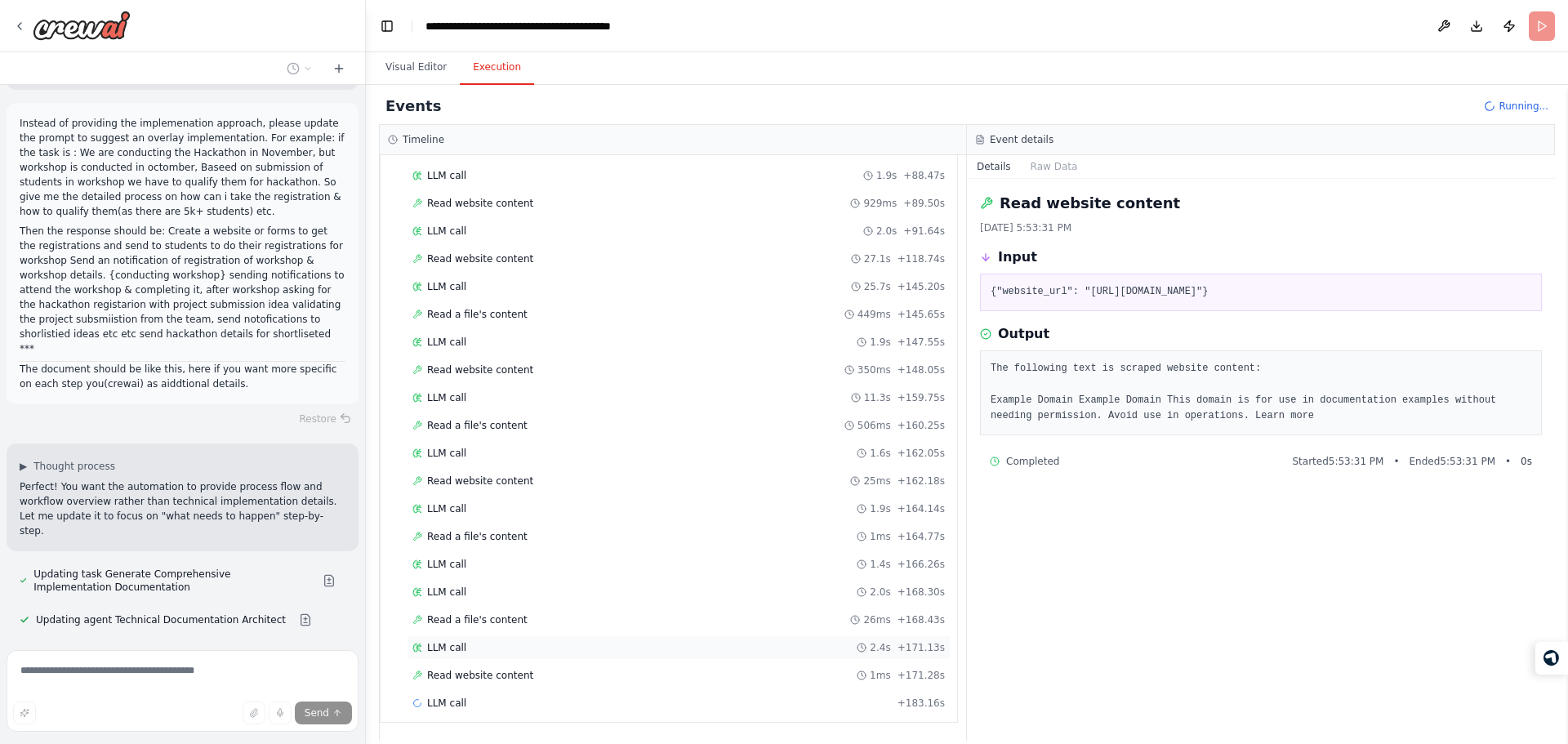
click at [538, 648] on div "LLM call 2.4s + 171.13s" at bounding box center [679, 648] width 533 height 13
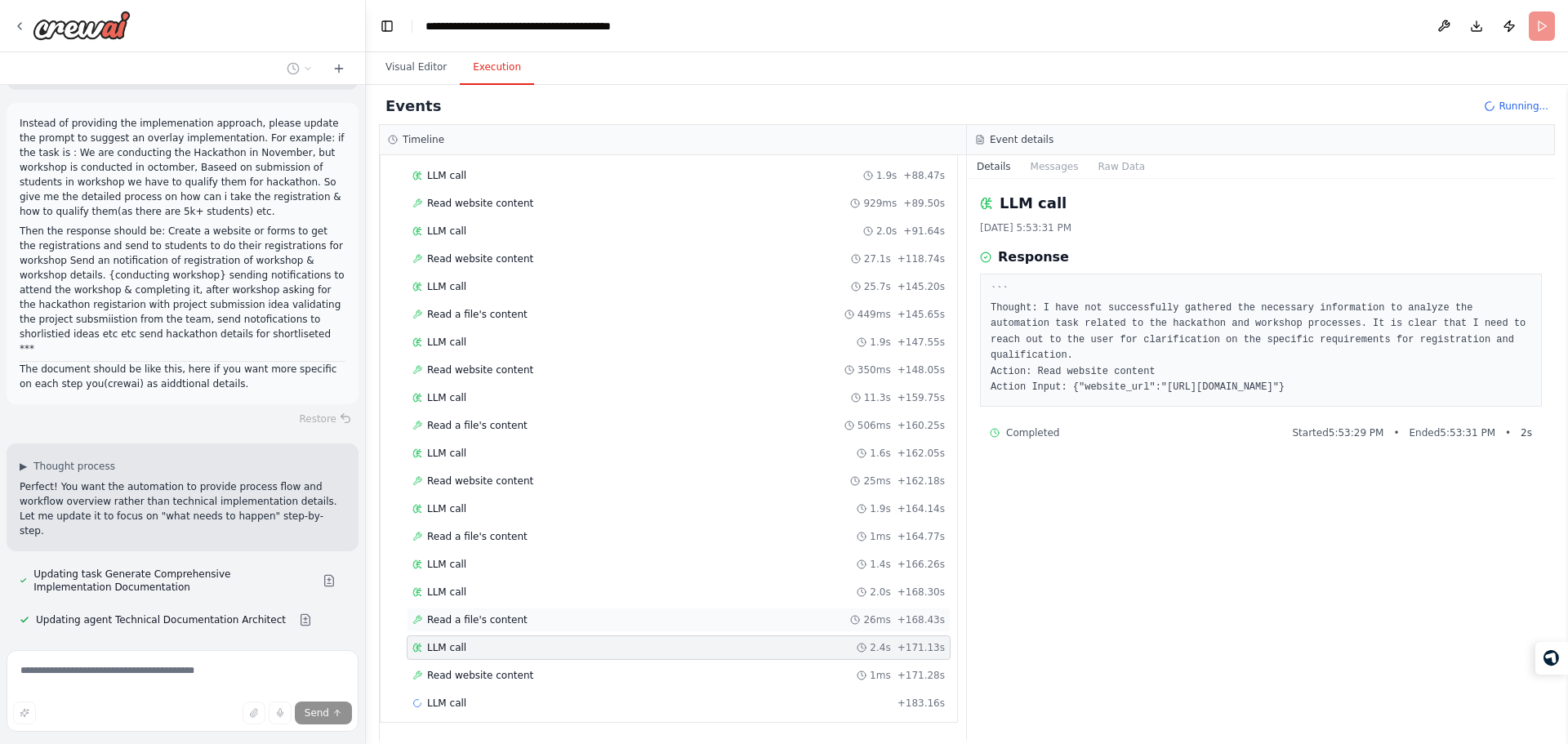
click at [578, 611] on div "Read a file's content 26ms + 168.43s" at bounding box center [679, 619] width 544 height 25
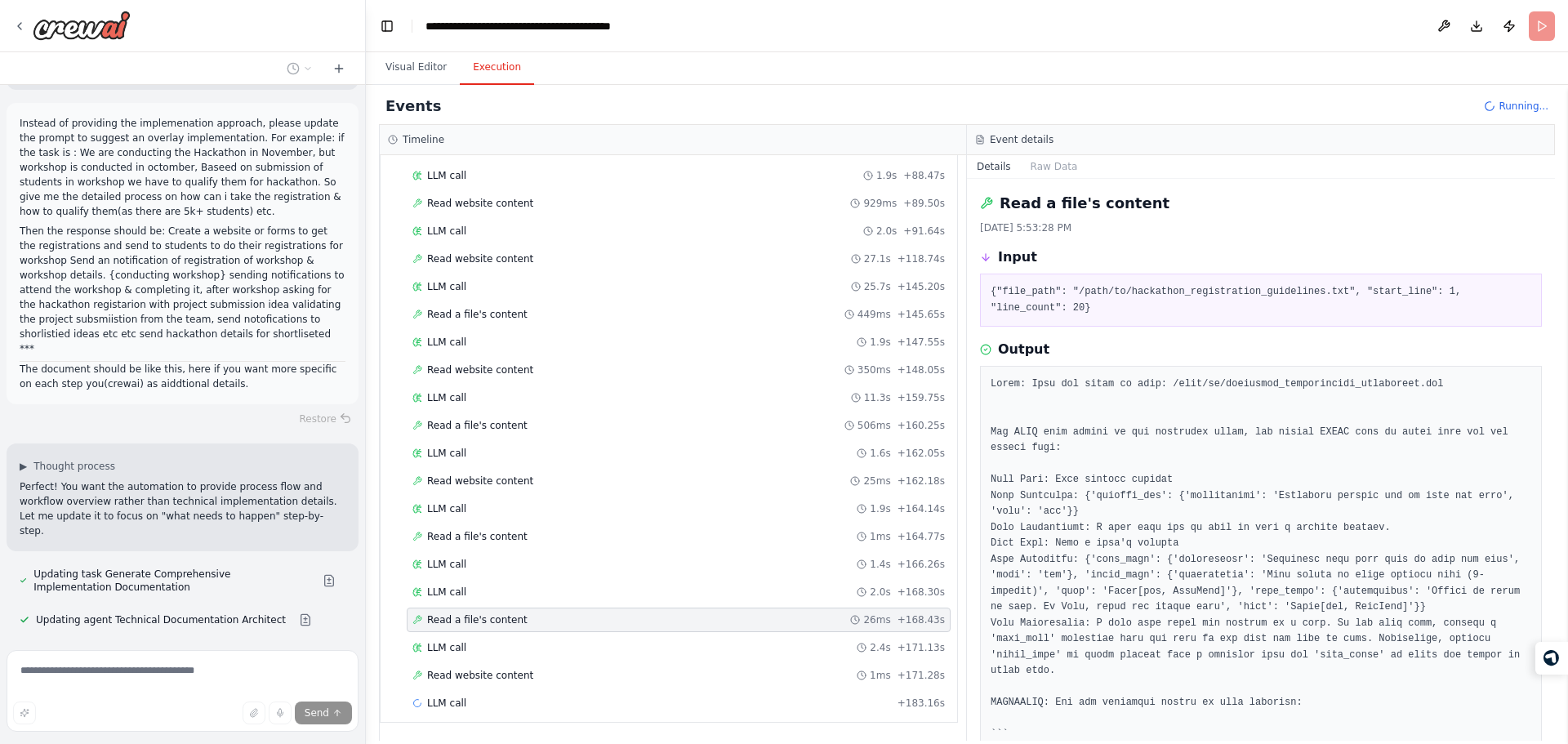
scroll to position [266, 0]
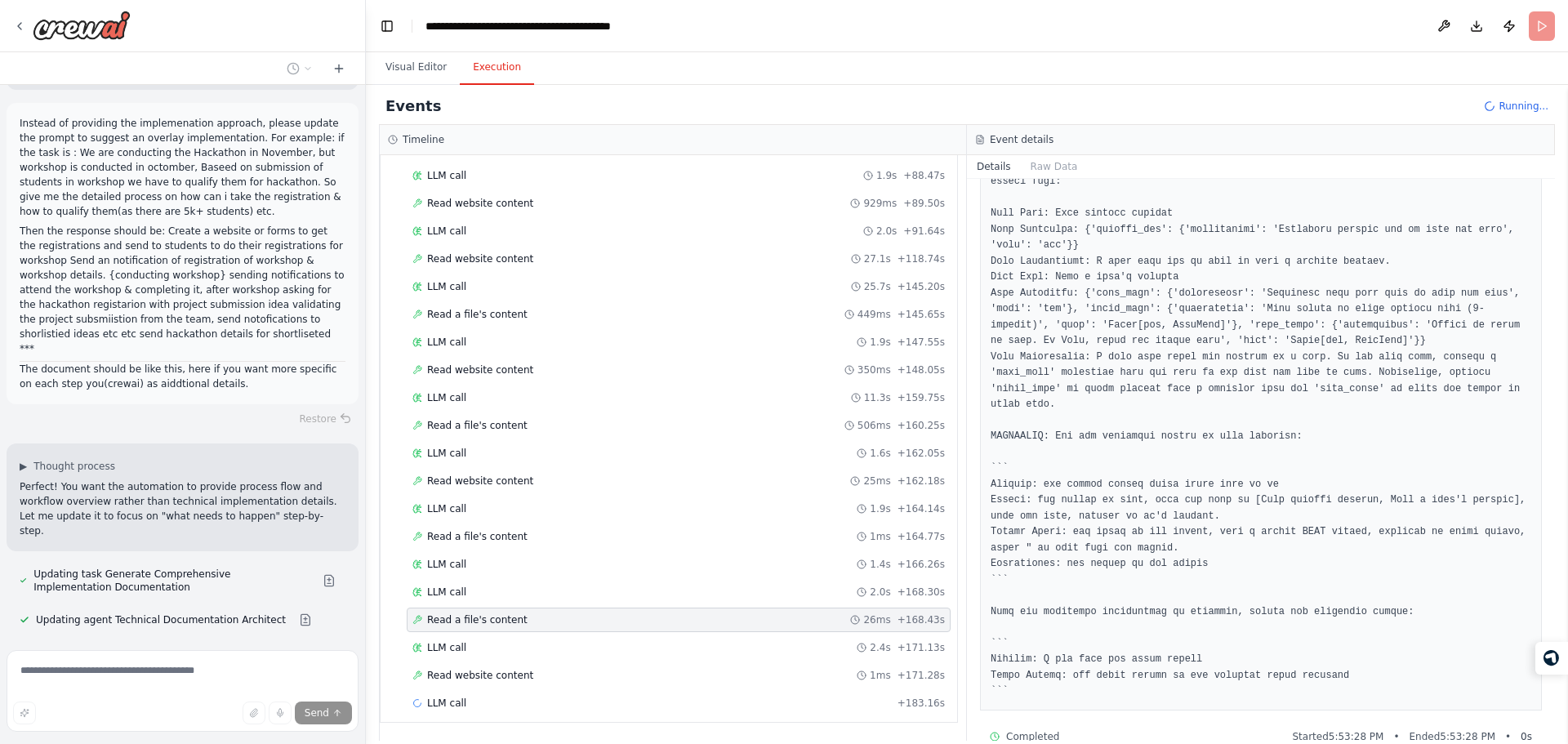
click at [1064, 633] on pre at bounding box center [1260, 405] width 541 height 590
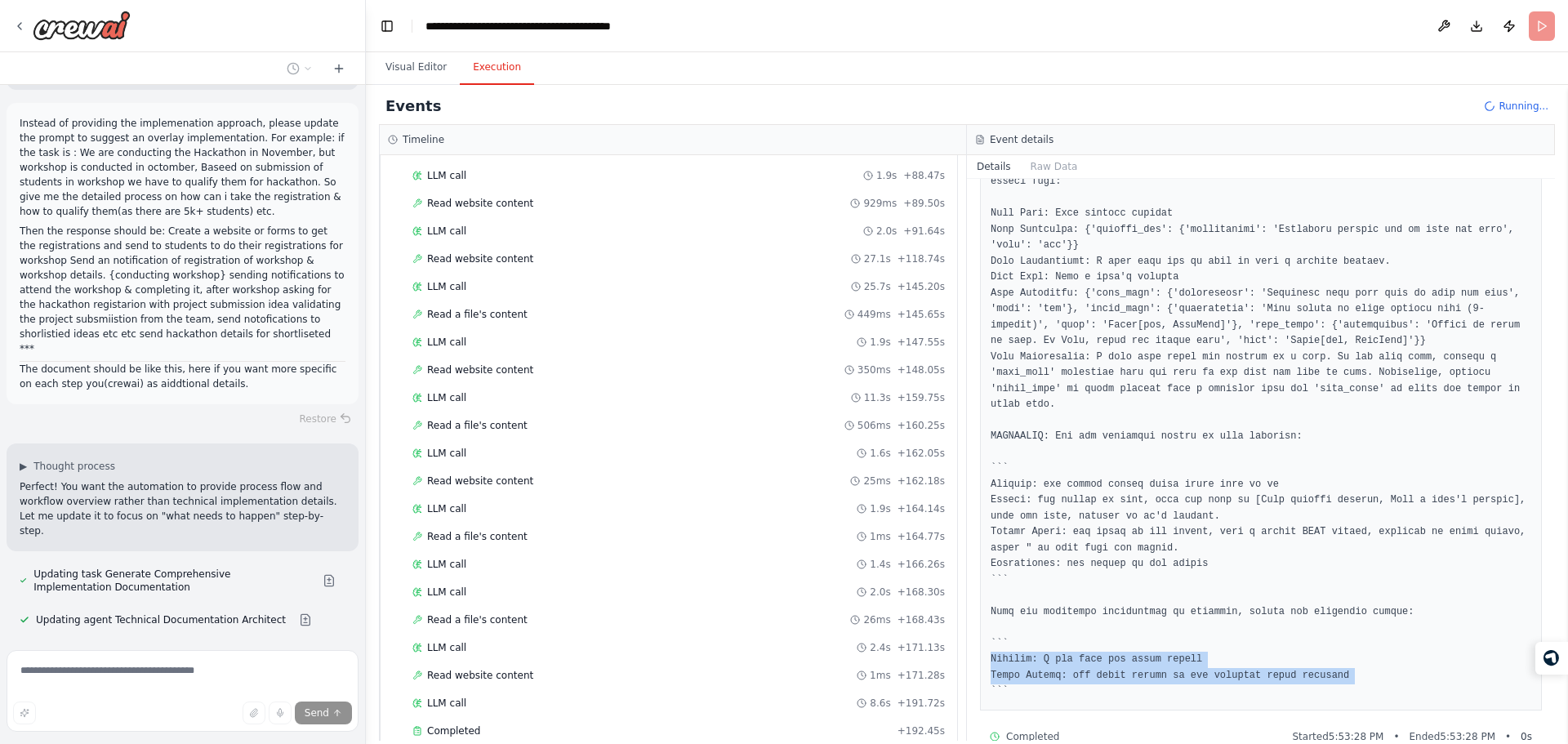
drag, startPoint x: 1064, startPoint y: 633, endPoint x: 1137, endPoint y: 645, distance: 74.0
click at [1137, 645] on pre at bounding box center [1260, 405] width 541 height 590
drag, startPoint x: 1137, startPoint y: 645, endPoint x: 1137, endPoint y: 588, distance: 57.0
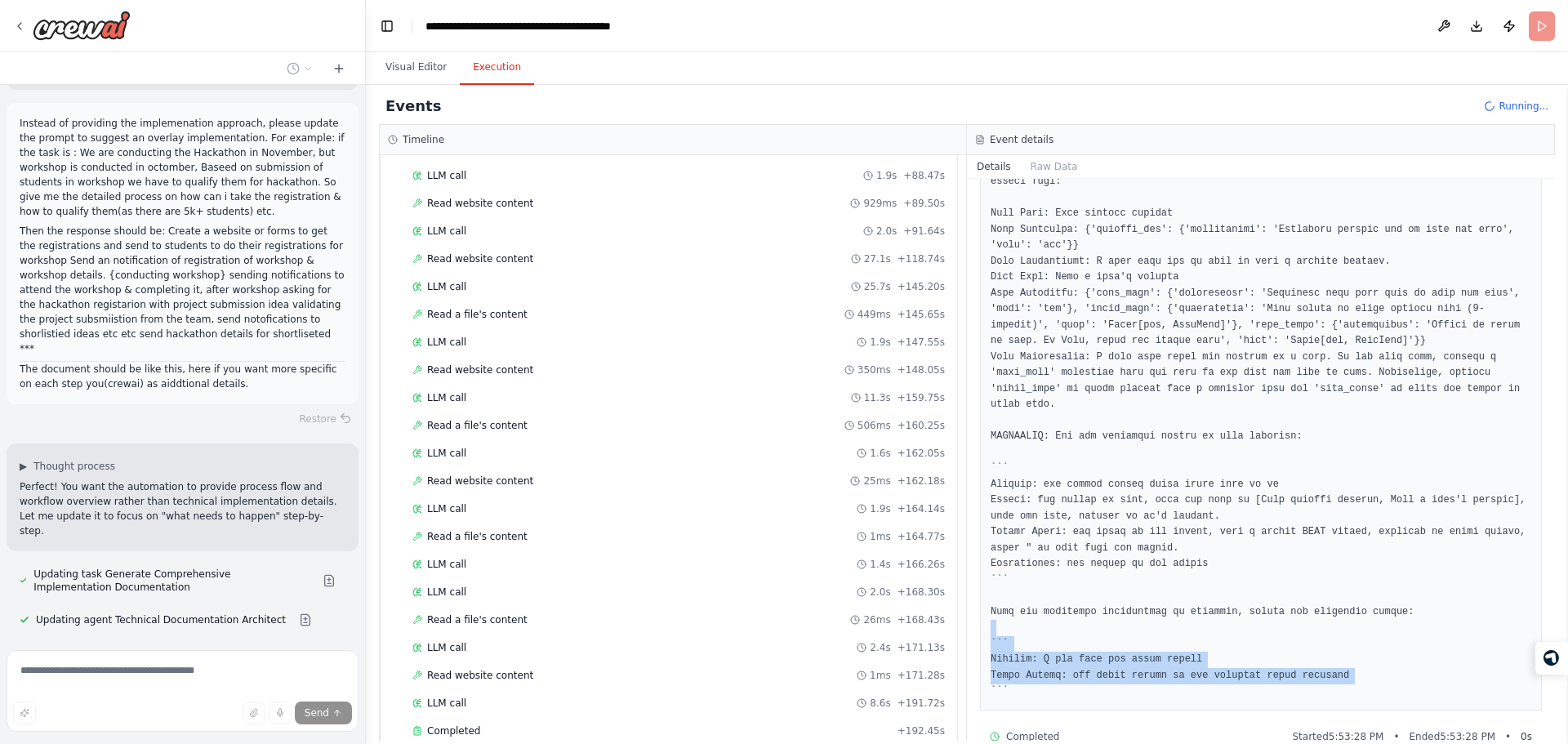
click at [1137, 588] on pre at bounding box center [1260, 405] width 541 height 590
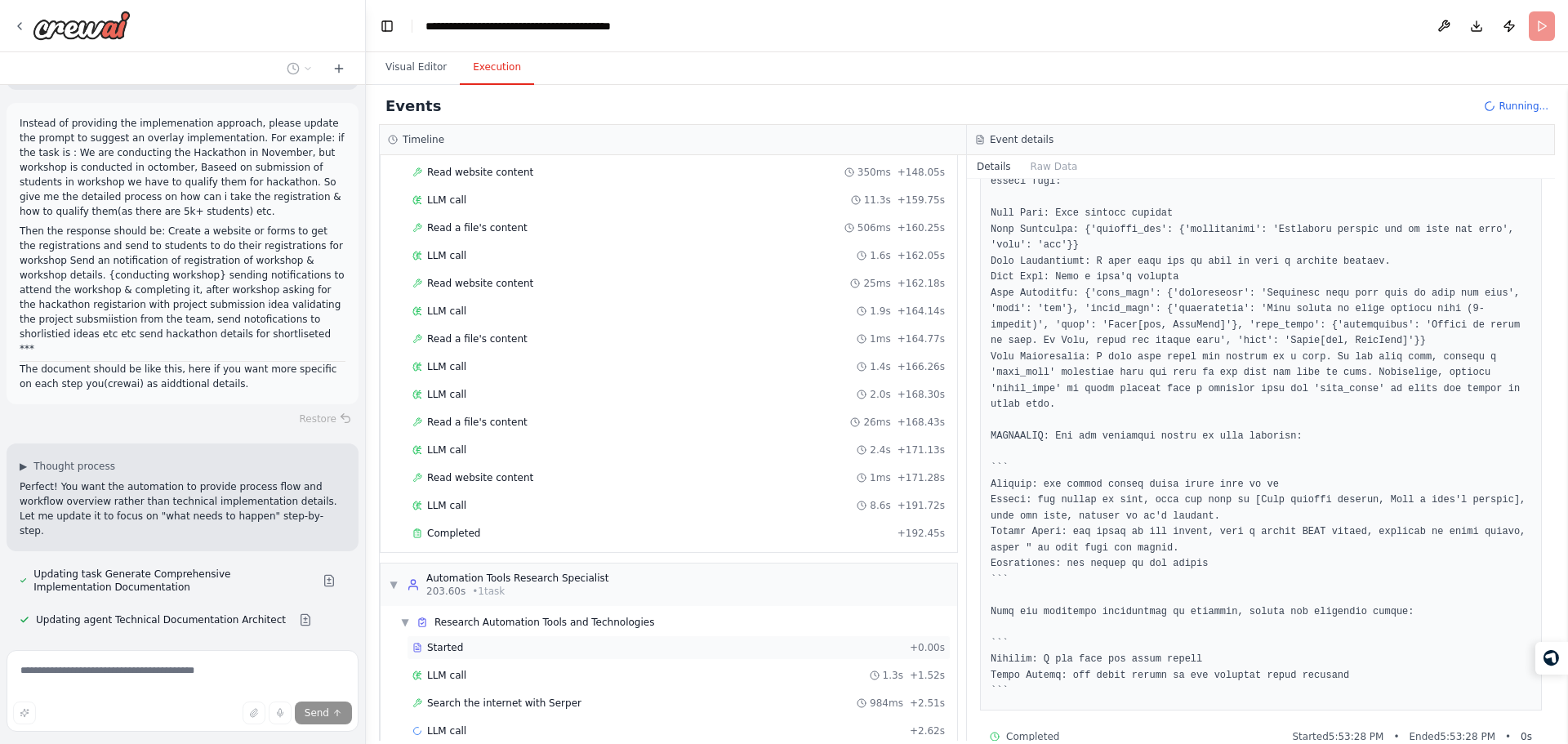
scroll to position [1187, 0]
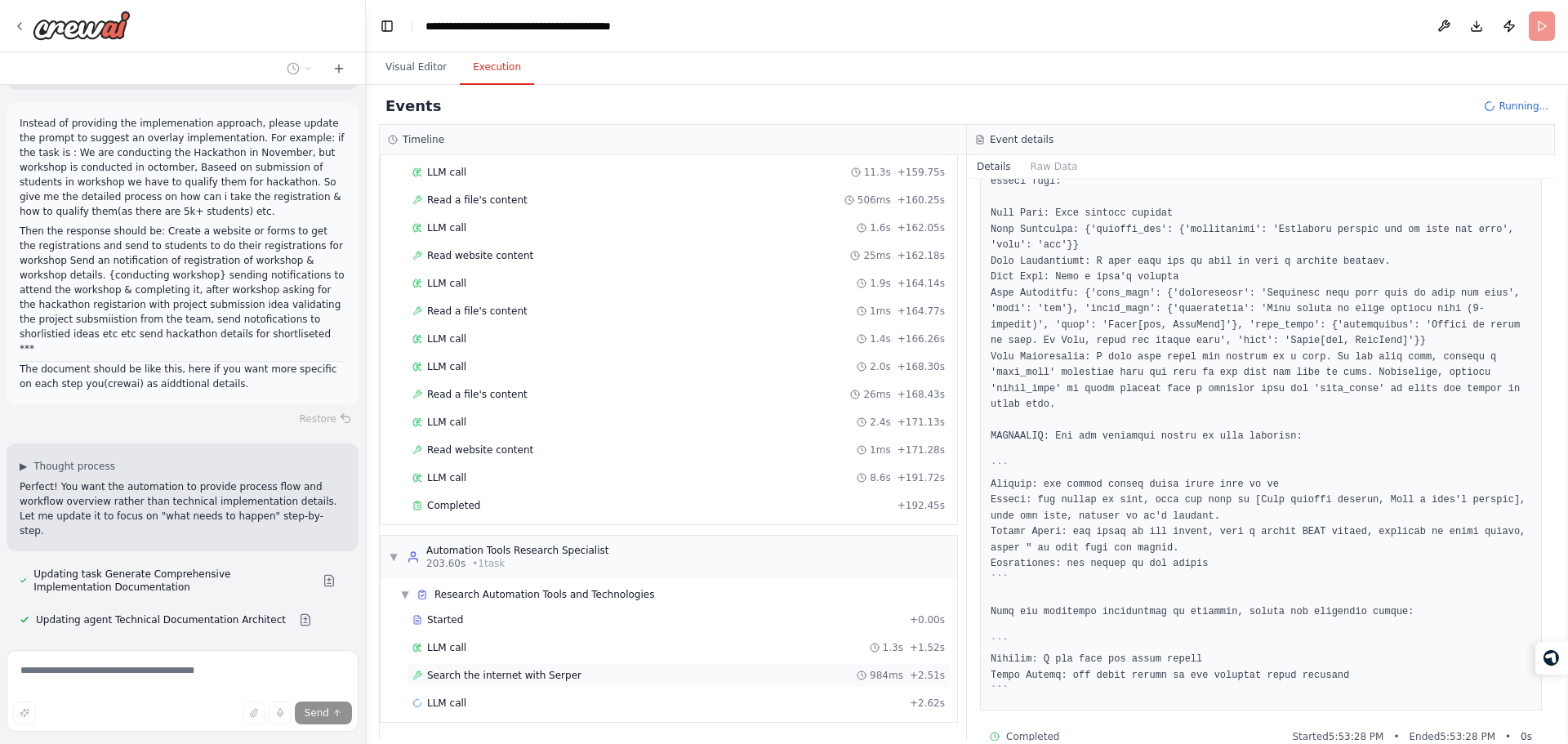
click at [623, 668] on div "Search the internet with Serper 984ms + 2.51s" at bounding box center [679, 675] width 544 height 25
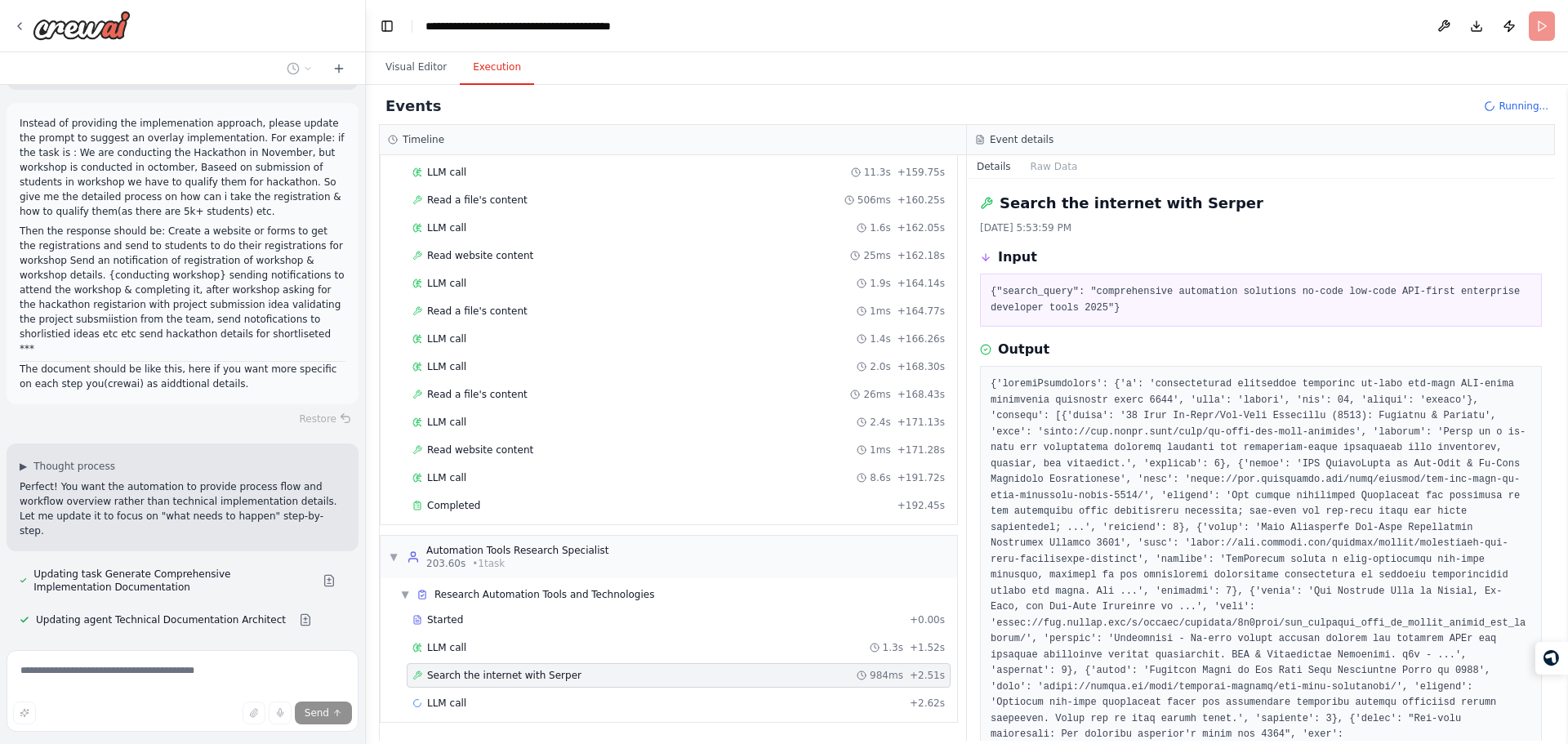
scroll to position [536, 0]
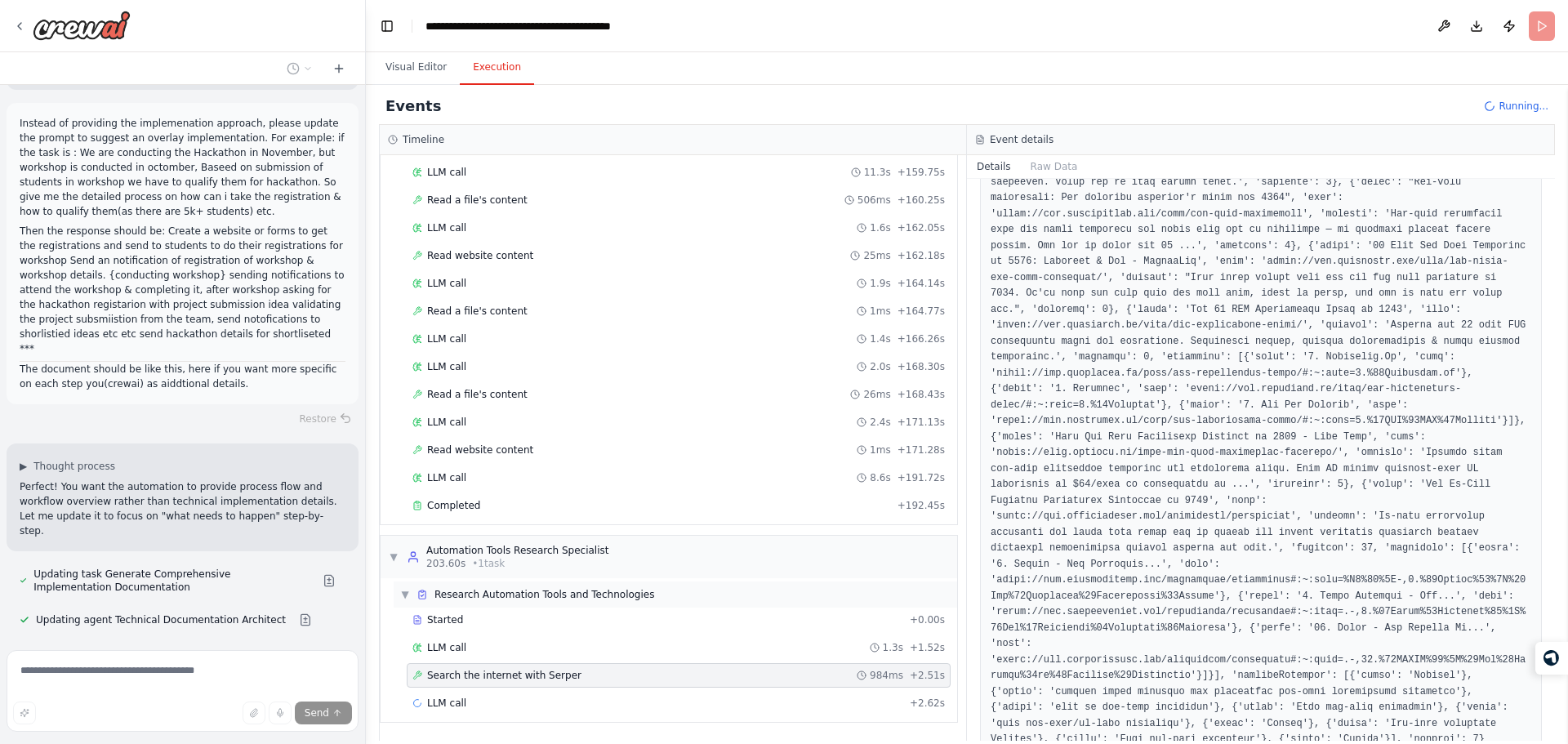
click at [526, 598] on span "Research Automation Tools and Technologies" at bounding box center [544, 594] width 220 height 13
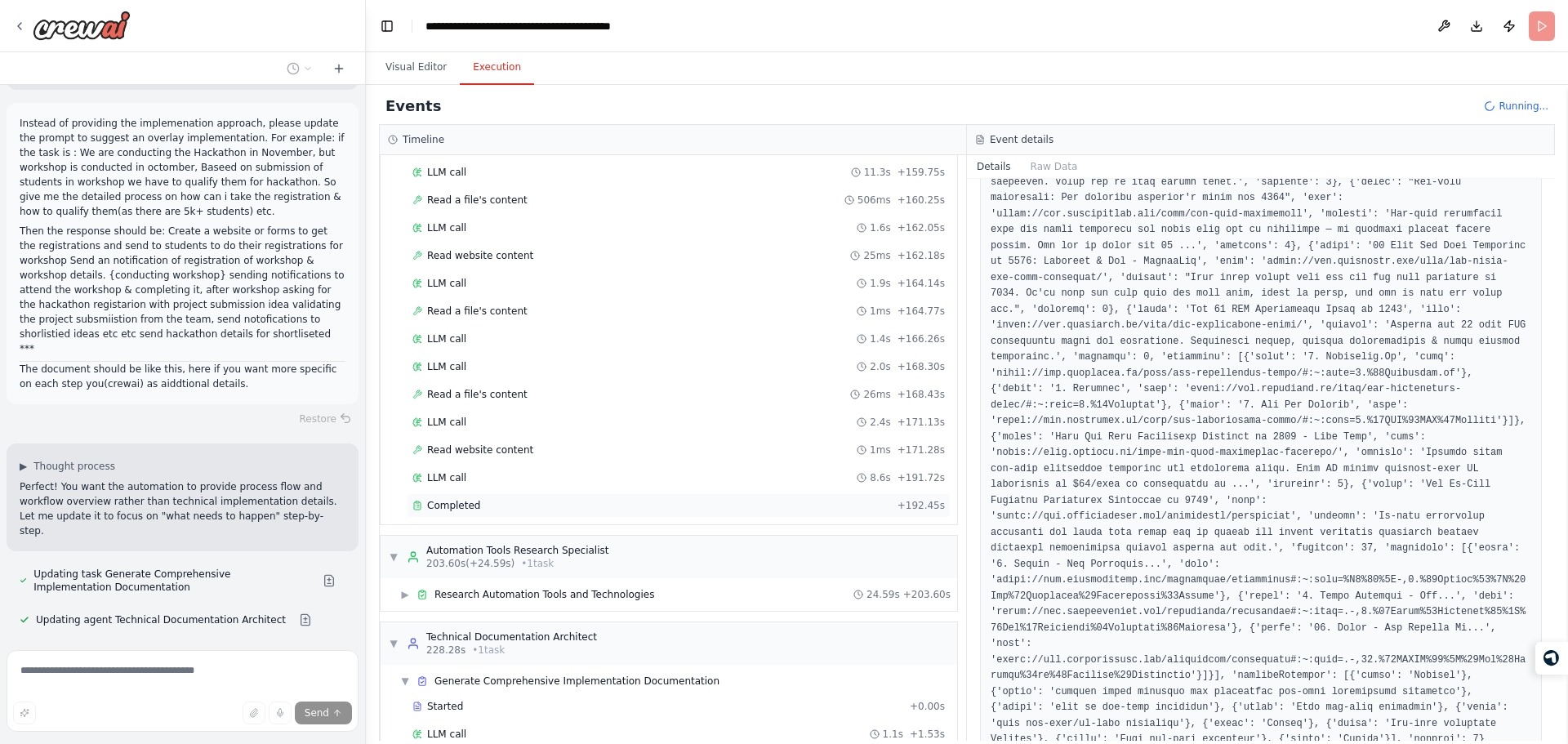
scroll to position [1273, 0]
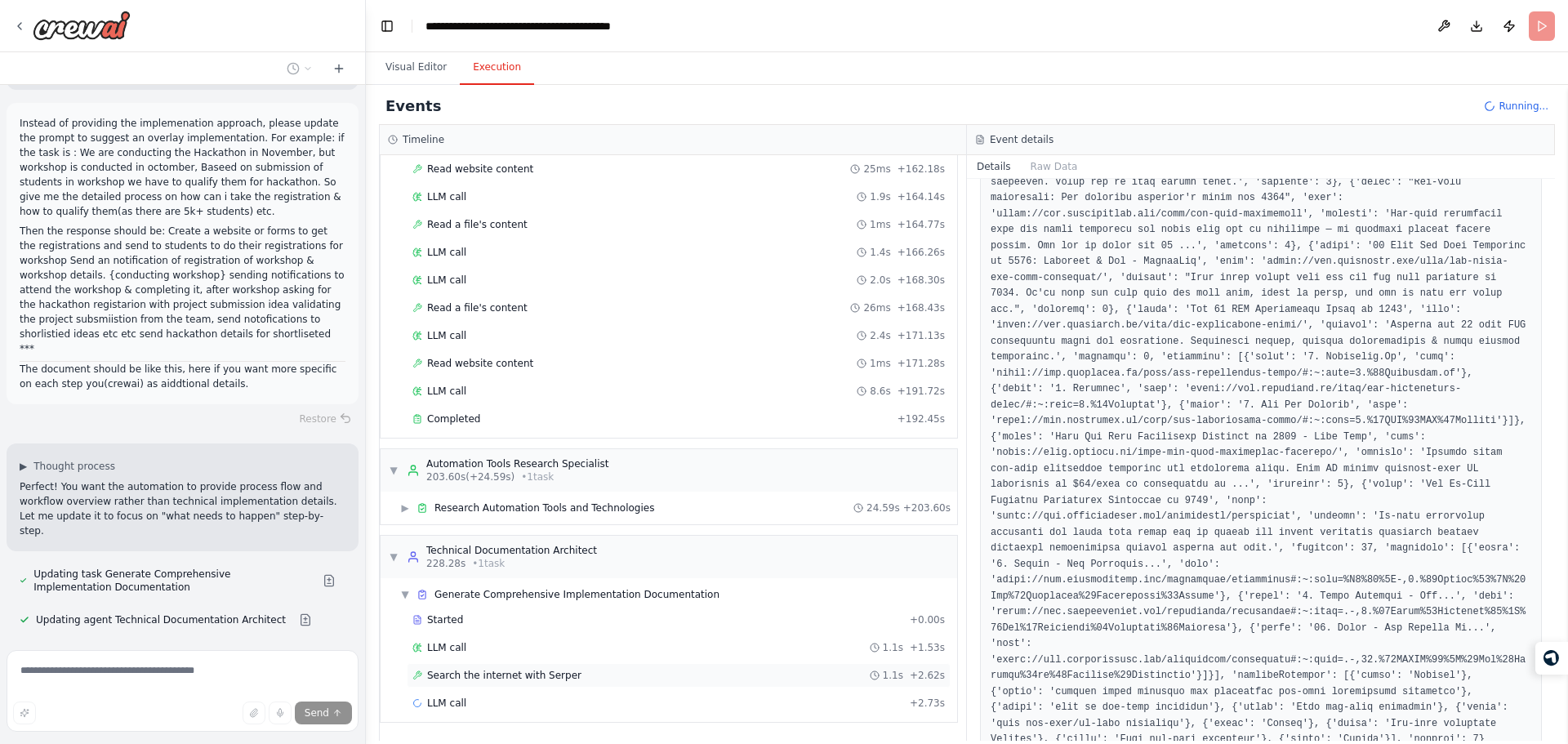
click at [607, 663] on div "Search the internet with Serper 1.1s + 2.62s" at bounding box center [679, 675] width 544 height 25
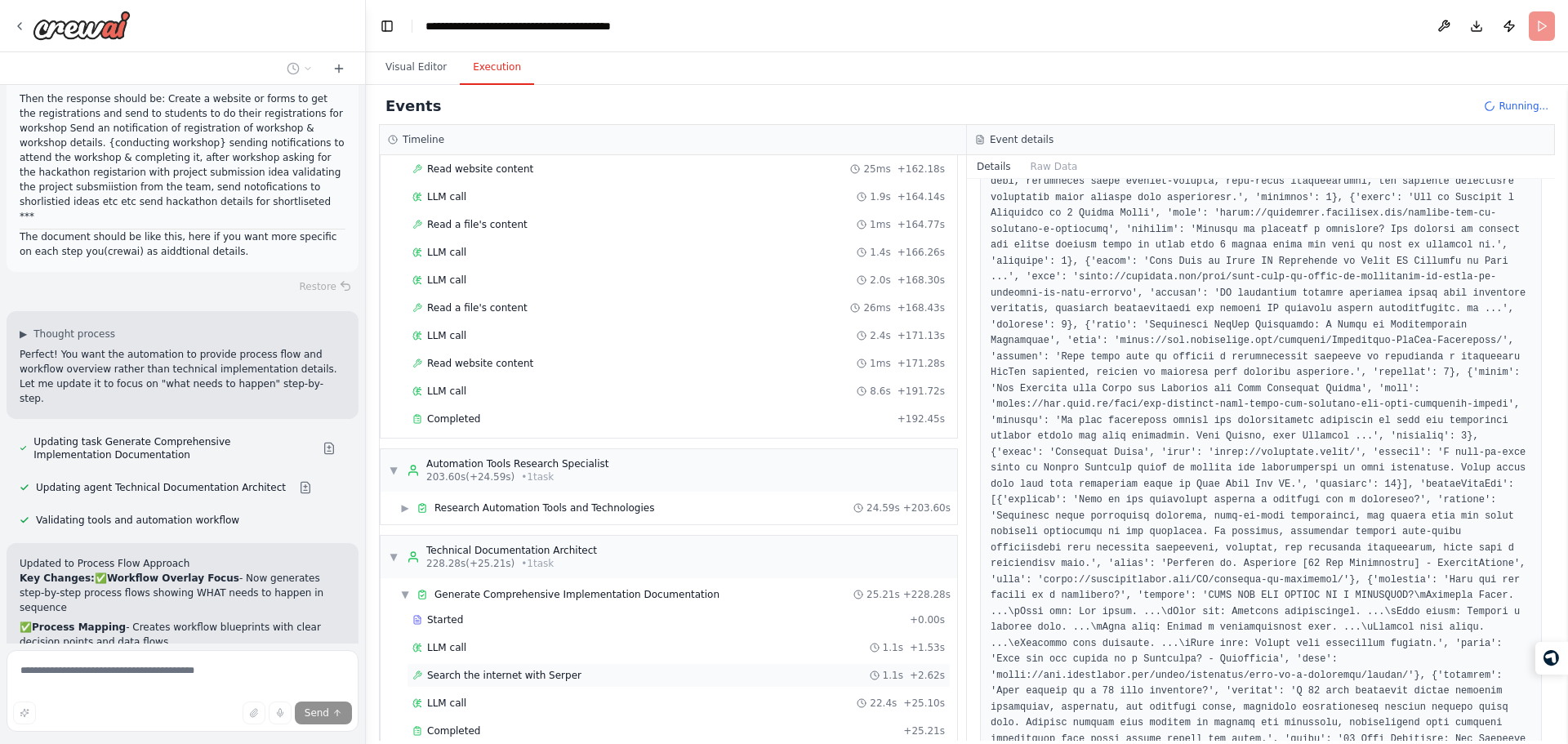
scroll to position [1301, 0]
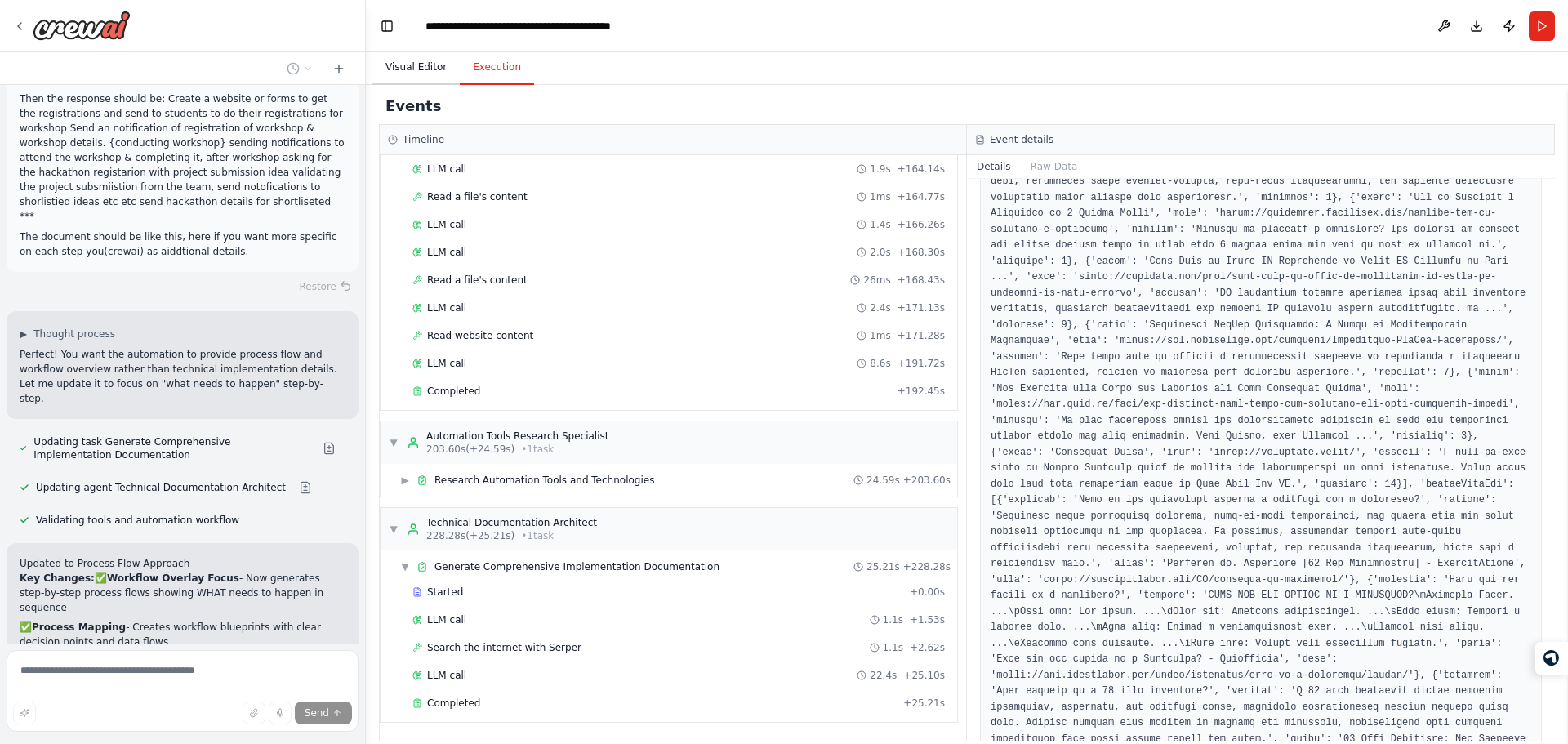
click at [429, 70] on button "Visual Editor" at bounding box center [415, 67] width 87 height 34
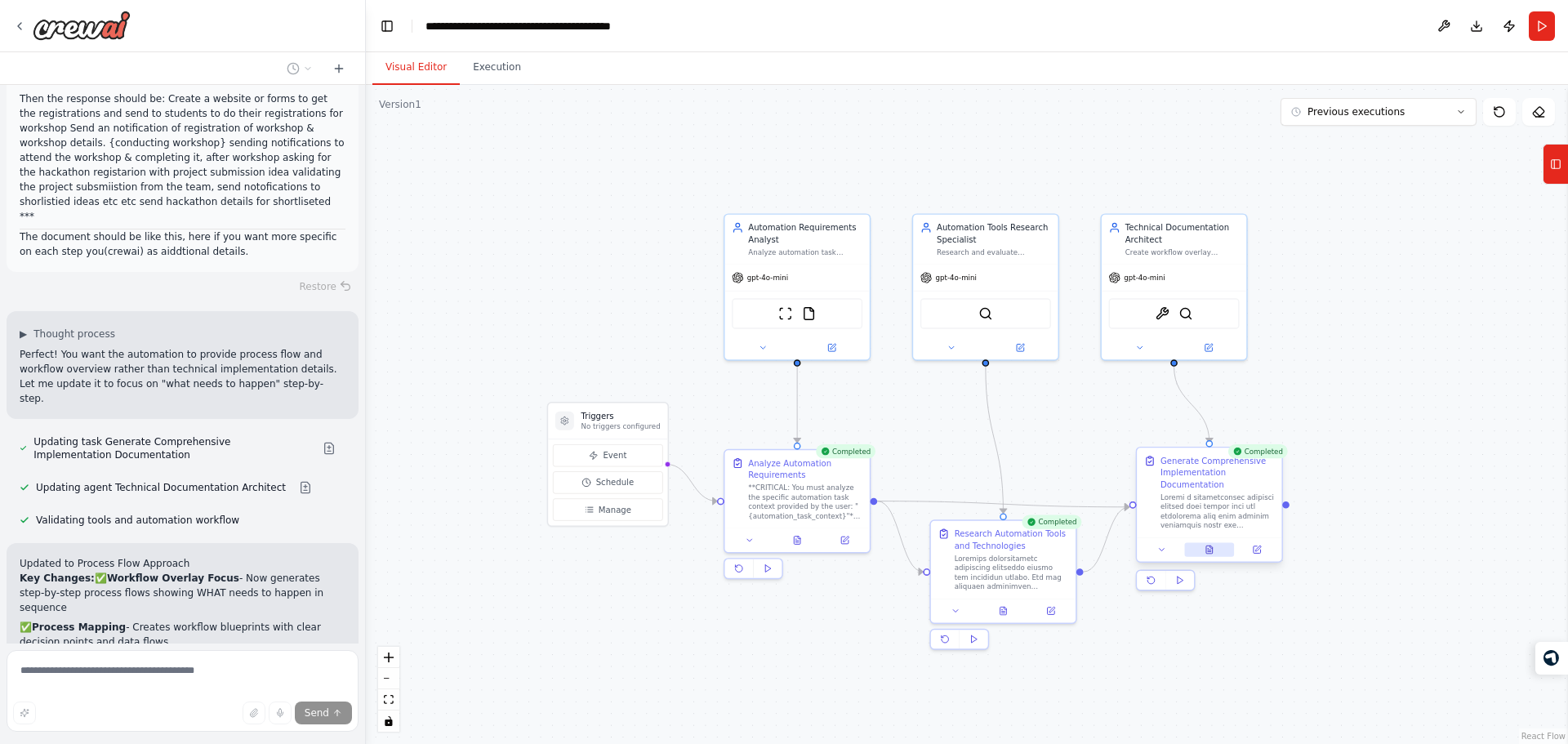
click at [1218, 547] on button at bounding box center [1209, 548] width 50 height 14
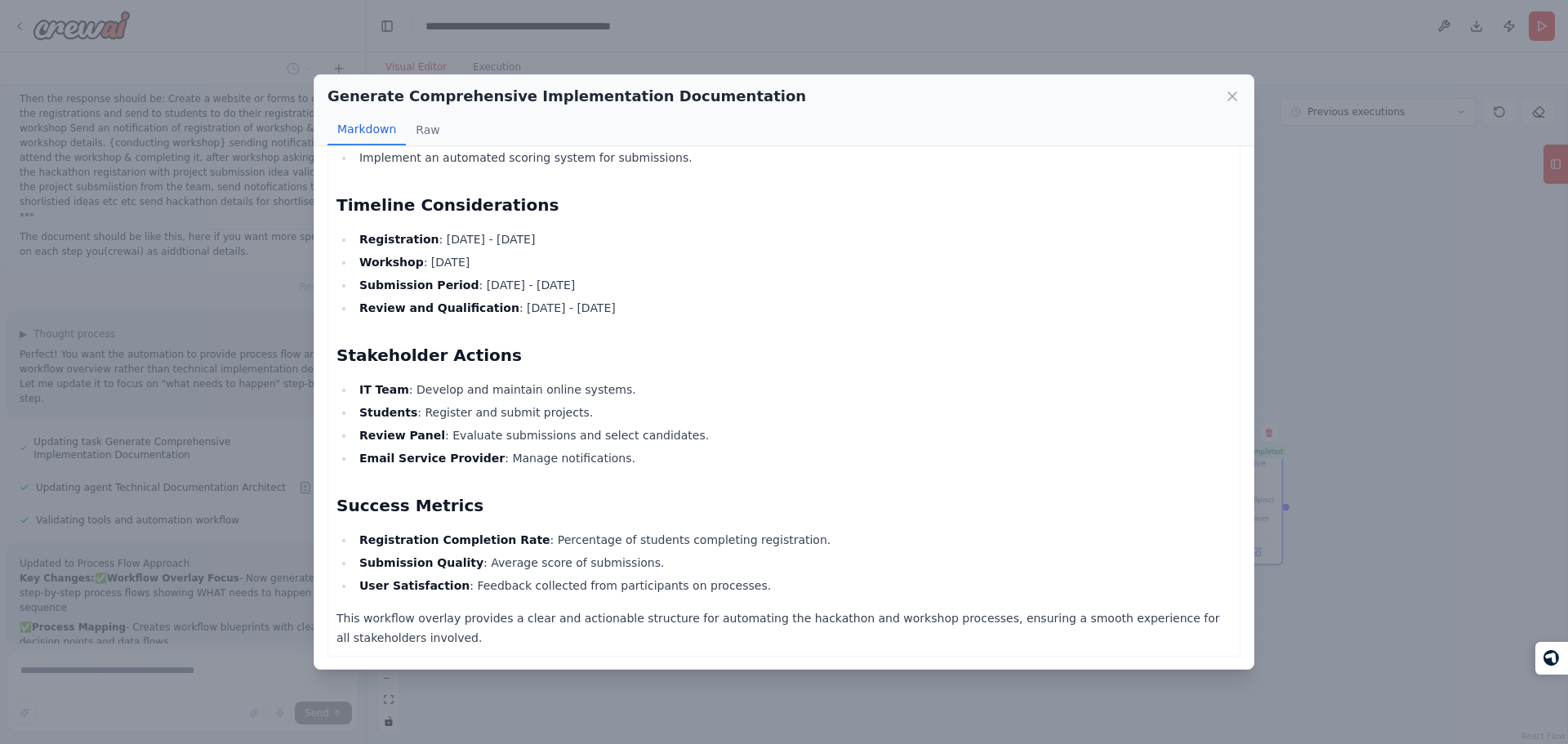
scroll to position [2072, 0]
click at [564, 498] on h2 "Success Metrics" at bounding box center [784, 504] width 895 height 23
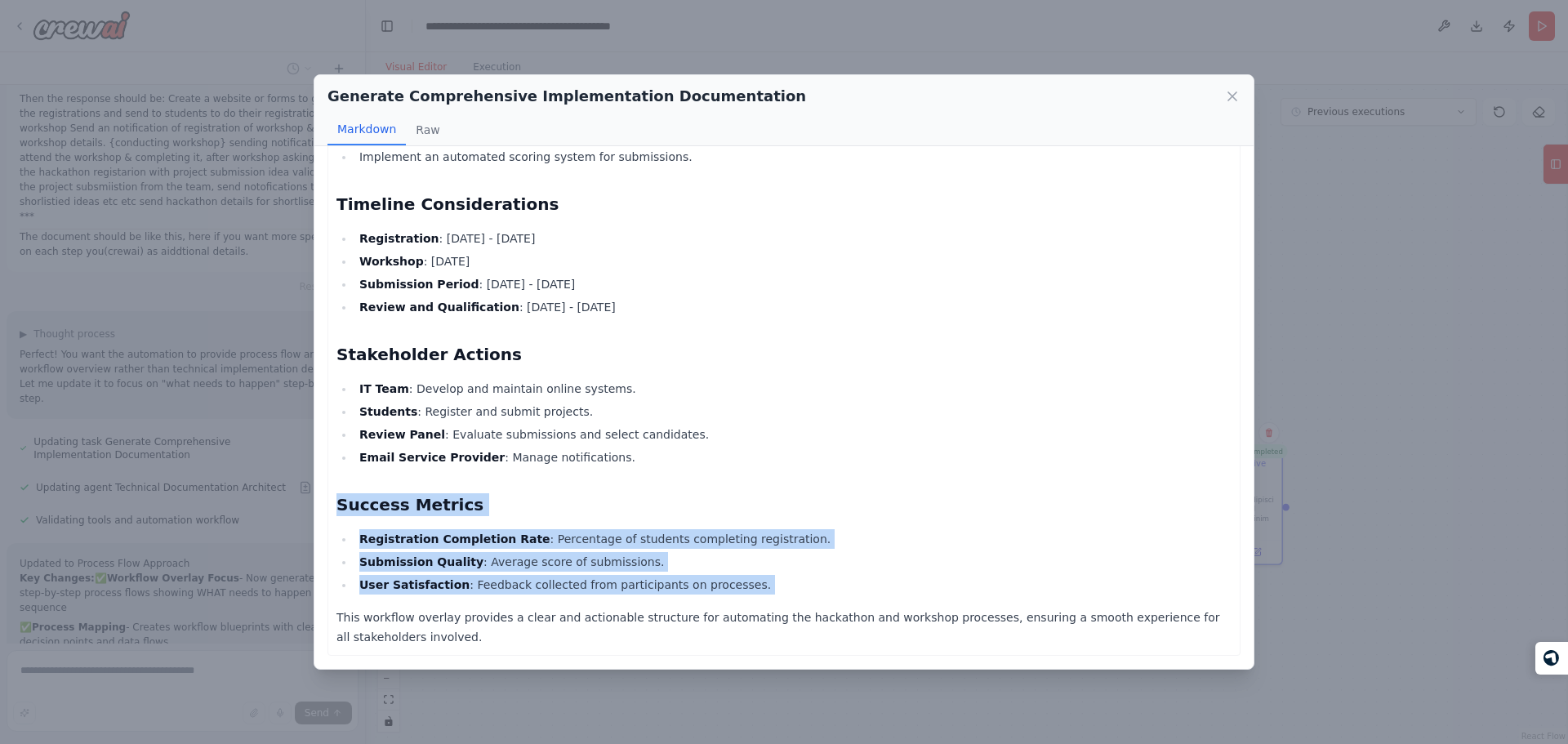
drag, startPoint x: 564, startPoint y: 498, endPoint x: 688, endPoint y: 583, distance: 150.3
click at [688, 583] on li "User Satisfaction : Feedback collected from participants on processes." at bounding box center [793, 584] width 877 height 19
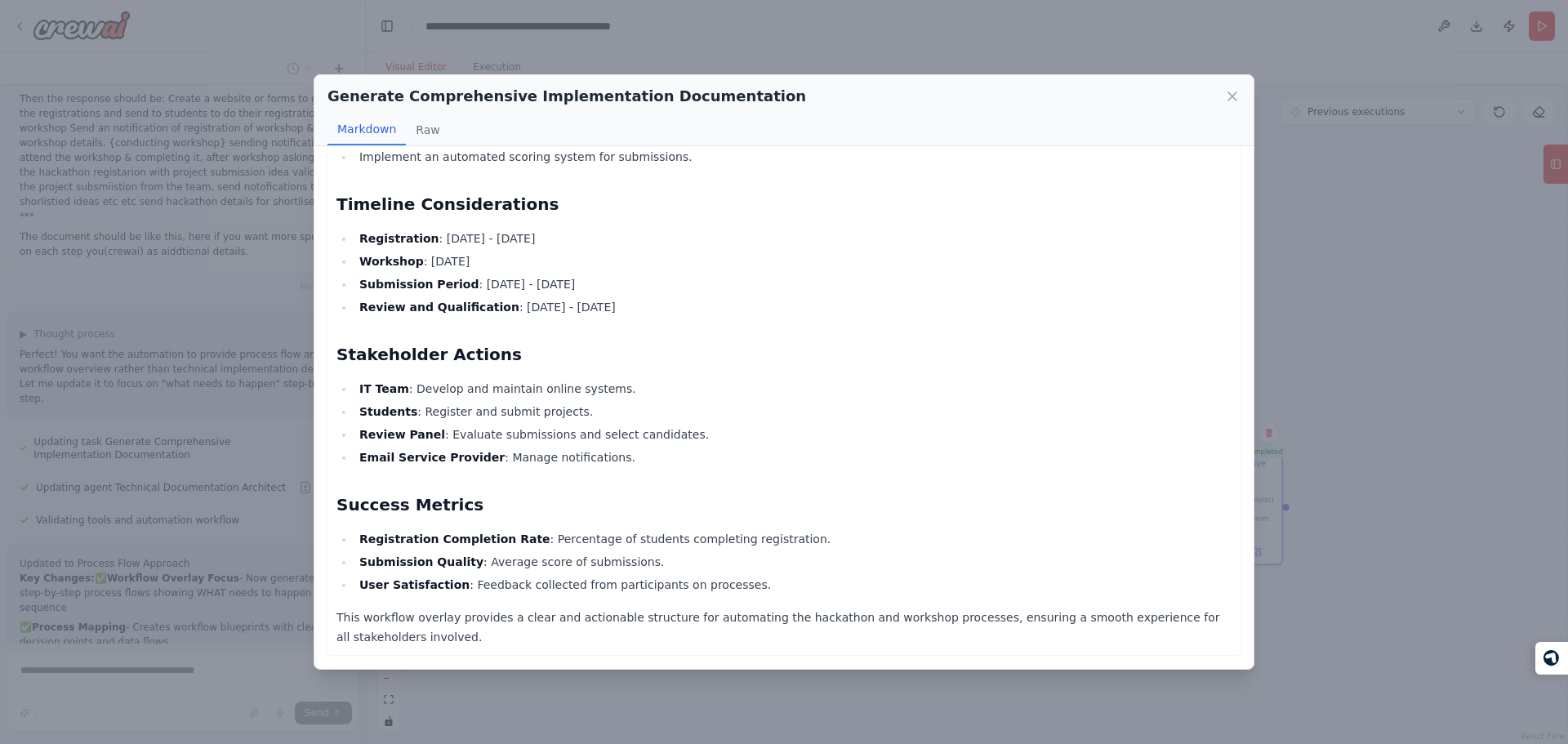
click at [746, 575] on li "User Satisfaction : Feedback collected from participants on processes." at bounding box center [793, 584] width 877 height 19
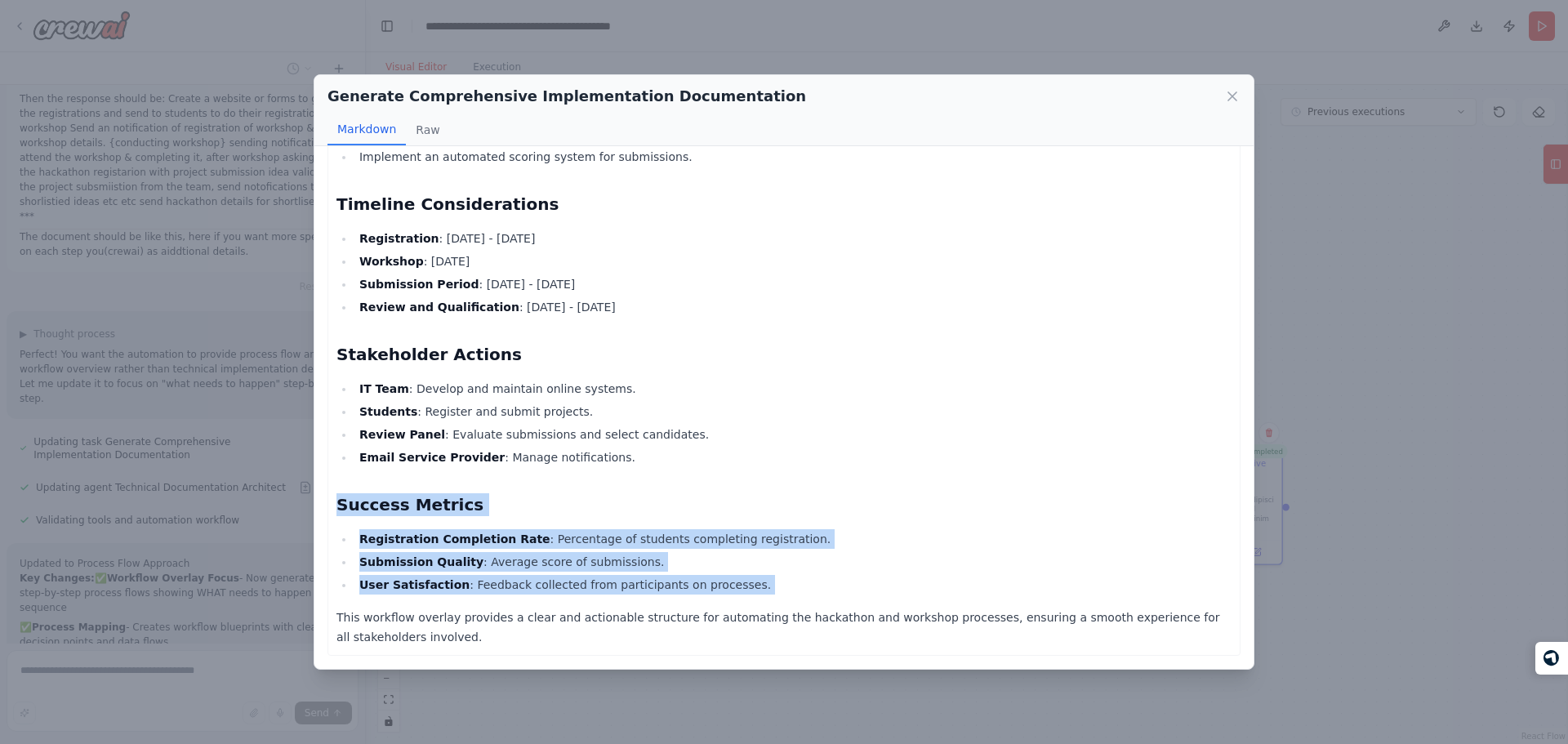
drag, startPoint x: 746, startPoint y: 574, endPoint x: 737, endPoint y: 491, distance: 83.5
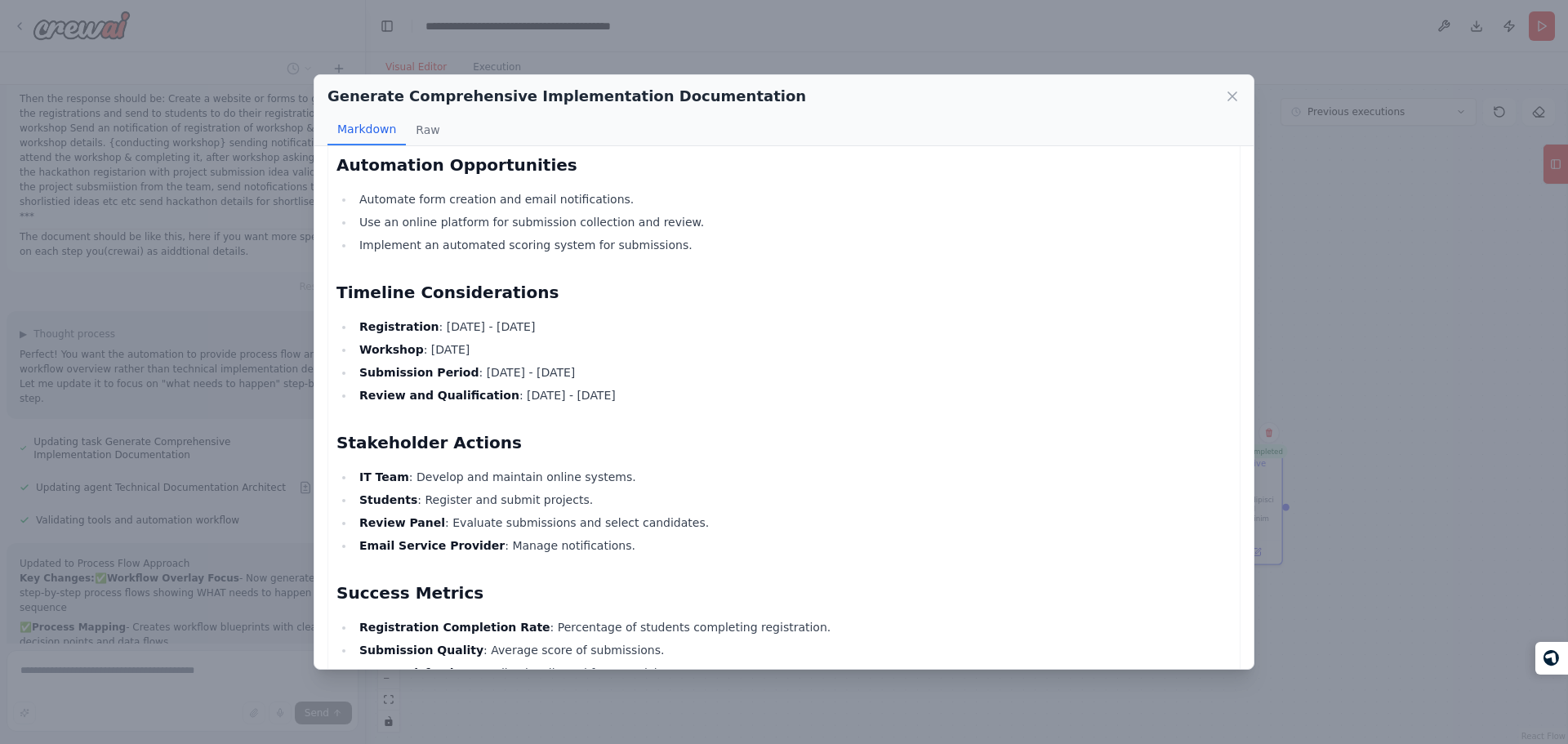
scroll to position [1983, 0]
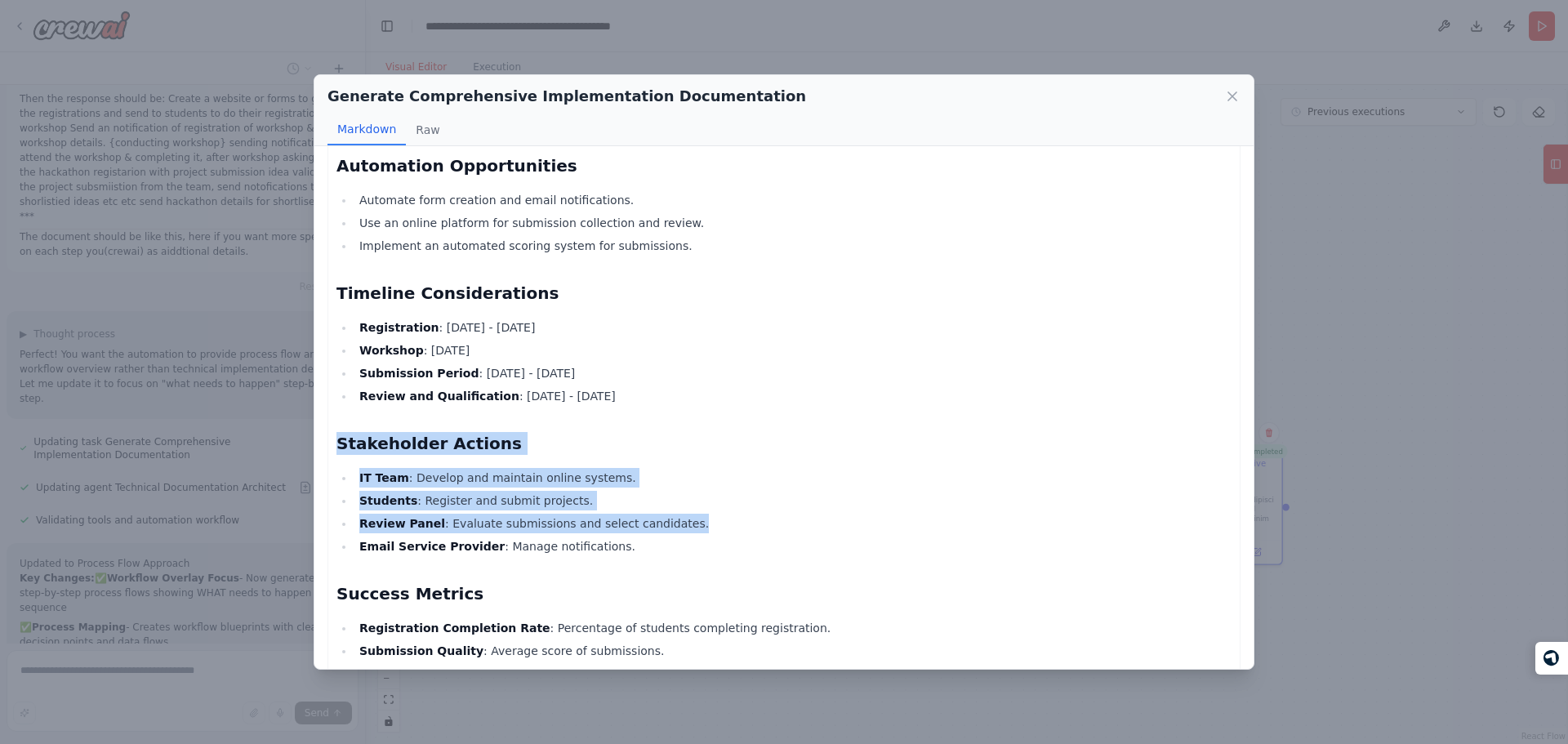
drag, startPoint x: 691, startPoint y: 415, endPoint x: 733, endPoint y: 516, distance: 109.4
click at [733, 516] on li "Review Panel : Evaluate submissions and select candidates." at bounding box center [793, 523] width 877 height 19
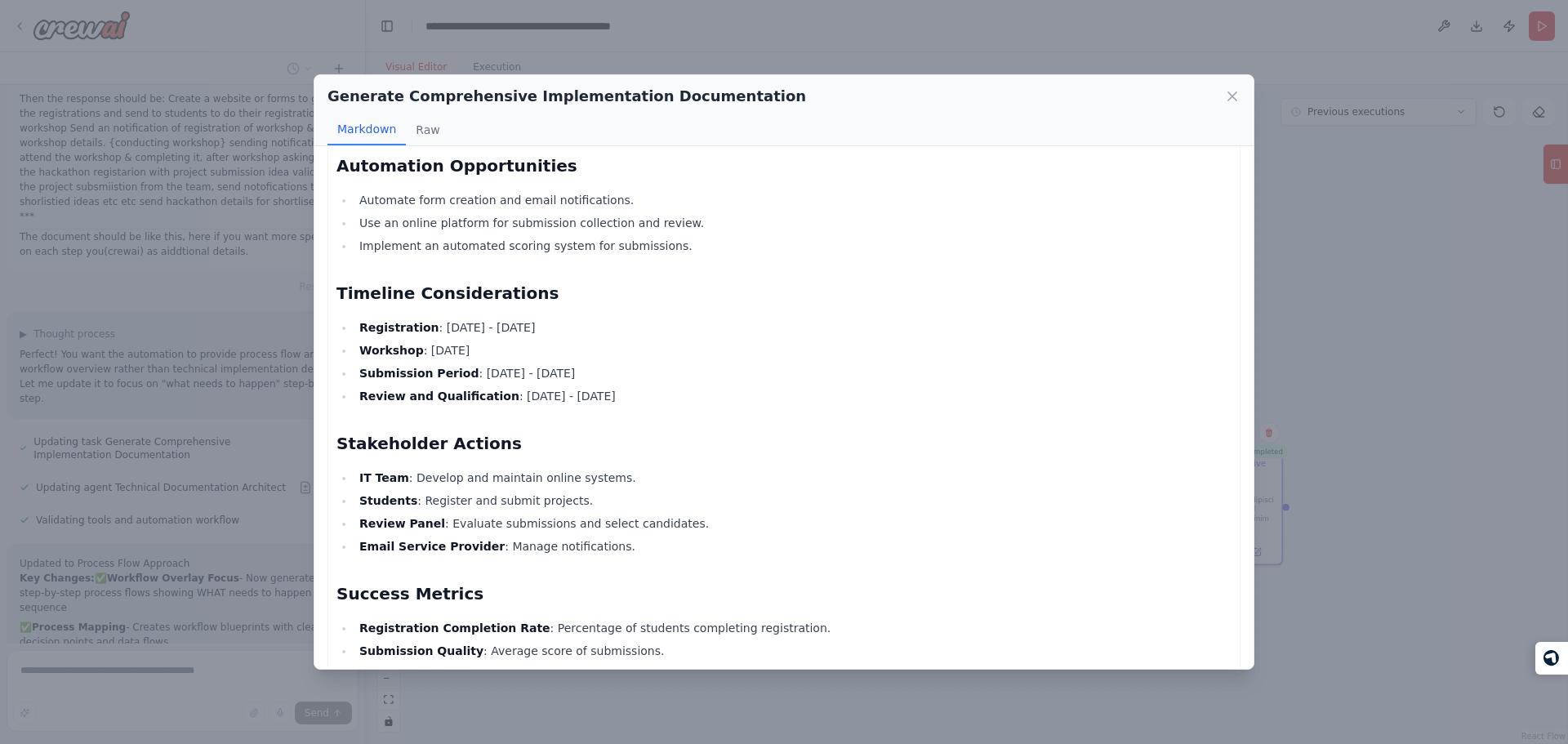
click at [666, 532] on li "Review Panel : Evaluate submissions and select candidates." at bounding box center [793, 523] width 877 height 19
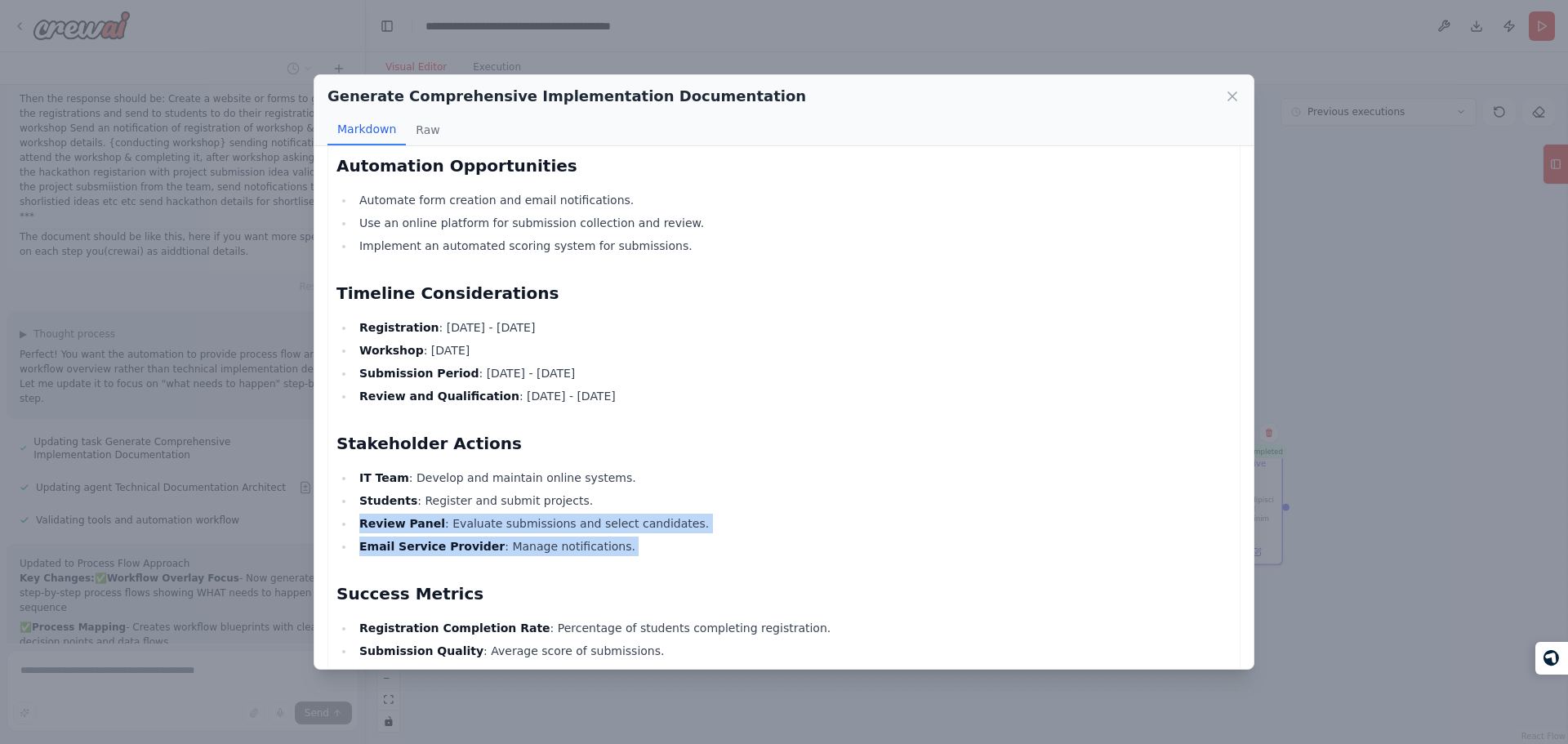
drag, startPoint x: 666, startPoint y: 532, endPoint x: 666, endPoint y: 542, distance: 10.0
click at [666, 542] on ul "IT Team : Develop and maintain online systems. Students : Register and submit p…" at bounding box center [784, 512] width 895 height 88
click at [666, 542] on li "Email Service Provider : Manage notifications." at bounding box center [793, 546] width 877 height 19
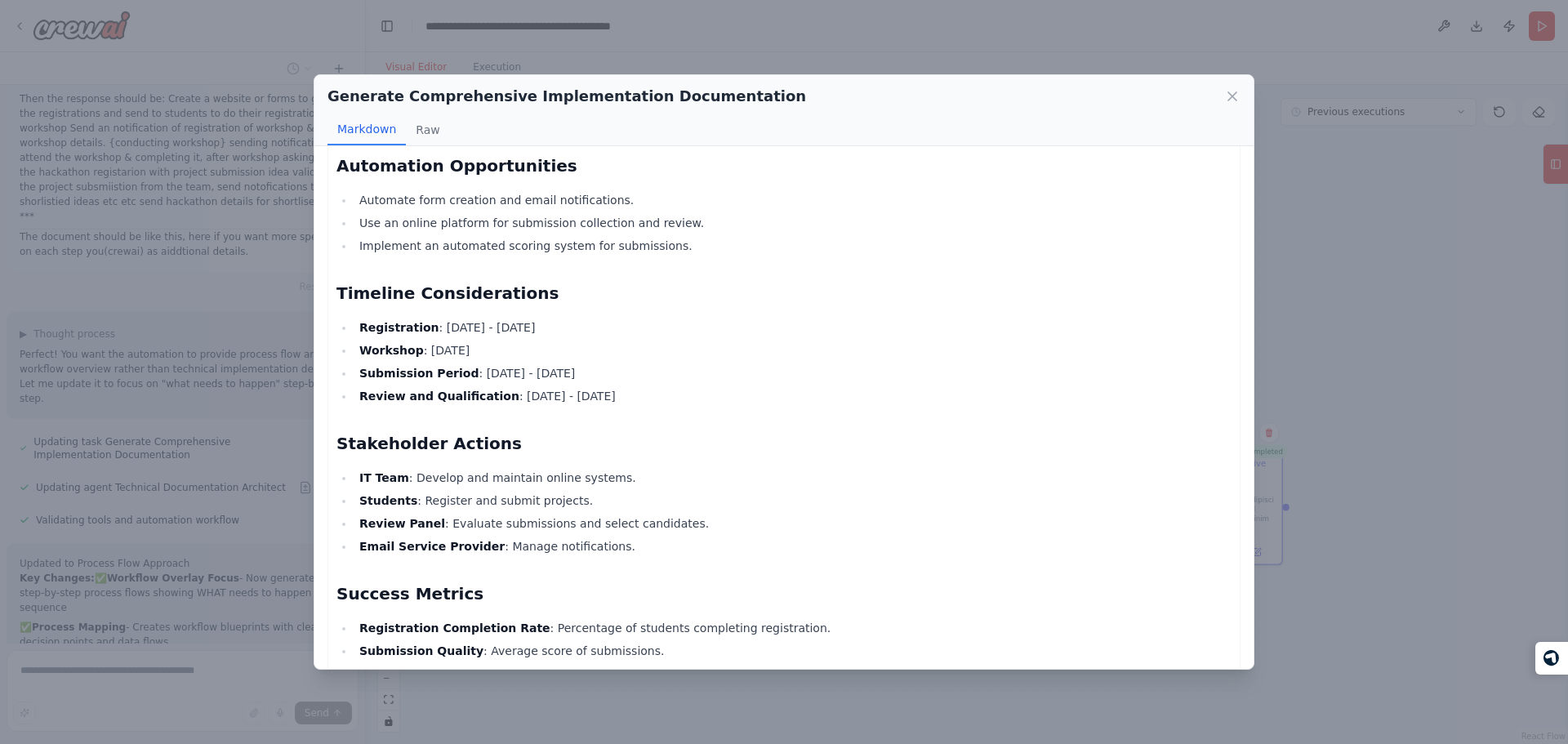
click at [666, 542] on li "Email Service Provider : Manage notifications." at bounding box center [793, 546] width 877 height 19
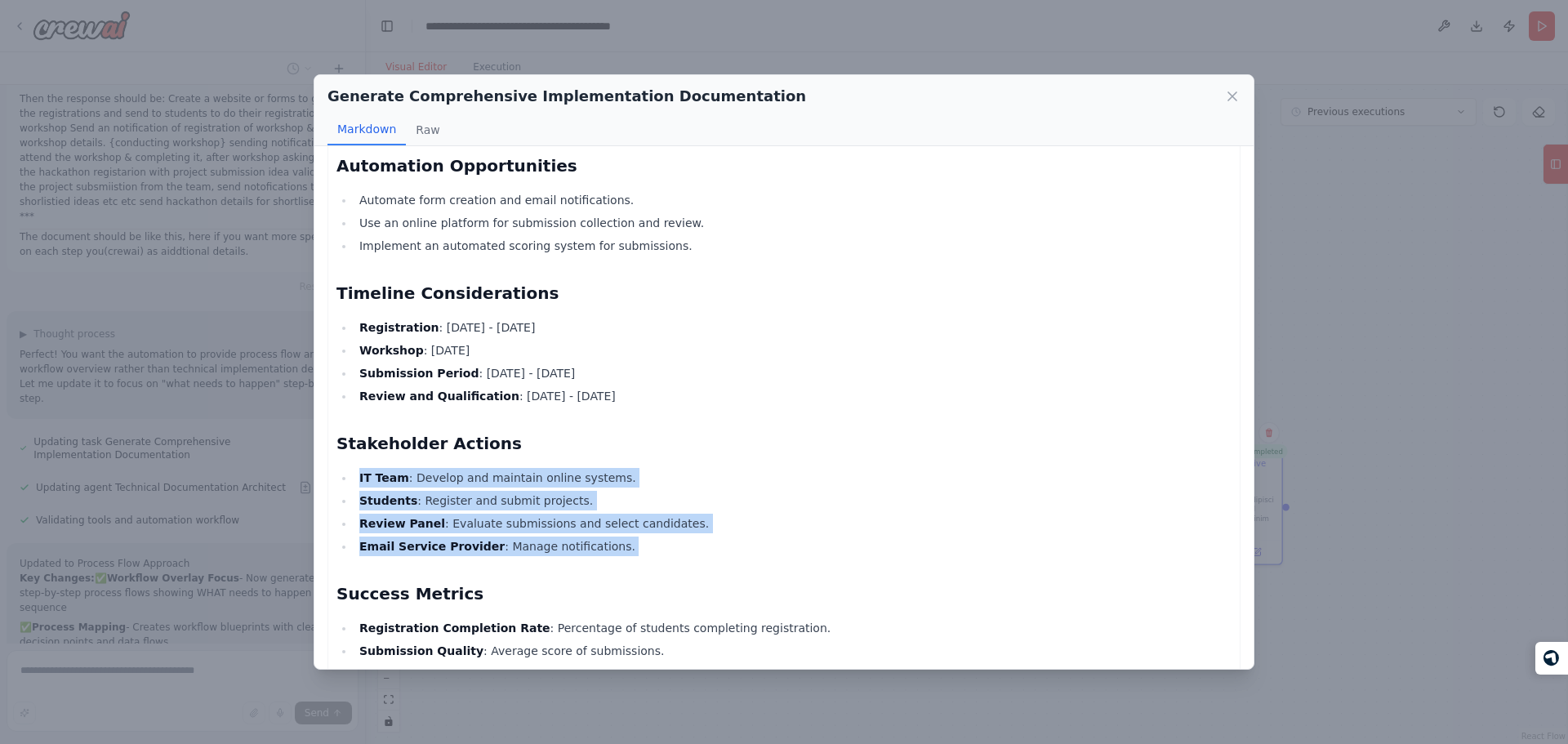
drag, startPoint x: 666, startPoint y: 542, endPoint x: 666, endPoint y: 460, distance: 82.0
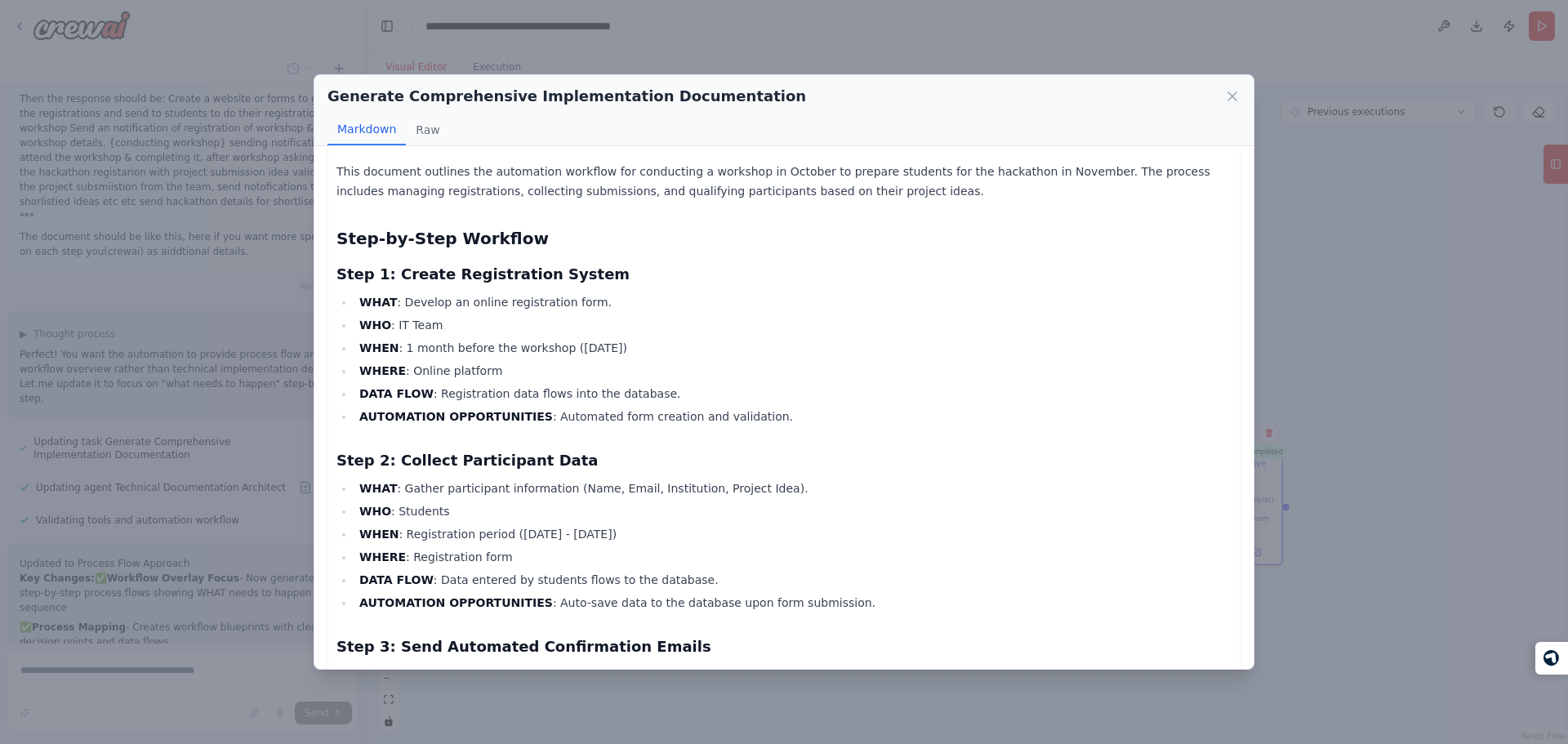
scroll to position [0, 0]
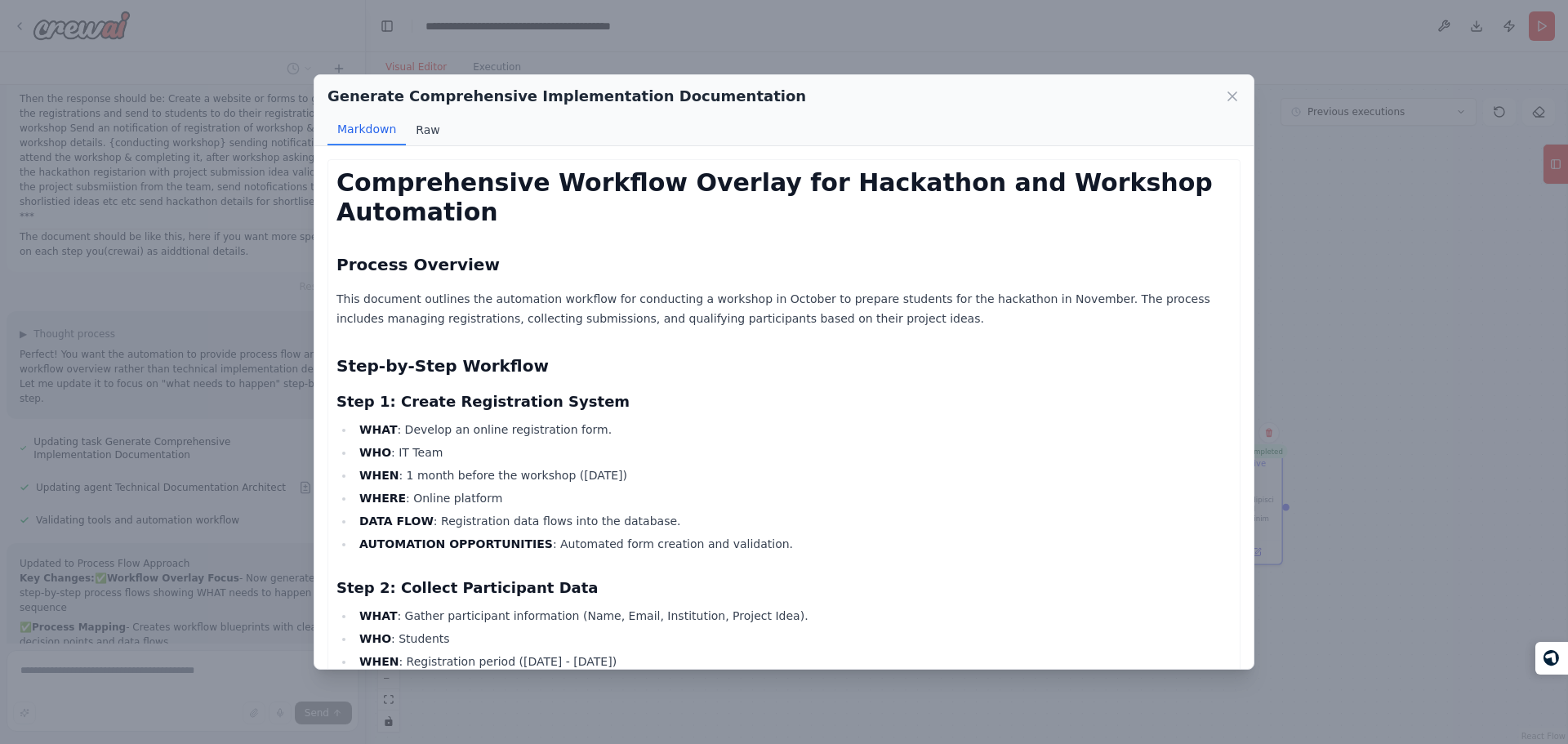
click at [417, 142] on button "Raw" at bounding box center [427, 130] width 43 height 31
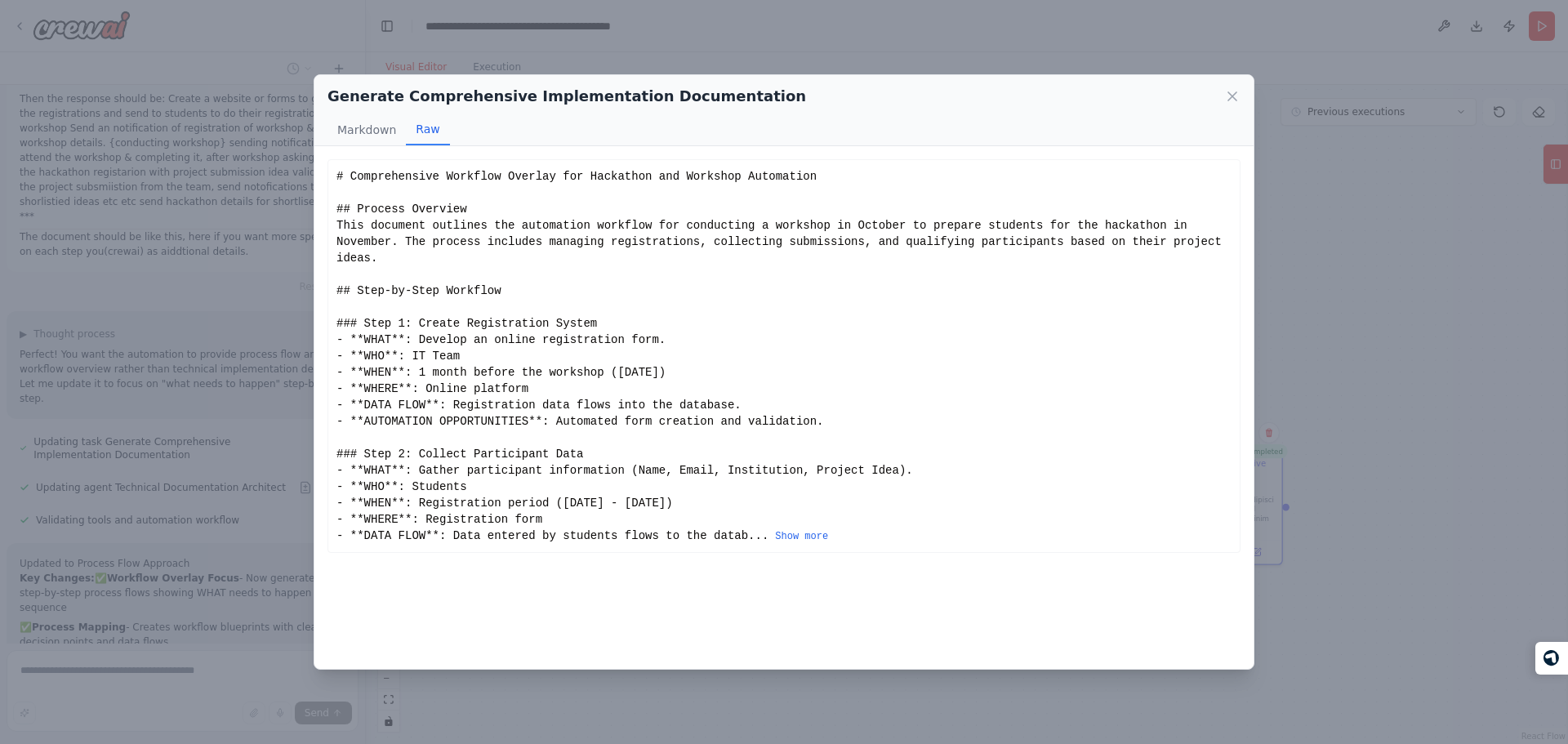
click at [756, 511] on div "# Comprehensive Workflow Overlay for Hackathon and Workshop Automation ## Proce…" at bounding box center [784, 355] width 895 height 376
click at [775, 530] on button "Show more" at bounding box center [802, 536] width 53 height 13
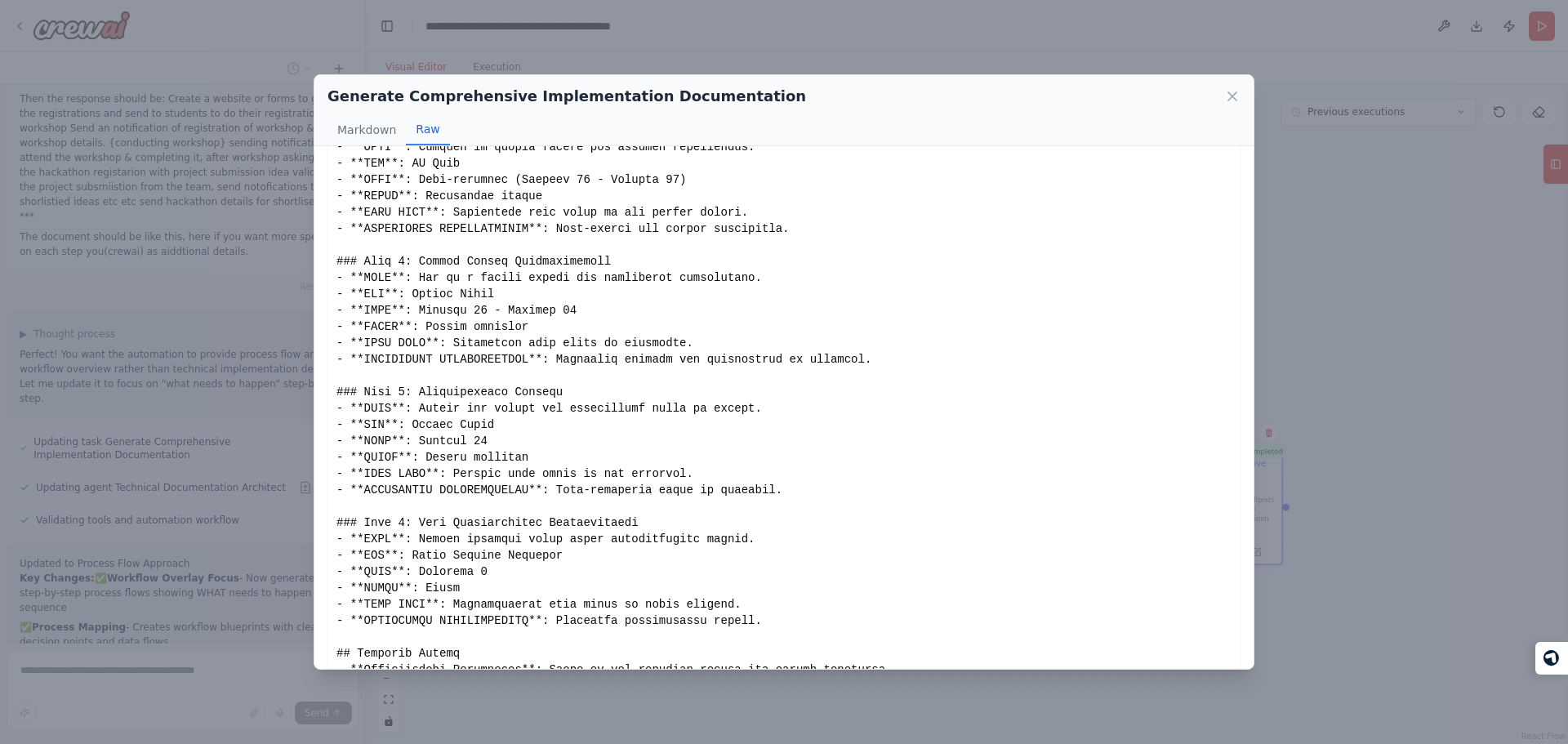
scroll to position [766, 0]
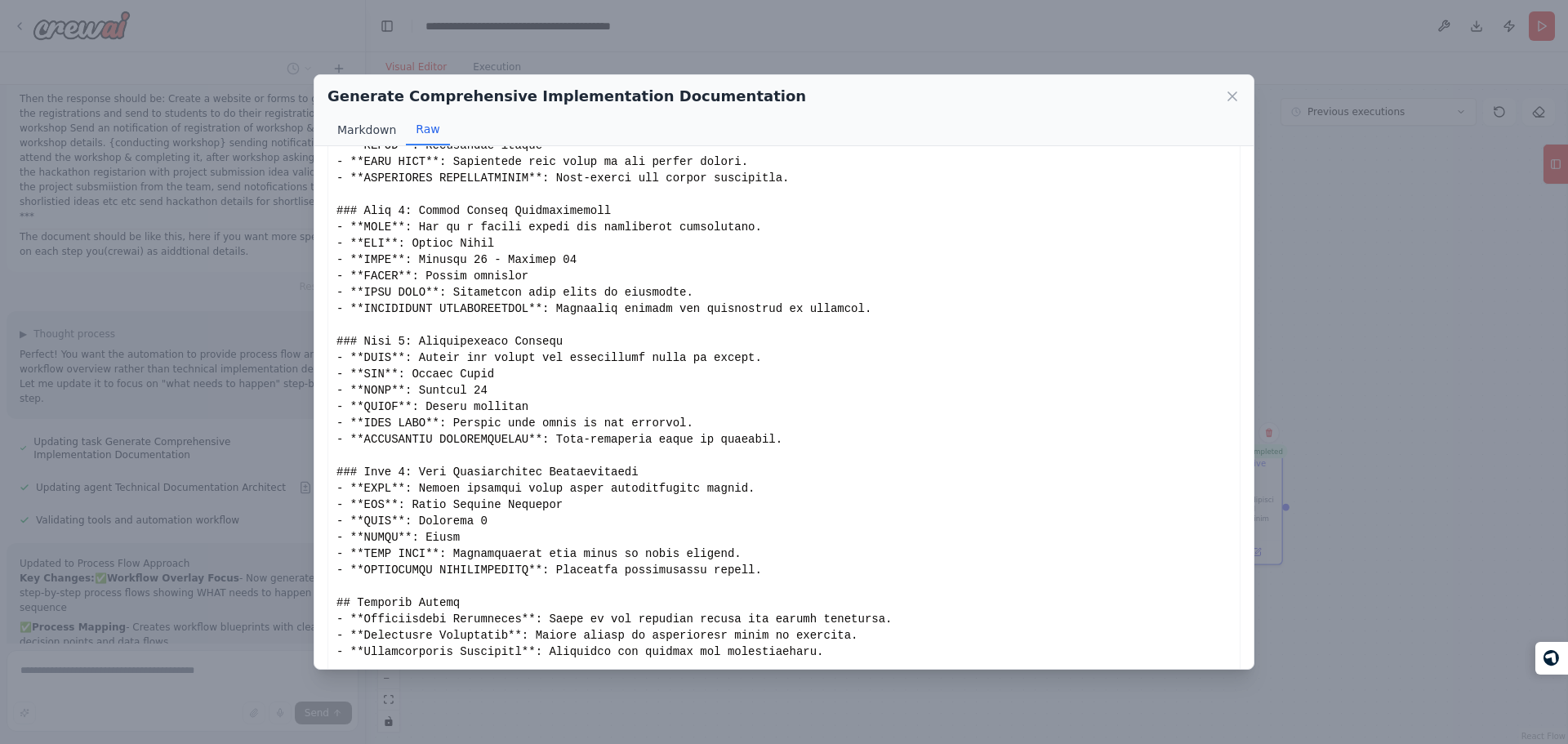
click at [363, 140] on button "Markdown" at bounding box center [366, 130] width 78 height 31
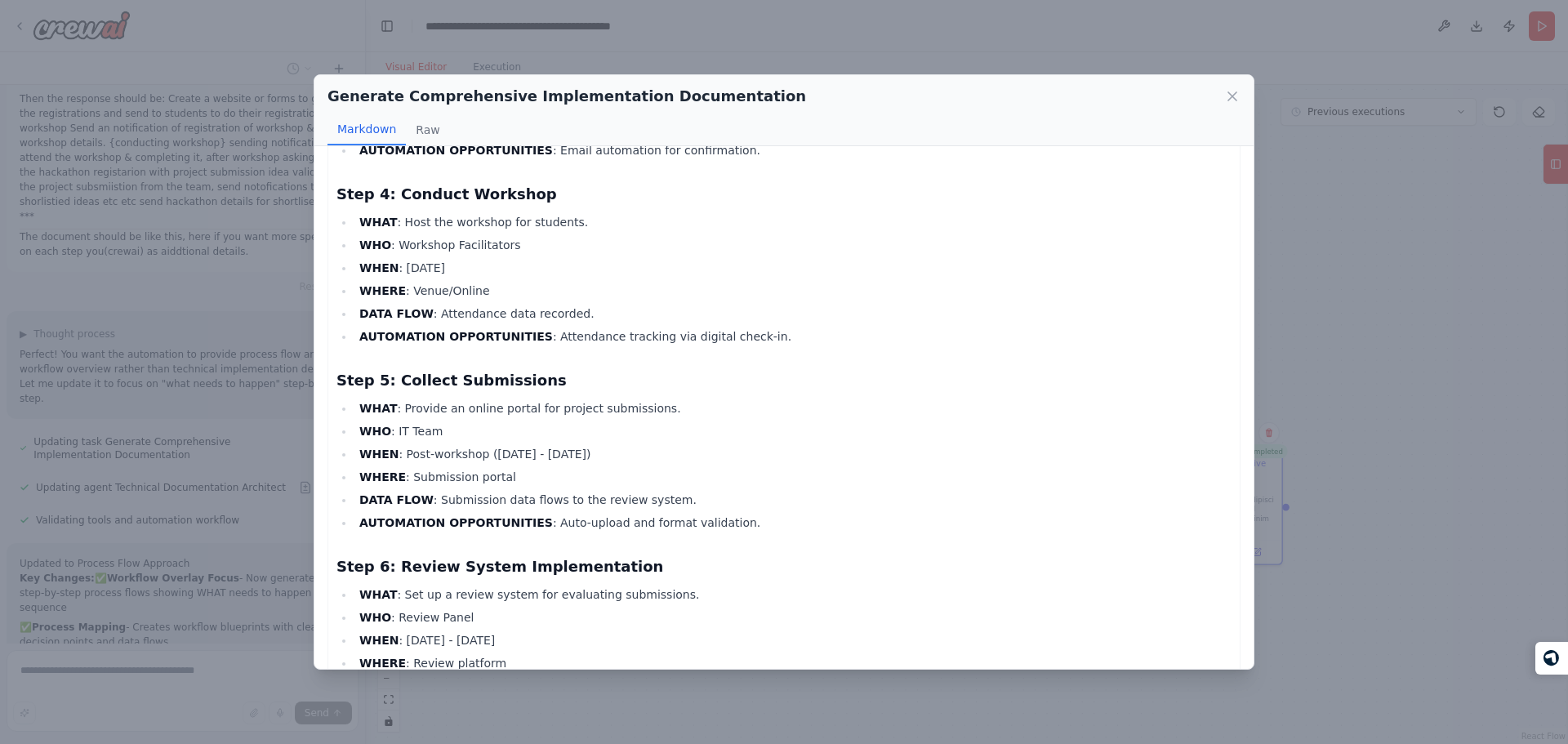
scroll to position [0, 0]
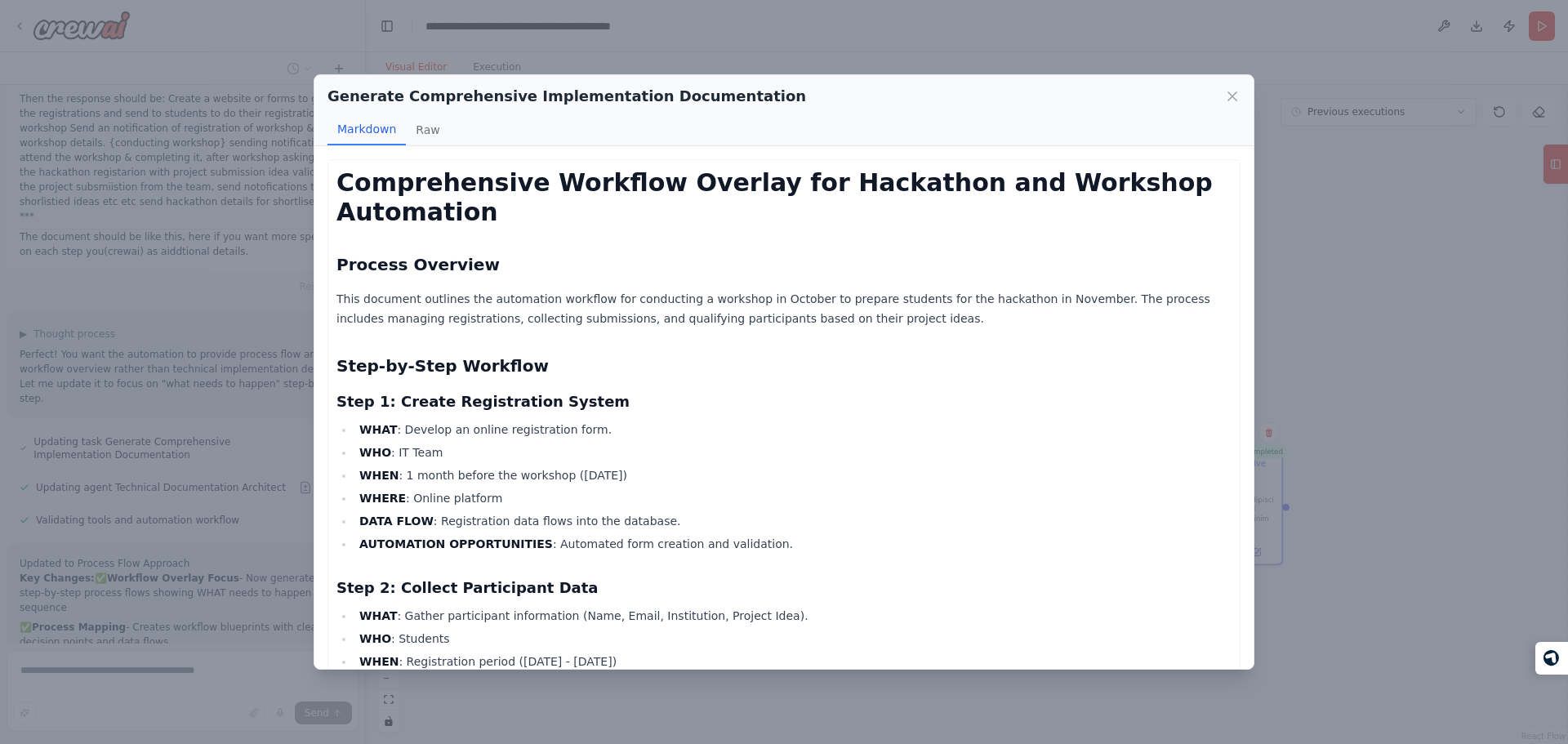
click at [372, 195] on h1 "Comprehensive Workflow Overlay for Hackathon and Workshop Automation" at bounding box center [784, 197] width 895 height 59
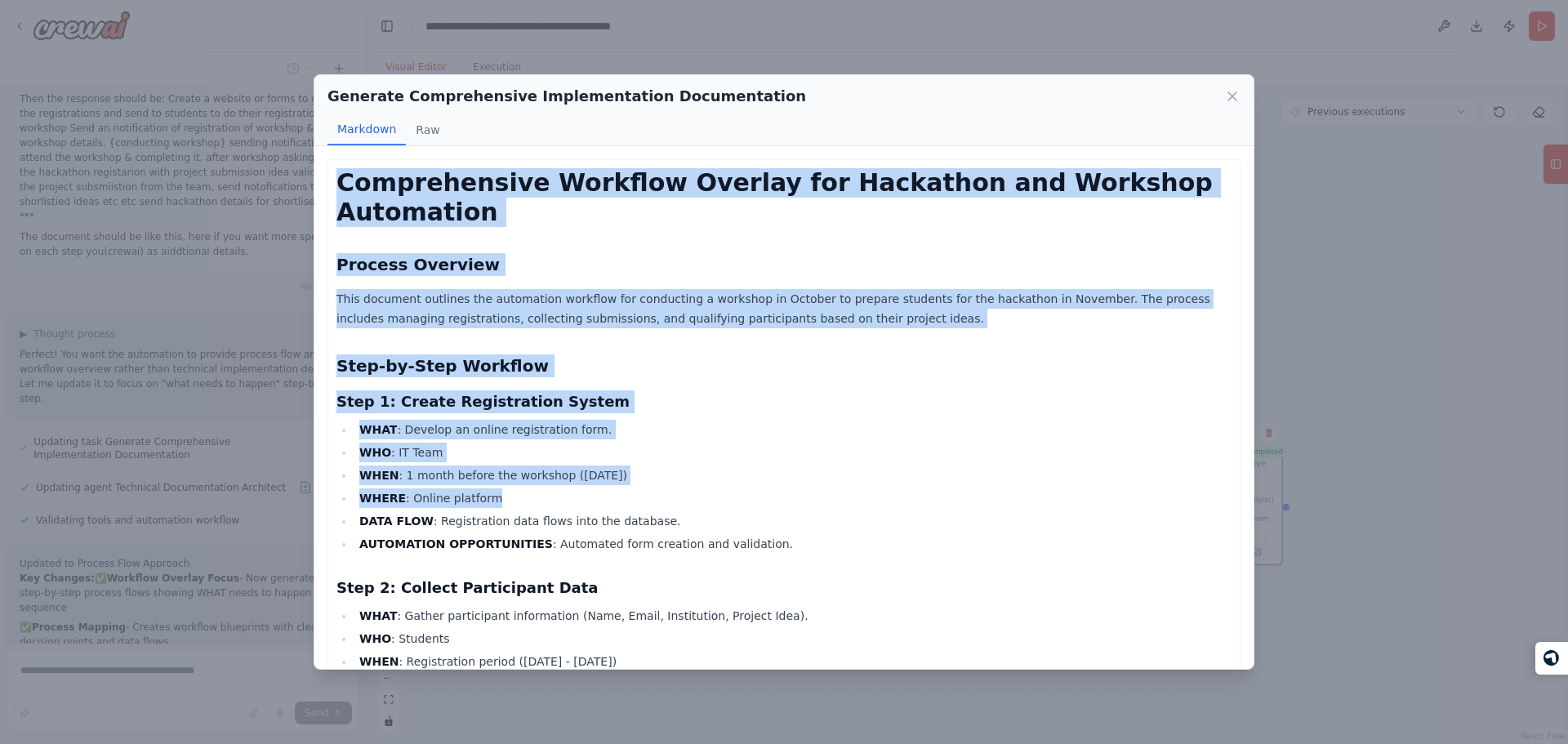
drag, startPoint x: 372, startPoint y: 195, endPoint x: 531, endPoint y: 587, distance: 423.0
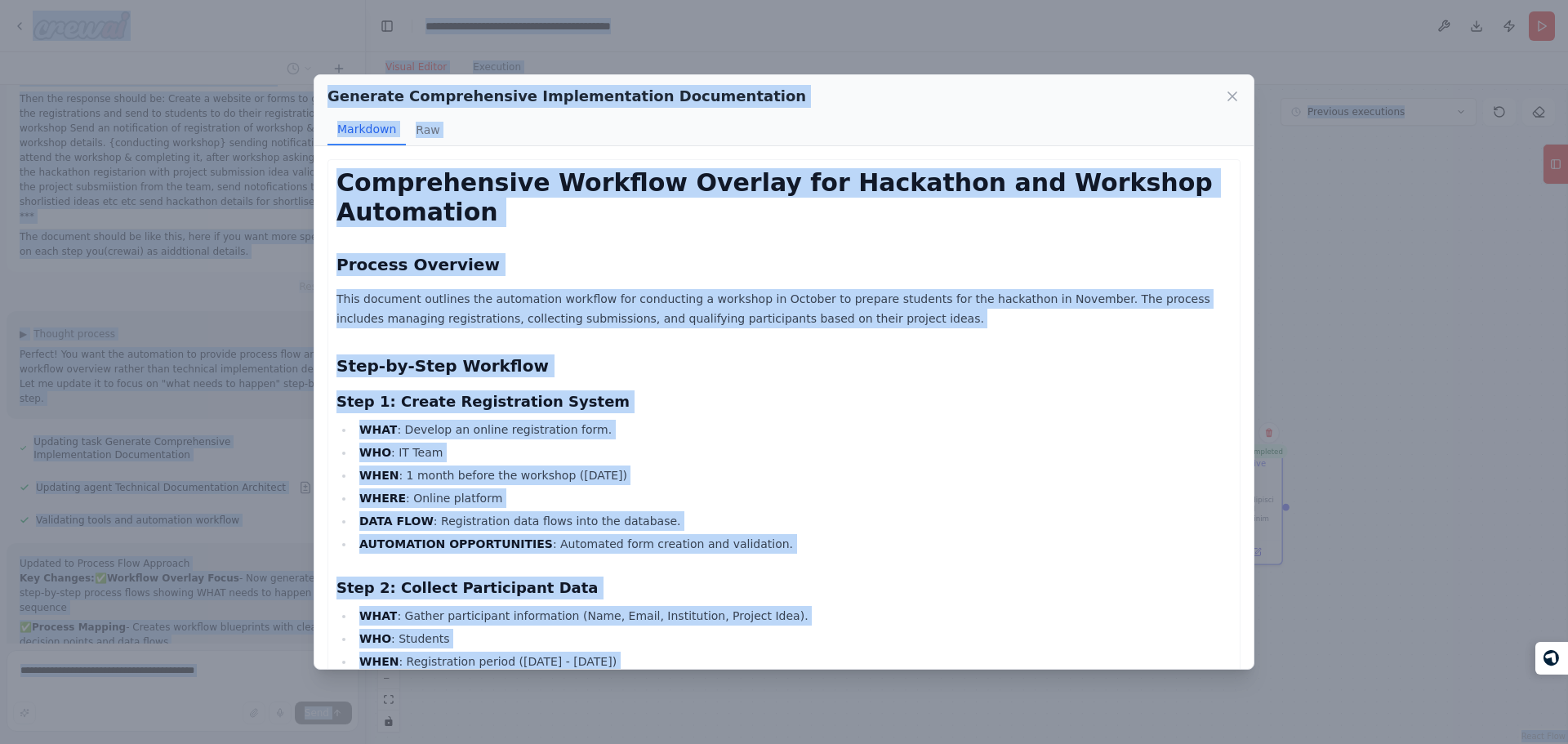
click at [378, 186] on h1 "Comprehensive Workflow Overlay for Hackathon and Workshop Automation" at bounding box center [784, 197] width 895 height 59
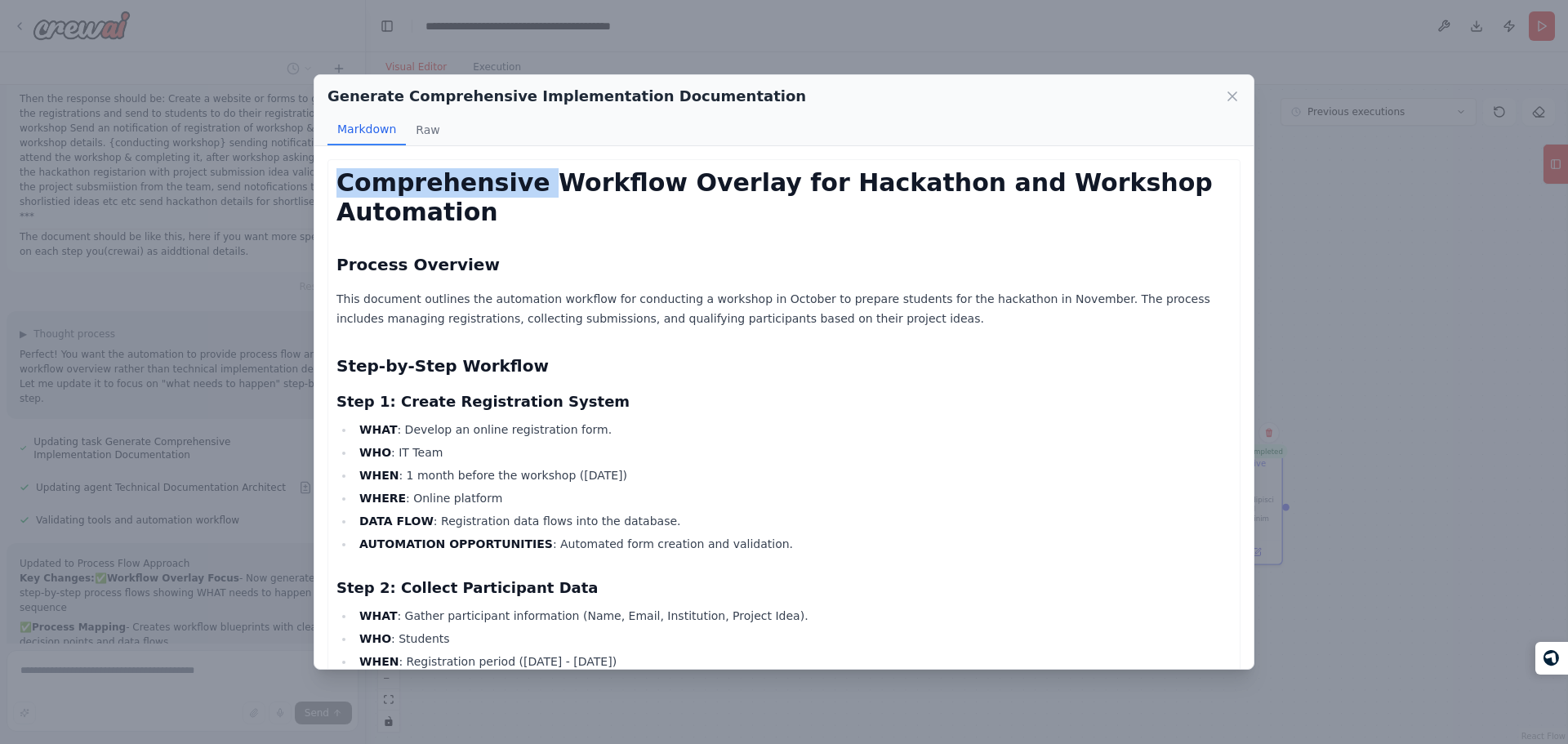
click at [378, 186] on h1 "Comprehensive Workflow Overlay for Hackathon and Workshop Automation" at bounding box center [784, 197] width 895 height 59
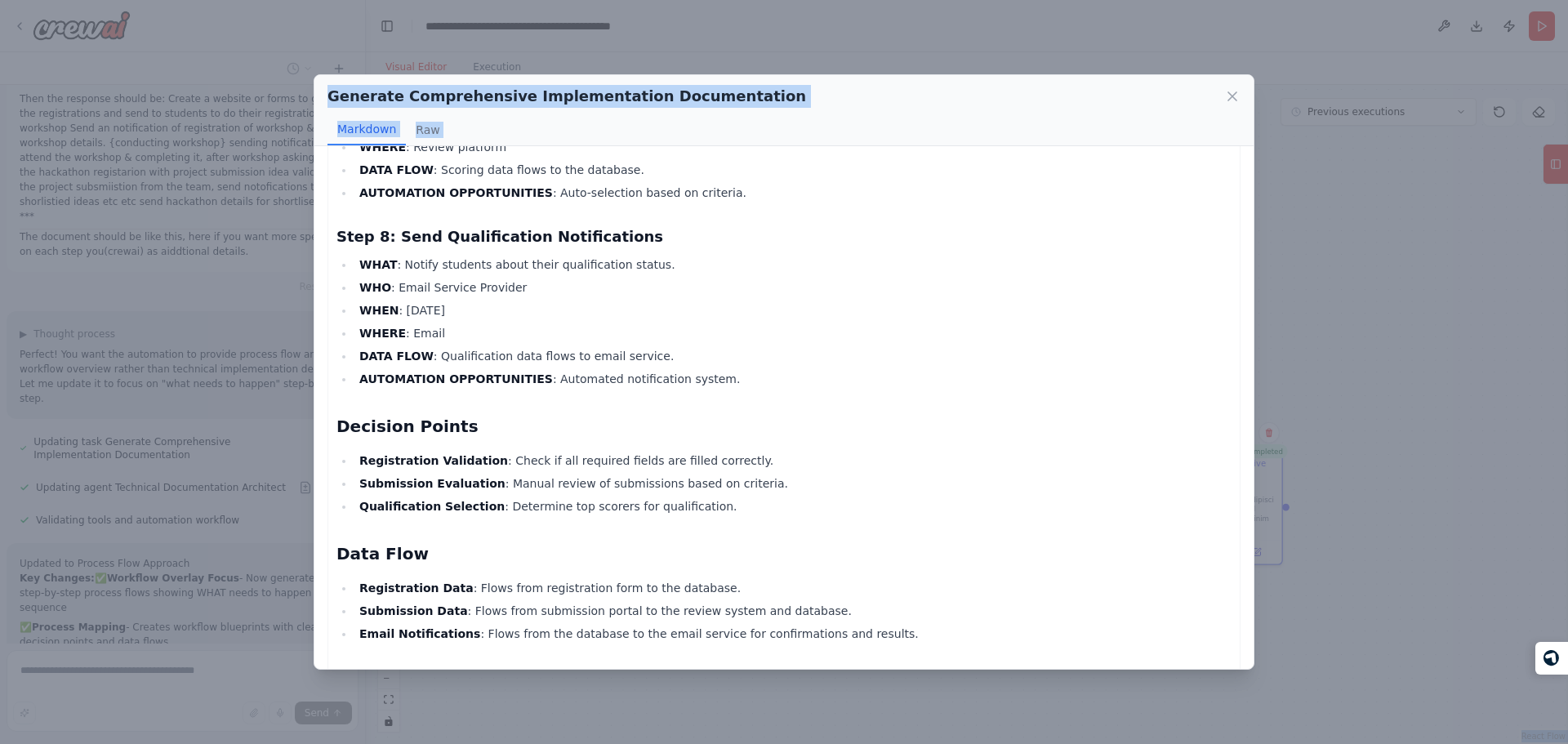
scroll to position [2072, 0]
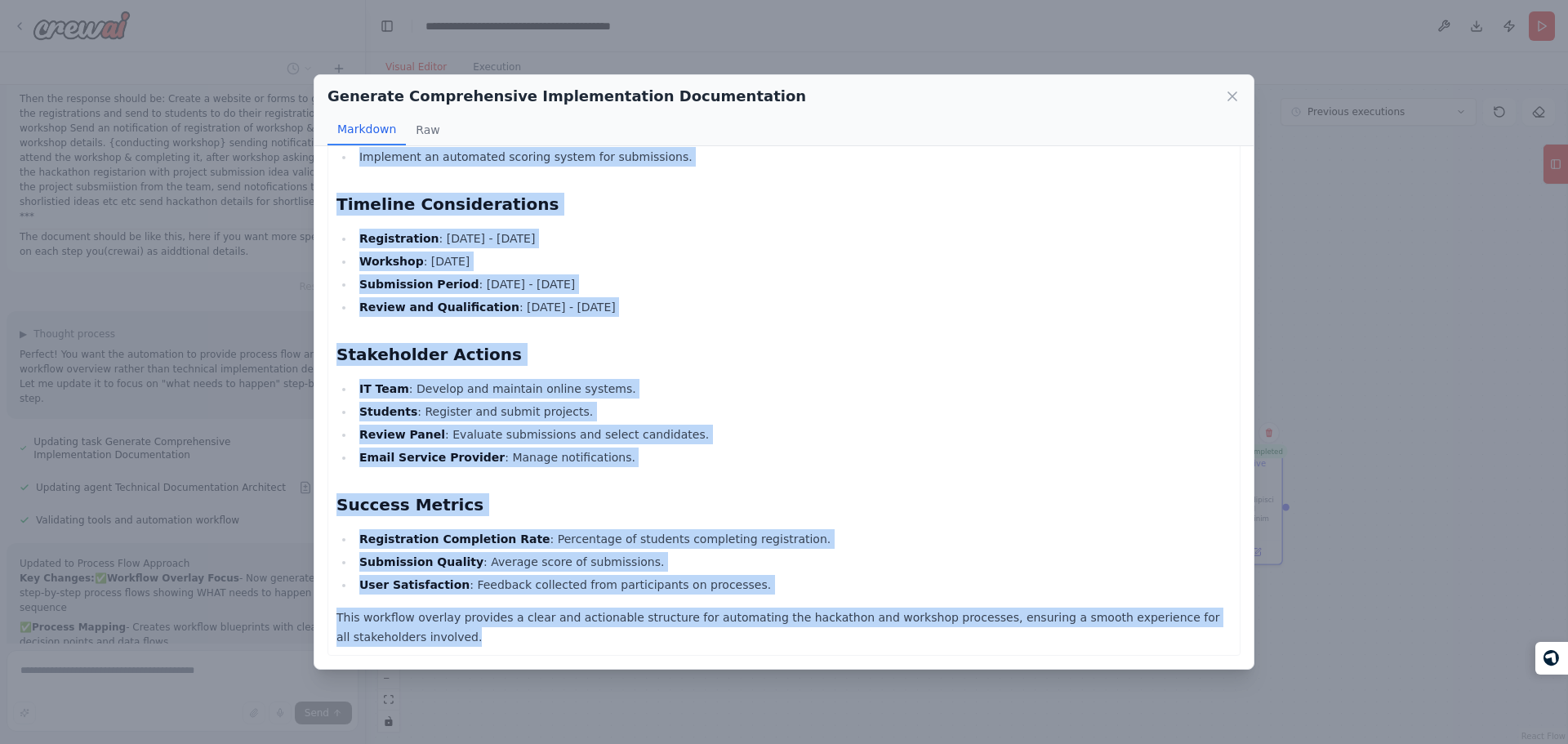
drag, startPoint x: 378, startPoint y: 186, endPoint x: 539, endPoint y: 610, distance: 453.5
click at [227, 383] on div "Generate Comprehensive Implementation Documentation Markdown Raw Comprehensive …" at bounding box center [784, 372] width 1568 height 744
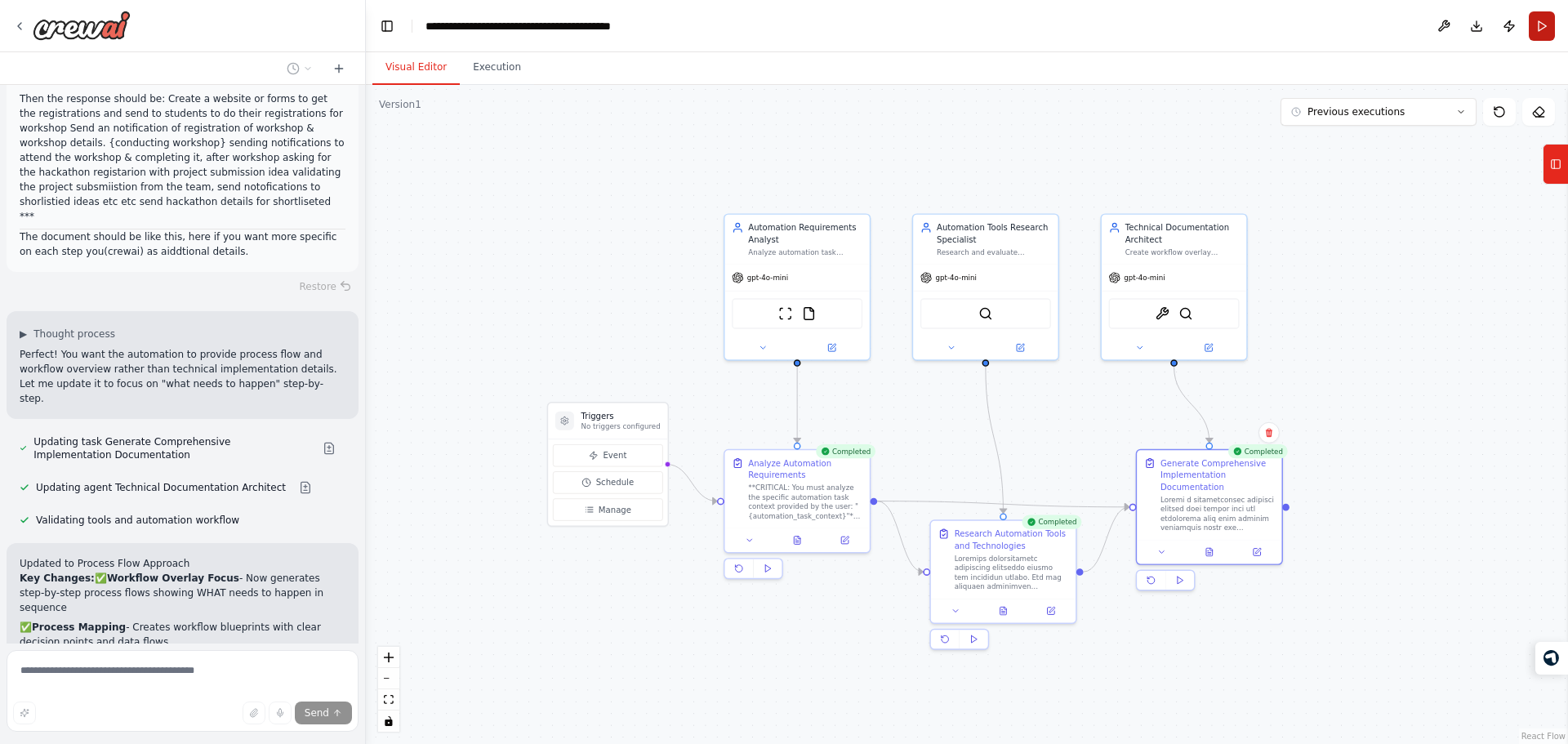
click at [1540, 20] on button "Run" at bounding box center [1541, 26] width 26 height 29
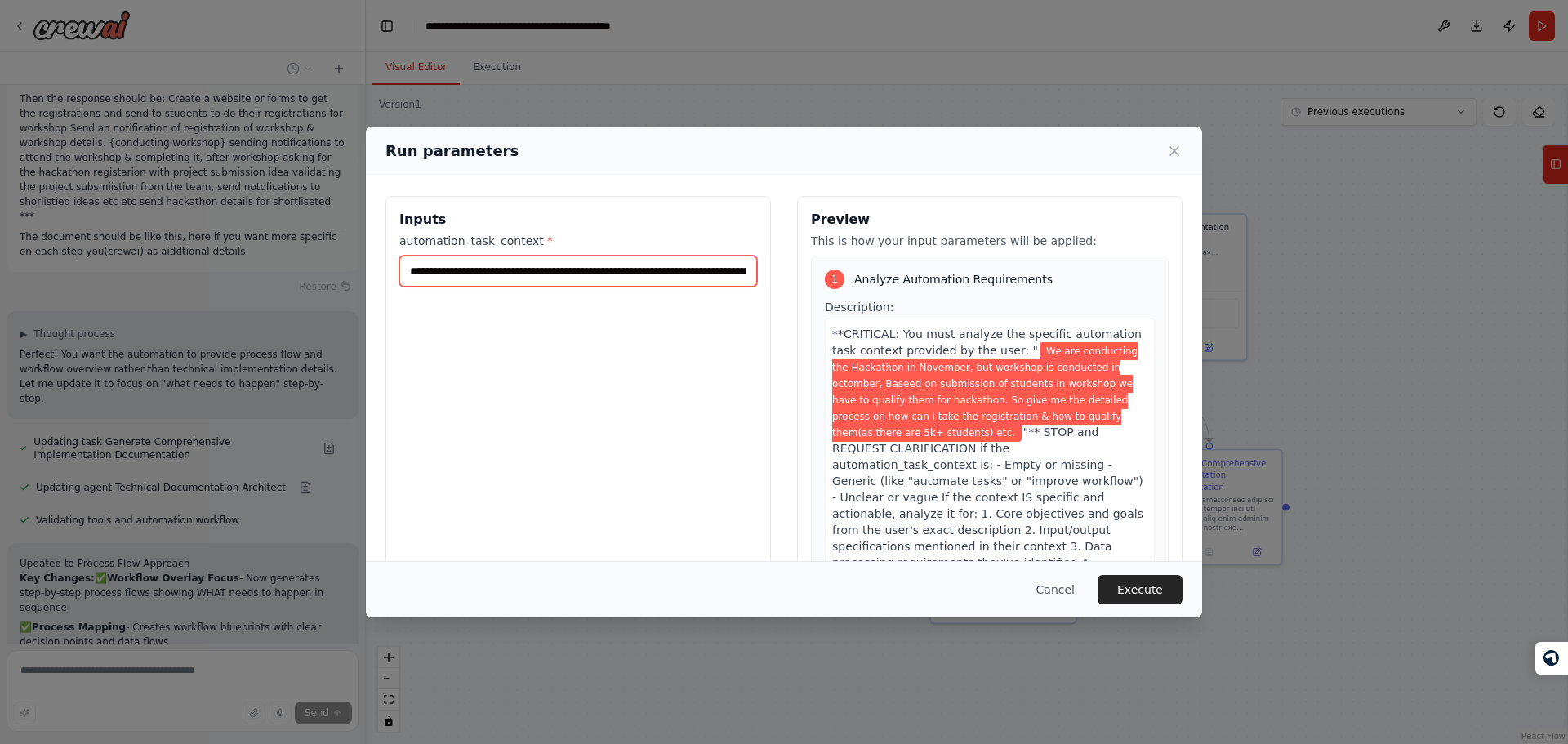
click at [536, 266] on input "**********" at bounding box center [578, 271] width 357 height 31
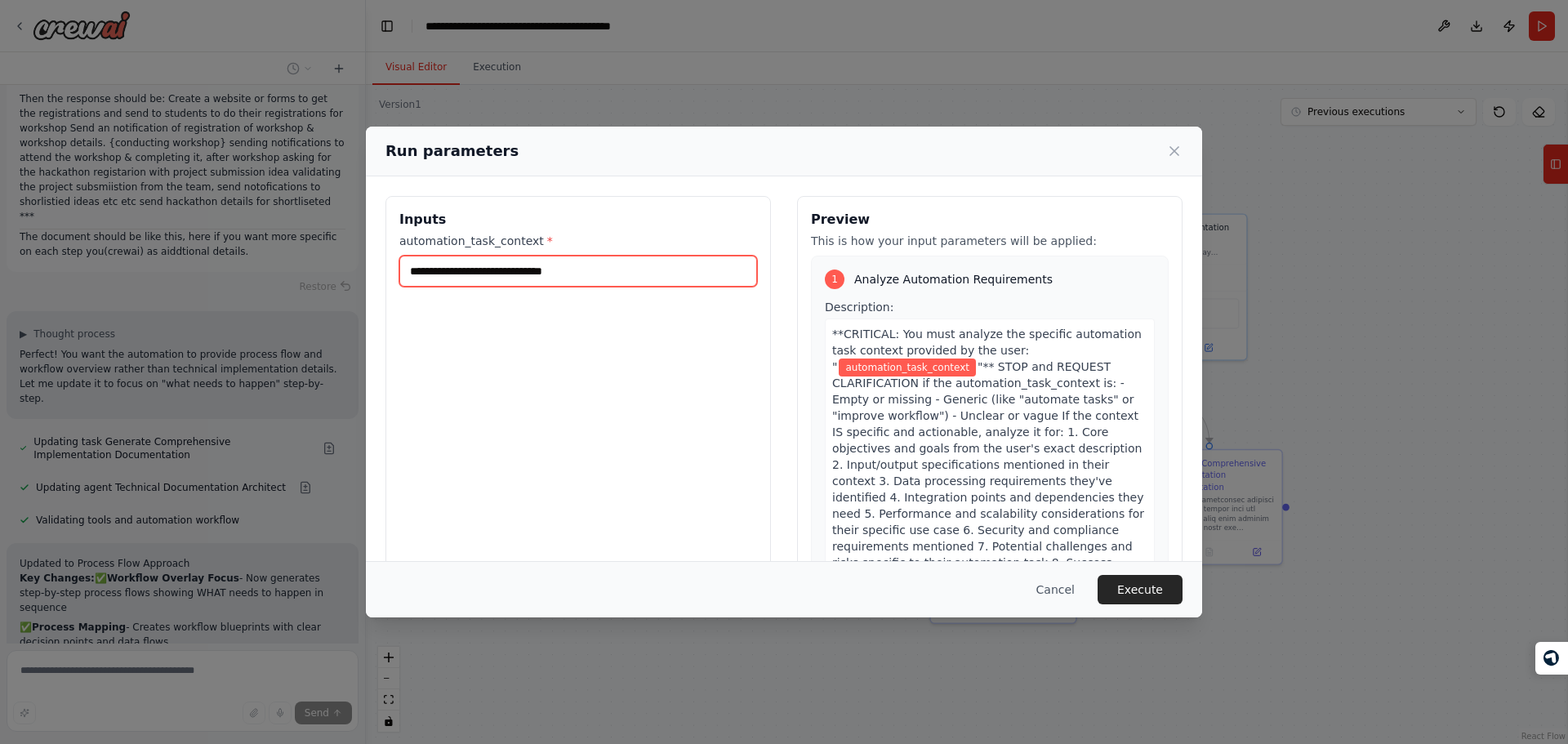
paste input "**********"
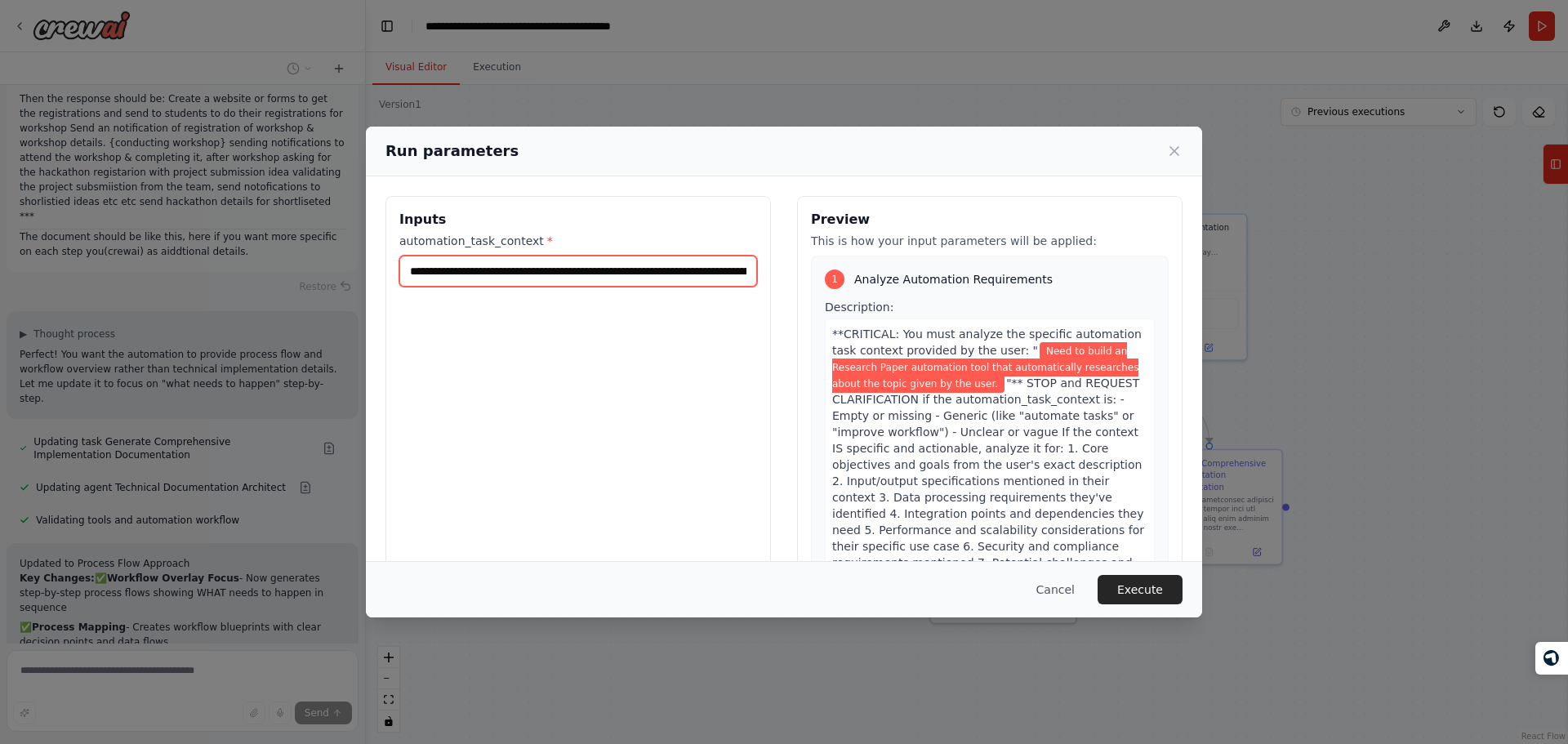
scroll to position [0, 242]
type input "**********"
click at [673, 247] on label "automation_task_context *" at bounding box center [578, 241] width 357 height 17
click at [673, 255] on input "**********" at bounding box center [575, 271] width 352 height 31
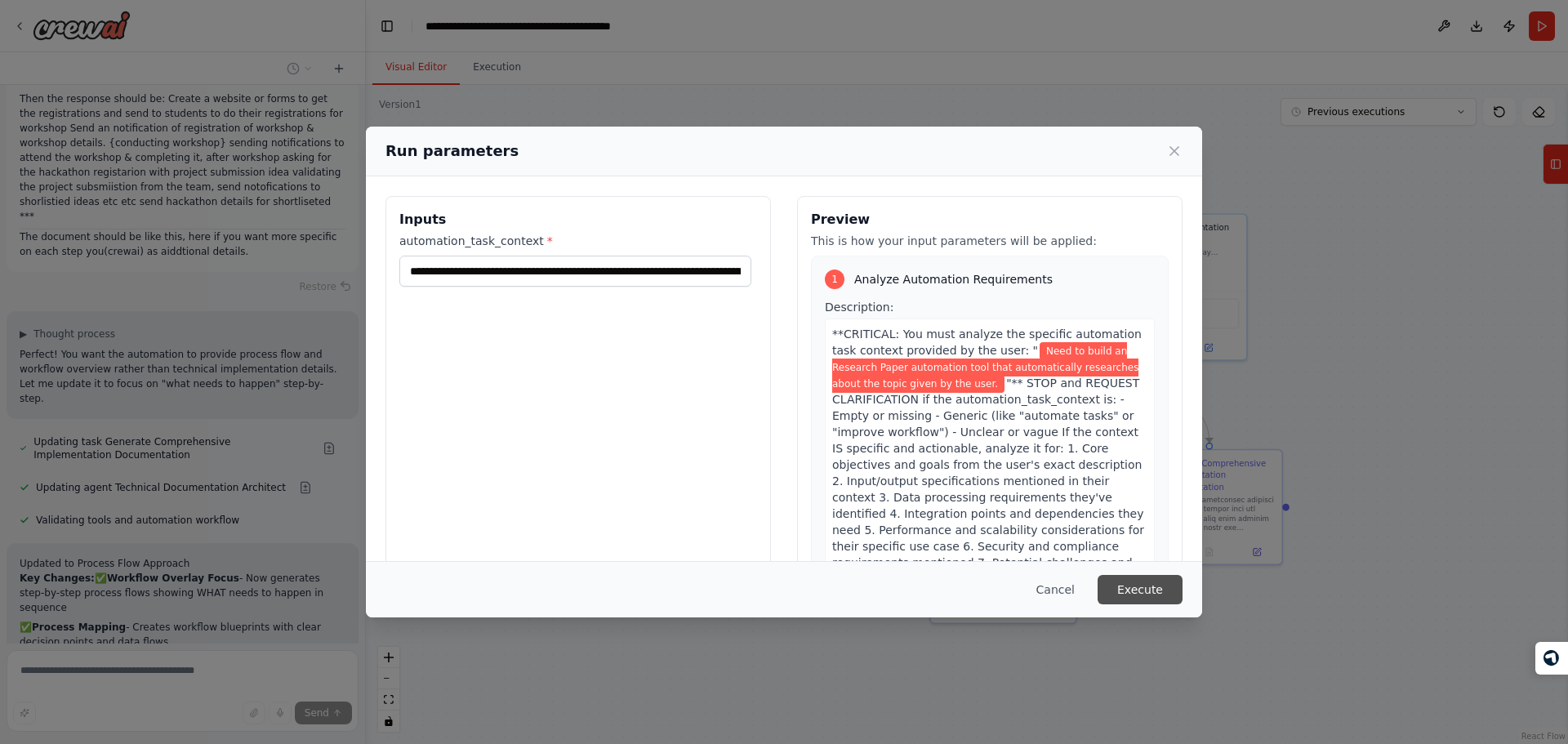
click at [1155, 584] on button "Execute" at bounding box center [1140, 590] width 85 height 29
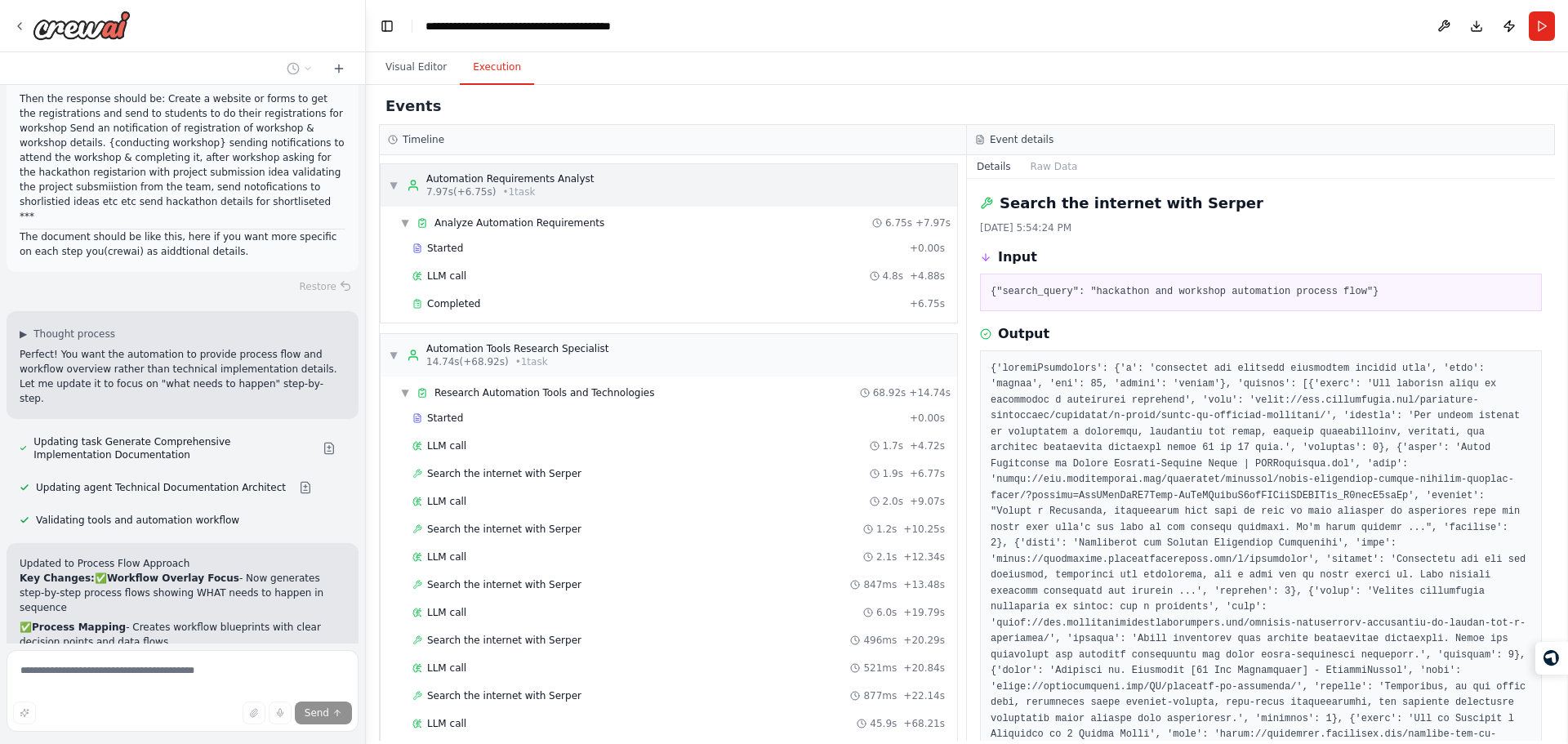
scroll to position [1, 0]
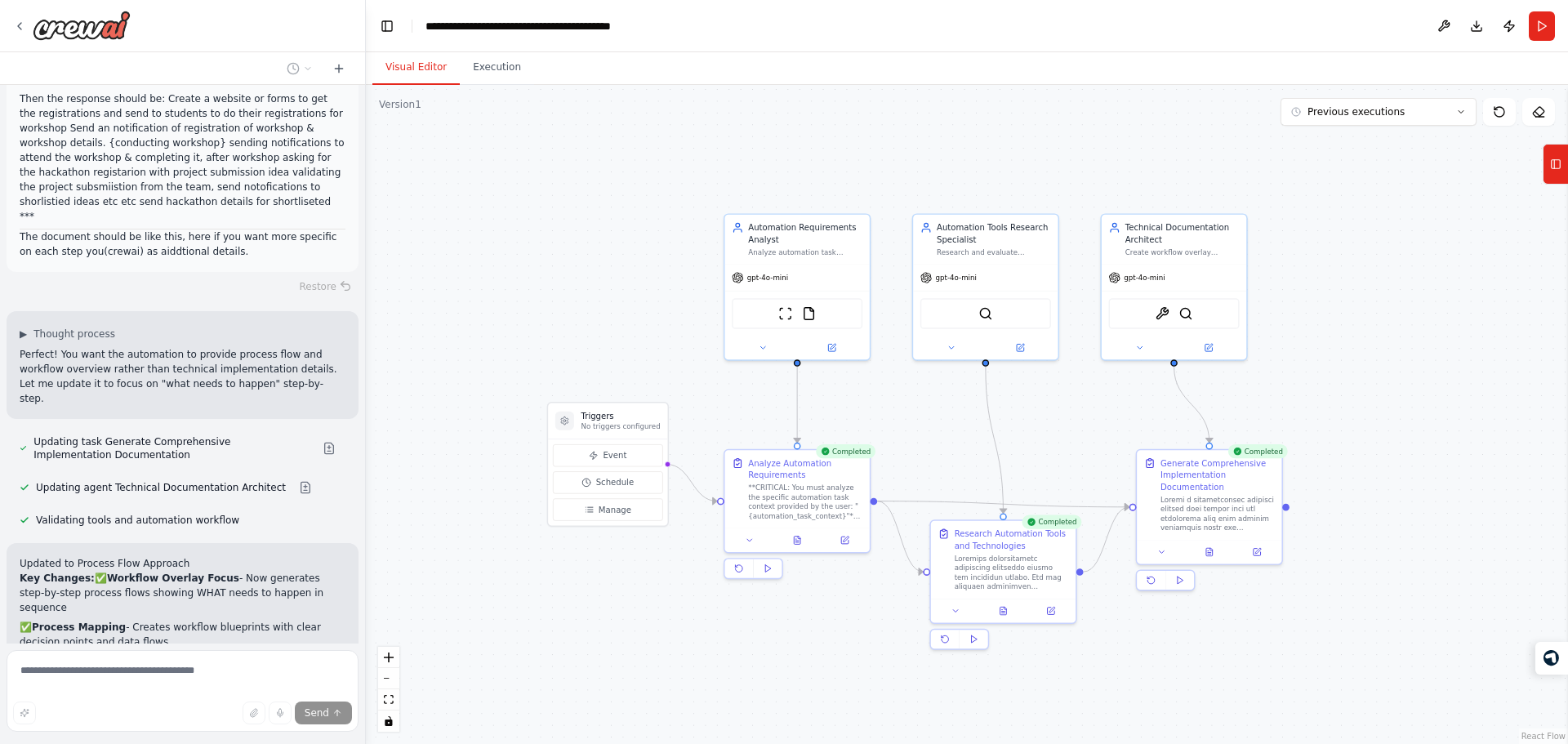
click at [420, 65] on button "Visual Editor" at bounding box center [415, 67] width 87 height 34
click at [1213, 547] on icon at bounding box center [1209, 549] width 10 height 10
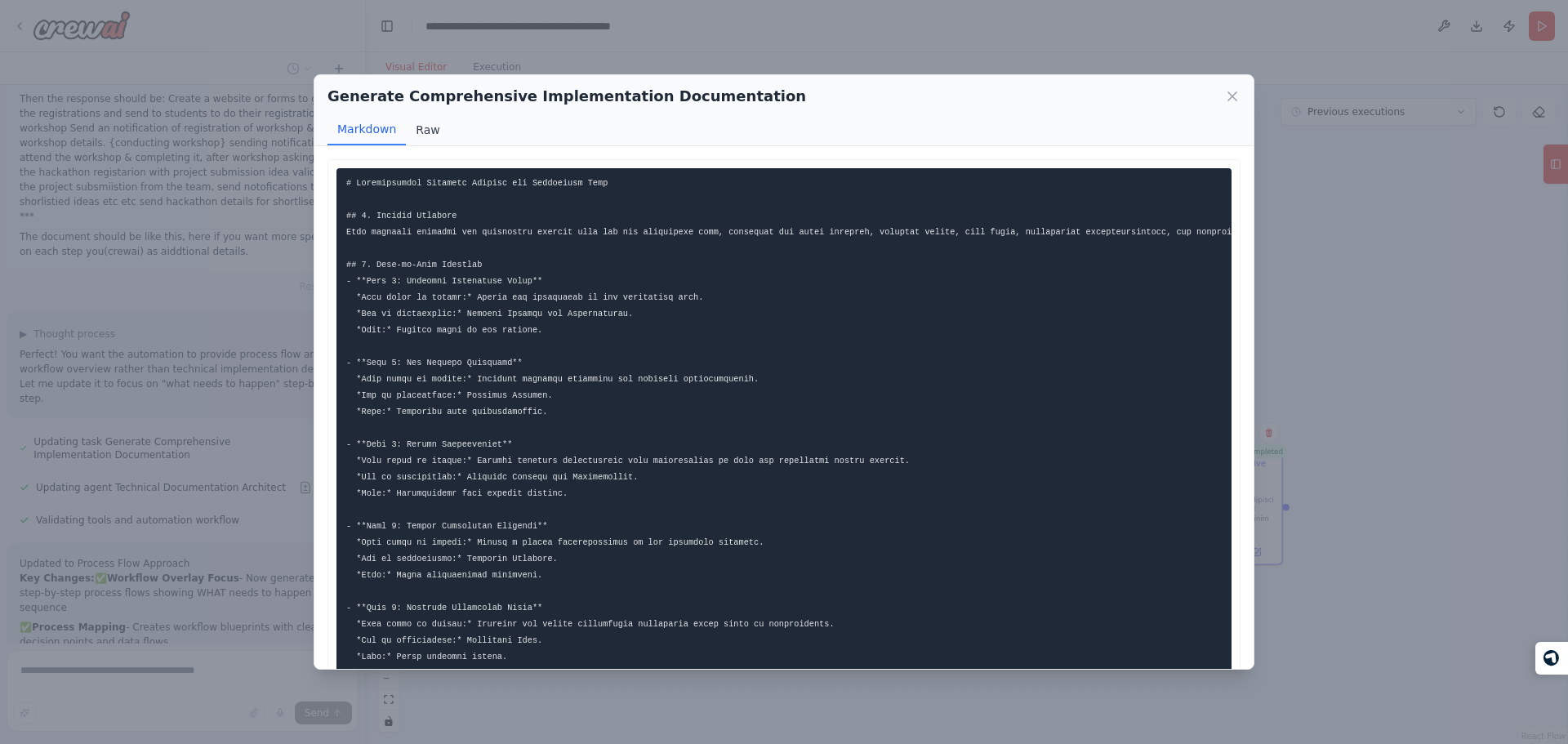
click at [430, 120] on button "Raw" at bounding box center [427, 130] width 43 height 31
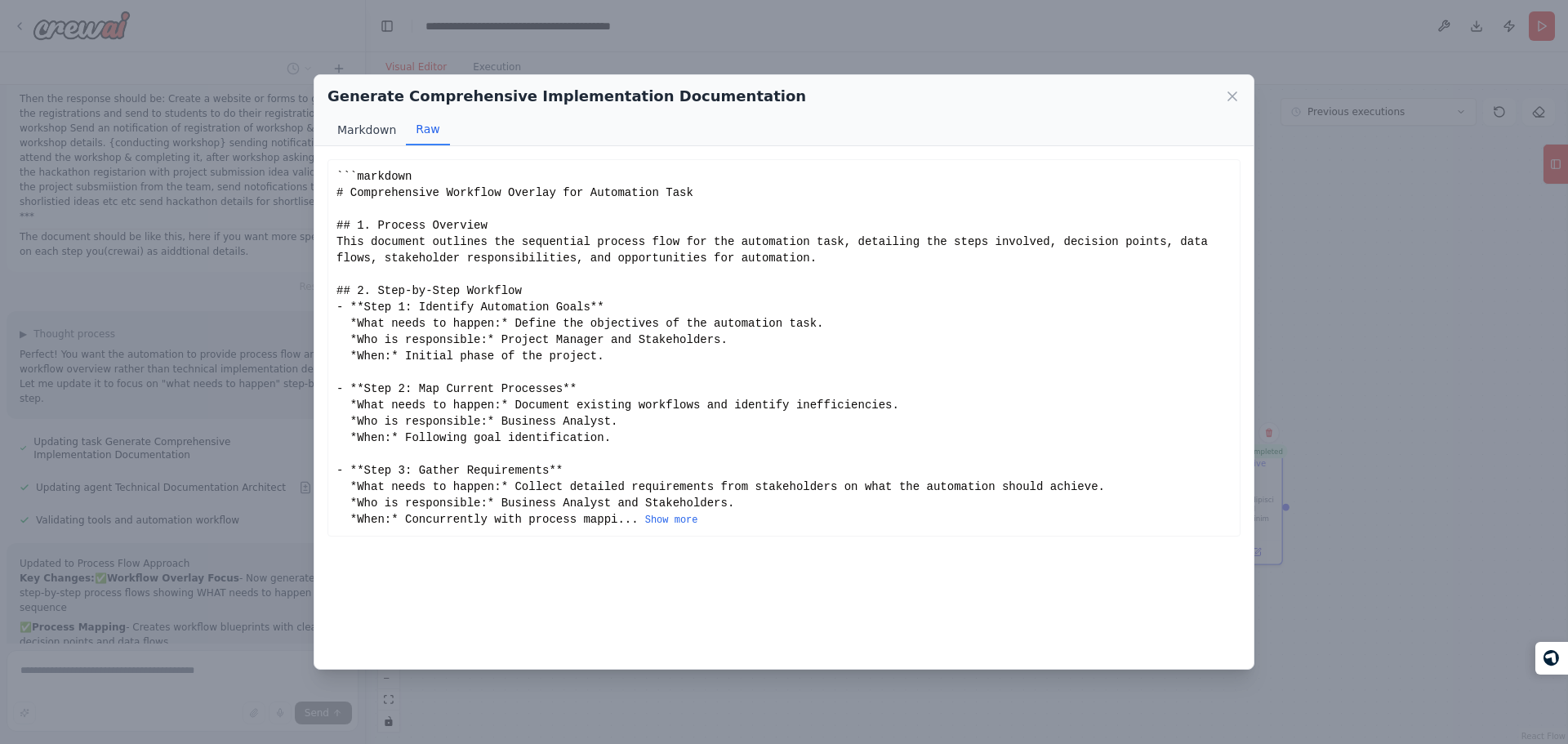
click at [373, 126] on button "Markdown" at bounding box center [366, 130] width 78 height 31
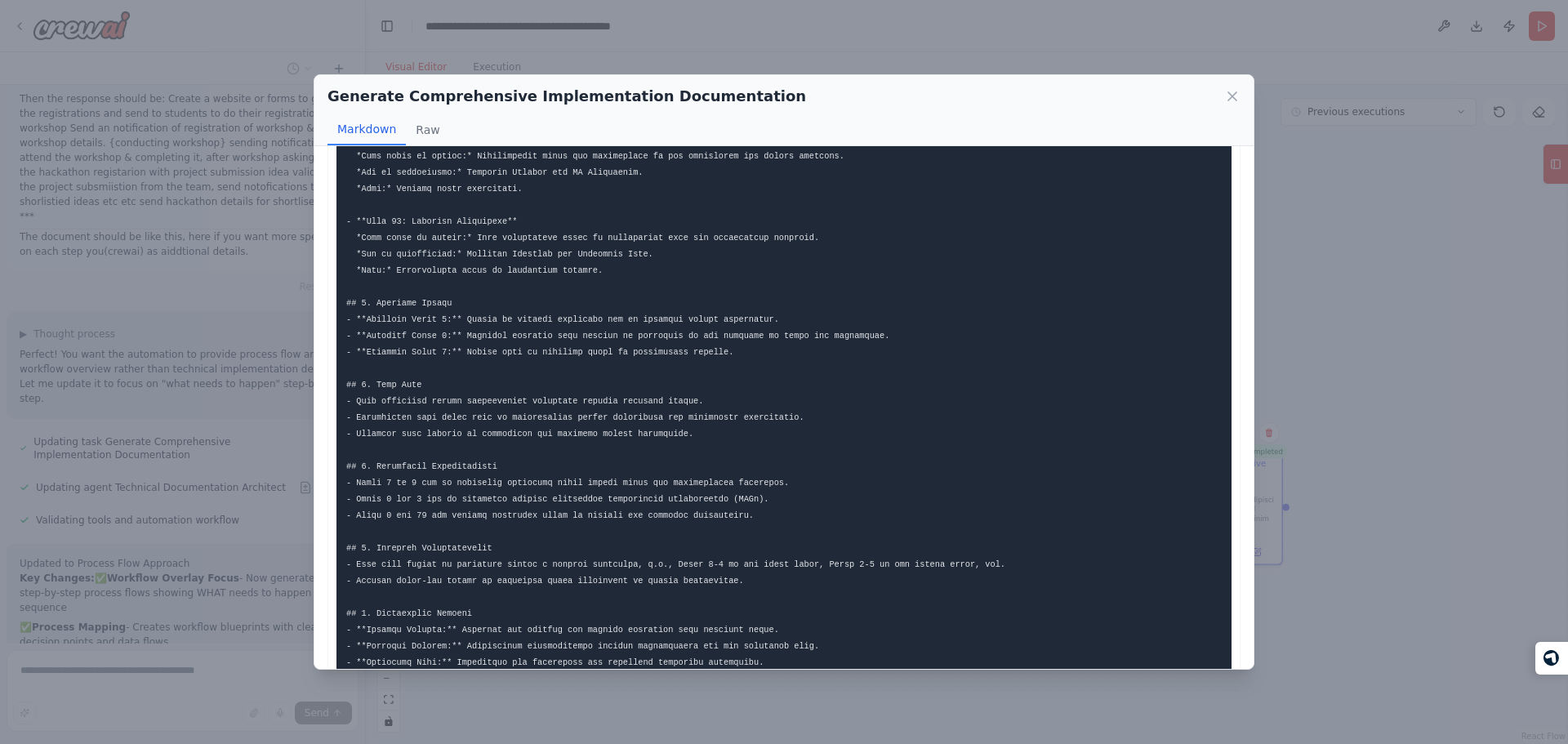
scroll to position [993, 0]
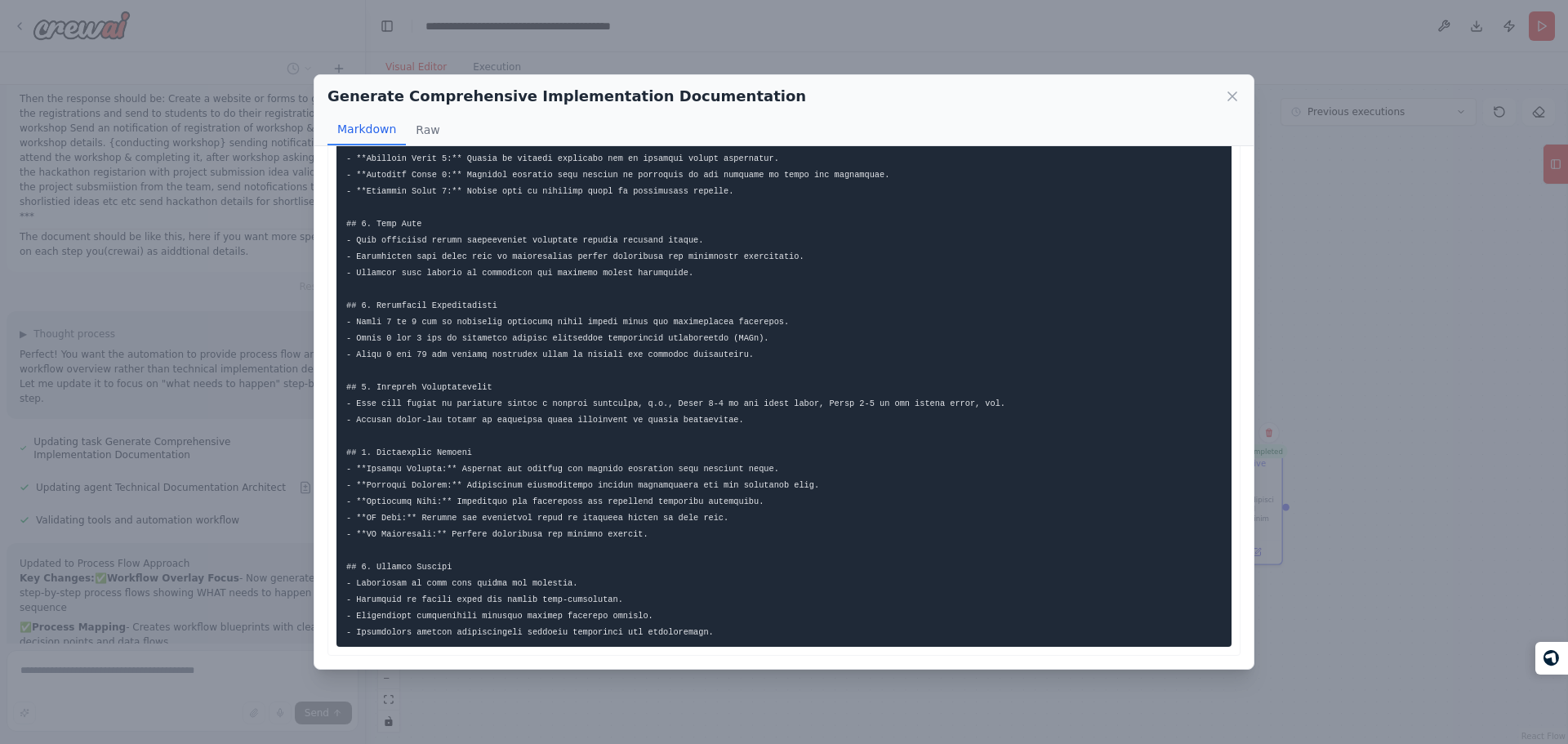
drag, startPoint x: 670, startPoint y: 607, endPoint x: 604, endPoint y: 409, distance: 208.7
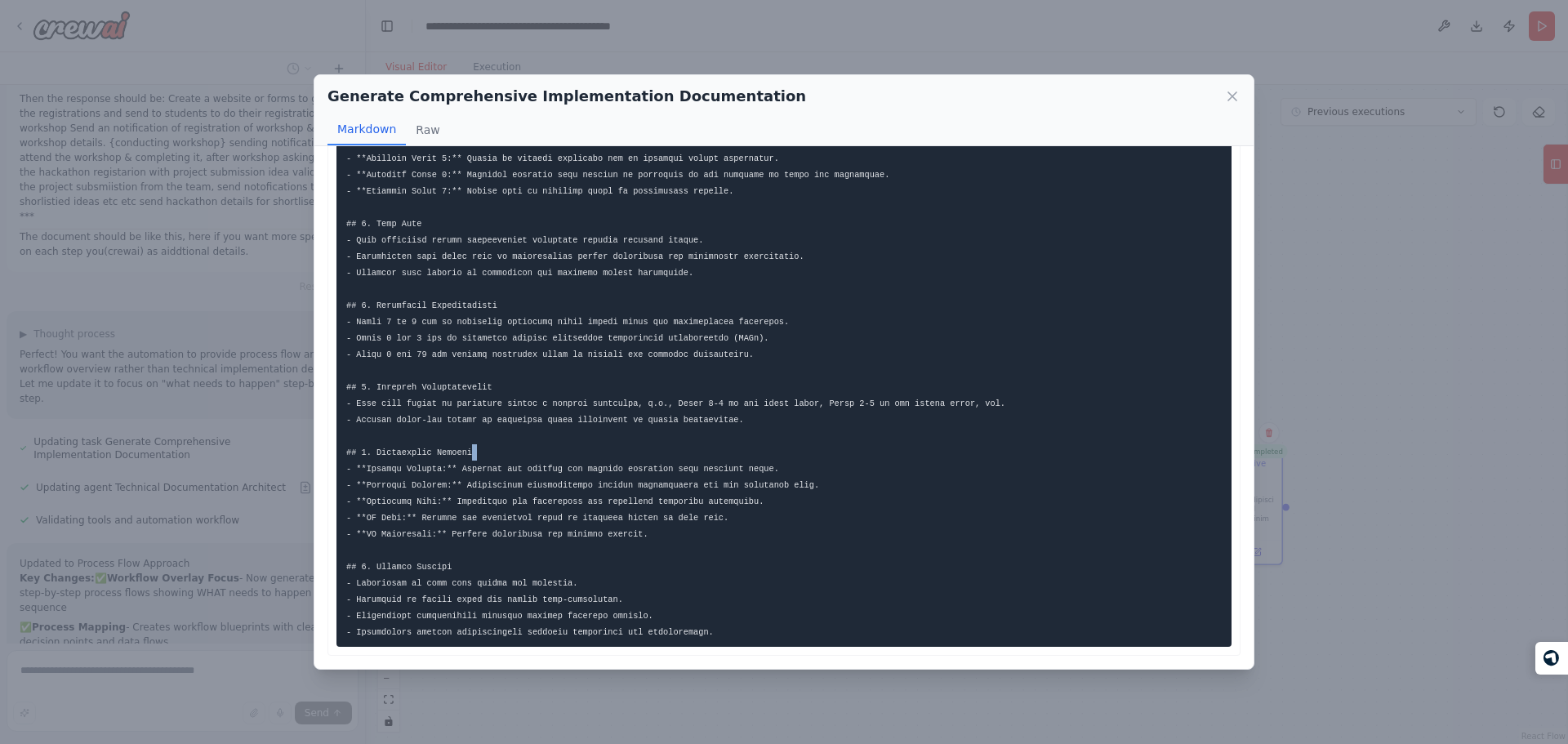
drag, startPoint x: 591, startPoint y: 418, endPoint x: 705, endPoint y: 611, distance: 224.2
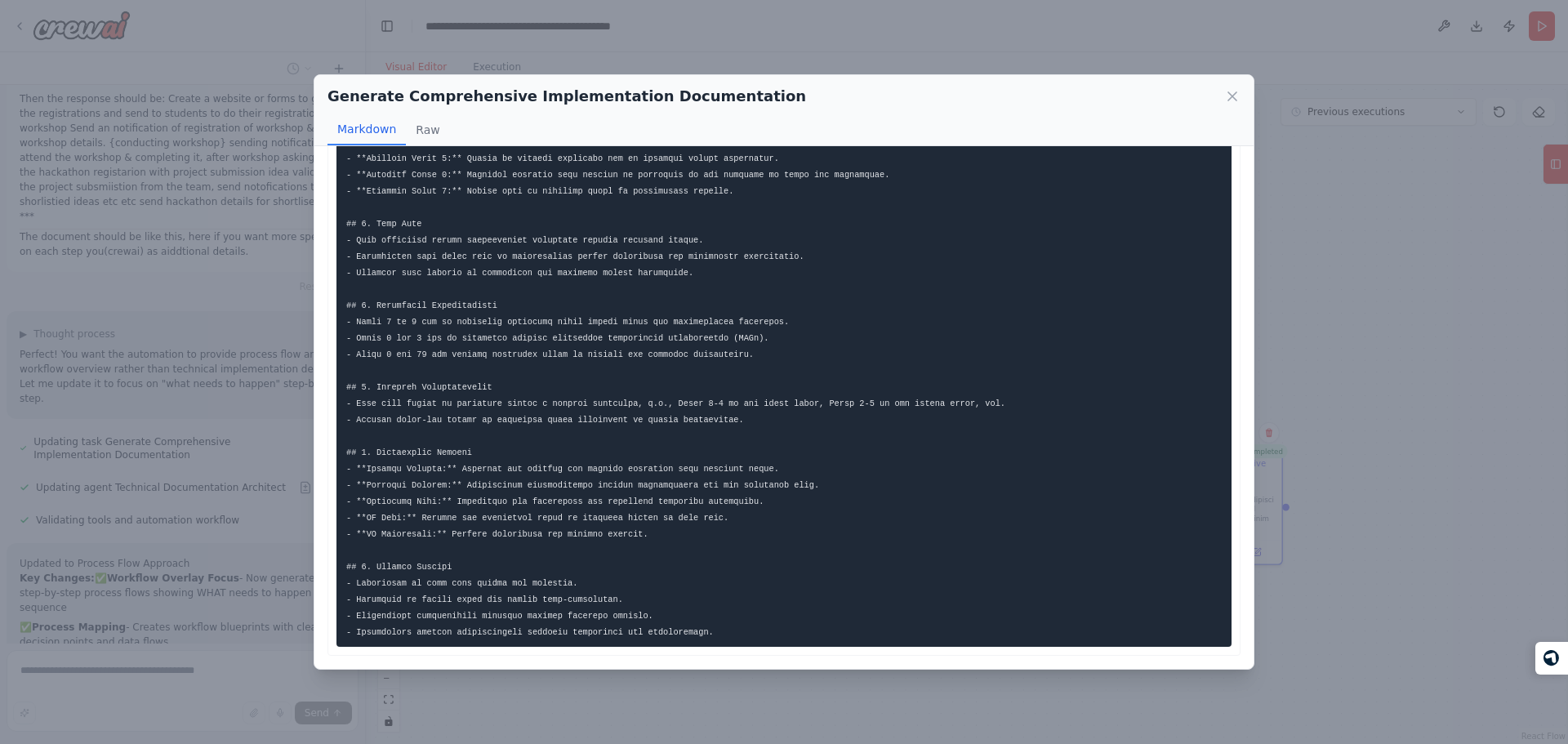
drag, startPoint x: 705, startPoint y: 611, endPoint x: 581, endPoint y: 417, distance: 230.2
drag, startPoint x: 581, startPoint y: 417, endPoint x: 725, endPoint y: 609, distance: 240.0
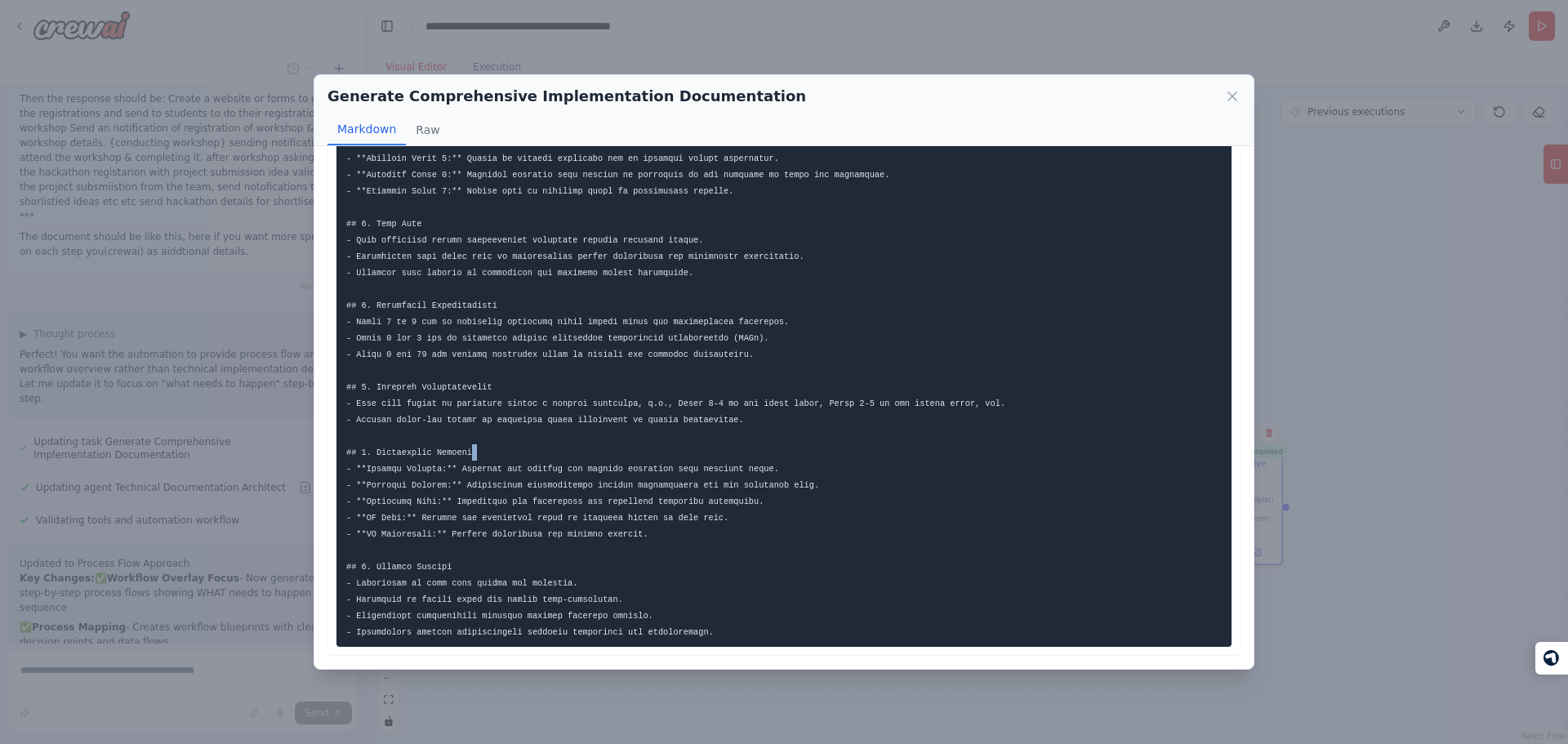
drag, startPoint x: 725, startPoint y: 609, endPoint x: 646, endPoint y: 418, distance: 206.7
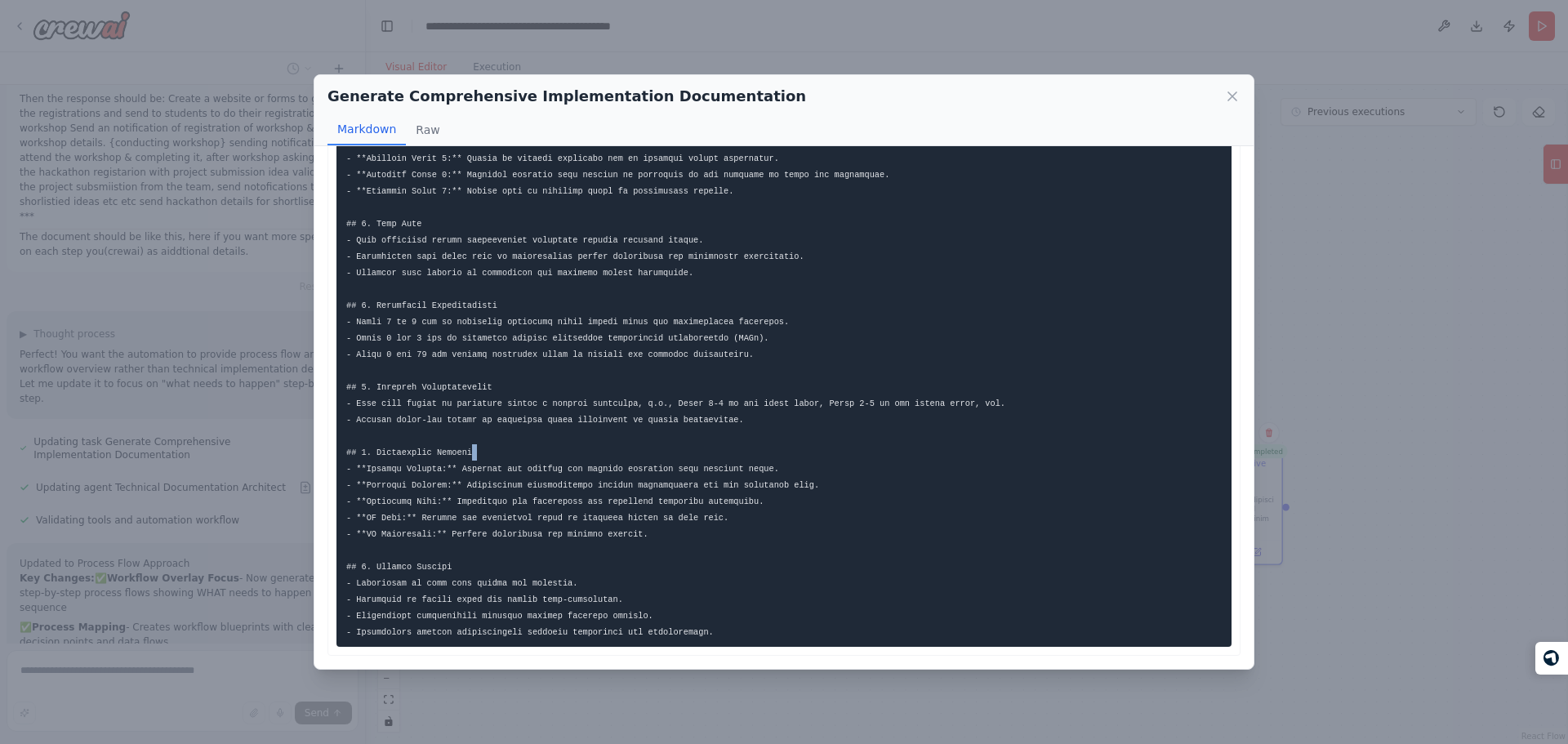
drag, startPoint x: 646, startPoint y: 418, endPoint x: 711, endPoint y: 601, distance: 194.2
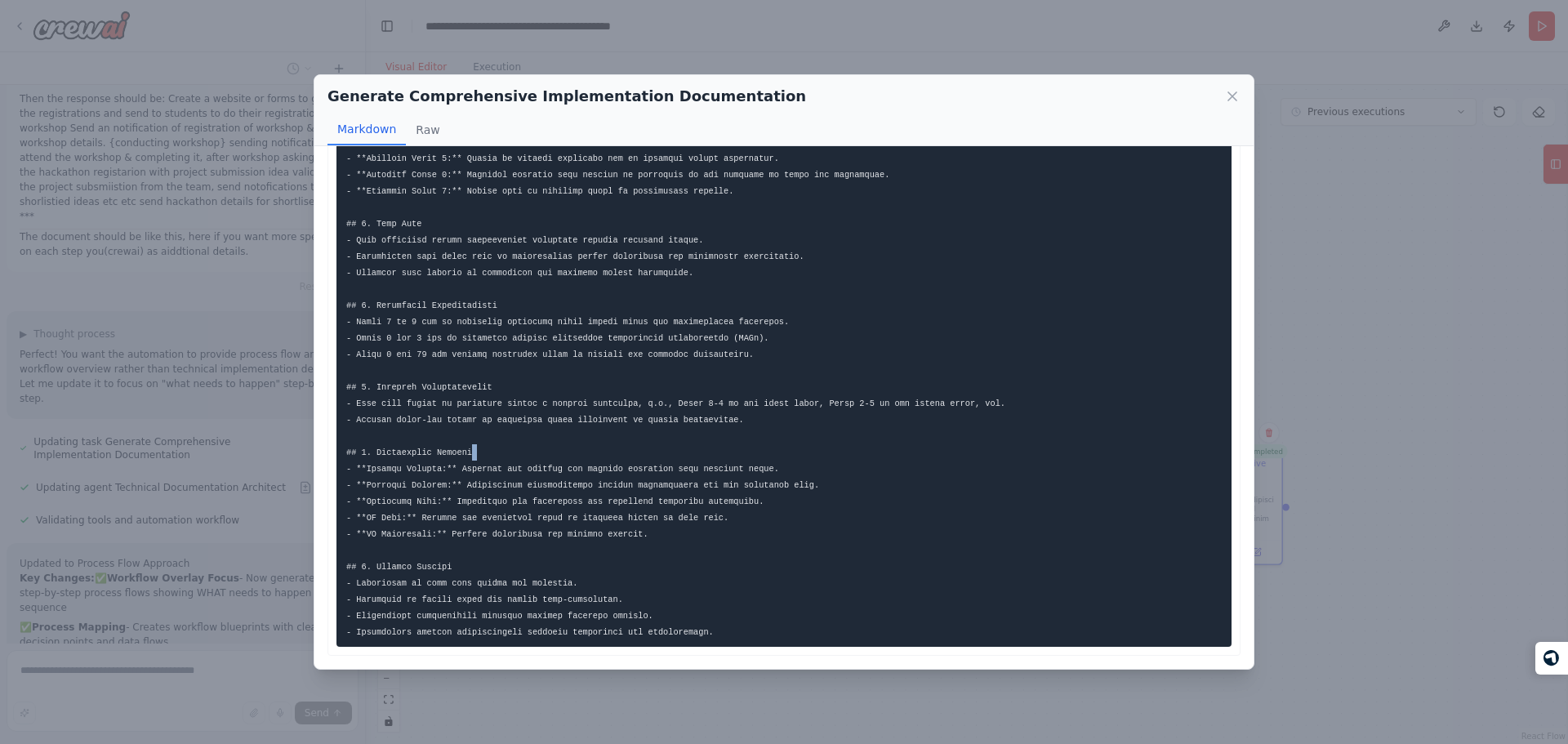
drag, startPoint x: 711, startPoint y: 601, endPoint x: 686, endPoint y: 363, distance: 239.3
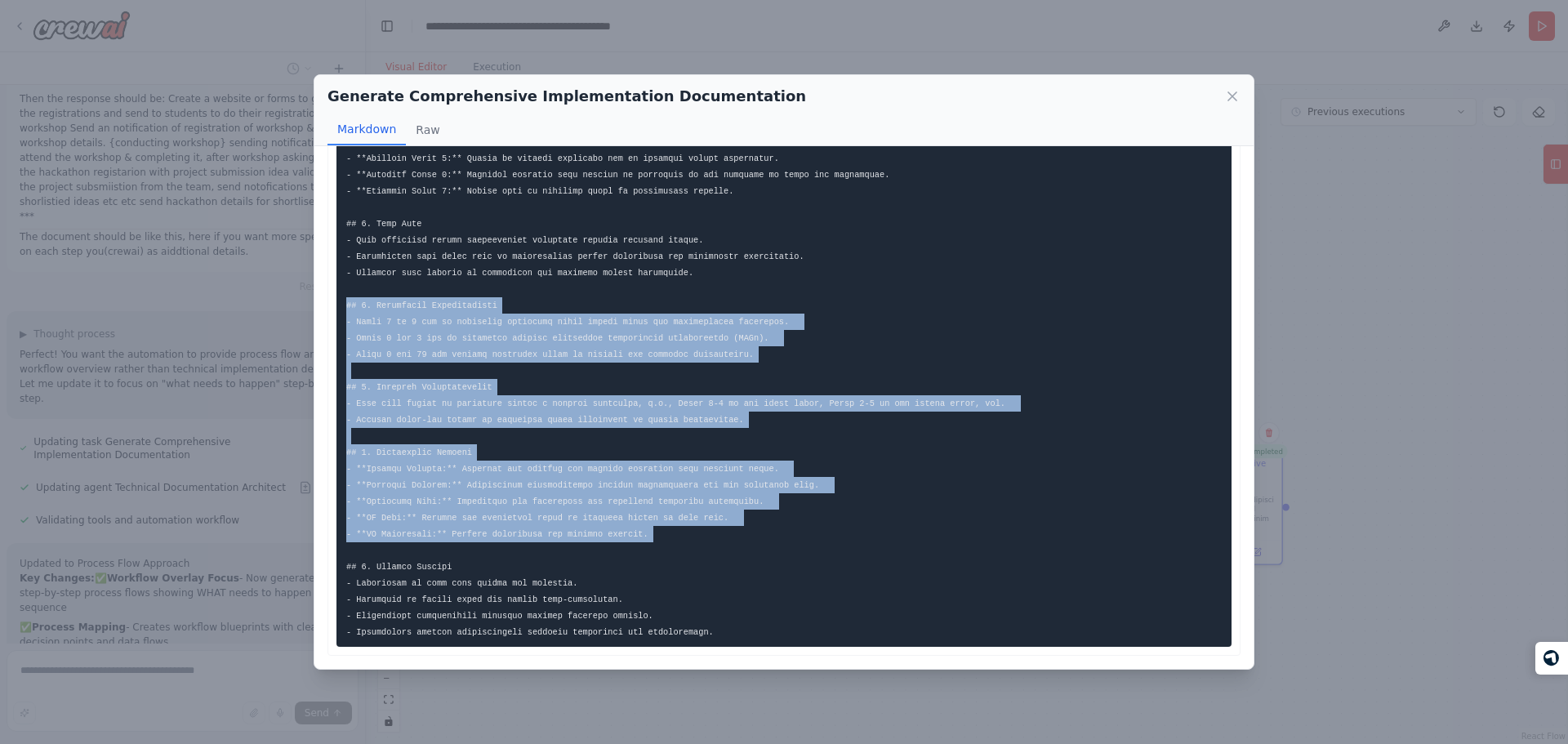
drag, startPoint x: 634, startPoint y: 268, endPoint x: 695, endPoint y: 503, distance: 242.8
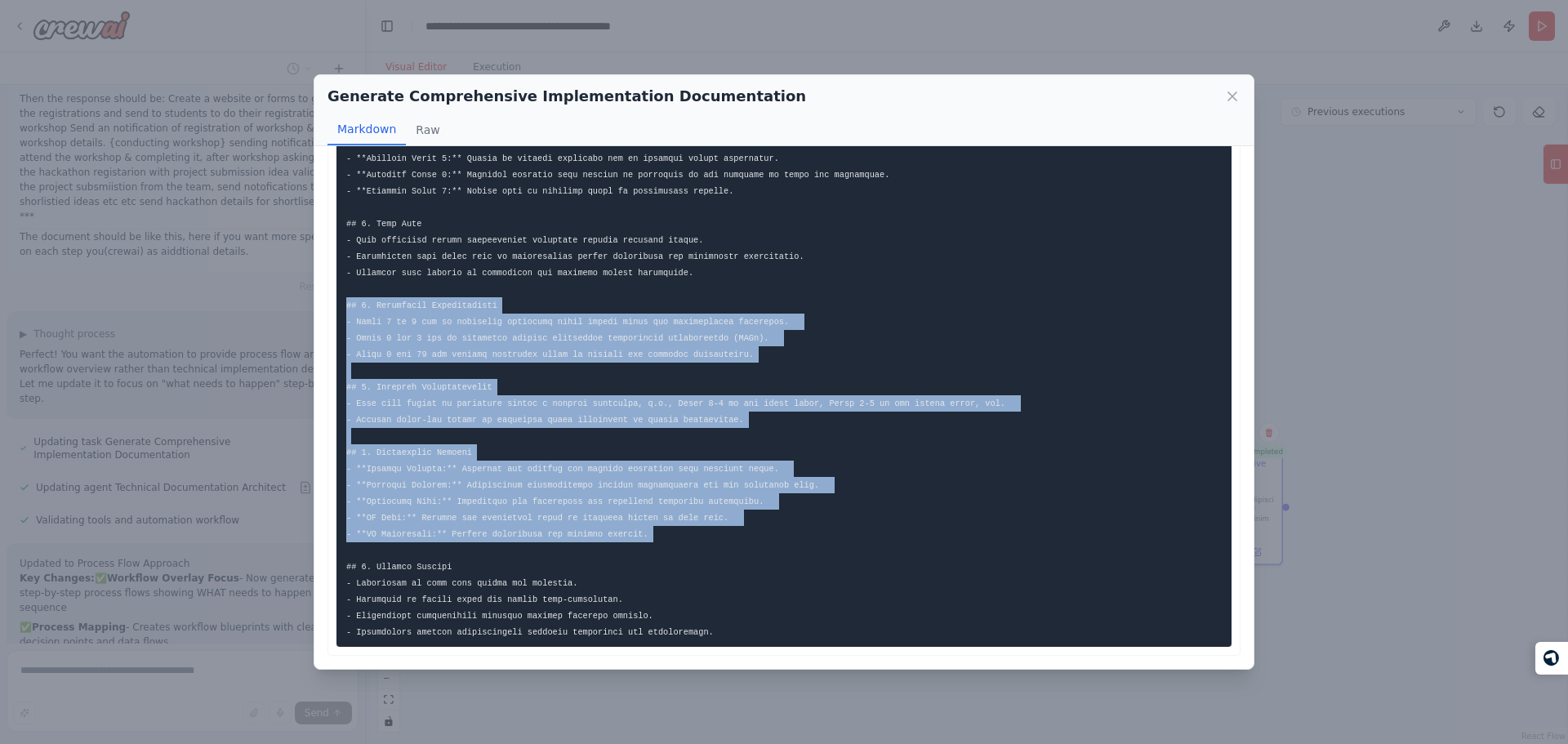
drag, startPoint x: 695, startPoint y: 503, endPoint x: 592, endPoint y: 269, distance: 255.7
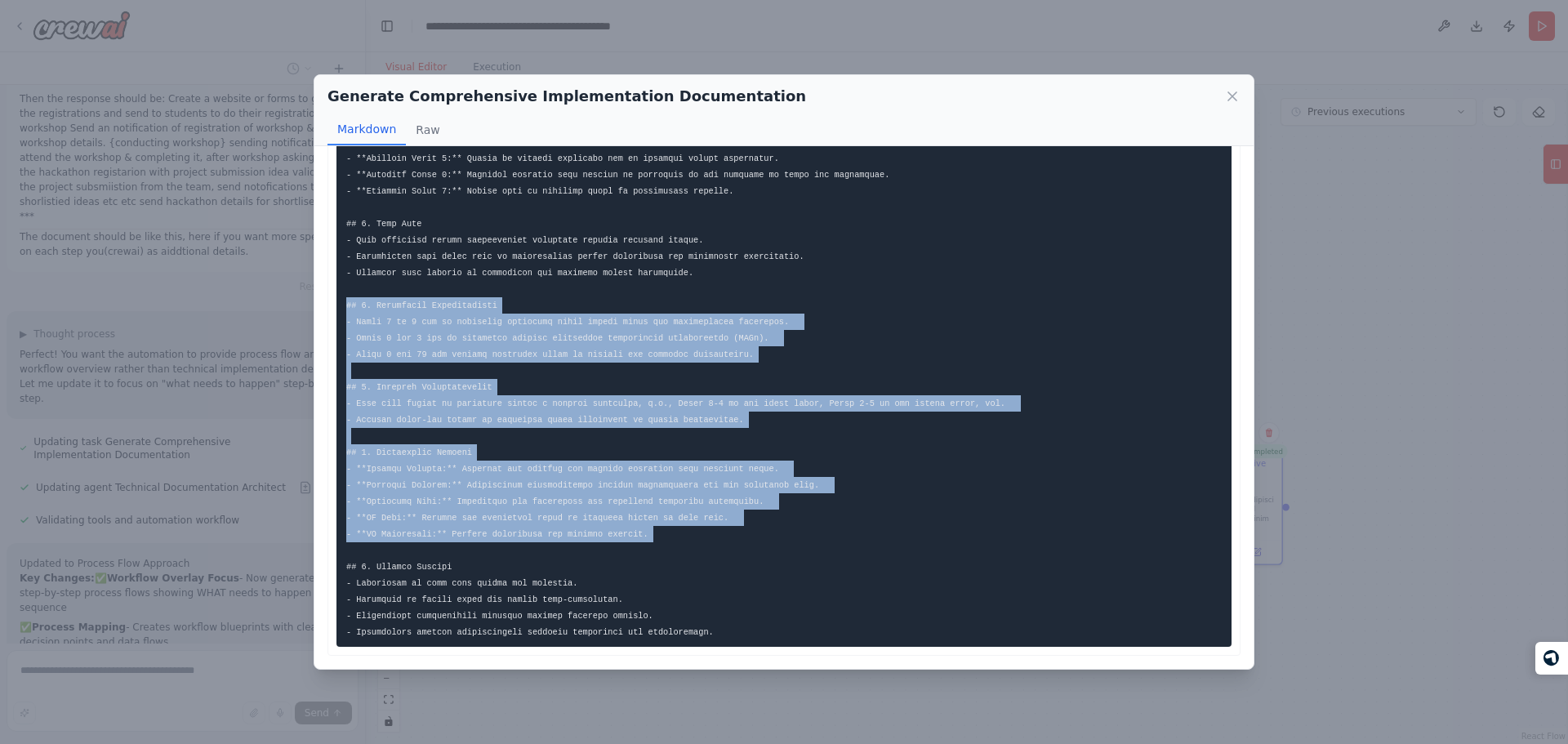
drag, startPoint x: 592, startPoint y: 269, endPoint x: 660, endPoint y: 503, distance: 243.7
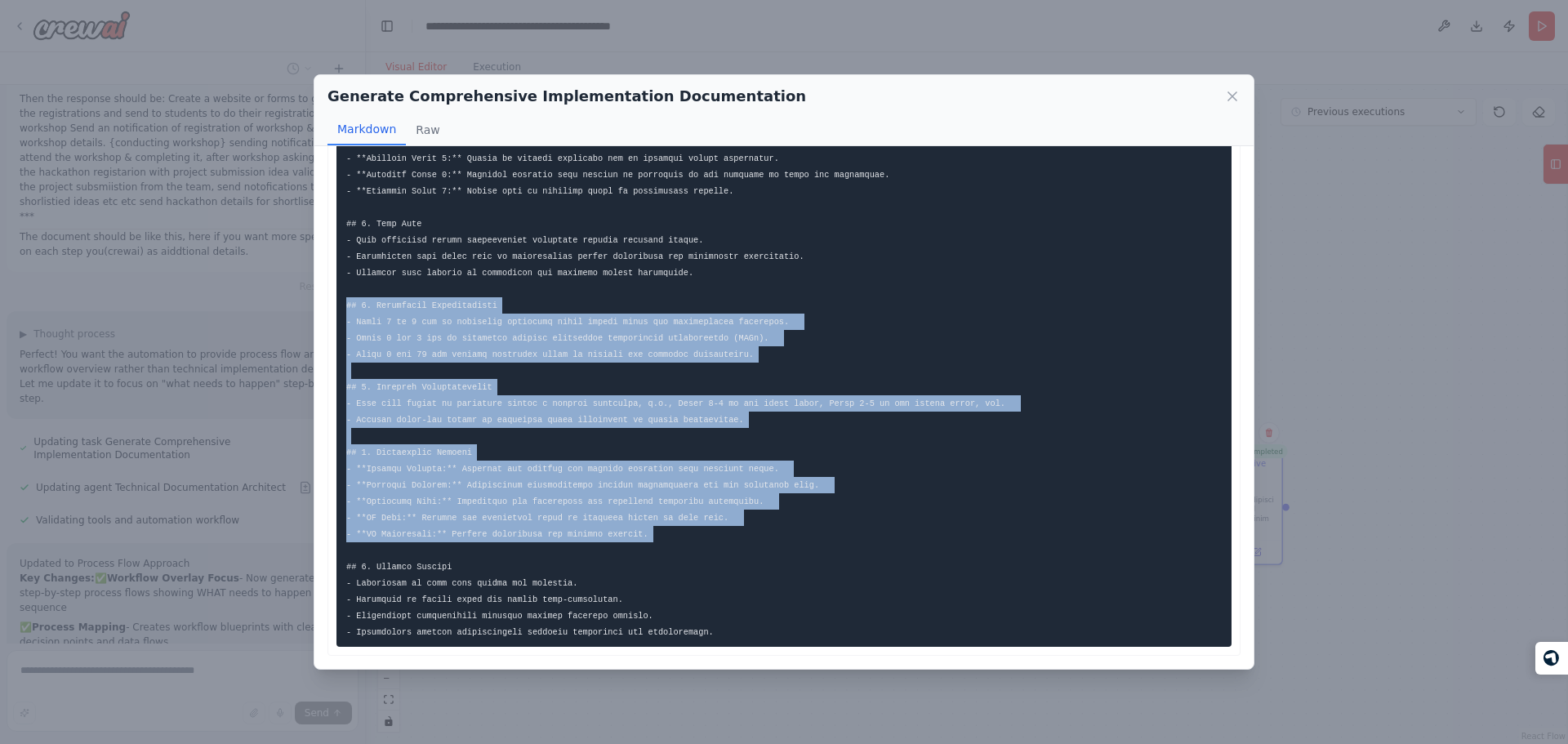
drag, startPoint x: 660, startPoint y: 503, endPoint x: 597, endPoint y: 276, distance: 235.6
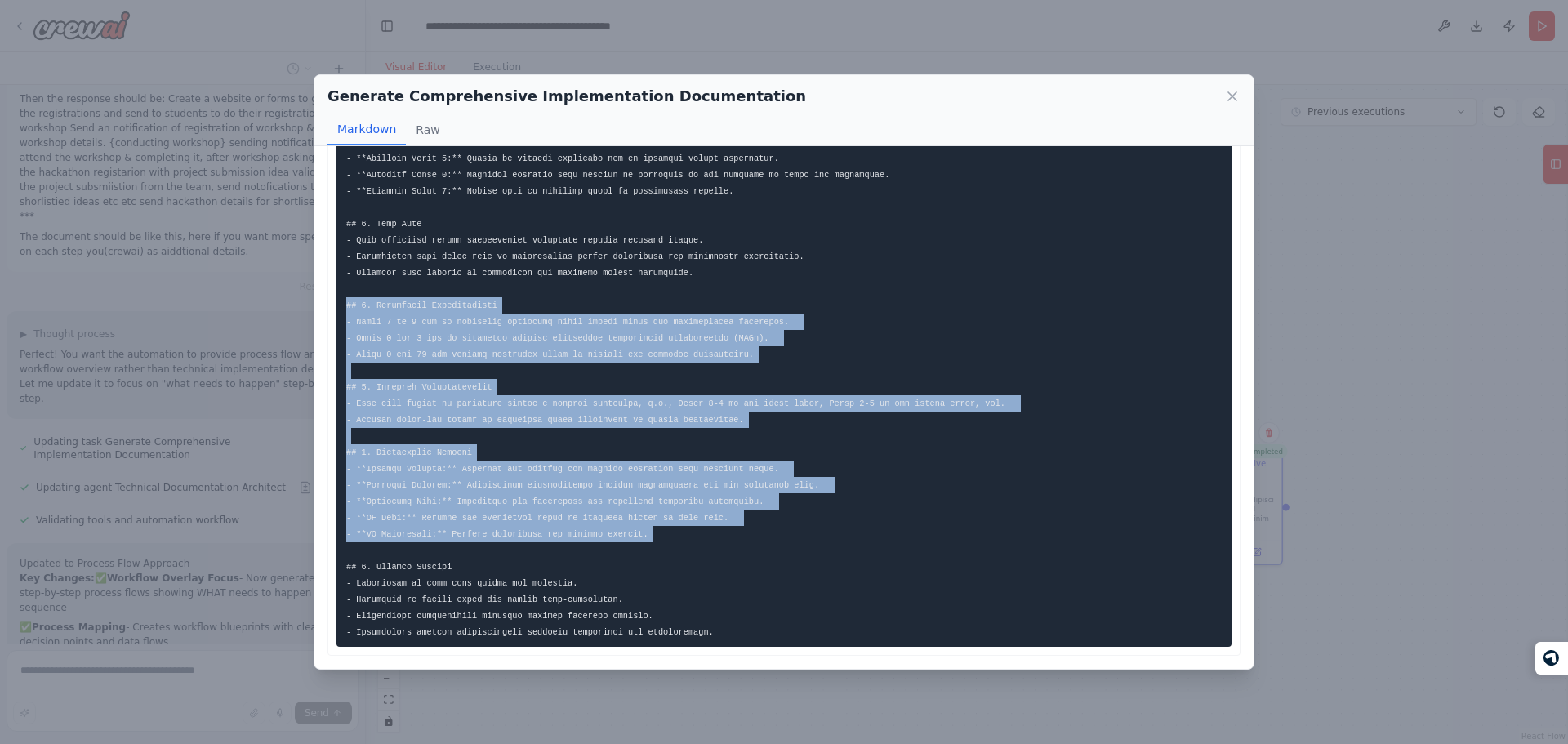
drag, startPoint x: 597, startPoint y: 276, endPoint x: 635, endPoint y: 509, distance: 236.1
drag, startPoint x: 635, startPoint y: 509, endPoint x: 597, endPoint y: 269, distance: 243.0
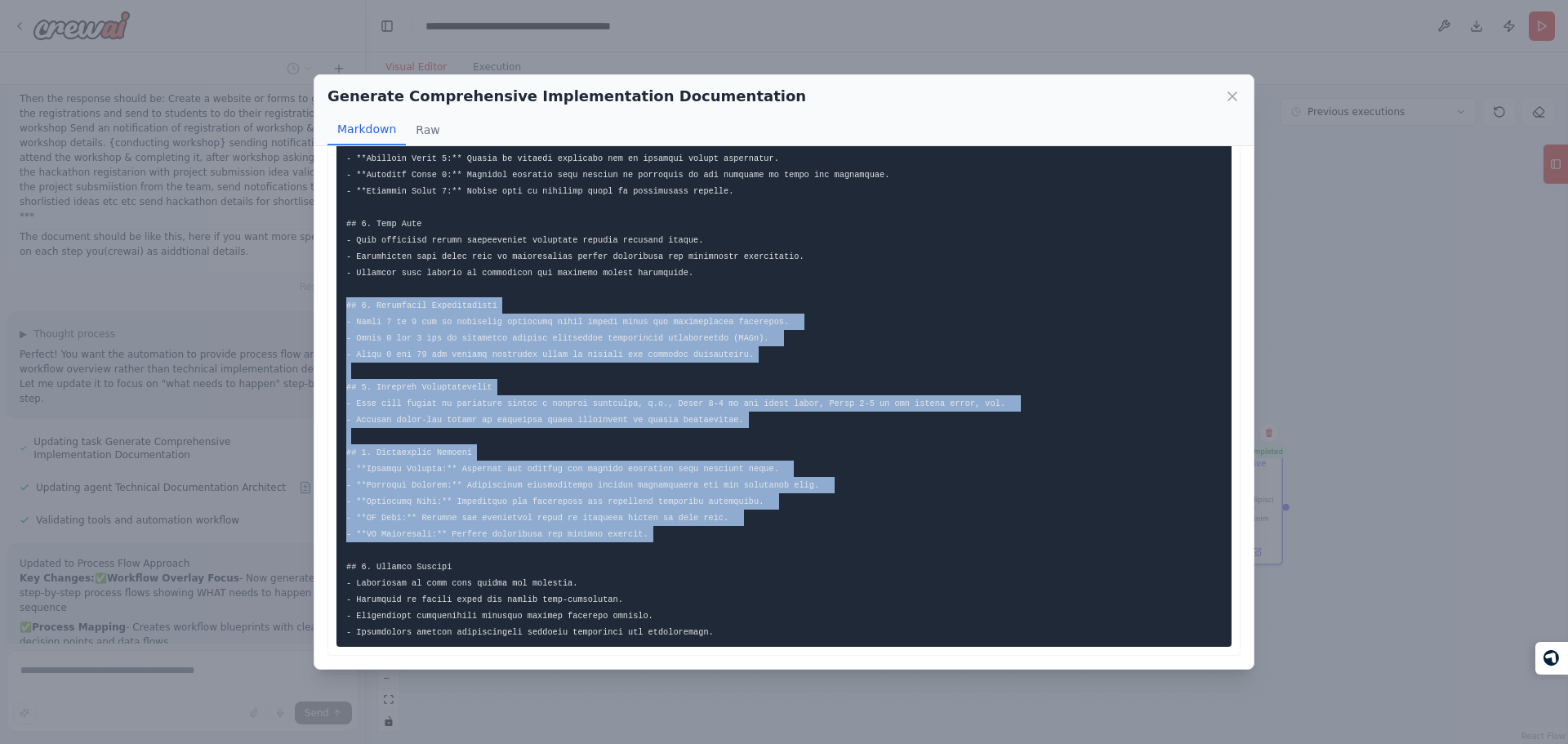
drag, startPoint x: 589, startPoint y: 272, endPoint x: 629, endPoint y: 498, distance: 229.5
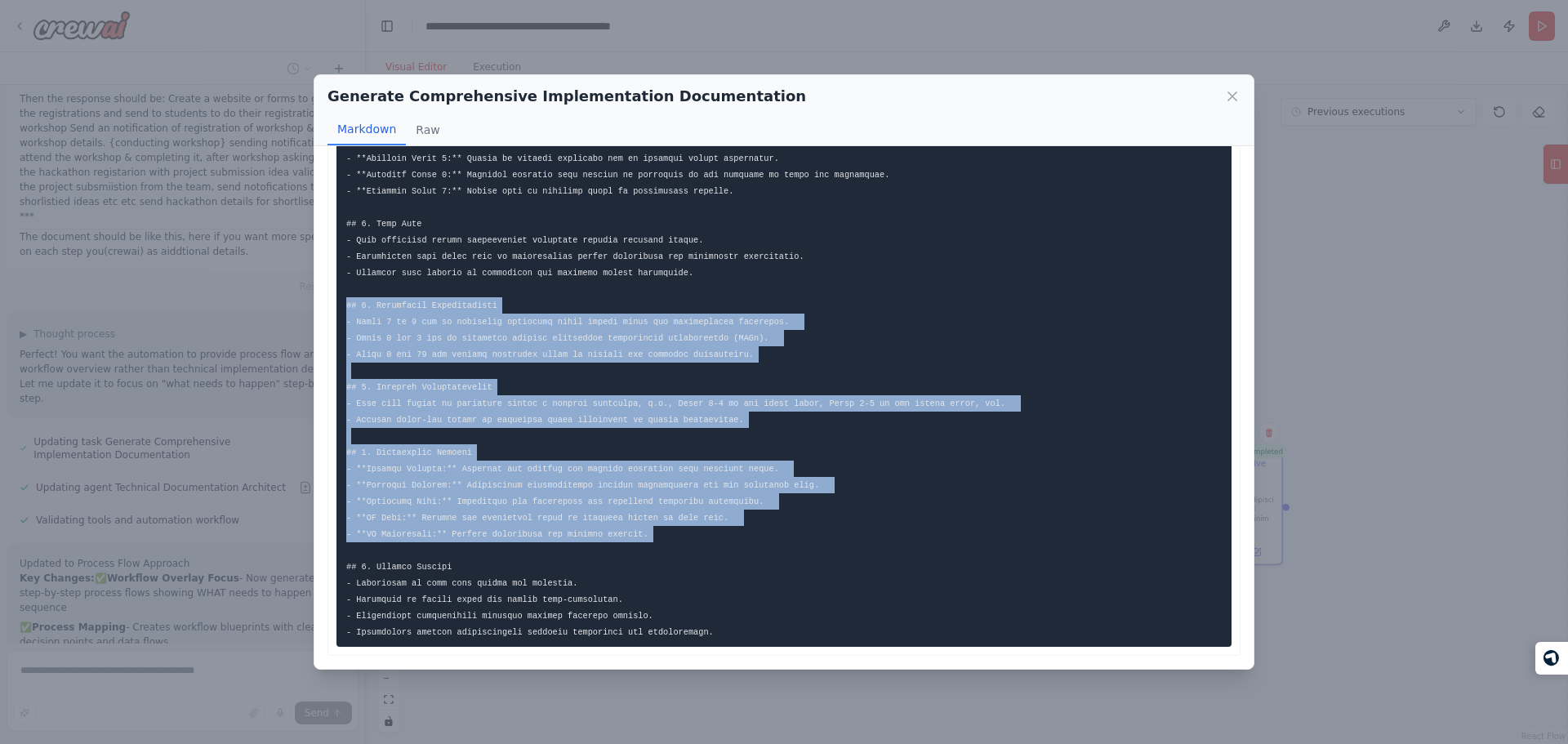
drag, startPoint x: 629, startPoint y: 498, endPoint x: 548, endPoint y: 267, distance: 244.8
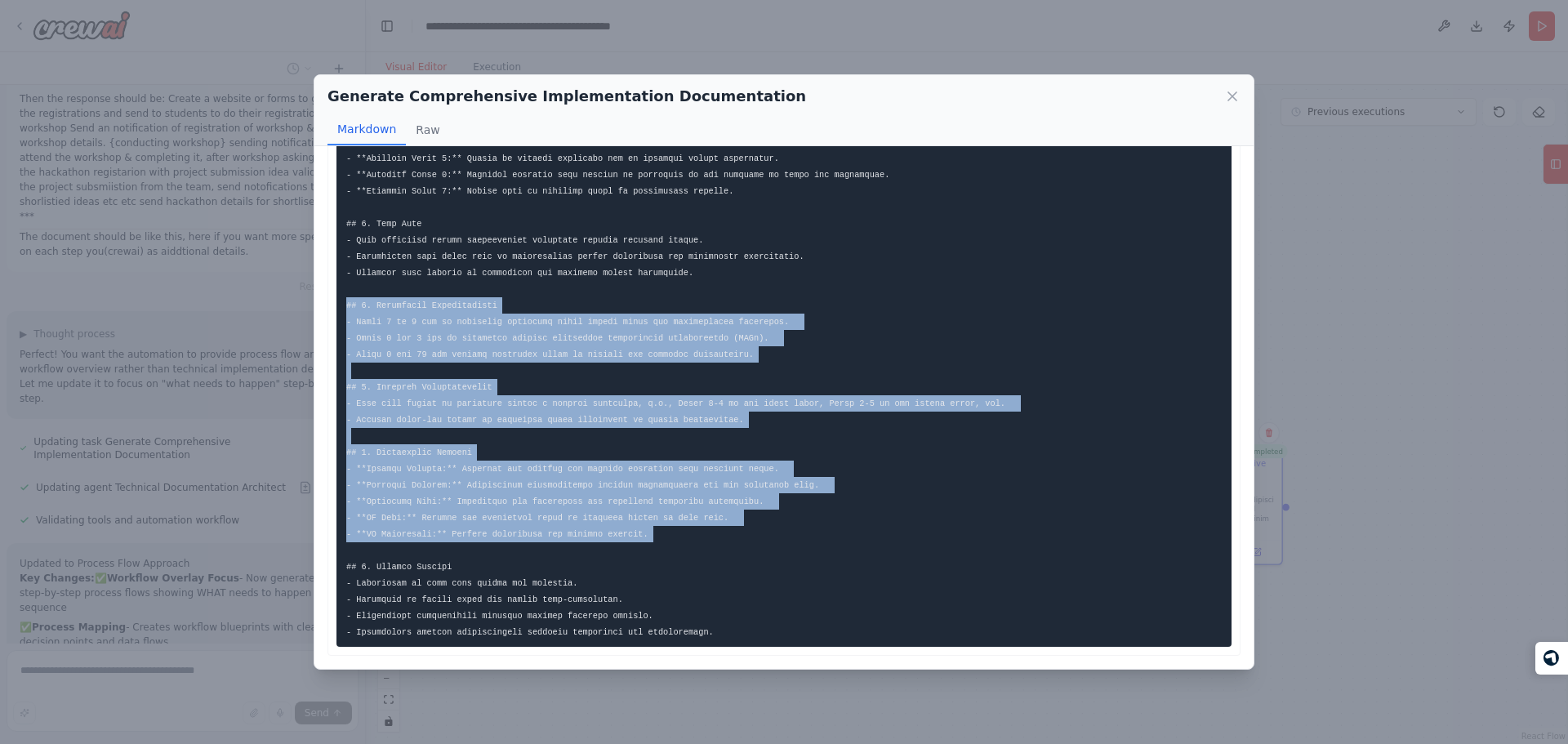
drag, startPoint x: 548, startPoint y: 267, endPoint x: 632, endPoint y: 498, distance: 245.8
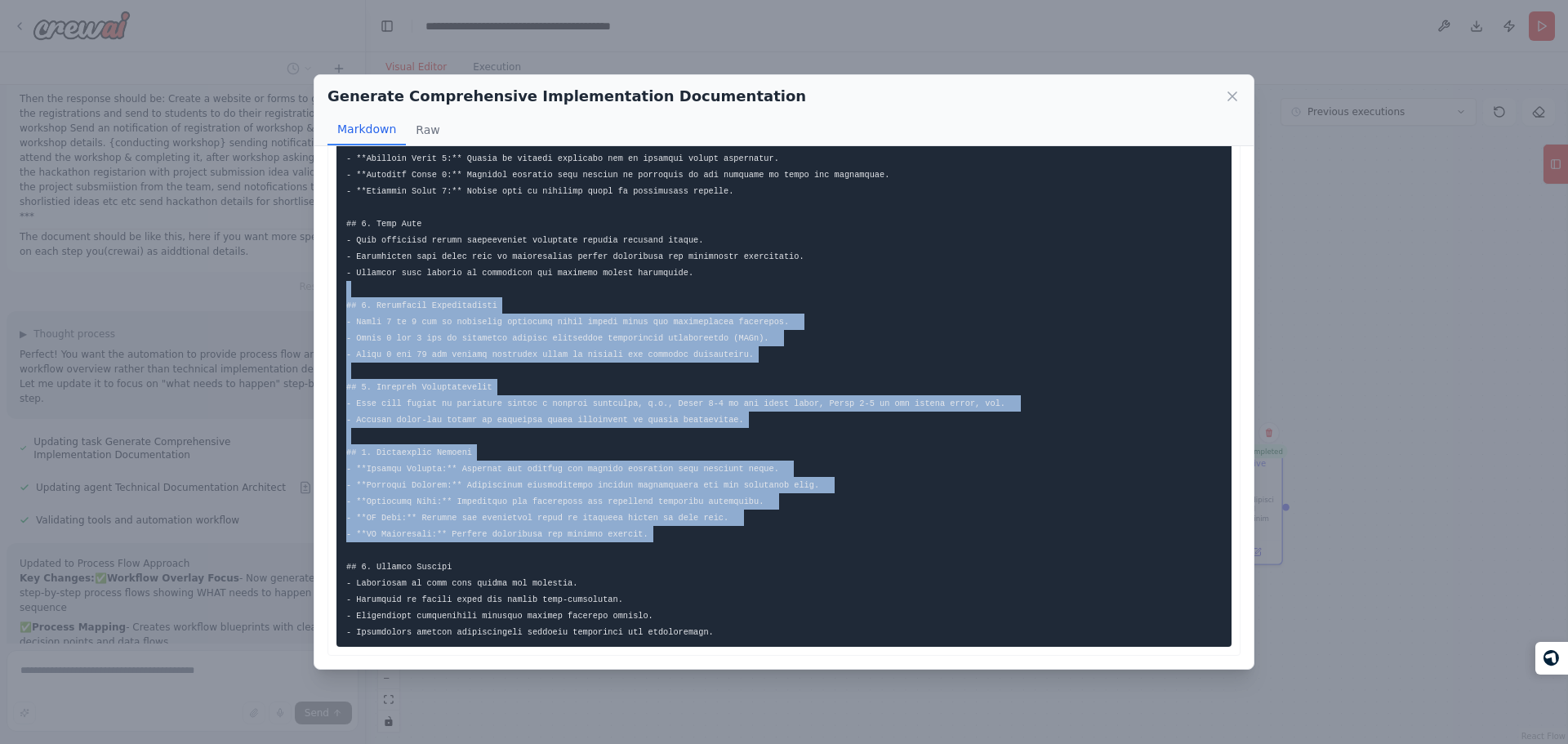
drag, startPoint x: 632, startPoint y: 498, endPoint x: 545, endPoint y: 263, distance: 250.6
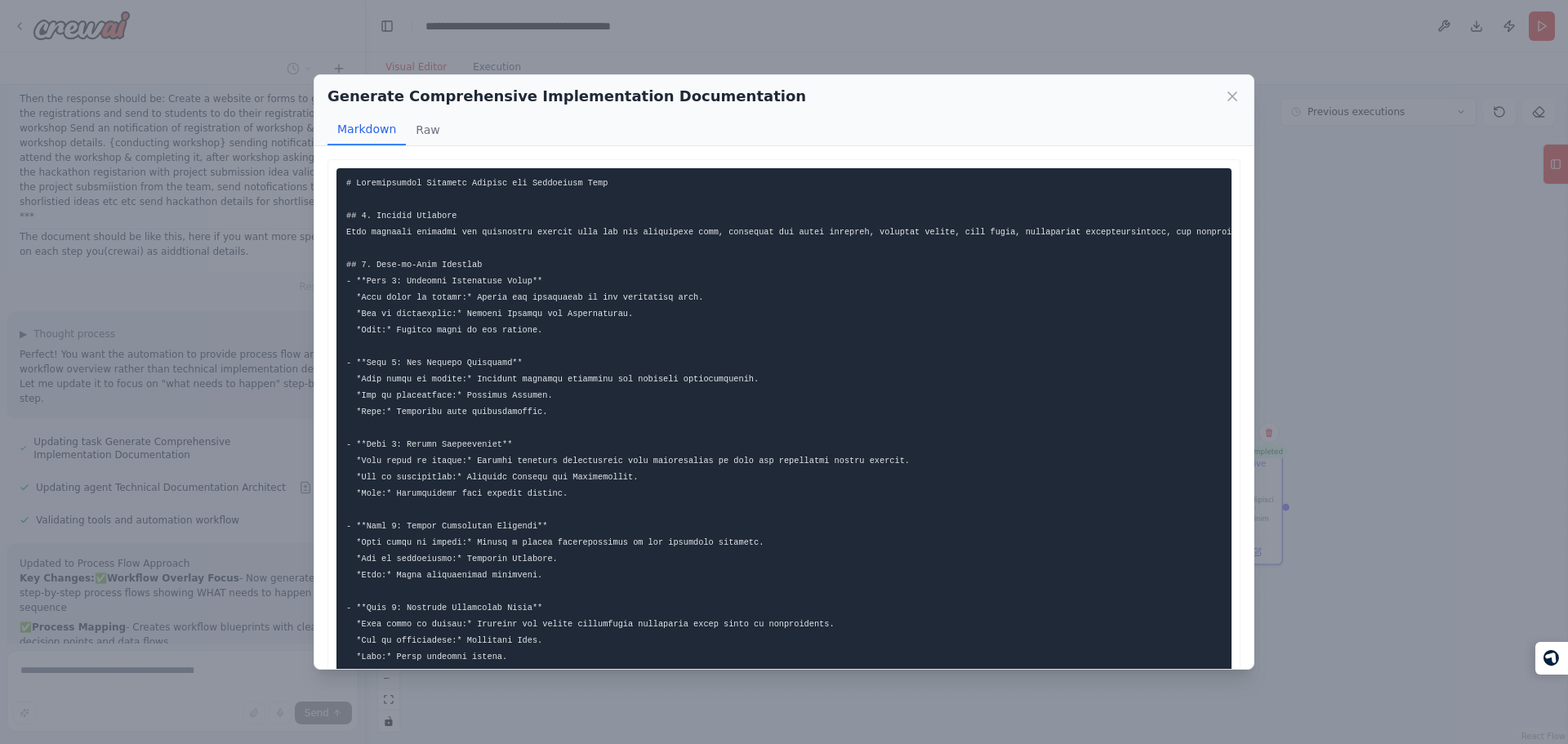
scroll to position [40, 0]
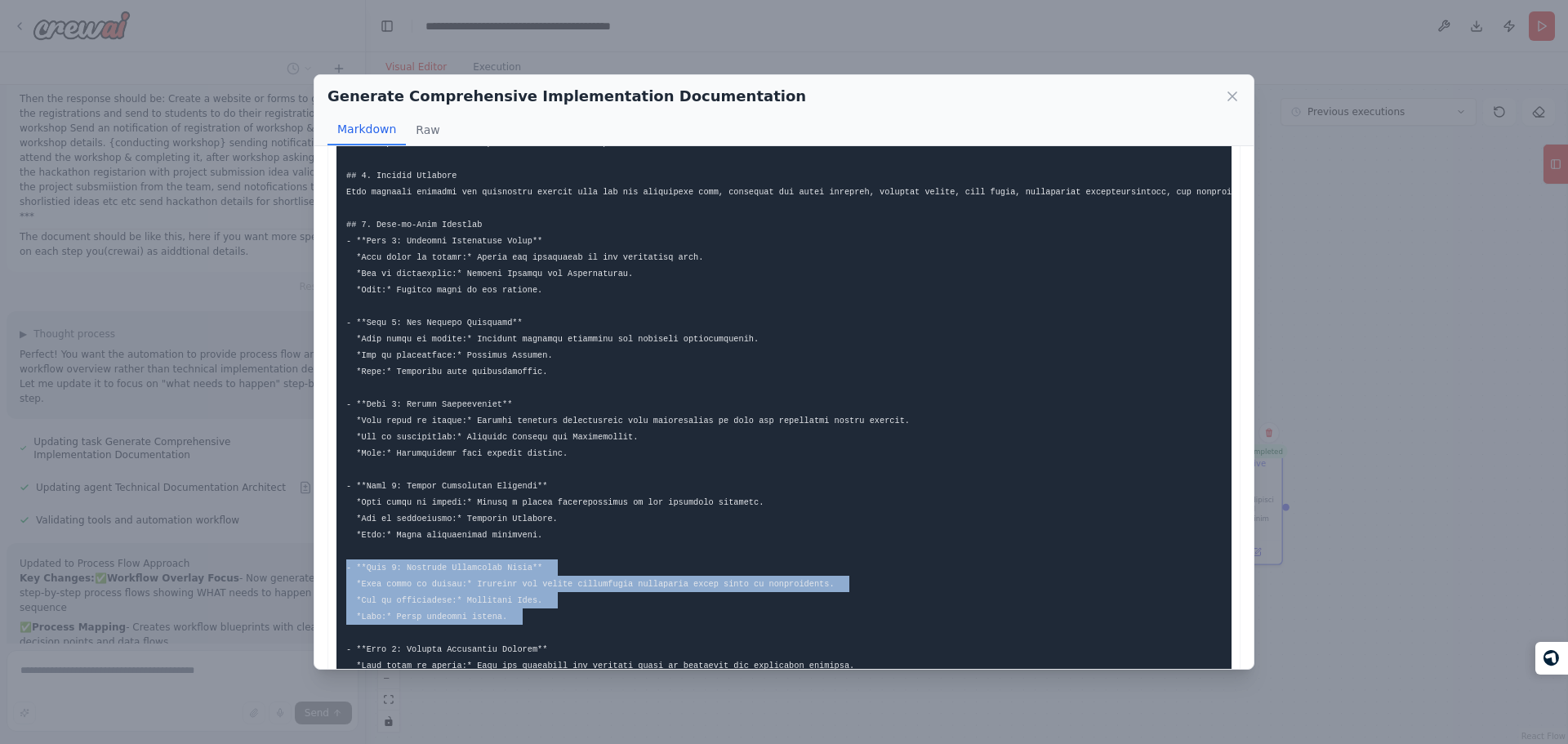
drag, startPoint x: 583, startPoint y: 614, endPoint x: 594, endPoint y: 570, distance: 45.4
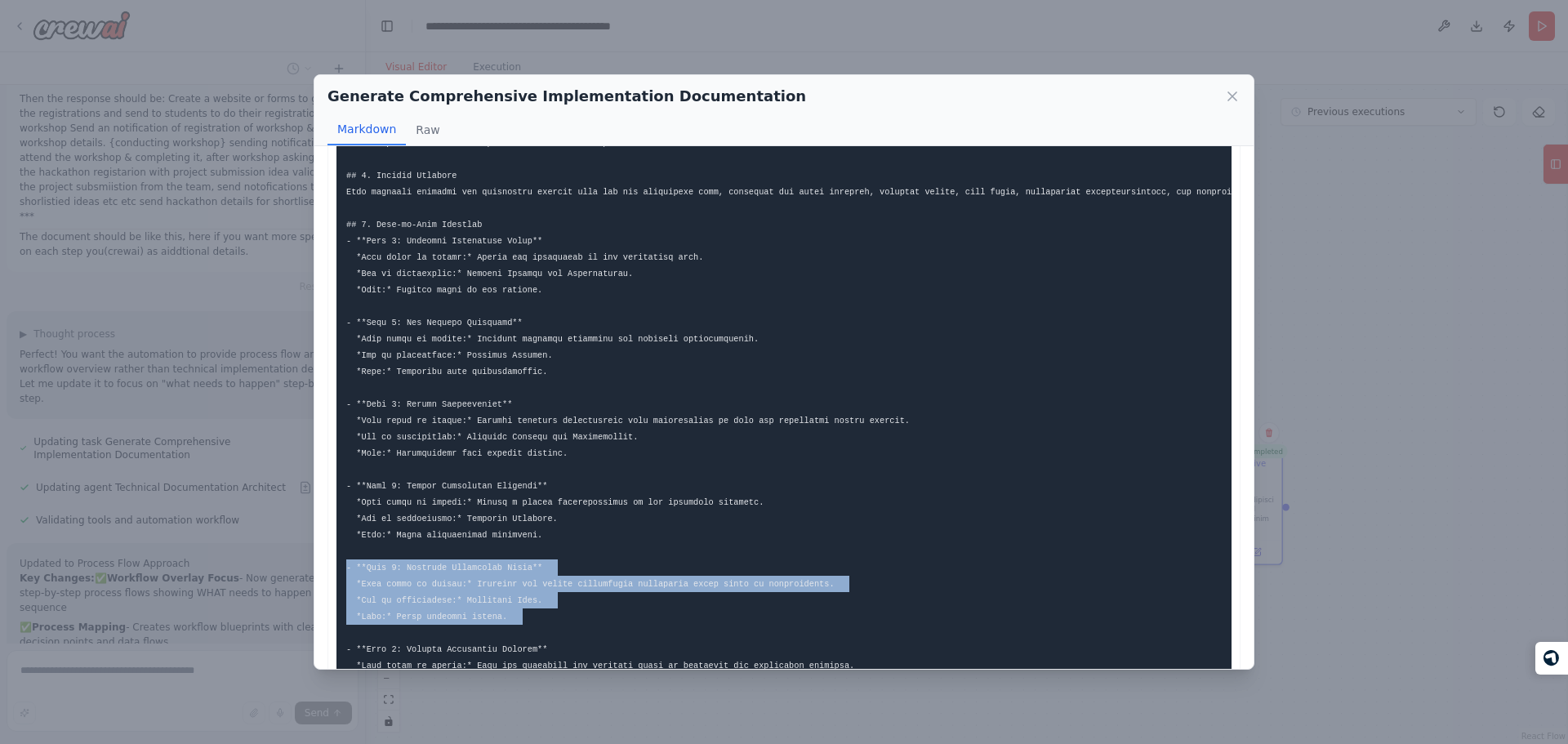
drag, startPoint x: 594, startPoint y: 570, endPoint x: 579, endPoint y: 622, distance: 54.1
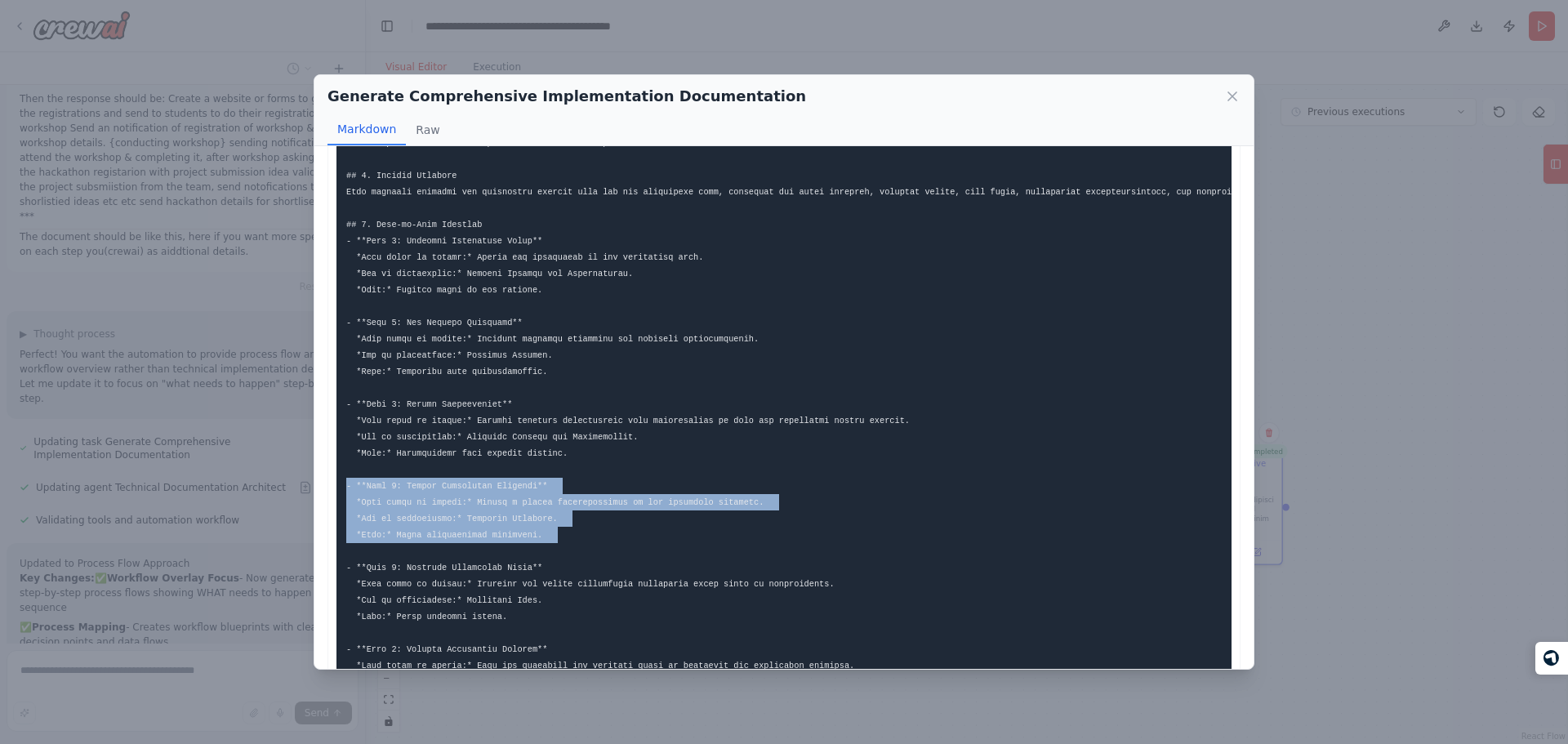
drag, startPoint x: 577, startPoint y: 492, endPoint x: 572, endPoint y: 534, distance: 42.3
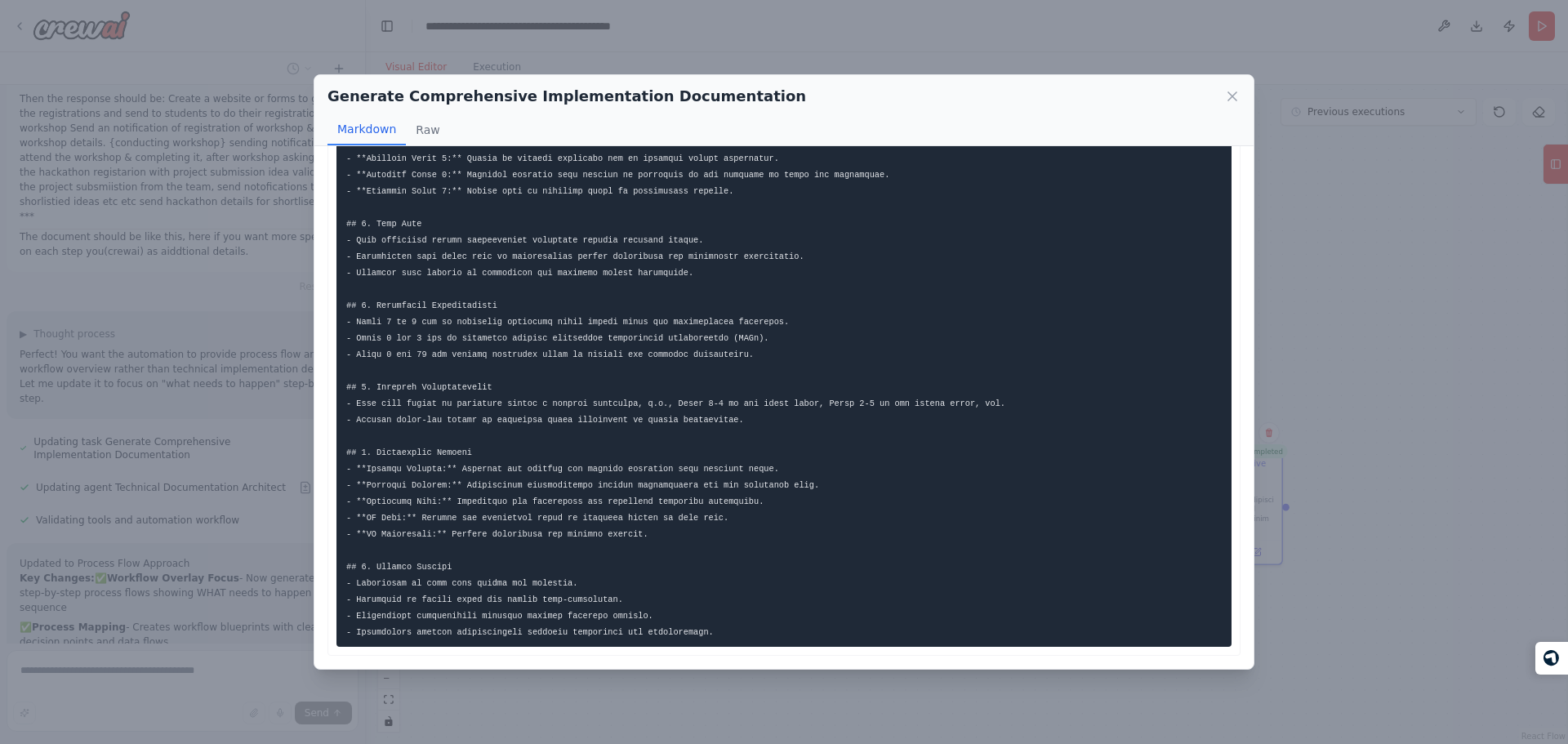
scroll to position [993, 0]
drag, startPoint x: 622, startPoint y: 416, endPoint x: 712, endPoint y: 611, distance: 214.8
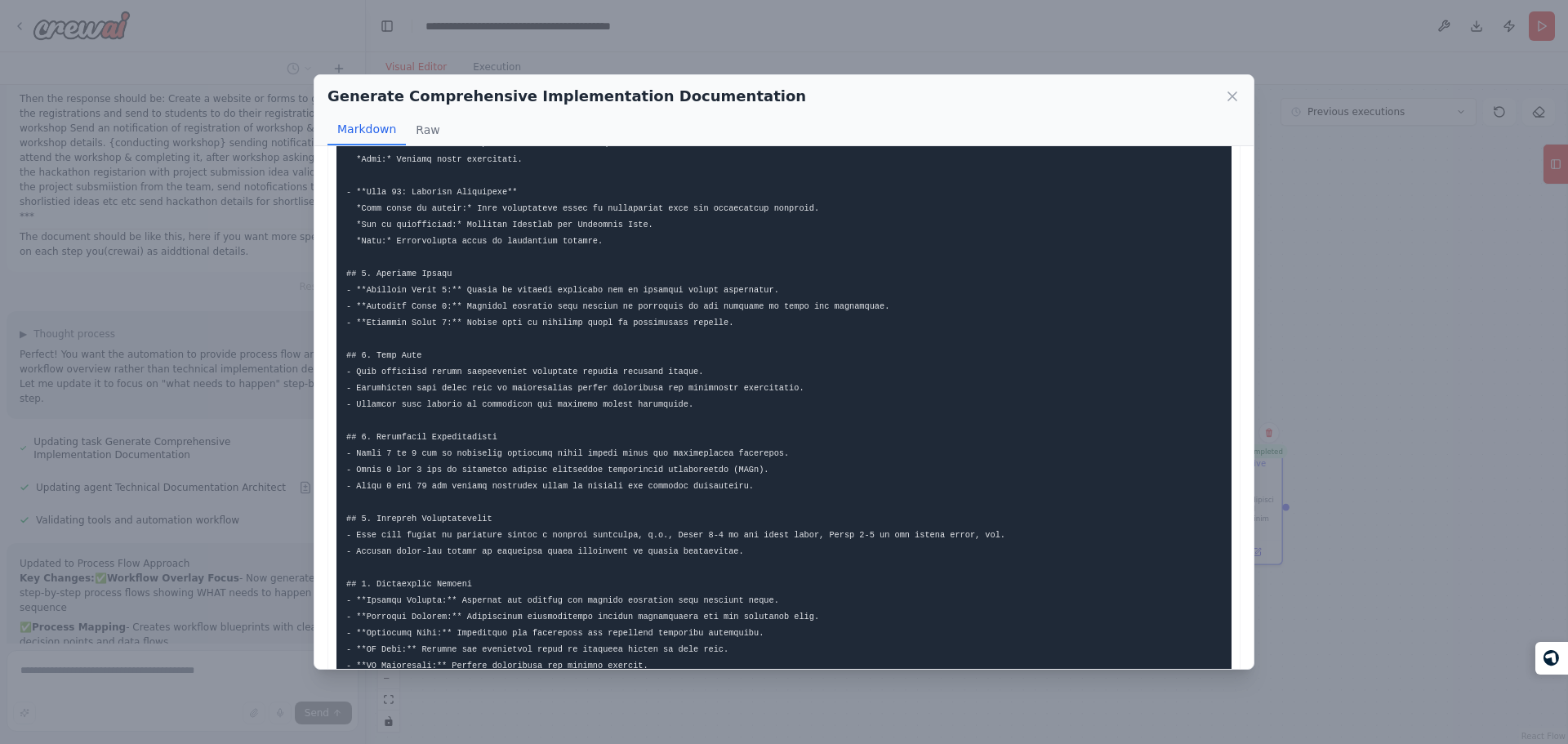
scroll to position [823, 0]
click at [602, 442] on pre at bounding box center [784, 62] width 895 height 1434
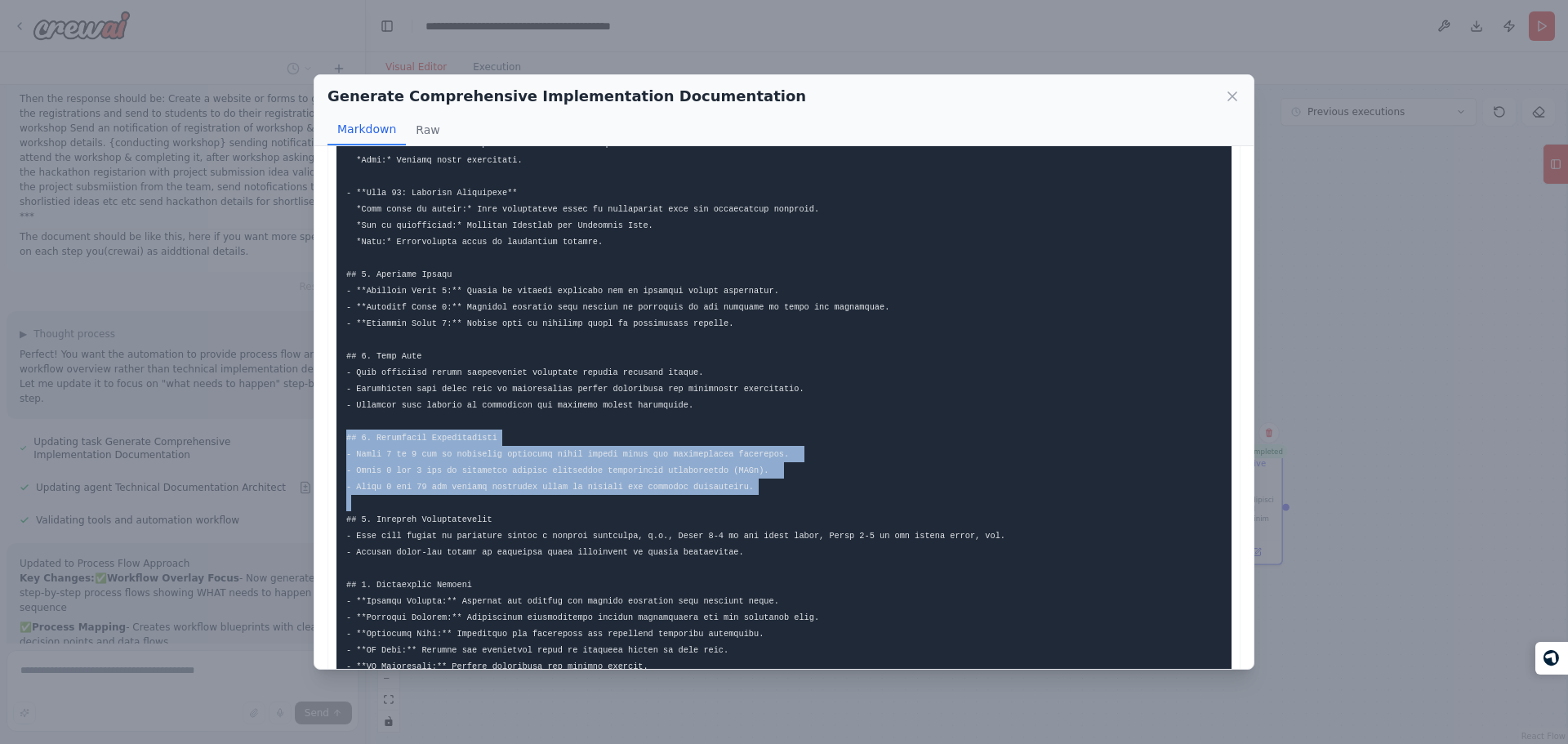
drag, startPoint x: 602, startPoint y: 442, endPoint x: 686, endPoint y: 504, distance: 104.4
click at [686, 504] on pre at bounding box center [784, 62] width 895 height 1434
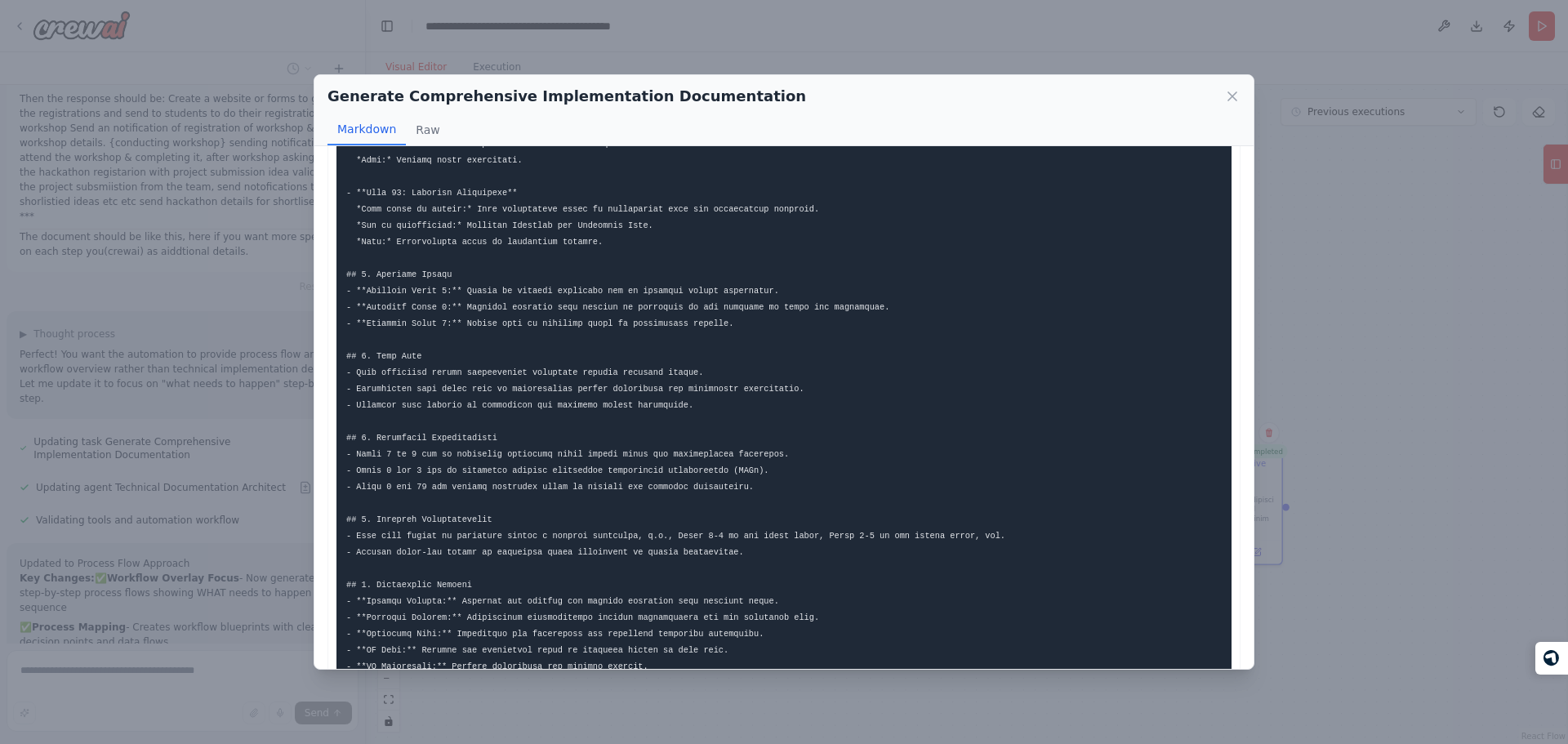
click at [728, 504] on pre at bounding box center [784, 62] width 895 height 1434
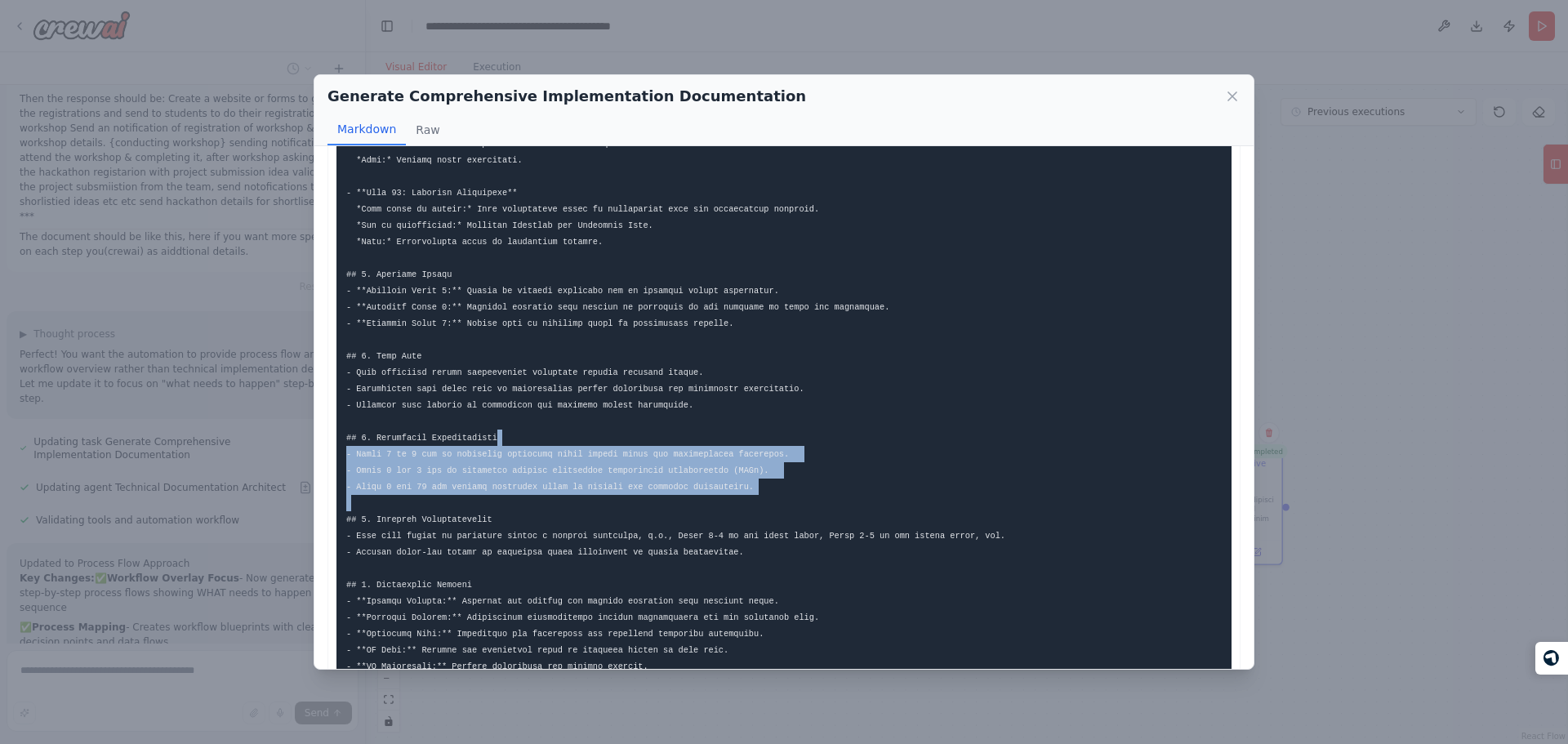
drag, startPoint x: 728, startPoint y: 504, endPoint x: 761, endPoint y: 445, distance: 67.6
click at [761, 445] on pre at bounding box center [784, 62] width 895 height 1434
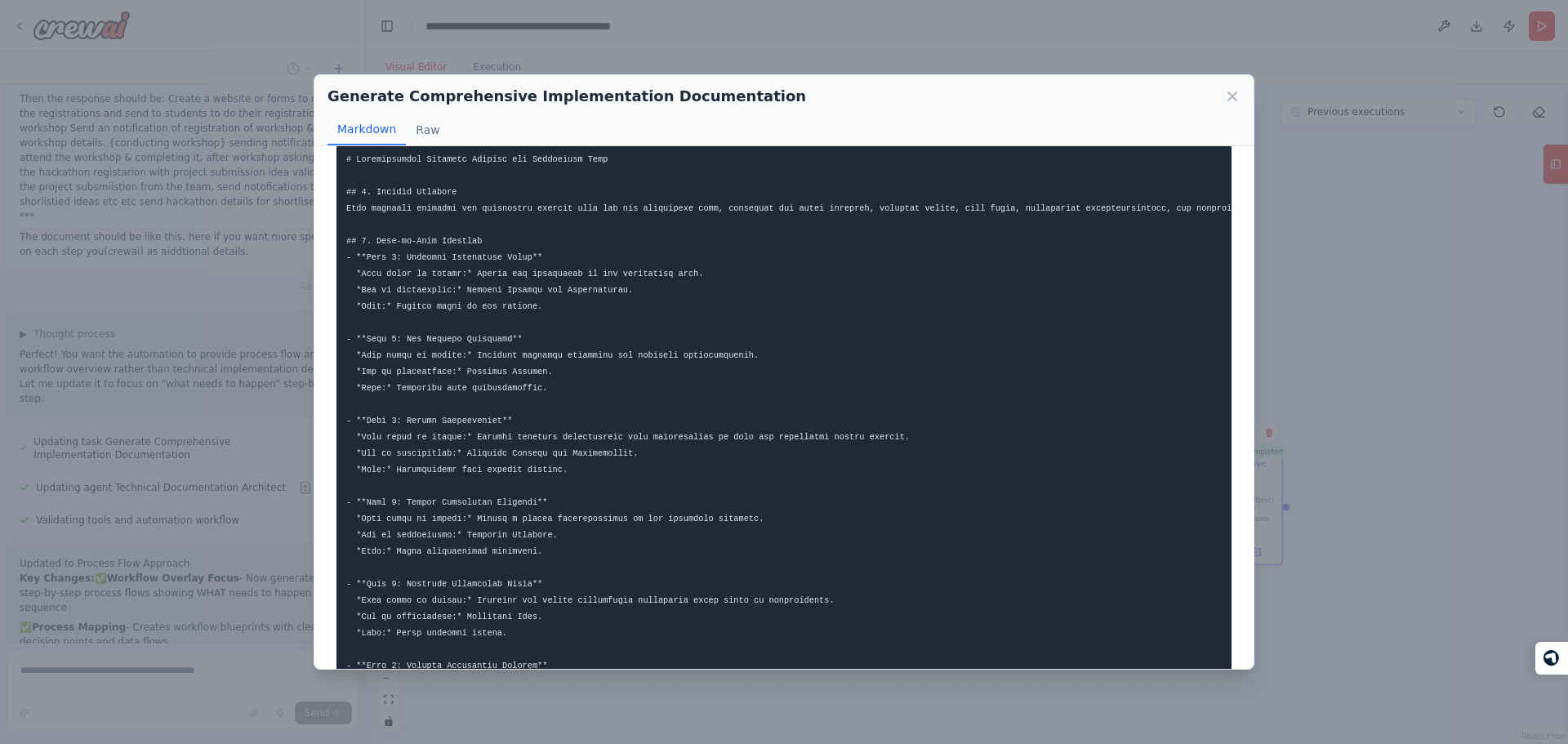
scroll to position [0, 0]
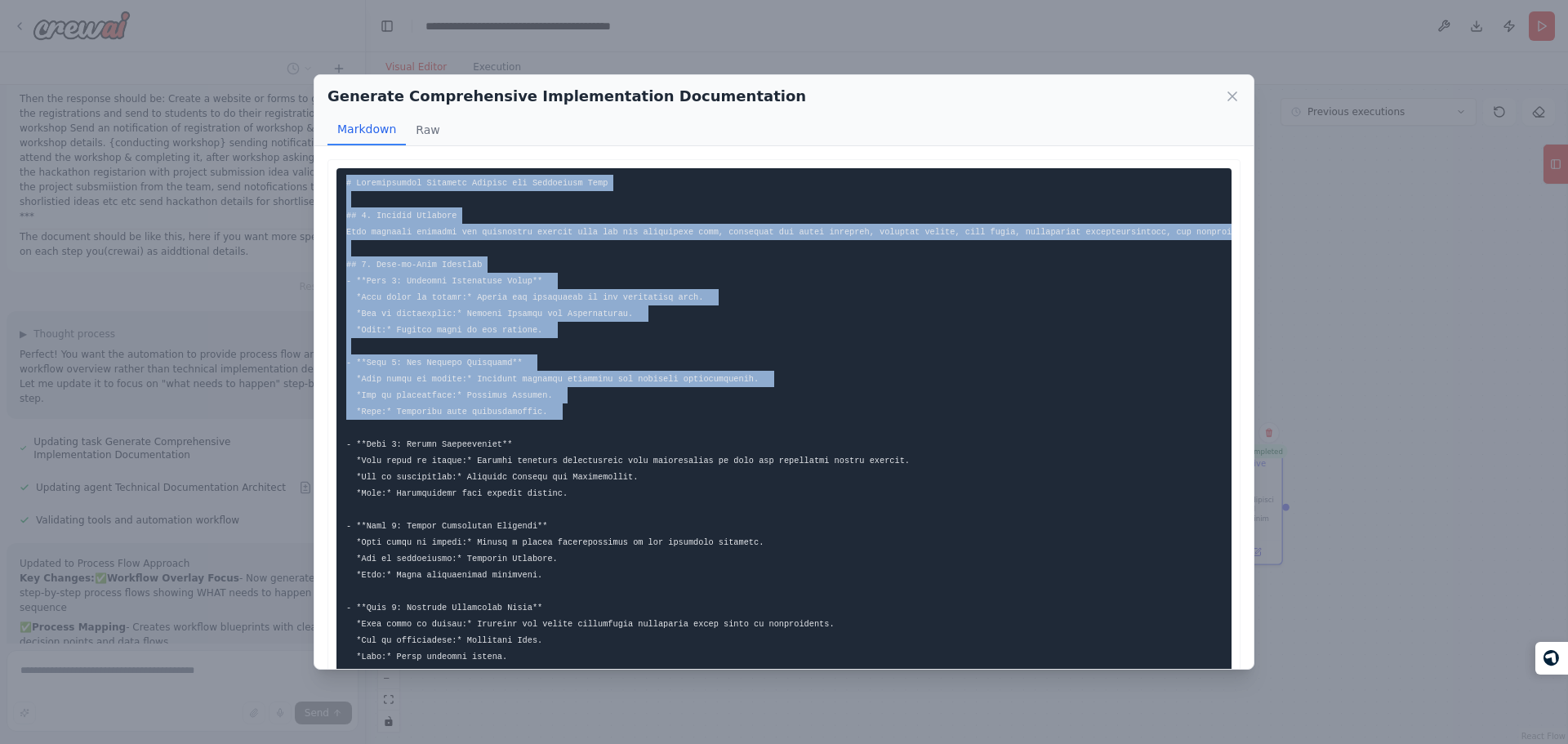
drag, startPoint x: 644, startPoint y: 184, endPoint x: 705, endPoint y: 409, distance: 233.1
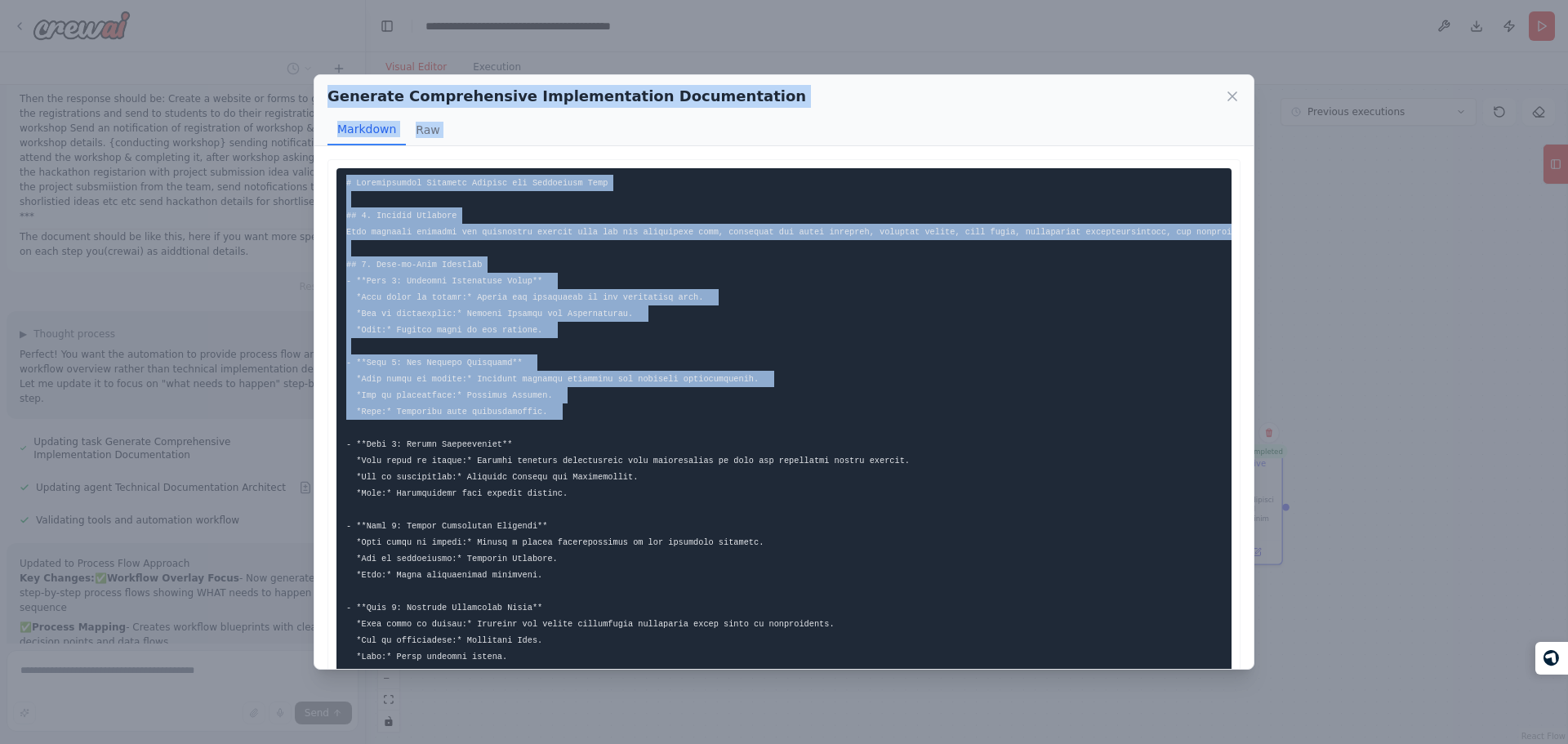
drag, startPoint x: 705, startPoint y: 409, endPoint x: 446, endPoint y: 97, distance: 405.5
click at [446, 97] on div "Generate Comprehensive Implementation Documentation Markdown Raw ... Show more …" at bounding box center [784, 372] width 941 height 595
click at [446, 97] on h2 "Generate Comprehensive Implementation Documentation" at bounding box center [566, 96] width 479 height 23
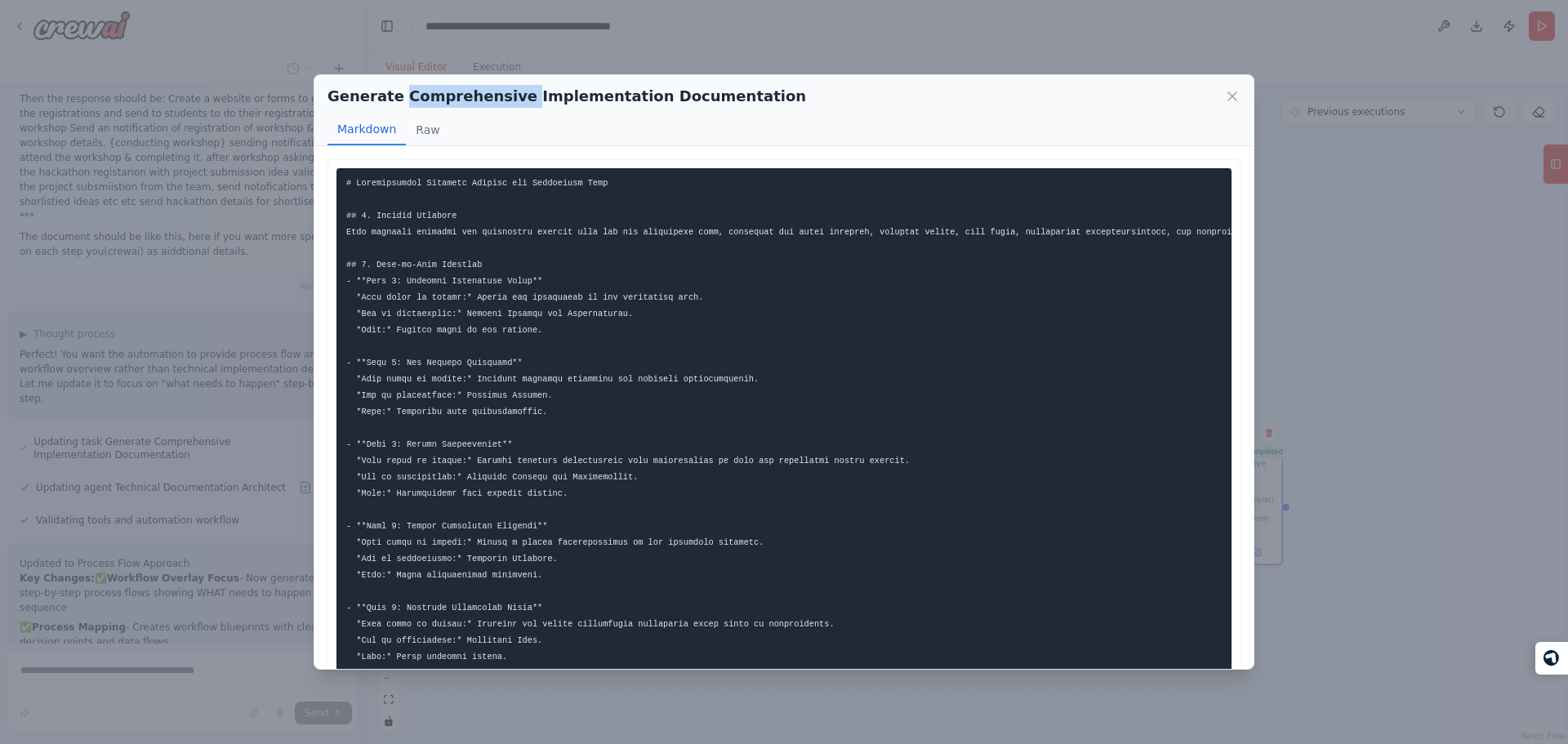
click at [446, 97] on h2 "Generate Comprehensive Implementation Documentation" at bounding box center [566, 96] width 479 height 23
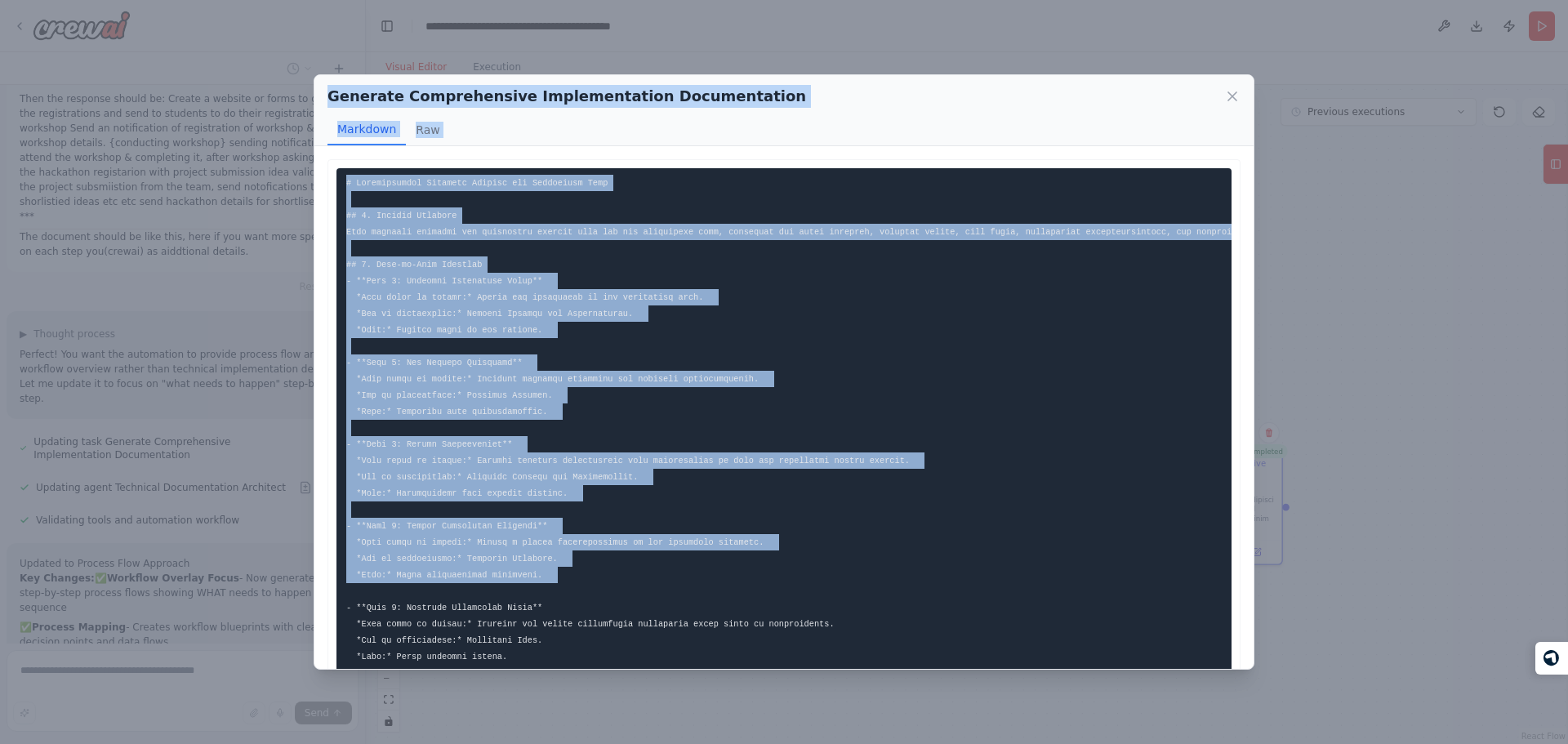
drag, startPoint x: 446, startPoint y: 97, endPoint x: 587, endPoint y: 588, distance: 510.8
click at [587, 588] on div "Generate Comprehensive Implementation Documentation Markdown Raw ... Show more …" at bounding box center [784, 372] width 941 height 595
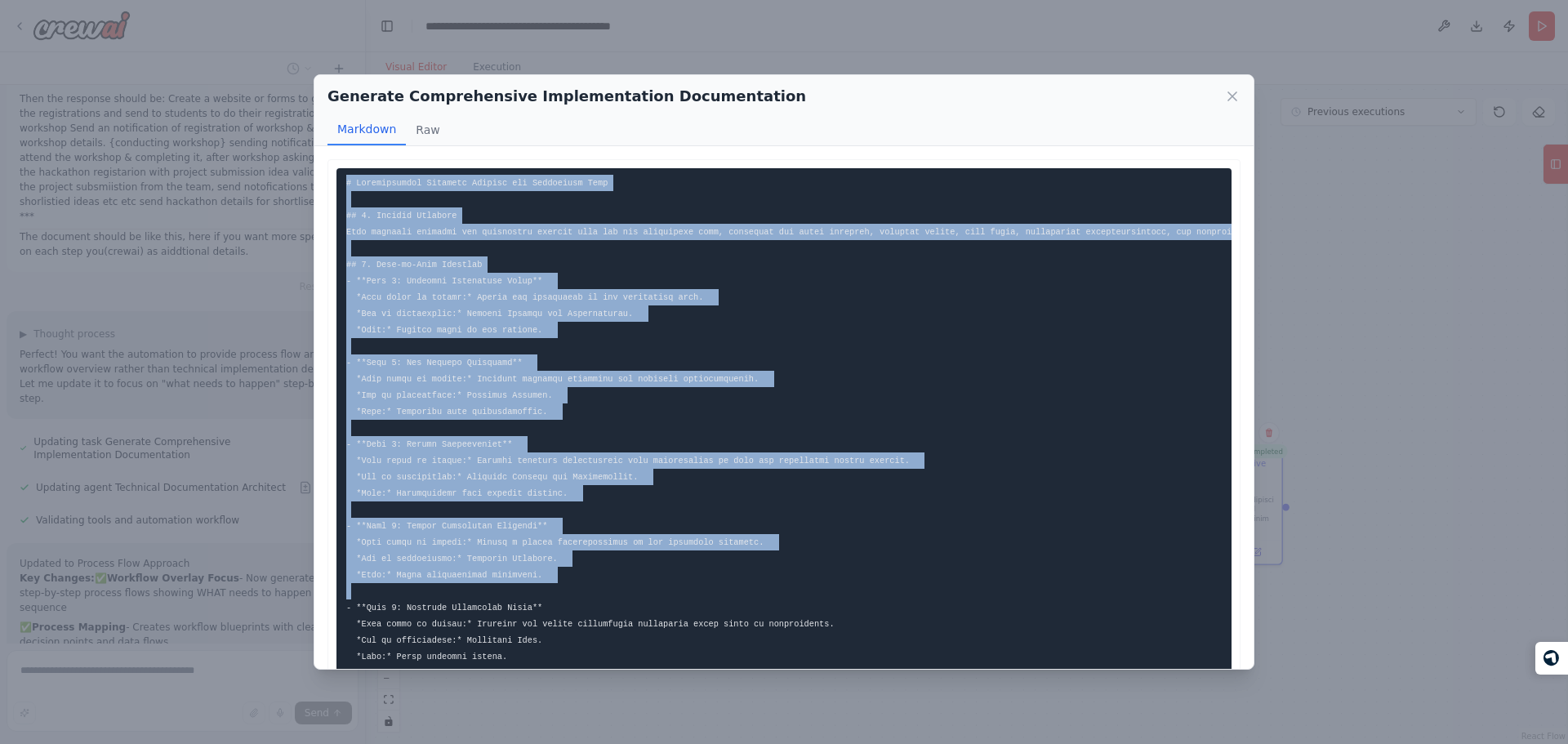
drag, startPoint x: 587, startPoint y: 588, endPoint x: 346, endPoint y: 180, distance: 473.9
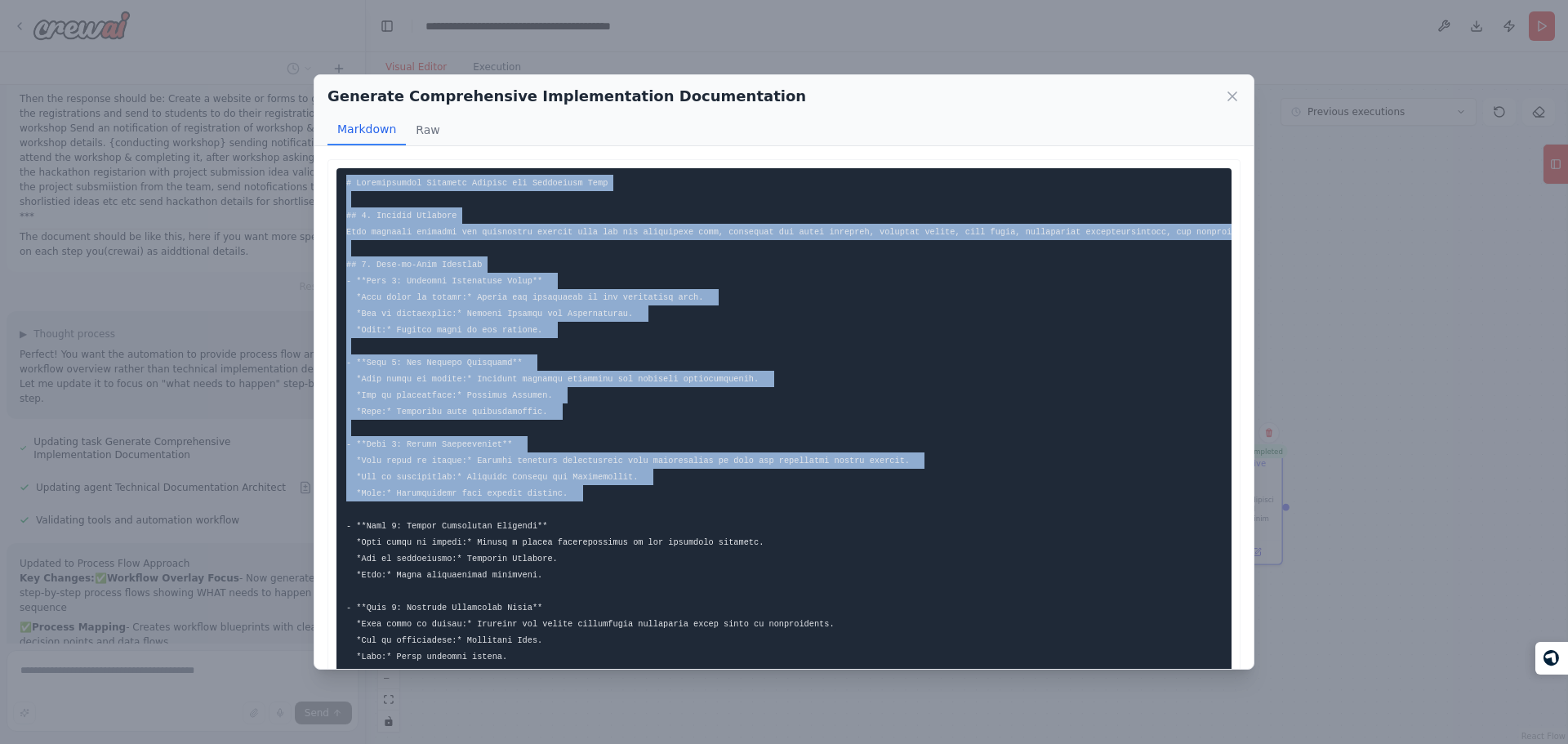
drag, startPoint x: 346, startPoint y: 180, endPoint x: 562, endPoint y: 493, distance: 380.3
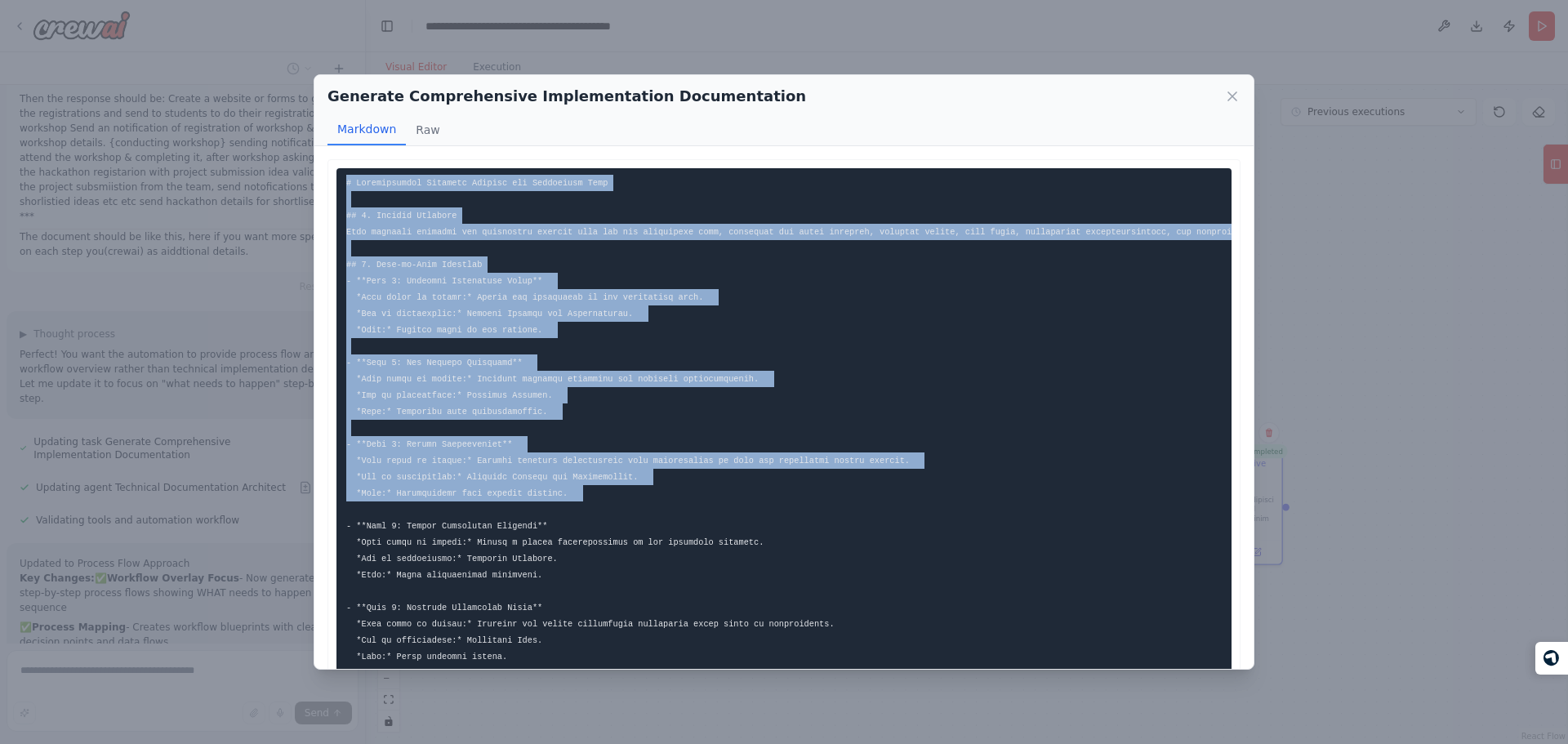
drag, startPoint x: 562, startPoint y: 493, endPoint x: 366, endPoint y: 180, distance: 369.3
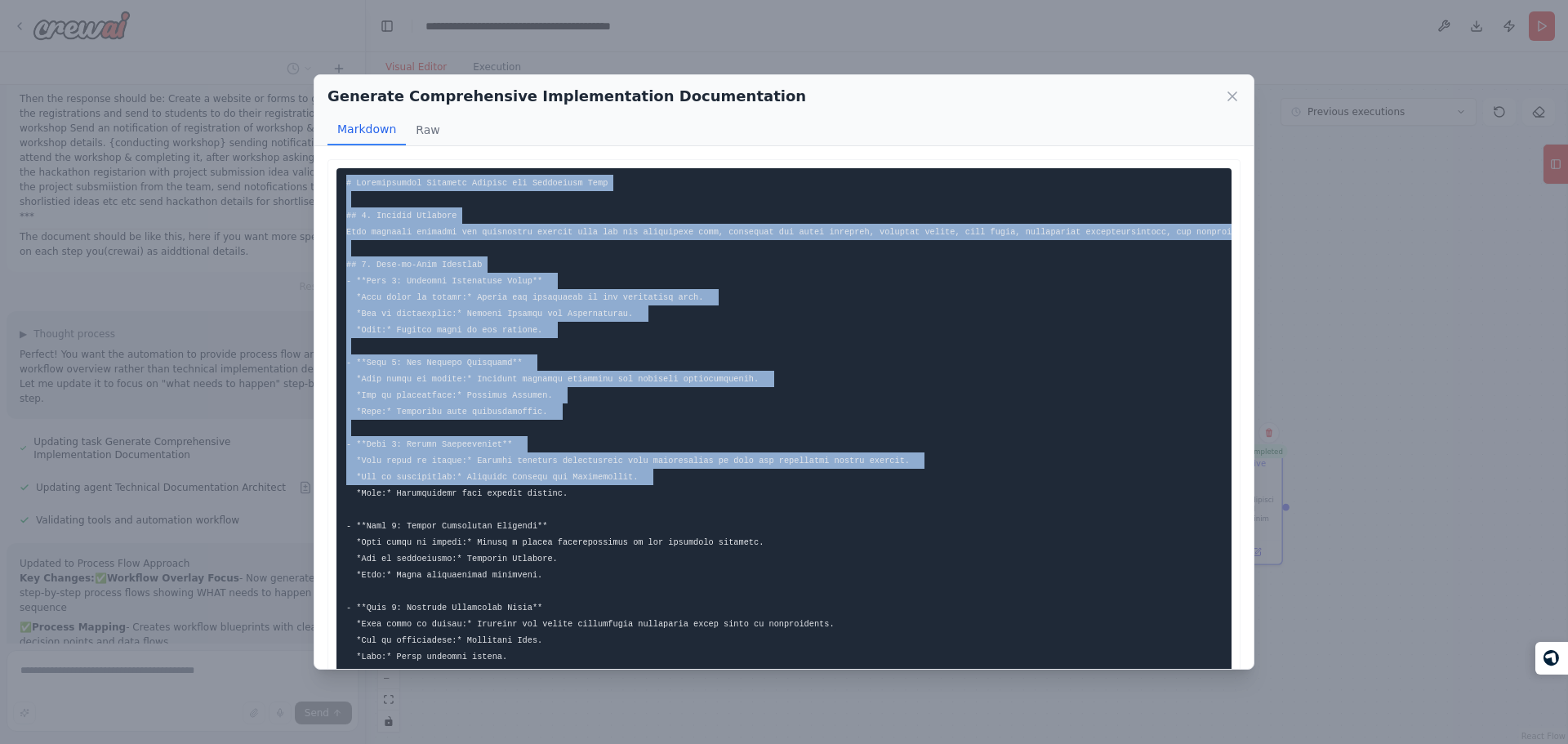
drag, startPoint x: 366, startPoint y: 180, endPoint x: 491, endPoint y: 480, distance: 325.0
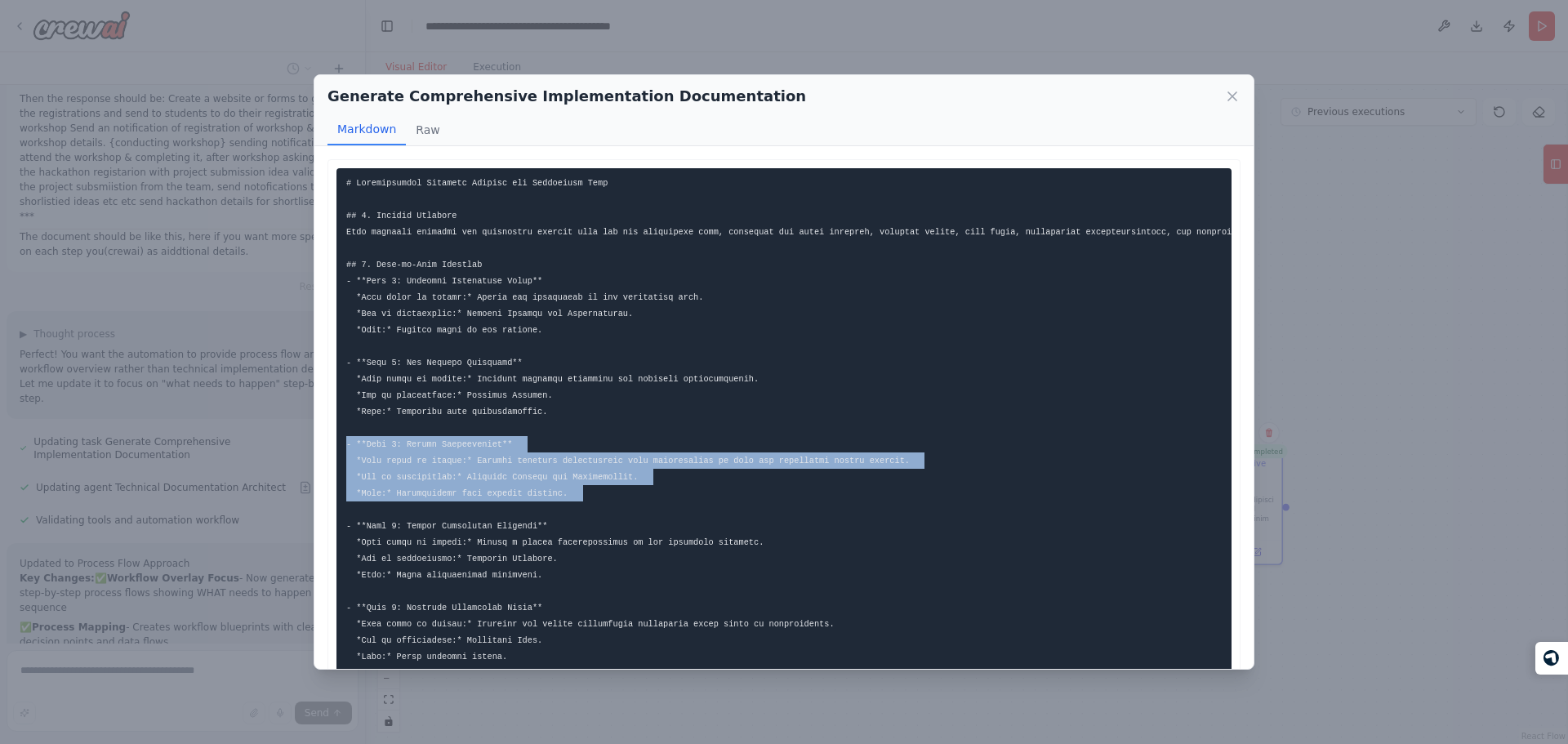
drag, startPoint x: 604, startPoint y: 502, endPoint x: 604, endPoint y: 439, distance: 63.0
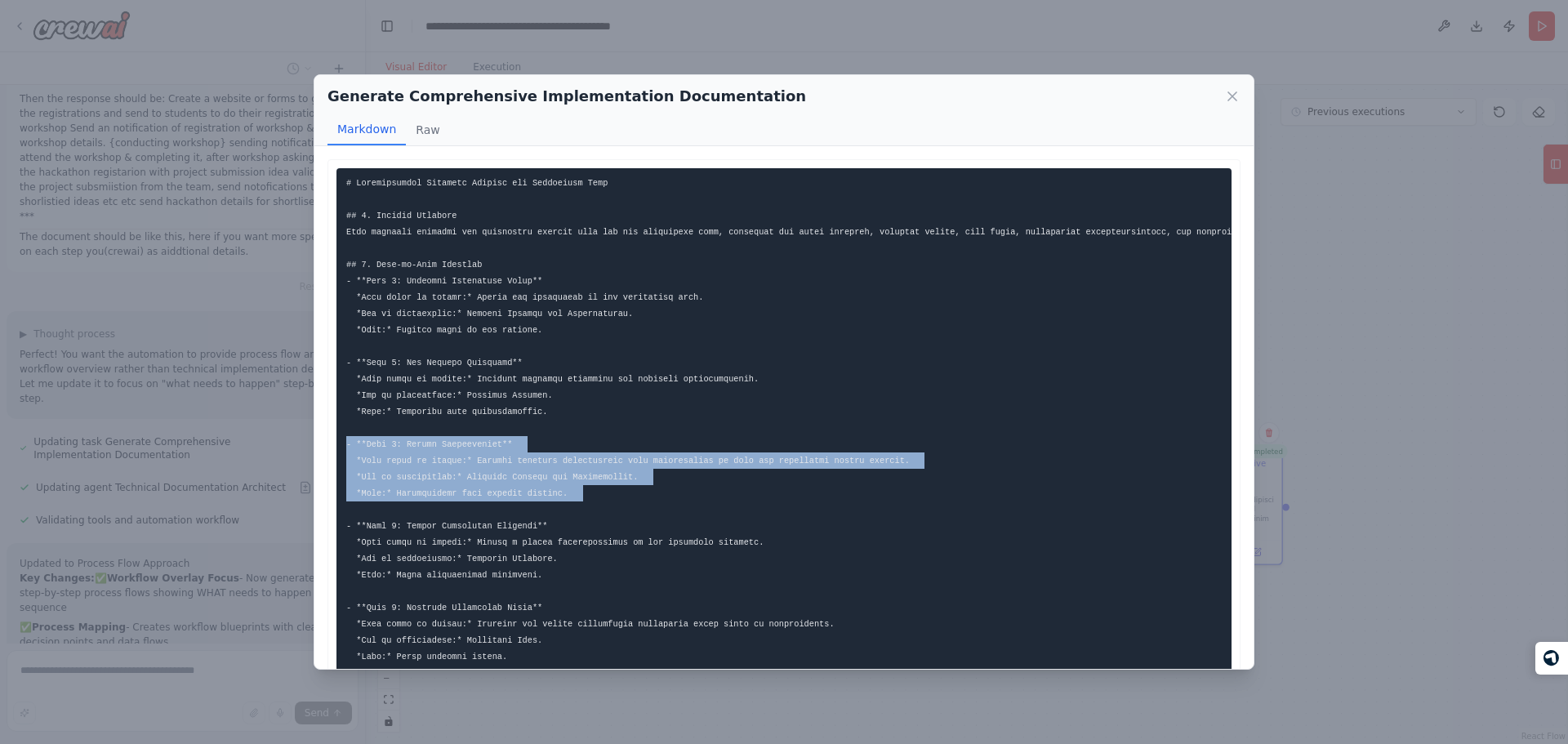
drag, startPoint x: 604, startPoint y: 439, endPoint x: 608, endPoint y: 501, distance: 62.1
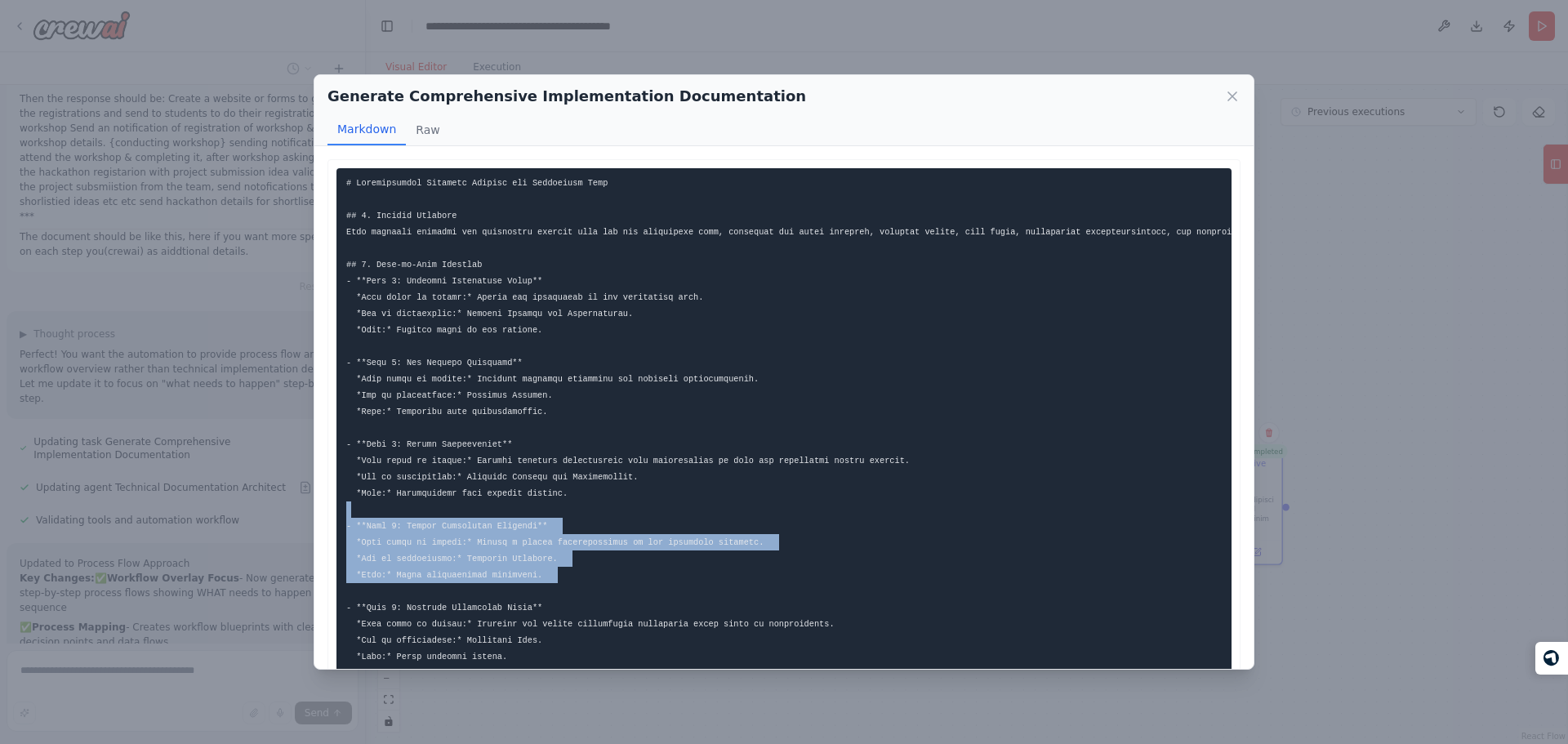
drag, startPoint x: 585, startPoint y: 570, endPoint x: 597, endPoint y: 519, distance: 52.4
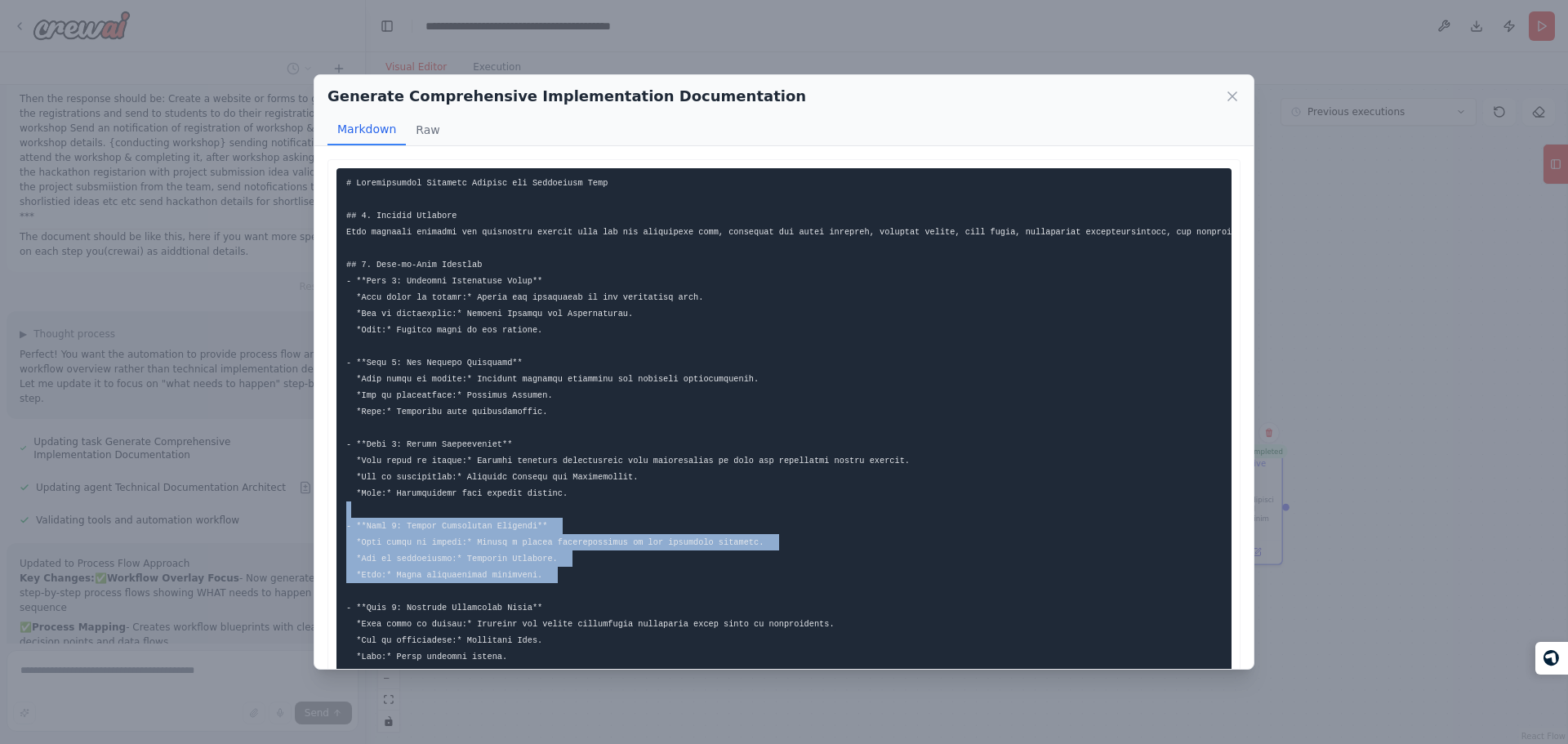
drag, startPoint x: 597, startPoint y: 519, endPoint x: 585, endPoint y: 579, distance: 61.2
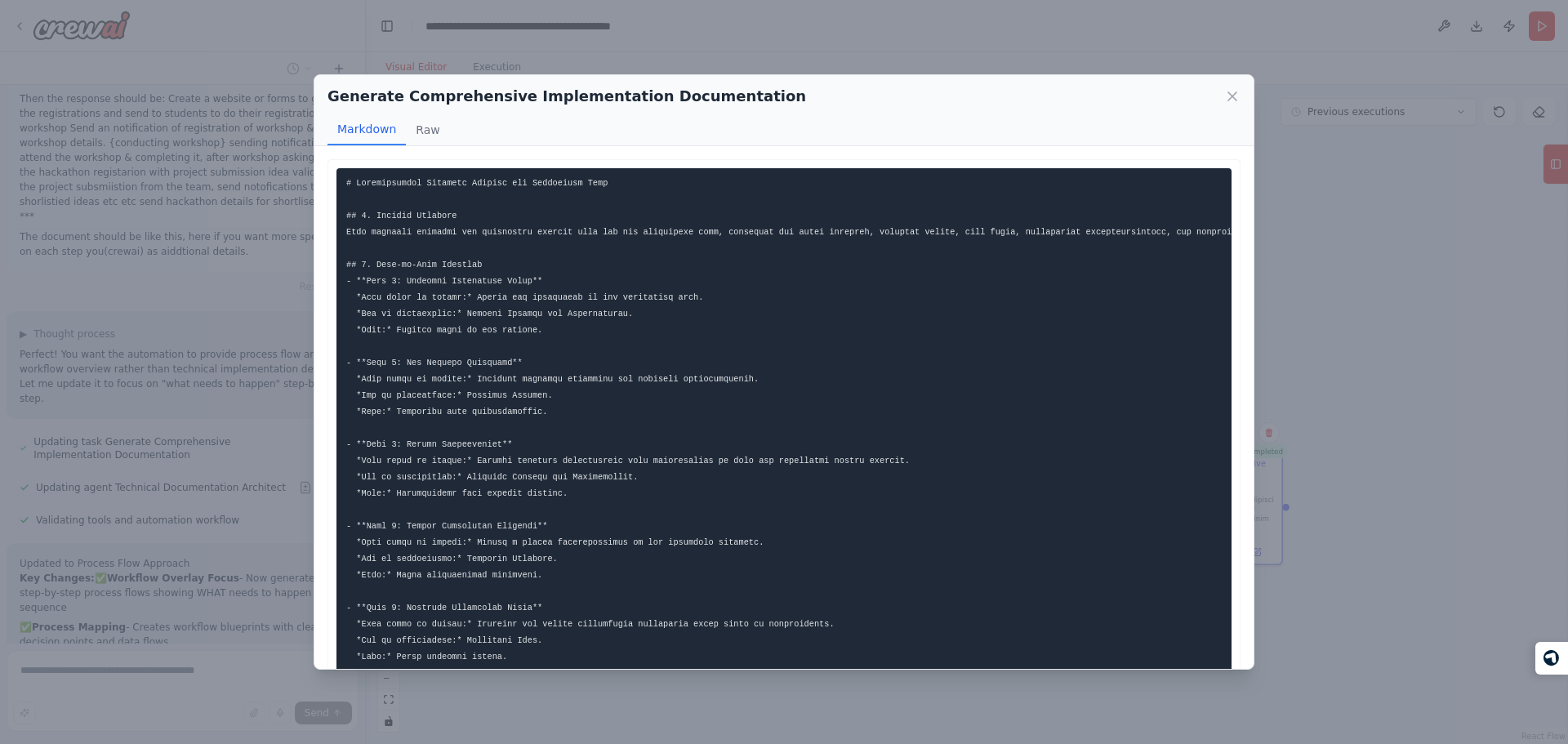
scroll to position [66, 0]
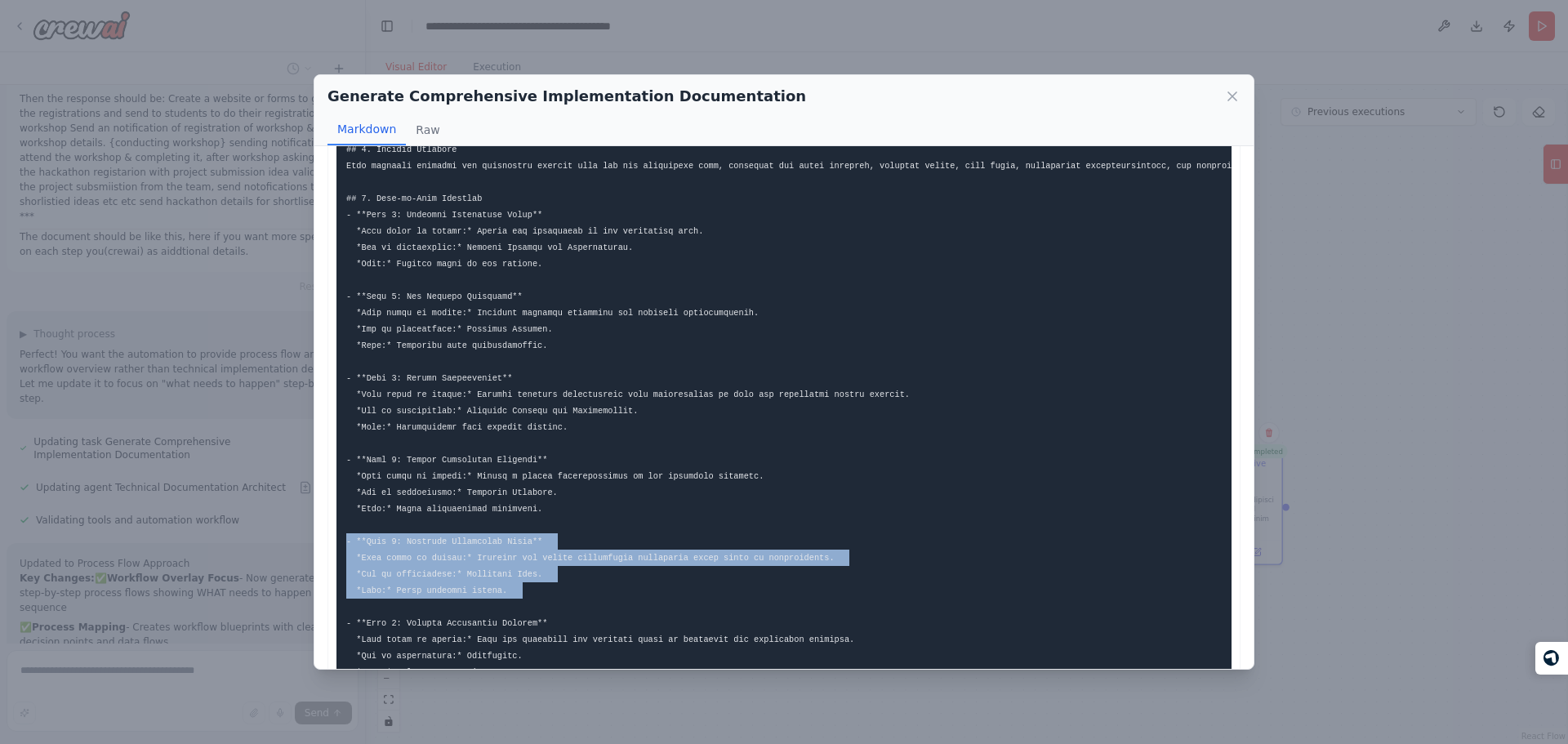
drag, startPoint x: 551, startPoint y: 600, endPoint x: 550, endPoint y: 542, distance: 58.0
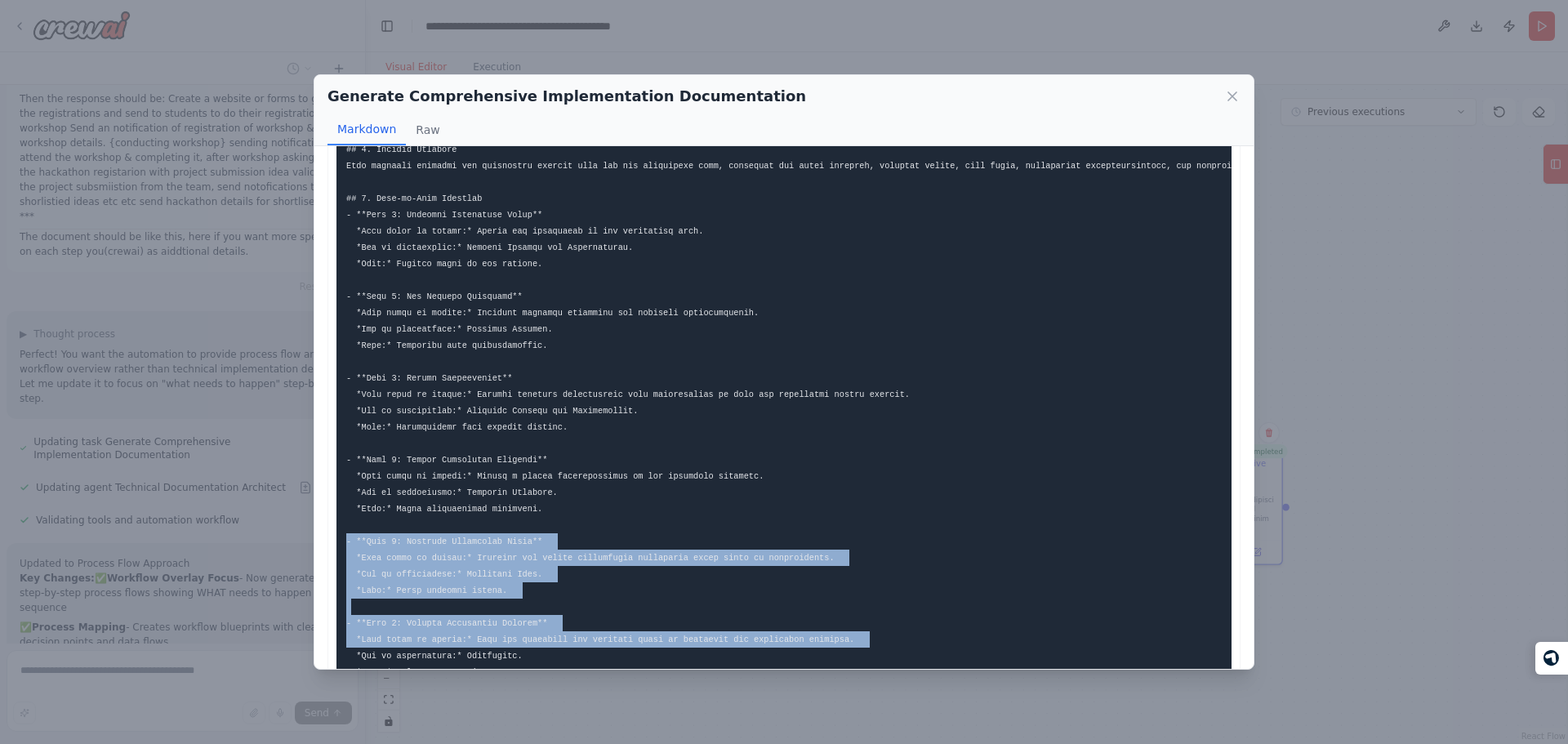
drag, startPoint x: 550, startPoint y: 542, endPoint x: 551, endPoint y: 645, distance: 103.0
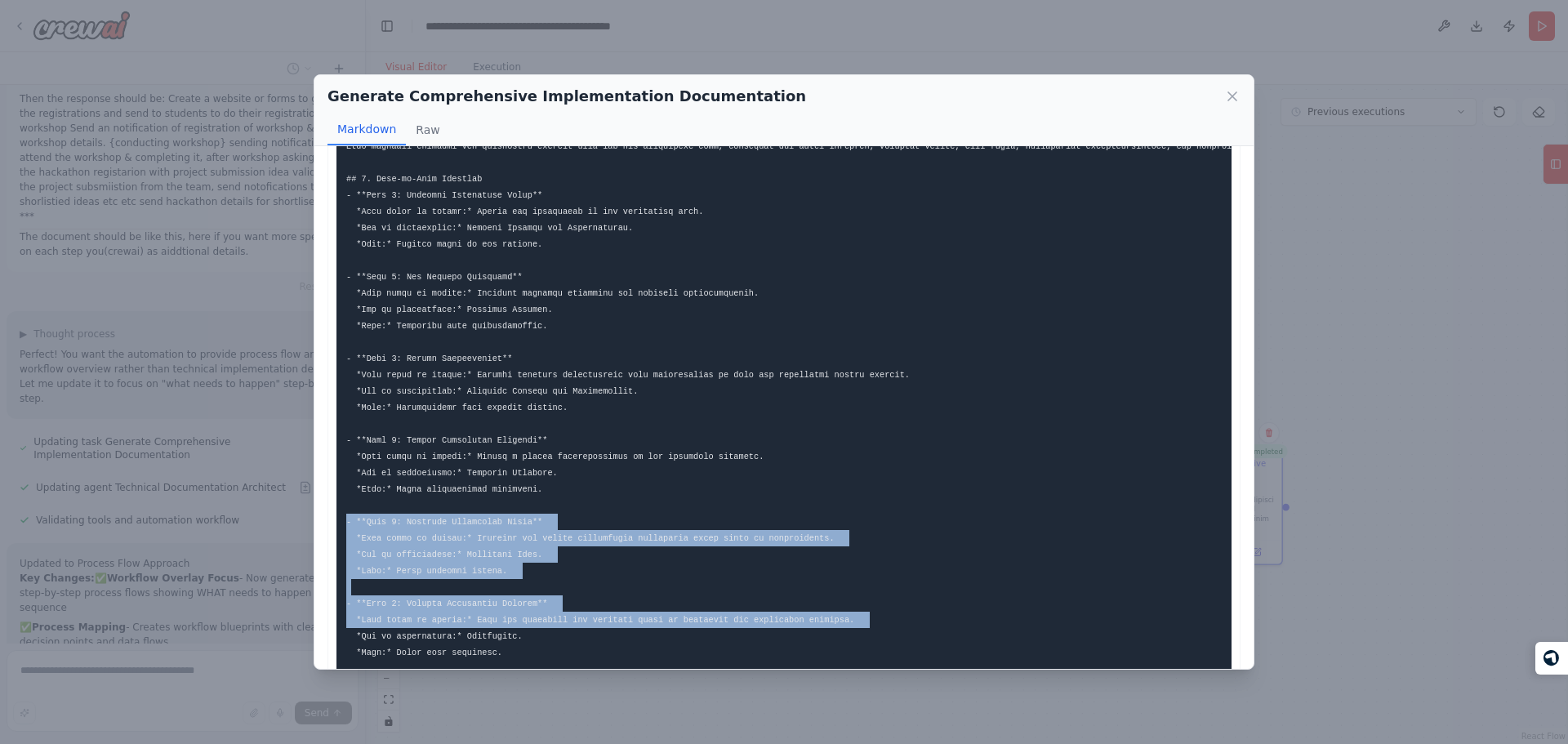
scroll to position [125, 0]
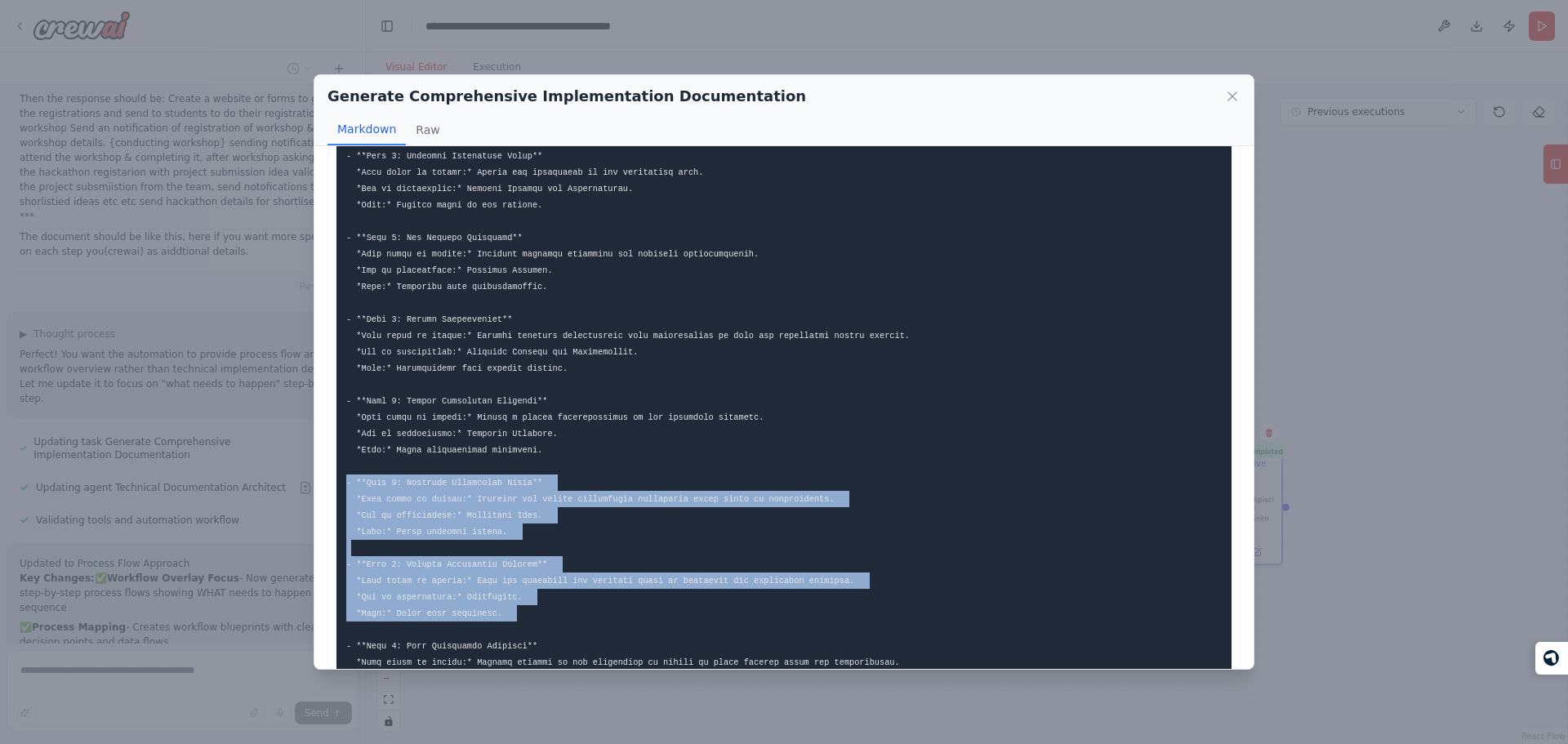
drag, startPoint x: 525, startPoint y: 622, endPoint x: 527, endPoint y: 491, distance: 131.0
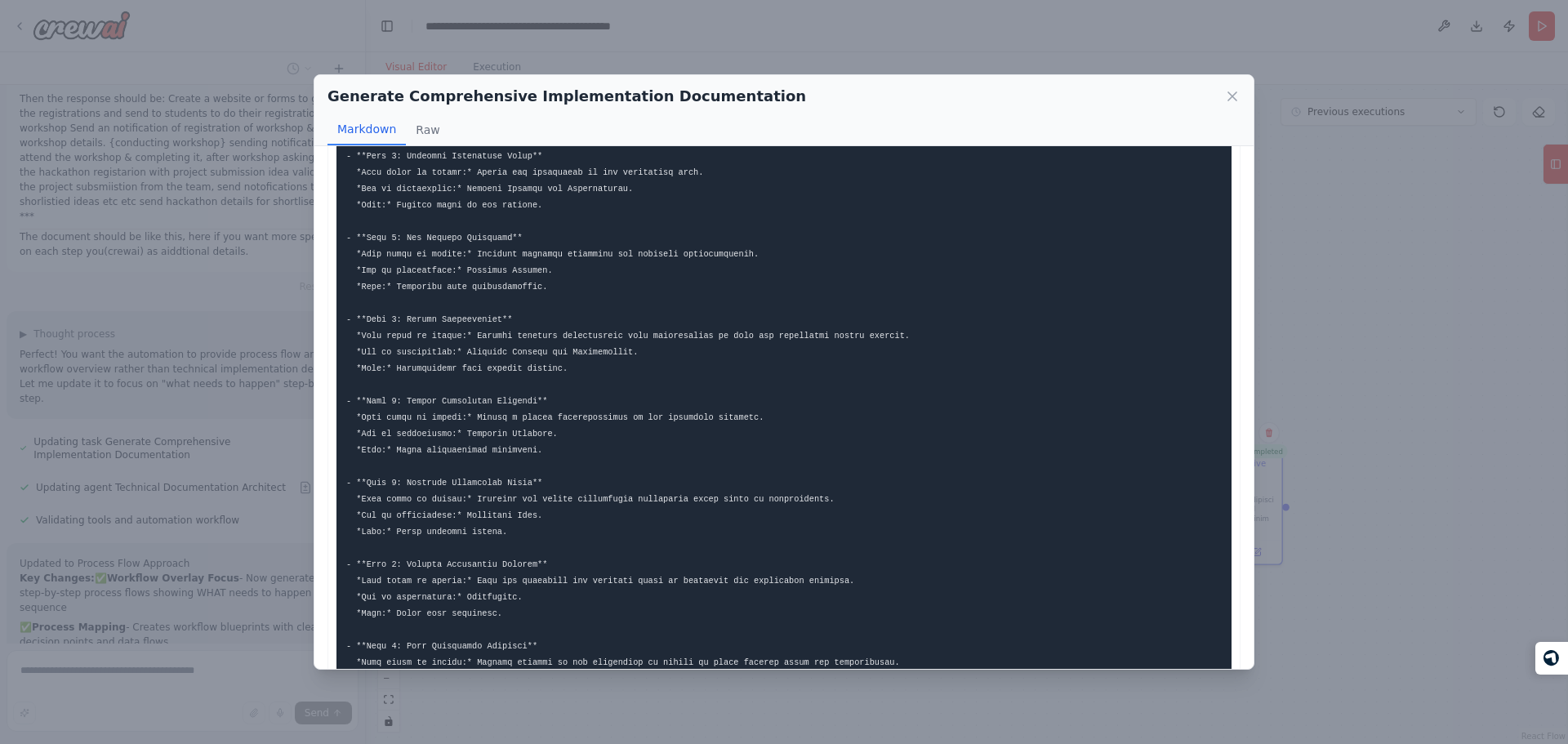
scroll to position [195, 0]
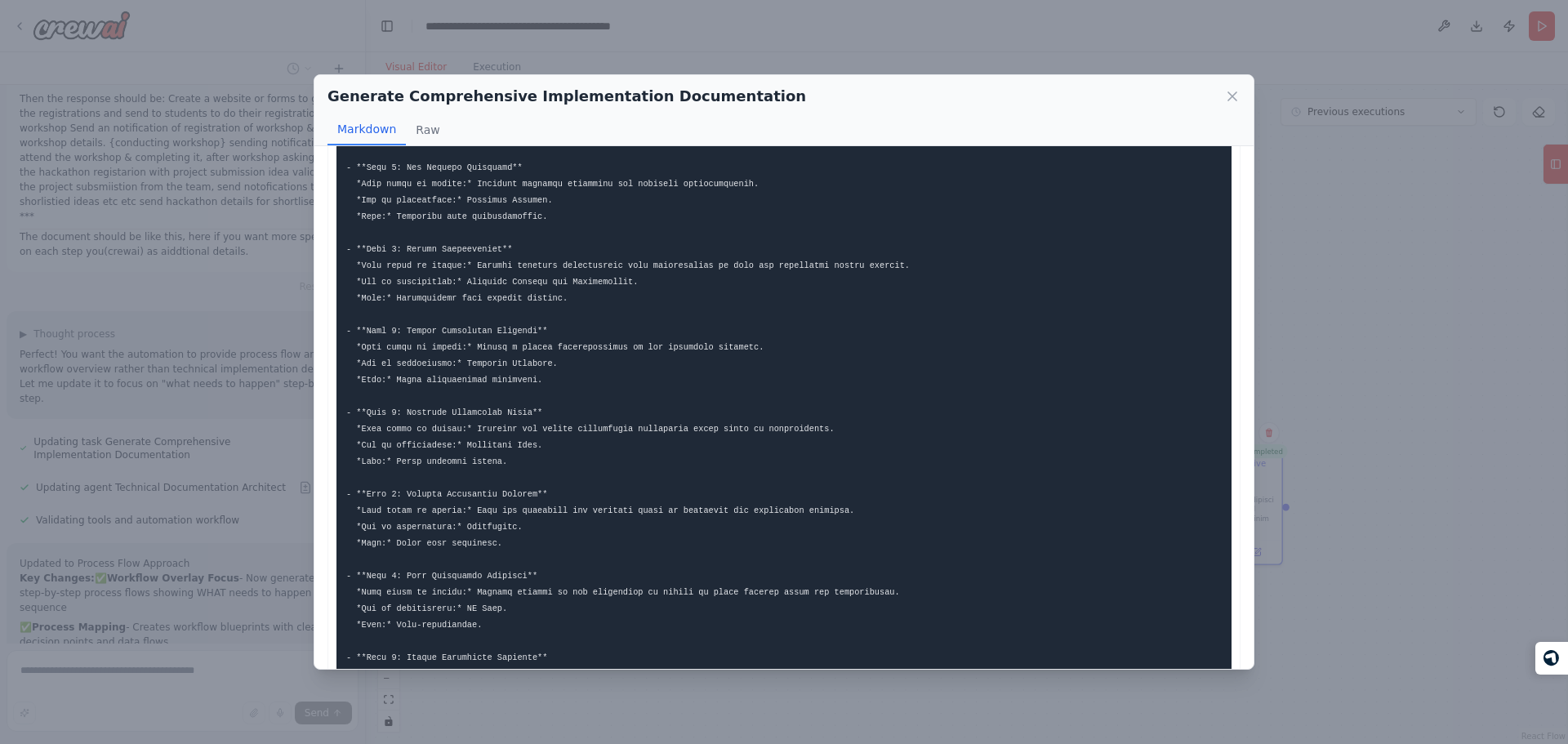
click at [550, 538] on pre at bounding box center [784, 690] width 895 height 1434
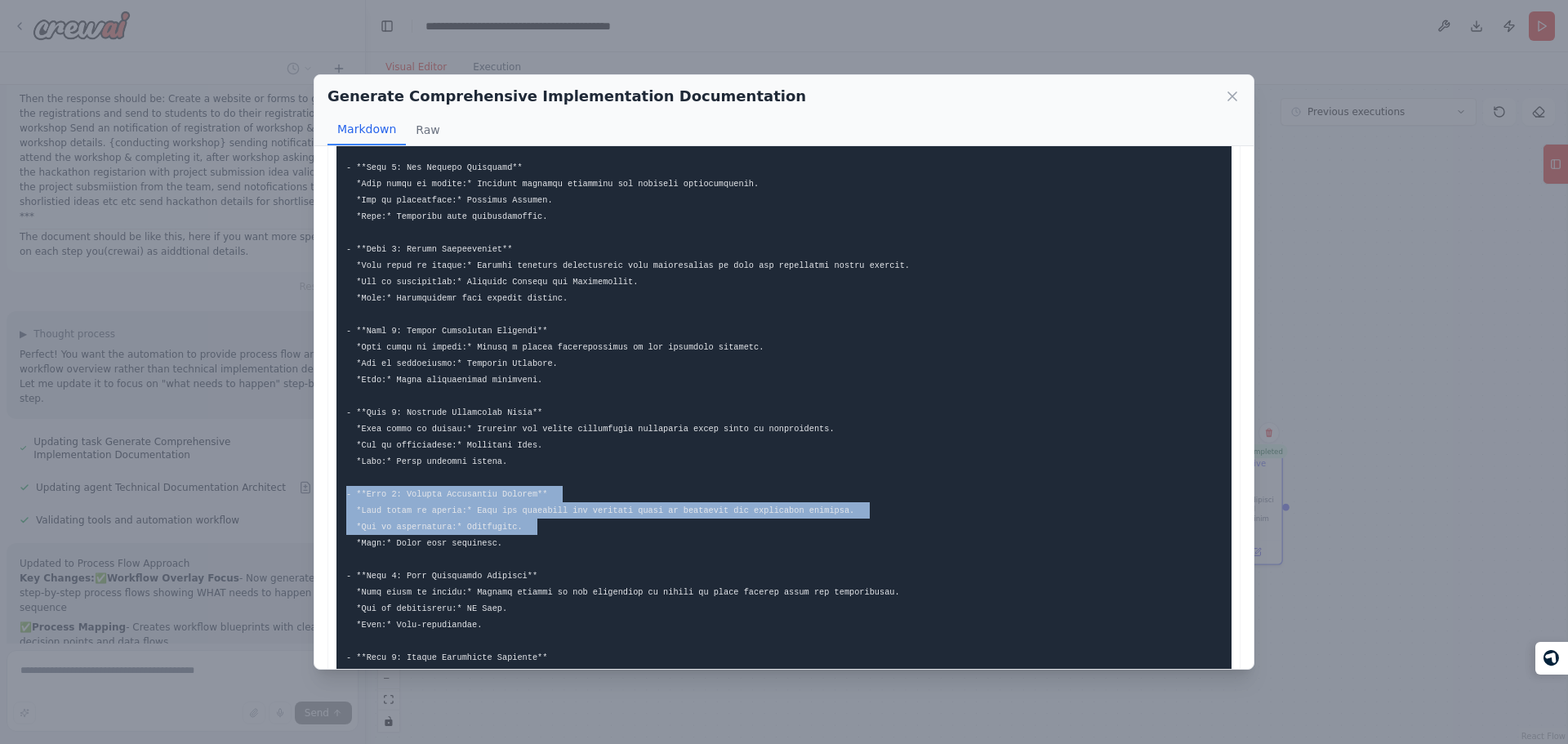
drag, startPoint x: 550, startPoint y: 538, endPoint x: 563, endPoint y: 492, distance: 47.8
click at [563, 492] on pre at bounding box center [784, 690] width 895 height 1434
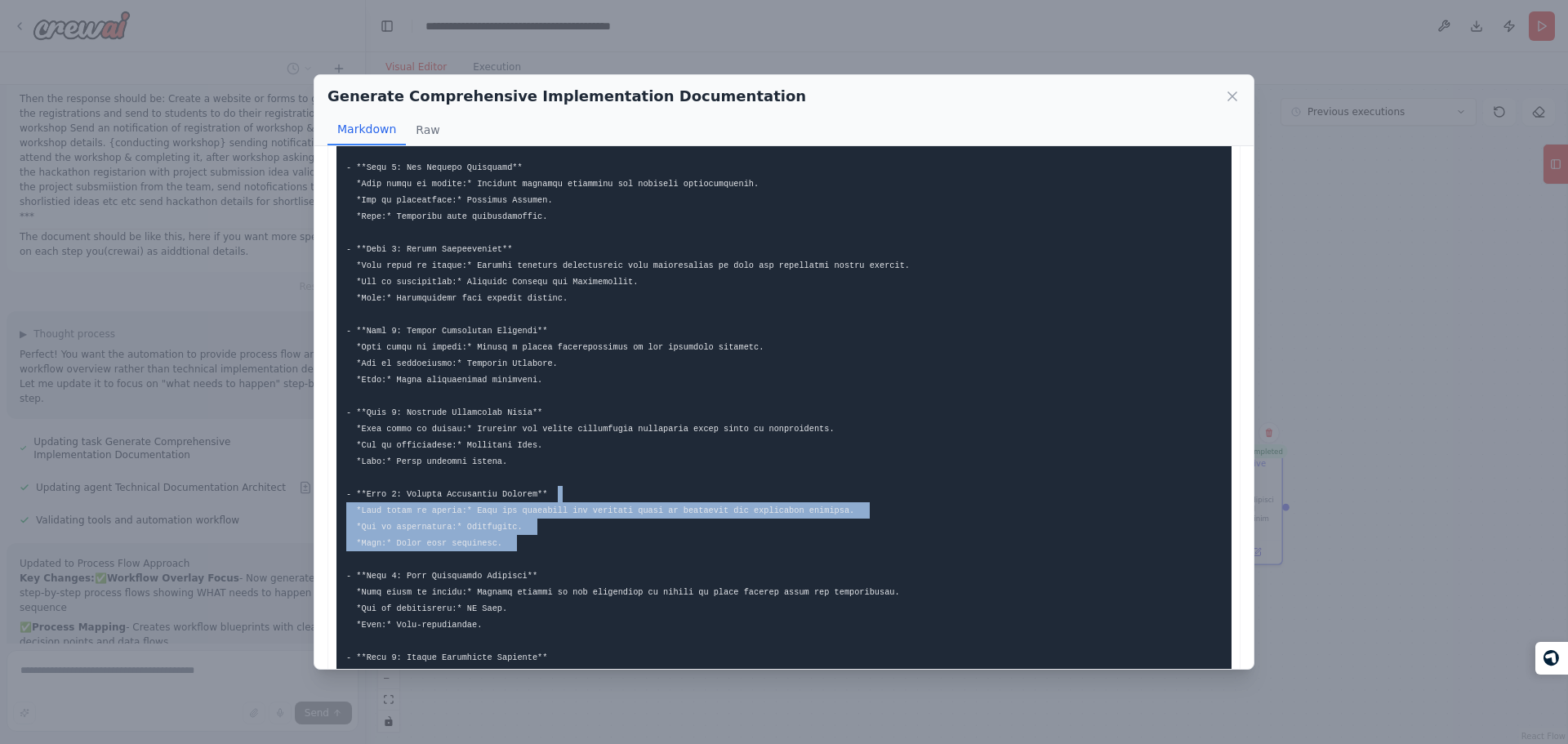
drag, startPoint x: 563, startPoint y: 492, endPoint x: 551, endPoint y: 547, distance: 56.3
click at [551, 547] on pre at bounding box center [784, 690] width 895 height 1434
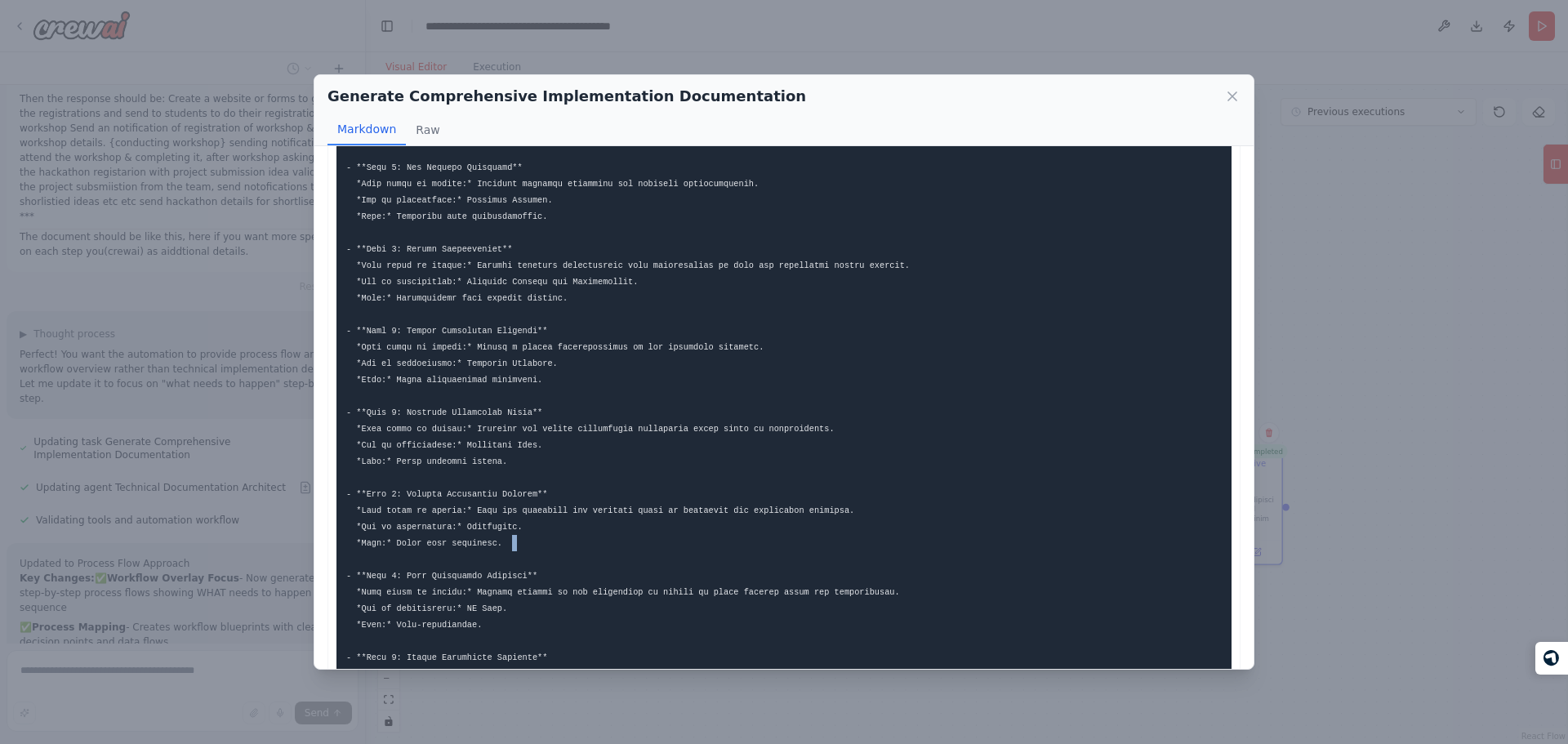
click at [551, 547] on pre at bounding box center [784, 690] width 895 height 1434
click at [234, 576] on div "Generate Comprehensive Implementation Documentation Markdown Raw ... Show more …" at bounding box center [784, 372] width 1568 height 744
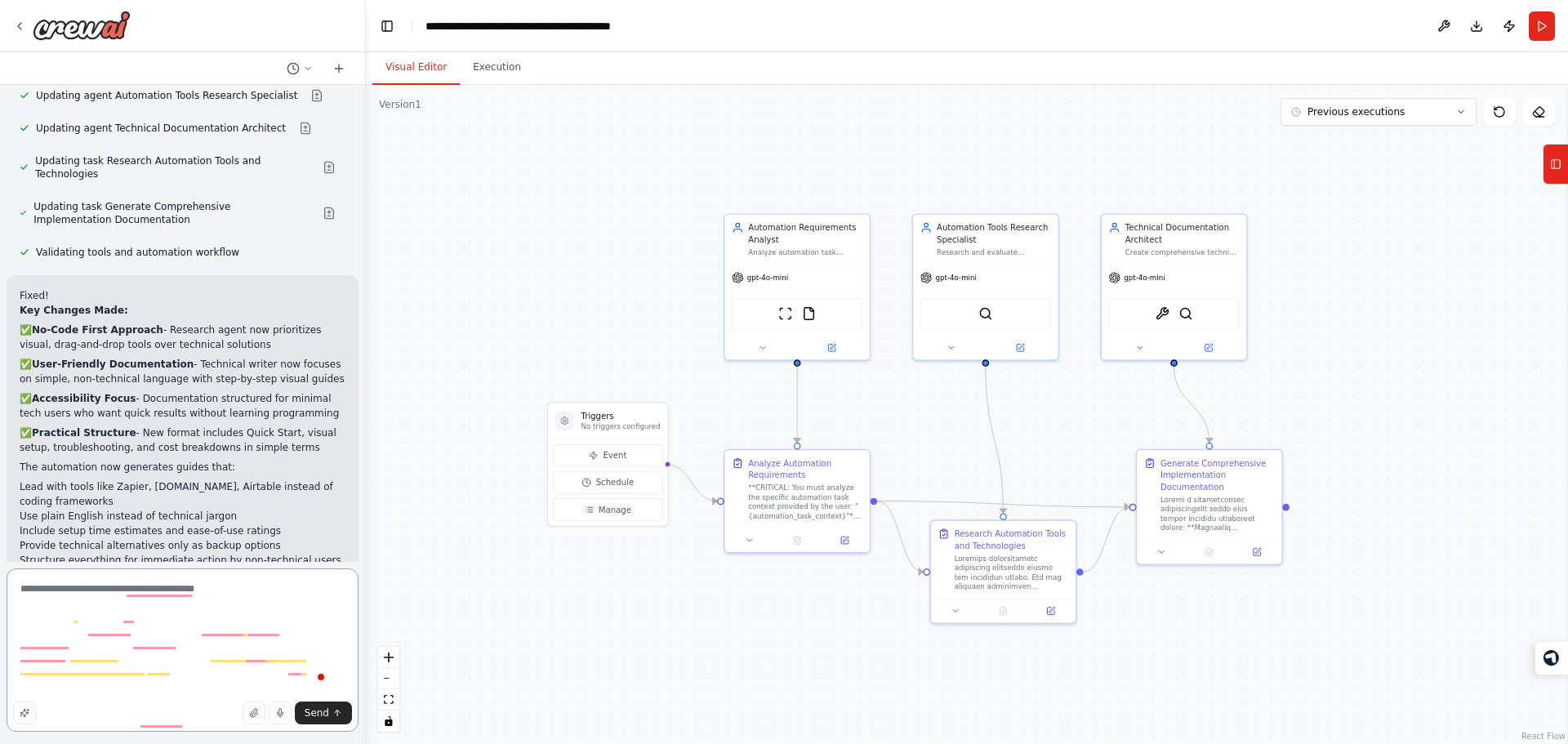
scroll to position [3283, 0]
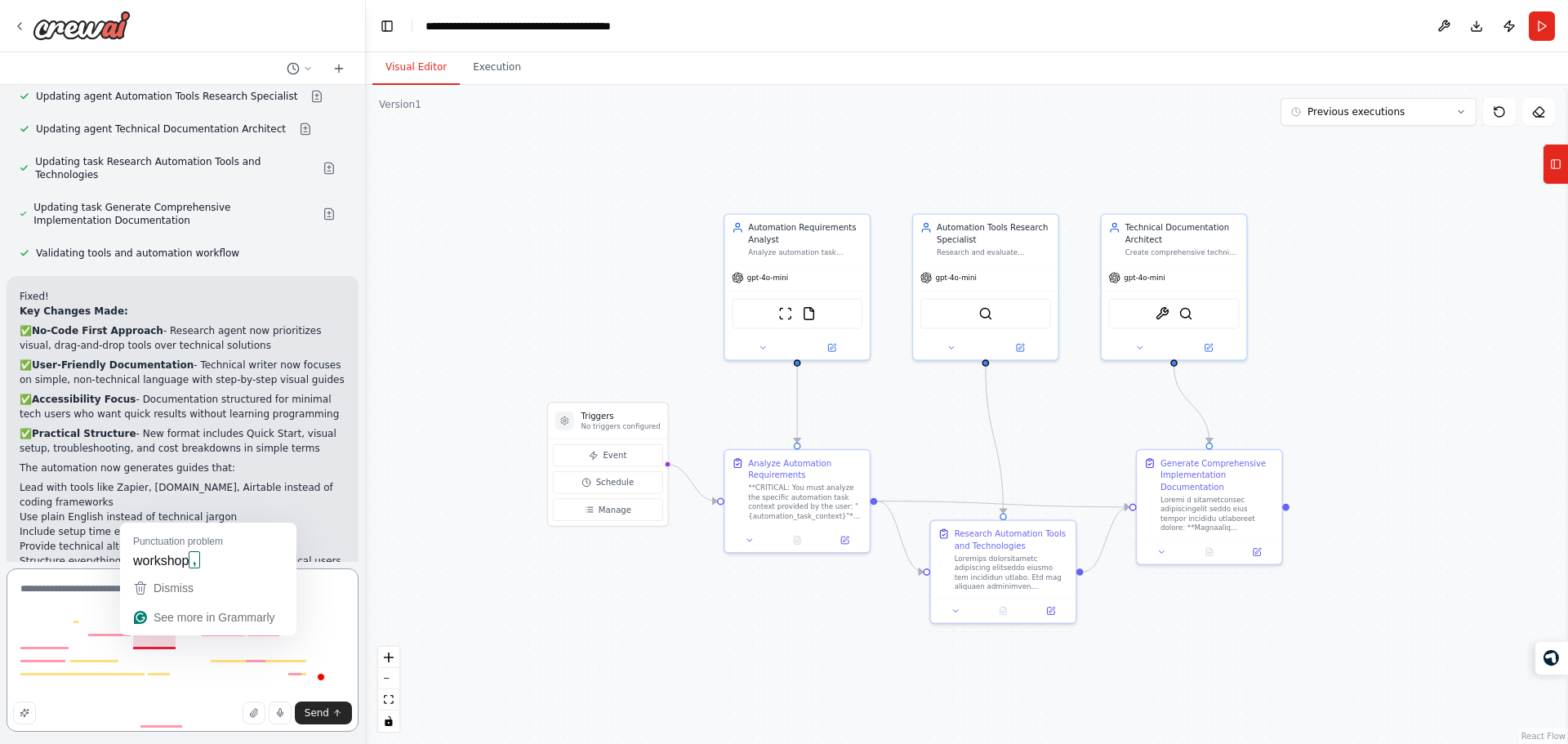
click at [149, 638] on textarea "To enrich screen reader interactions, please activate Accessibility in Grammarl…" at bounding box center [182, 650] width 352 height 163
type textarea "**********"
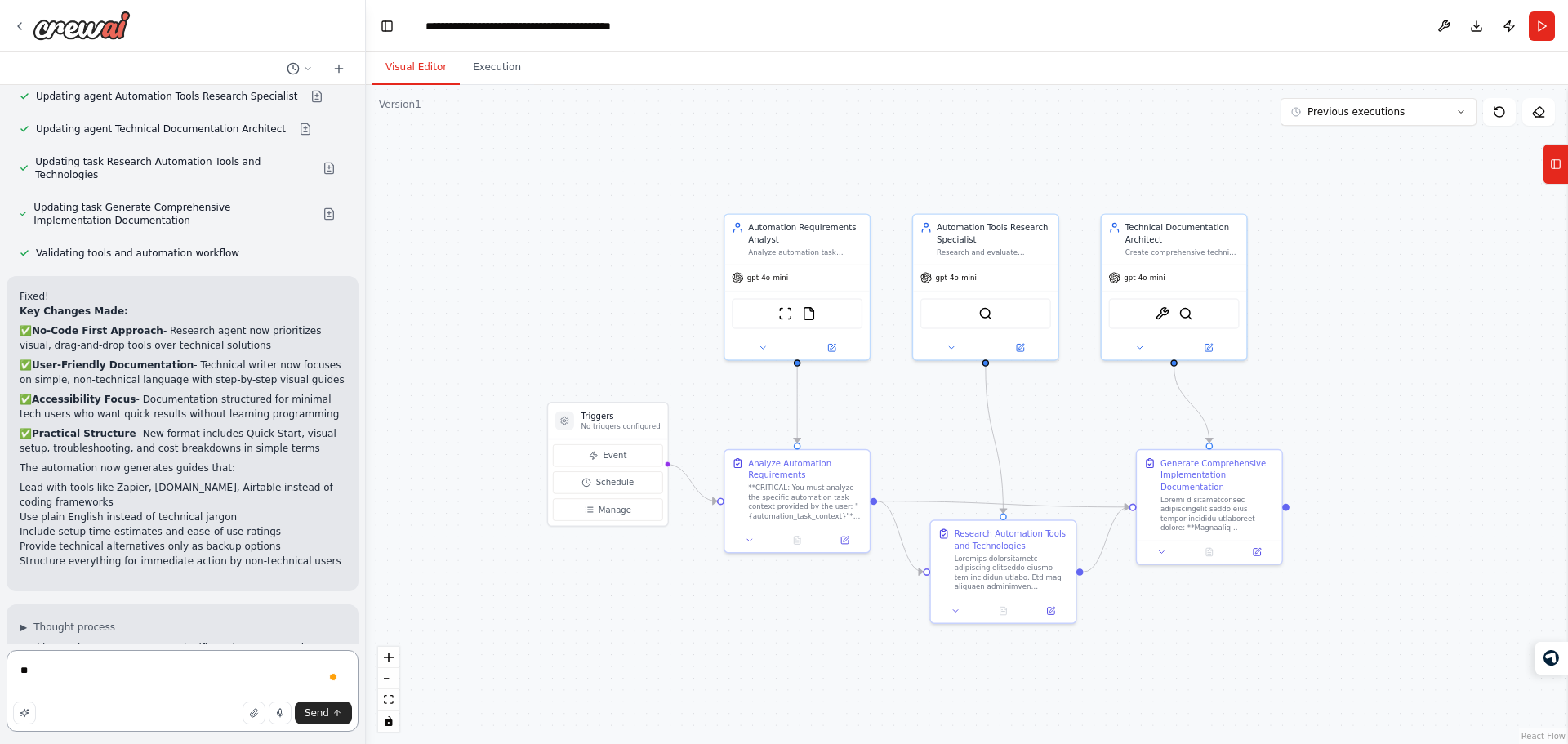
type textarea "*"
type textarea "**********"
click at [175, 659] on textarea "**********" at bounding box center [182, 686] width 352 height 92
click at [301, 683] on textarea "**********" at bounding box center [182, 686] width 352 height 92
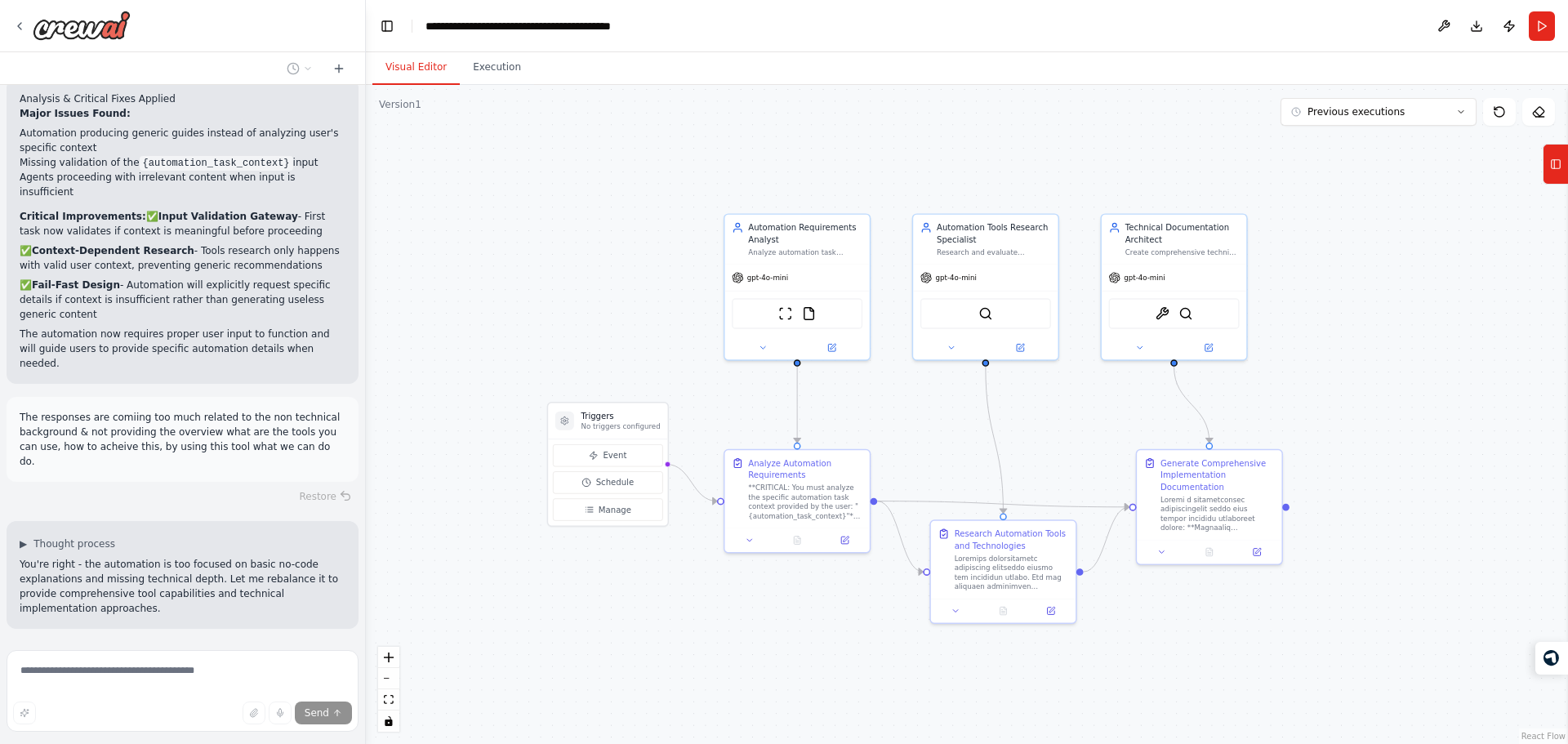
scroll to position [4988, 0]
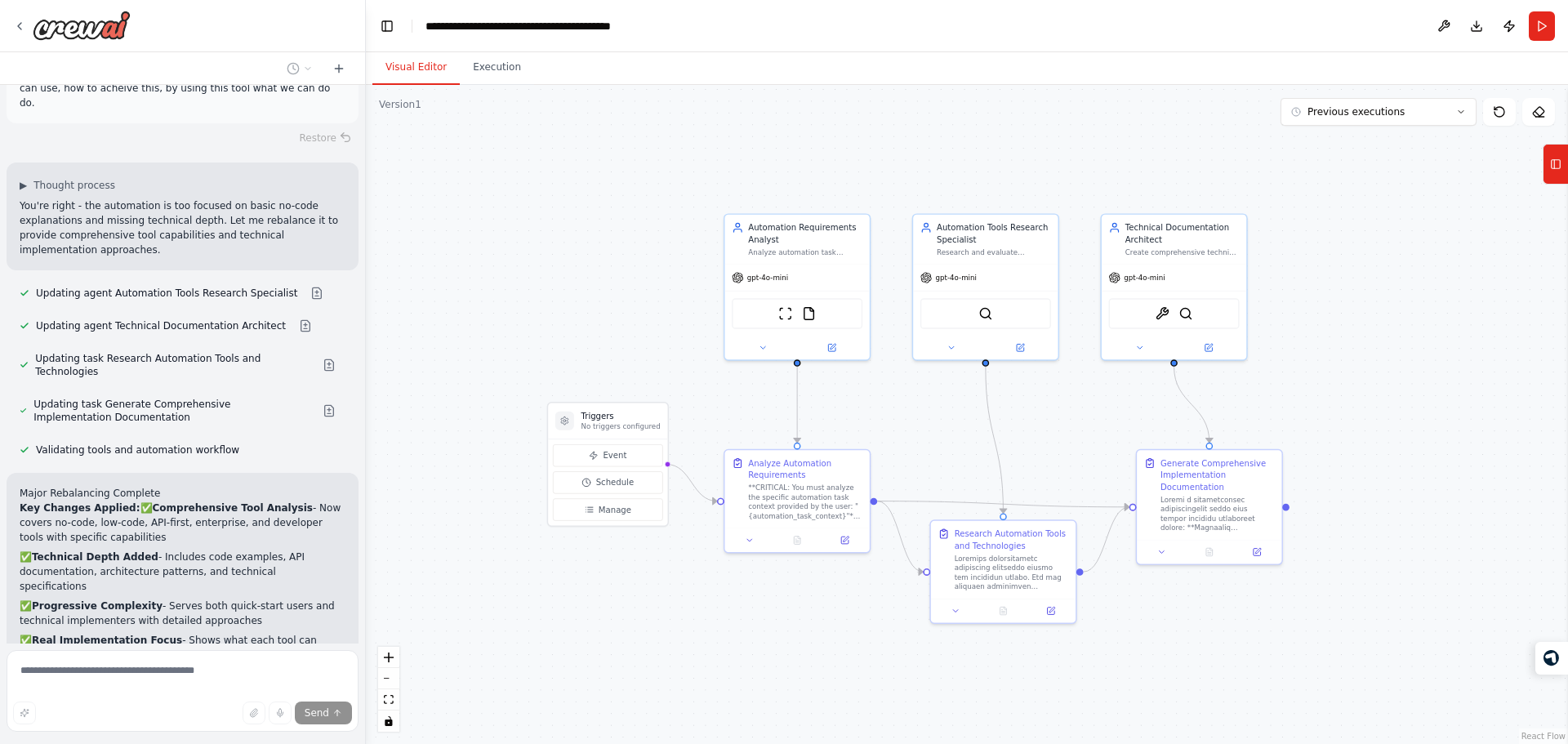
copy p "this version looks good. Now what we can do is, sugggest the tools what we can …"
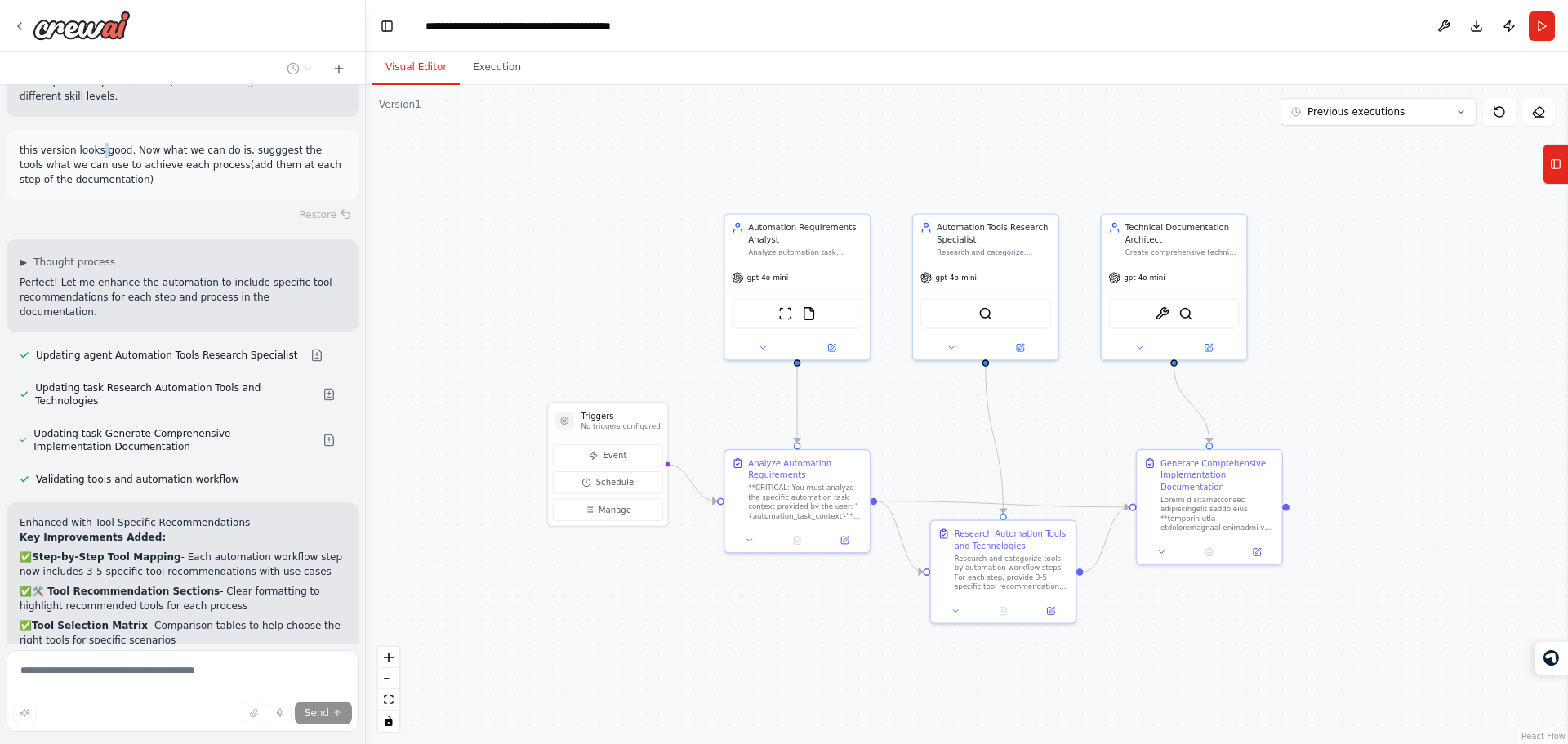
scroll to position [5645, 0]
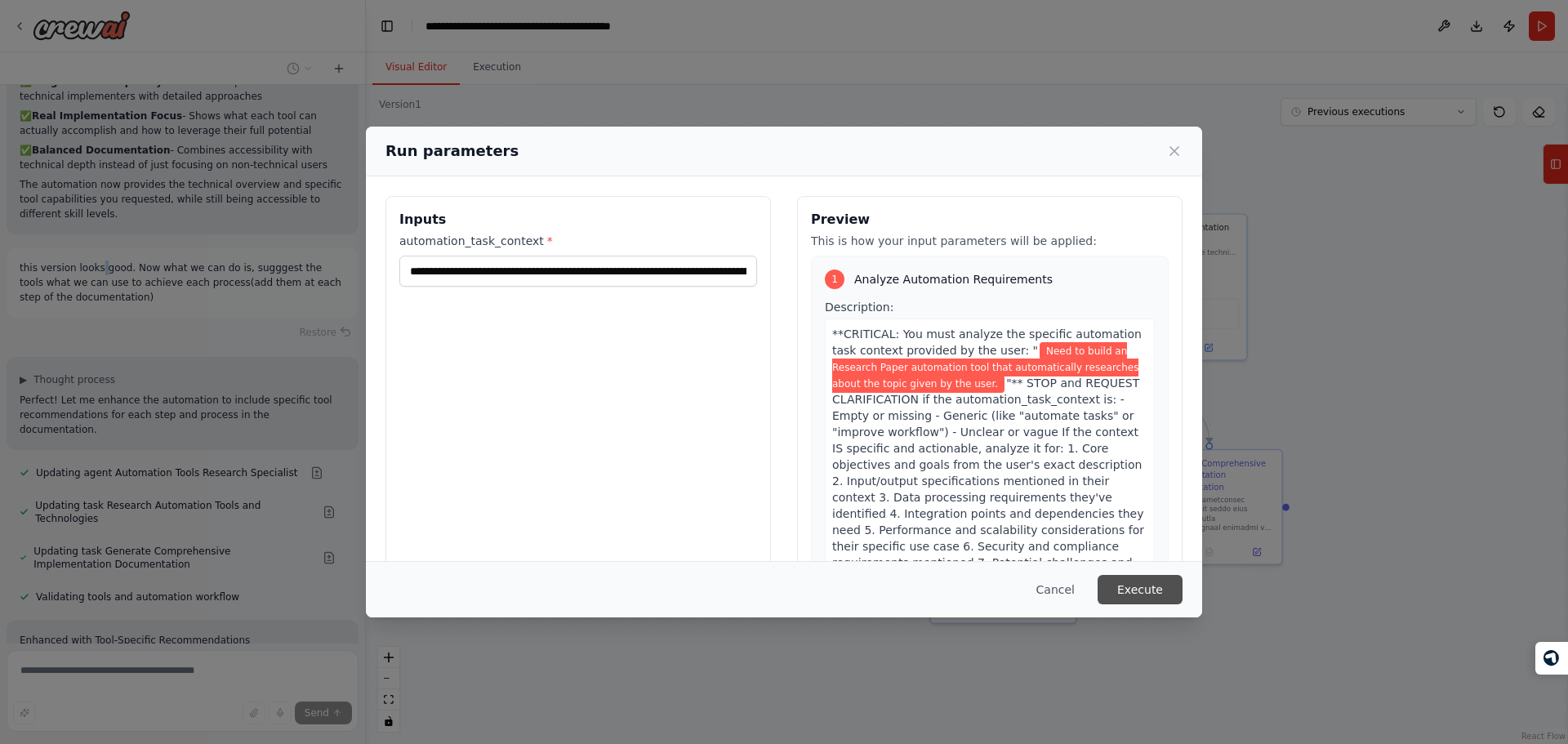
click at [1122, 581] on button "Execute" at bounding box center [1140, 590] width 85 height 29
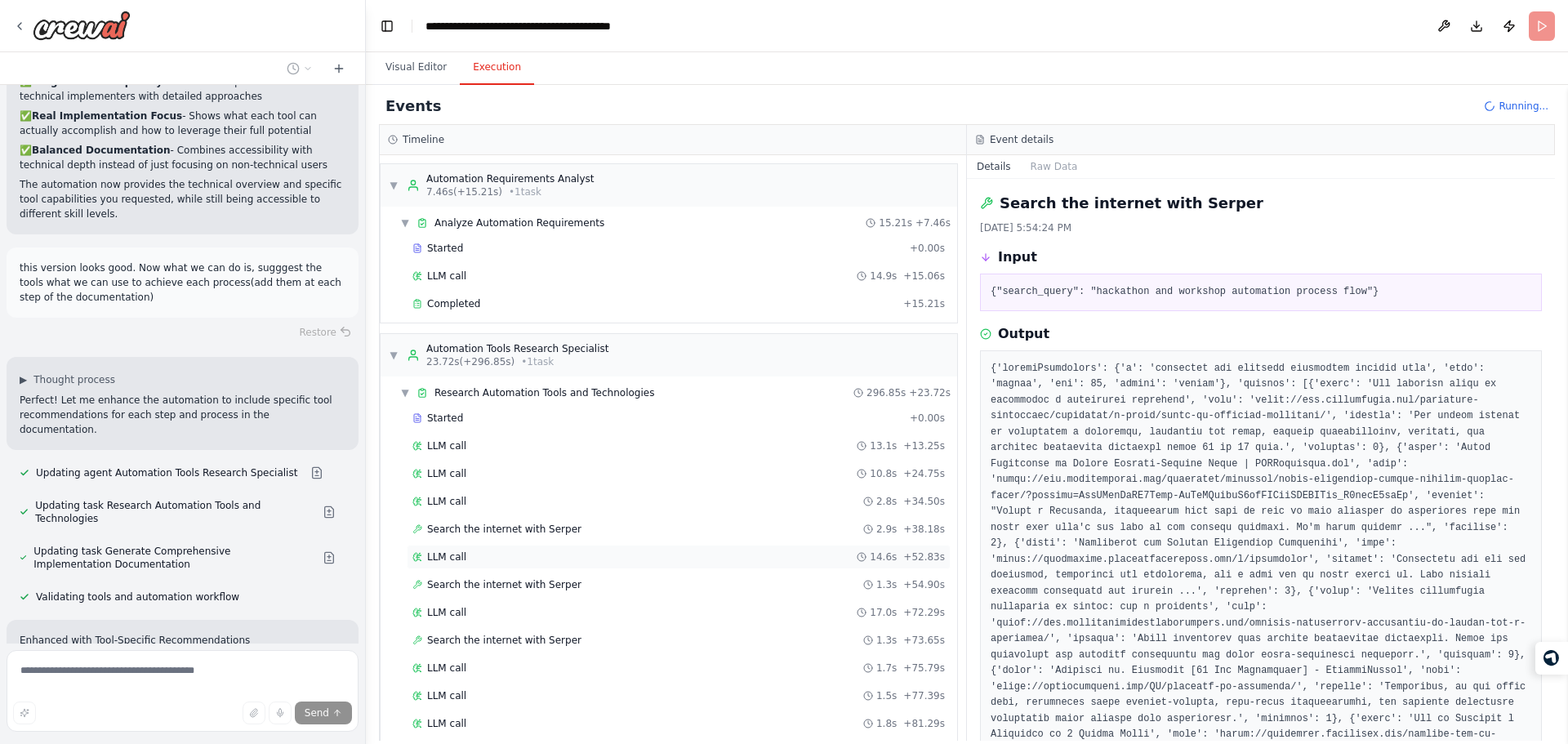
scroll to position [746, 0]
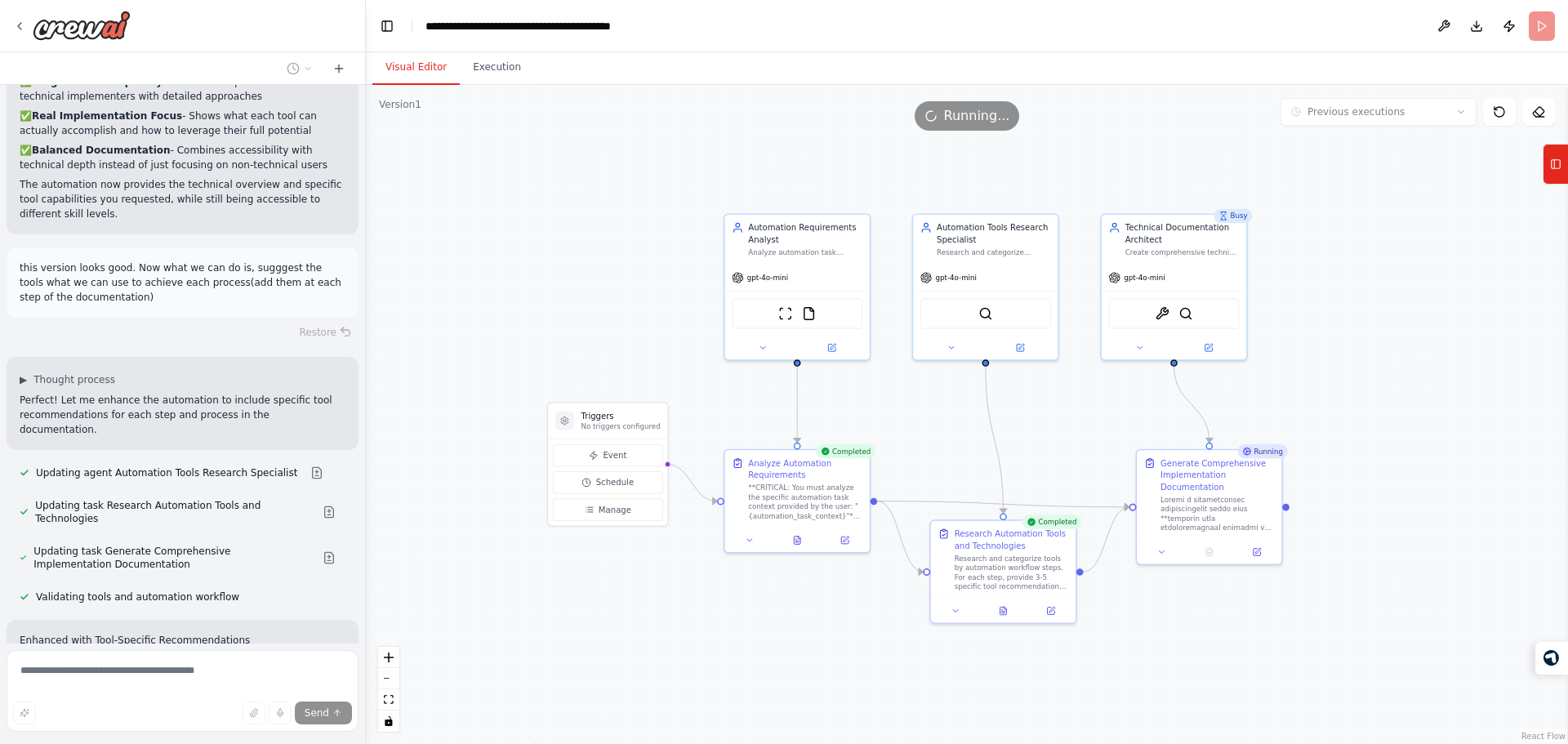
click at [421, 67] on button "Visual Editor" at bounding box center [415, 67] width 87 height 34
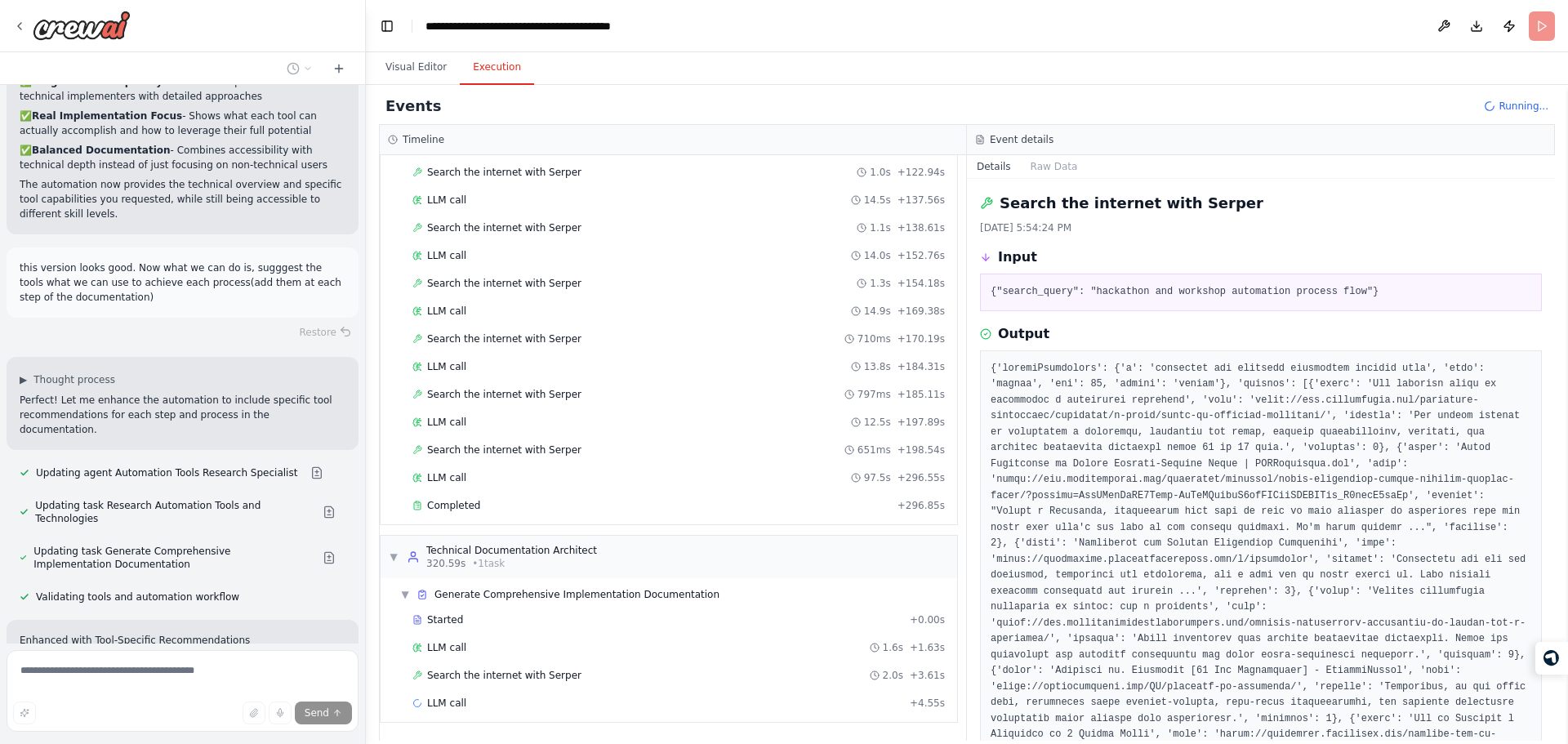
click at [520, 62] on button "Execution" at bounding box center [497, 67] width 74 height 34
click at [761, 705] on div "LLM call + 4.55s" at bounding box center [679, 703] width 533 height 13
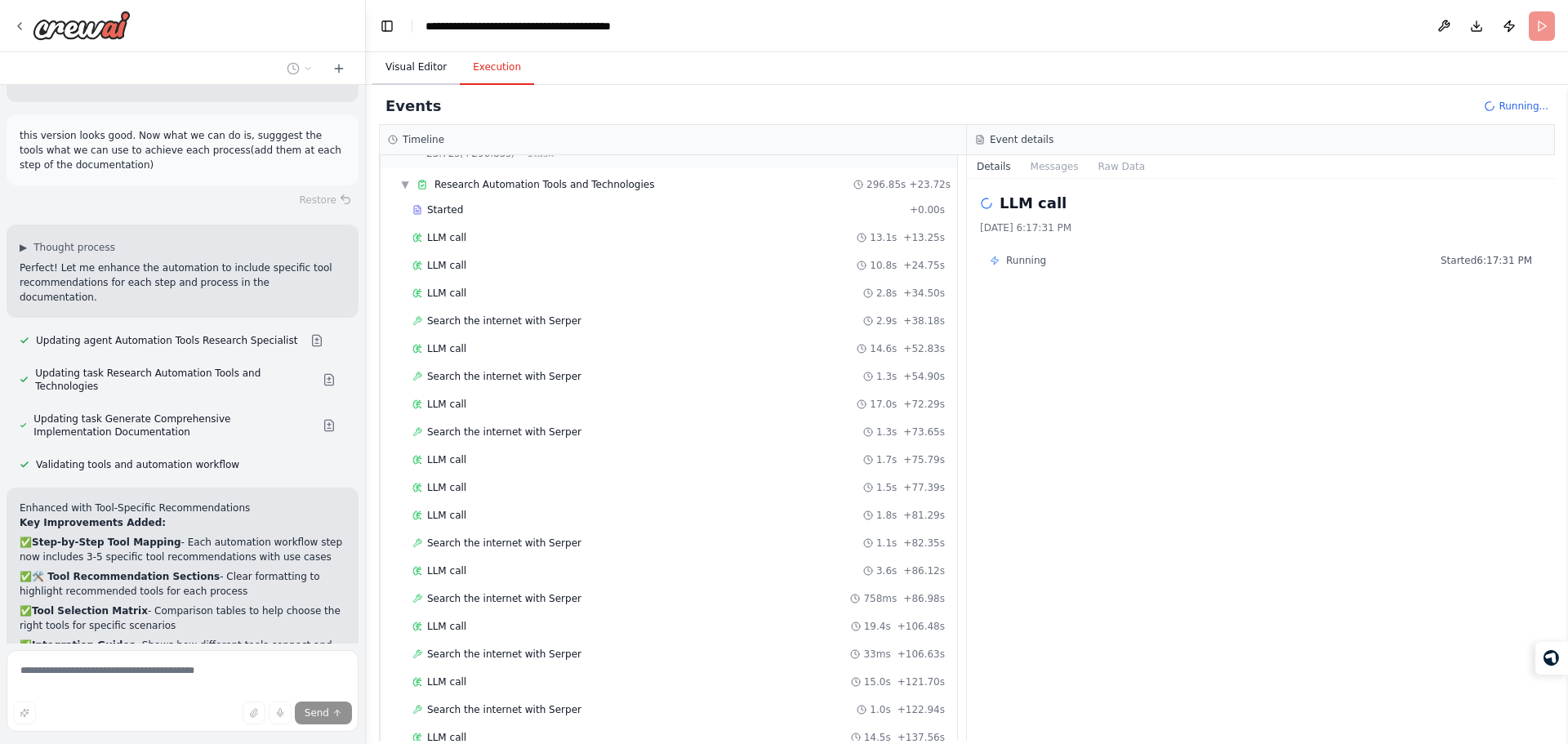
scroll to position [208, 0]
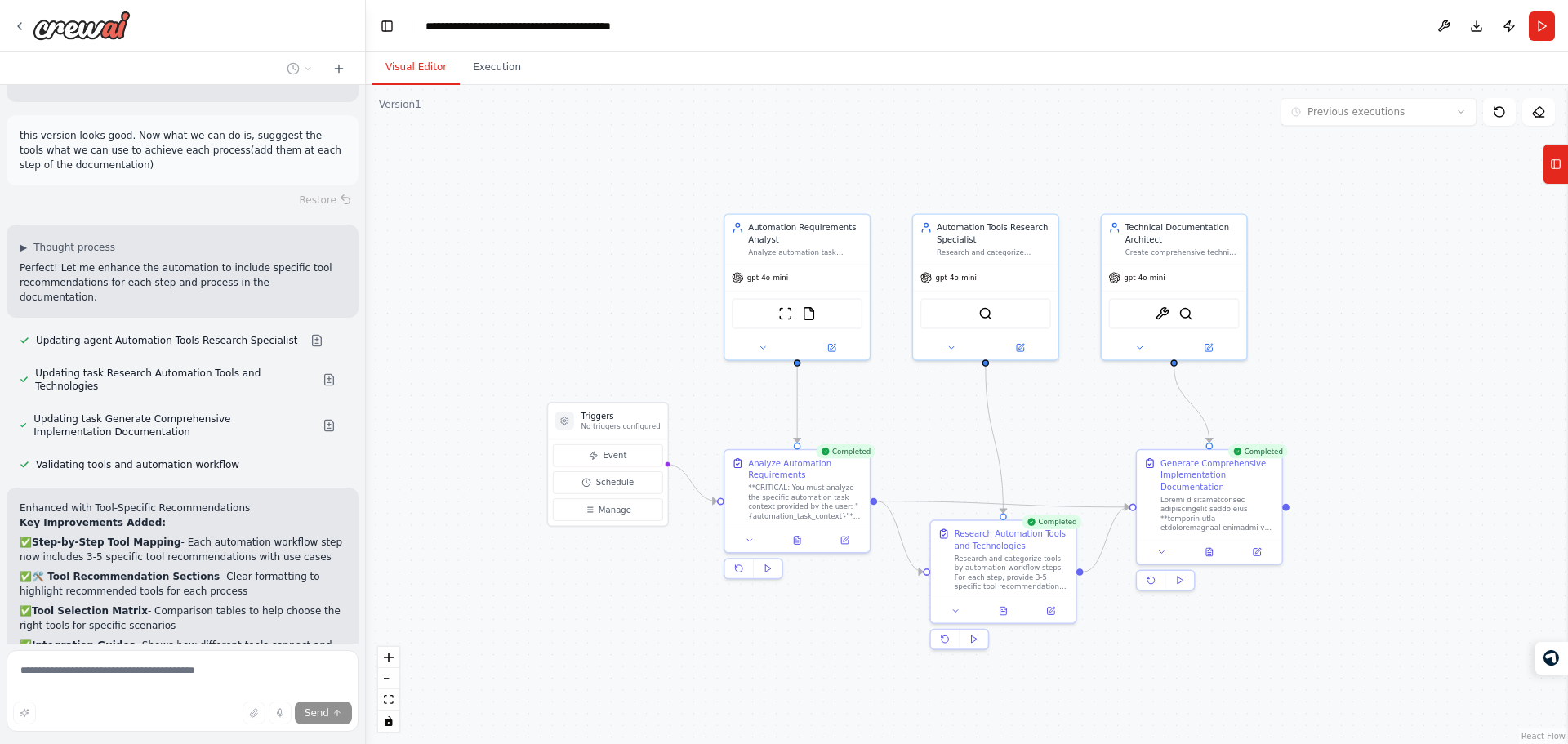
click at [417, 60] on button "Visual Editor" at bounding box center [415, 67] width 87 height 34
click at [1214, 551] on button at bounding box center [1209, 548] width 50 height 14
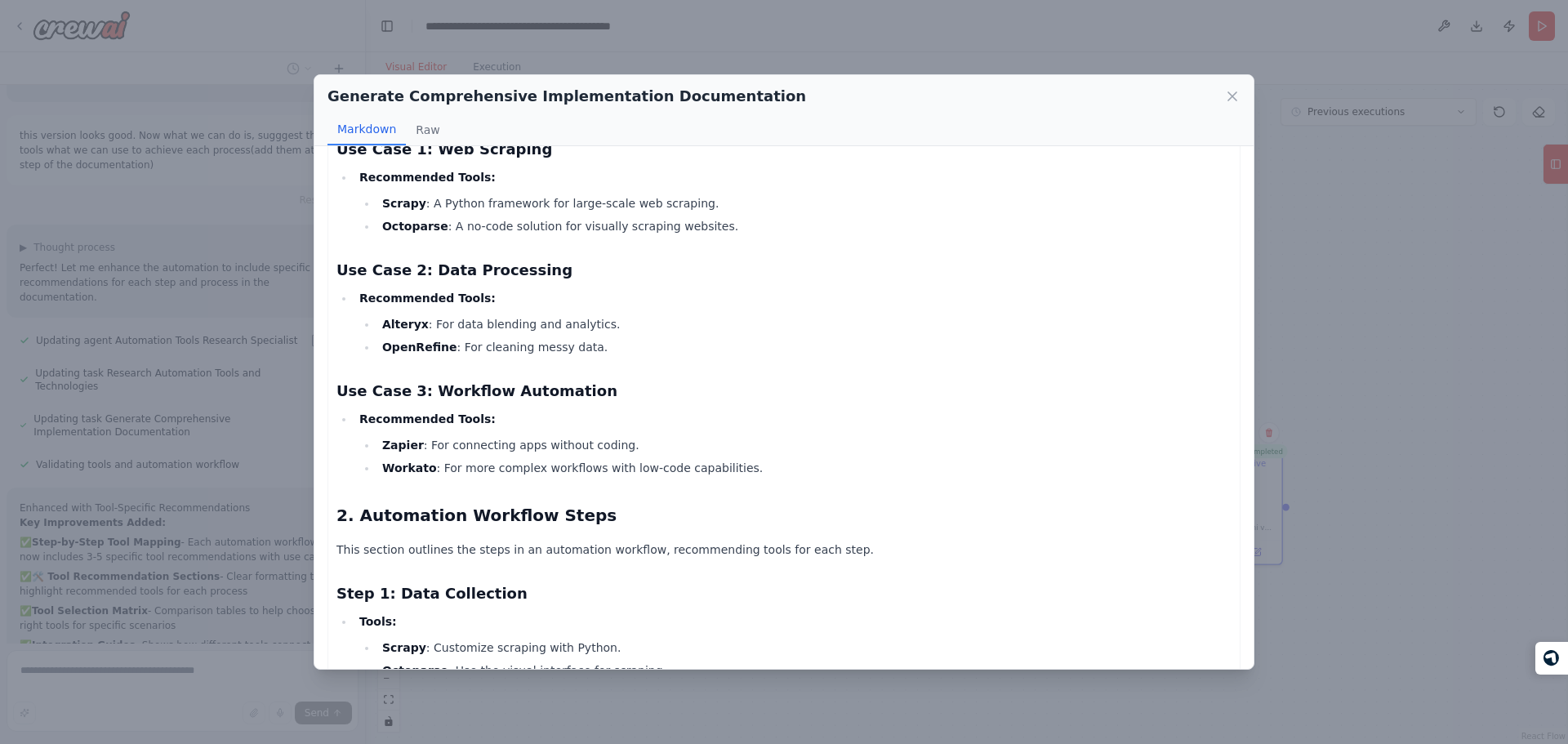
scroll to position [512, 0]
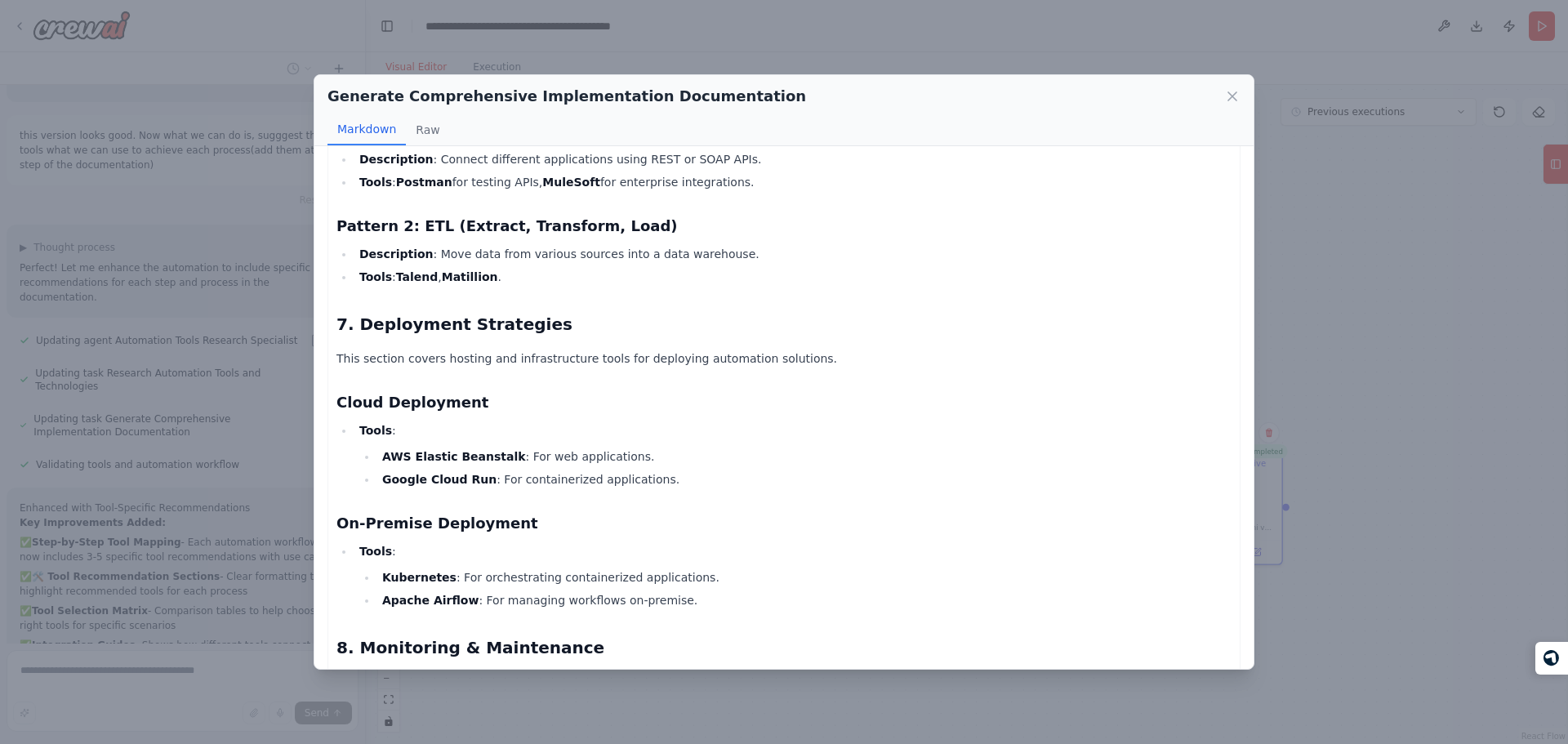
scroll to position [3080, 0]
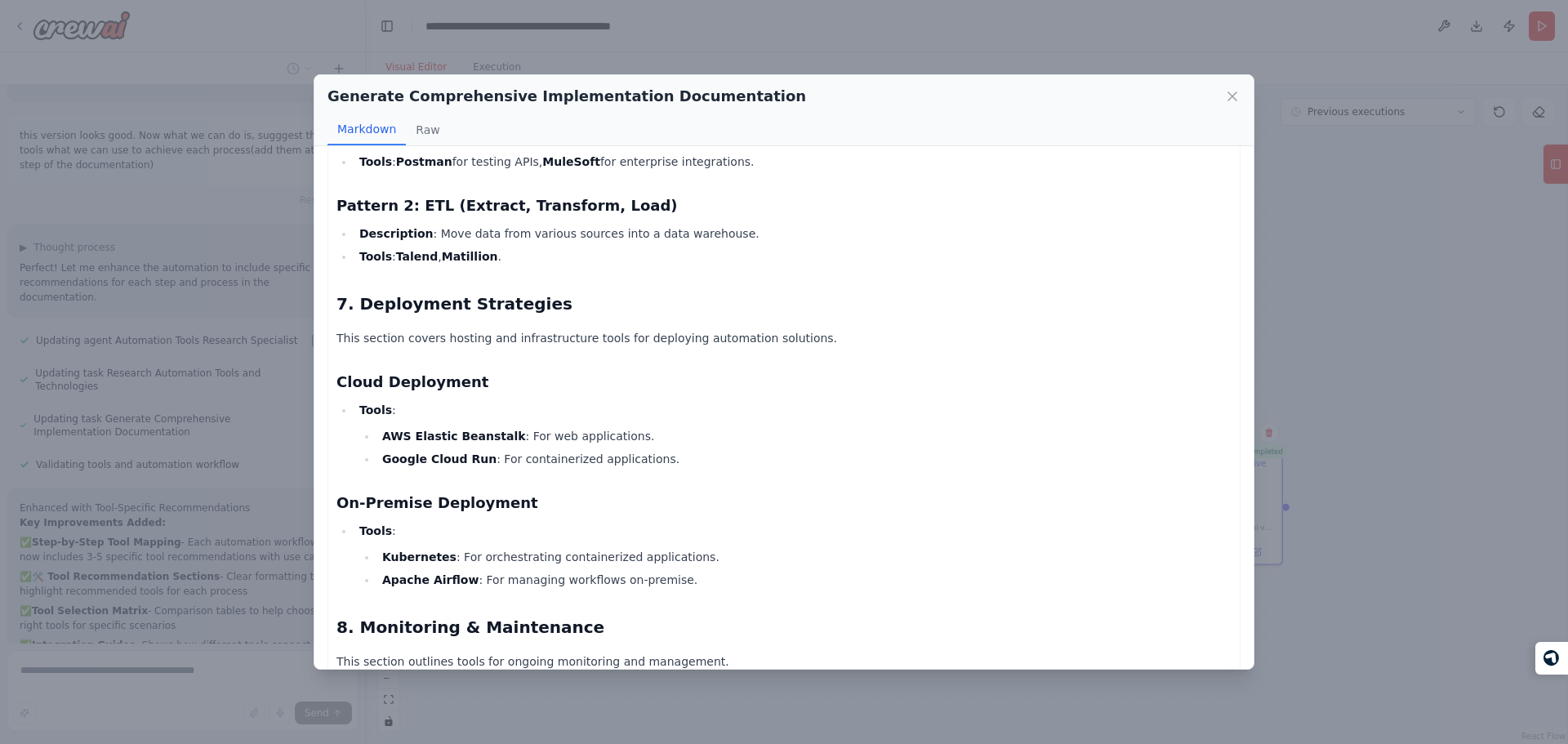
click at [243, 404] on div "Generate Comprehensive Implementation Documentation Markdown Raw Comprehensive …" at bounding box center [784, 372] width 1568 height 744
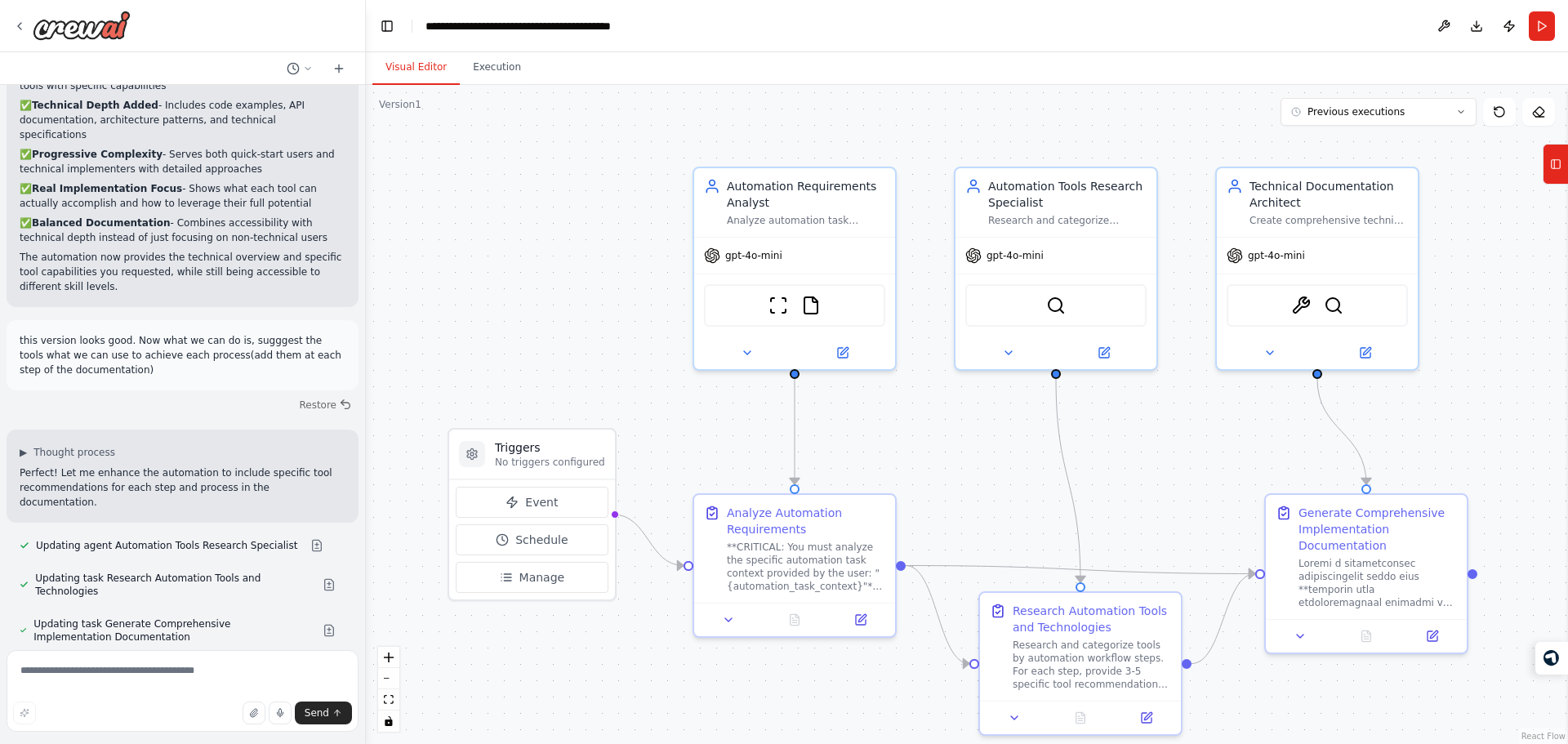
scroll to position [5449, 0]
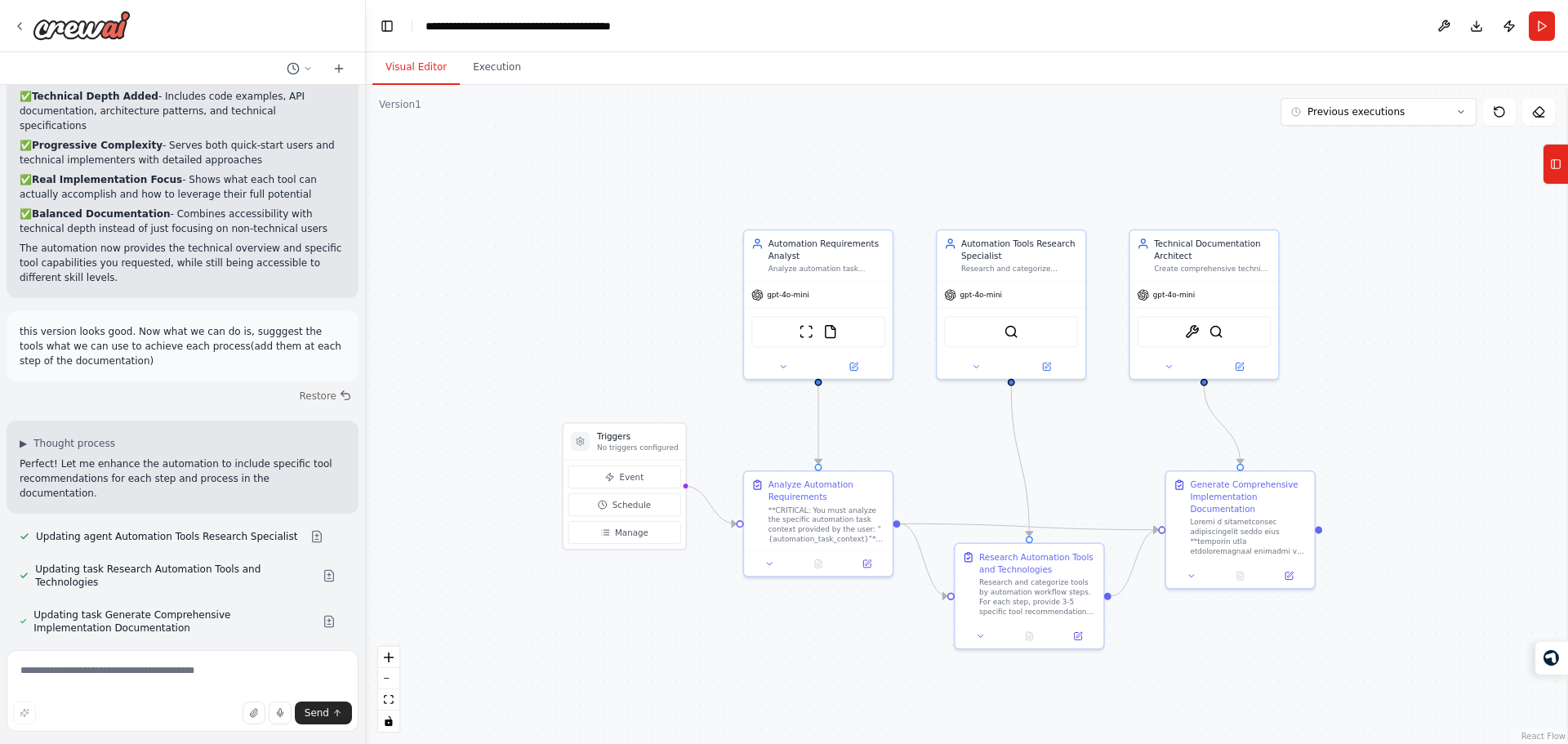
drag, startPoint x: 715, startPoint y: 420, endPoint x: 572, endPoint y: 366, distance: 152.9
click at [572, 366] on div ".deletable-edge-delete-btn { width: 20px; height: 20px; border: 0px solid #ffff…" at bounding box center [966, 413] width 1202 height 659
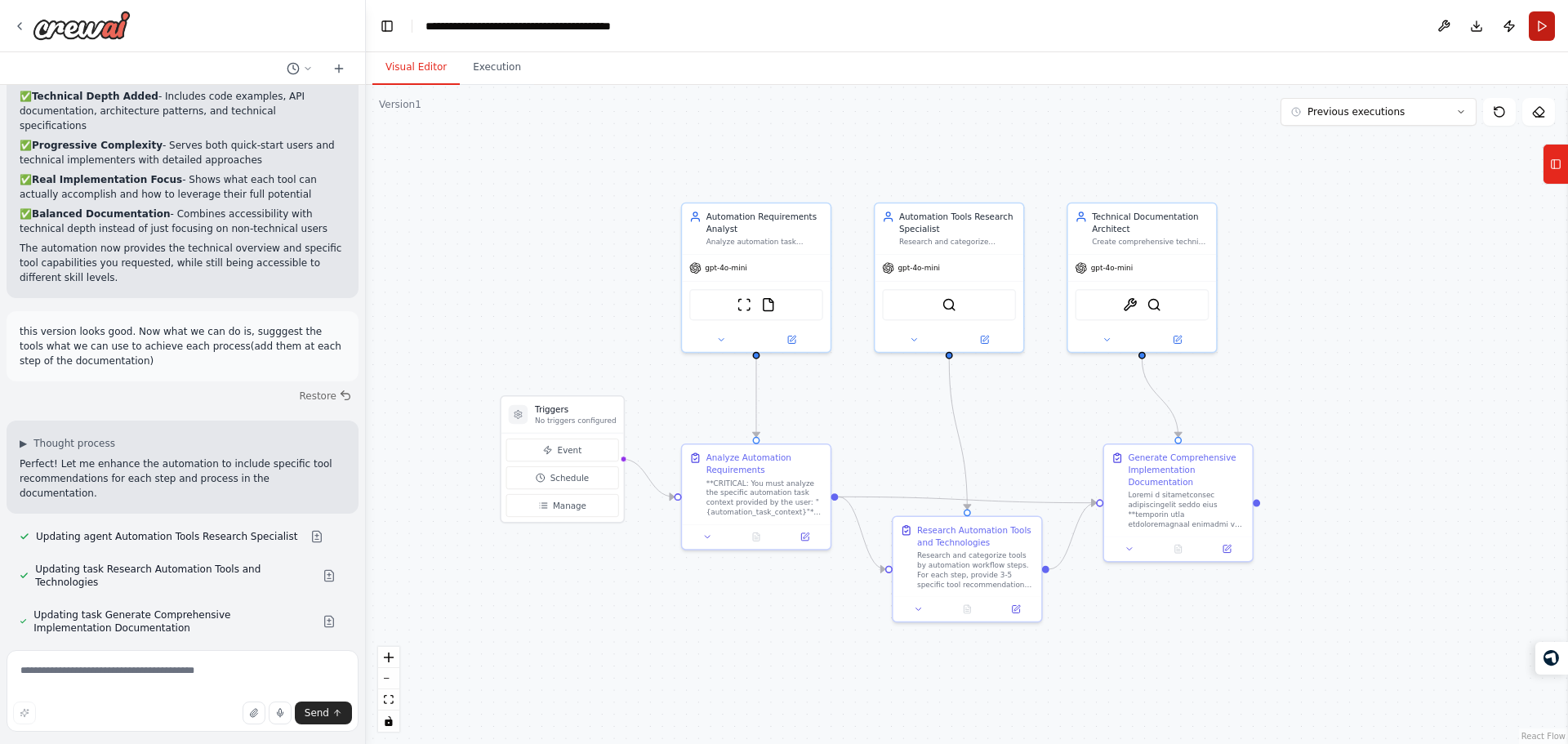
click at [1546, 33] on button "Run" at bounding box center [1541, 26] width 26 height 29
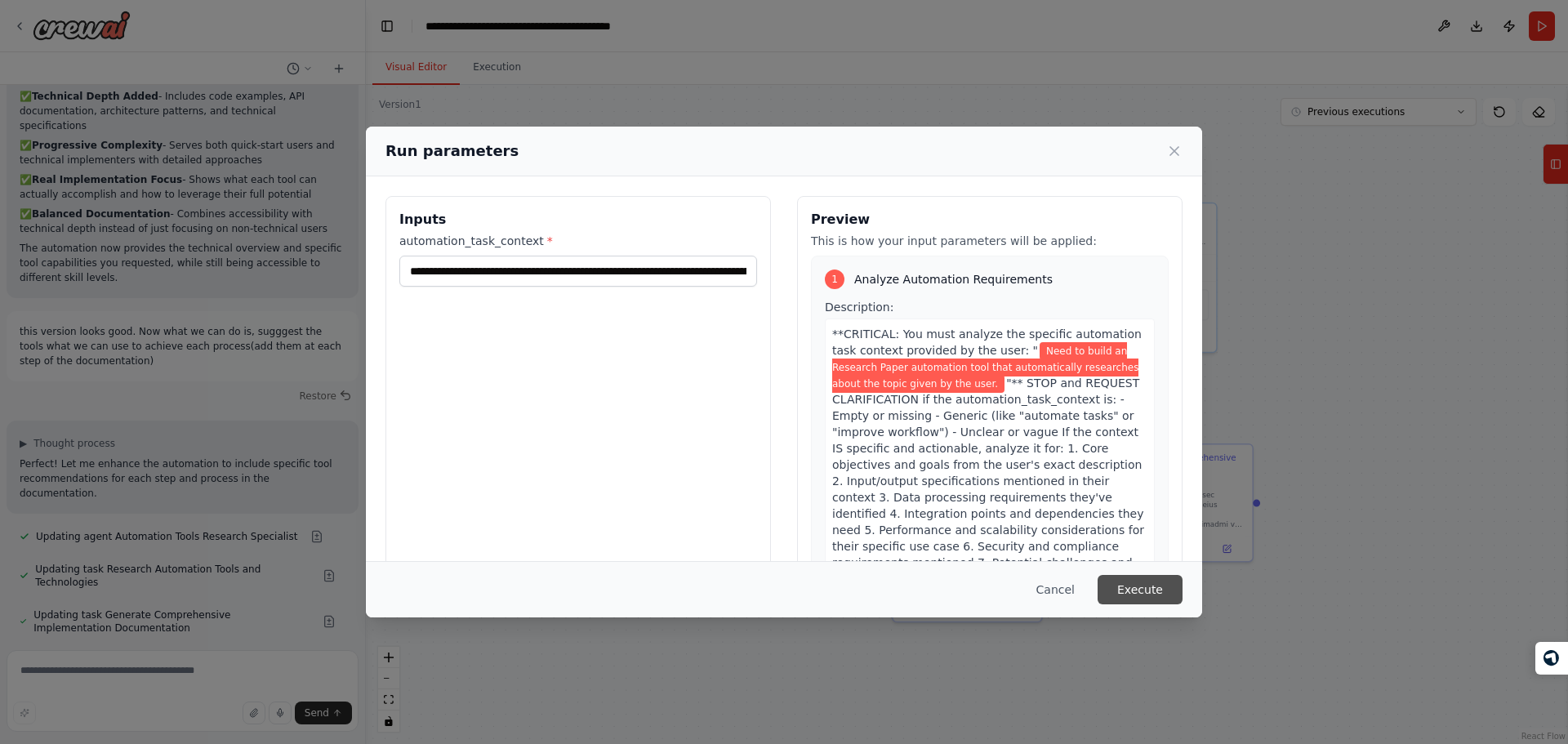
click at [1146, 585] on button "Execute" at bounding box center [1140, 590] width 85 height 29
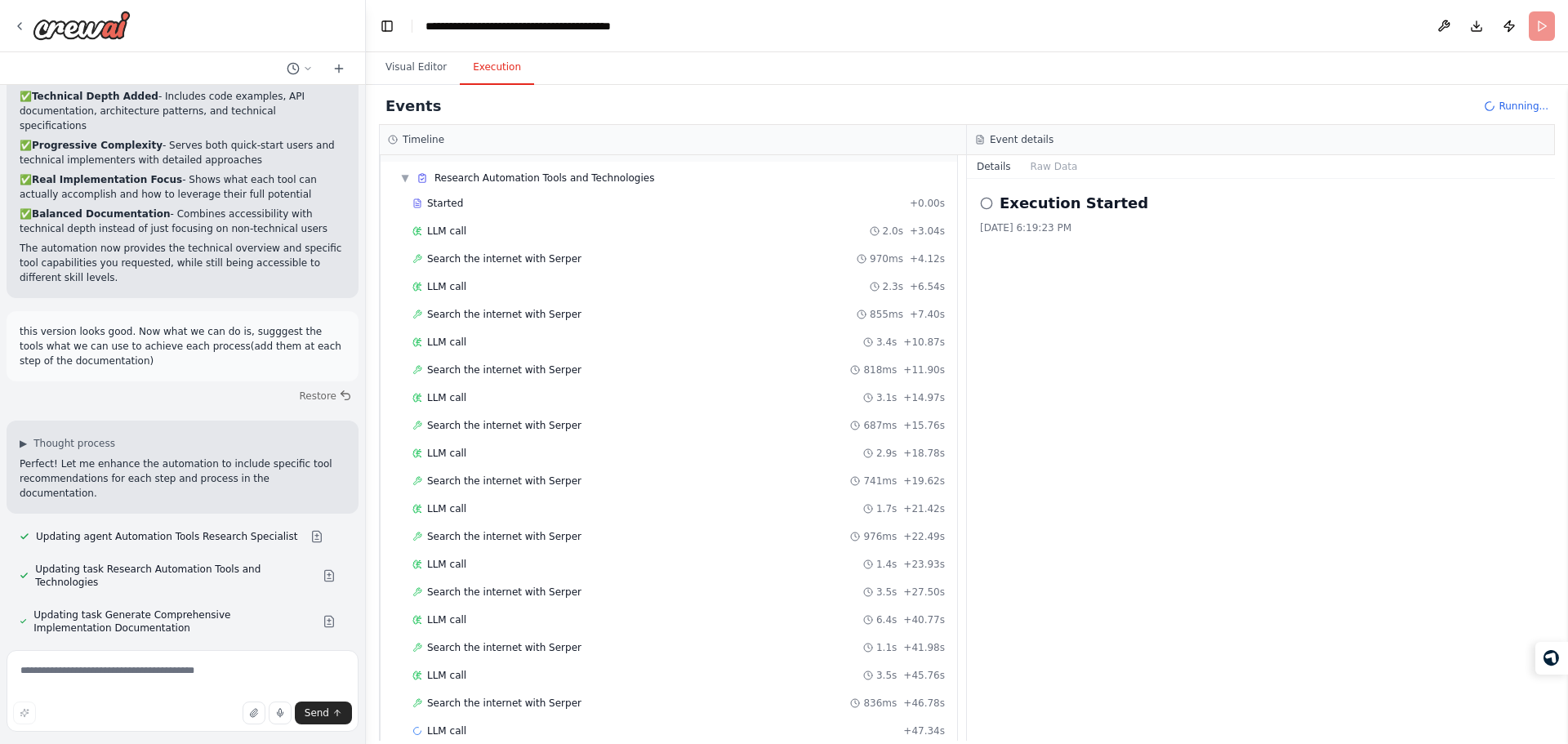
scroll to position [242, 0]
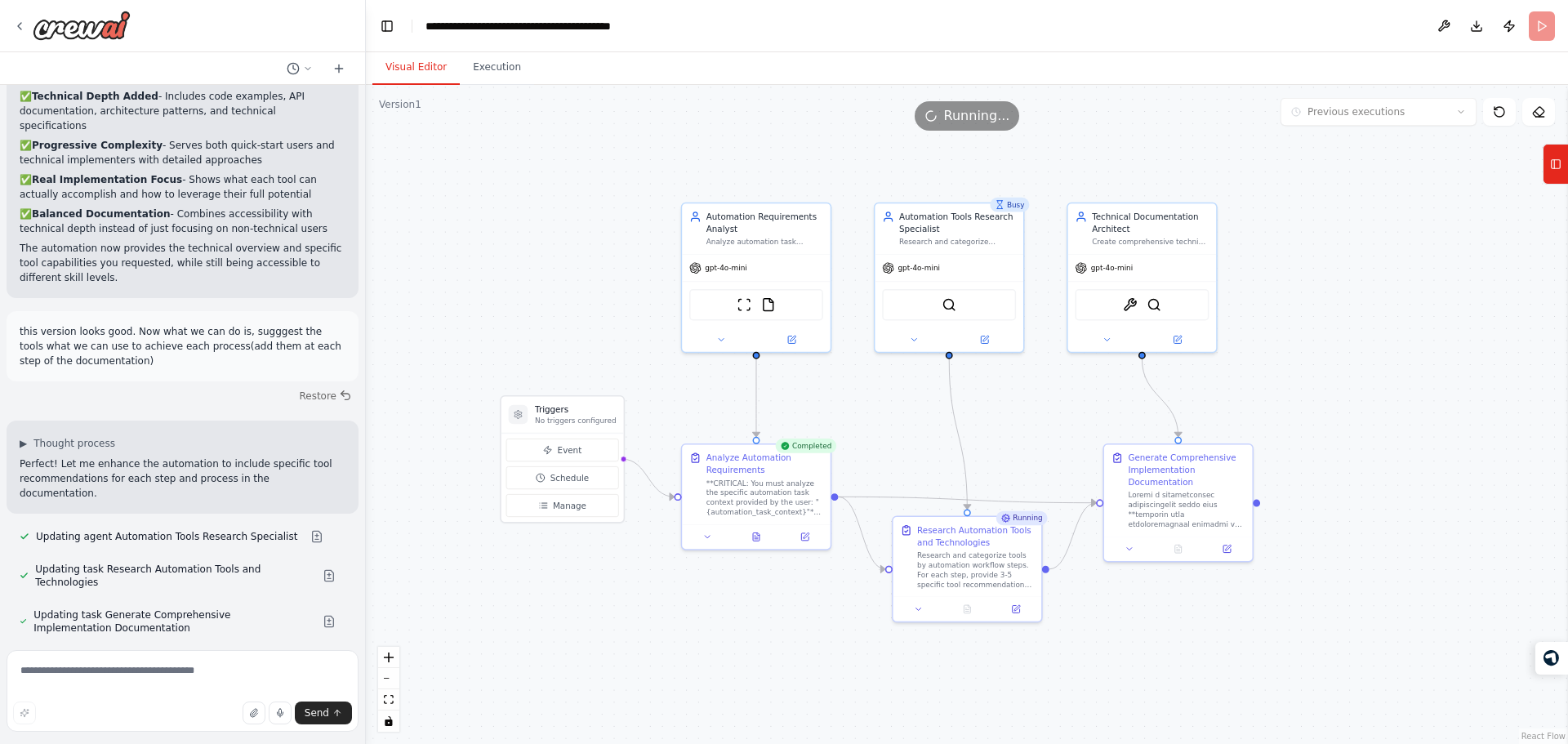
click at [412, 79] on button "Visual Editor" at bounding box center [415, 67] width 87 height 34
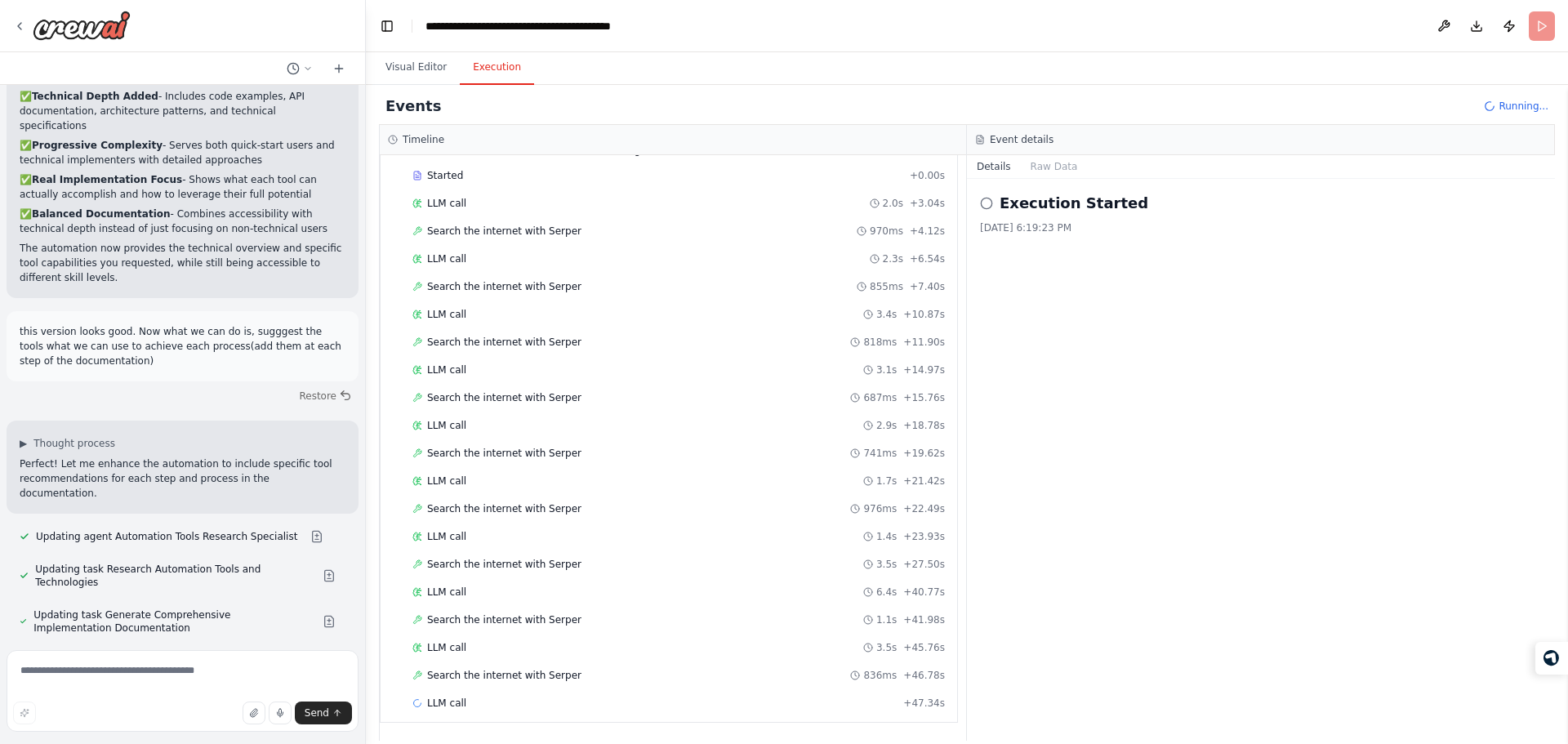
click at [493, 57] on button "Execution" at bounding box center [497, 67] width 74 height 34
click at [441, 28] on div "**********" at bounding box center [547, 27] width 245 height 17
drag, startPoint x: 441, startPoint y: 28, endPoint x: 1050, endPoint y: 477, distance: 756.6
click at [1050, 477] on main "**********" at bounding box center [966, 372] width 1202 height 744
click at [1050, 477] on div "Execution Started 10/15/2025, 6:19:23 PM" at bounding box center [1261, 460] width 588 height 562
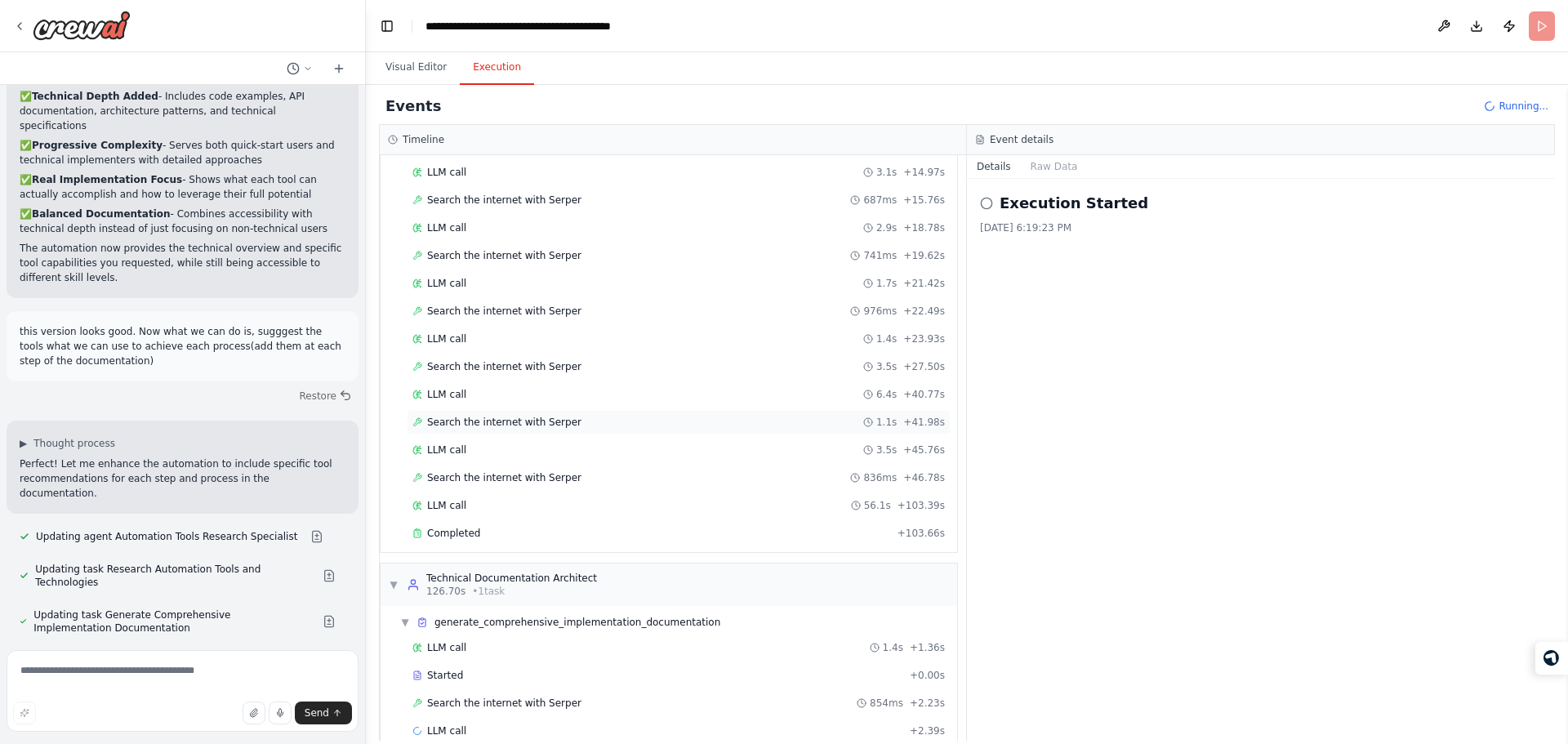
scroll to position [468, 0]
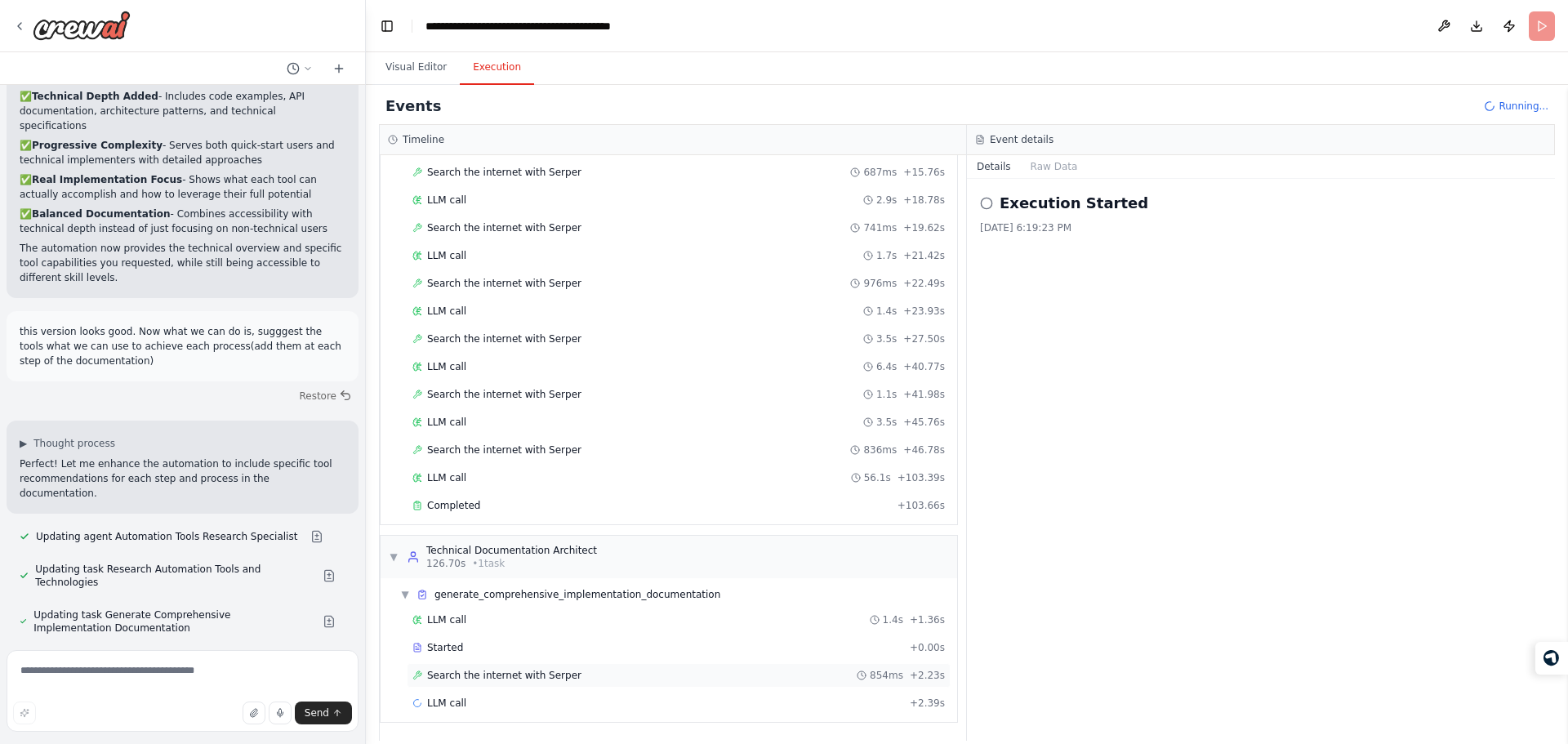
click at [556, 677] on span "Search the internet with Serper" at bounding box center [504, 675] width 154 height 13
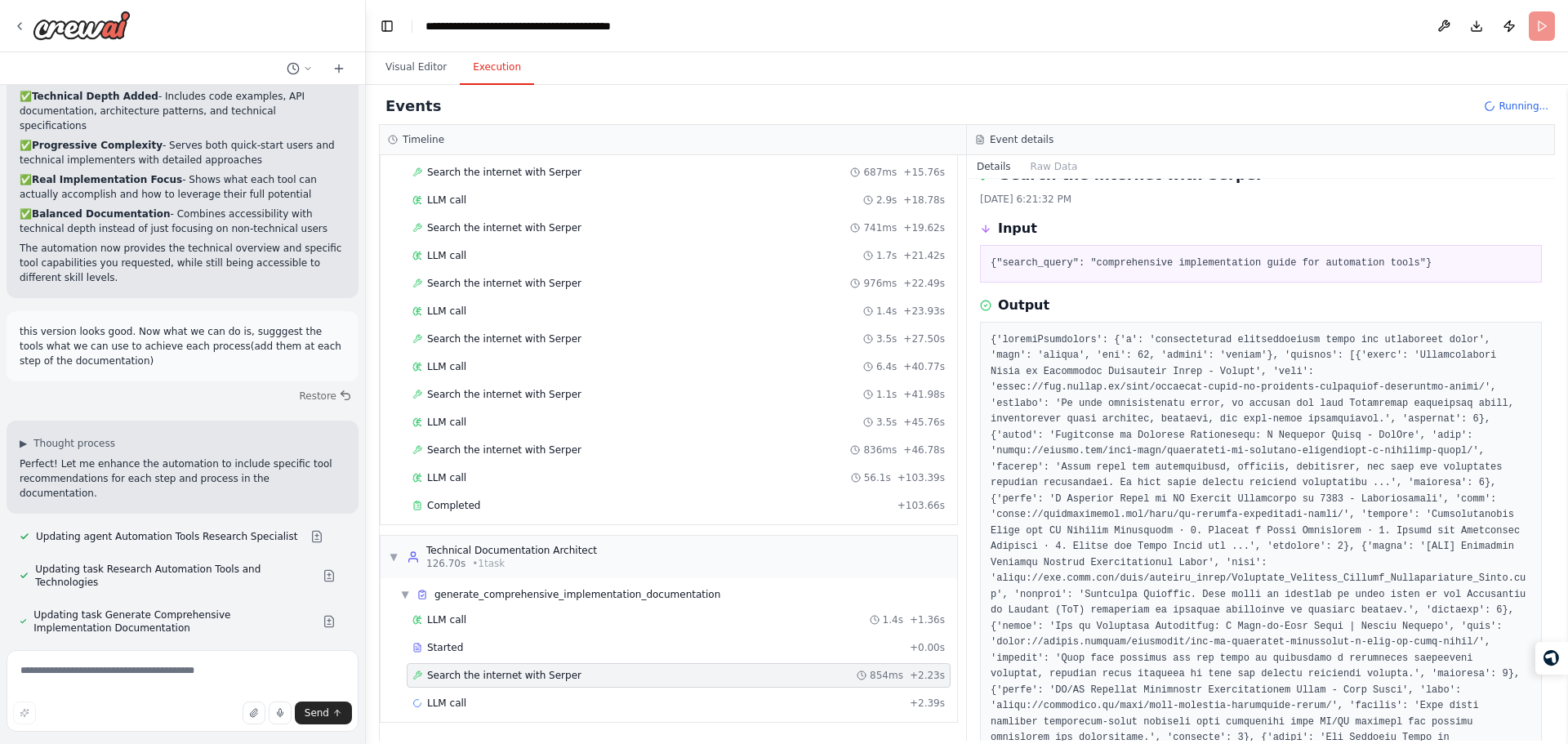
scroll to position [744, 0]
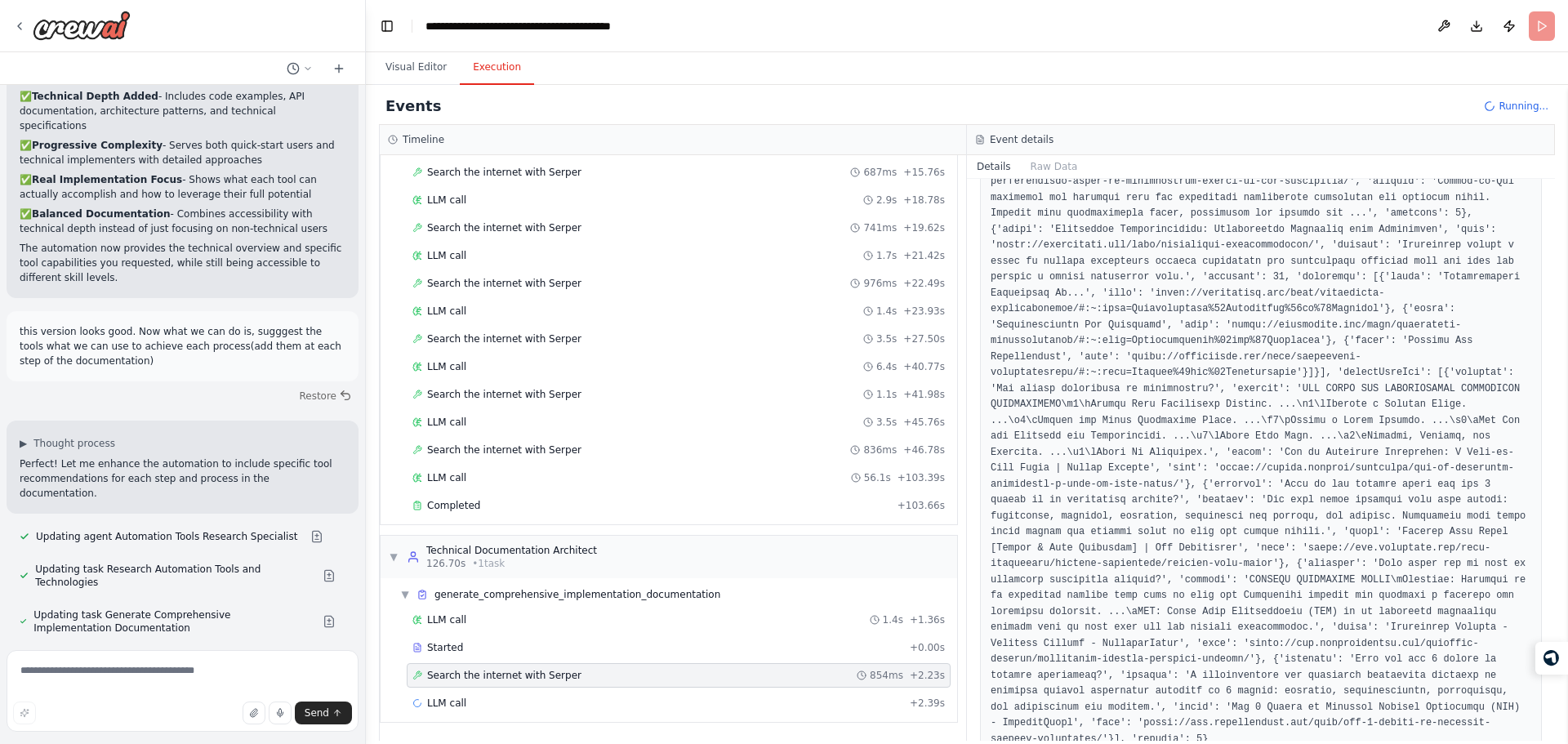
click at [1133, 629] on pre at bounding box center [1260, 182] width 541 height 1131
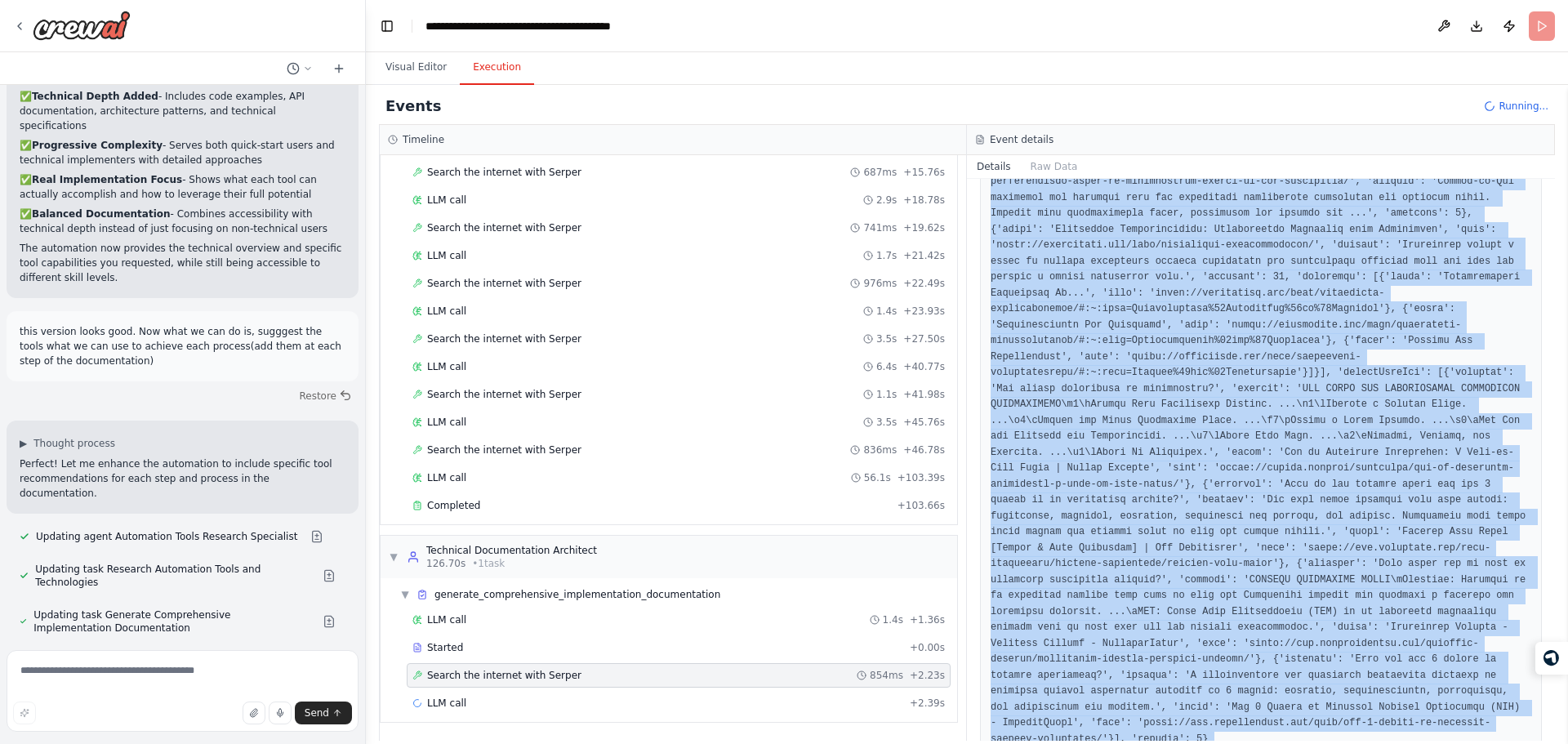
click at [1133, 629] on pre at bounding box center [1260, 182] width 541 height 1131
drag, startPoint x: 1133, startPoint y: 629, endPoint x: 1119, endPoint y: 431, distance: 198.5
click at [1119, 431] on pre at bounding box center [1260, 182] width 541 height 1131
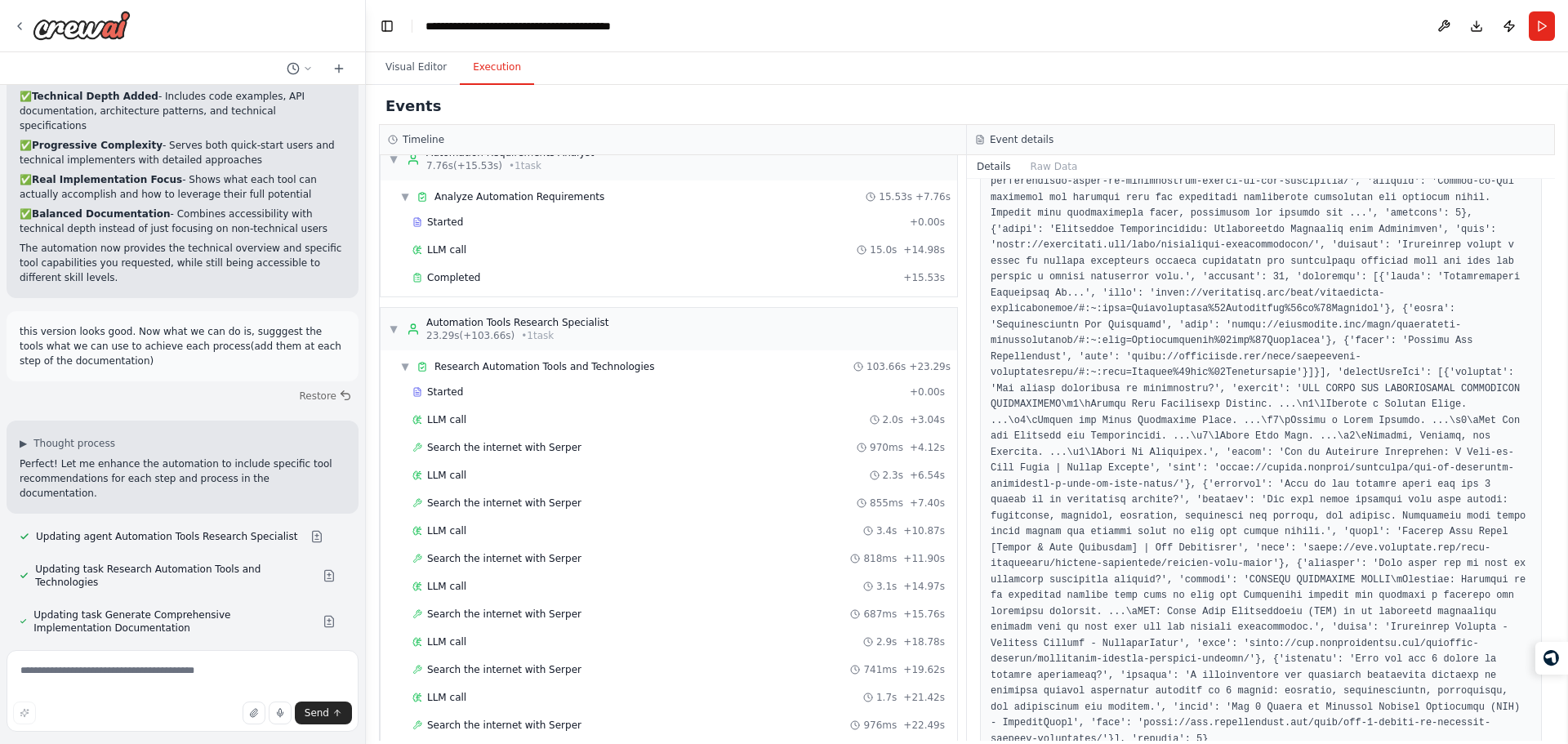
scroll to position [0, 0]
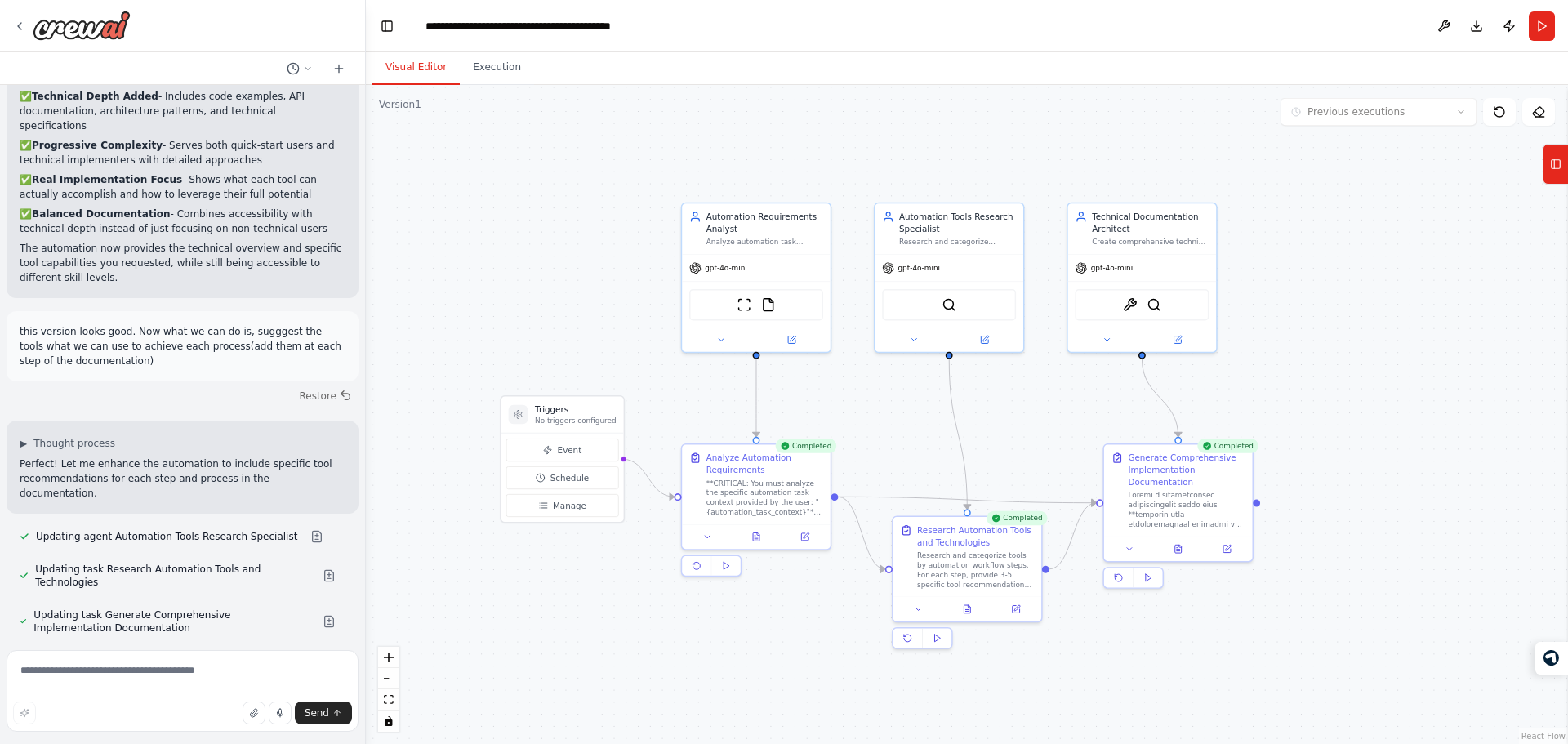
click at [411, 58] on button "Visual Editor" at bounding box center [415, 67] width 87 height 34
click at [1183, 548] on button at bounding box center [1178, 547] width 51 height 15
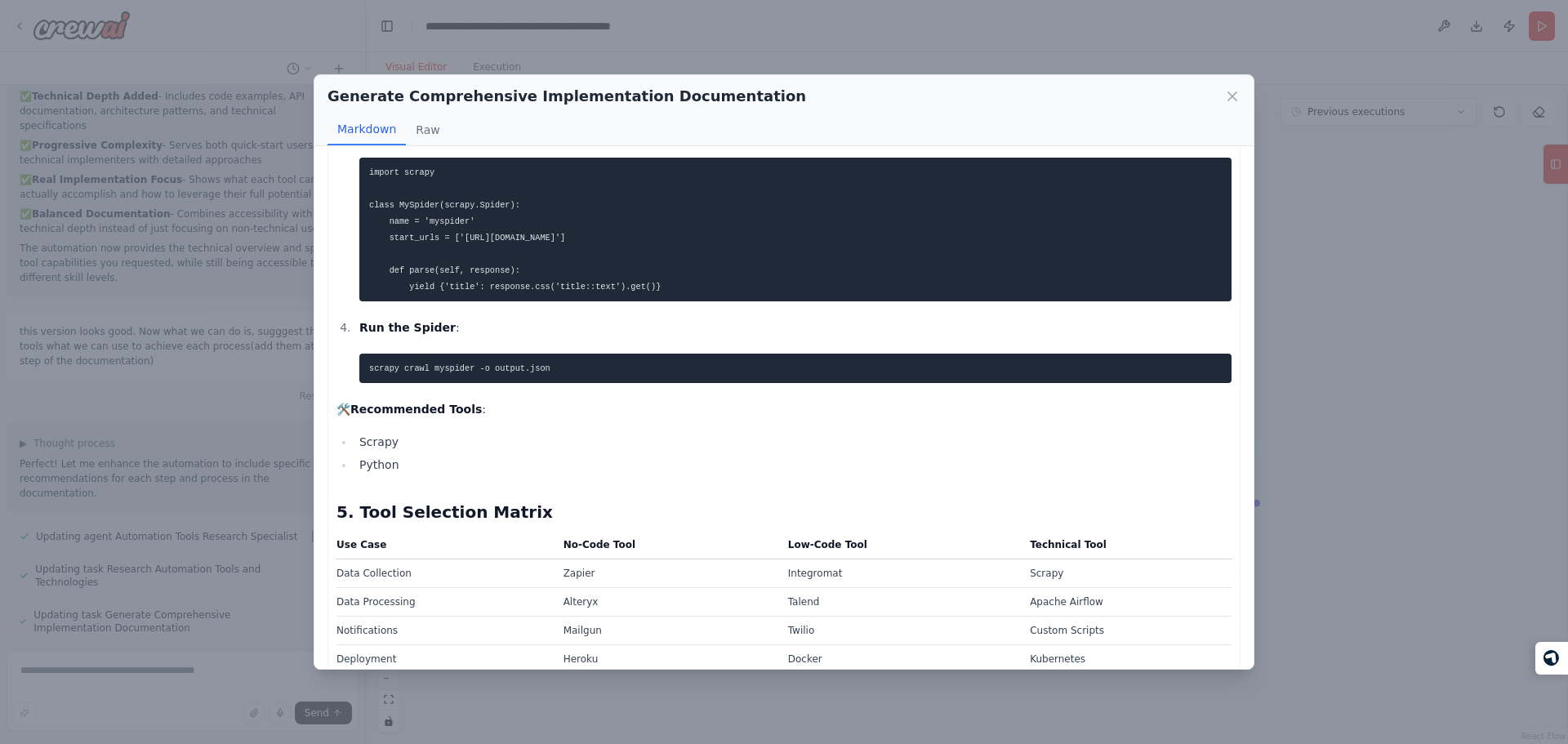
scroll to position [1189, 0]
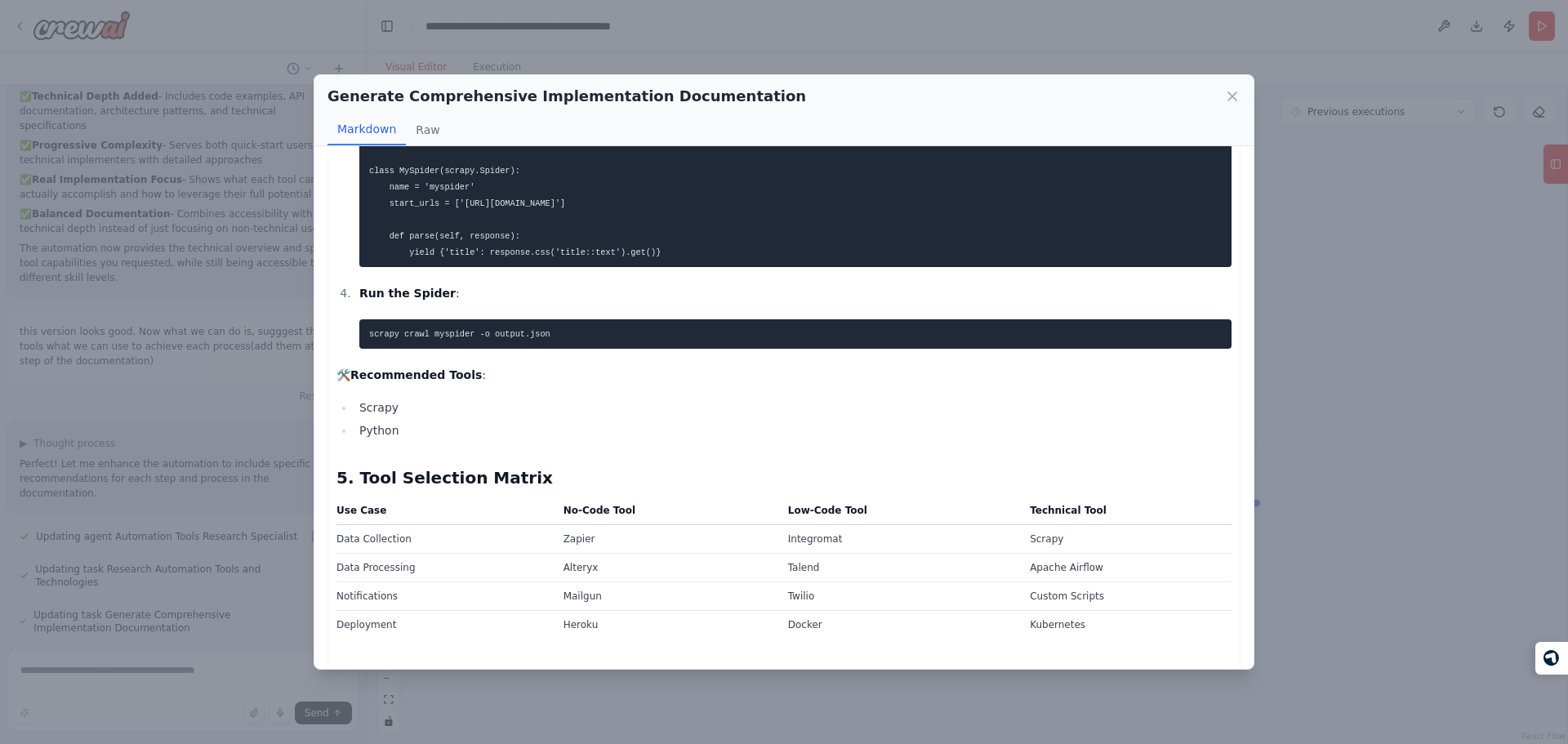
click at [479, 478] on h2 "5. Tool Selection Matrix" at bounding box center [784, 478] width 895 height 23
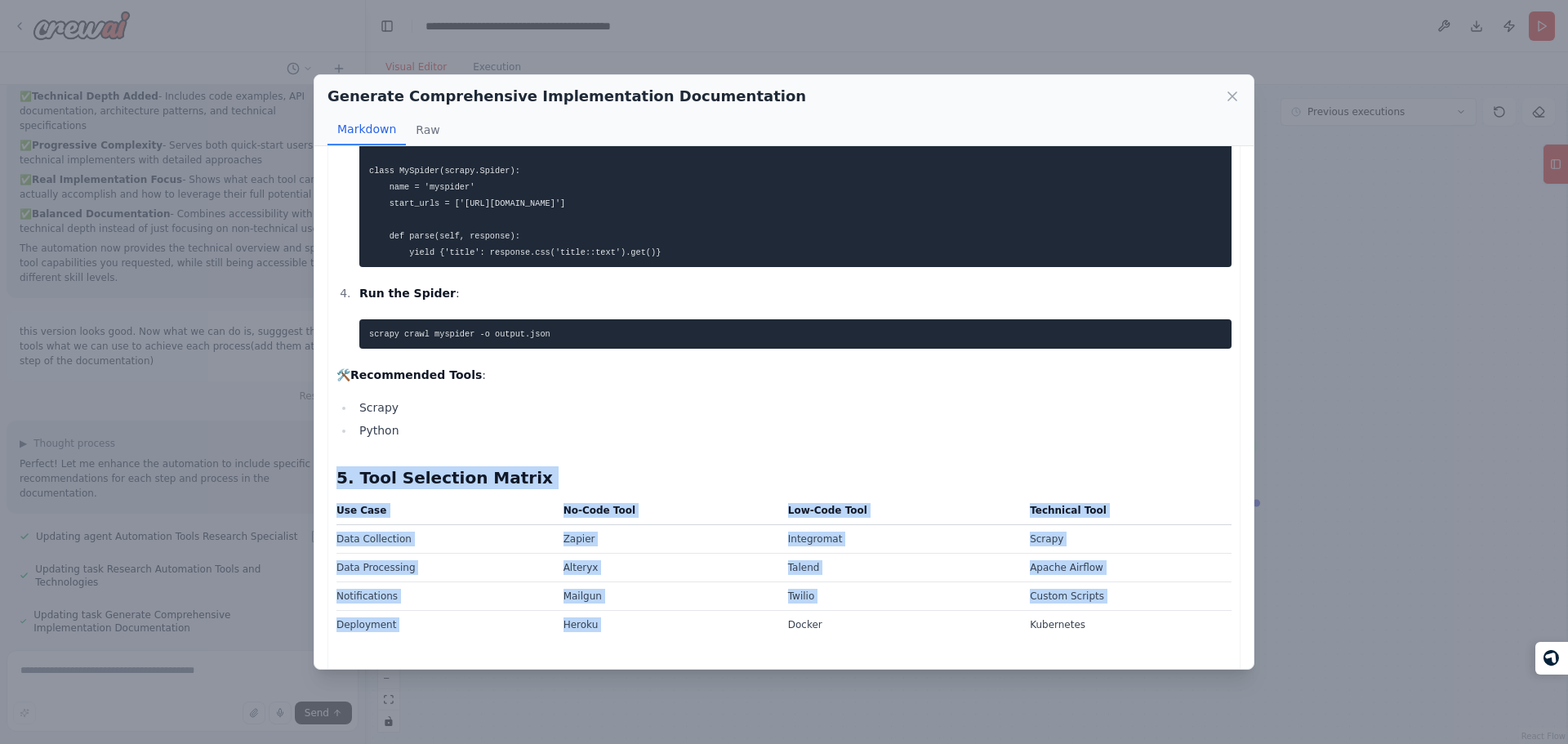
drag, startPoint x: 479, startPoint y: 478, endPoint x: 592, endPoint y: 626, distance: 186.2
click at [592, 626] on div "Create a New Scrapy Project : scrapy startproject myproject Define Spiders : Cr…" at bounding box center [784, 287] width 895 height 2616
click at [592, 626] on td "Heroku" at bounding box center [666, 624] width 224 height 28
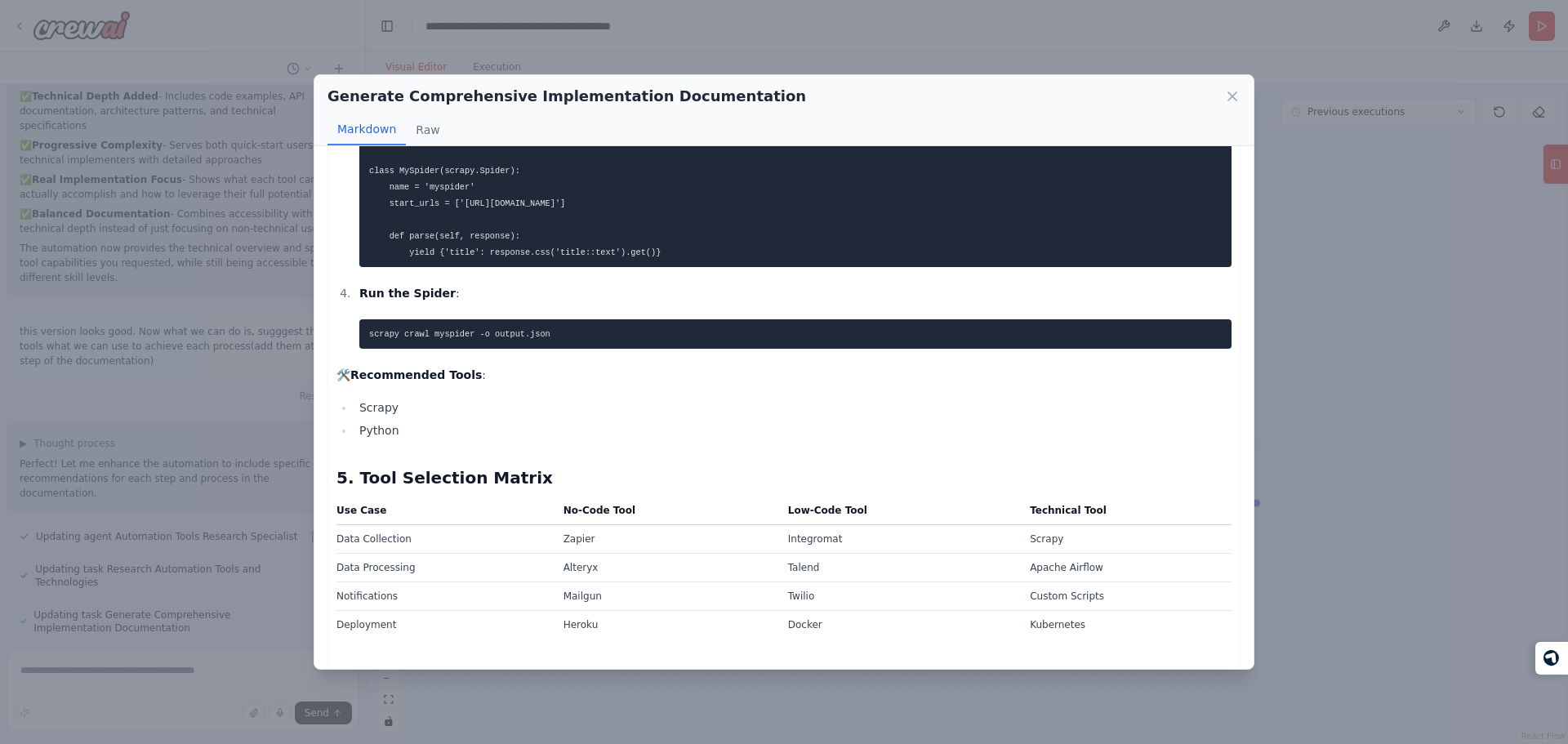
click at [642, 455] on div "Create a New Scrapy Project : scrapy startproject myproject Define Spiders : Cr…" at bounding box center [784, 287] width 895 height 2616
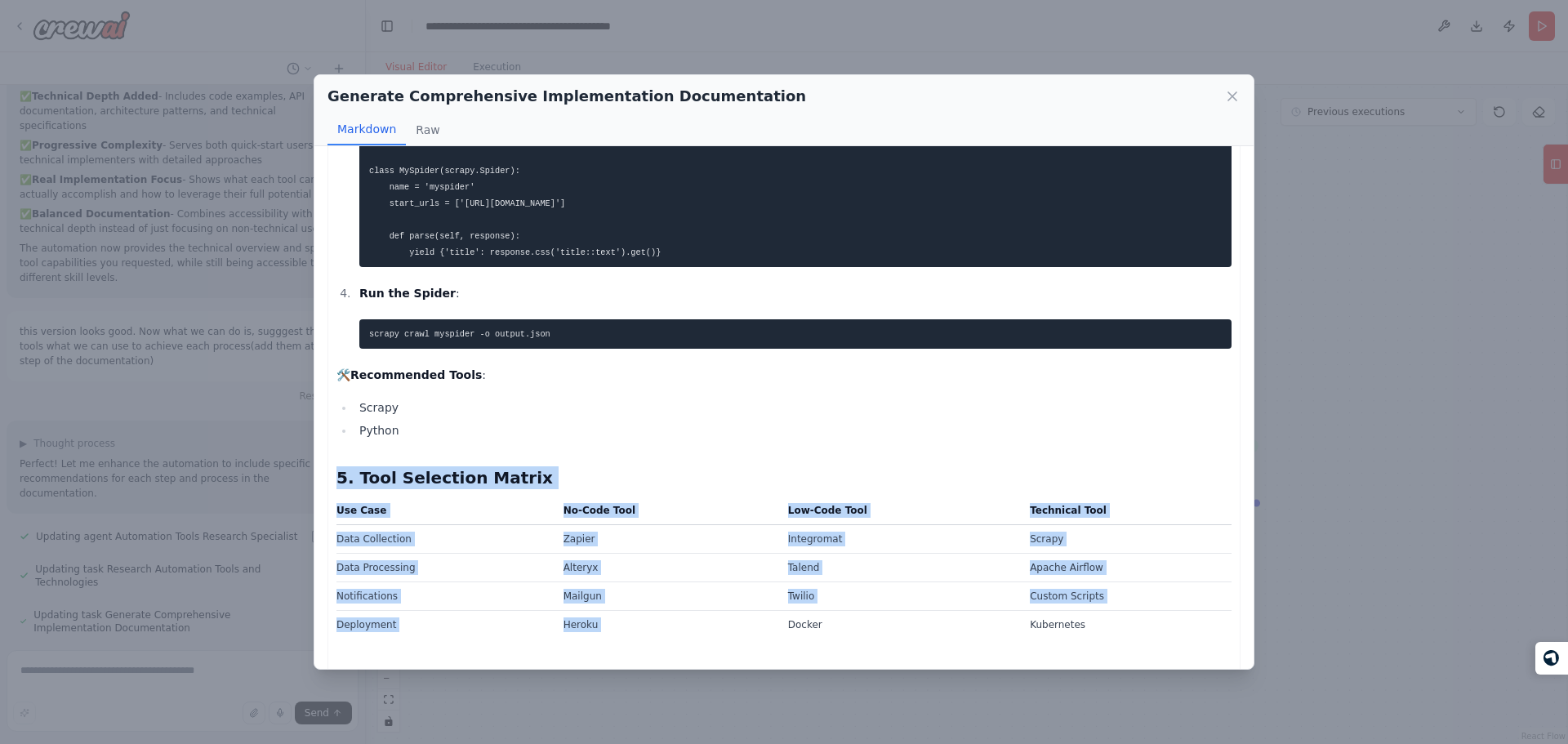
drag, startPoint x: 642, startPoint y: 455, endPoint x: 711, endPoint y: 642, distance: 199.3
click at [711, 642] on div "Create a New Scrapy Project : scrapy startproject myproject Define Spiders : Cr…" at bounding box center [784, 287] width 895 height 2616
click at [711, 638] on td "Heroku" at bounding box center [666, 624] width 224 height 28
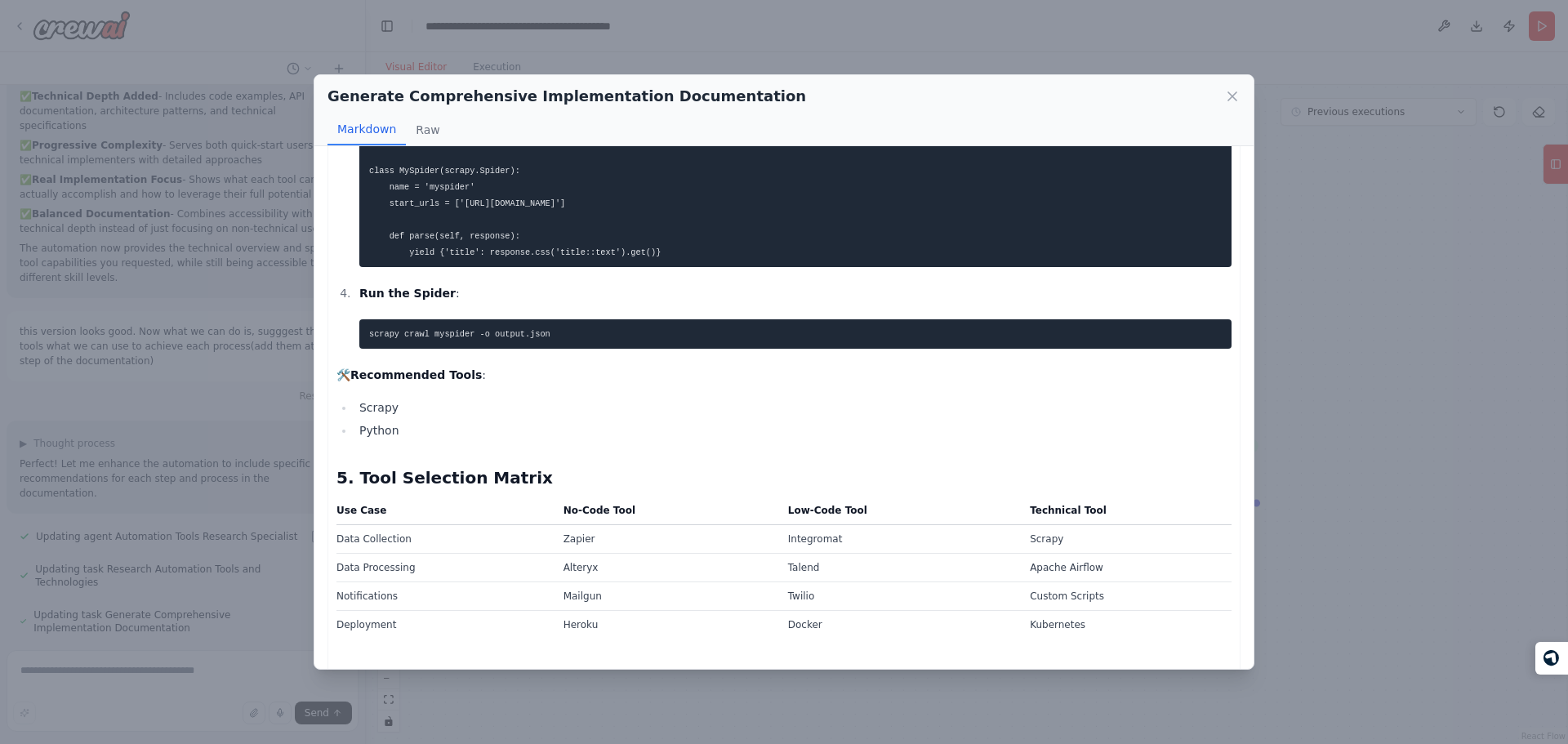
click at [753, 476] on h2 "5. Tool Selection Matrix" at bounding box center [784, 478] width 895 height 23
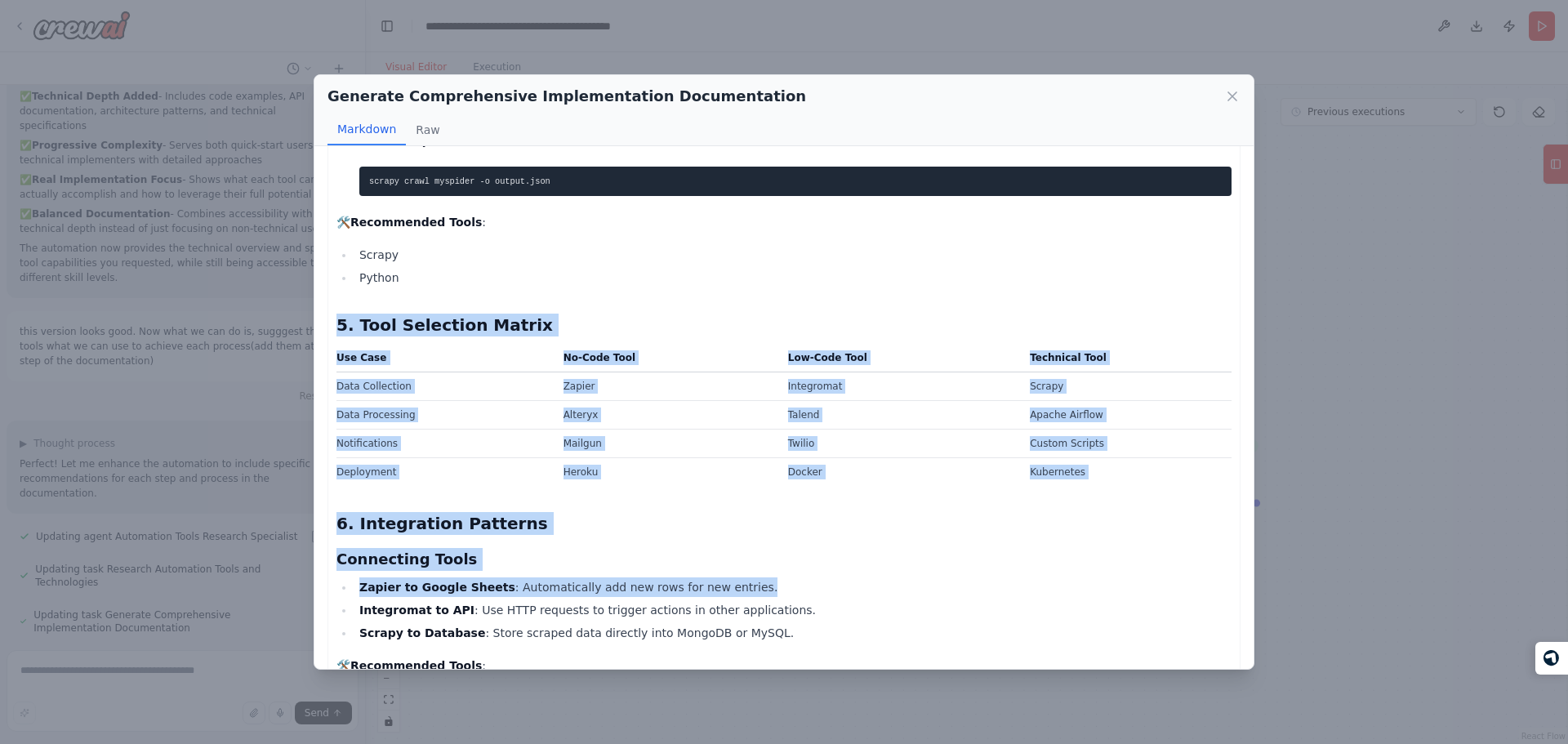
drag, startPoint x: 753, startPoint y: 476, endPoint x: 909, endPoint y: 589, distance: 192.6
click at [909, 589] on div "Create a New Scrapy Project : scrapy startproject myproject Define Spiders : Cr…" at bounding box center [784, 134] width 895 height 2616
click at [909, 589] on li "Zapier to Google Sheets : Automatically add new rows for new entries." at bounding box center [793, 587] width 877 height 19
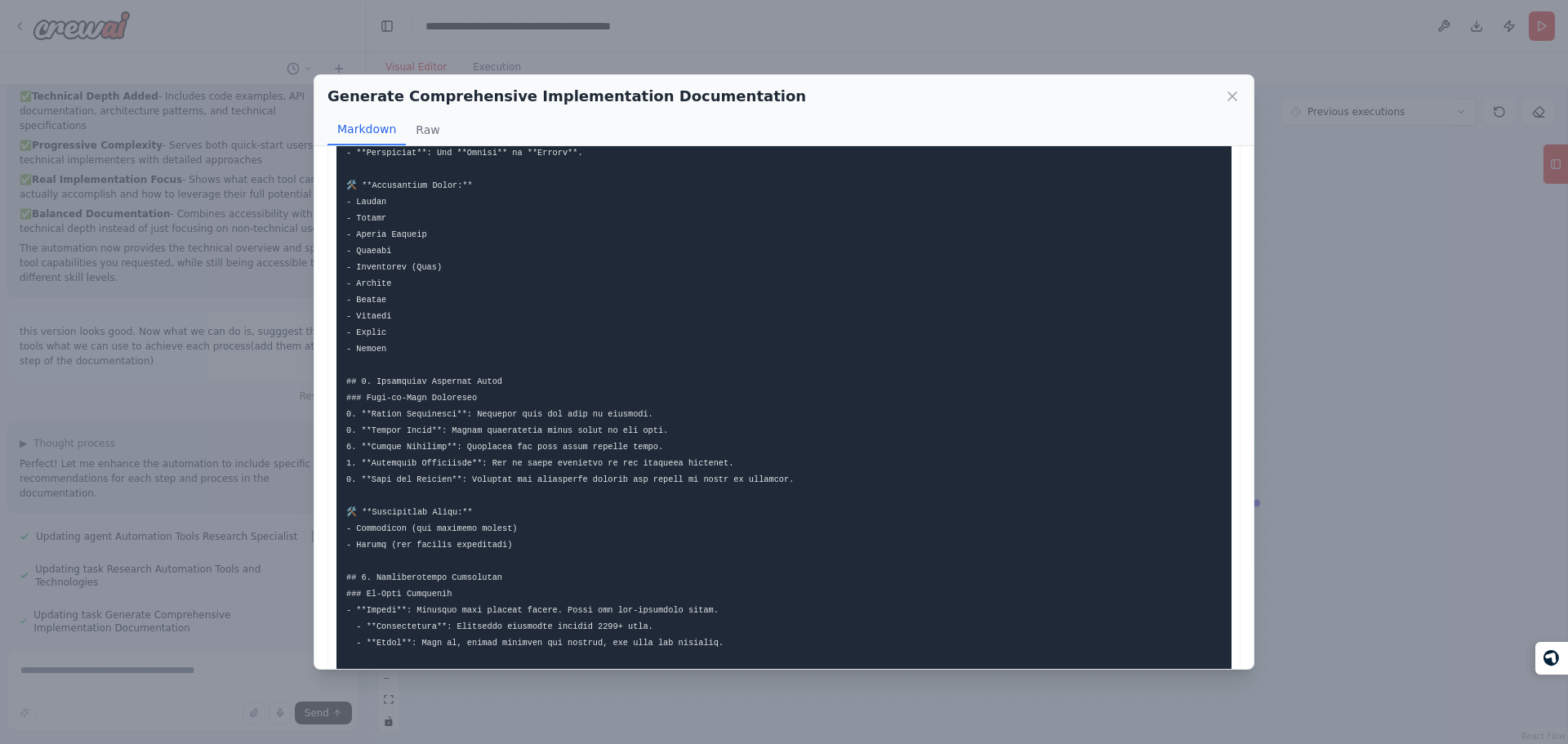
scroll to position [0, 0]
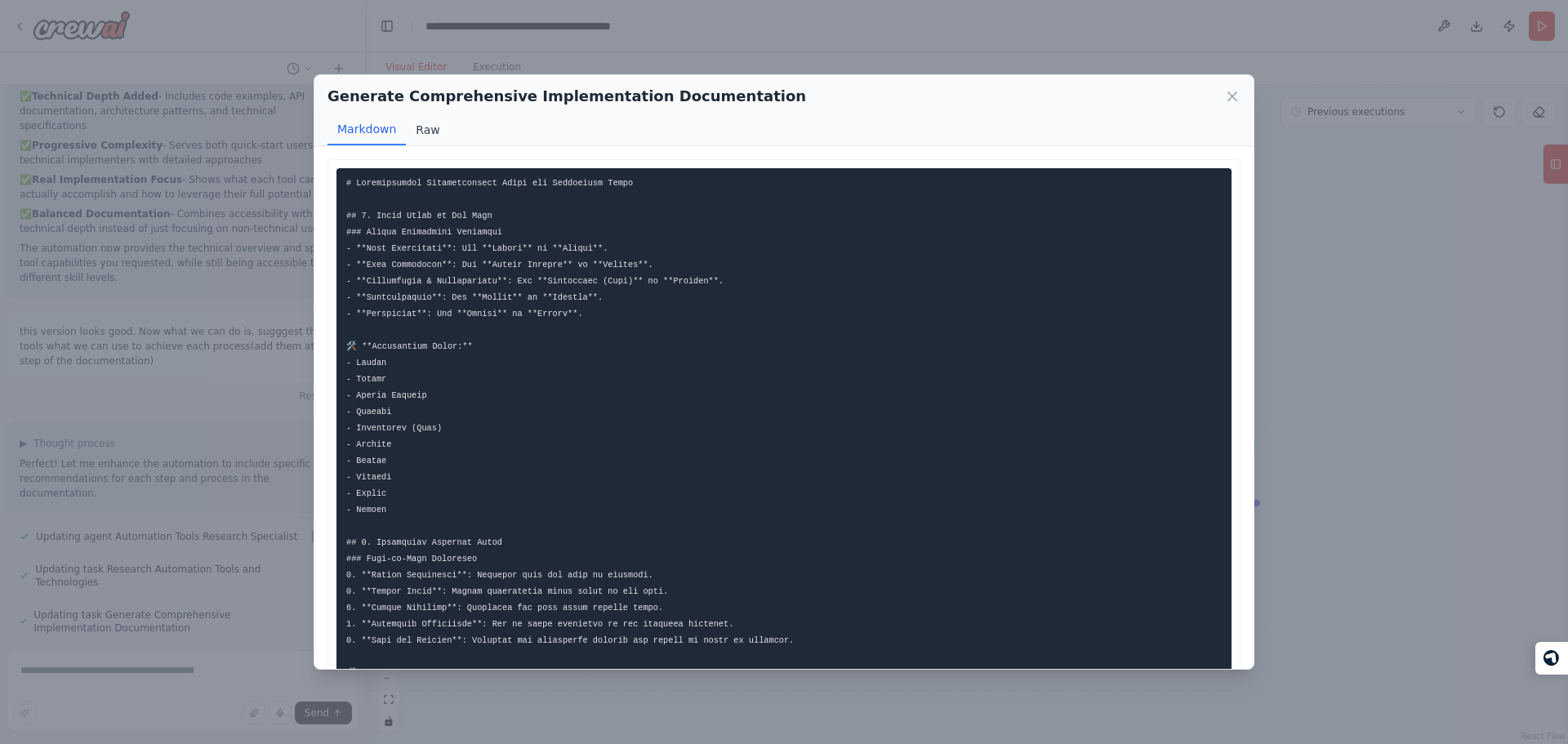
click at [424, 119] on button "Raw" at bounding box center [427, 130] width 43 height 31
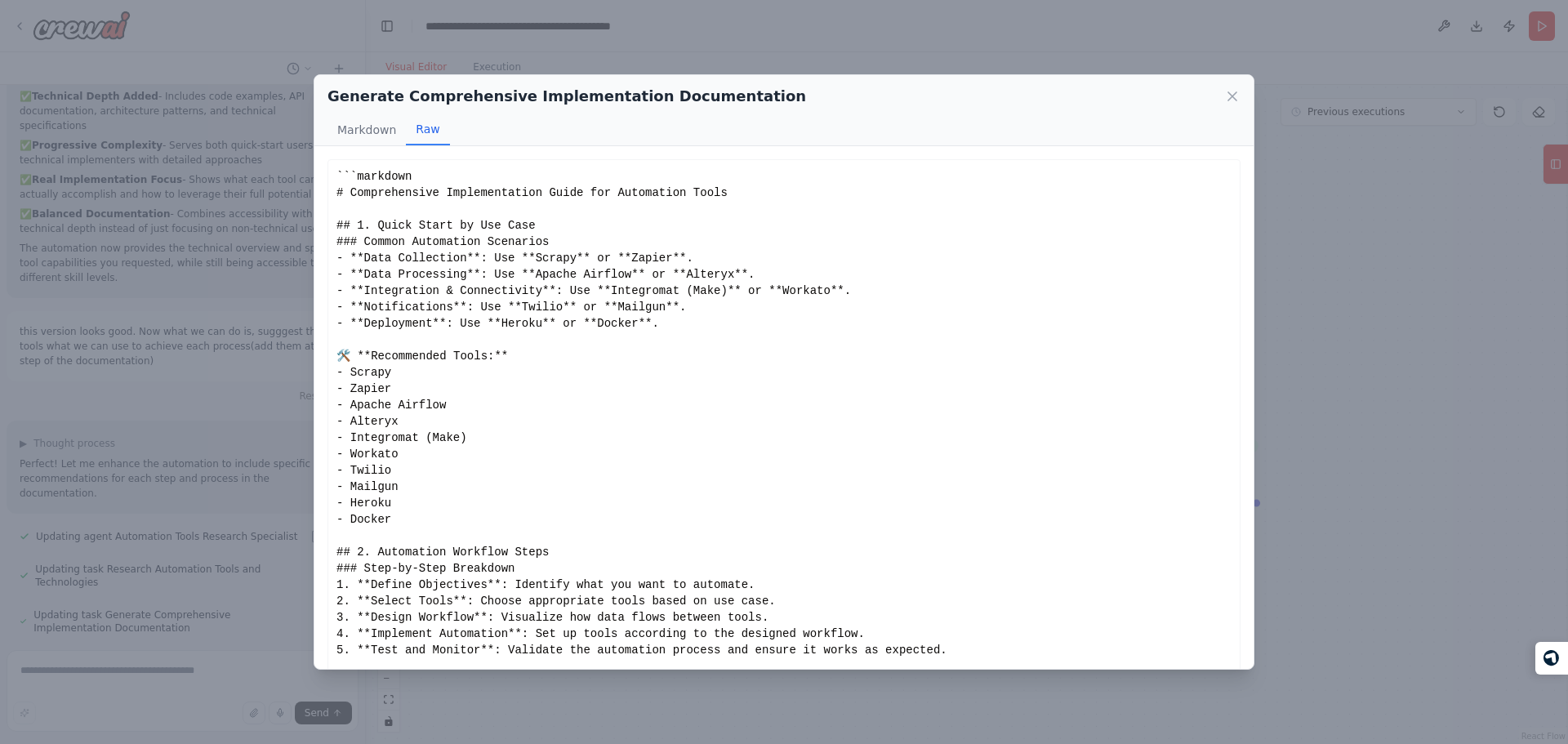
click at [482, 236] on div "```markdown # Comprehensive Implementation Guide for Automation Tools ## 1. Qui…" at bounding box center [784, 429] width 895 height 523
click at [453, 172] on div "```markdown # Comprehensive Implementation Guide for Automation Tools ## 1. Qui…" at bounding box center [784, 429] width 895 height 523
click at [443, 175] on div "```markdown # Comprehensive Implementation Guide for Automation Tools ## 1. Qui…" at bounding box center [784, 429] width 895 height 523
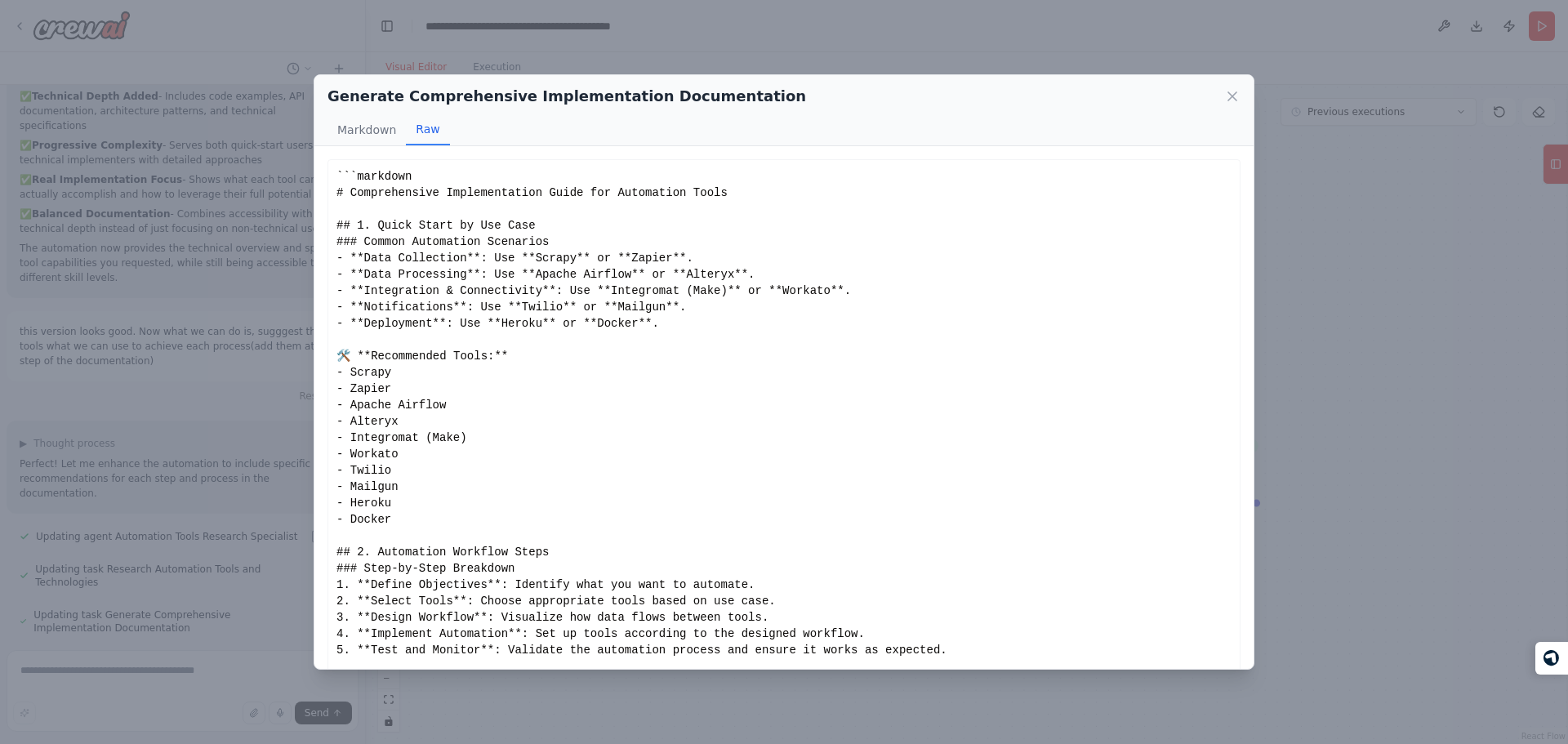
click at [515, 338] on div "```markdown # Comprehensive Implementation Guide for Automation Tools ## 1. Qui…" at bounding box center [784, 429] width 895 height 523
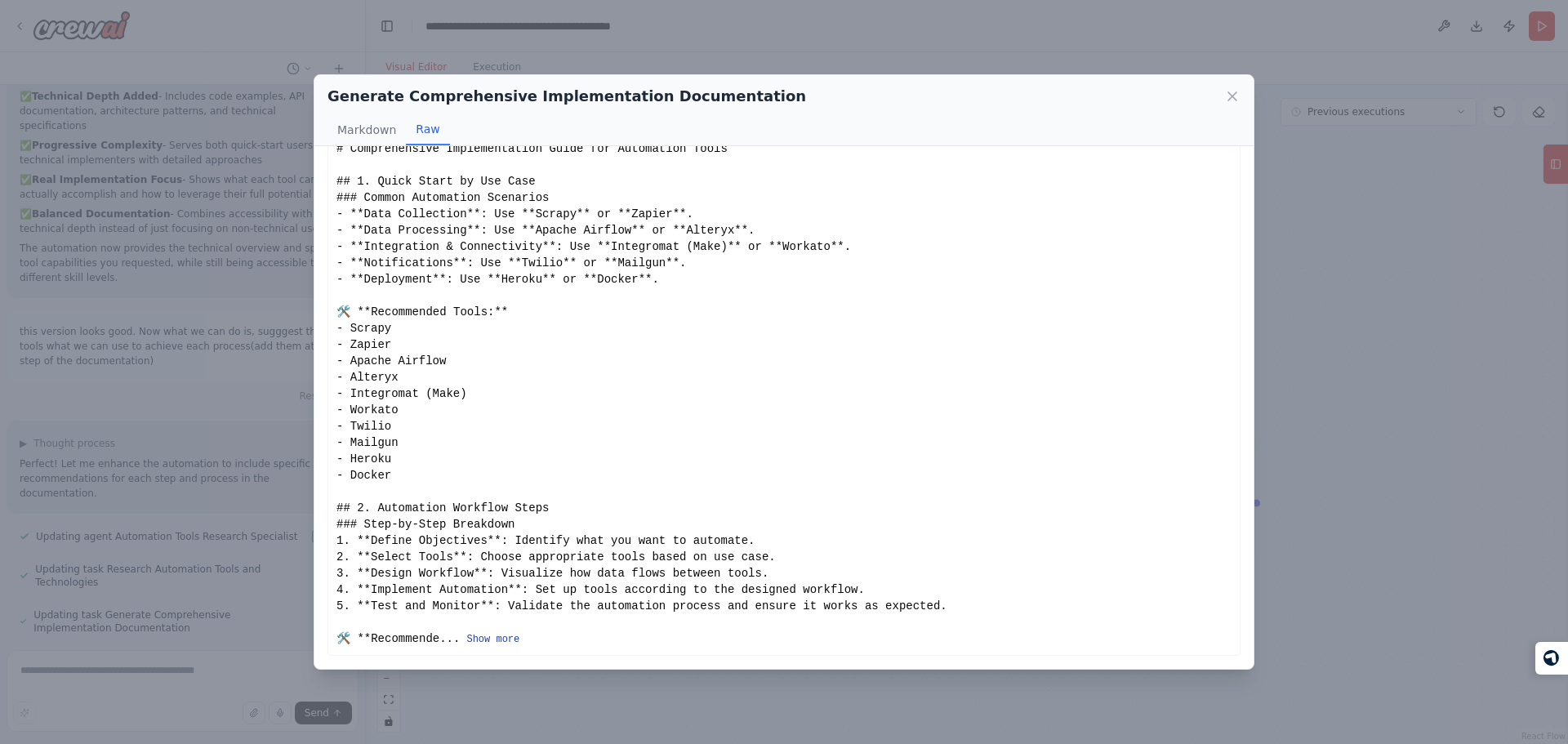
click at [471, 640] on button "Show more" at bounding box center [493, 639] width 53 height 13
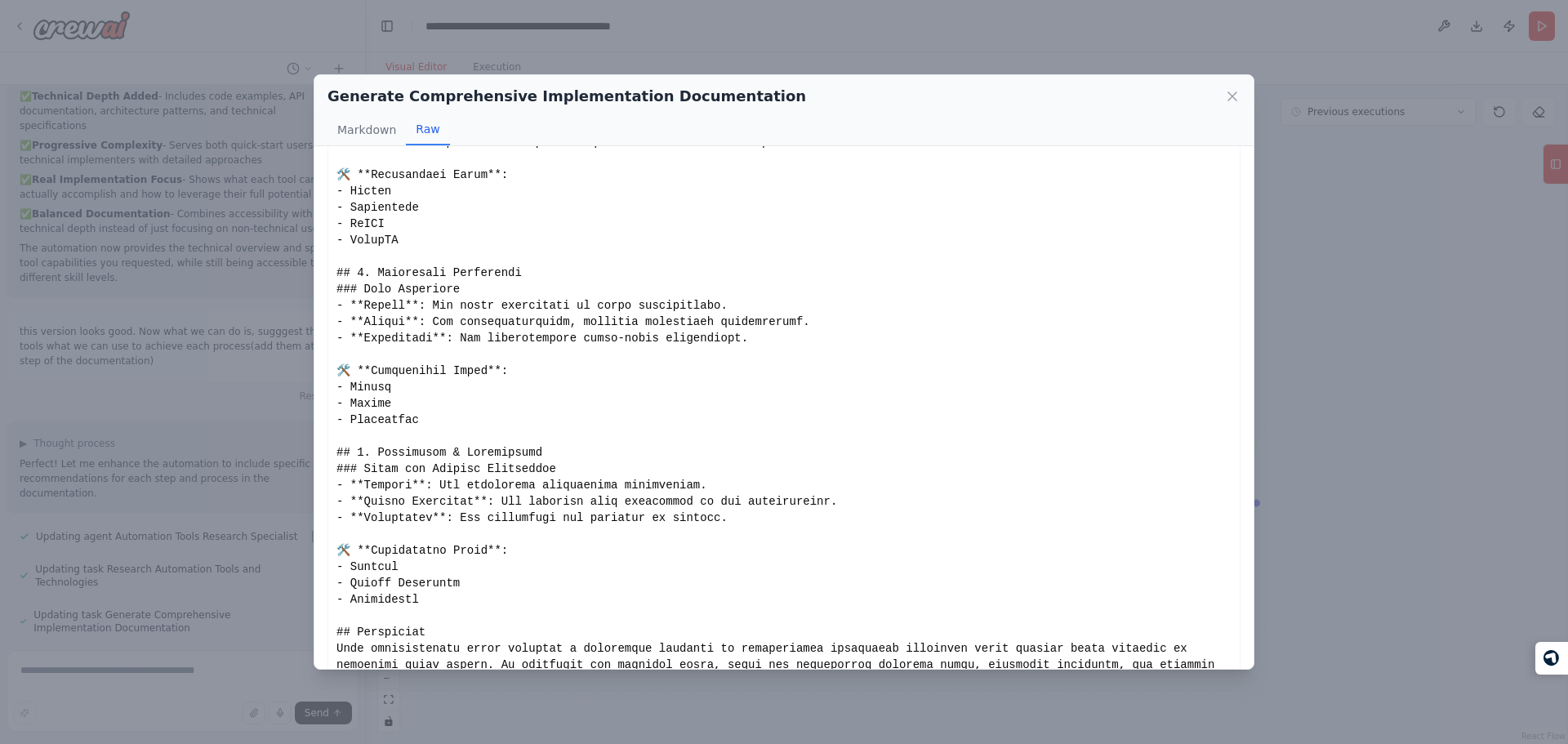
scroll to position [1651, 0]
click at [233, 444] on div "Generate Comprehensive Implementation Documentation Markdown Raw Create a New S…" at bounding box center [784, 372] width 1568 height 744
